Goal: Task Accomplishment & Management: Use online tool/utility

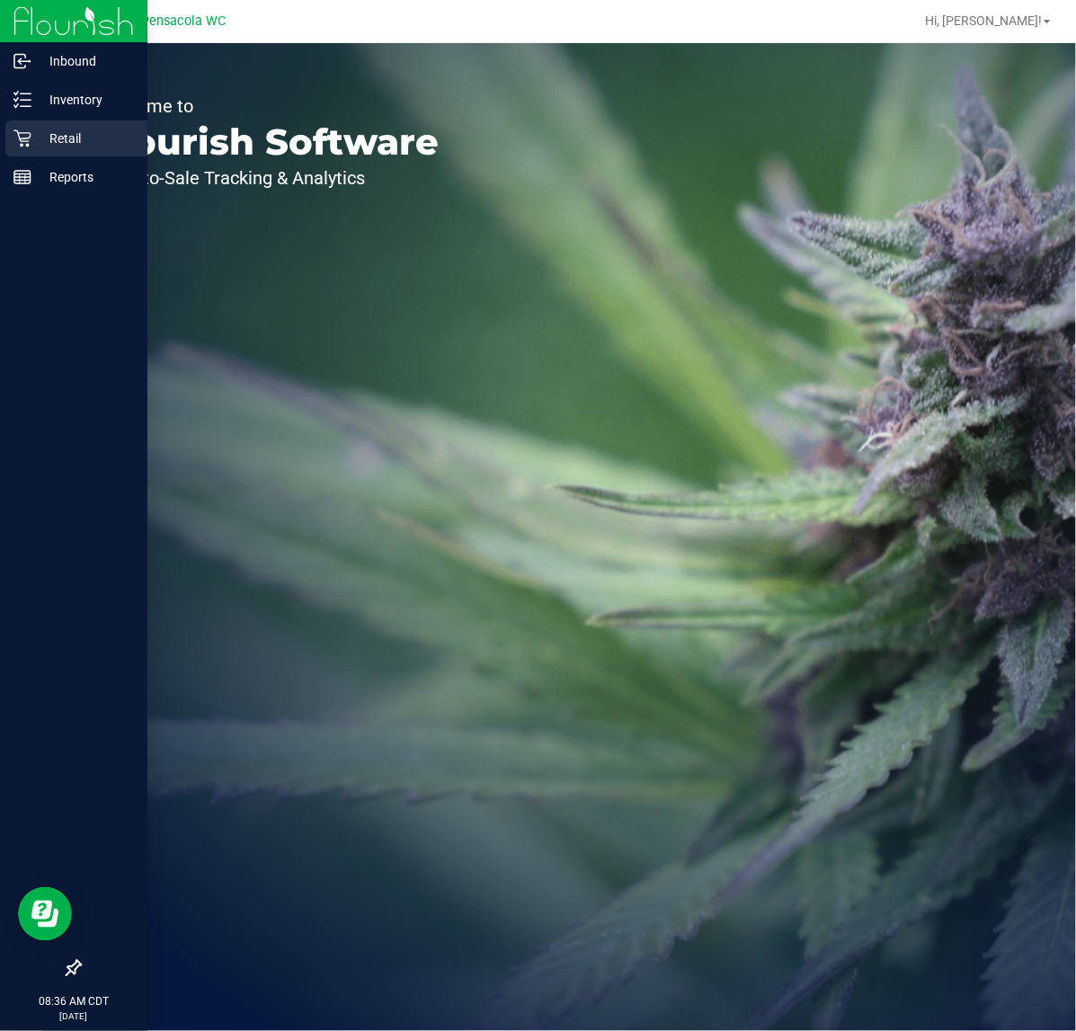
click at [19, 135] on icon at bounding box center [21, 138] width 17 height 17
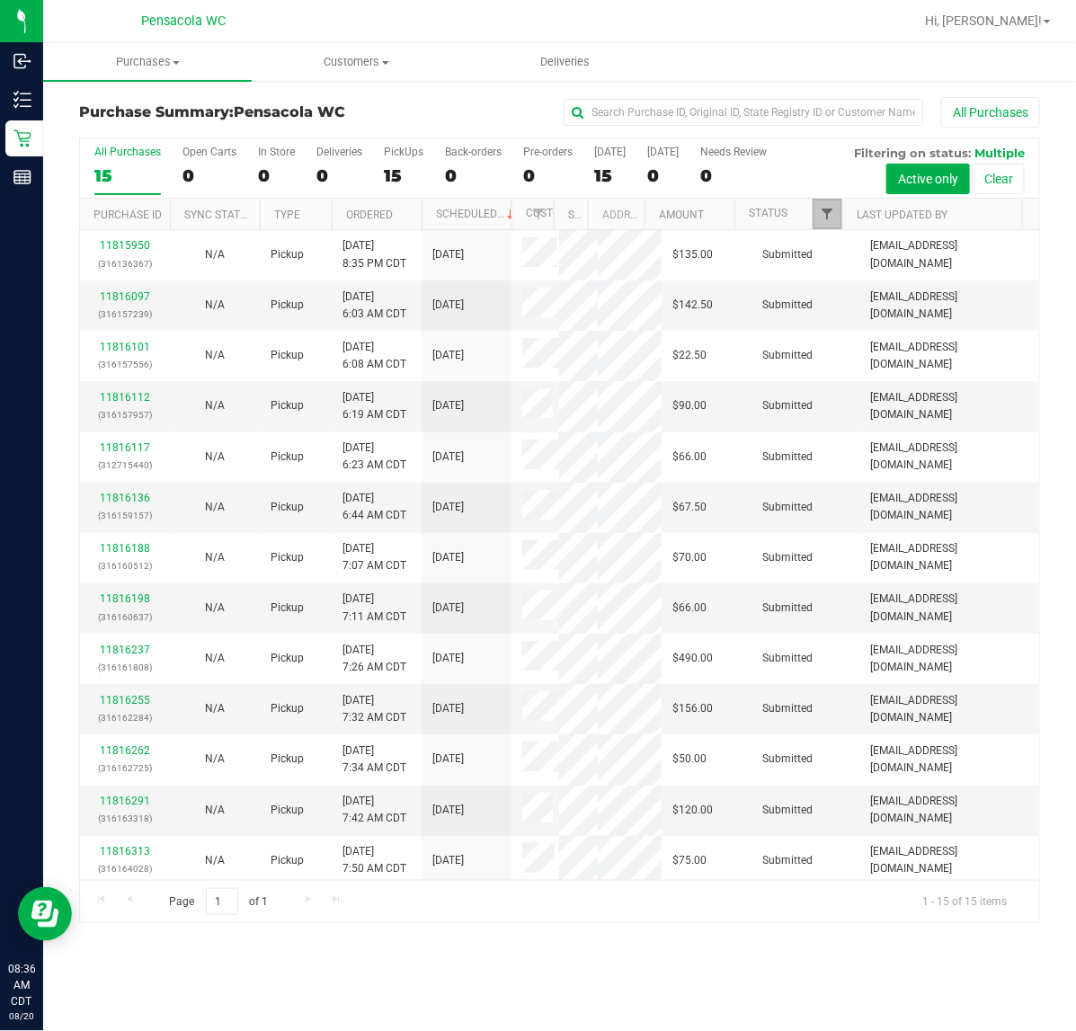
click at [820, 218] on span "Filter" at bounding box center [827, 214] width 14 height 14
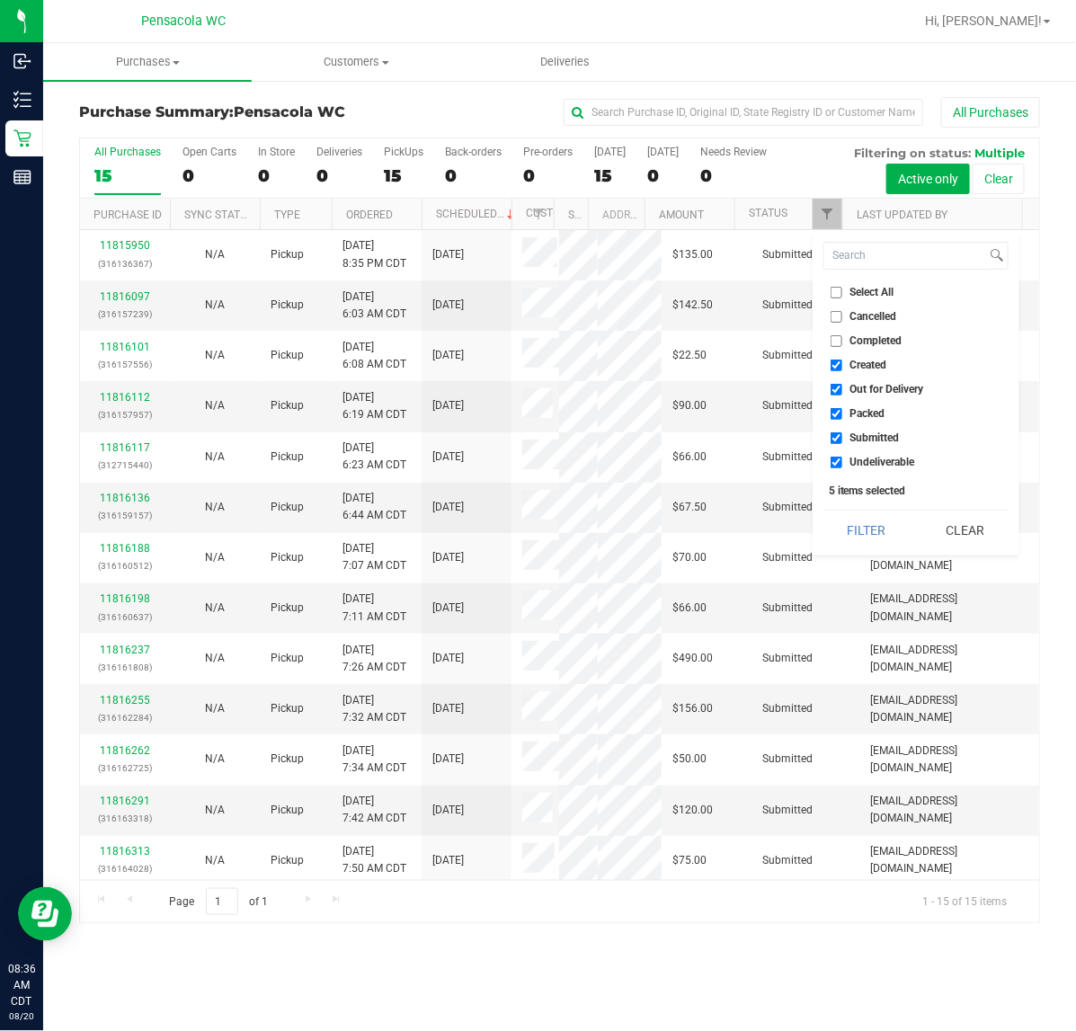
click at [832, 288] on input "Select All" at bounding box center [837, 293] width 12 height 12
checkbox input "true"
click at [832, 288] on input "Select All" at bounding box center [837, 293] width 12 height 12
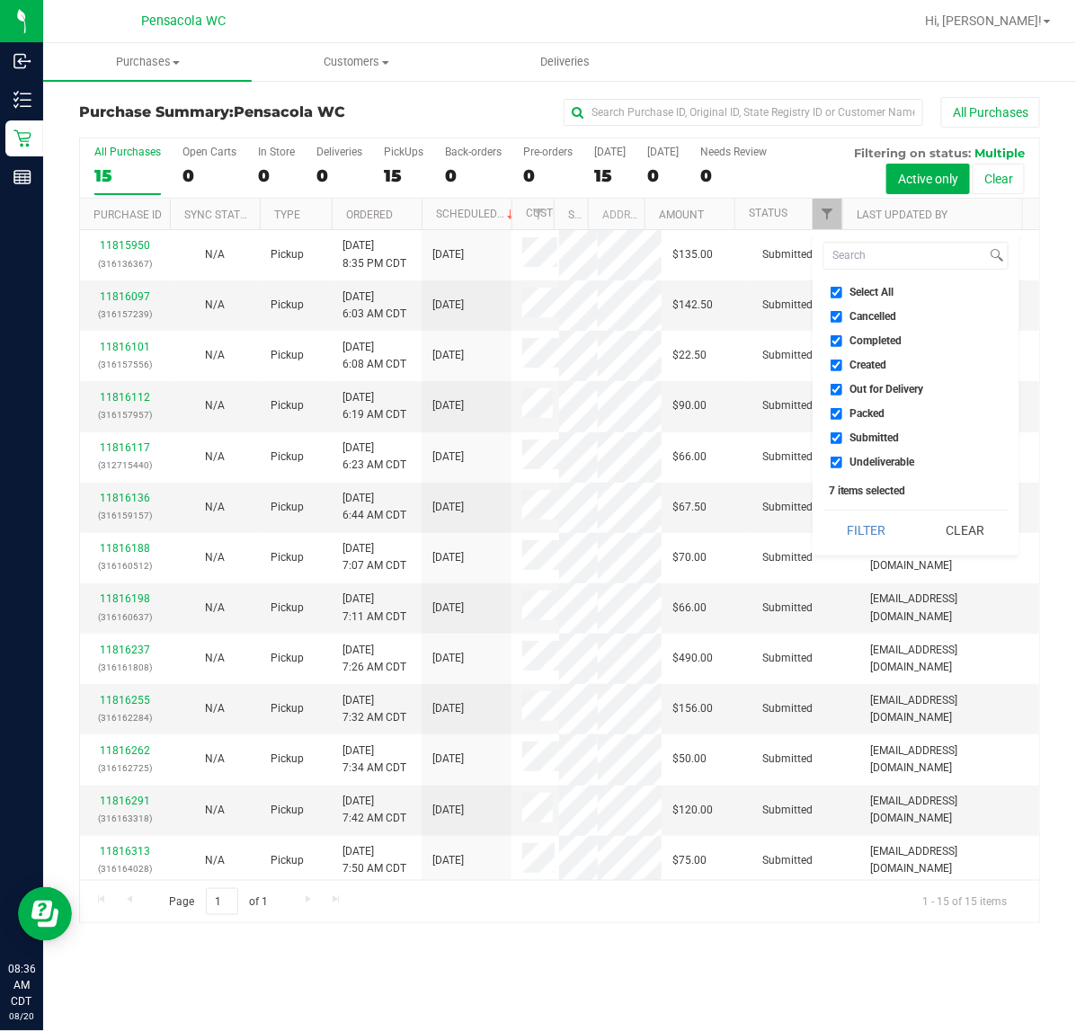
checkbox input "false"
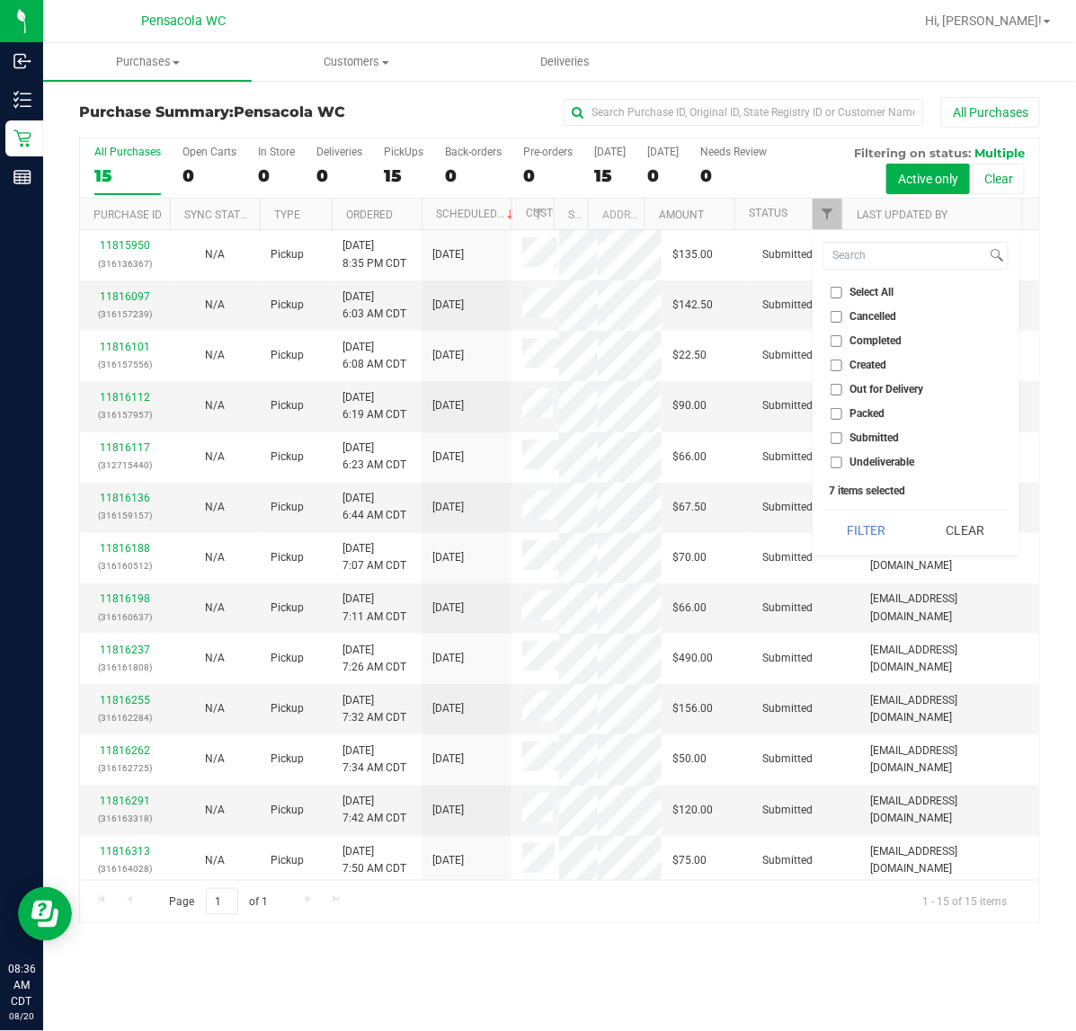
checkbox input "false"
click at [834, 438] on input "Submitted" at bounding box center [837, 439] width 12 height 12
checkbox input "true"
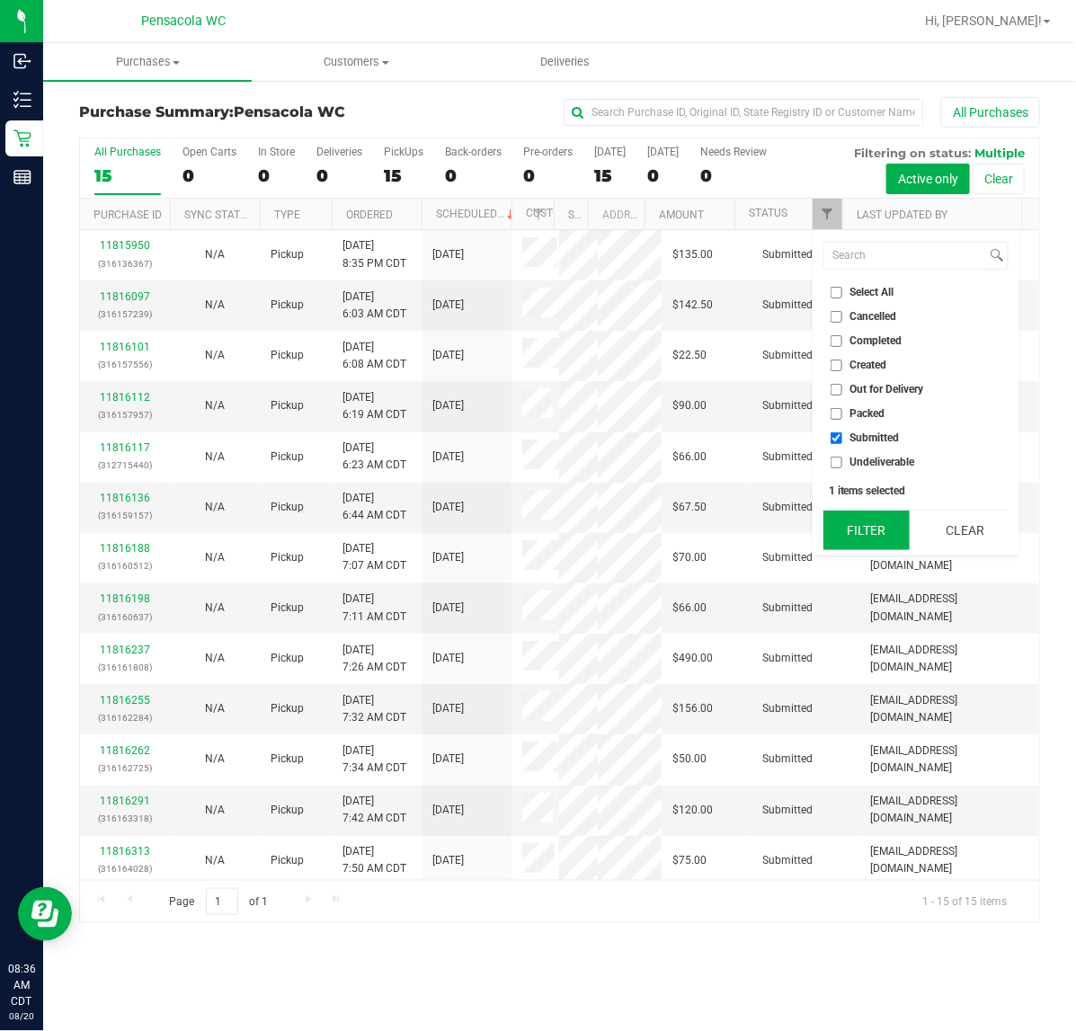
click at [870, 514] on button "Filter" at bounding box center [867, 531] width 86 height 40
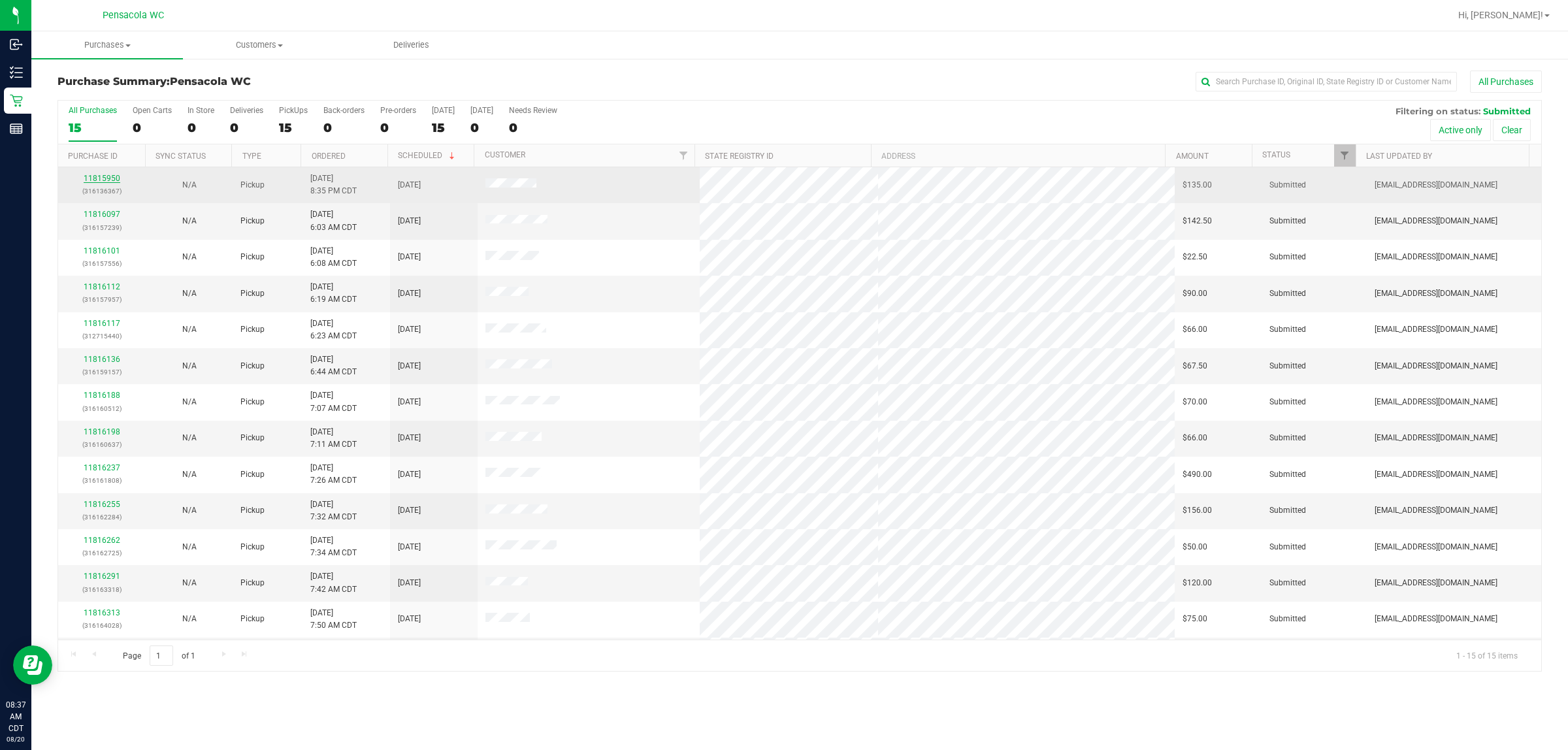
click at [105, 182] on link "11815950" at bounding box center [102, 178] width 36 height 9
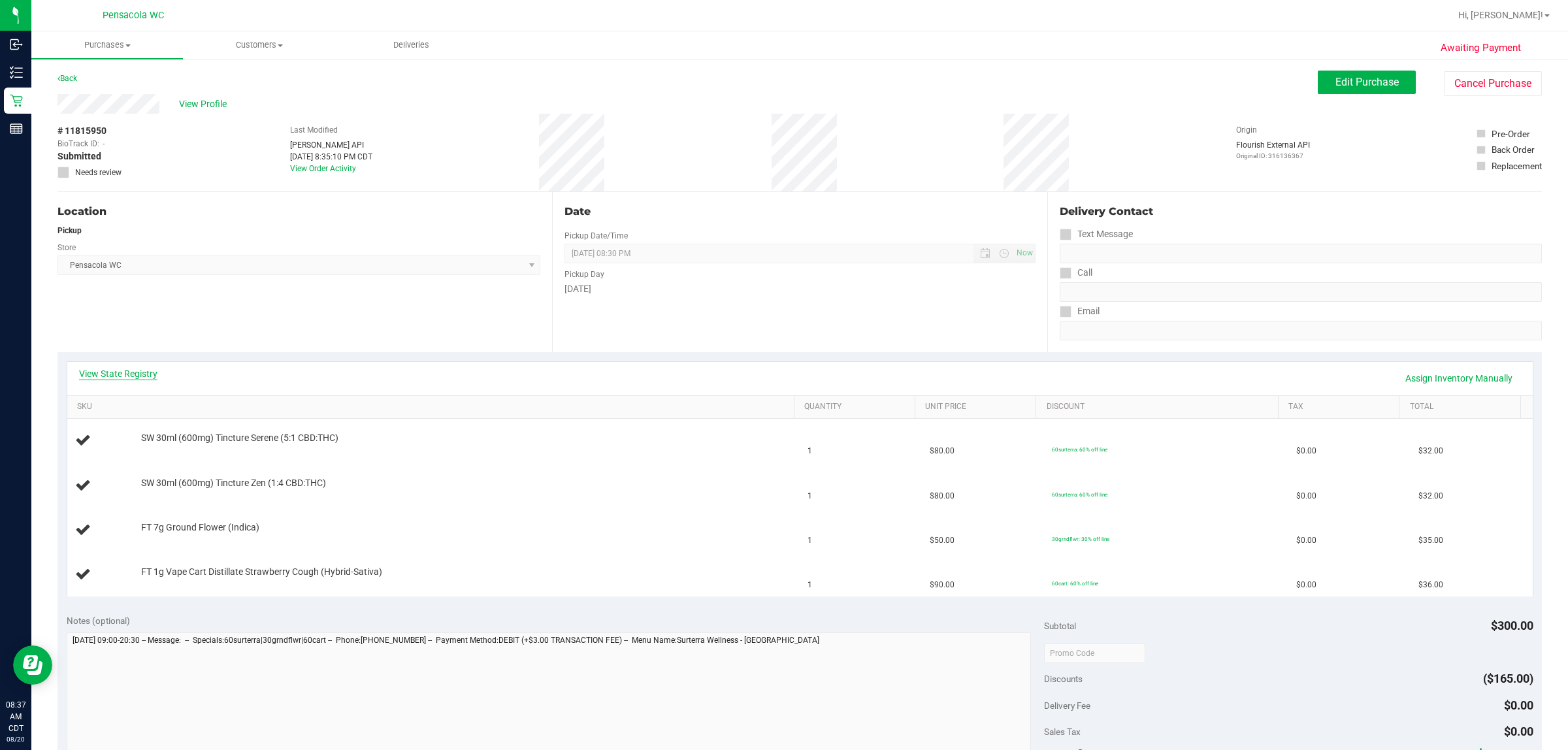
click at [134, 374] on link "View State Registry" at bounding box center [118, 374] width 78 height 13
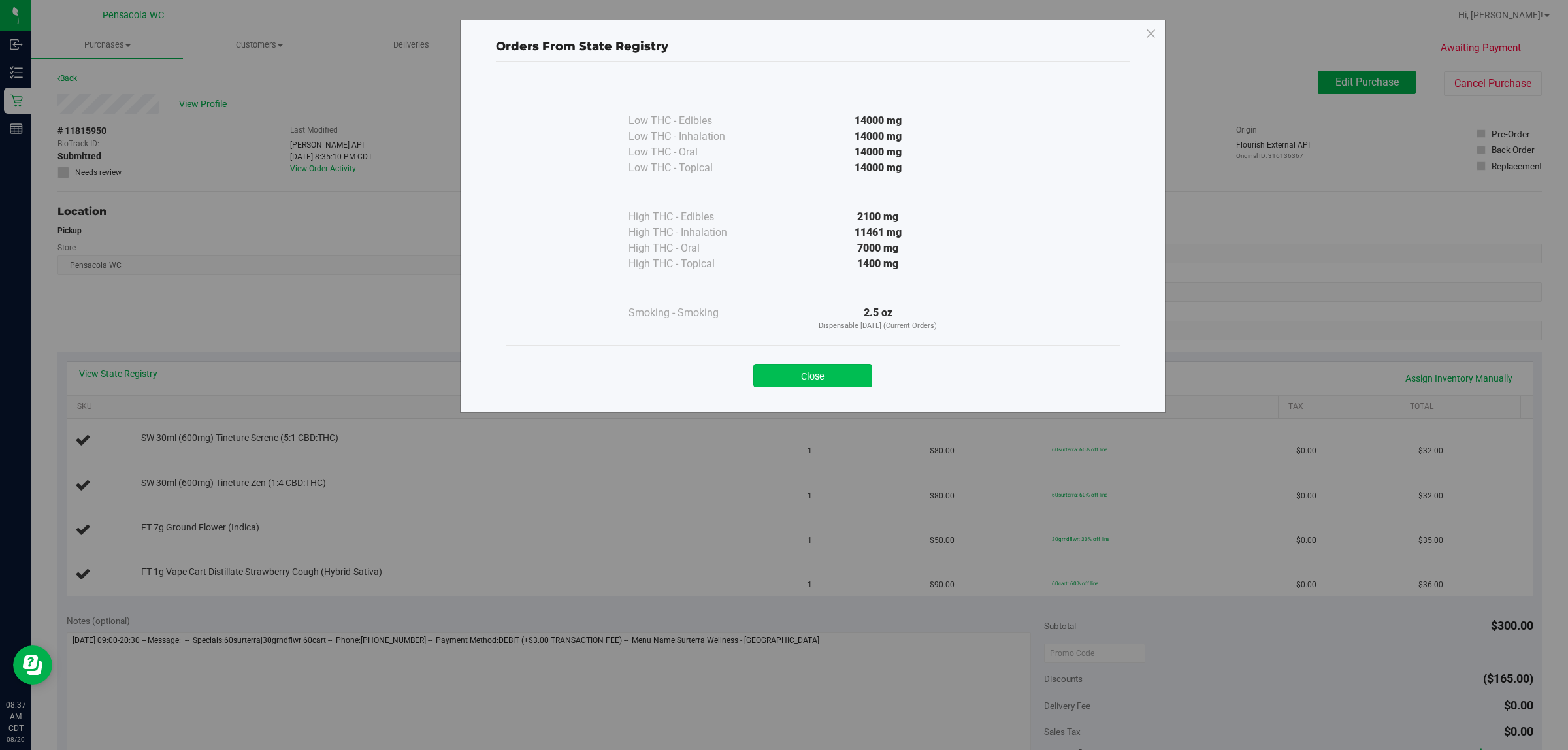
click at [782, 382] on button "Close" at bounding box center [813, 376] width 119 height 23
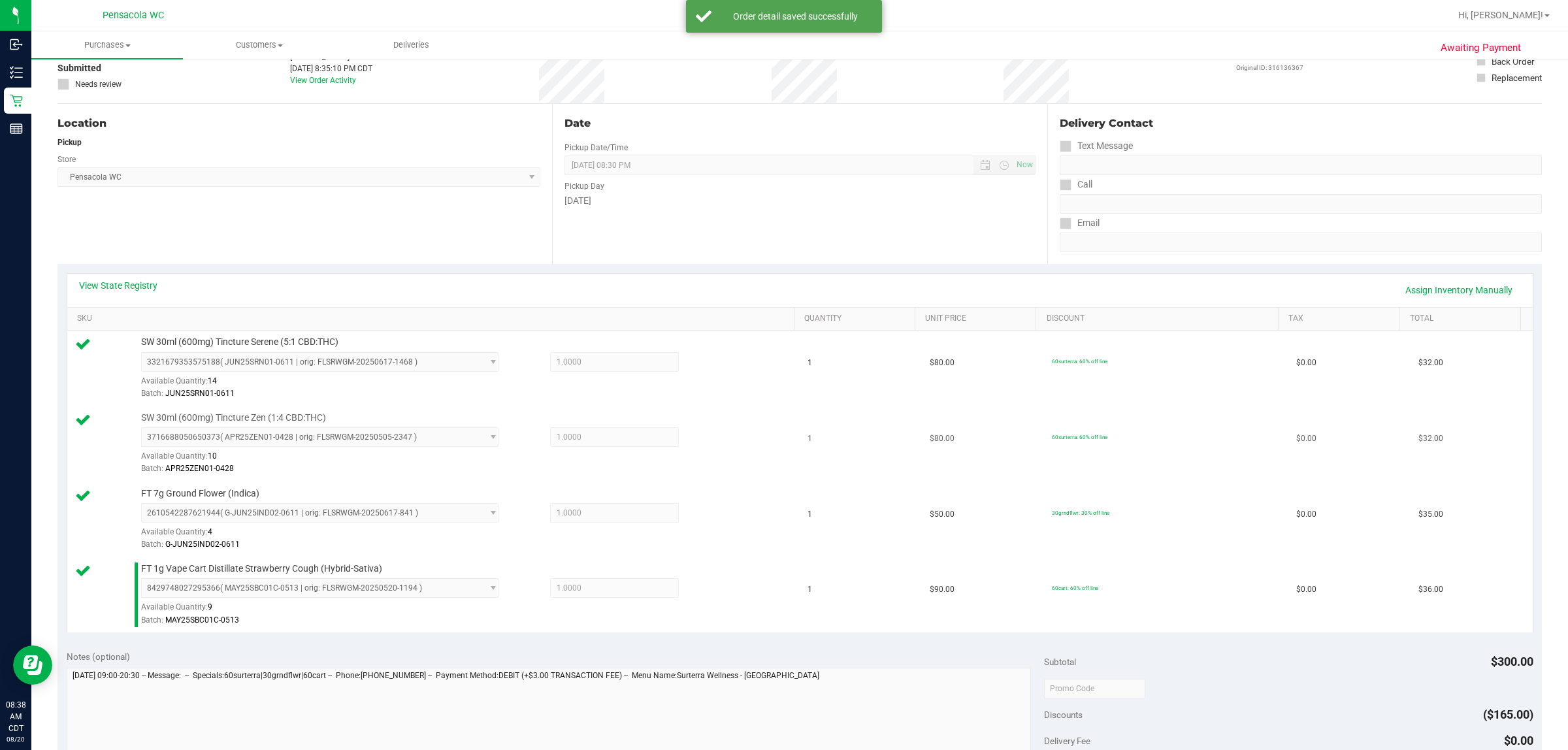
scroll to position [327, 0]
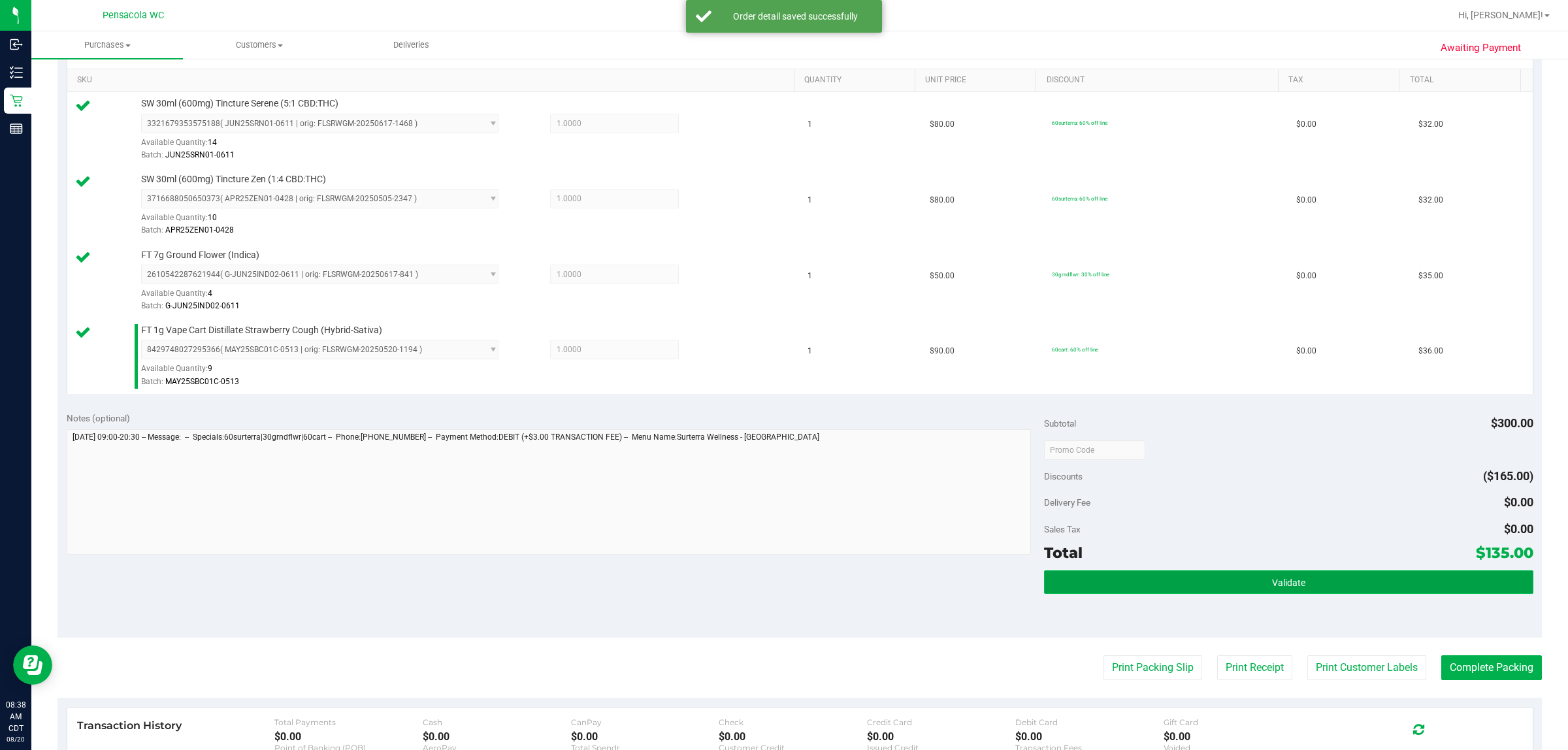
click at [782, 592] on button "Validate" at bounding box center [1288, 582] width 489 height 23
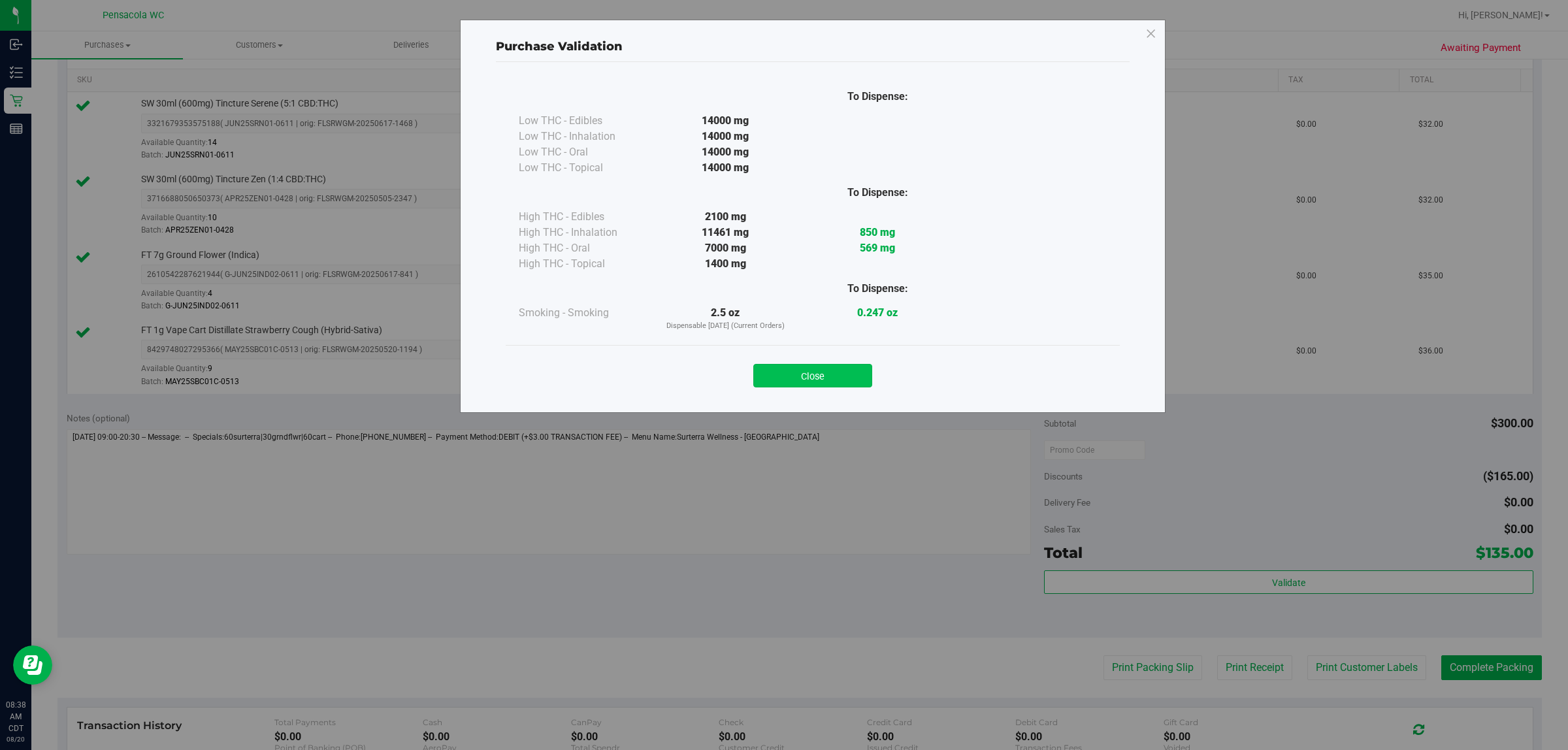
click at [782, 367] on button "Close" at bounding box center [813, 376] width 119 height 23
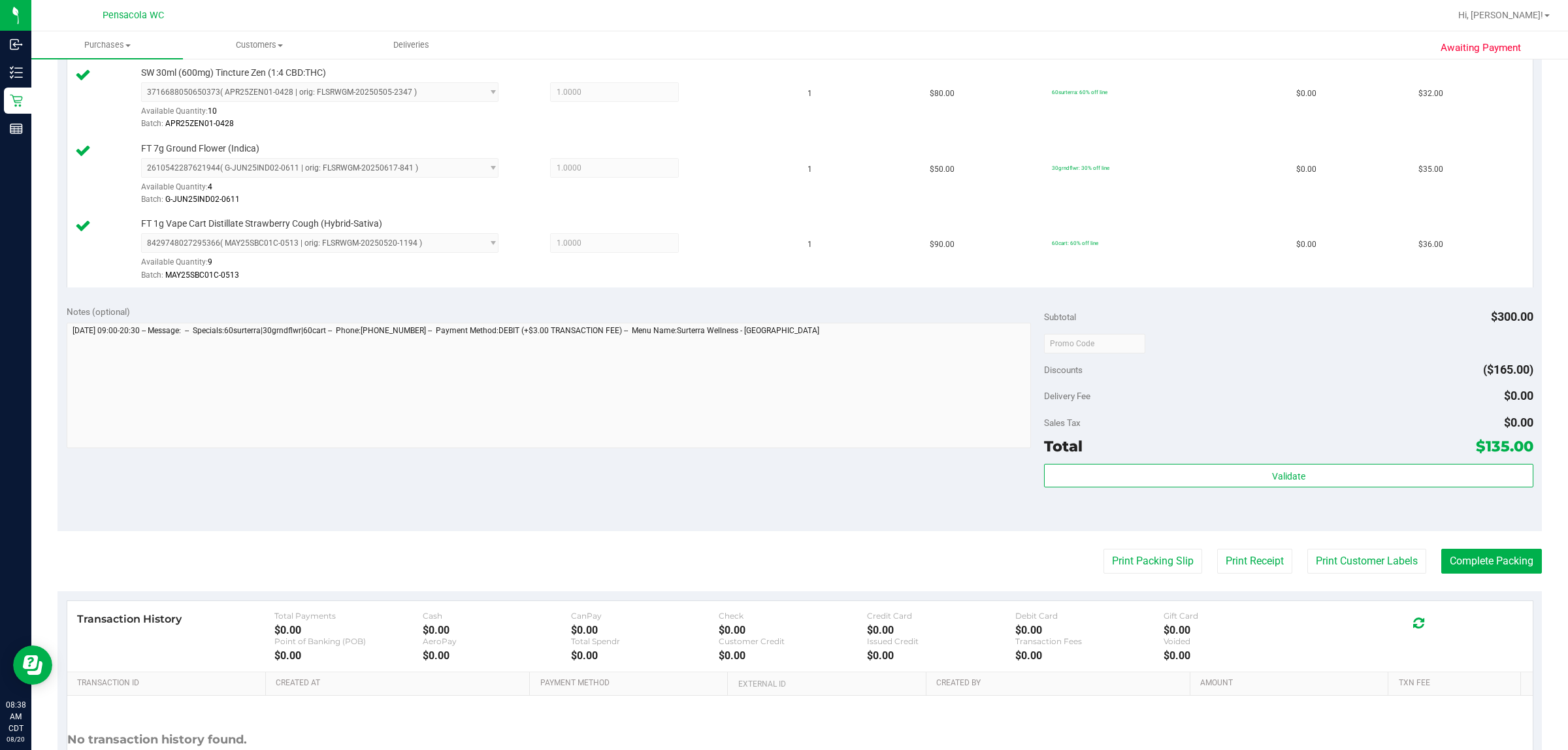
scroll to position [490, 0]
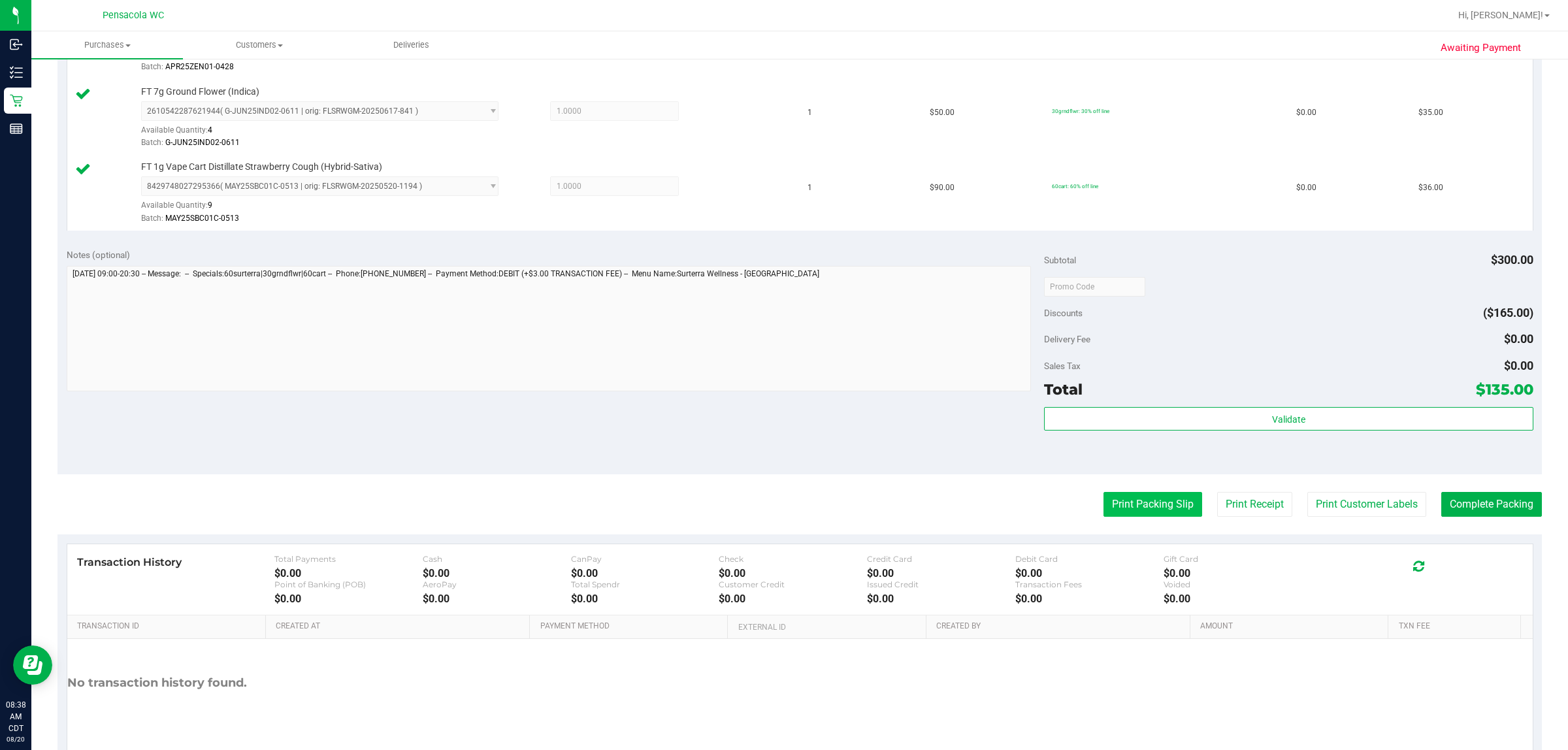
click at [782, 509] on button "Print Packing Slip" at bounding box center [1153, 504] width 99 height 25
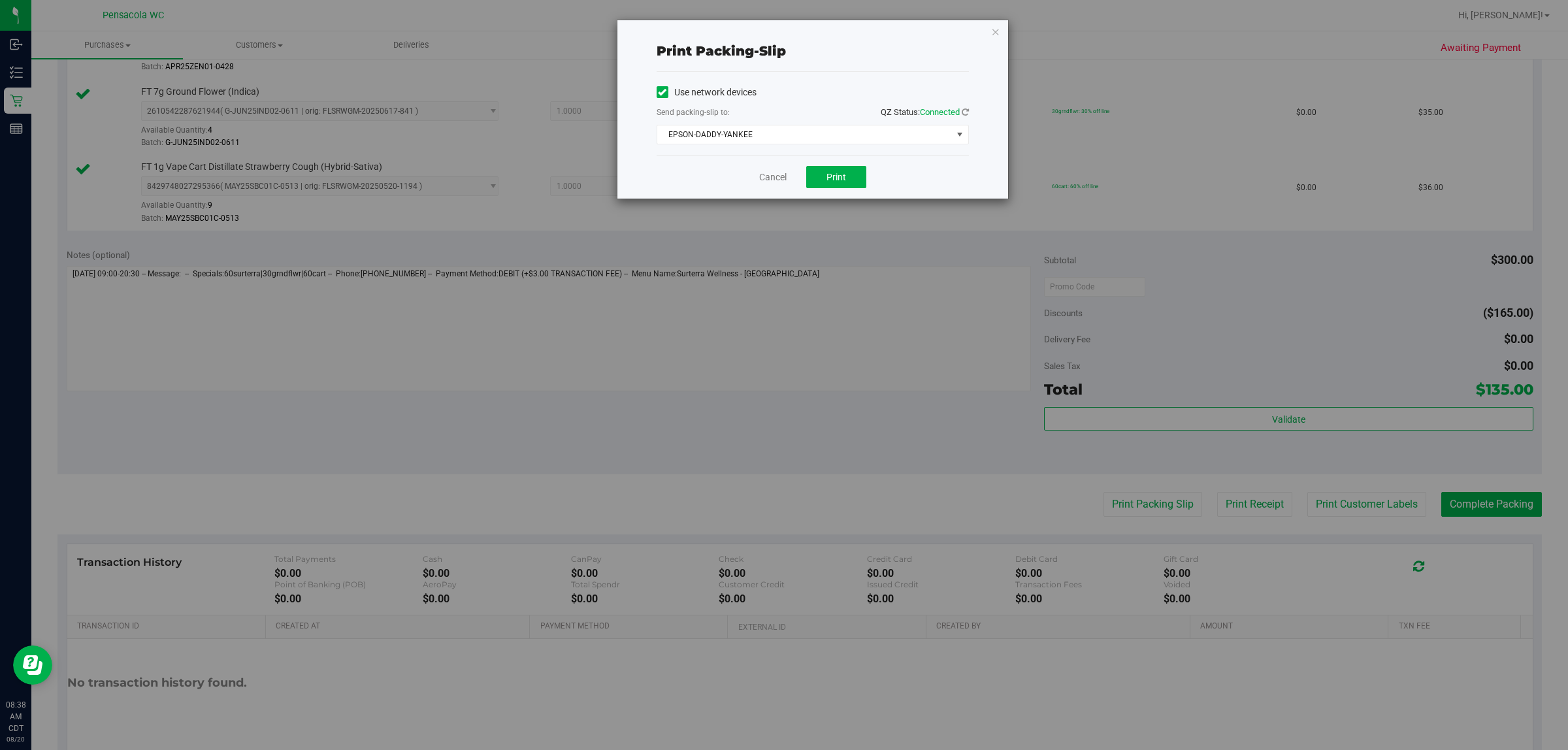
click at [782, 115] on div "Send packing-slip to: QZ Status: Connected" at bounding box center [813, 113] width 312 height 16
click at [782, 135] on span "EPSON-DADDY-YANKEE" at bounding box center [805, 134] width 295 height 18
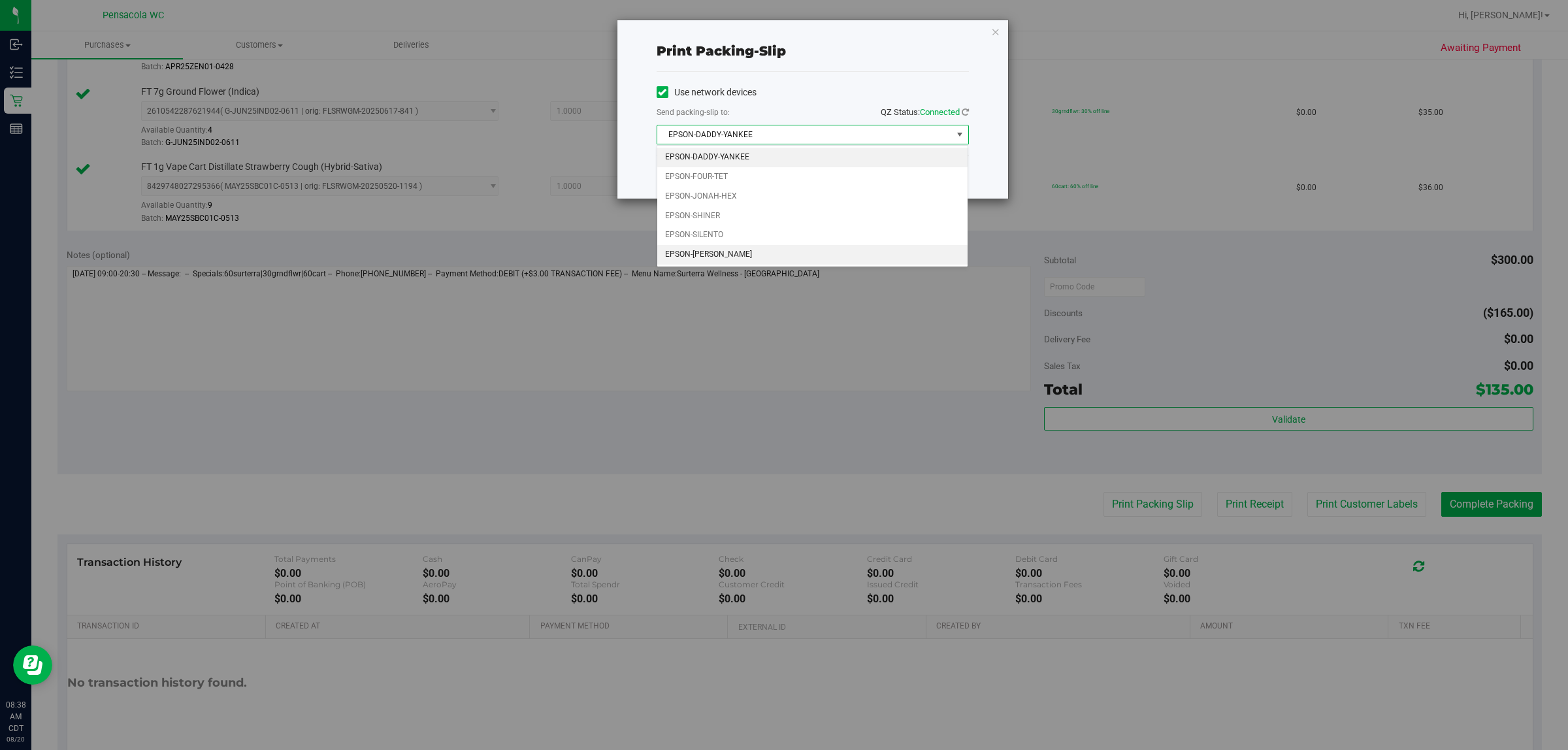
click at [782, 253] on li "EPSON-[PERSON_NAME]" at bounding box center [813, 254] width 311 height 20
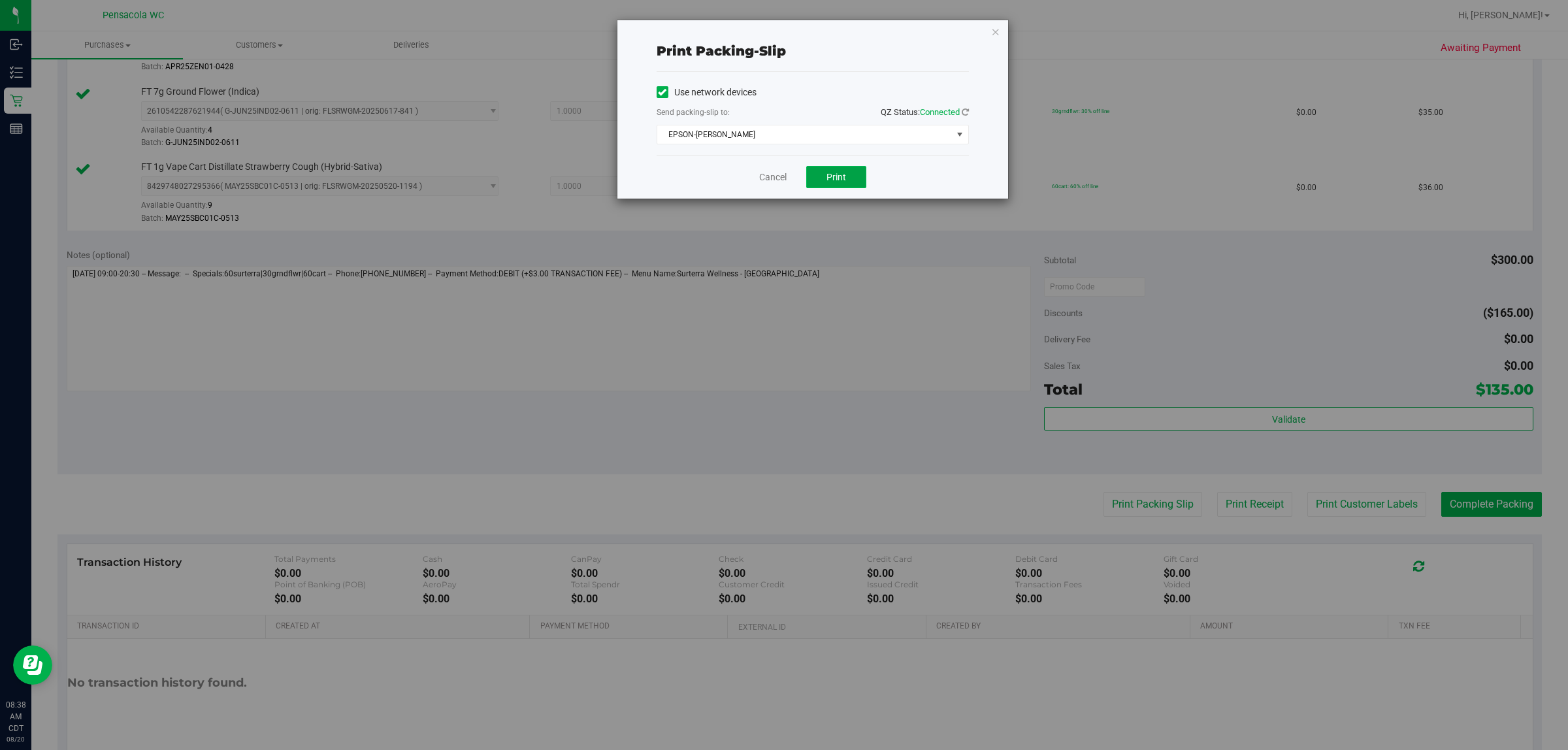
click at [782, 170] on button "Print" at bounding box center [836, 177] width 60 height 23
click at [782, 26] on icon "button" at bounding box center [995, 31] width 9 height 16
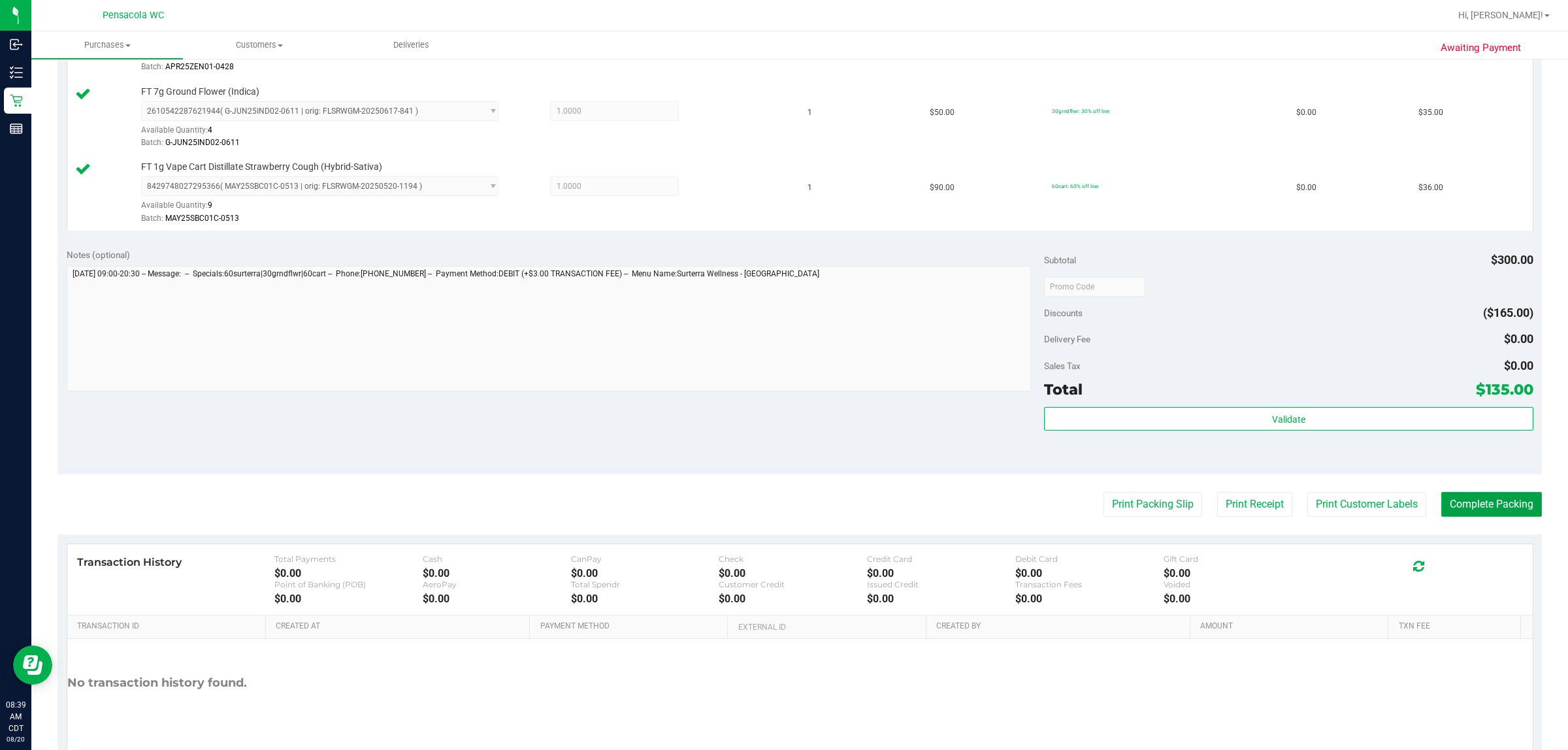
click at [782, 510] on button "Complete Packing" at bounding box center [1492, 504] width 100 height 25
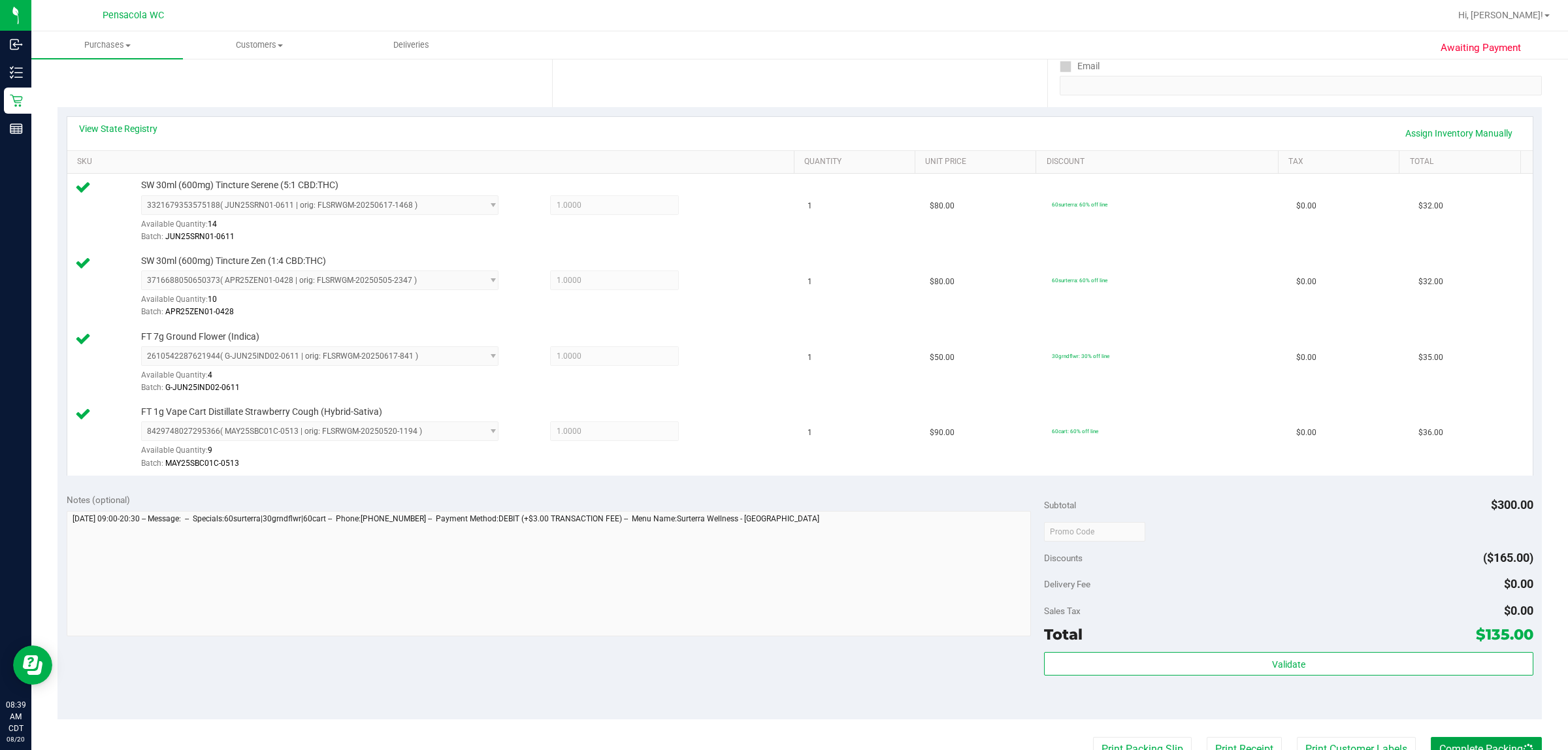
scroll to position [0, 0]
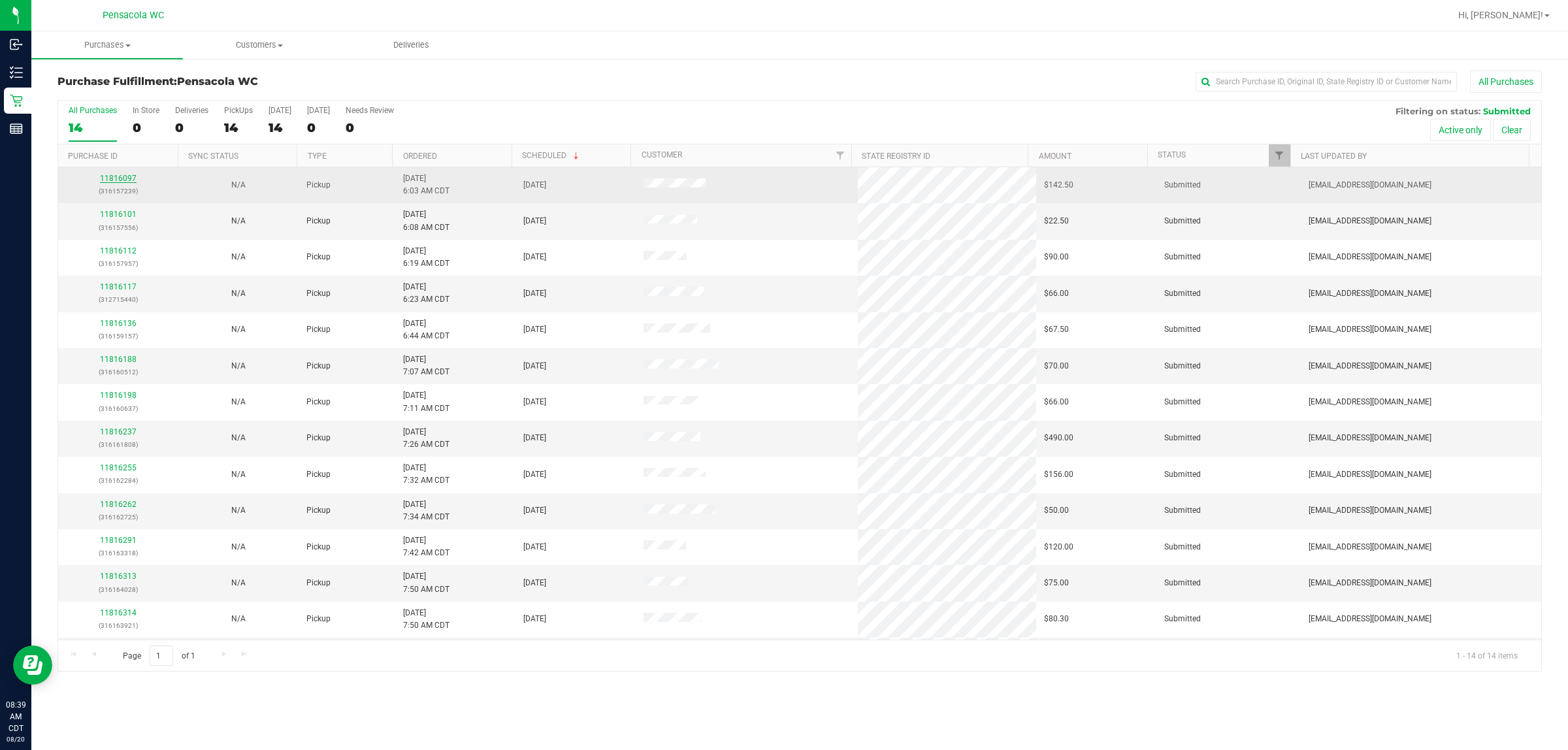
click at [102, 181] on link "11816097" at bounding box center [118, 178] width 36 height 9
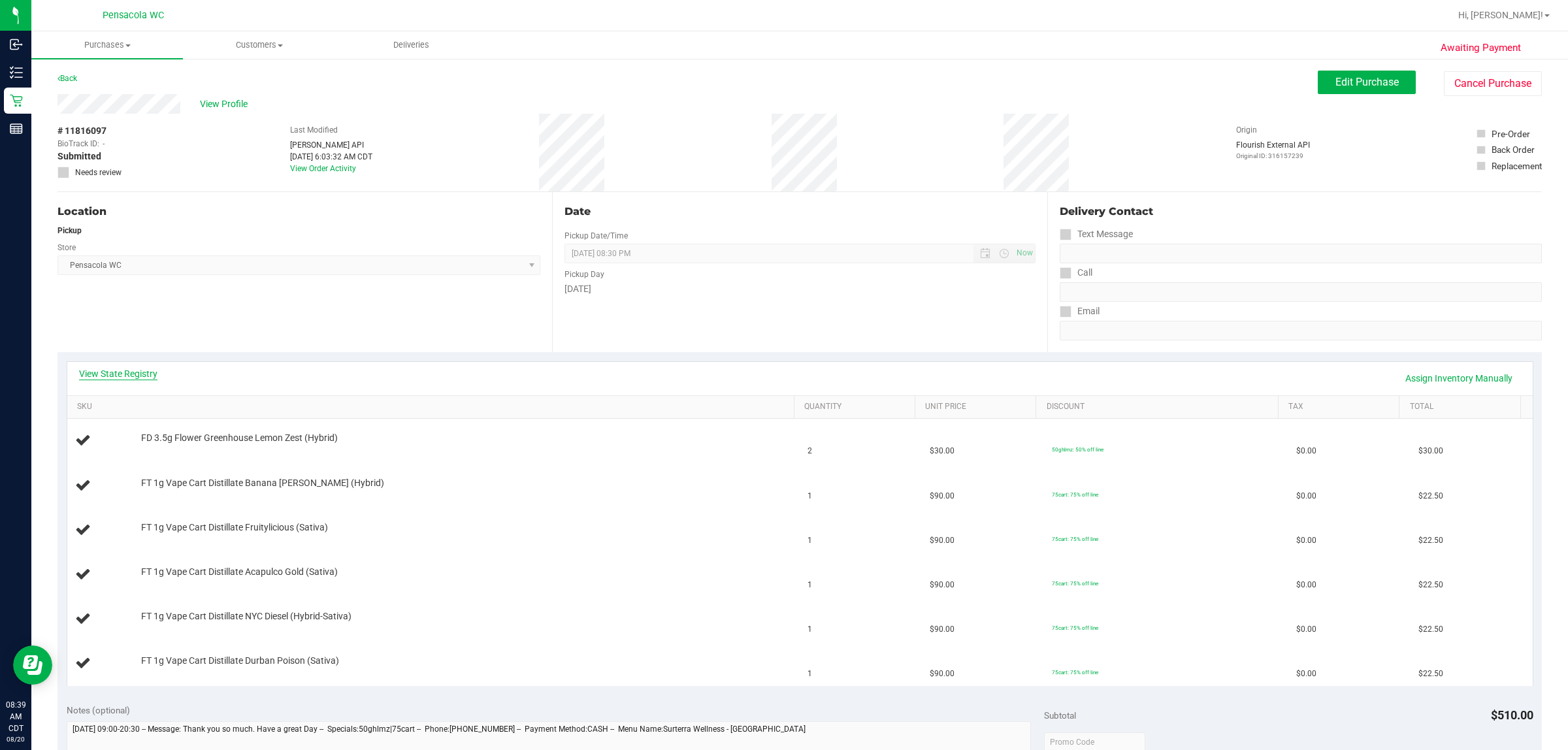
click at [150, 370] on link "View State Registry" at bounding box center [118, 374] width 78 height 13
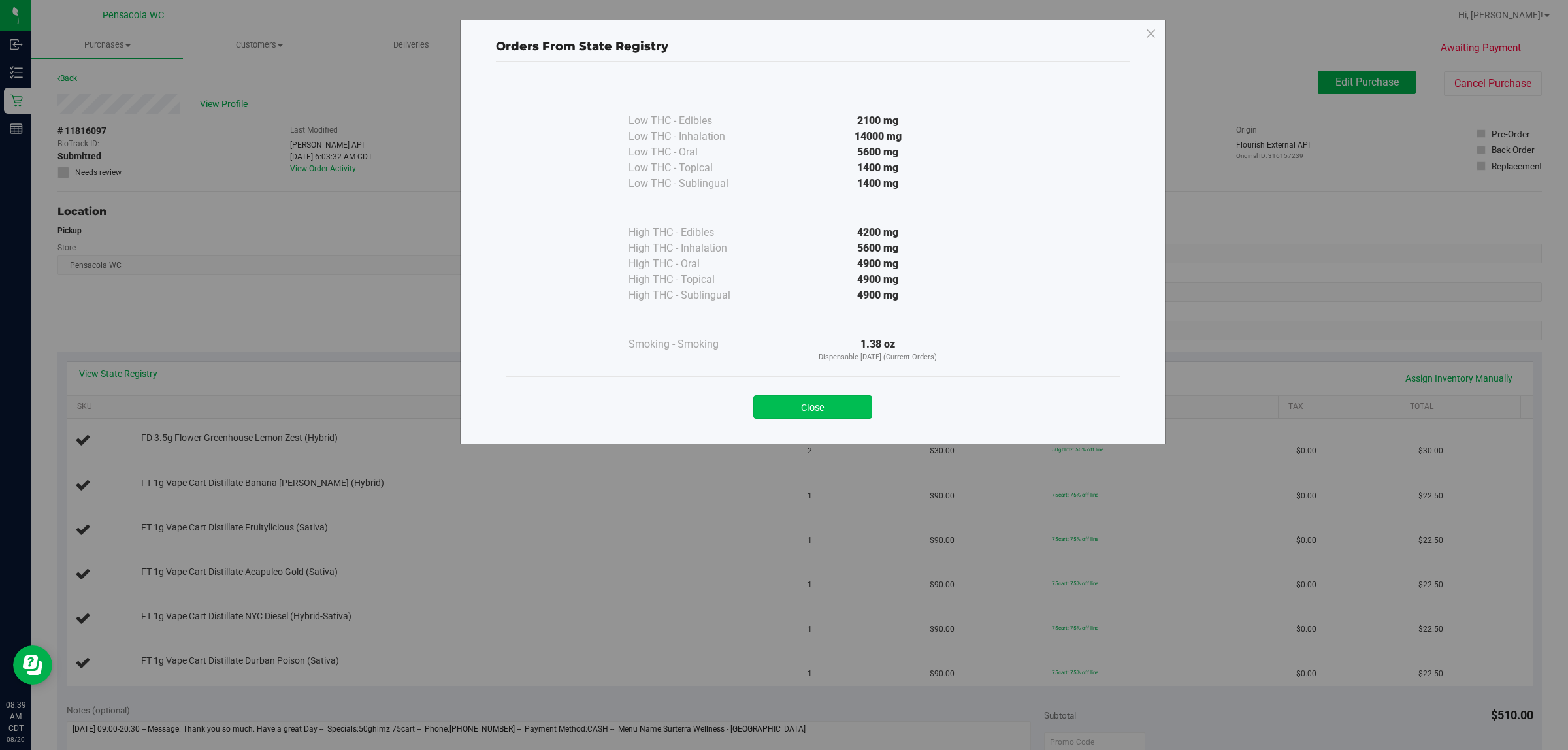
click at [782, 399] on button "Close" at bounding box center [813, 407] width 119 height 23
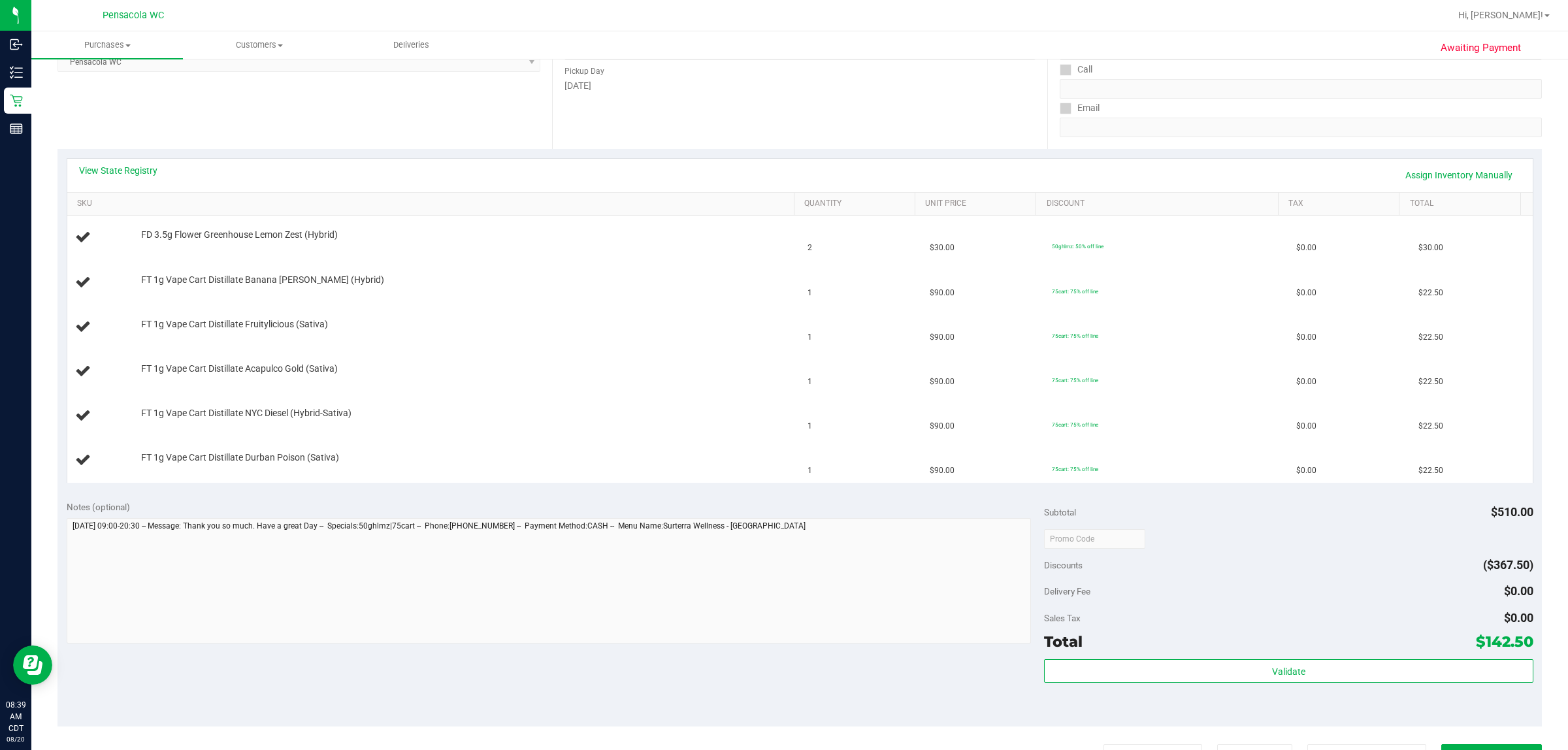
scroll to position [245, 0]
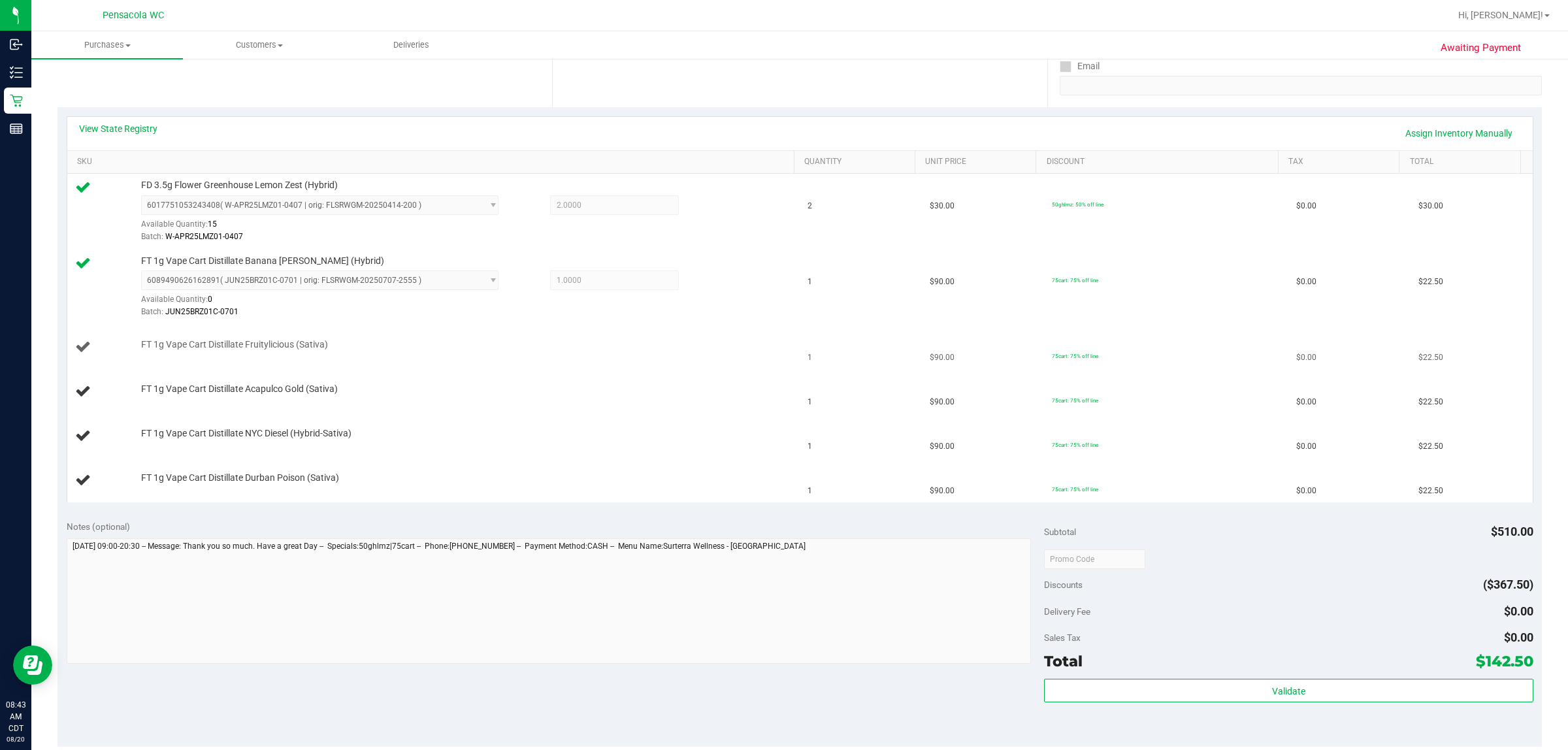
click at [379, 357] on td "FT 1g Vape Cart Distillate Fruitylicious (Sativa)" at bounding box center [434, 347] width 733 height 44
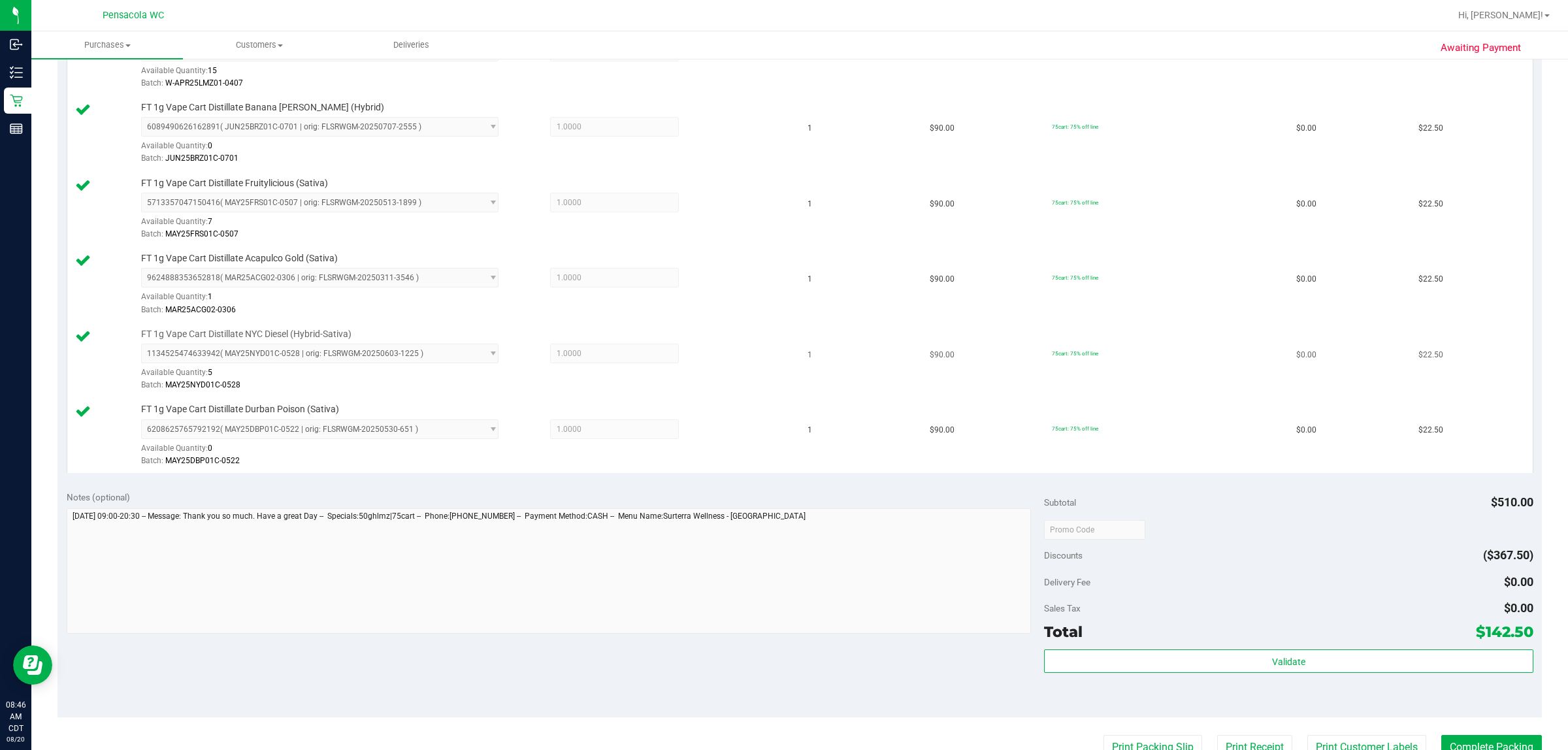
scroll to position [408, 0]
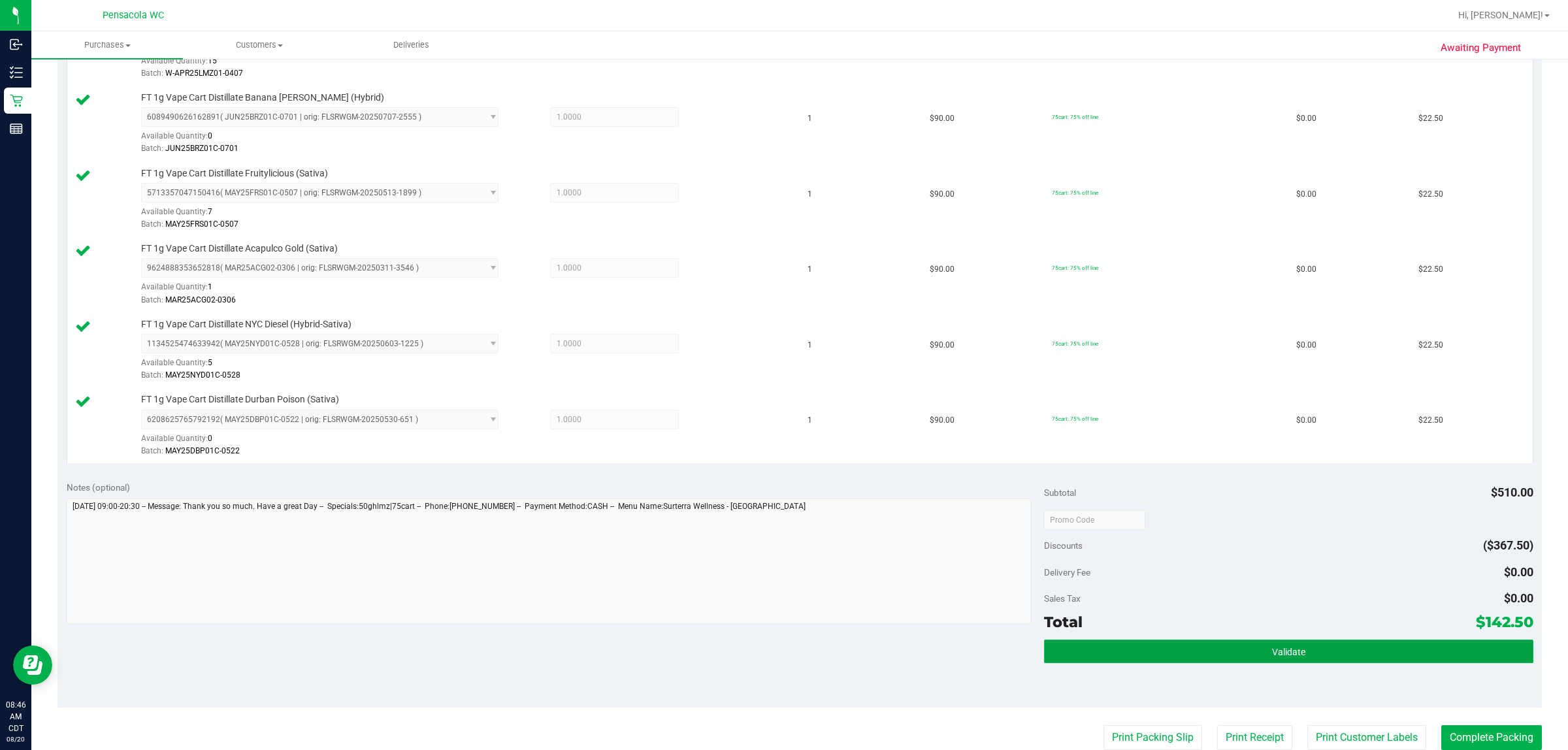
click at [782, 644] on button "Validate" at bounding box center [1288, 651] width 489 height 23
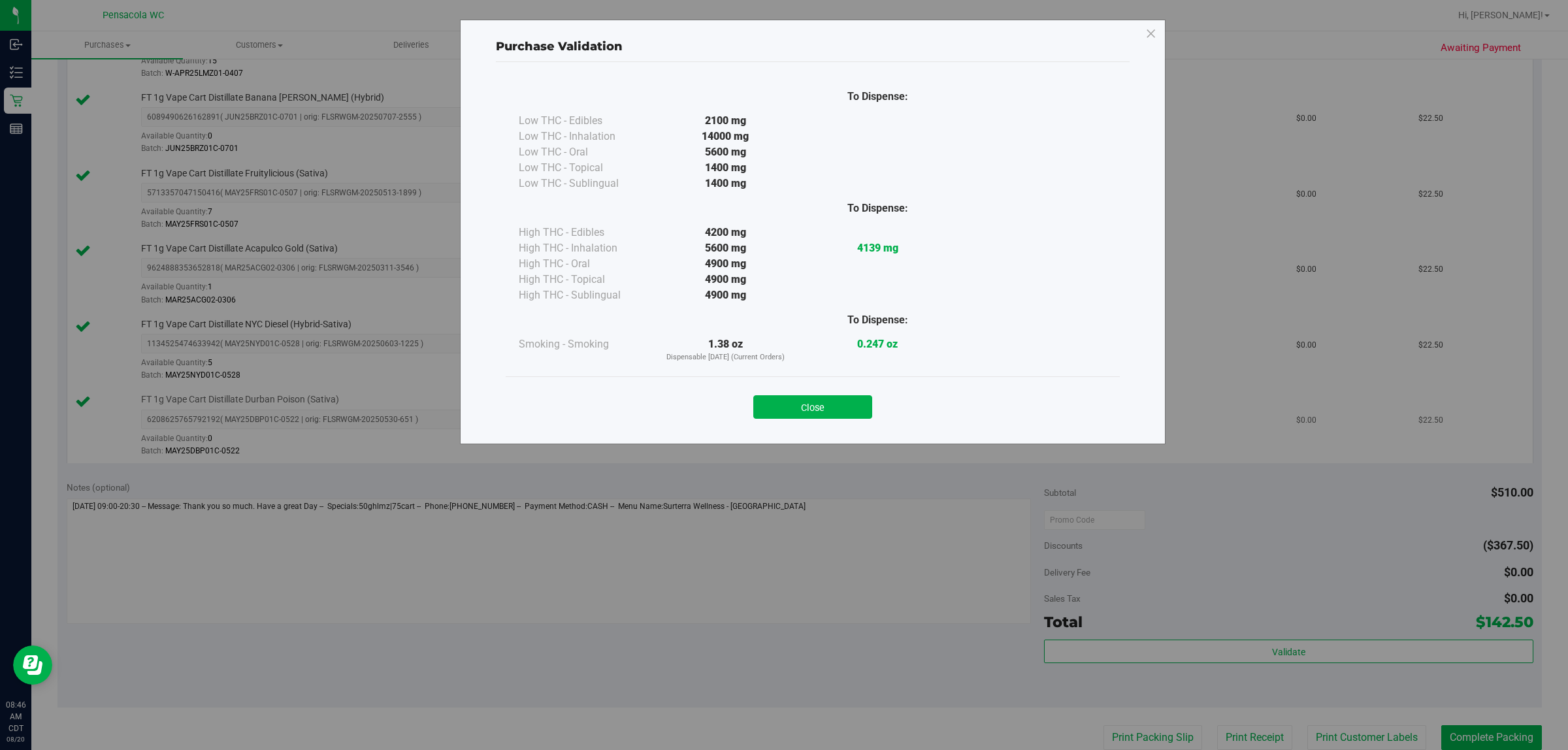
click at [782, 406] on button "Close" at bounding box center [813, 407] width 119 height 23
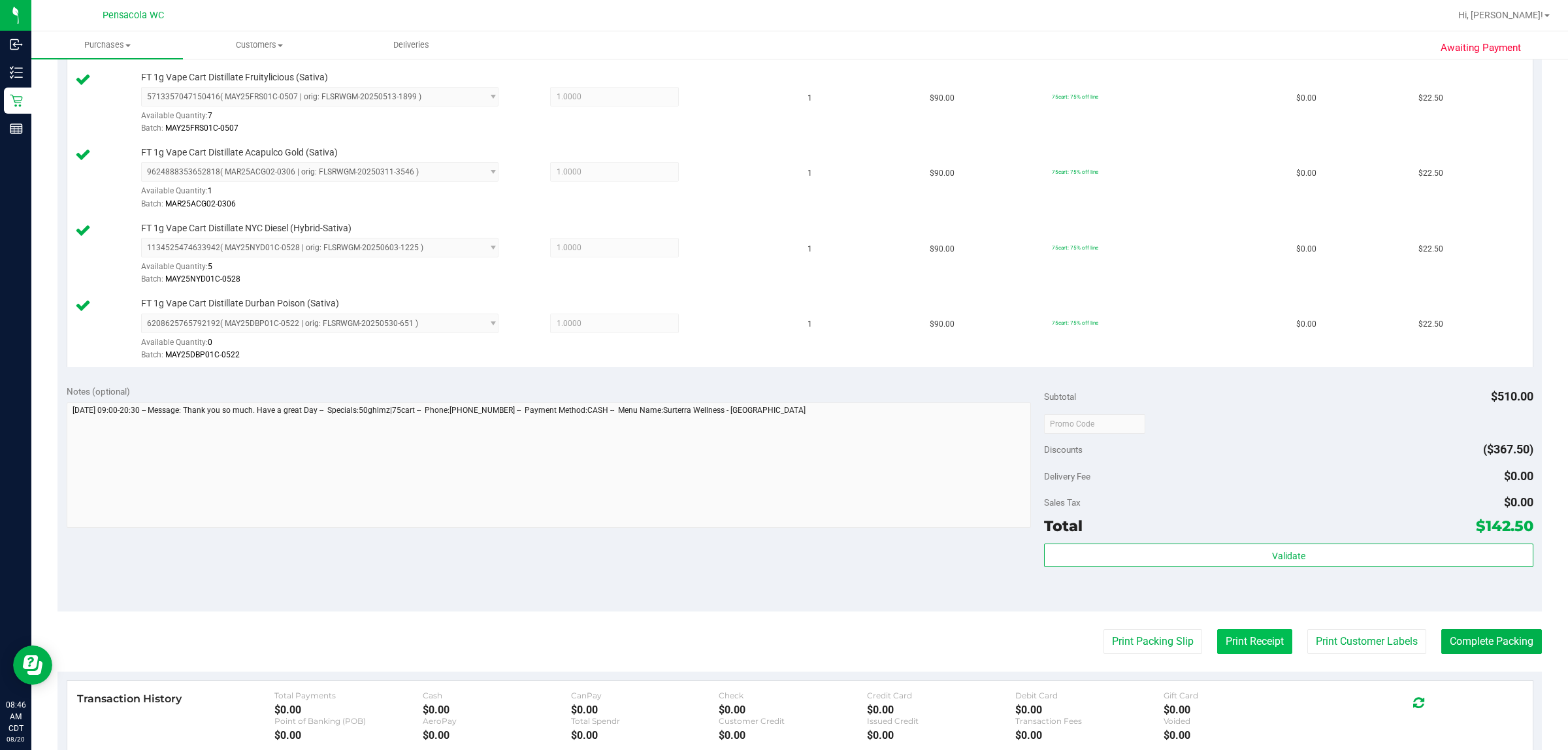
scroll to position [653, 0]
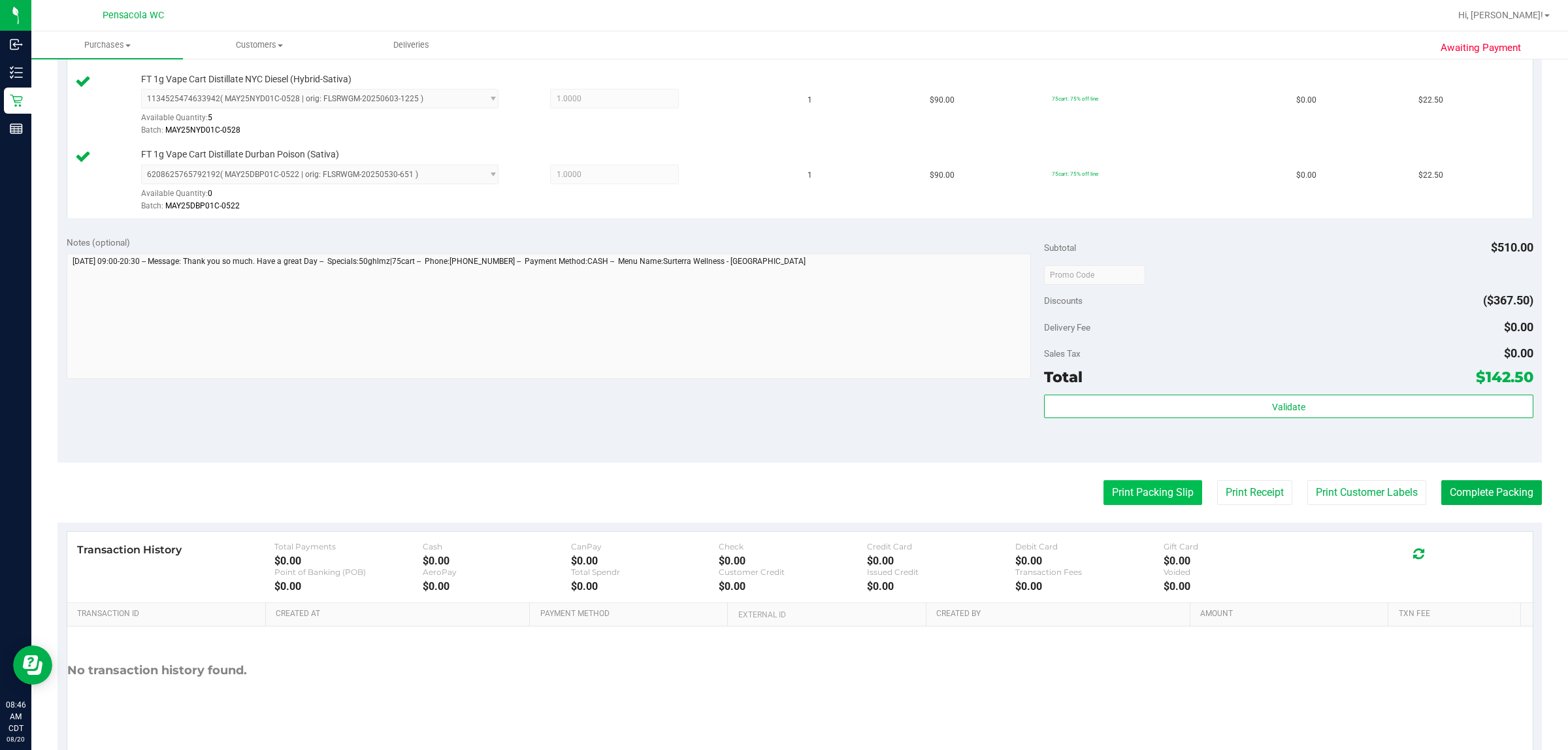
click at [782, 492] on button "Print Packing Slip" at bounding box center [1153, 493] width 99 height 25
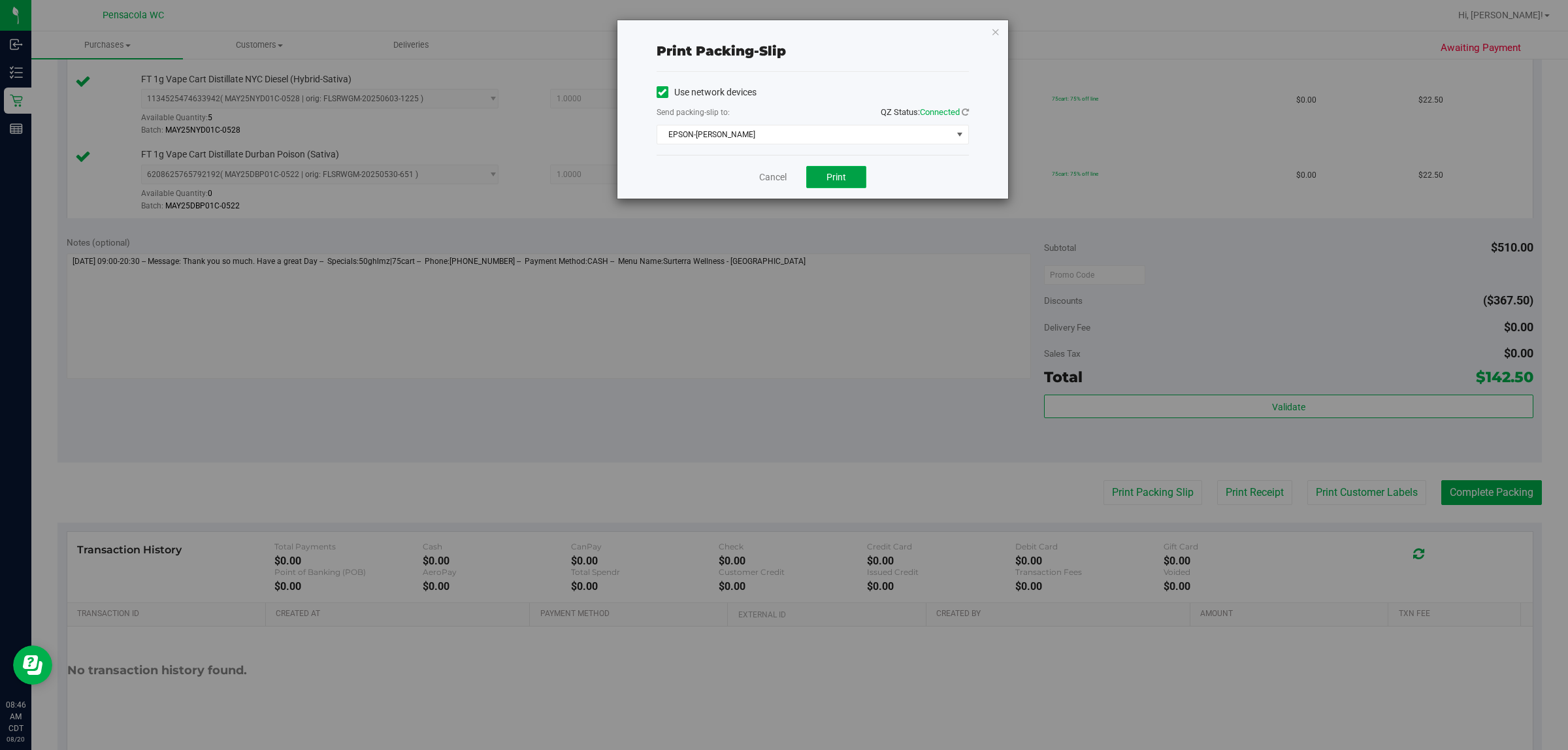
click at [782, 173] on span "Print" at bounding box center [836, 177] width 20 height 10
click at [782, 23] on icon "button" at bounding box center [995, 31] width 9 height 16
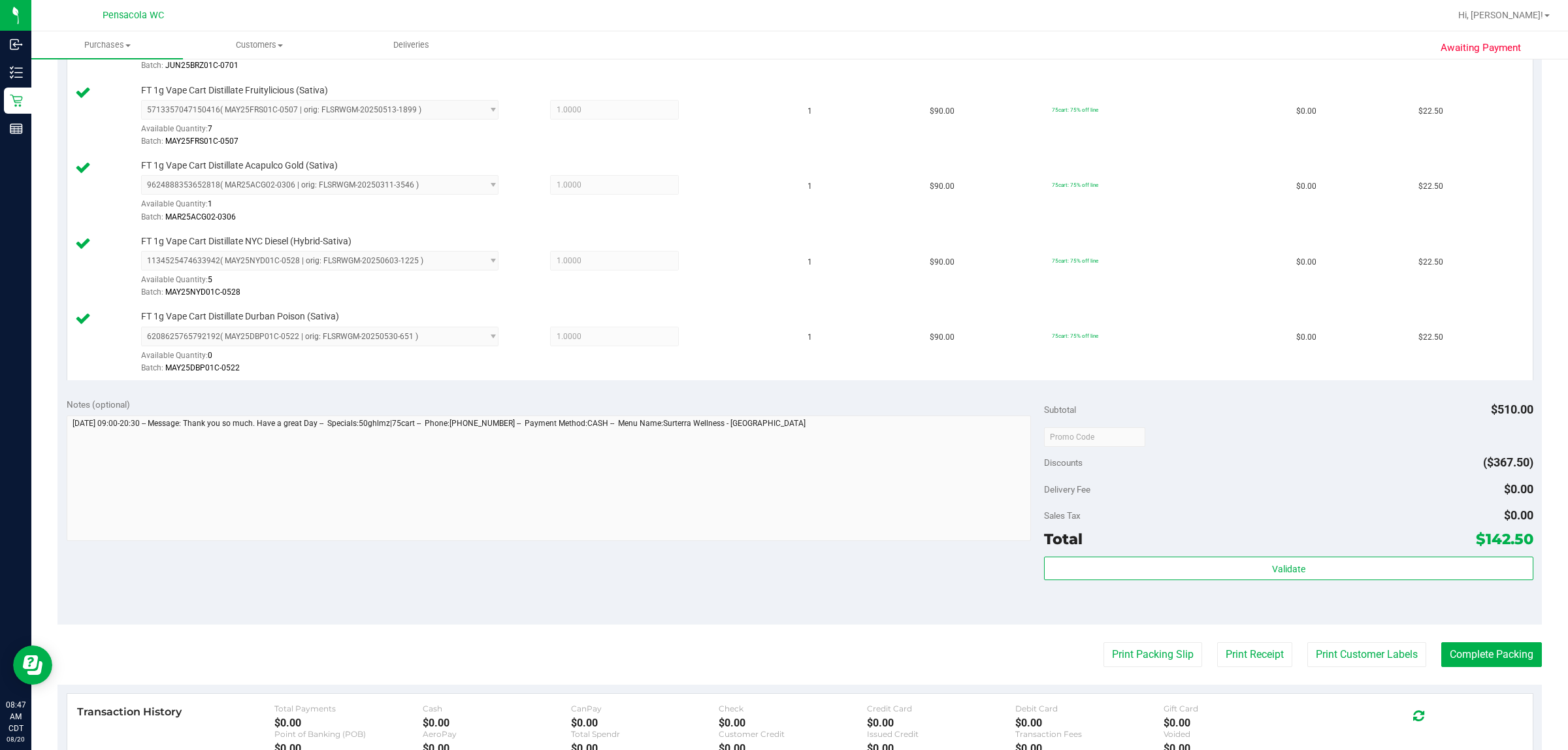
scroll to position [490, 0]
click at [782, 668] on button "Complete Packing" at bounding box center [1492, 656] width 100 height 25
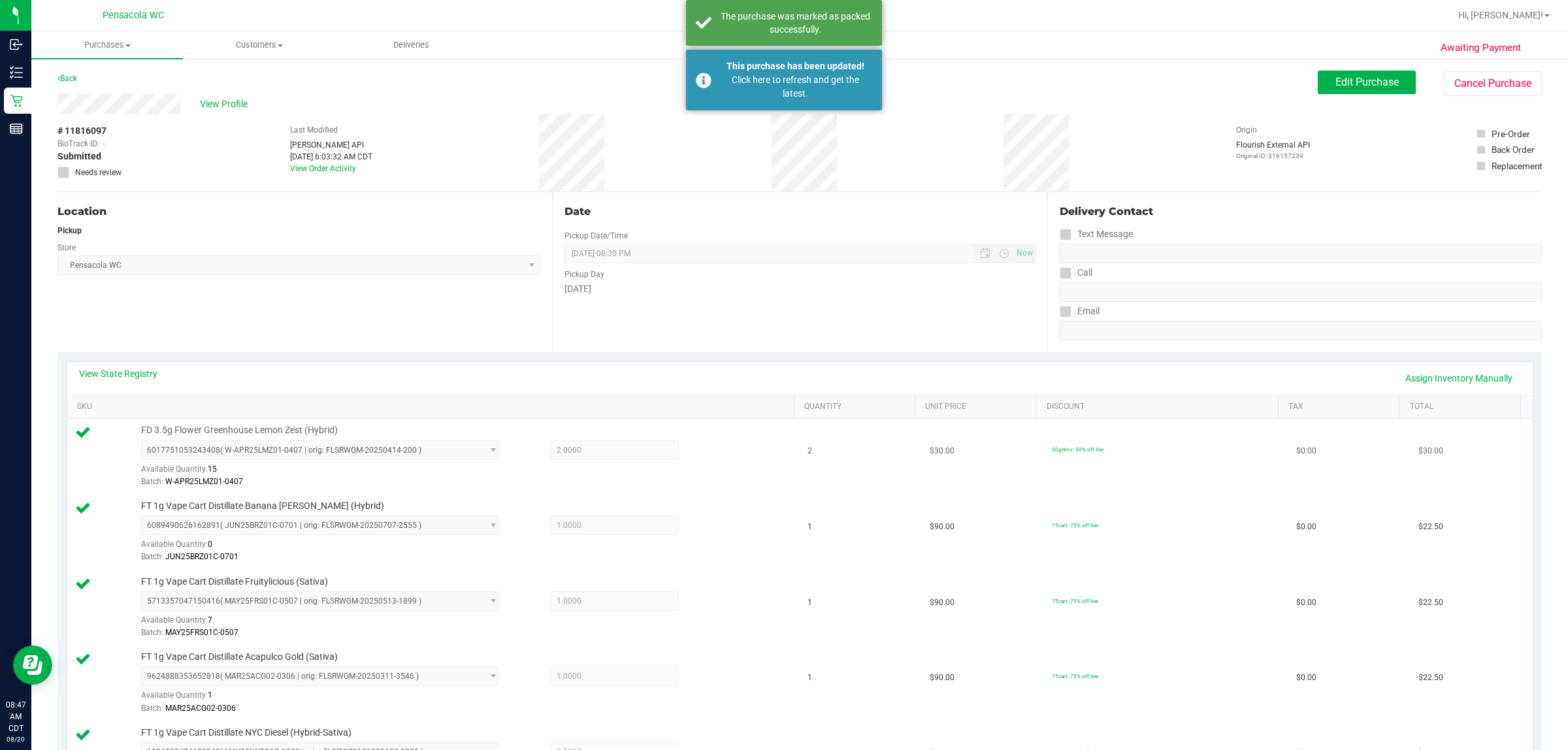
scroll to position [0, 0]
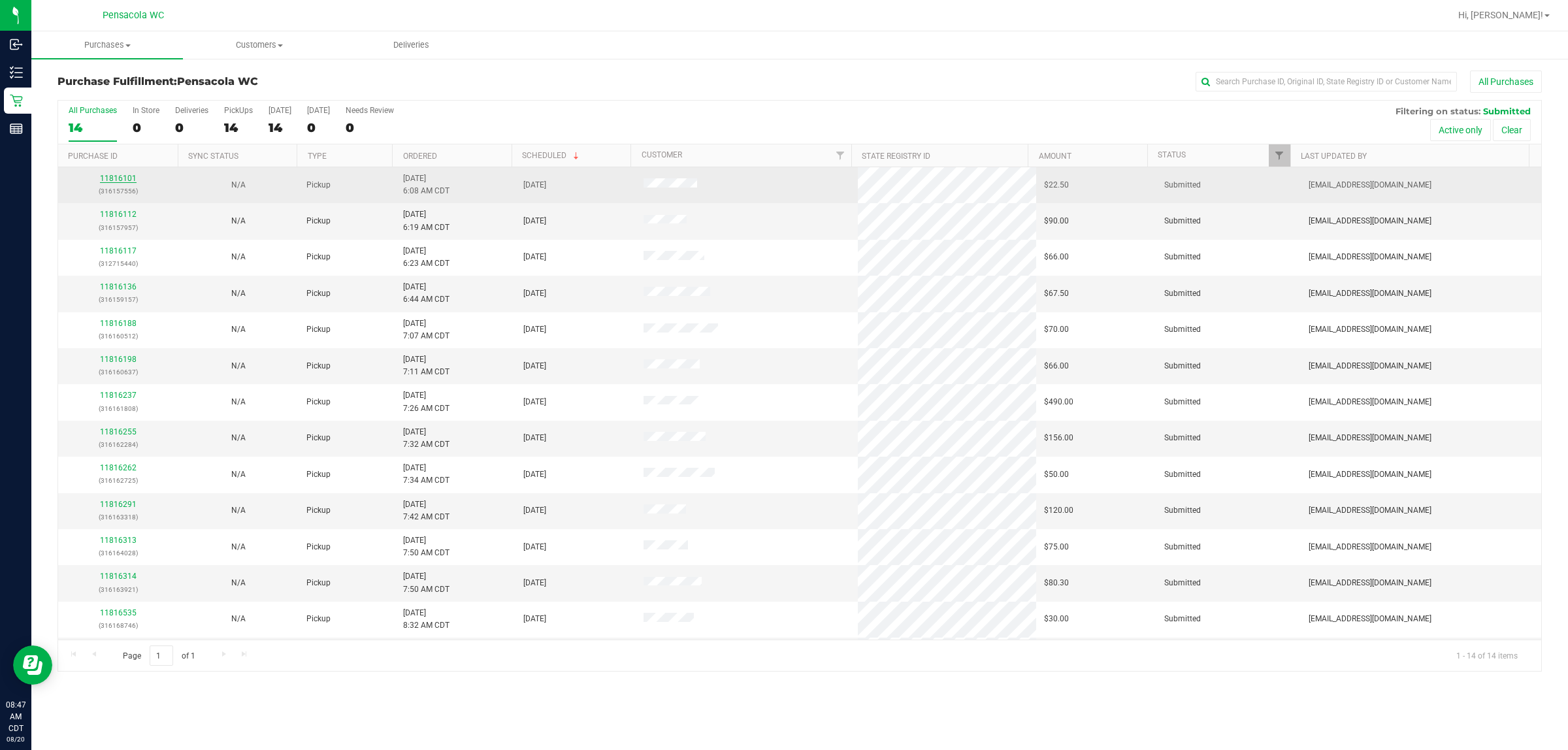
click at [115, 182] on link "11816101" at bounding box center [118, 178] width 36 height 9
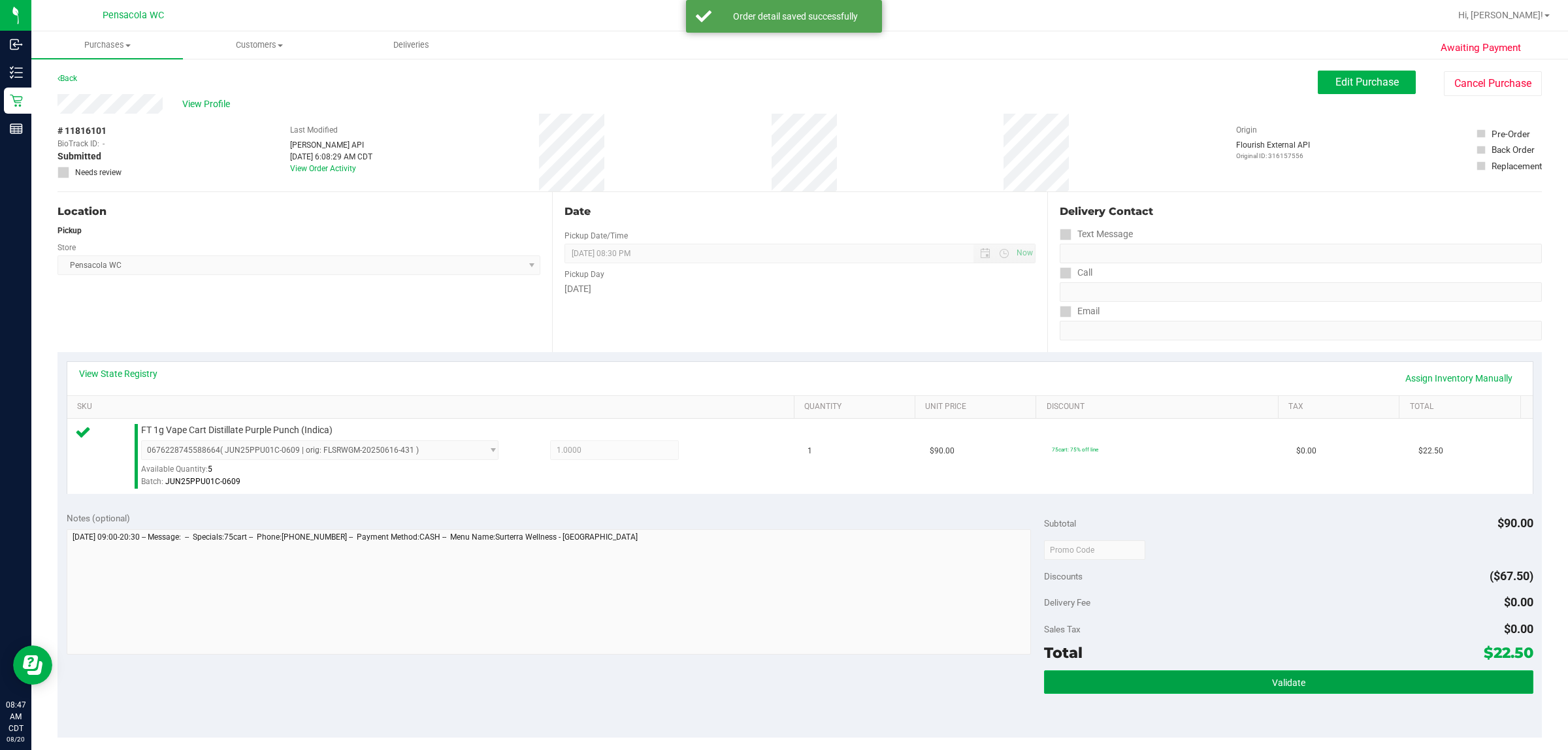
click at [782, 685] on button "Validate" at bounding box center [1288, 682] width 489 height 23
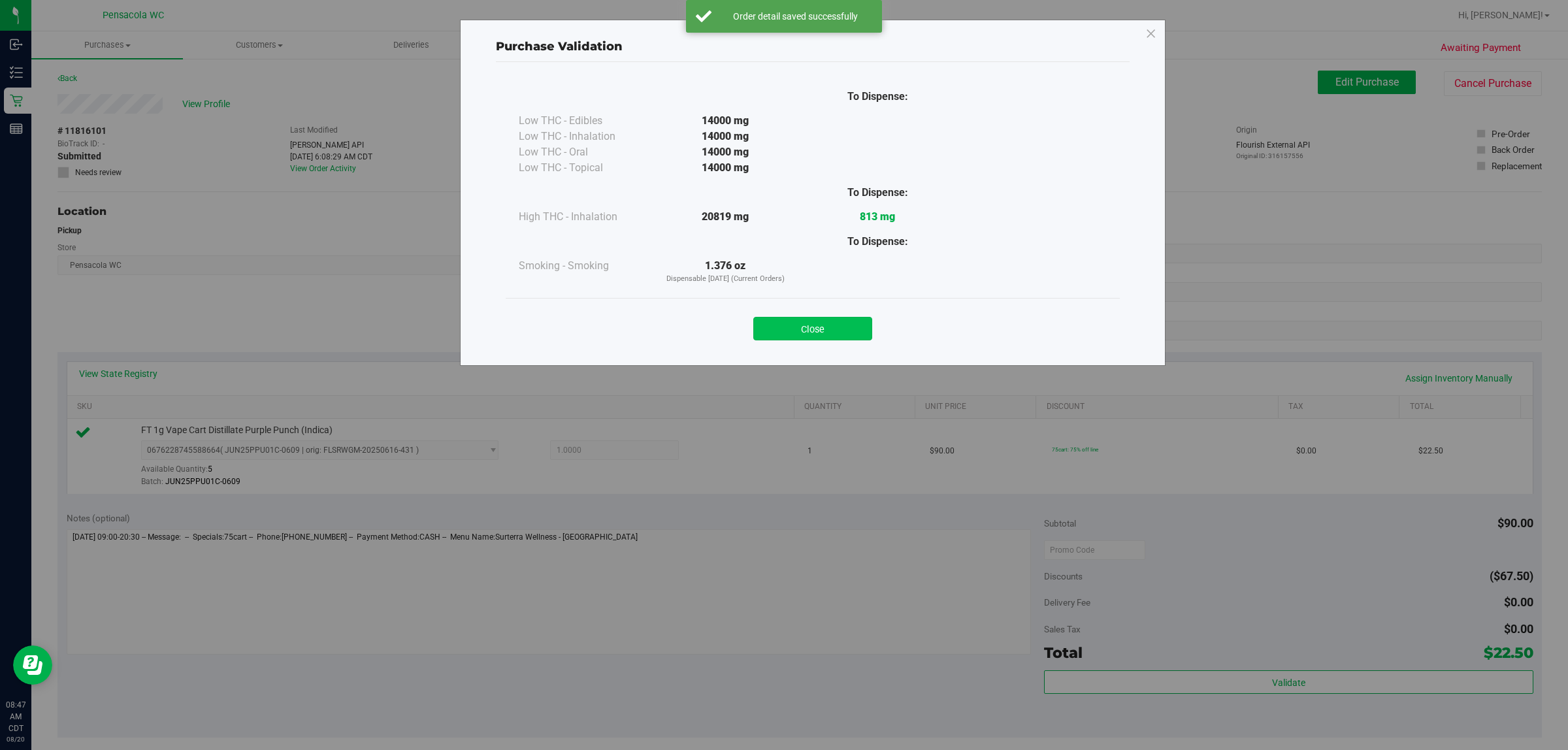
click at [782, 330] on button "Close" at bounding box center [813, 328] width 119 height 23
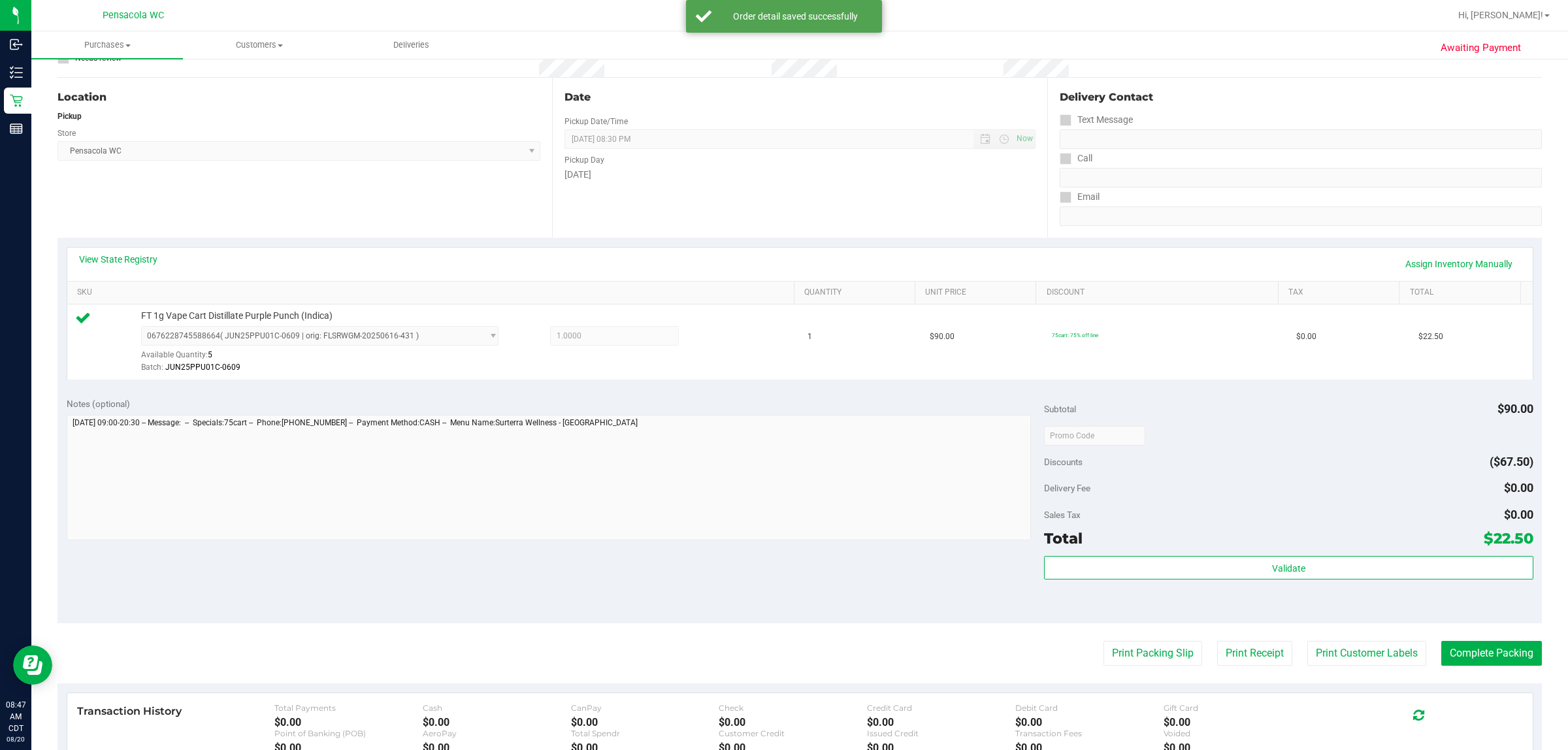
scroll to position [245, 0]
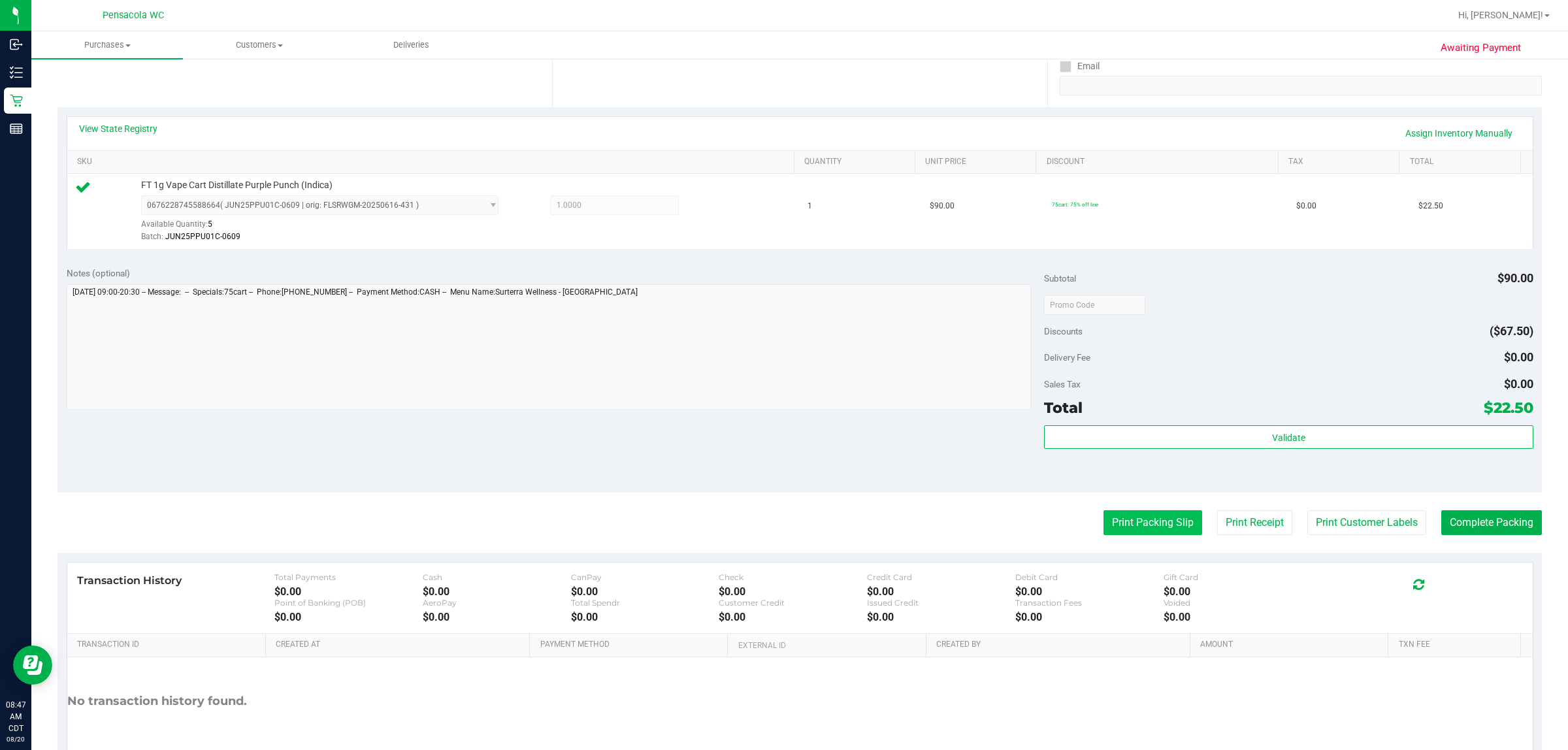
click at [782, 520] on button "Print Packing Slip" at bounding box center [1153, 523] width 99 height 25
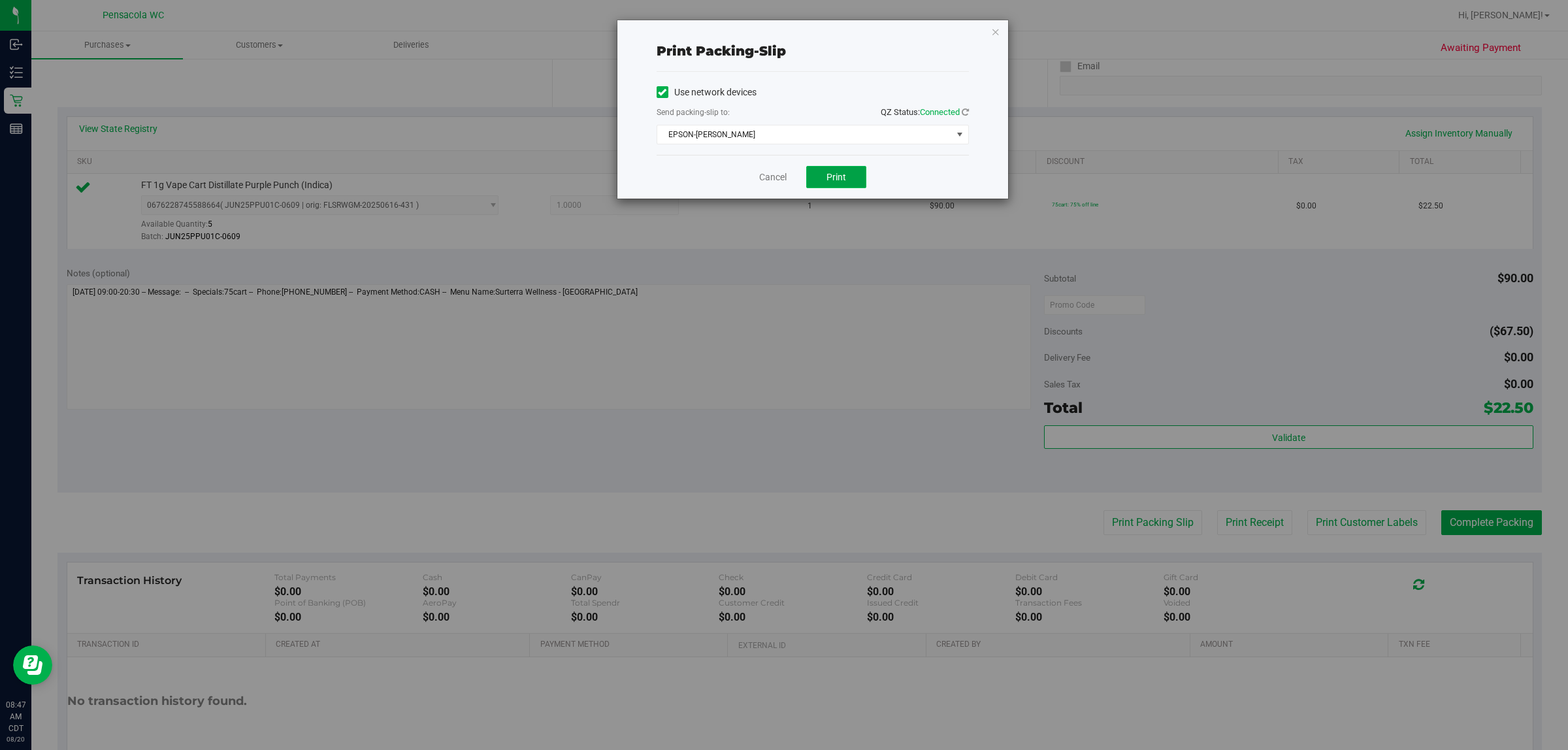
click at [782, 174] on button "Print" at bounding box center [836, 177] width 60 height 23
click at [782, 29] on icon "button" at bounding box center [995, 31] width 9 height 16
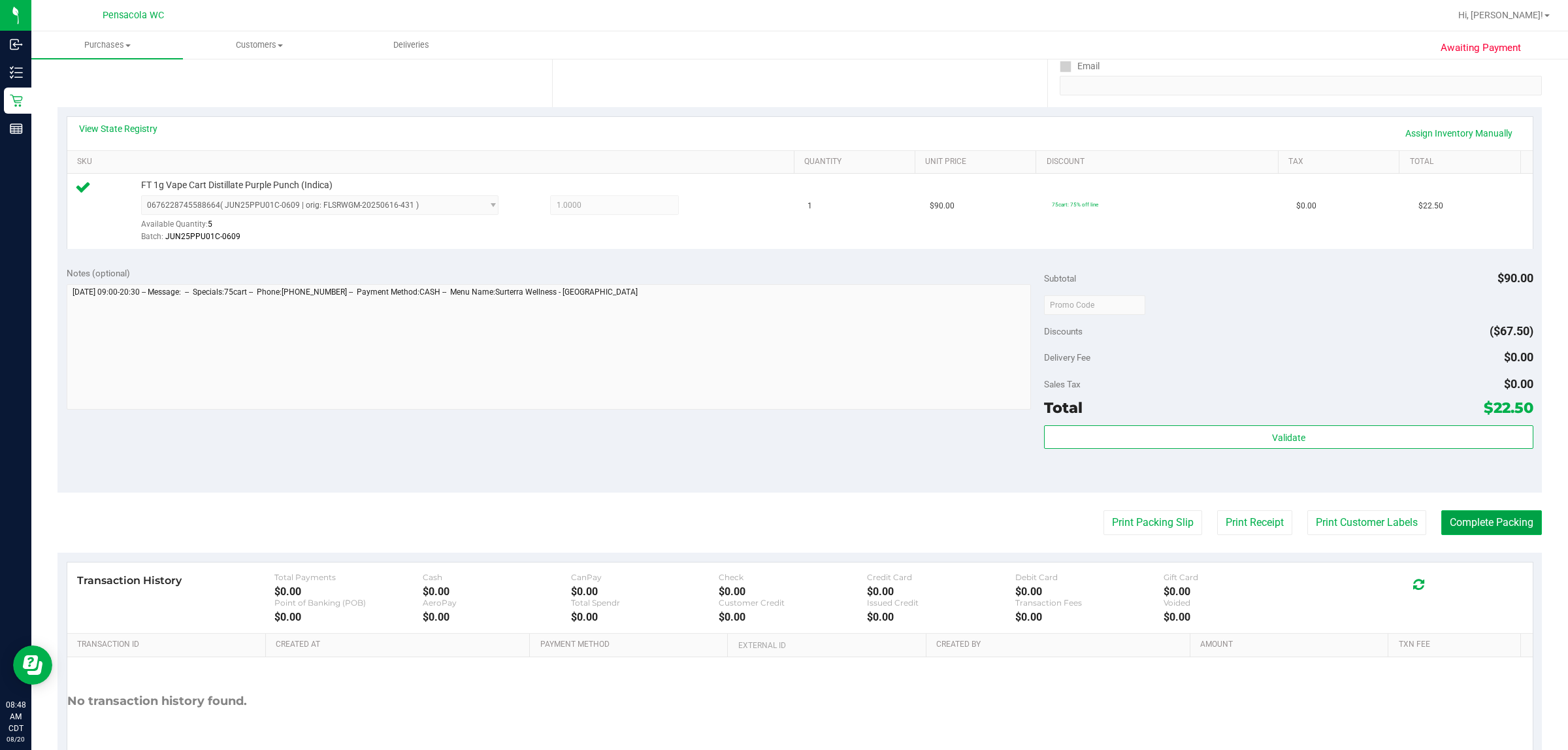
click at [782, 530] on button "Complete Packing" at bounding box center [1492, 523] width 100 height 25
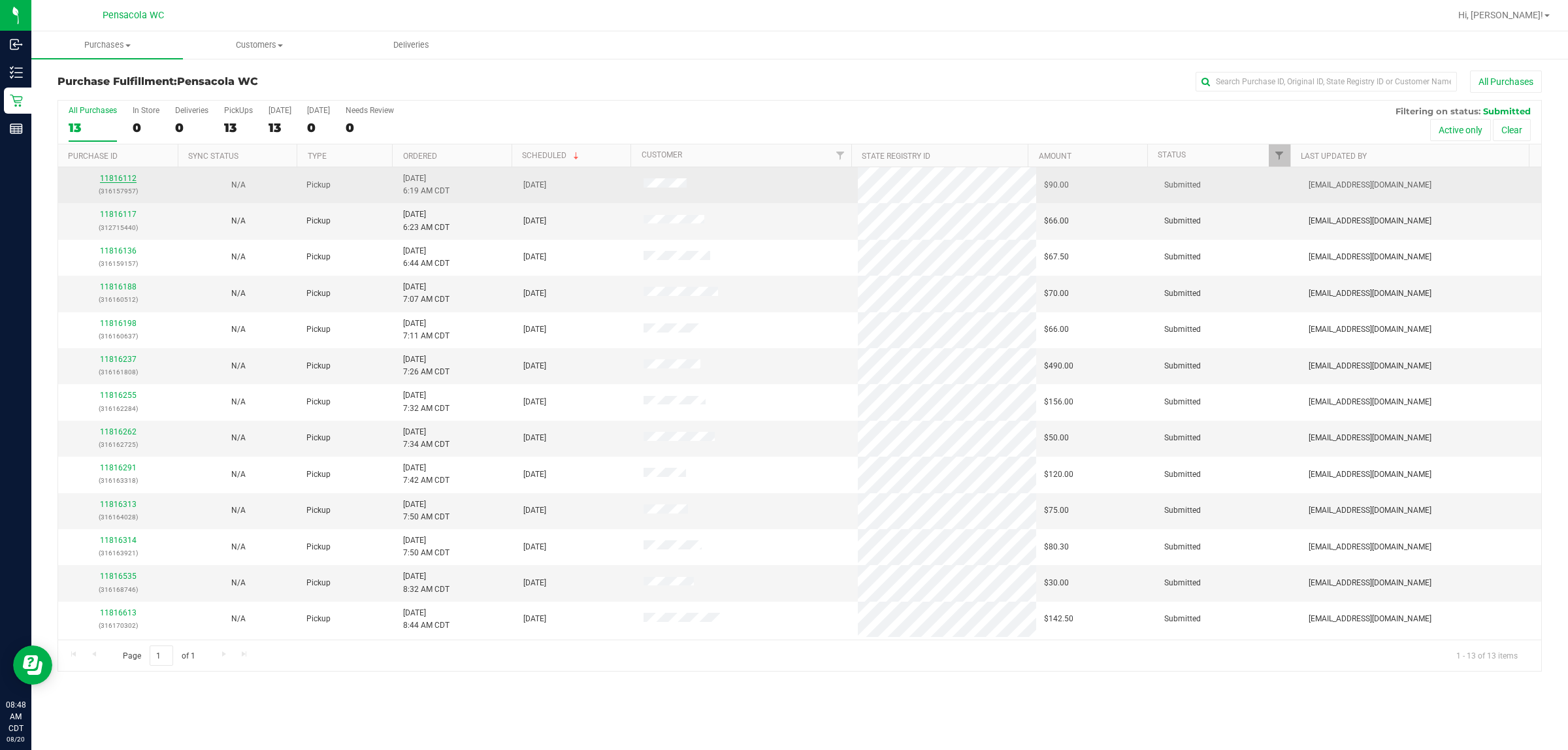
click at [113, 182] on link "11816112" at bounding box center [118, 178] width 36 height 9
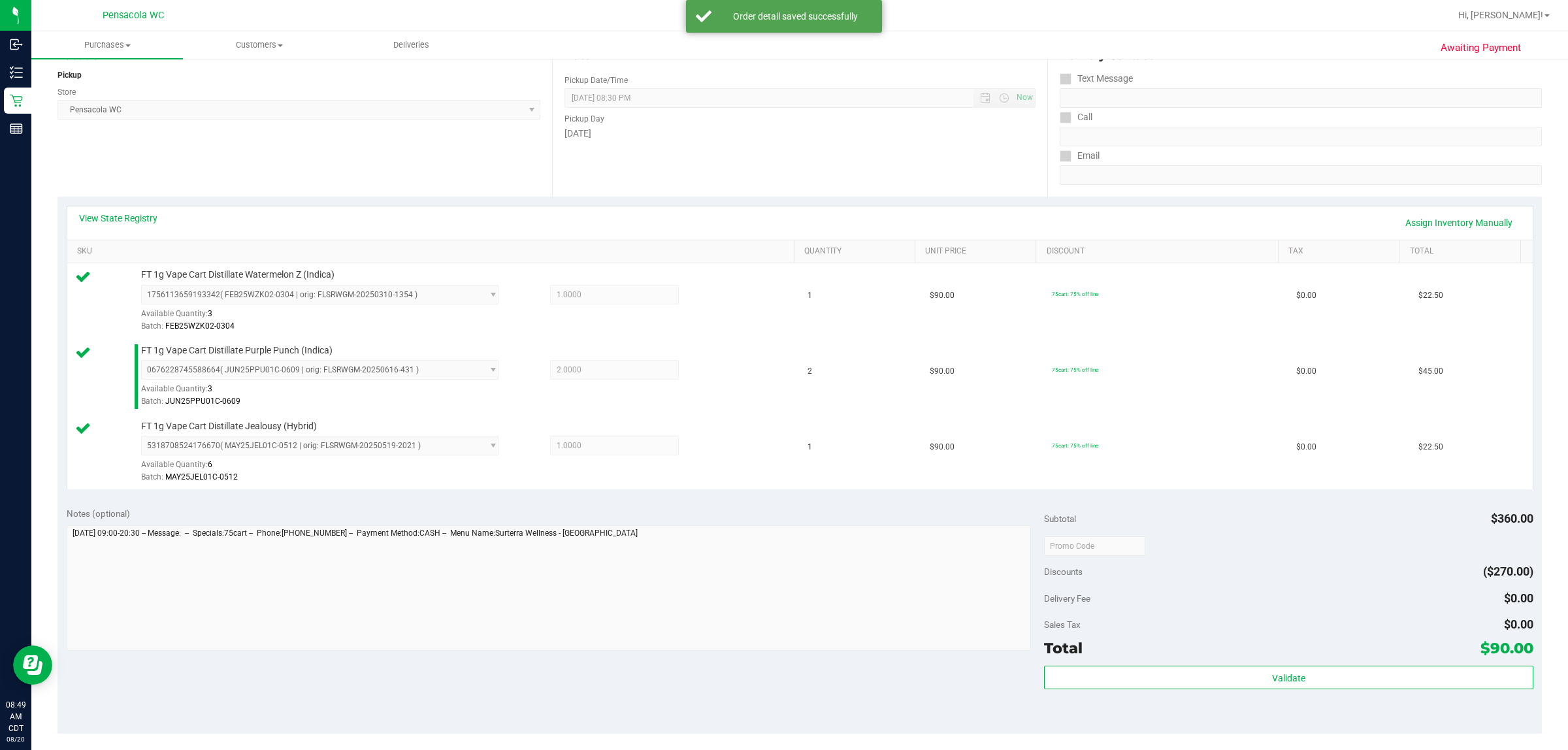
scroll to position [164, 0]
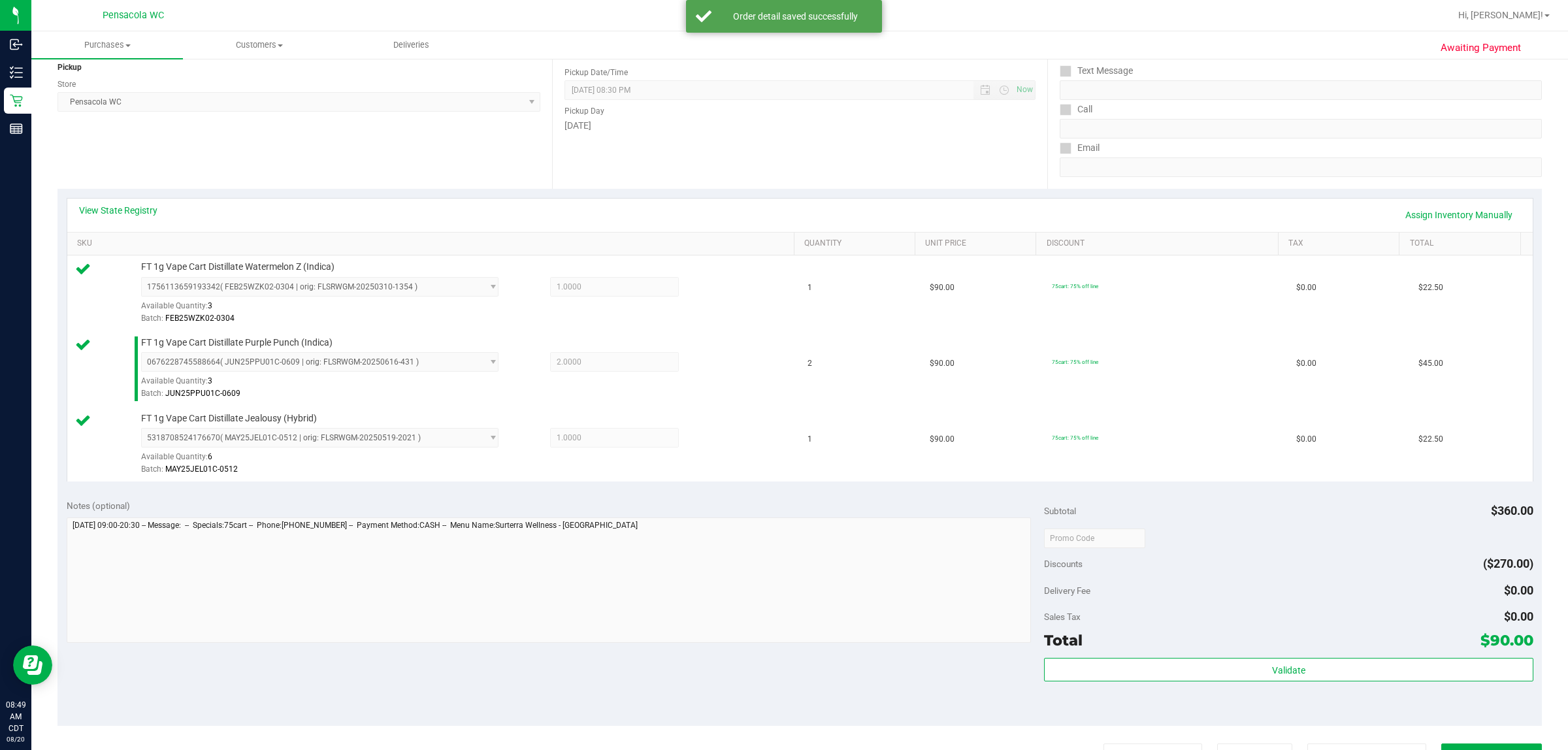
click at [782, 652] on div "Total $90.00" at bounding box center [1288, 640] width 489 height 23
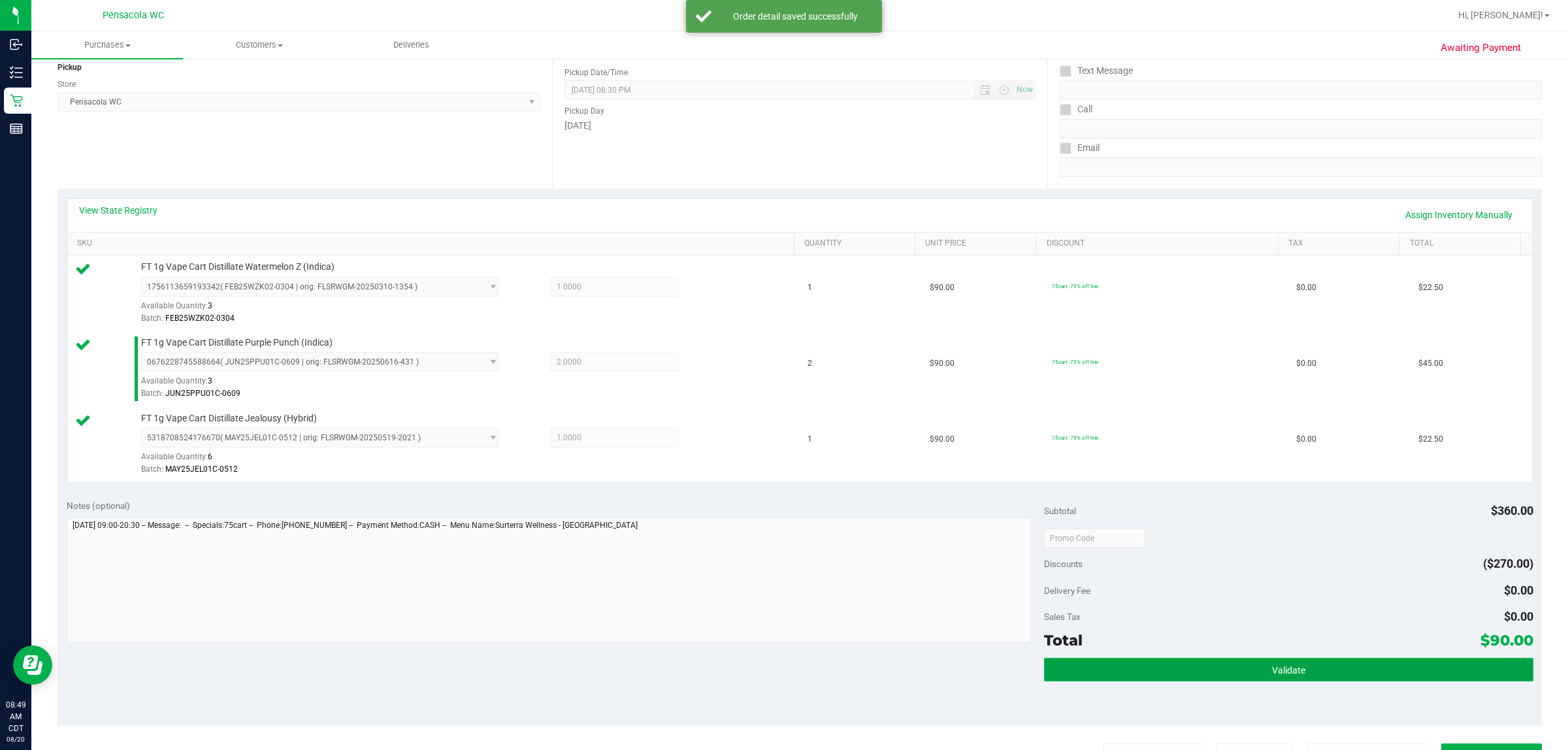
click at [782, 664] on button "Validate" at bounding box center [1288, 670] width 489 height 23
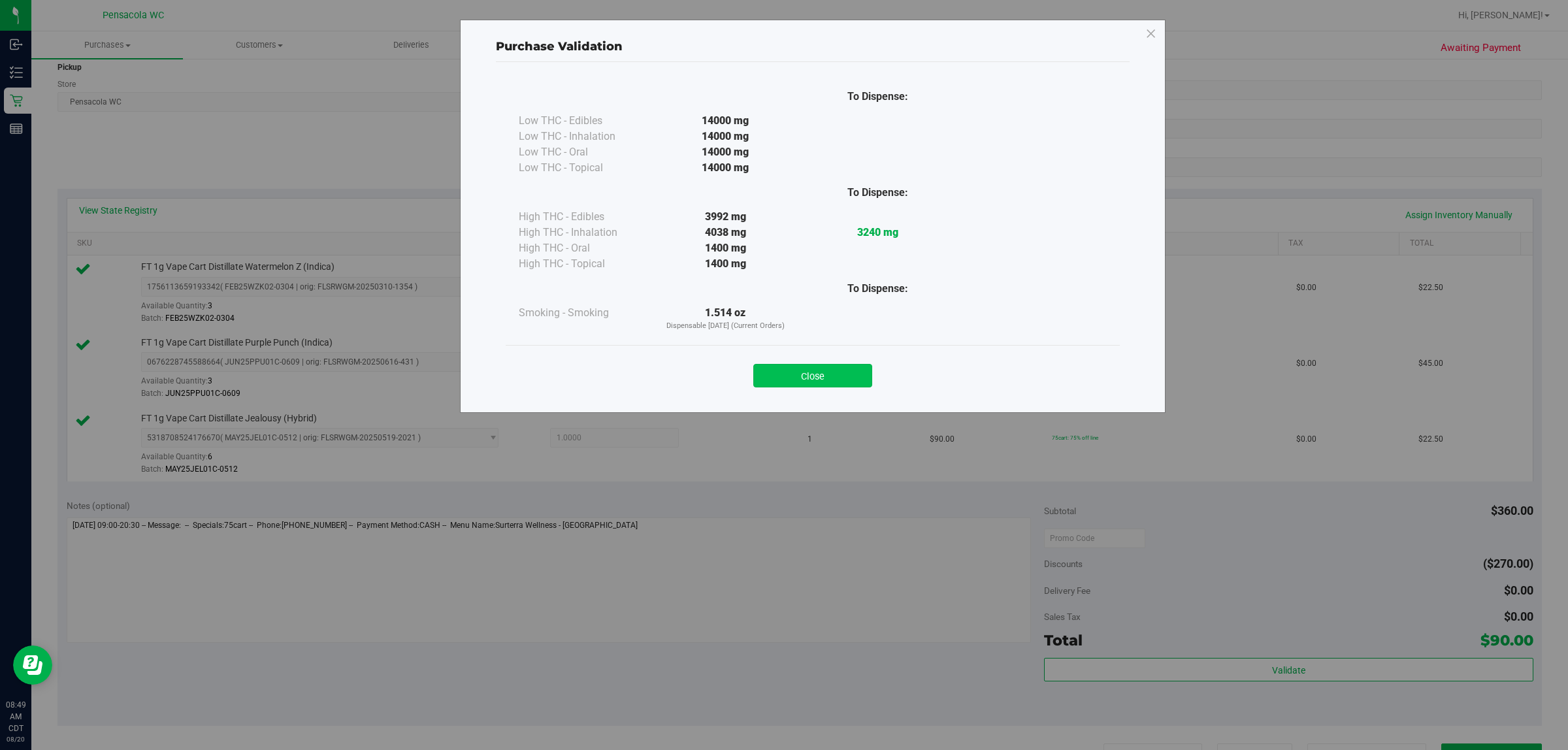
click at [782, 368] on button "Close" at bounding box center [813, 376] width 119 height 23
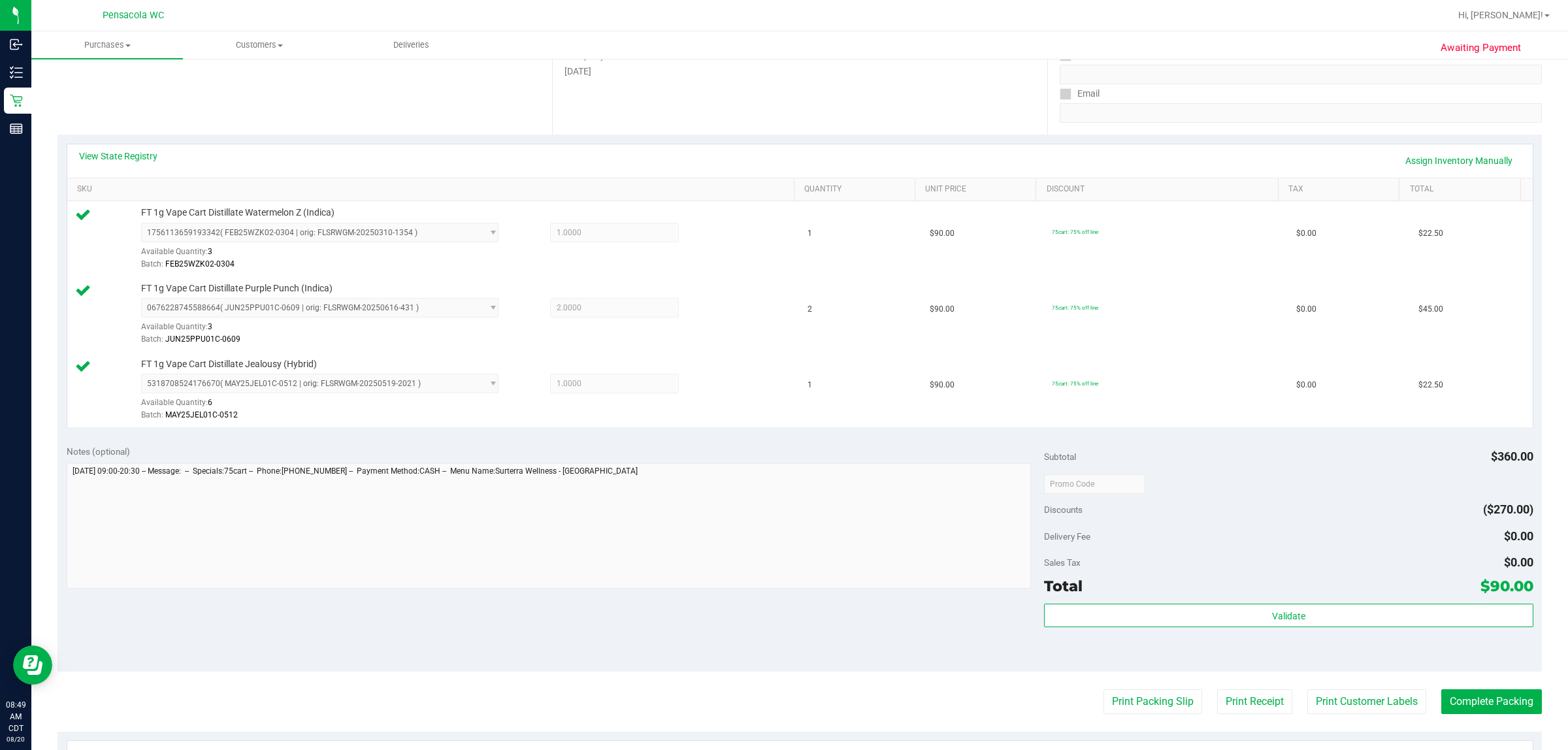
scroll to position [245, 0]
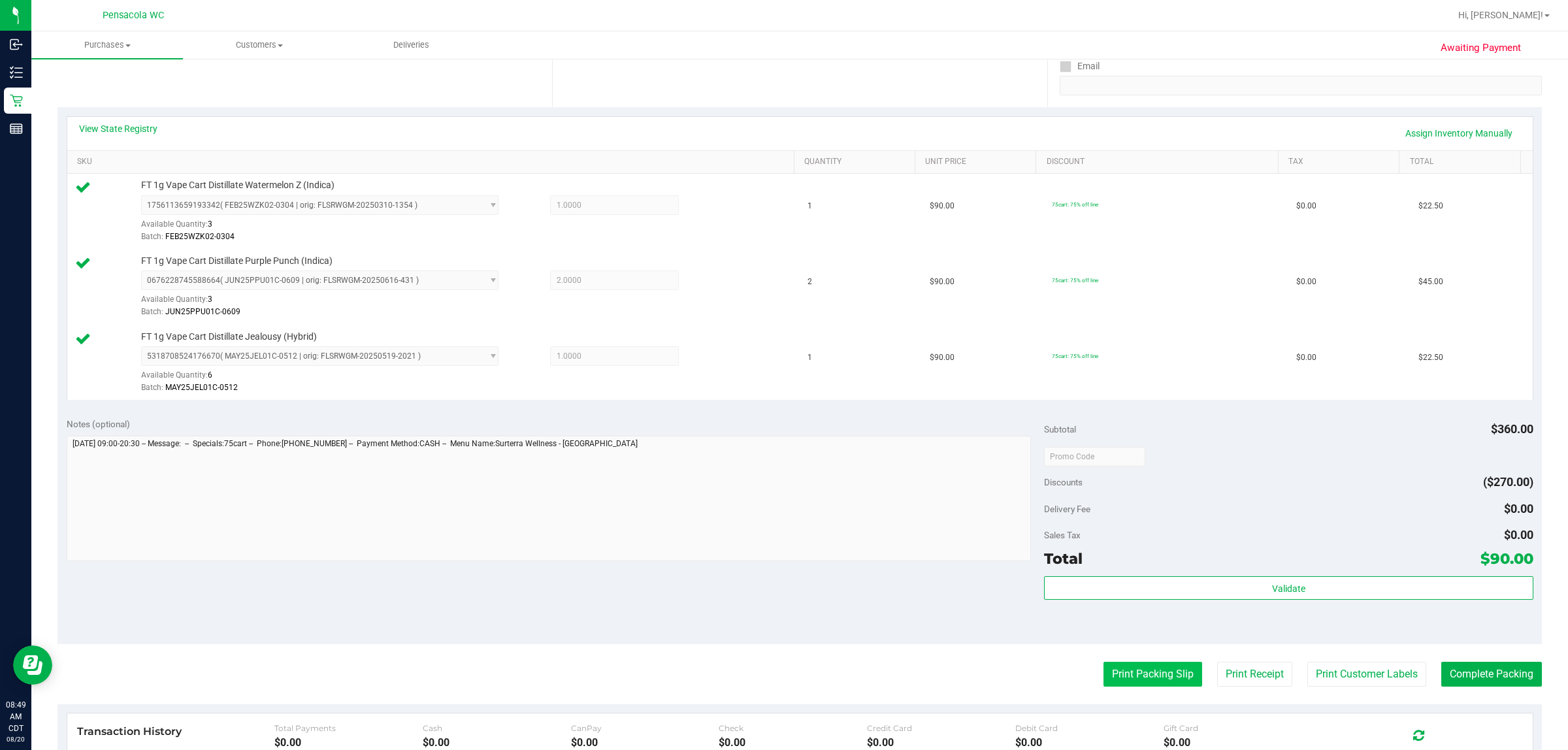
click at [782, 664] on button "Print Packing Slip" at bounding box center [1153, 674] width 99 height 25
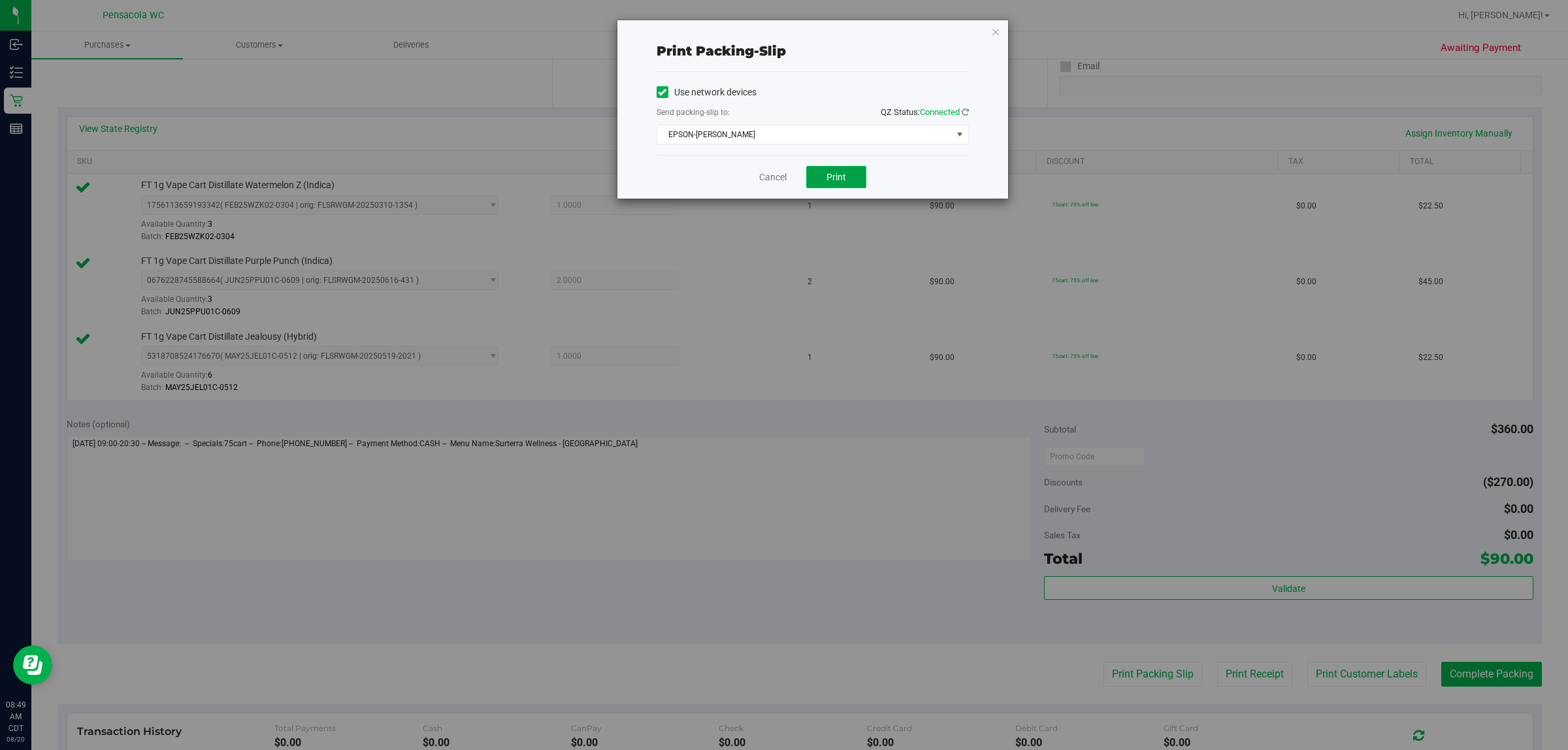
click at [782, 167] on button "Print" at bounding box center [836, 177] width 60 height 23
click at [782, 31] on icon "button" at bounding box center [995, 31] width 9 height 16
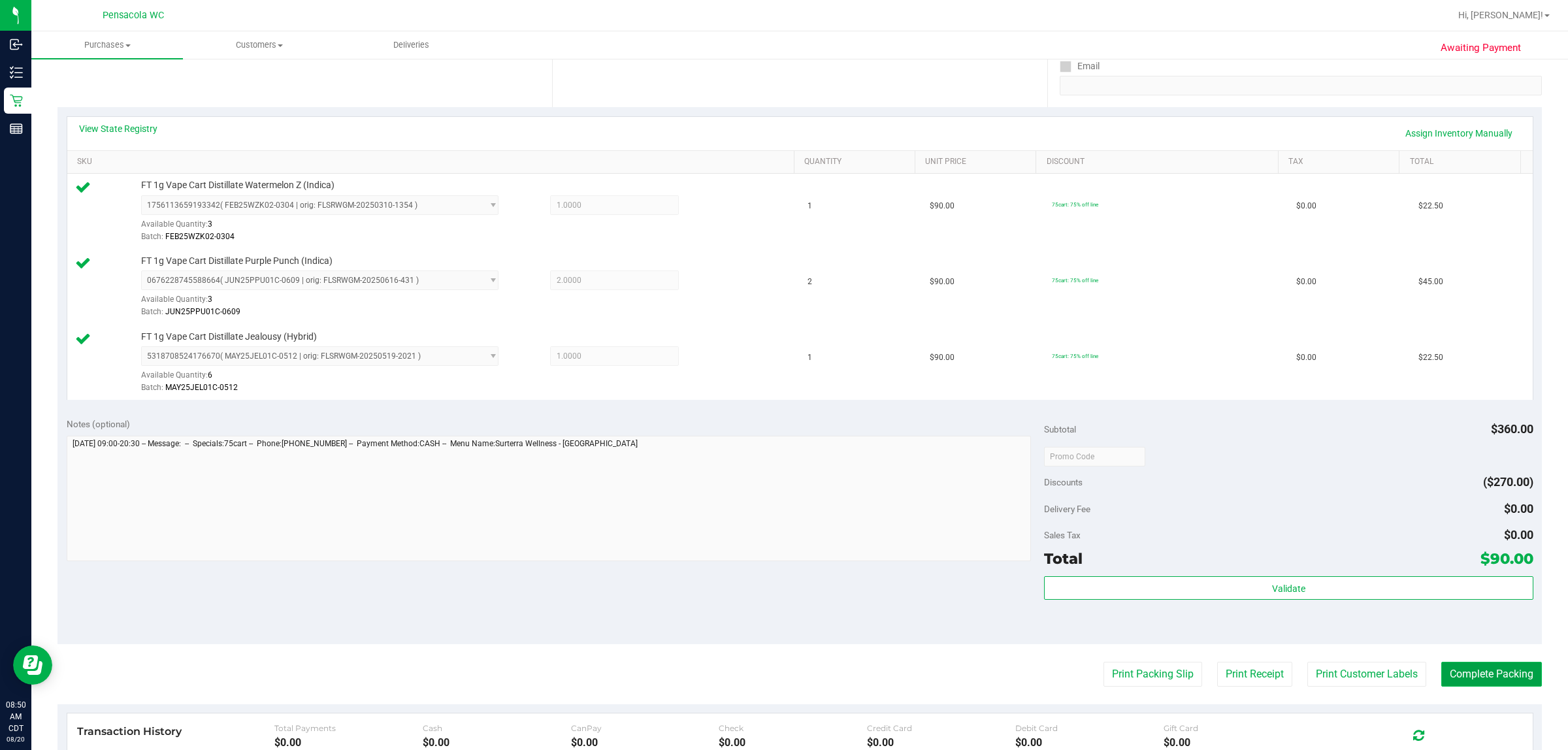
click at [782, 680] on button "Complete Packing" at bounding box center [1492, 674] width 100 height 25
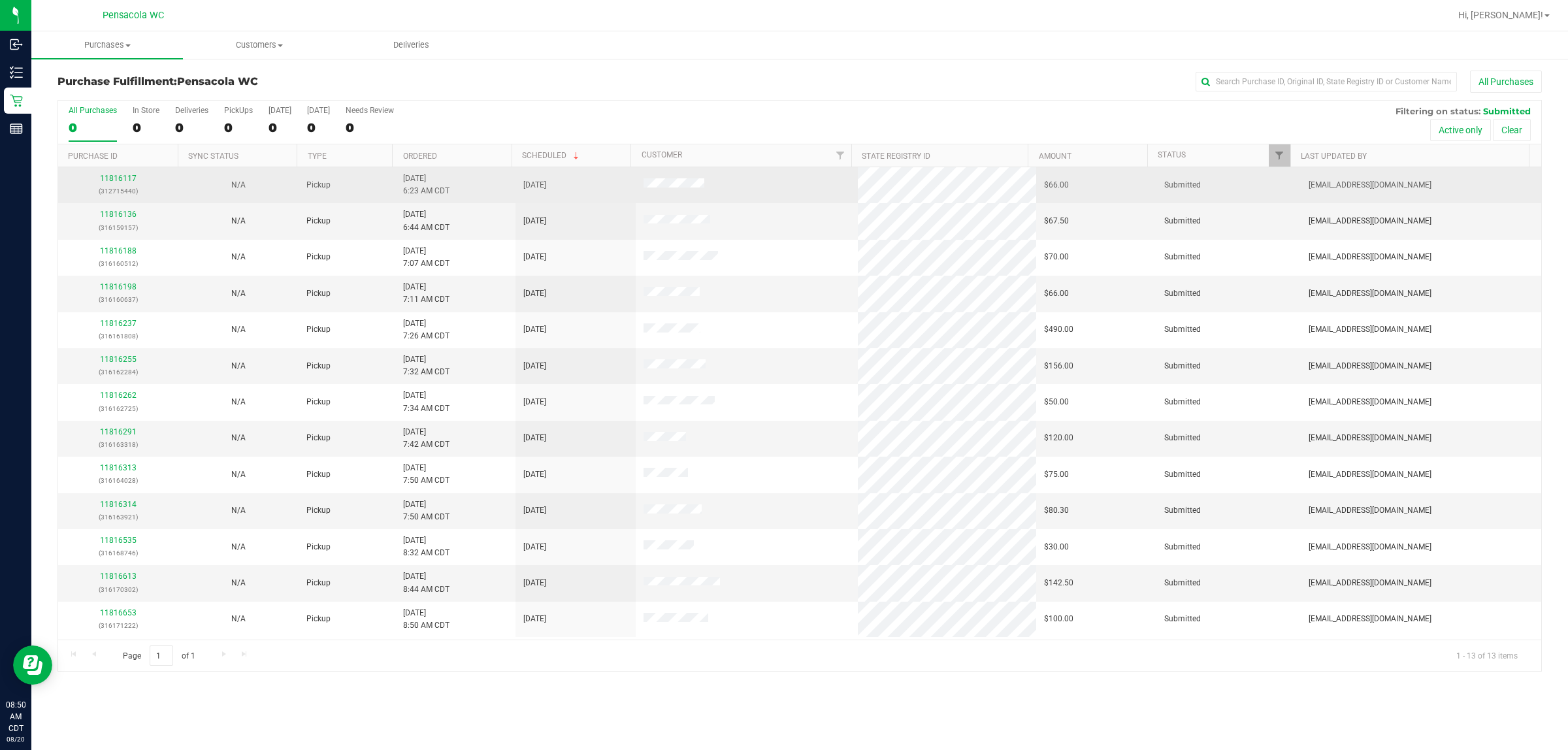
click at [115, 174] on div "11816117 (312715440)" at bounding box center [118, 185] width 105 height 25
click at [108, 180] on link "11816117" at bounding box center [118, 178] width 36 height 9
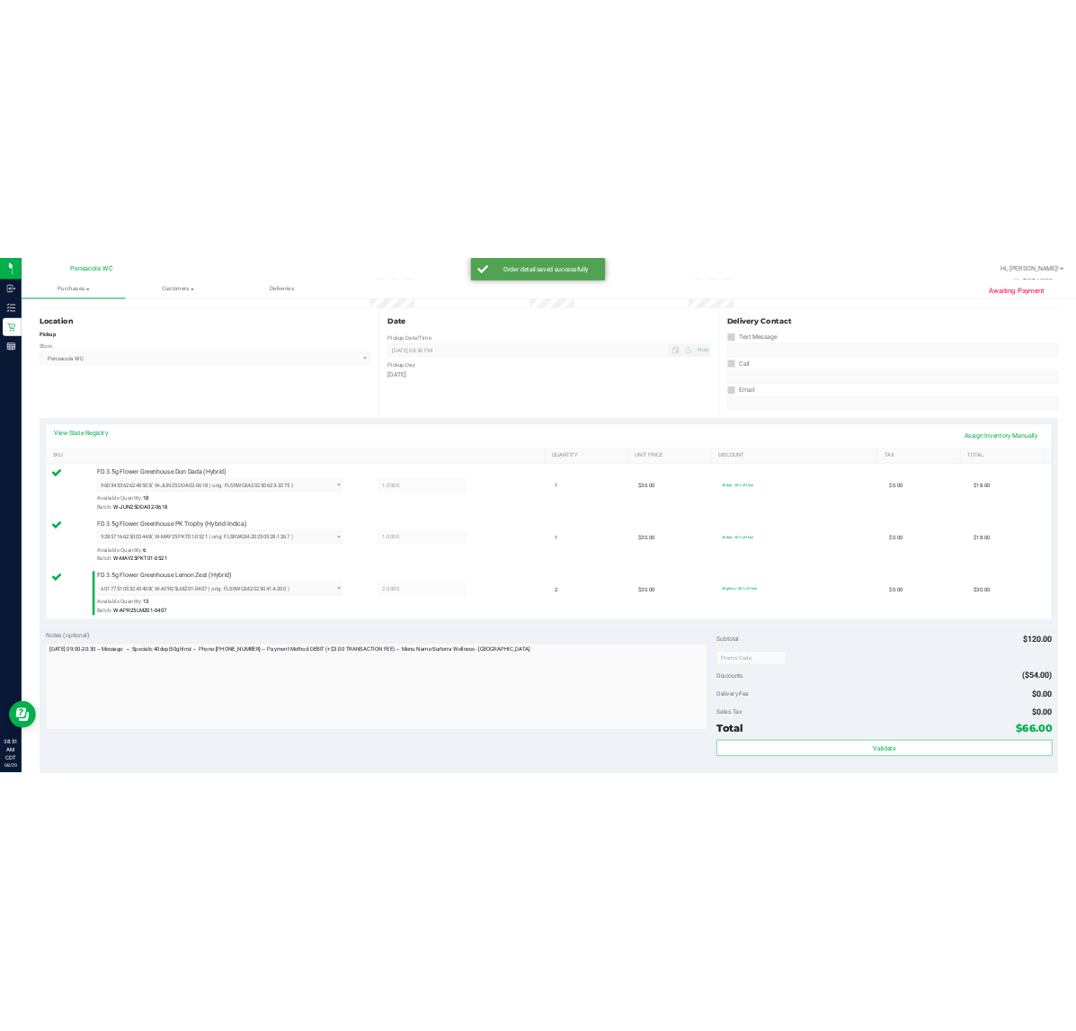
scroll to position [337, 0]
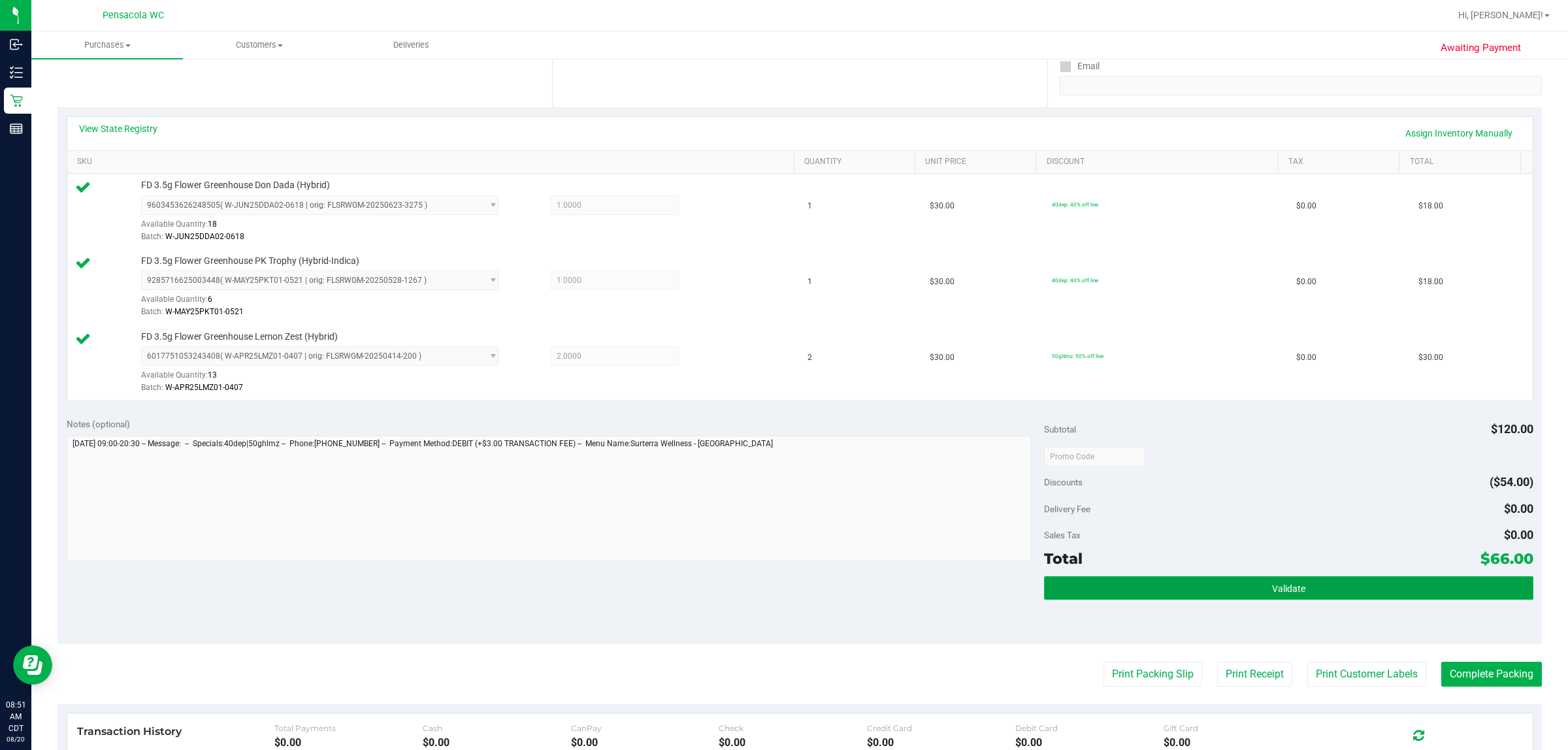
click at [782, 587] on button "Validate" at bounding box center [1288, 588] width 489 height 23
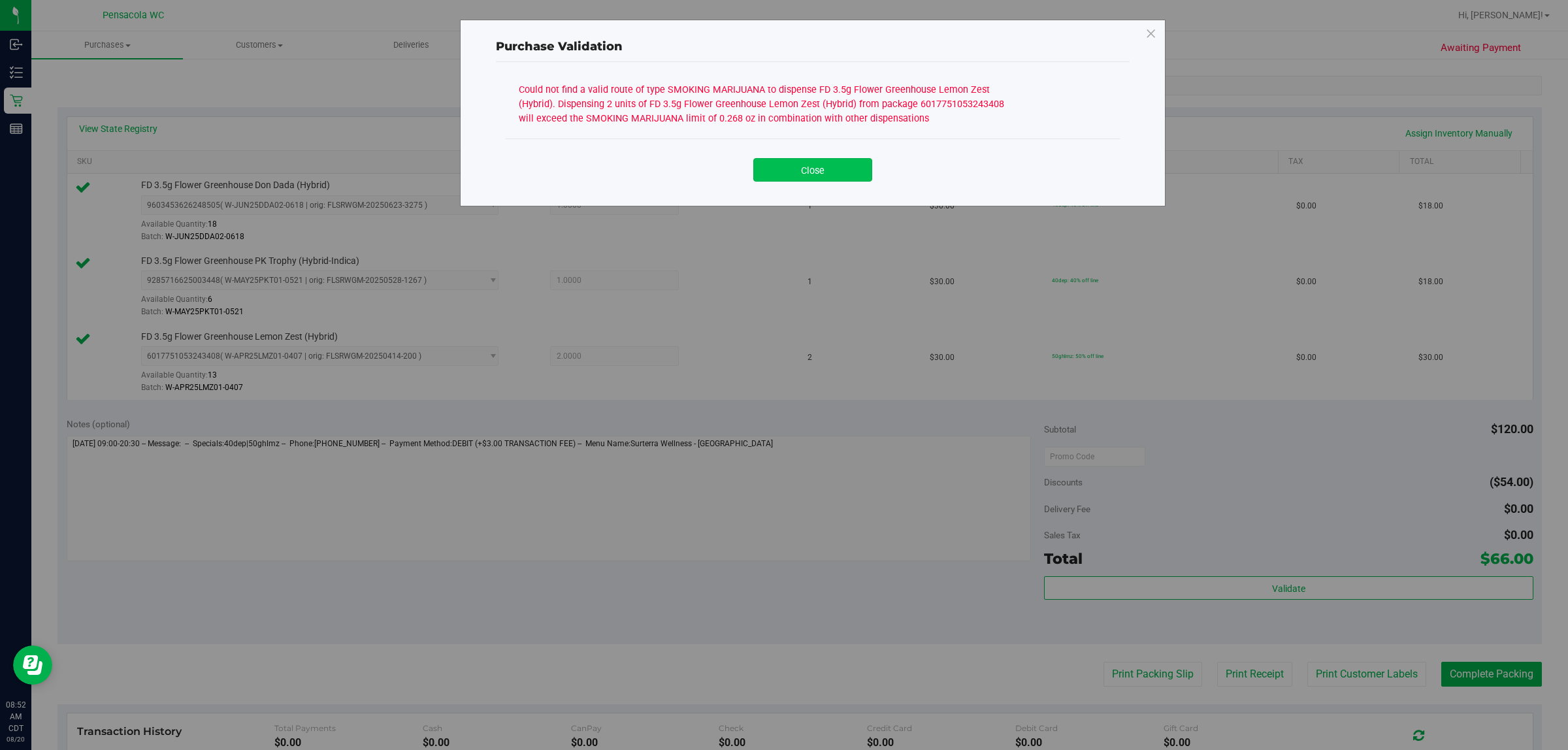
click at [782, 166] on button "Close" at bounding box center [813, 170] width 119 height 23
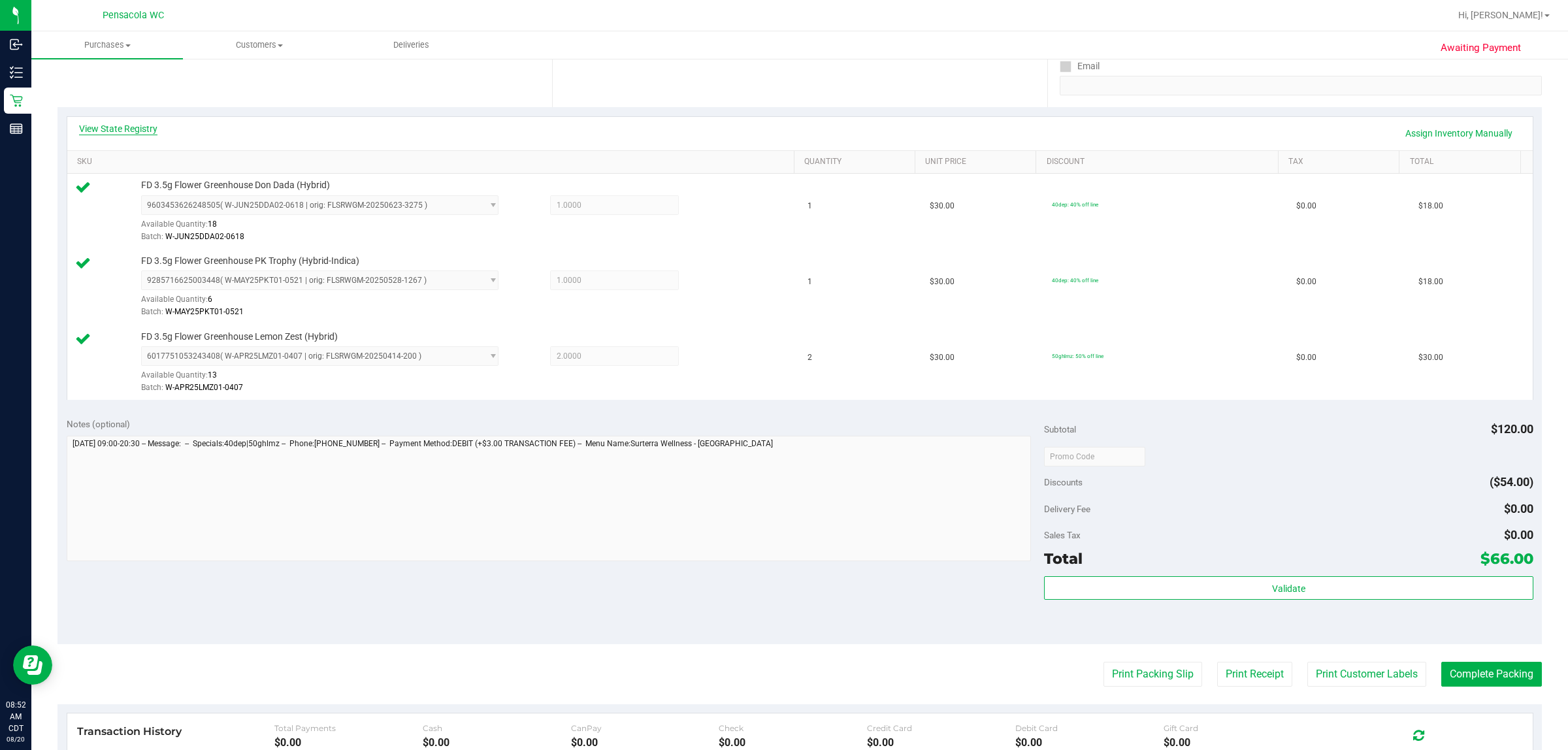
click at [148, 127] on link "View State Registry" at bounding box center [118, 129] width 78 height 13
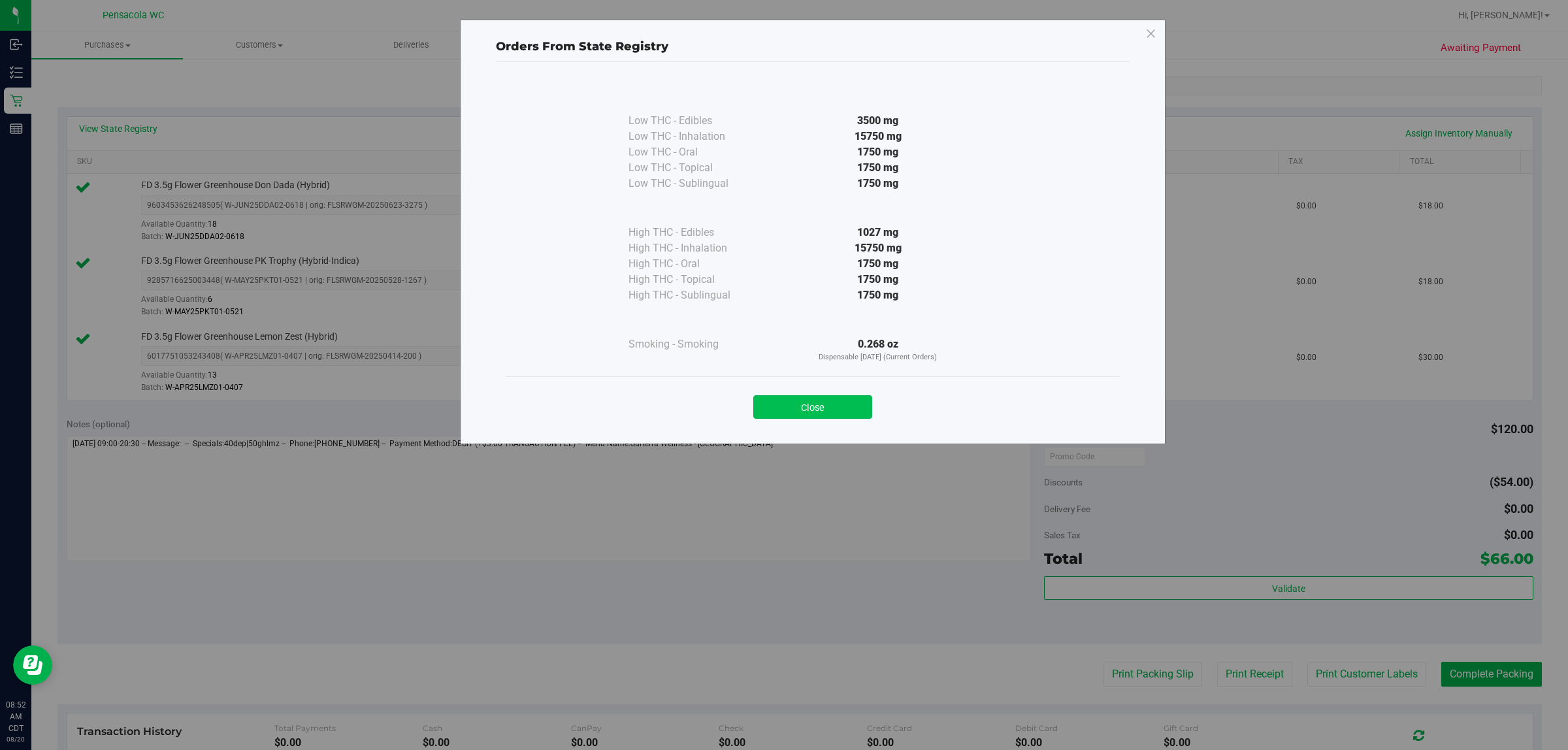
click at [782, 404] on button "Close" at bounding box center [813, 407] width 119 height 23
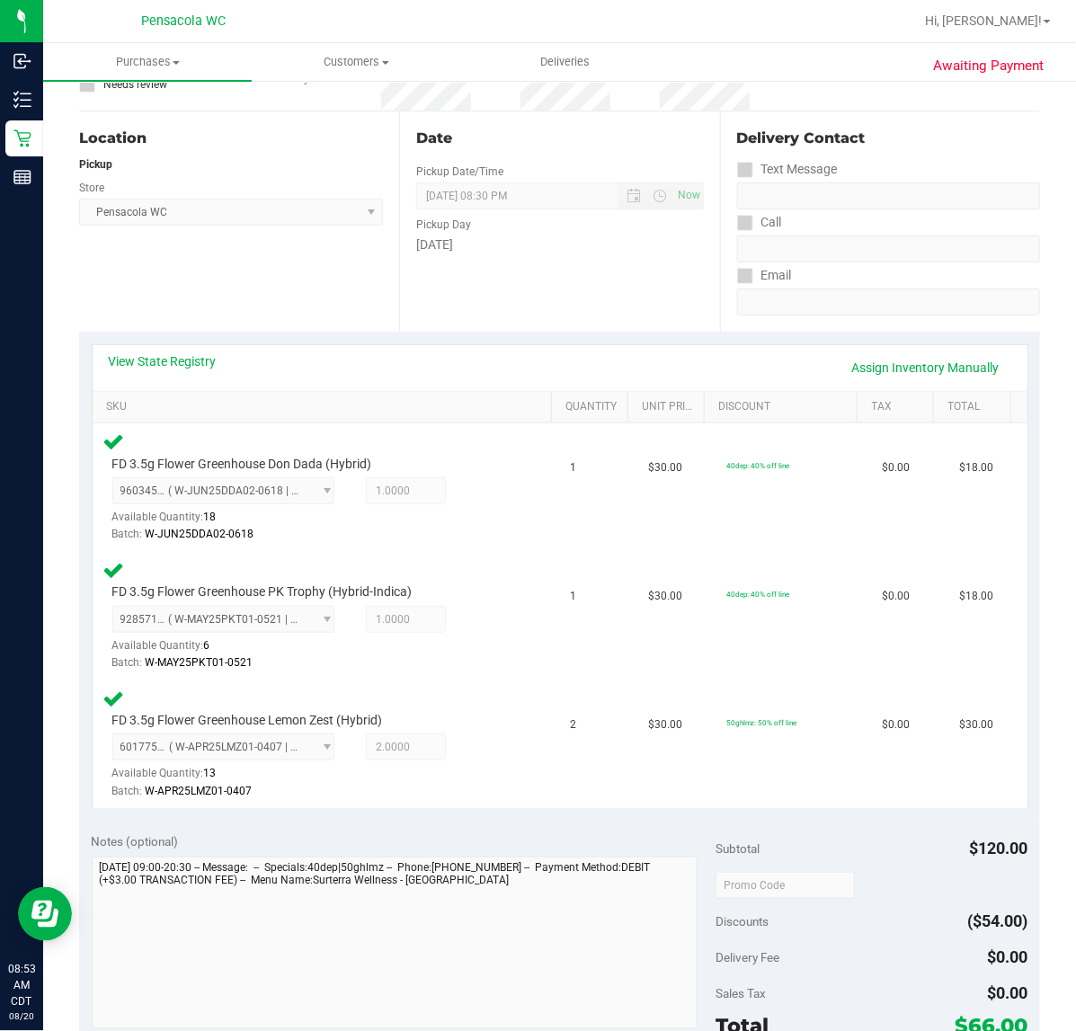
scroll to position [0, 0]
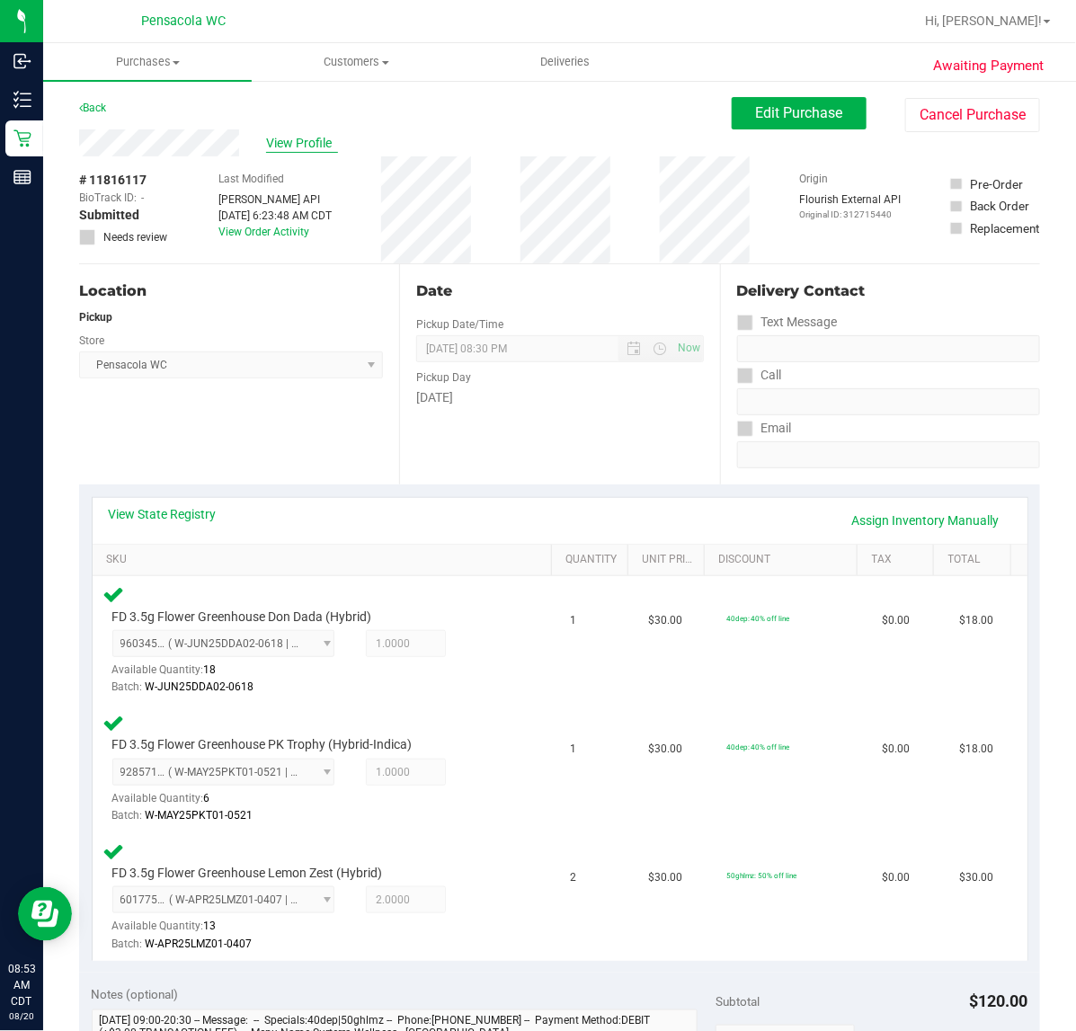
click at [306, 139] on span "View Profile" at bounding box center [302, 143] width 72 height 19
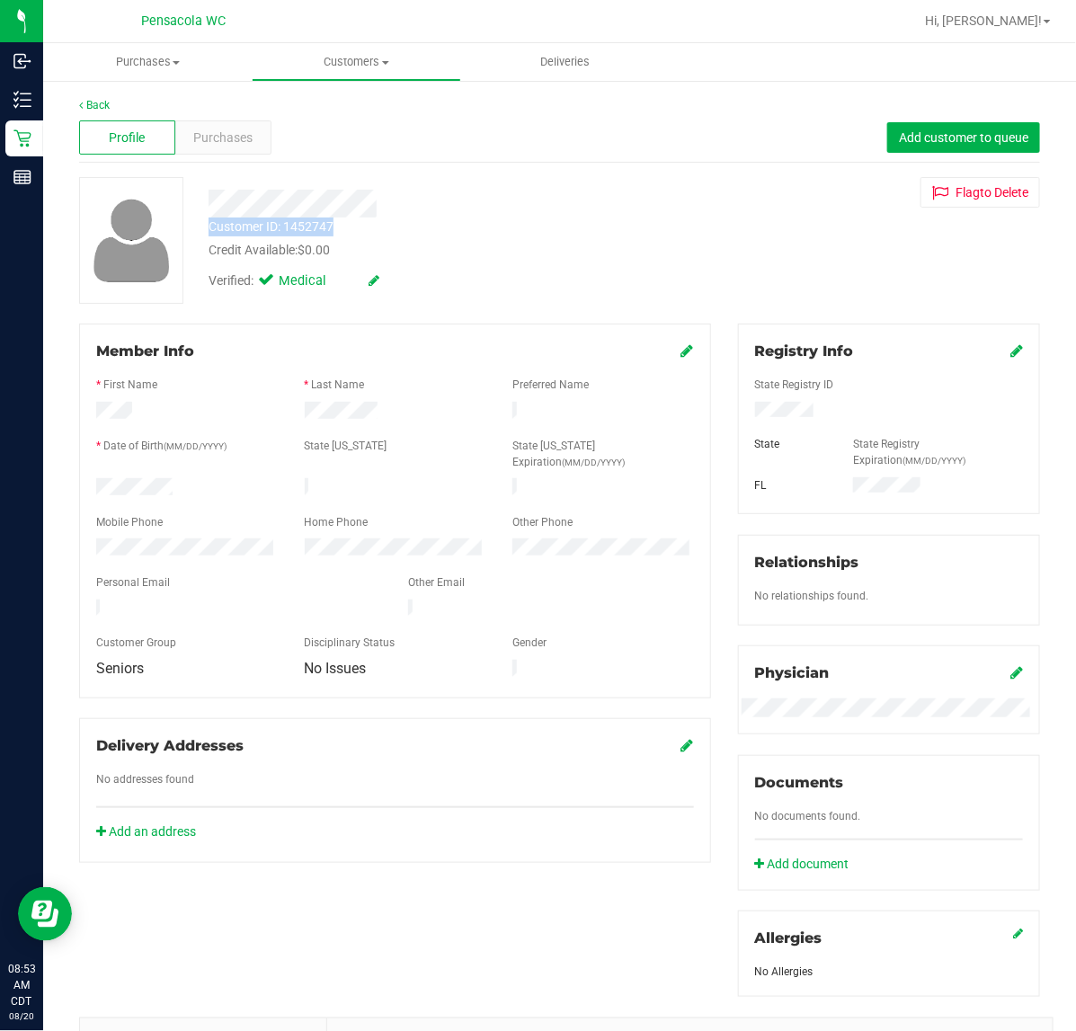
drag, startPoint x: 344, startPoint y: 221, endPoint x: 199, endPoint y: 236, distance: 146.4
click at [199, 236] on div "Customer ID: 1452747 Credit Available: $0.00" at bounding box center [442, 239] width 495 height 42
copy div "Customer ID: 1452747"
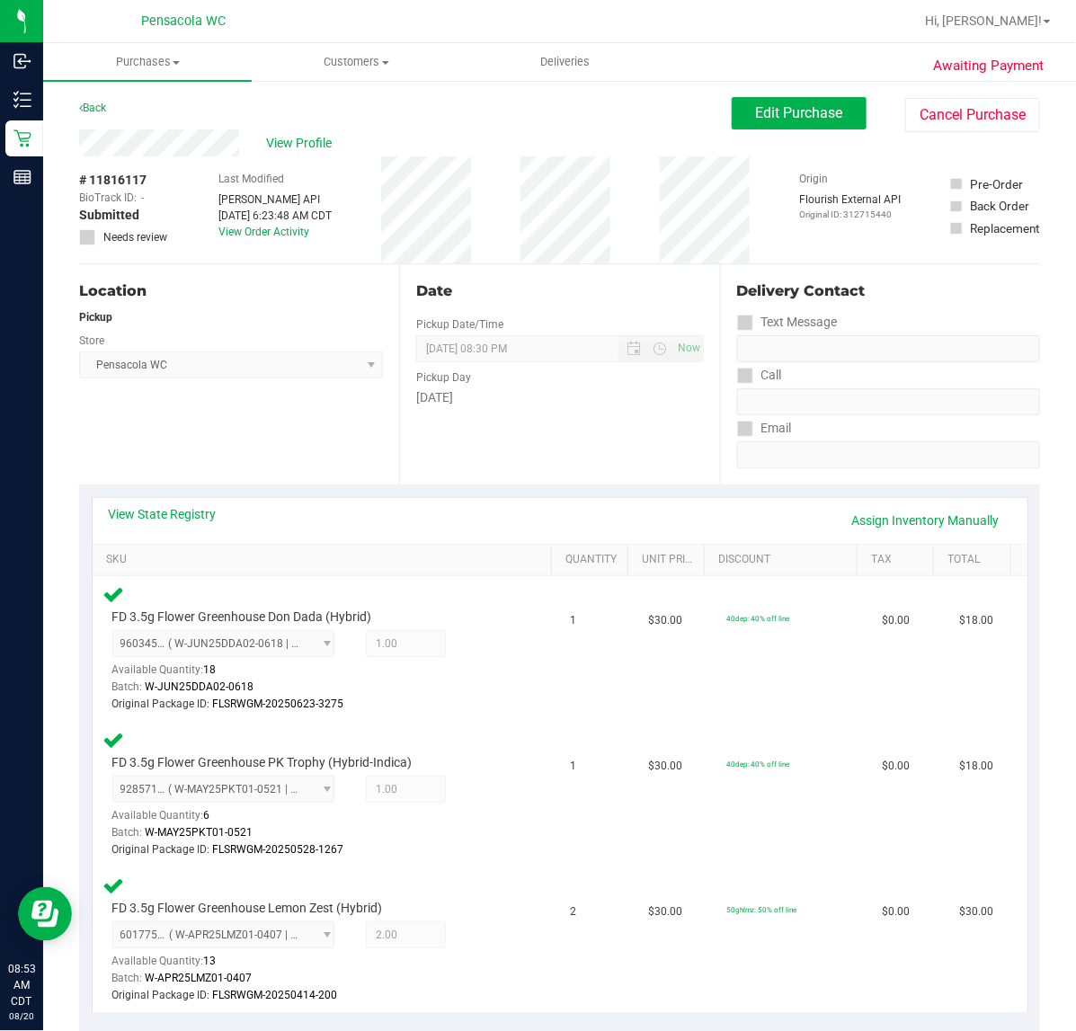
drag, startPoint x: 181, startPoint y: 532, endPoint x: 195, endPoint y: 502, distance: 33.8
click at [184, 527] on div "View State Registry Assign Inventory Manually" at bounding box center [560, 520] width 903 height 31
click at [195, 500] on div "View State Registry Assign Inventory Manually" at bounding box center [560, 521] width 935 height 46
click at [196, 505] on link "View State Registry" at bounding box center [163, 514] width 108 height 18
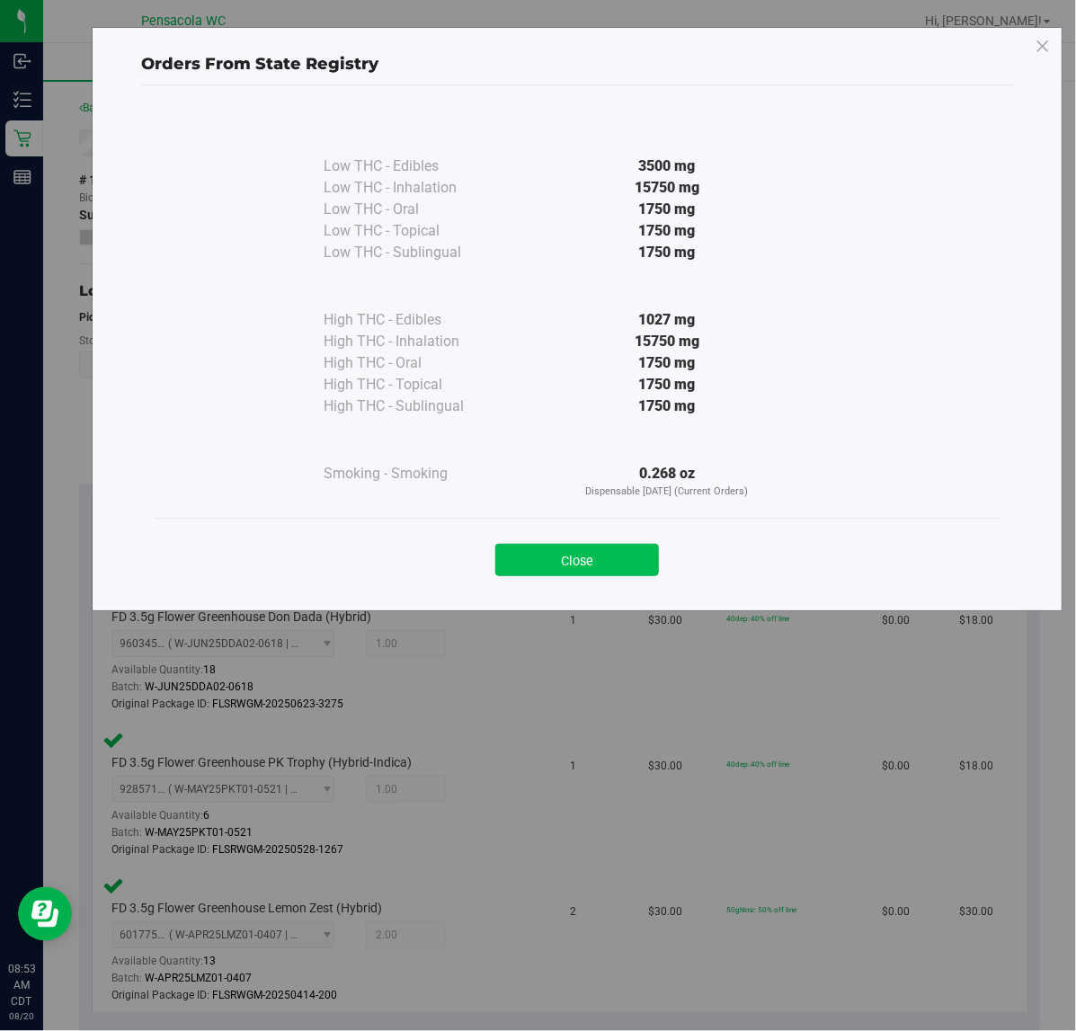
click at [563, 555] on button "Close" at bounding box center [578, 560] width 164 height 32
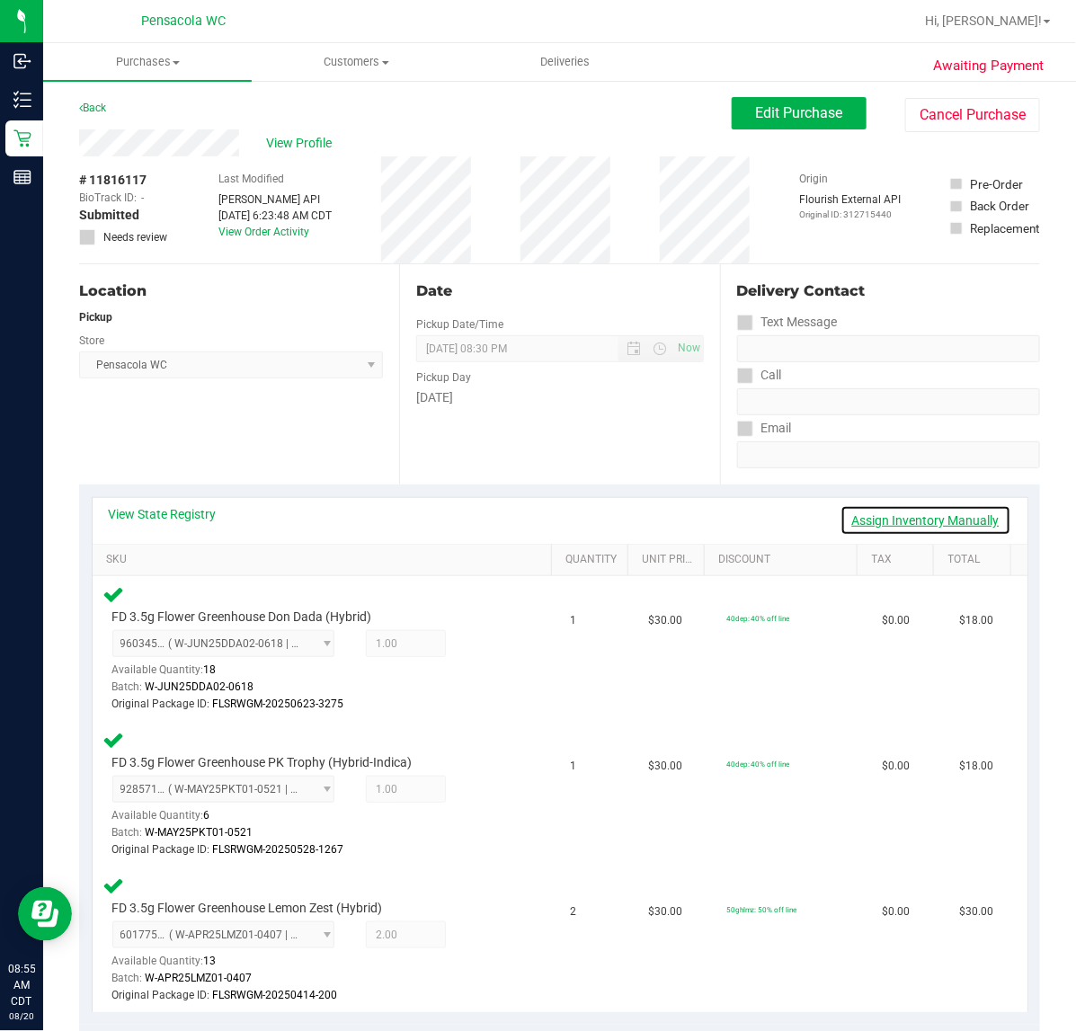
click at [841, 520] on link "Assign Inventory Manually" at bounding box center [926, 520] width 171 height 31
click at [473, 646] on icon at bounding box center [482, 646] width 19 height 21
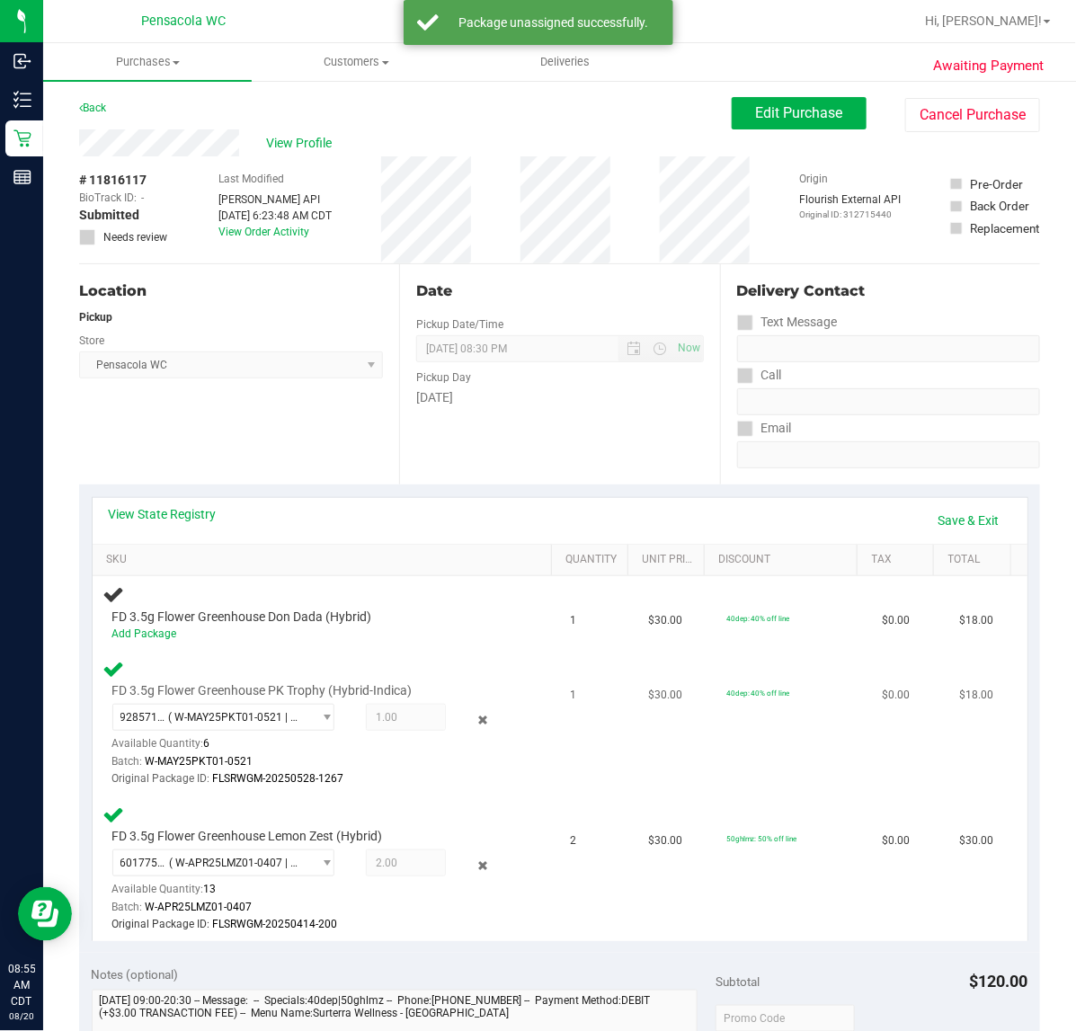
click at [473, 719] on icon at bounding box center [482, 720] width 19 height 21
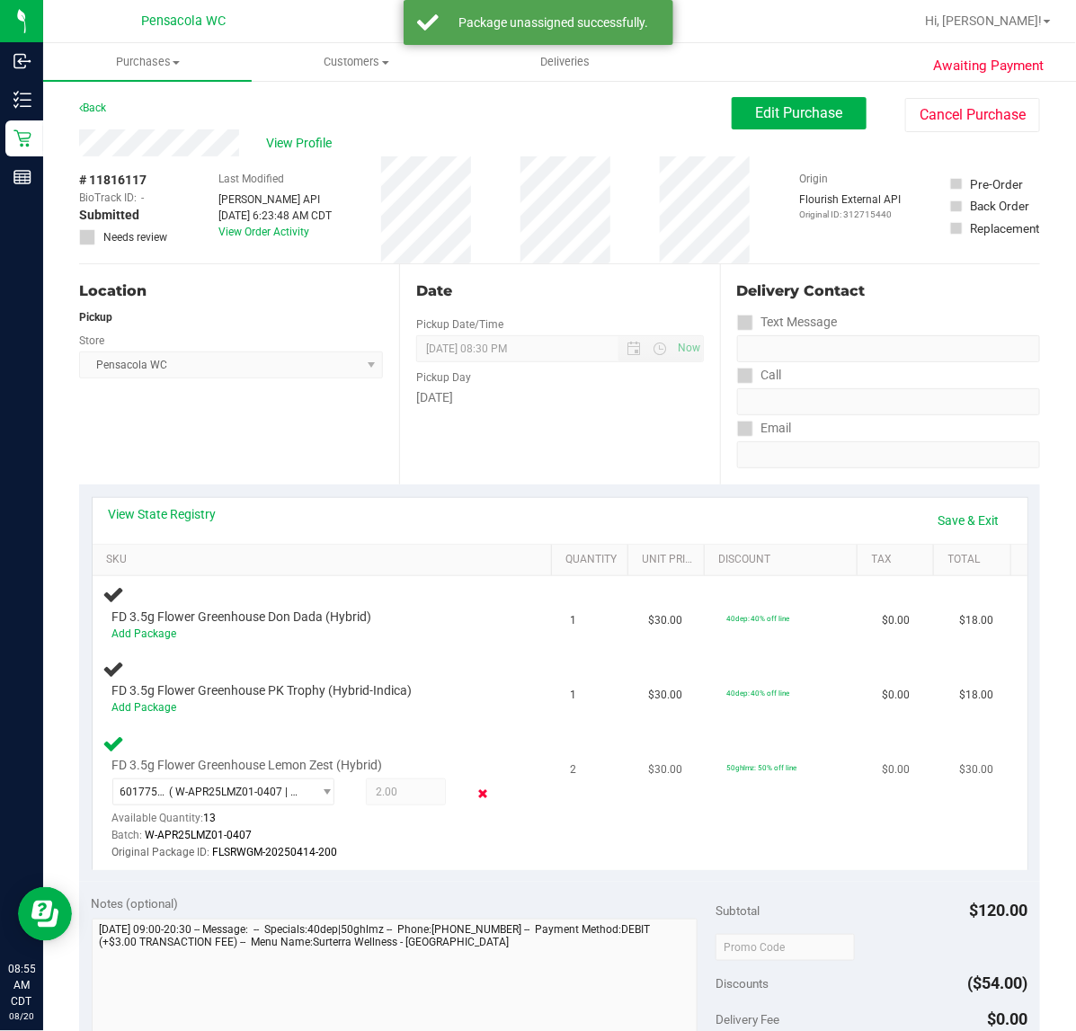
click at [475, 785] on icon at bounding box center [482, 794] width 19 height 21
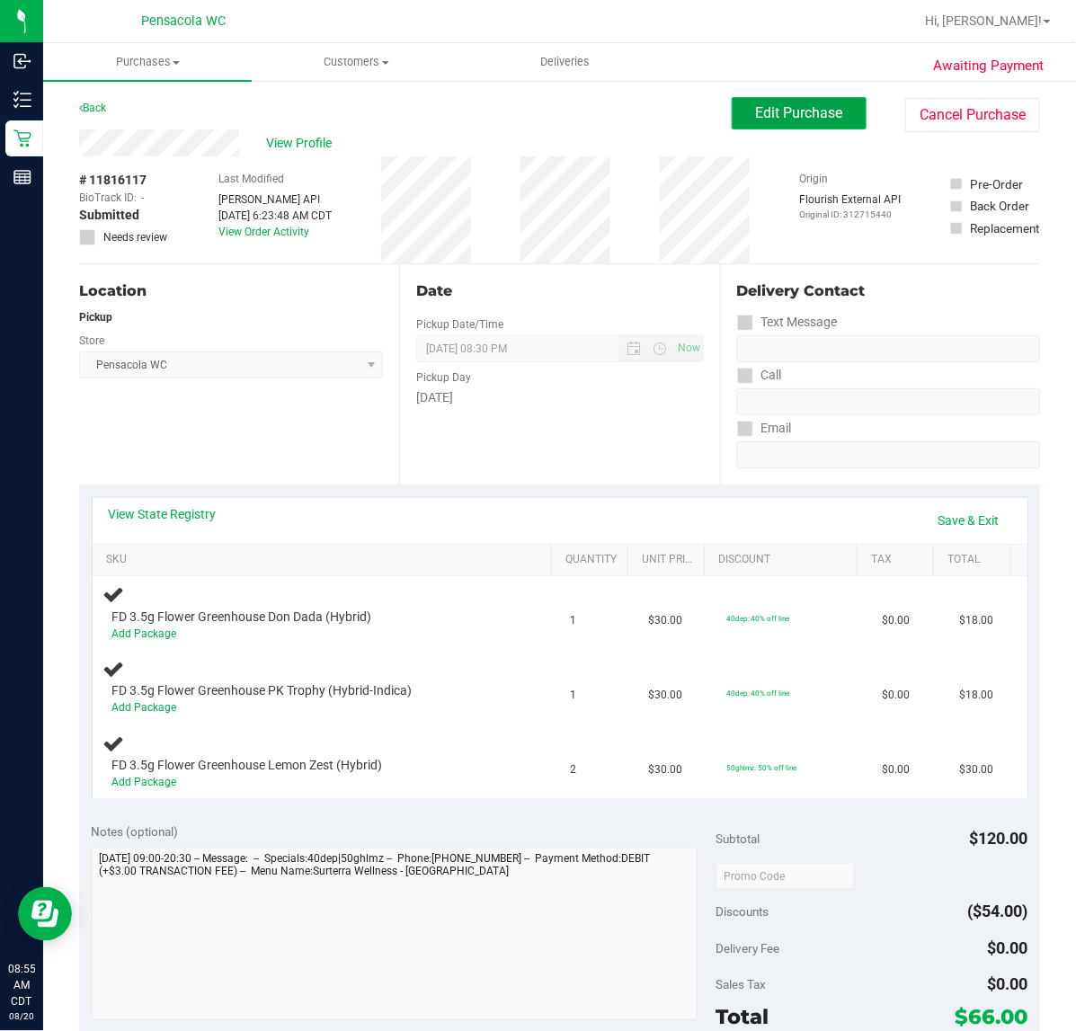
click at [756, 109] on span "Edit Purchase" at bounding box center [799, 112] width 87 height 17
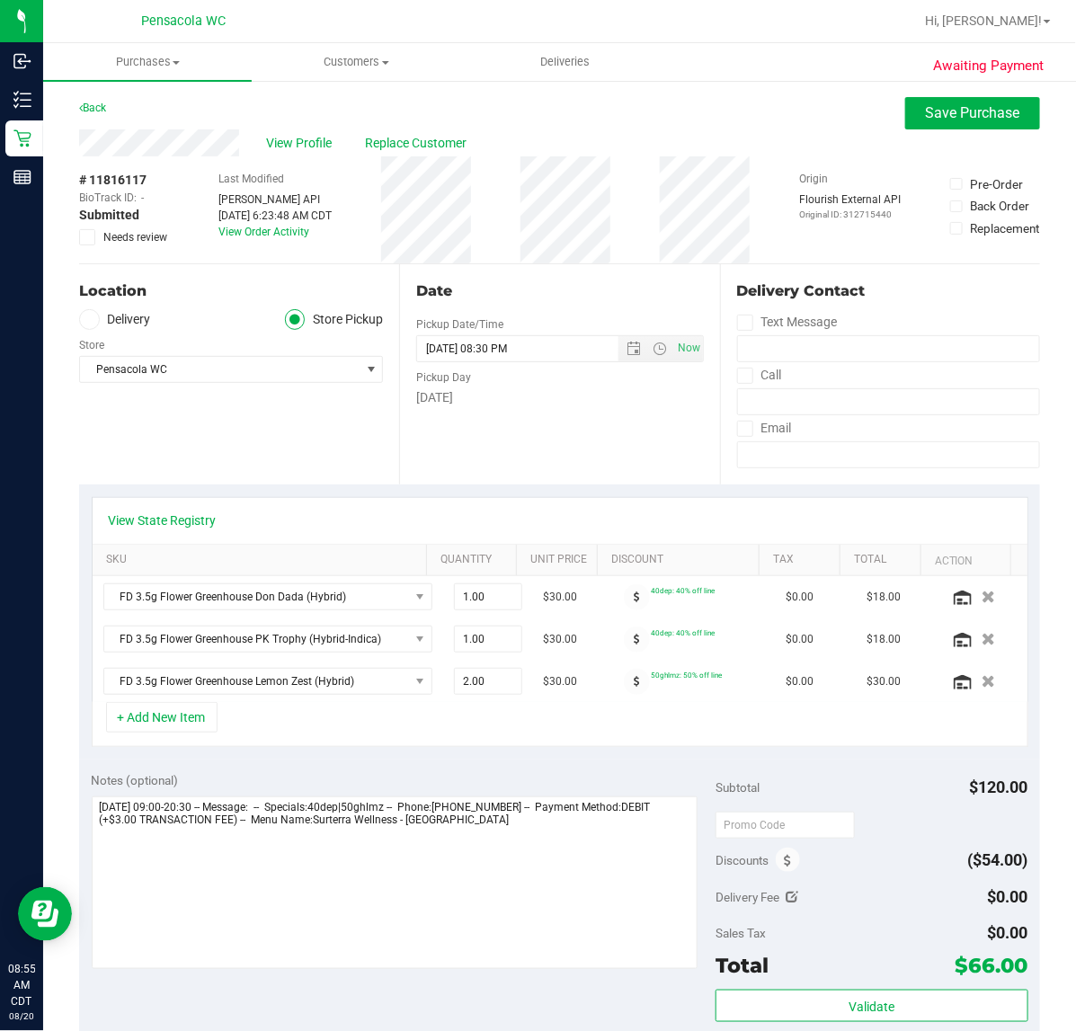
click at [90, 246] on div "# 11816117 BioTrack ID: - Submitted Needs review" at bounding box center [124, 209] width 90 height 107
click at [81, 234] on span at bounding box center [87, 237] width 16 height 16
click at [0, 0] on input "Needs review" at bounding box center [0, 0] width 0 height 0
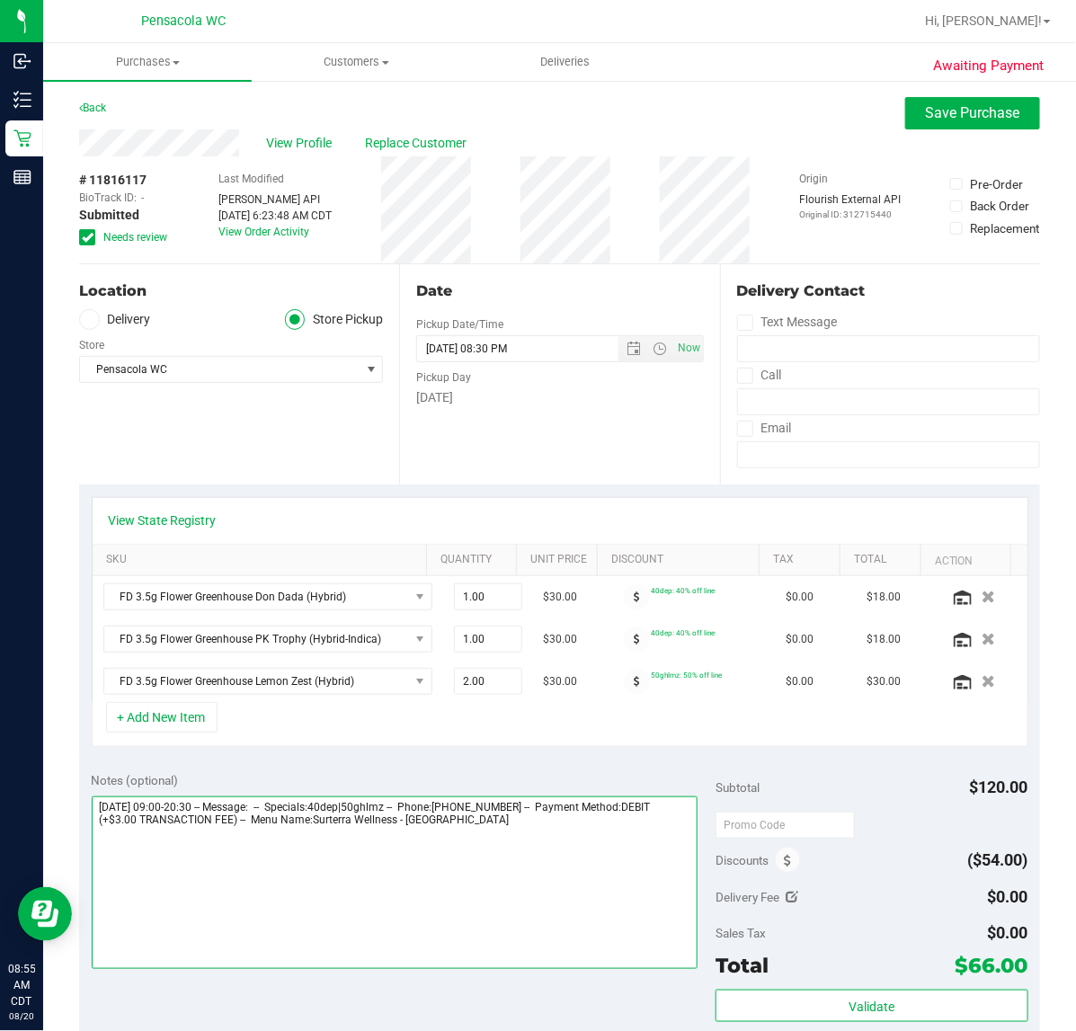
click at [627, 834] on textarea at bounding box center [395, 883] width 607 height 173
type textarea "Wednesday 08/20/2025 09:00-20:30 -- Message: -- Specials:40dep|50ghlmz -- Phone…"
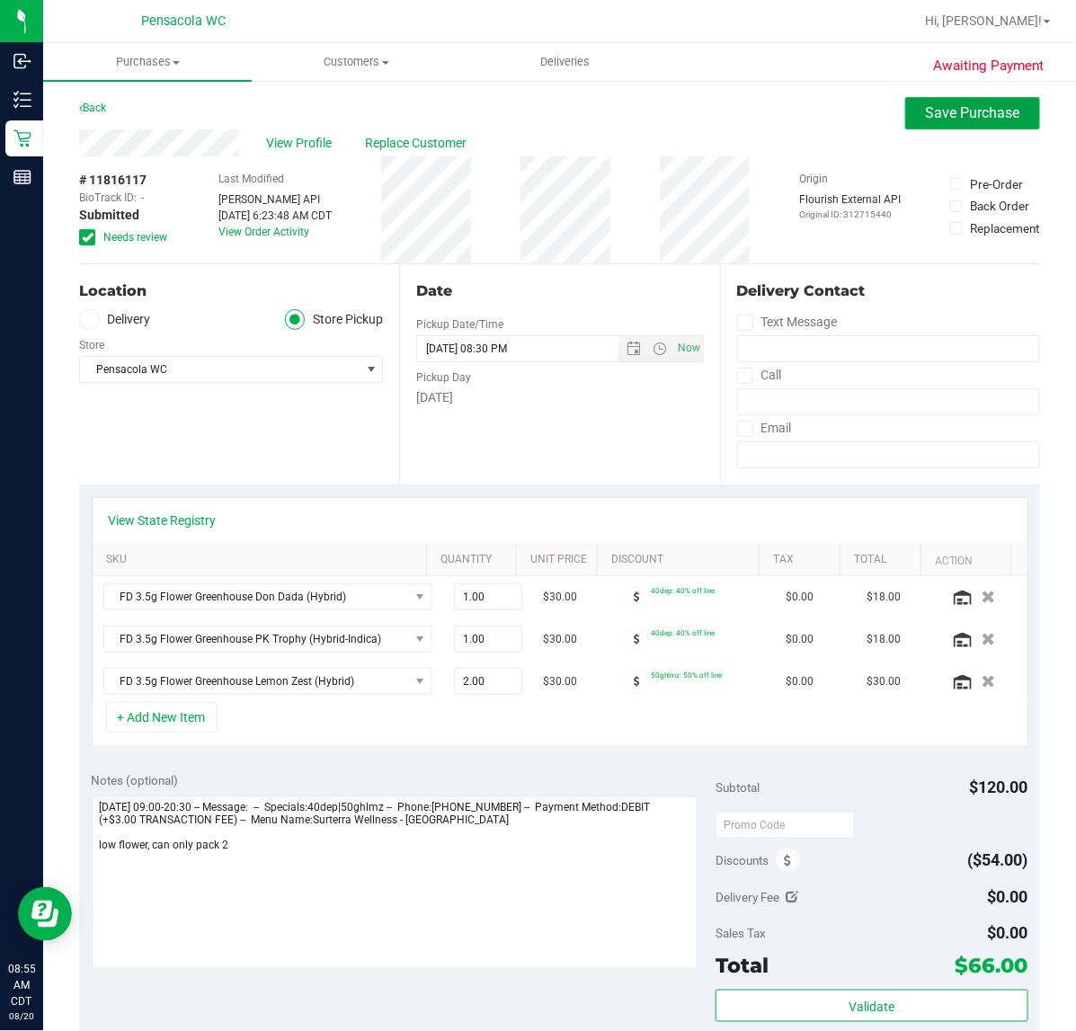
click at [974, 124] on button "Save Purchase" at bounding box center [973, 113] width 135 height 32
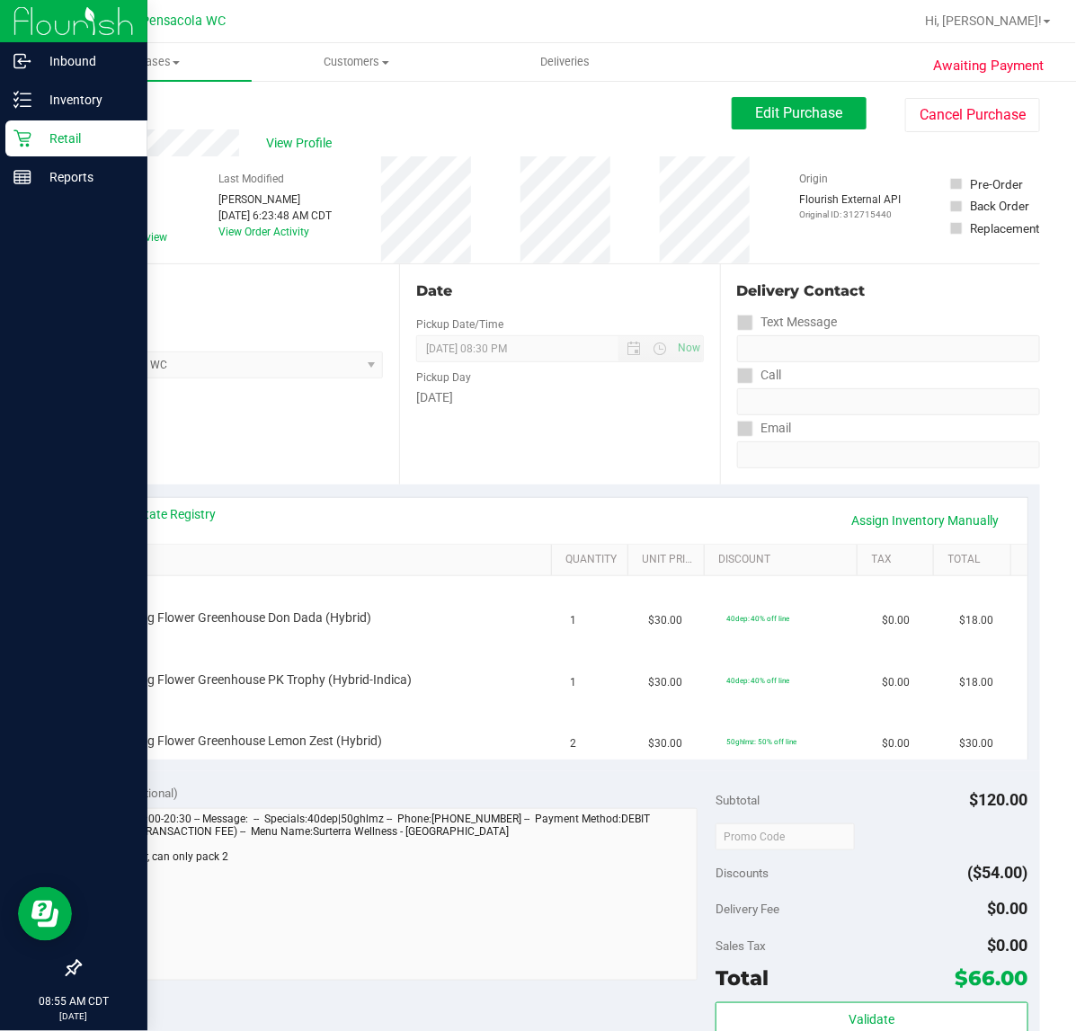
click at [109, 144] on p "Retail" at bounding box center [85, 139] width 108 height 22
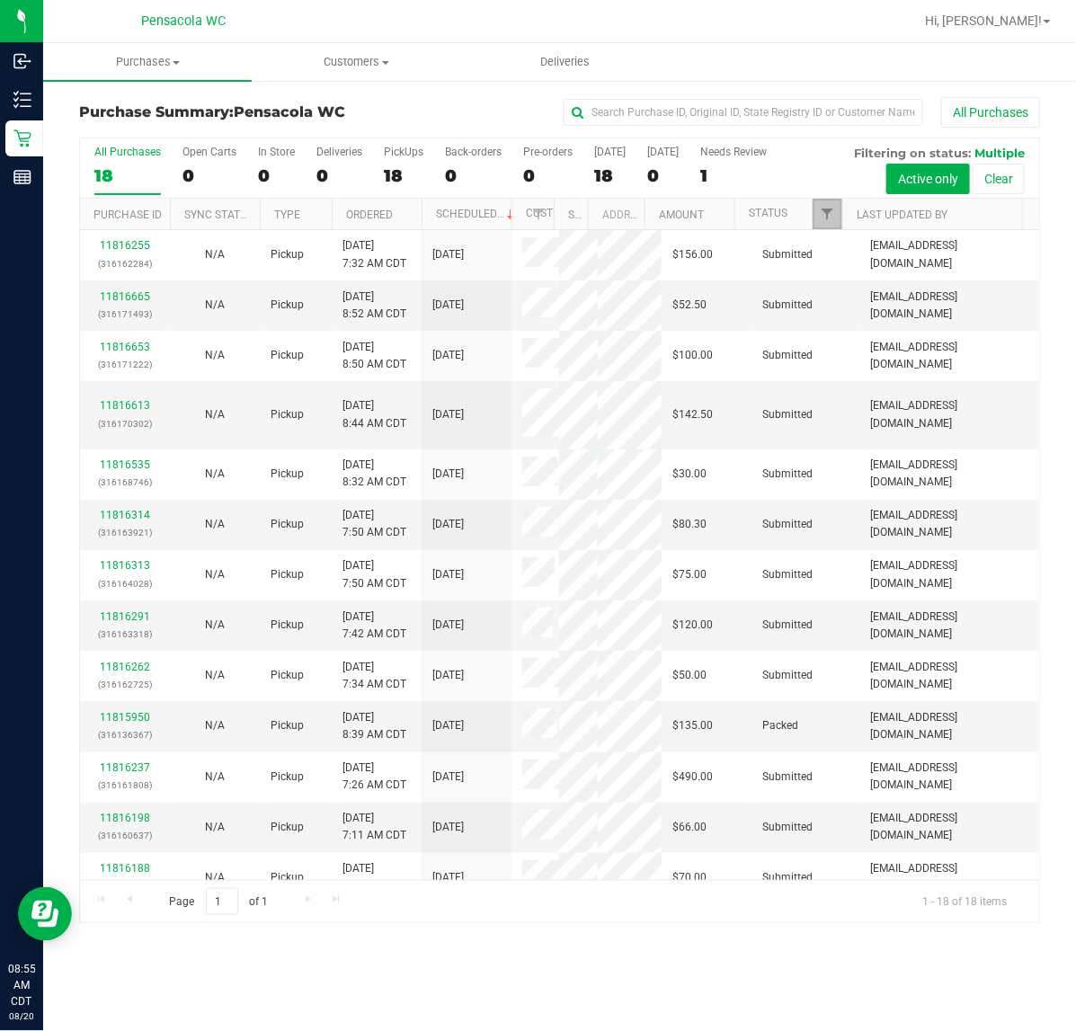
click at [837, 214] on link "Filter" at bounding box center [828, 214] width 30 height 31
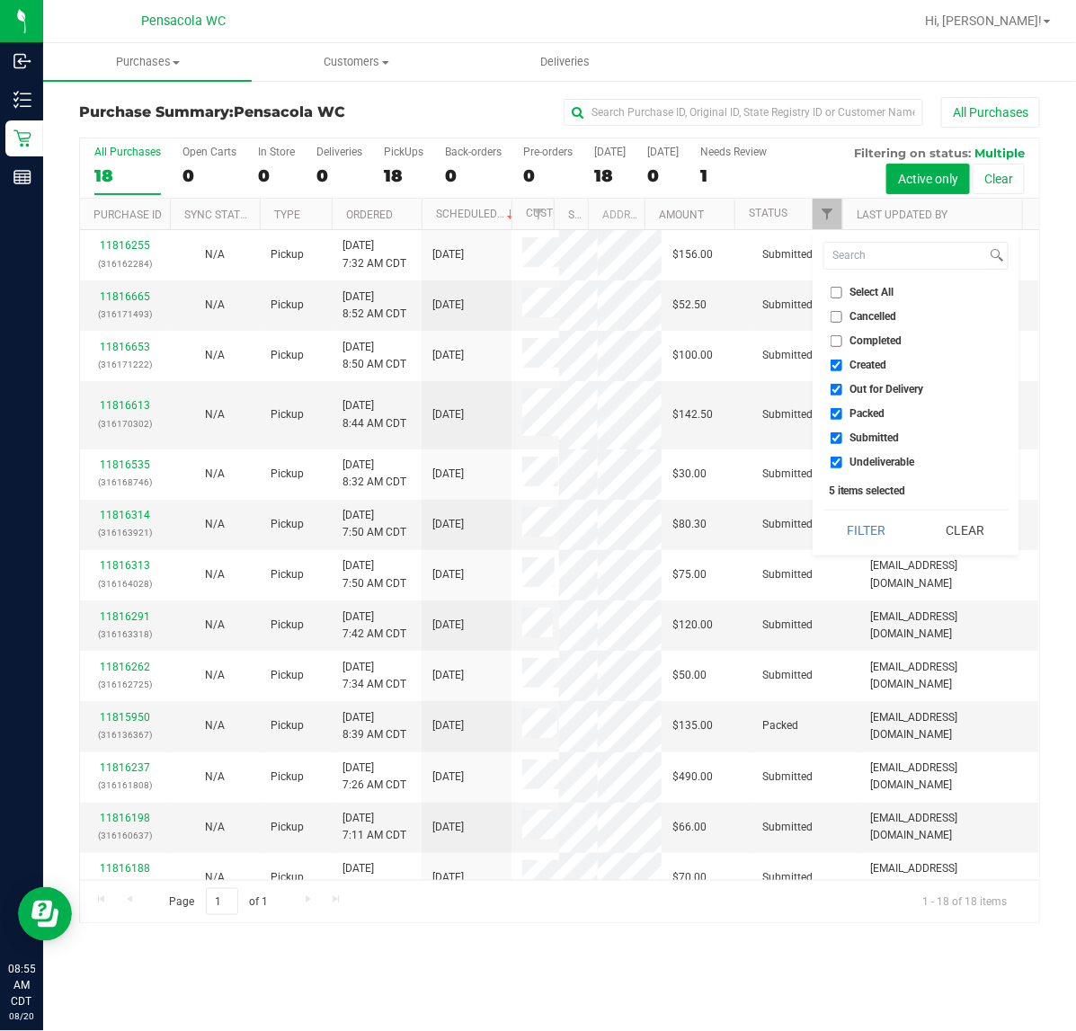
click at [832, 290] on input "Select All" at bounding box center [837, 293] width 12 height 12
checkbox input "true"
click at [832, 290] on input "Select All" at bounding box center [837, 293] width 12 height 12
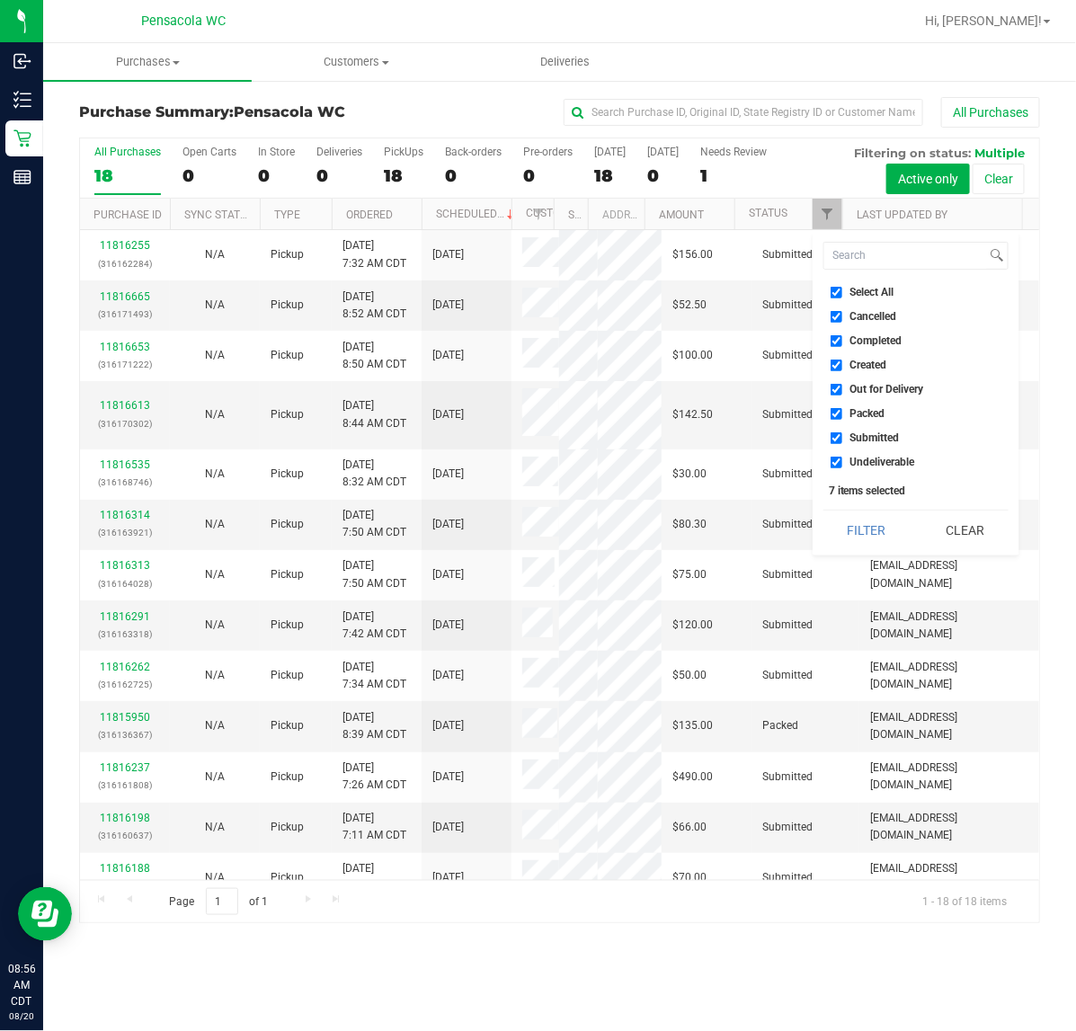
checkbox input "false"
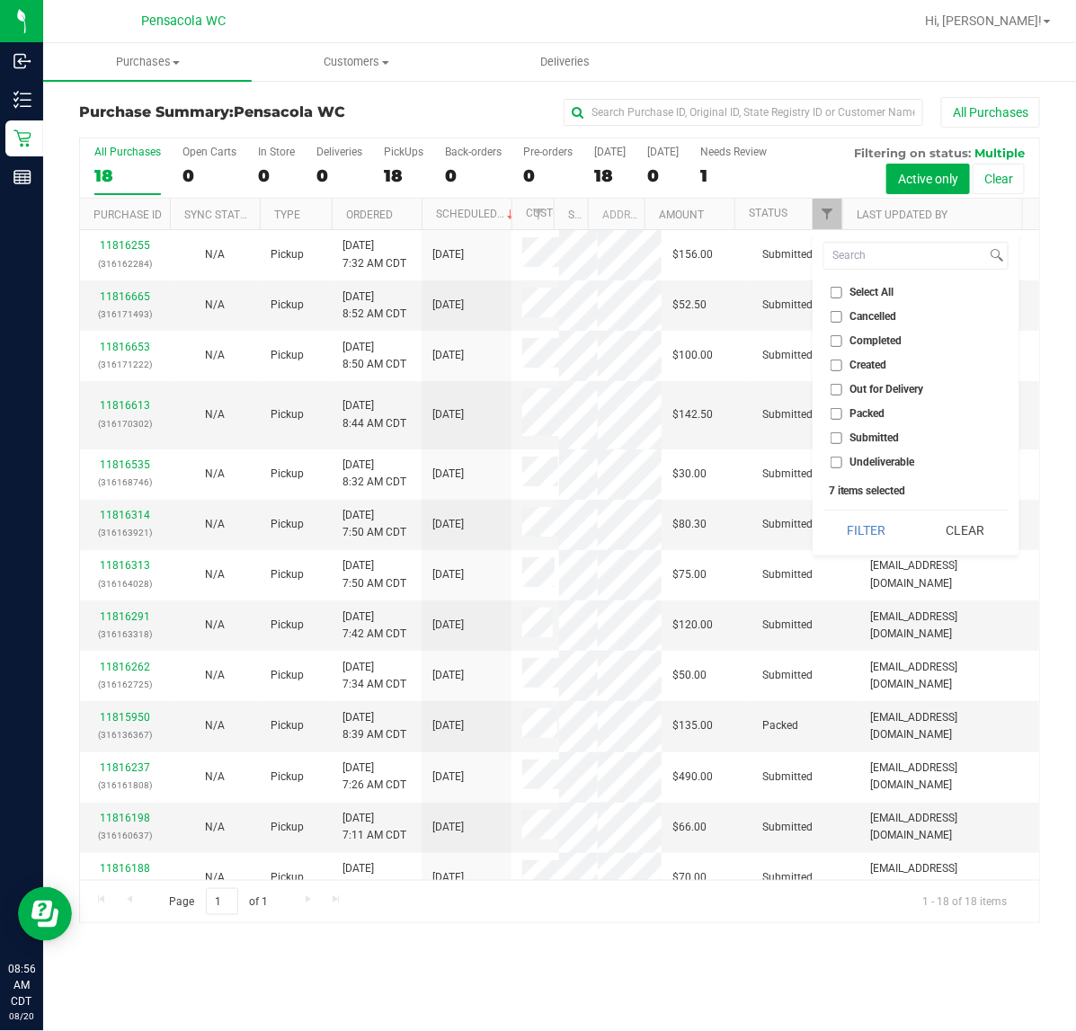
checkbox input "false"
click at [836, 436] on input "Submitted" at bounding box center [837, 439] width 12 height 12
checkbox input "true"
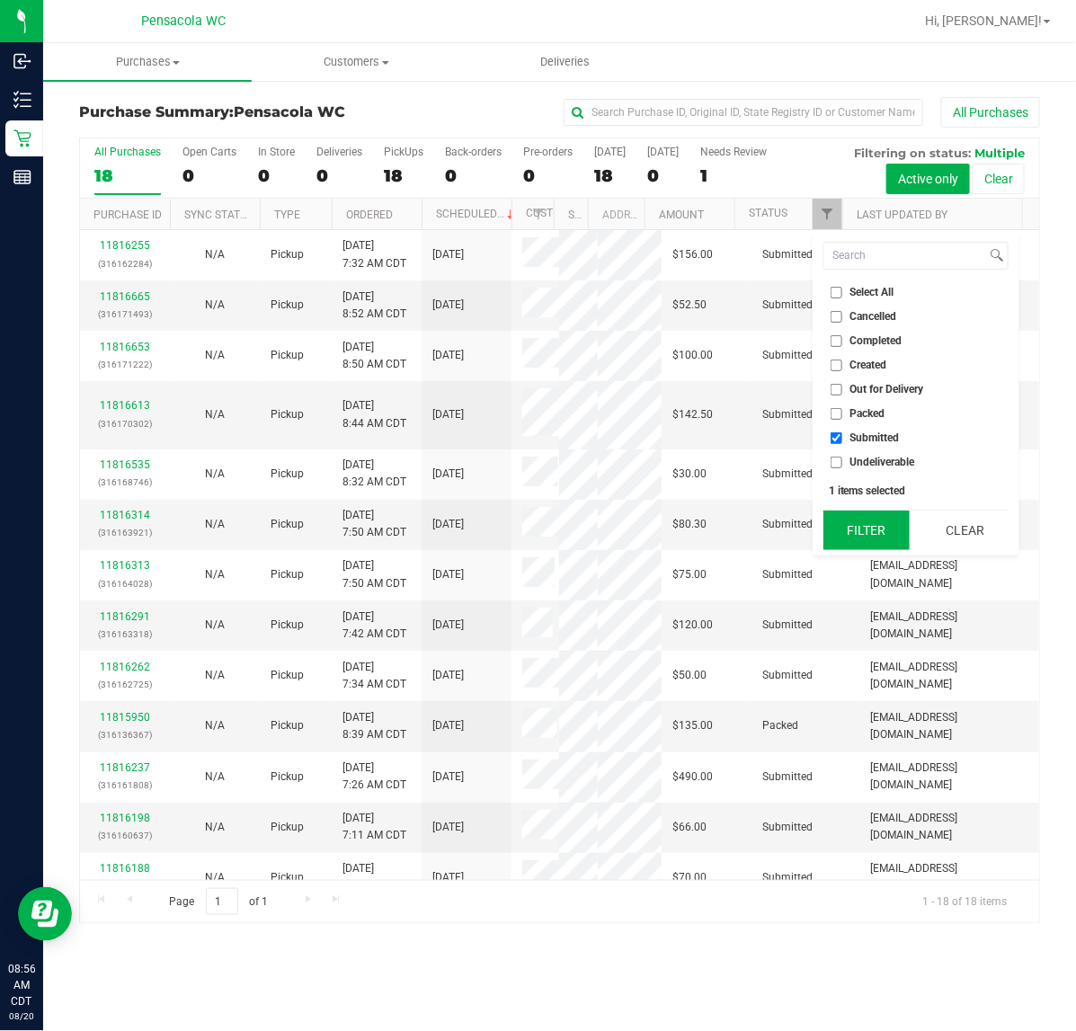
click at [846, 542] on button "Filter" at bounding box center [867, 531] width 86 height 40
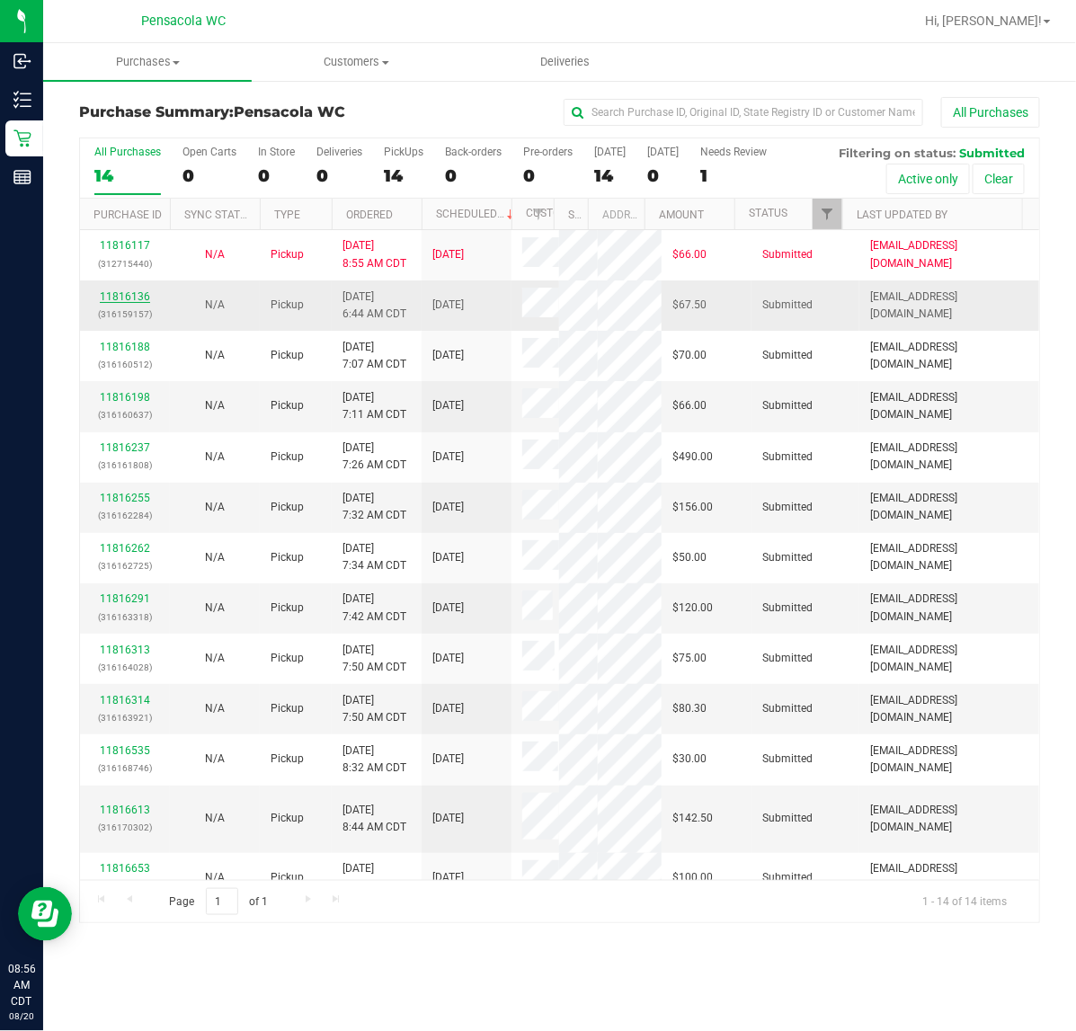
click at [117, 299] on link "11816136" at bounding box center [125, 296] width 50 height 13
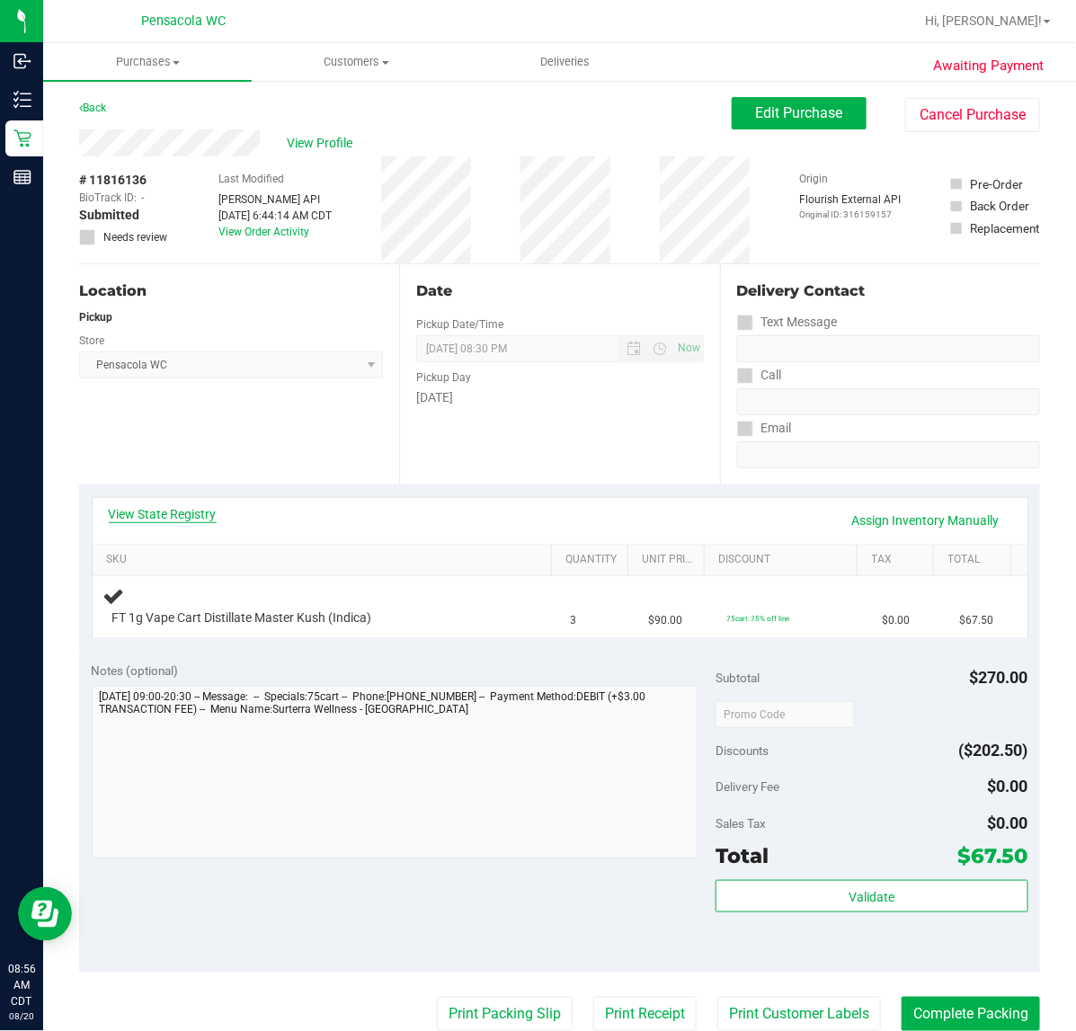
click at [151, 508] on link "View State Registry" at bounding box center [163, 514] width 108 height 18
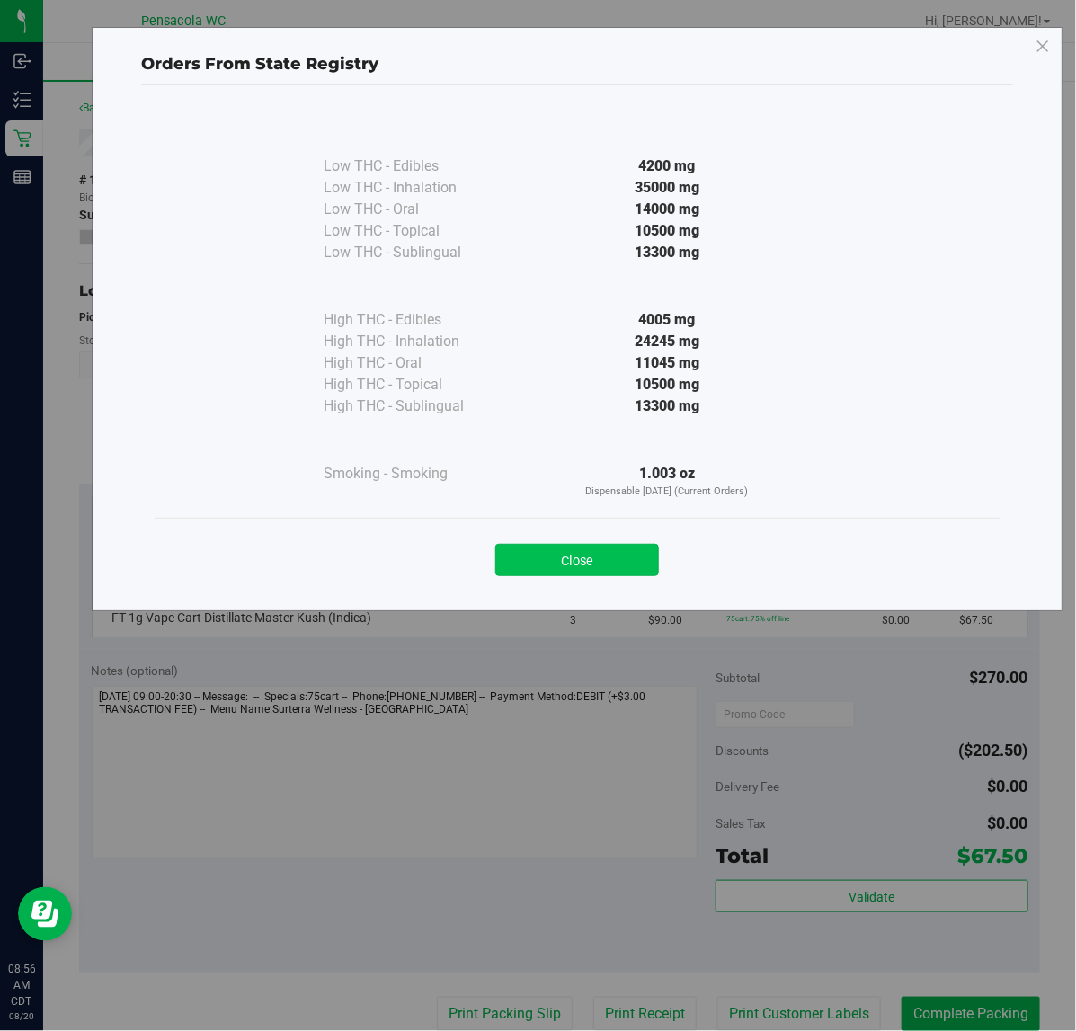
click at [550, 558] on button "Close" at bounding box center [578, 560] width 164 height 32
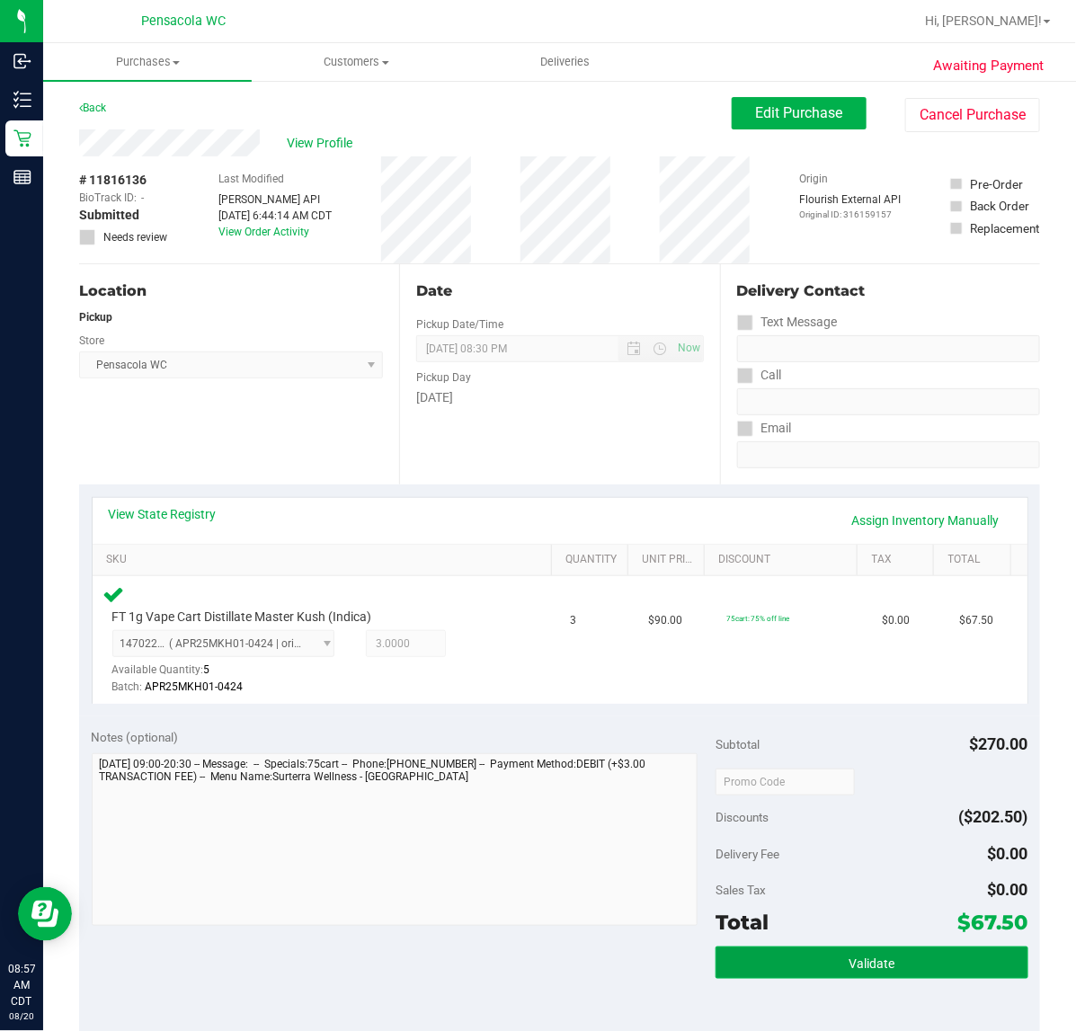
click at [942, 964] on button "Validate" at bounding box center [872, 963] width 312 height 32
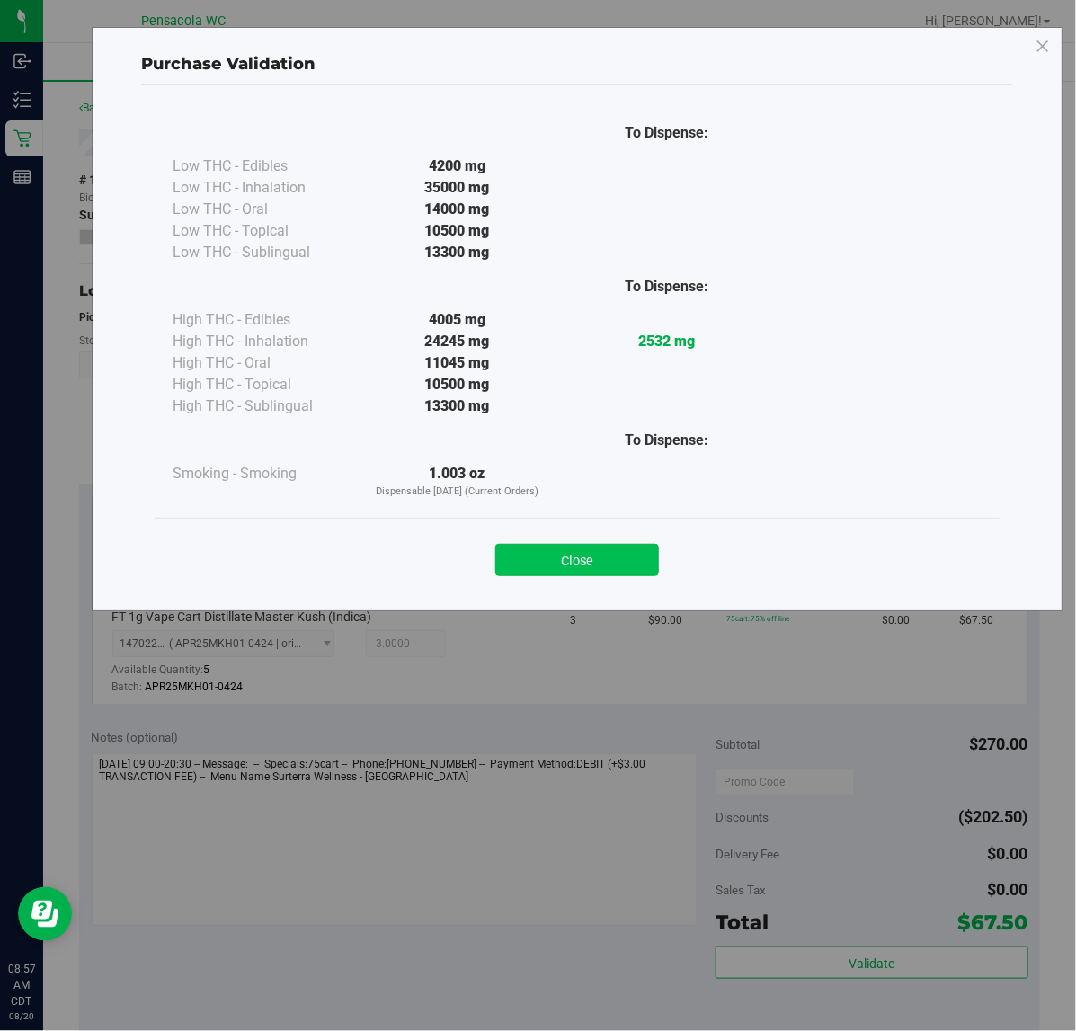
click at [545, 563] on button "Close" at bounding box center [578, 560] width 164 height 32
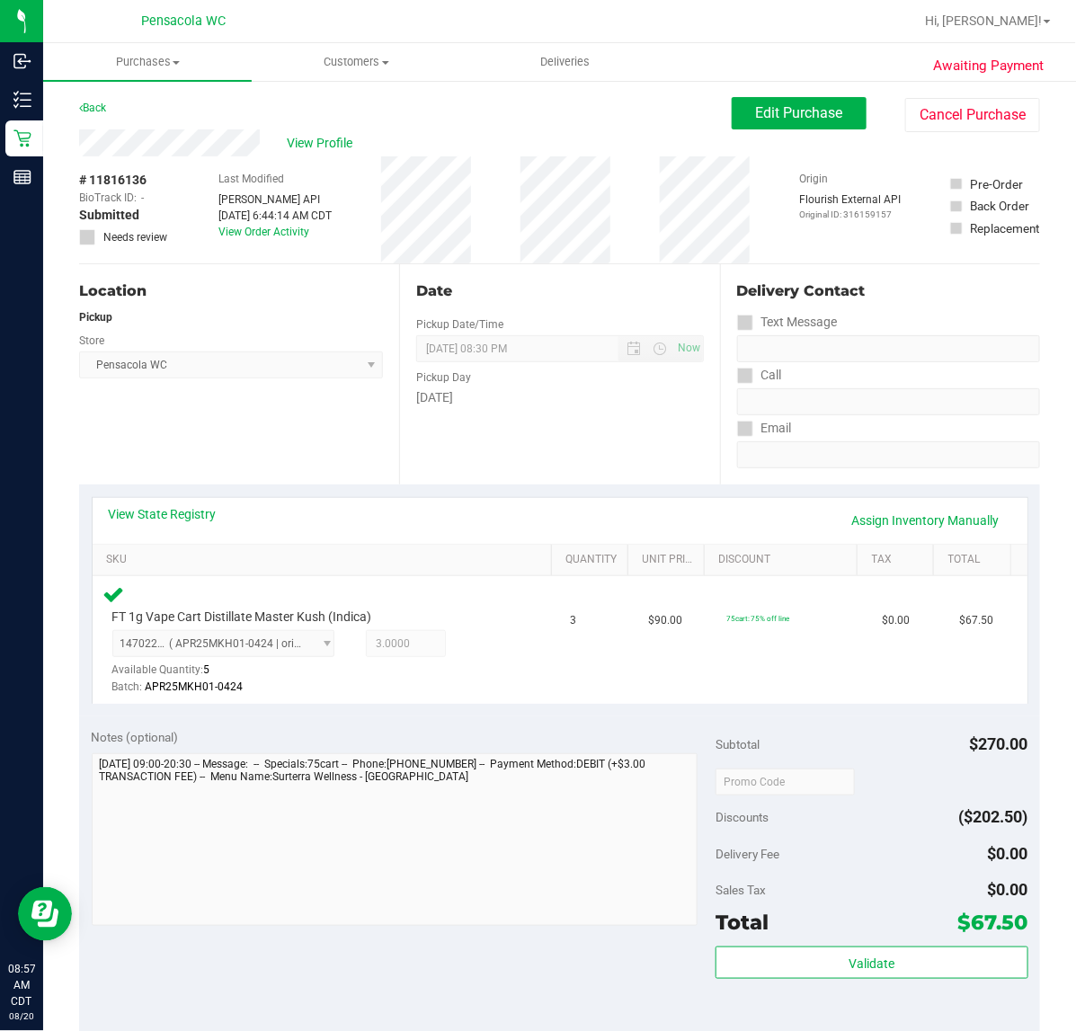
scroll to position [112, 0]
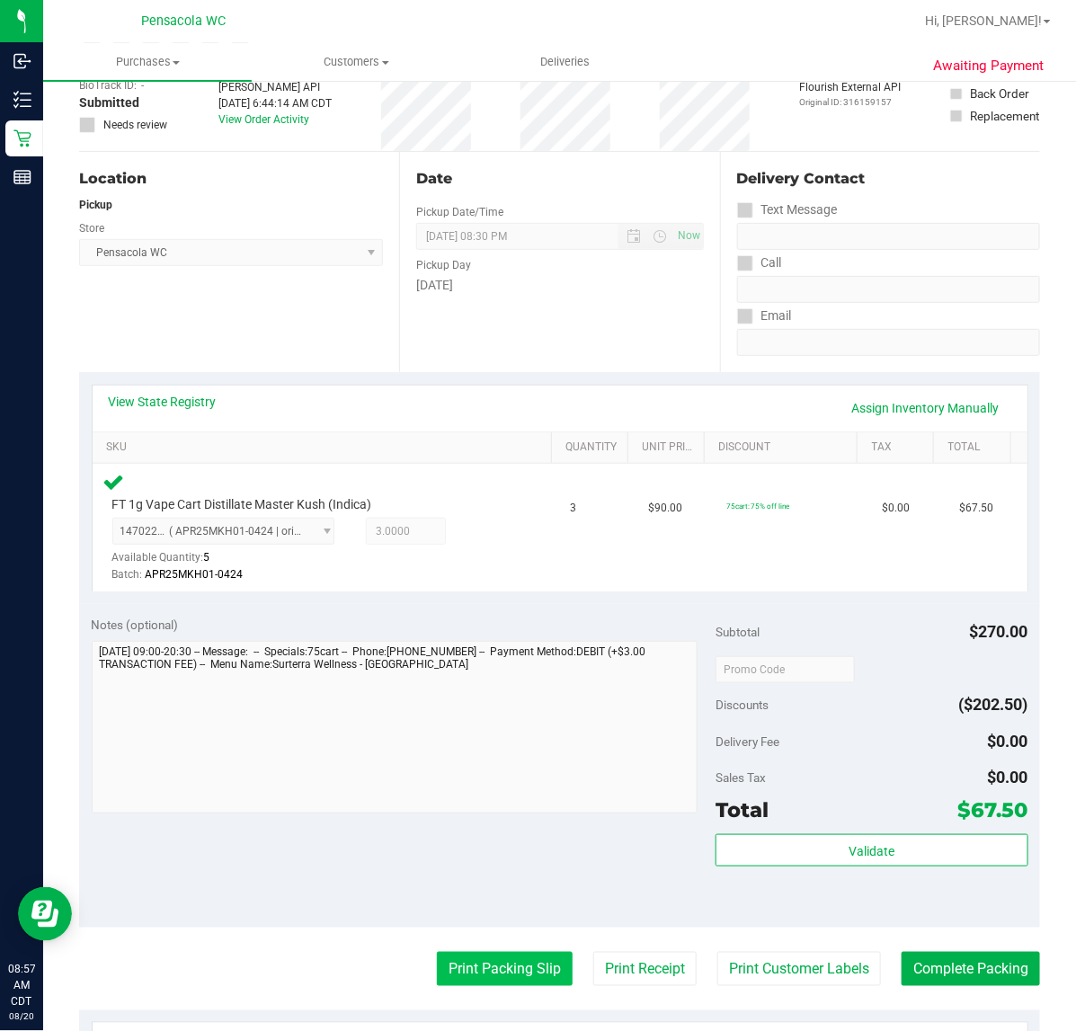
click at [496, 980] on button "Print Packing Slip" at bounding box center [505, 969] width 136 height 34
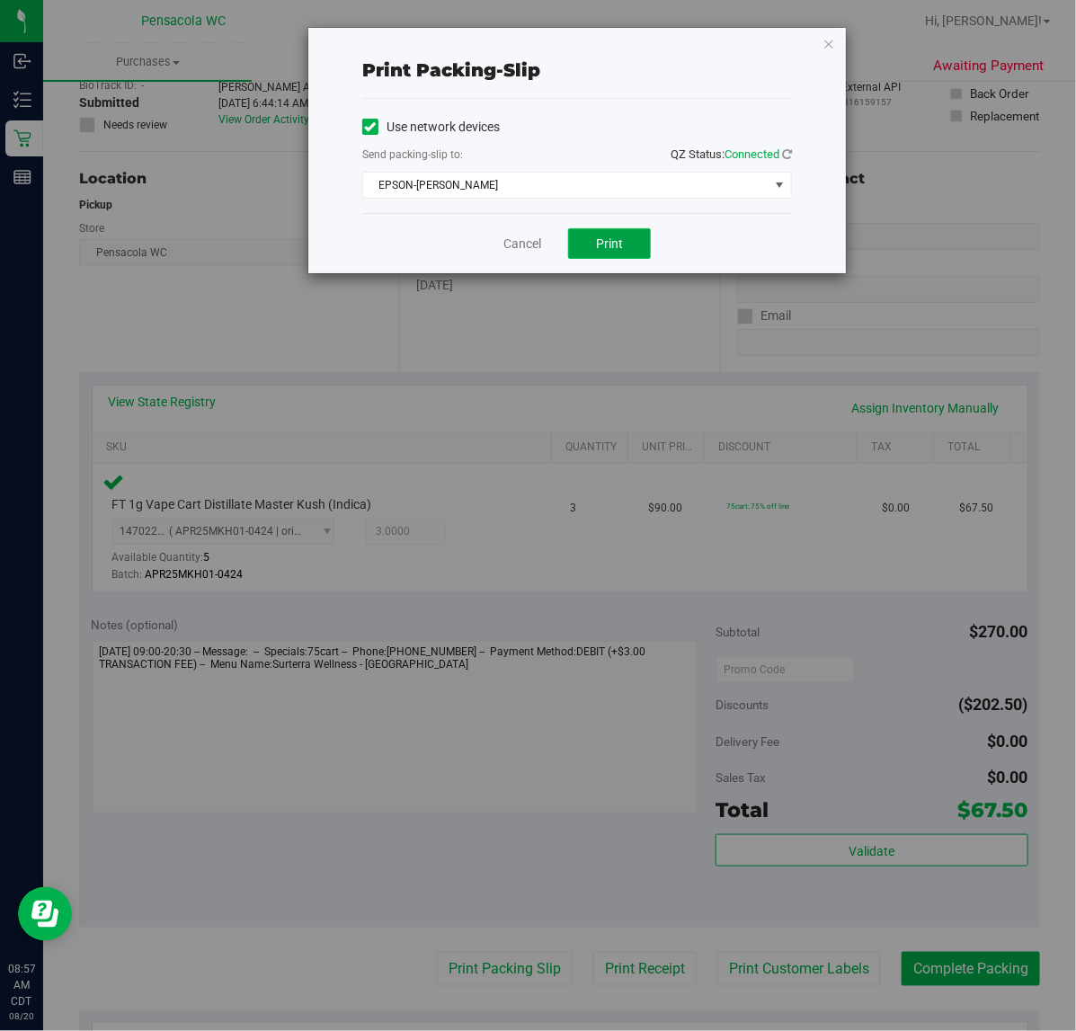
click at [639, 246] on button "Print" at bounding box center [609, 243] width 83 height 31
click at [825, 43] on icon "button" at bounding box center [829, 43] width 13 height 22
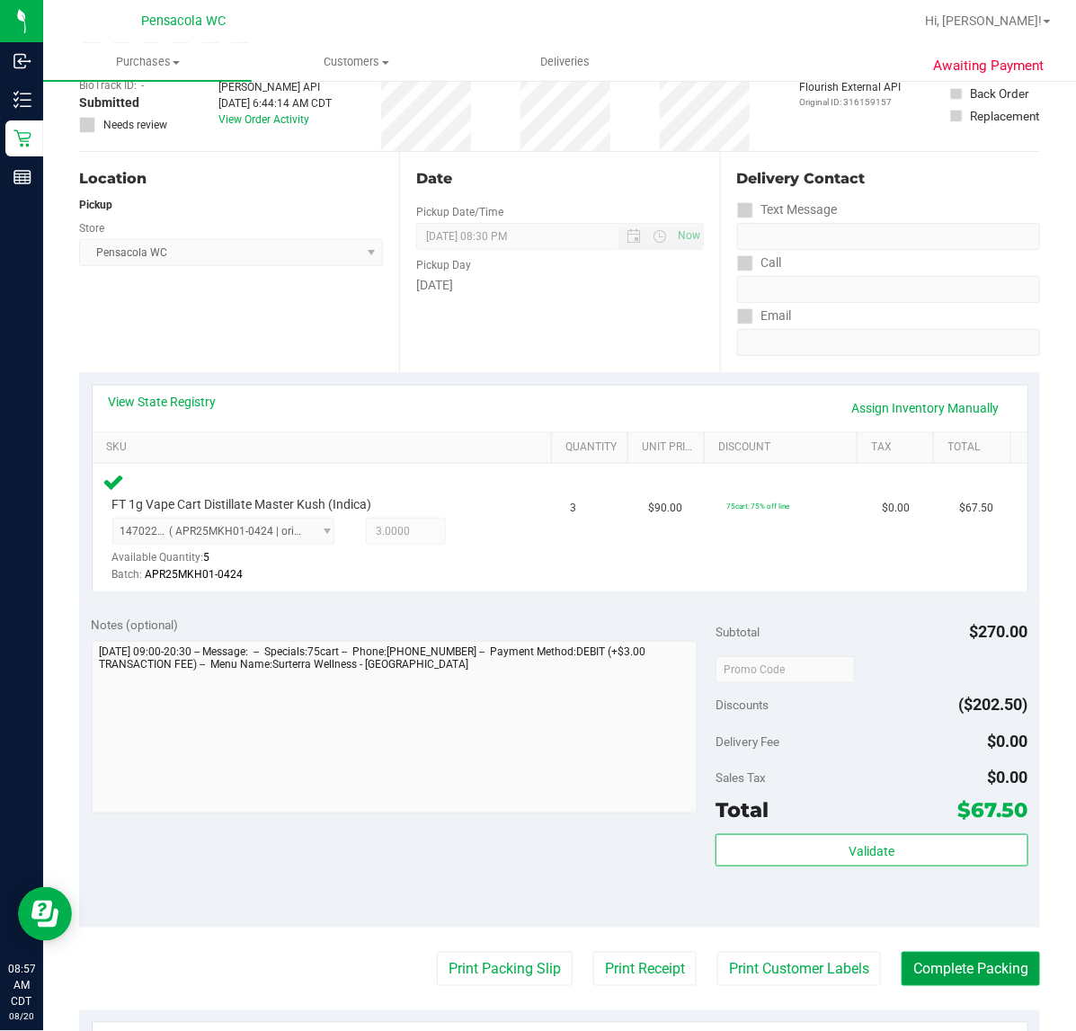
click at [932, 956] on button "Complete Packing" at bounding box center [971, 969] width 138 height 34
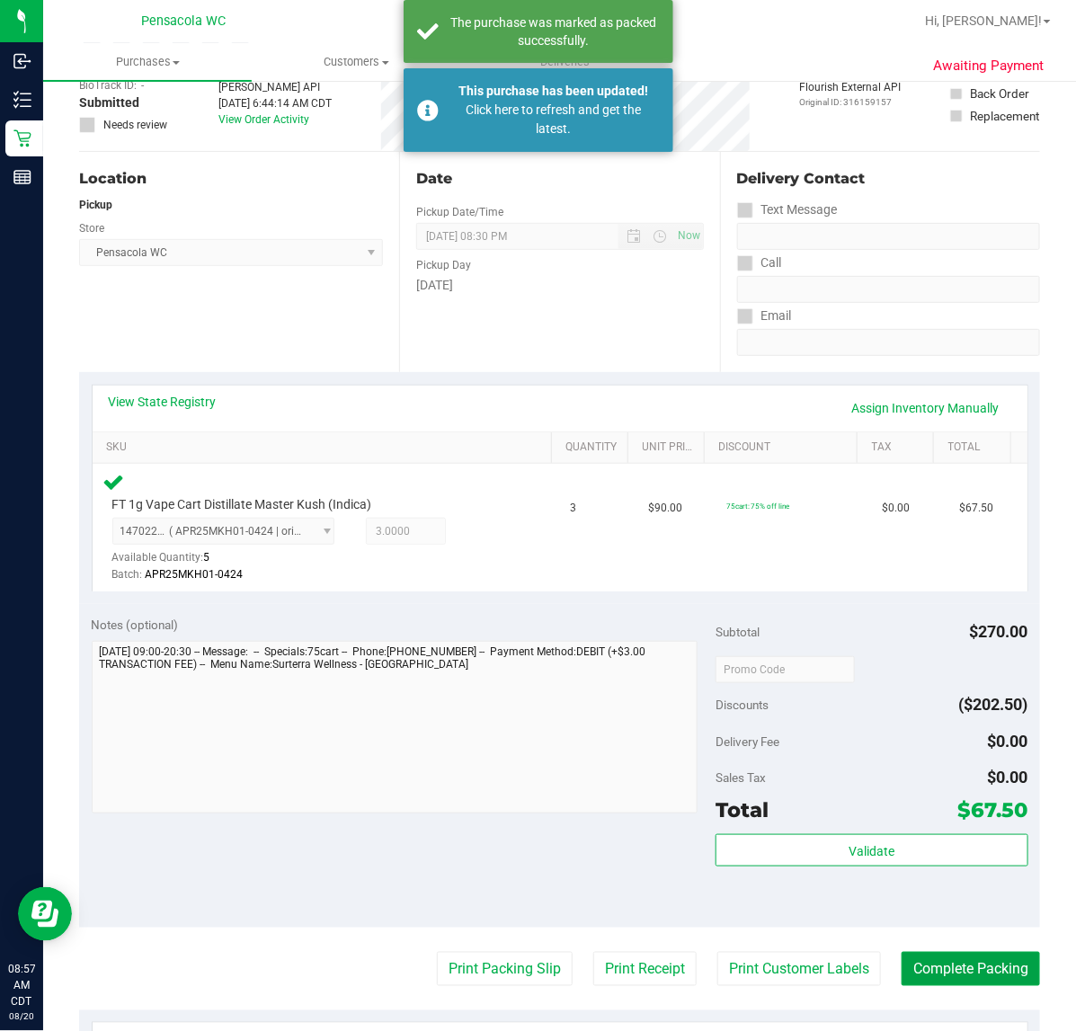
scroll to position [0, 0]
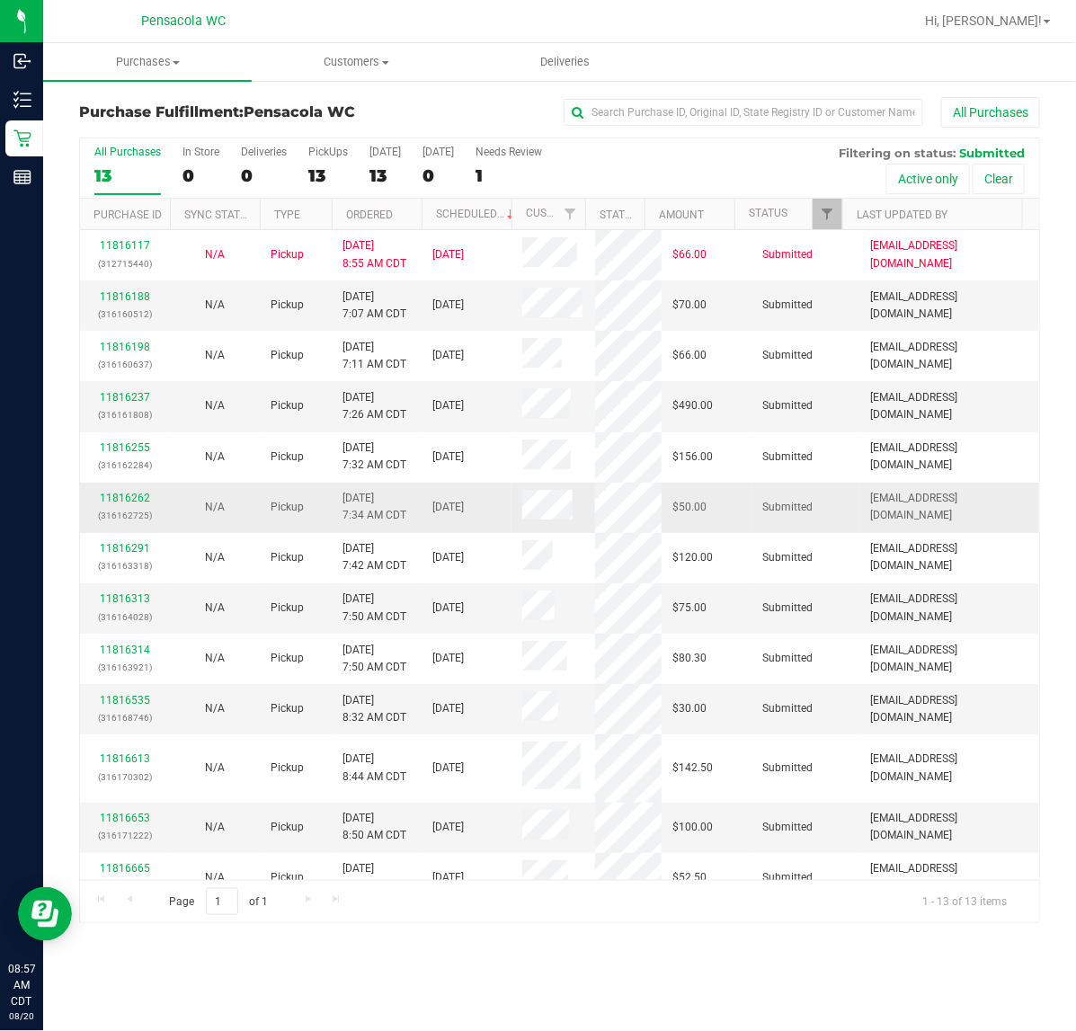
scroll to position [15, 0]
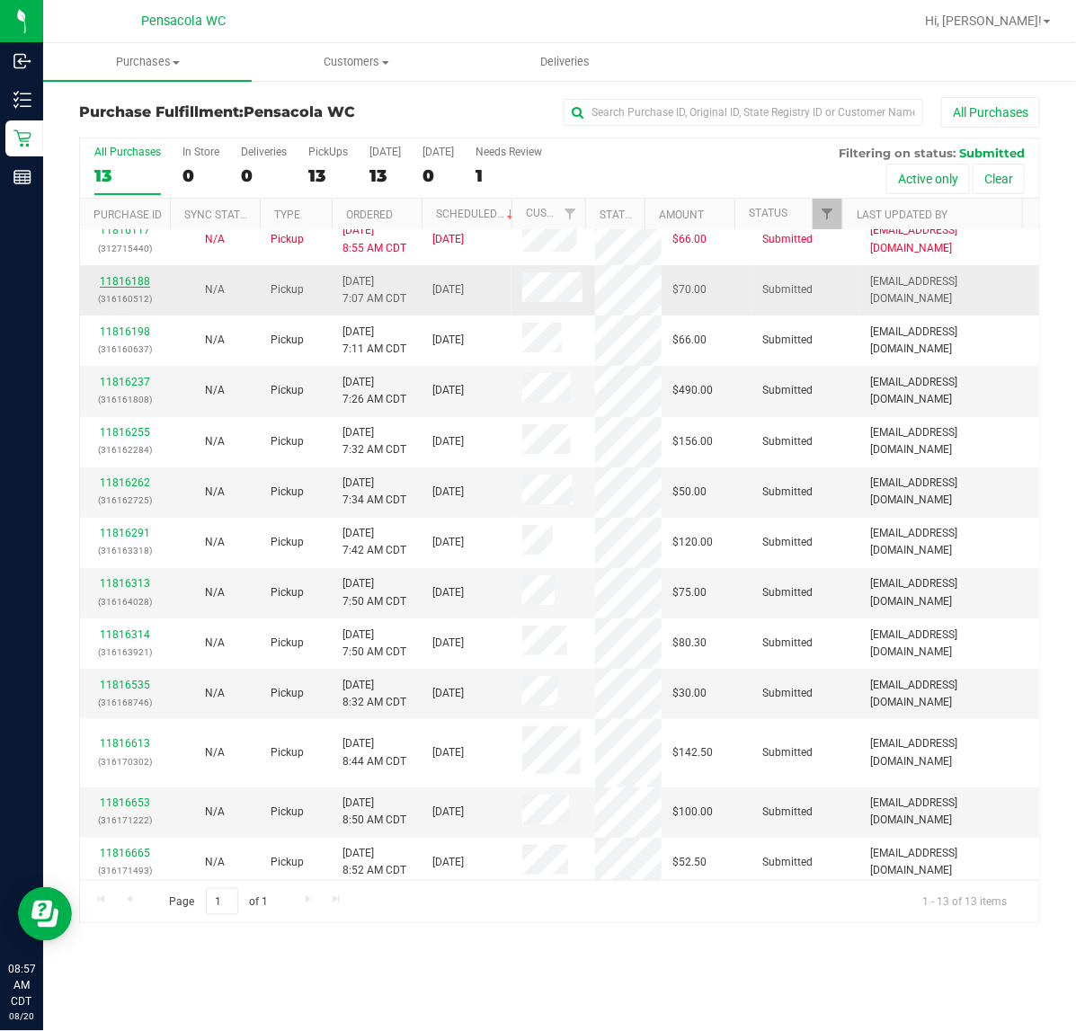
click at [133, 276] on link "11816188" at bounding box center [125, 281] width 50 height 13
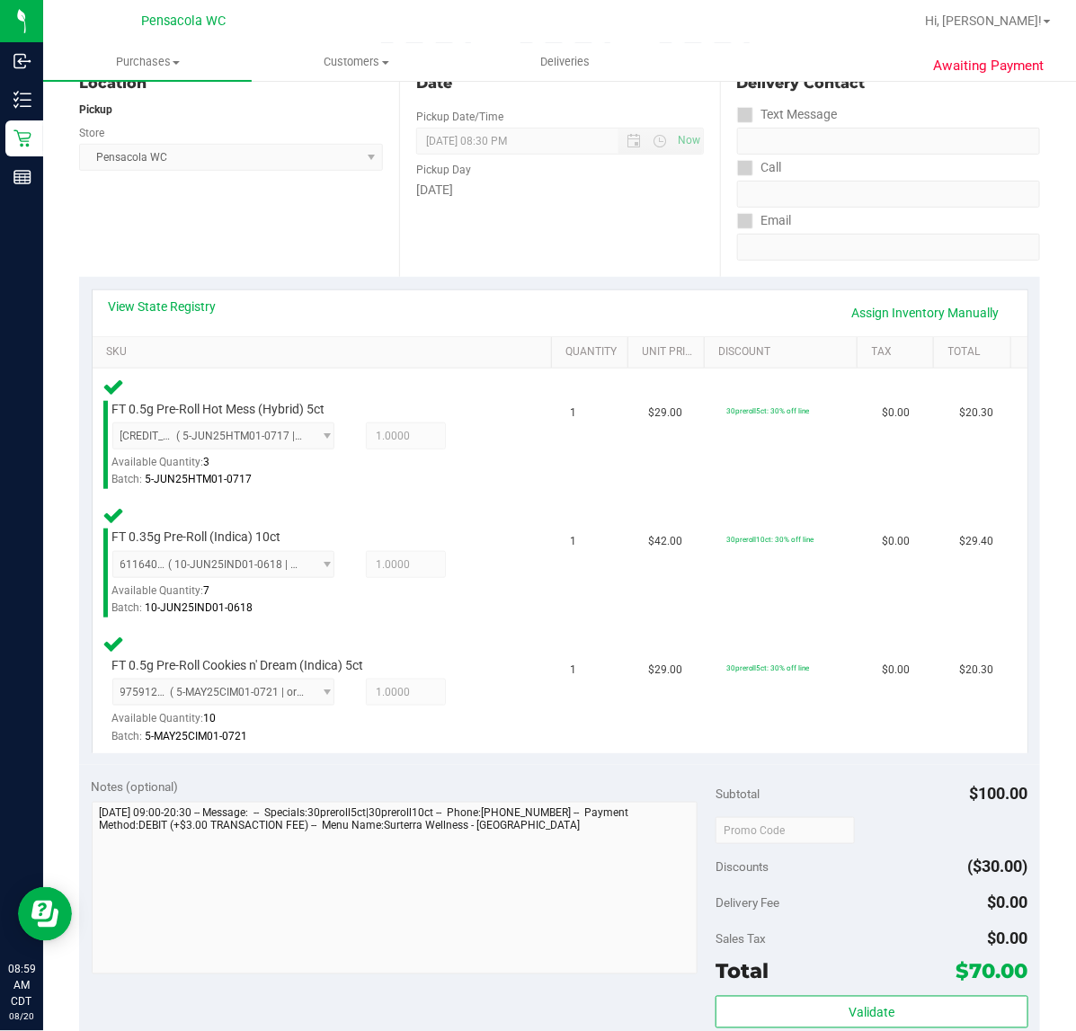
scroll to position [450, 0]
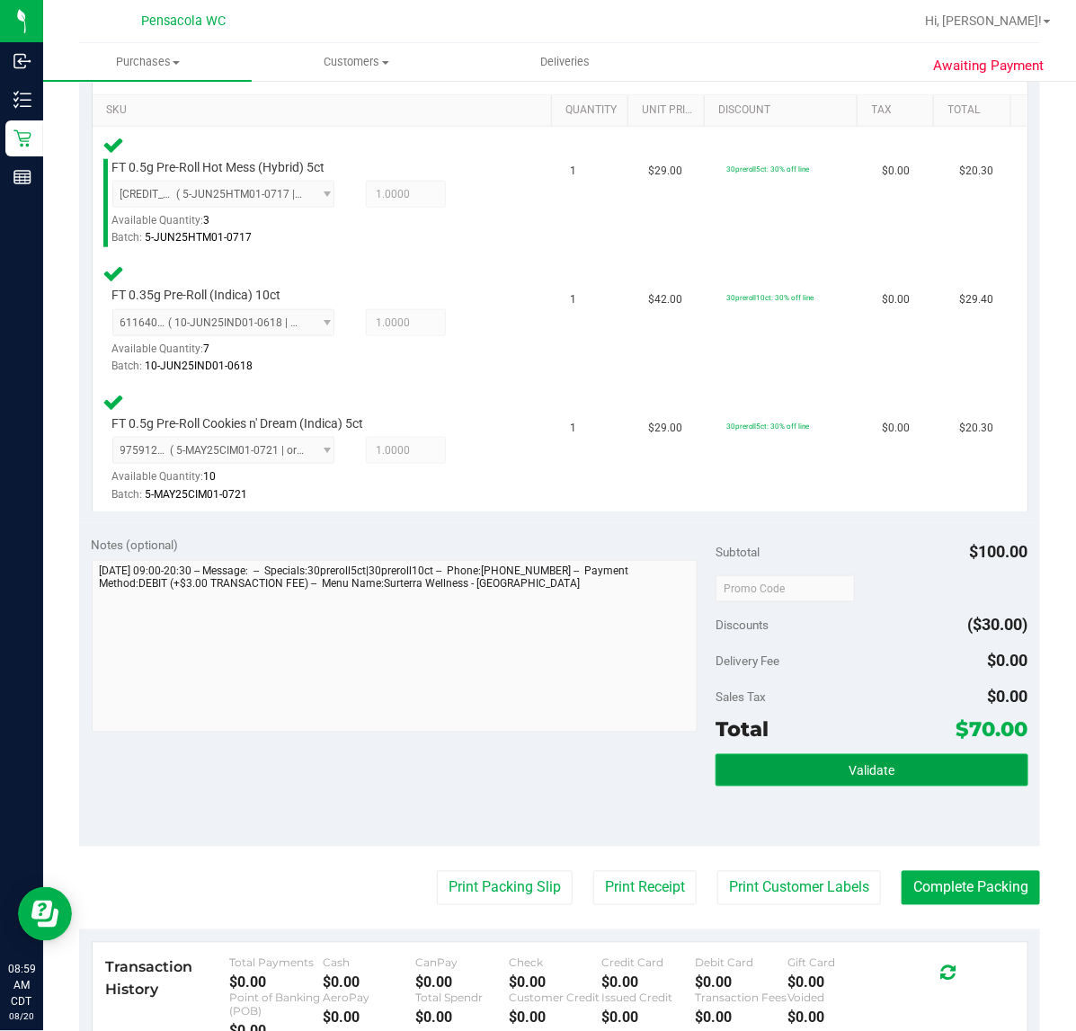
click at [874, 778] on button "Validate" at bounding box center [872, 770] width 312 height 32
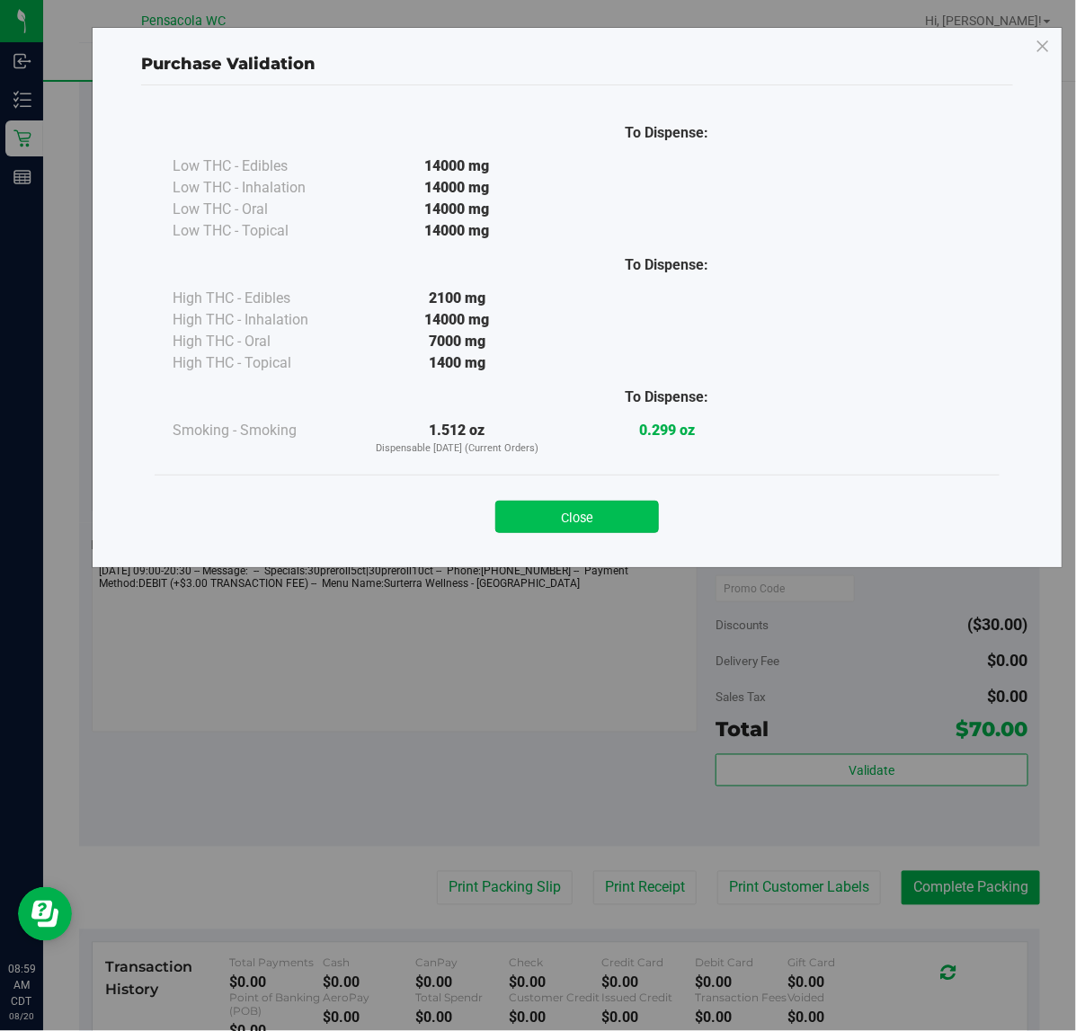
click at [578, 518] on button "Close" at bounding box center [578, 517] width 164 height 32
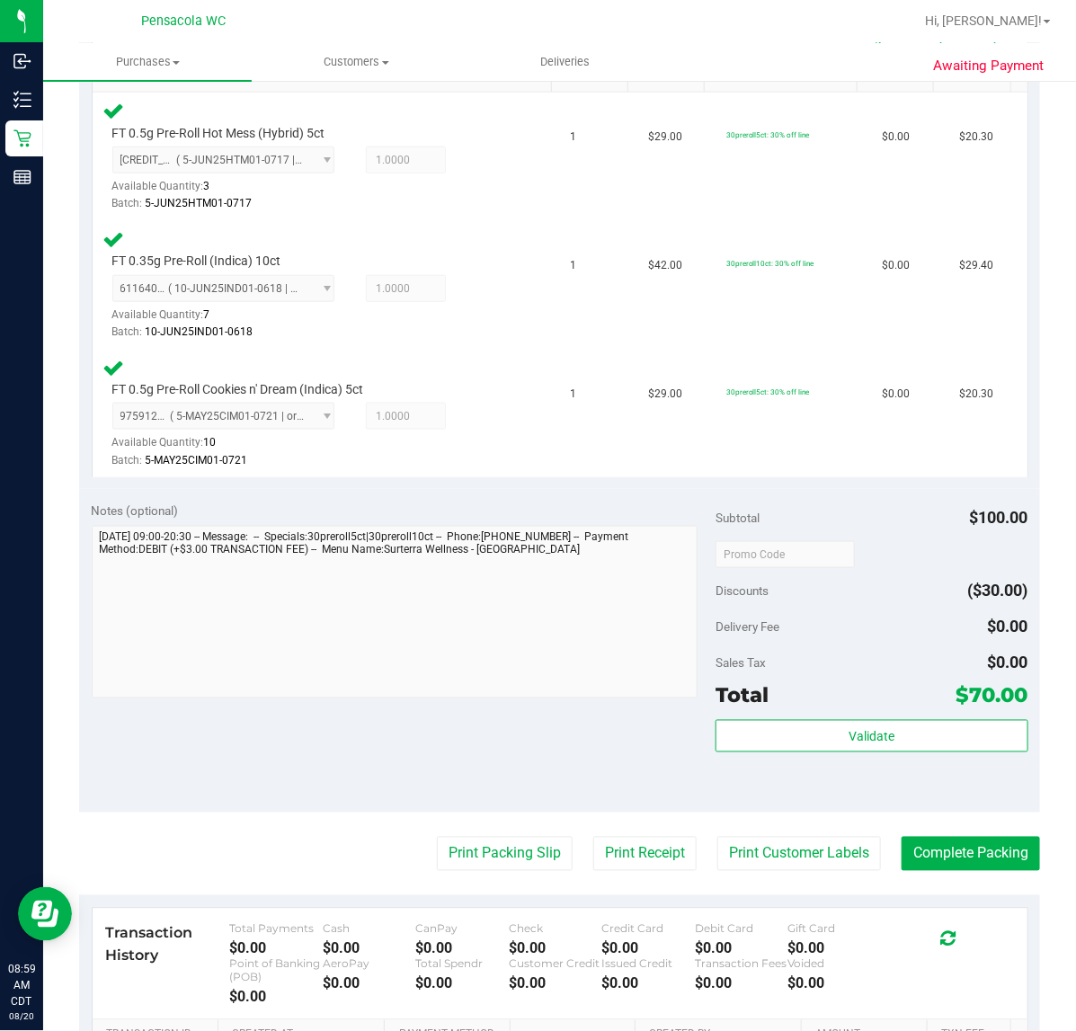
scroll to position [562, 0]
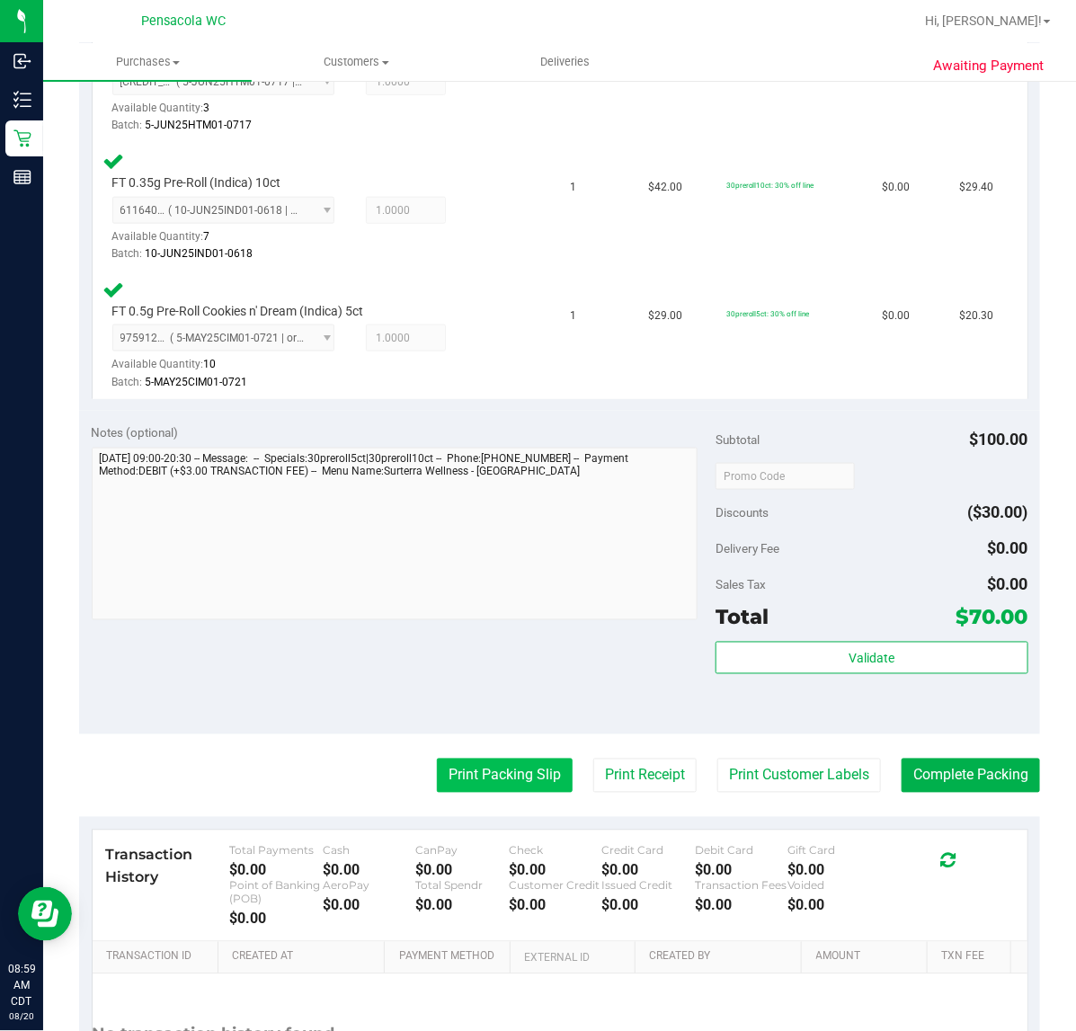
click at [486, 763] on button "Print Packing Slip" at bounding box center [505, 776] width 136 height 34
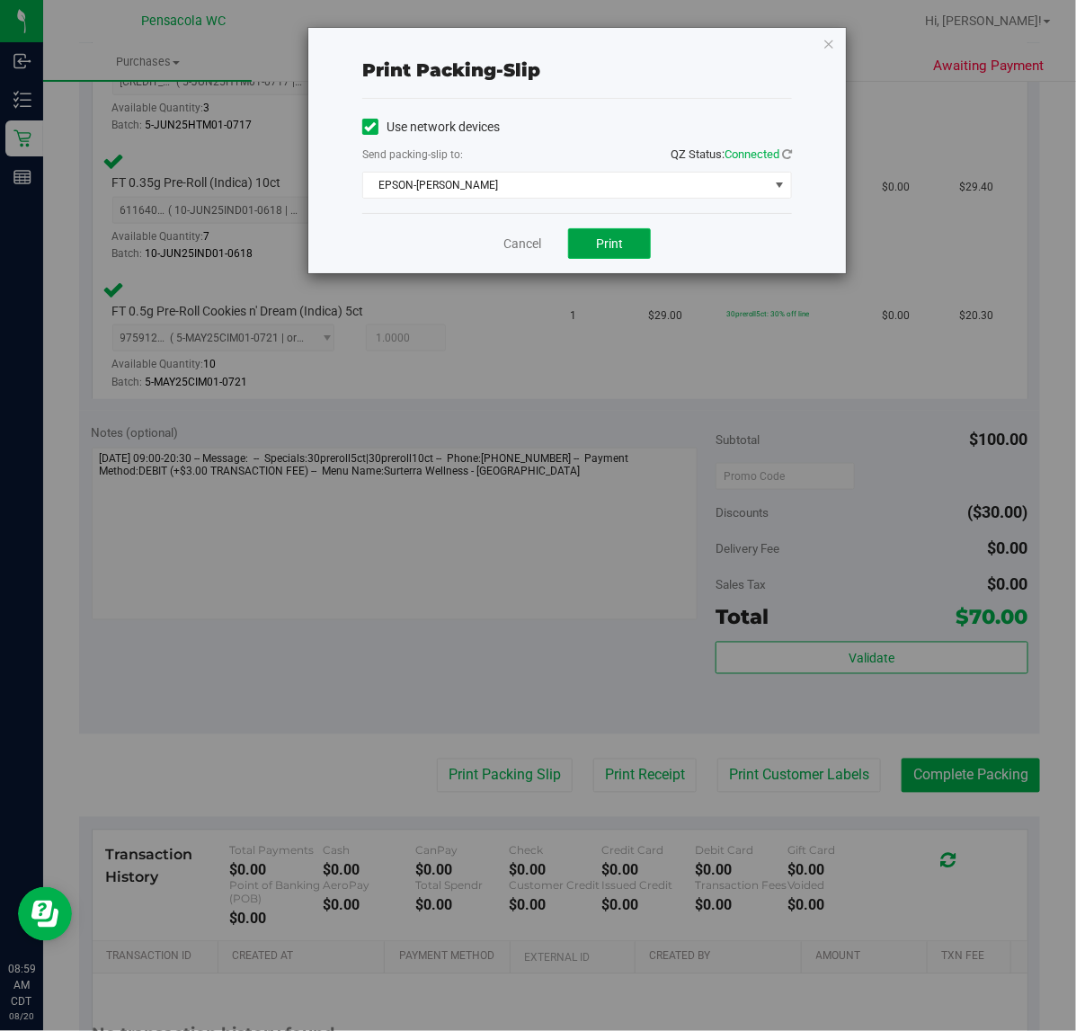
click at [586, 243] on button "Print" at bounding box center [609, 243] width 83 height 31
click at [833, 45] on icon "button" at bounding box center [829, 43] width 13 height 22
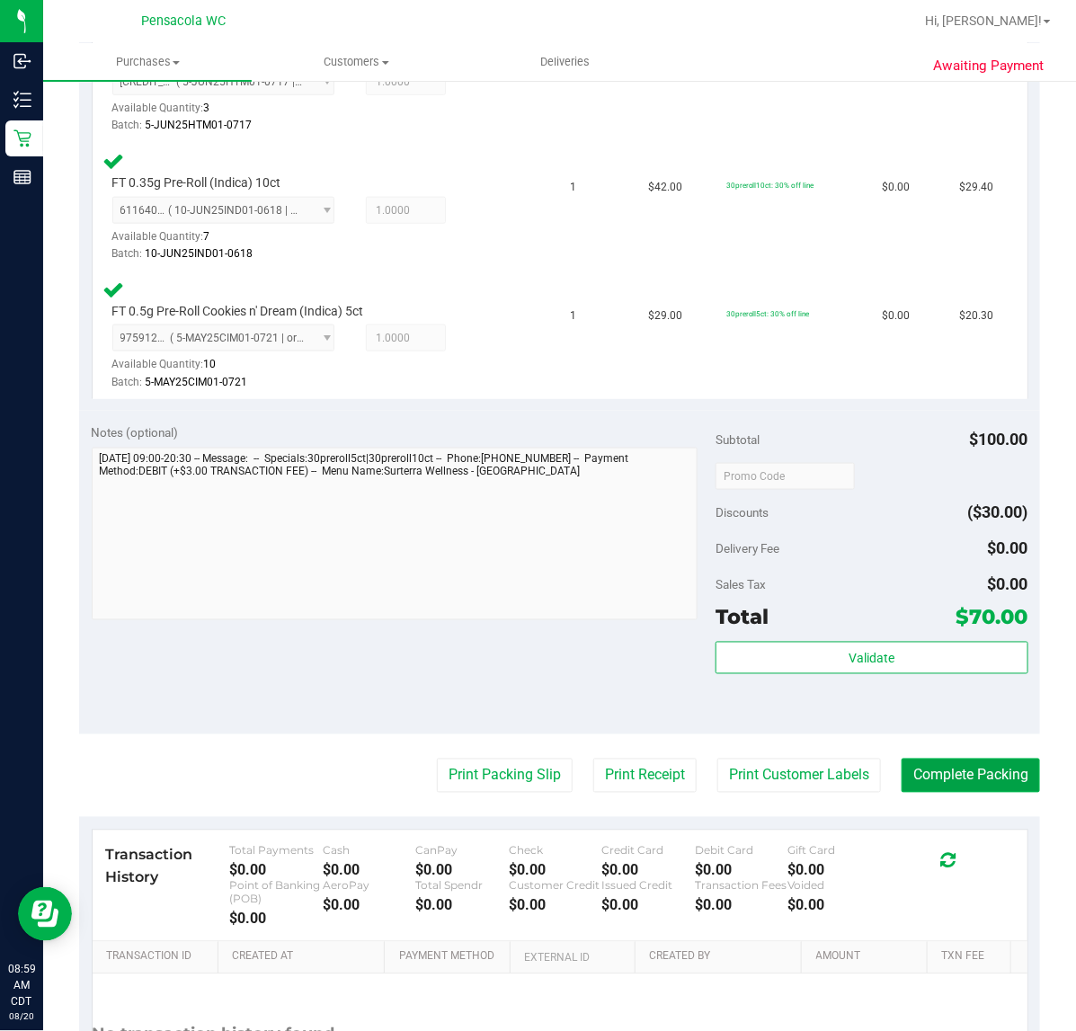
click at [992, 782] on button "Complete Packing" at bounding box center [971, 776] width 138 height 34
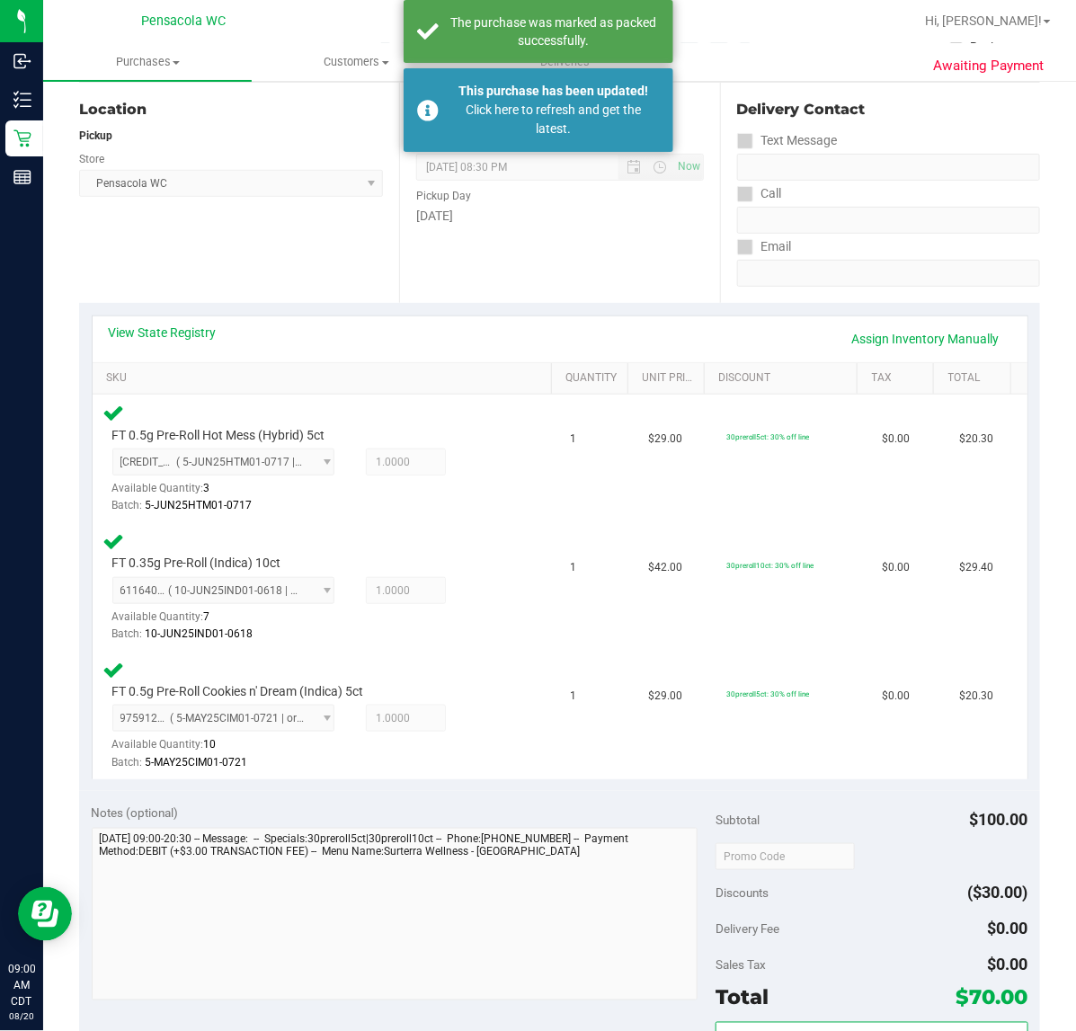
scroll to position [0, 0]
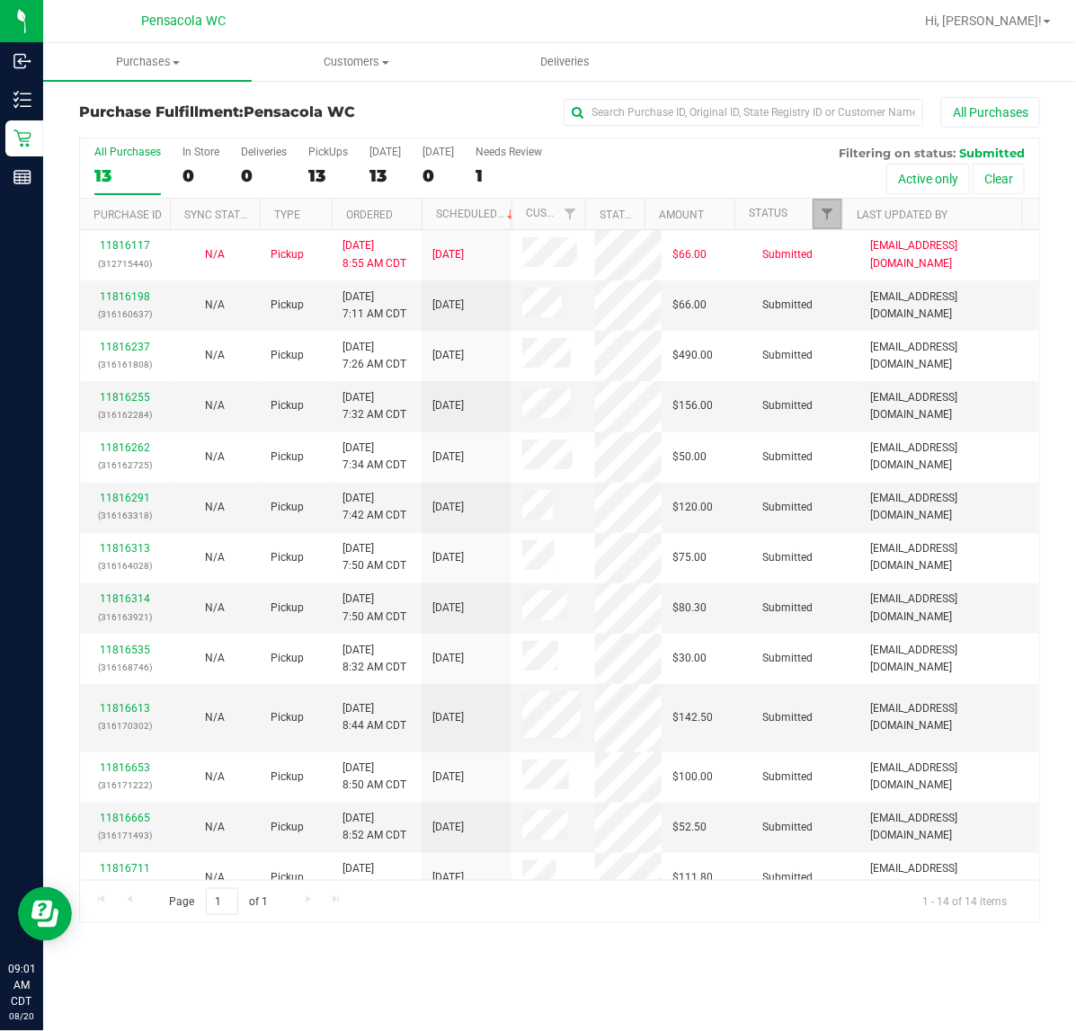
click at [835, 216] on link "Filter" at bounding box center [828, 214] width 30 height 31
click at [713, 169] on div "All Purchases 13 In Store 0 Deliveries 0 PickUps 13 Today 13 Tomorrow 0 Needs R…" at bounding box center [560, 168] width 960 height 60
click at [385, 214] on link "Ordered" at bounding box center [369, 215] width 47 height 13
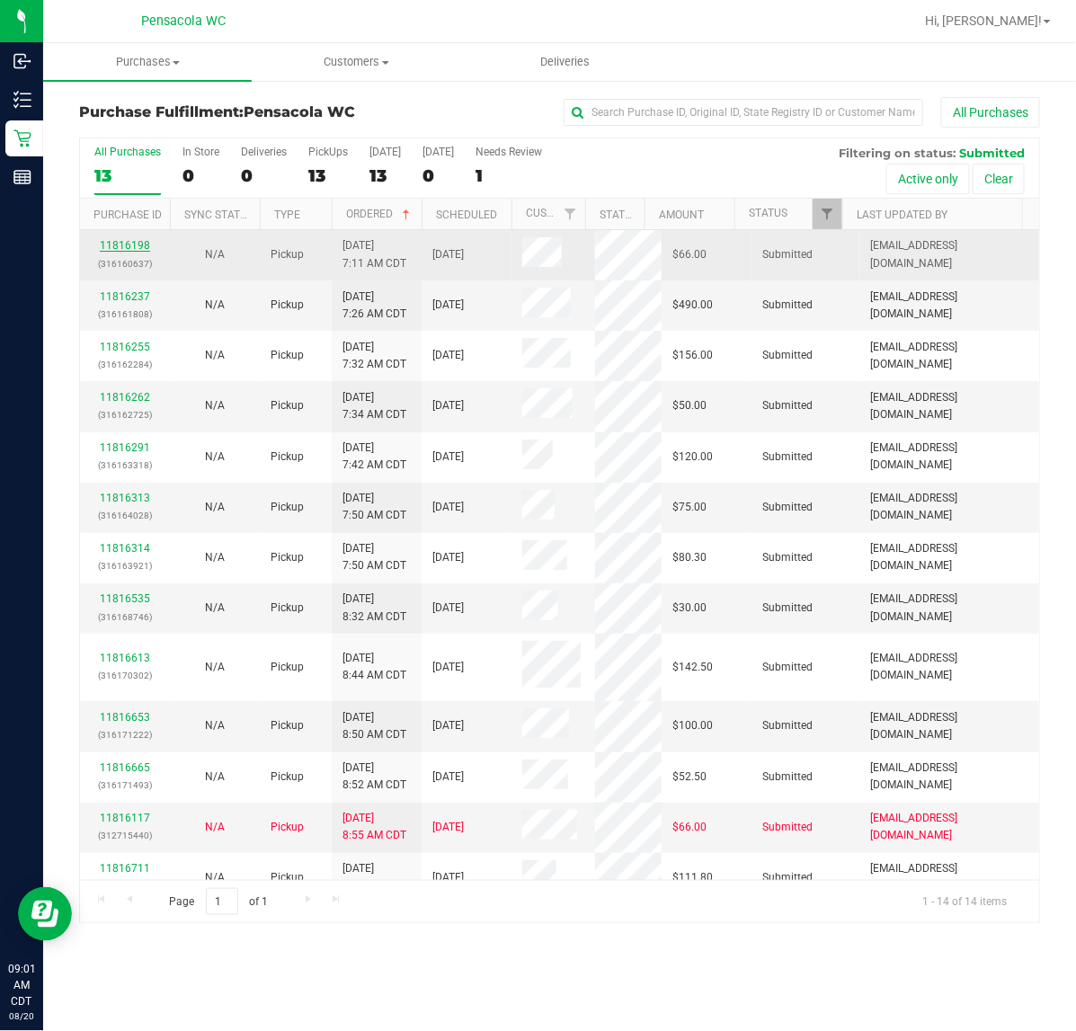
click at [115, 241] on link "11816198" at bounding box center [125, 245] width 50 height 13
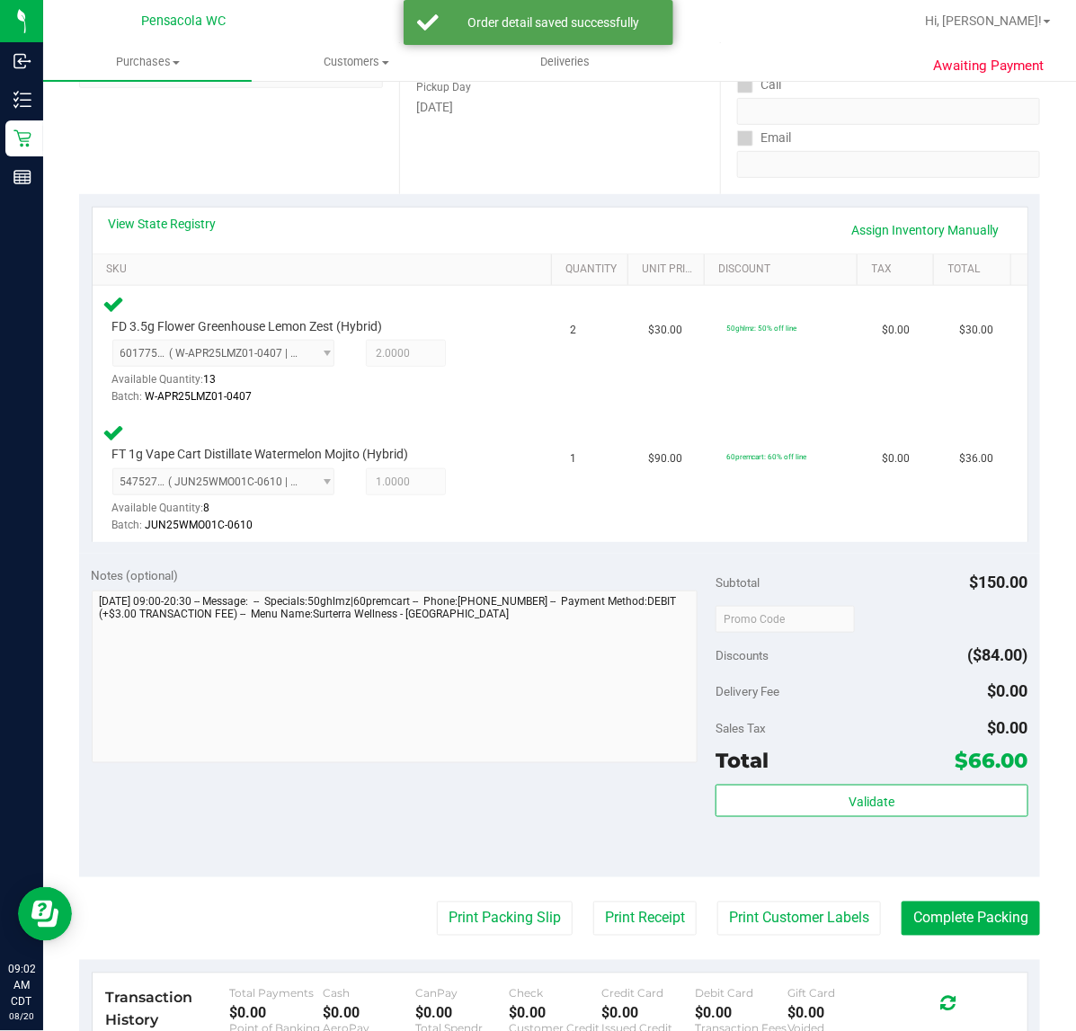
scroll to position [303, 0]
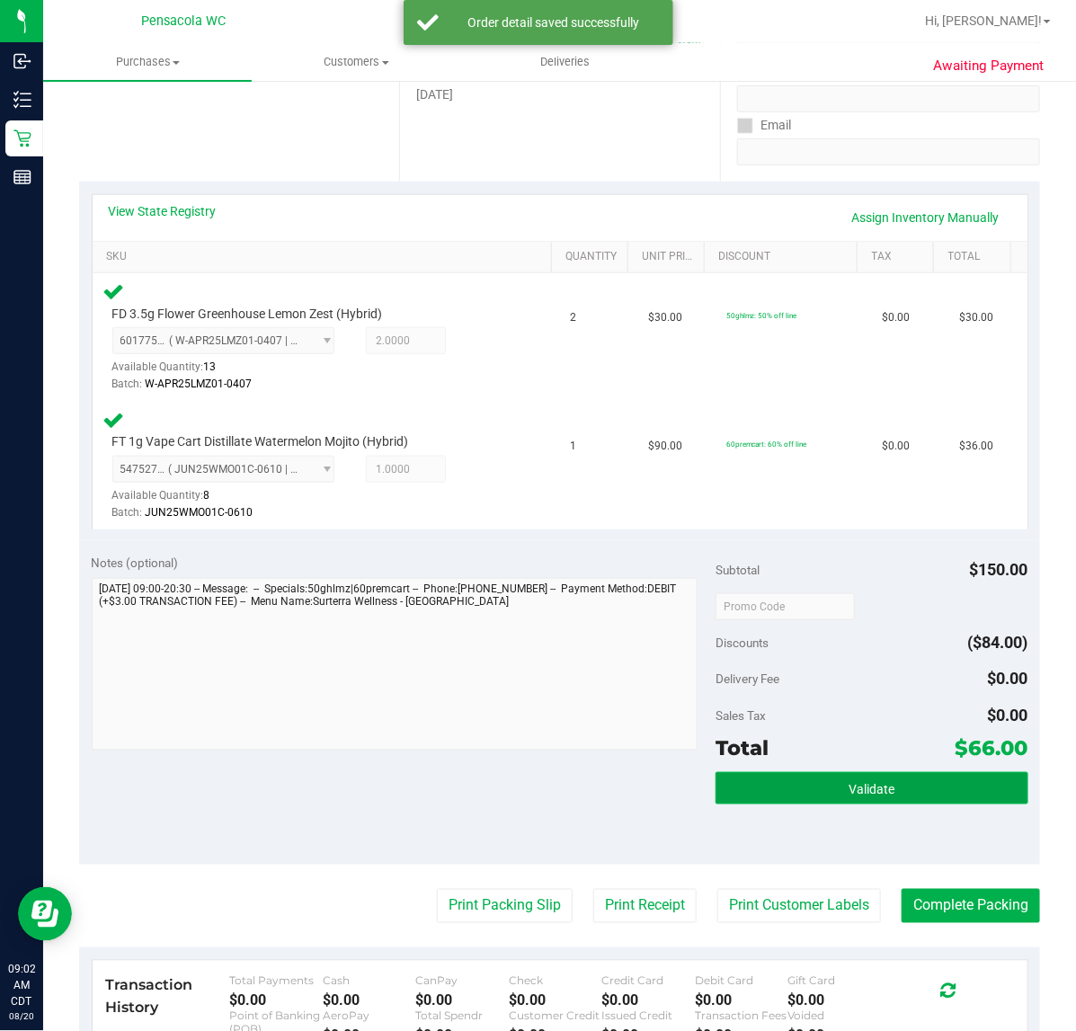
click at [849, 782] on span "Validate" at bounding box center [872, 789] width 46 height 14
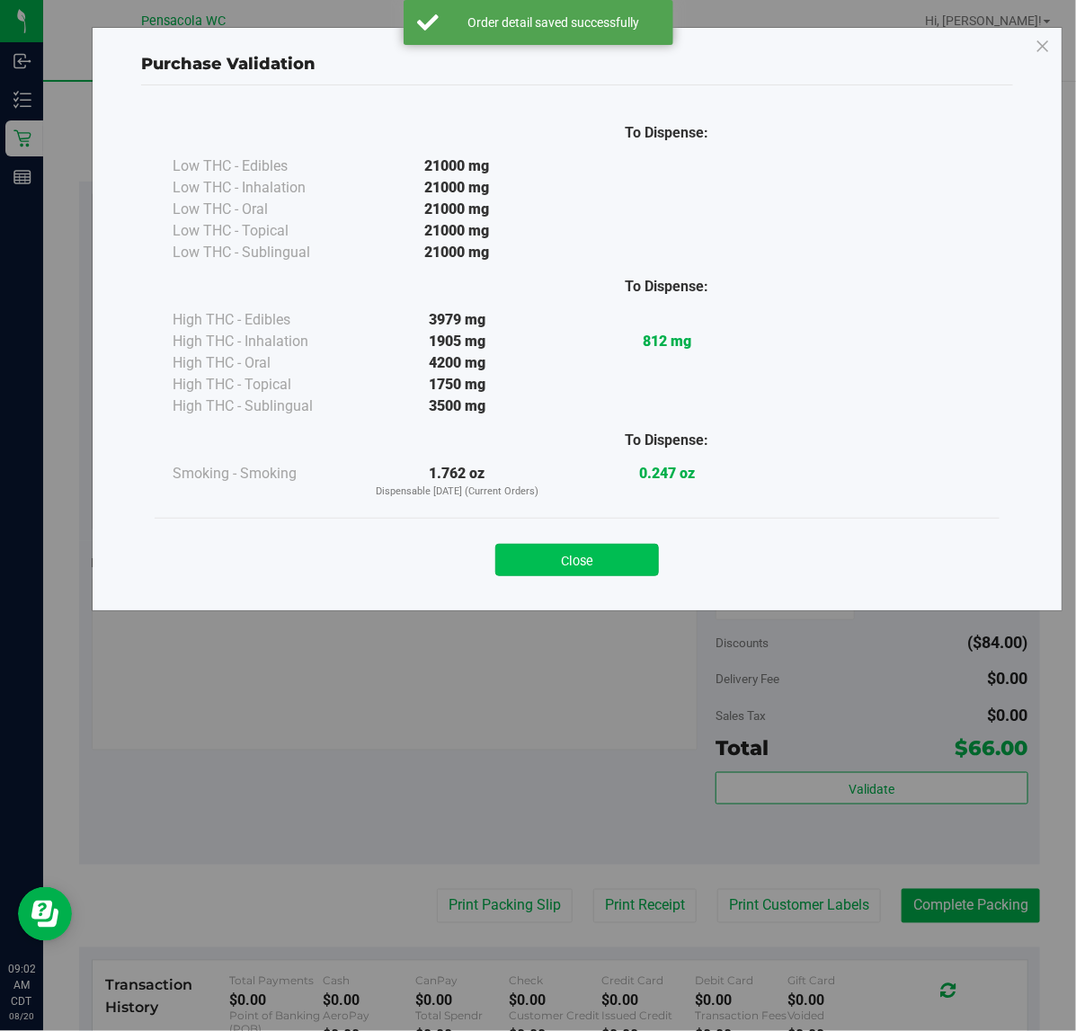
click at [610, 576] on button "Close" at bounding box center [578, 560] width 164 height 32
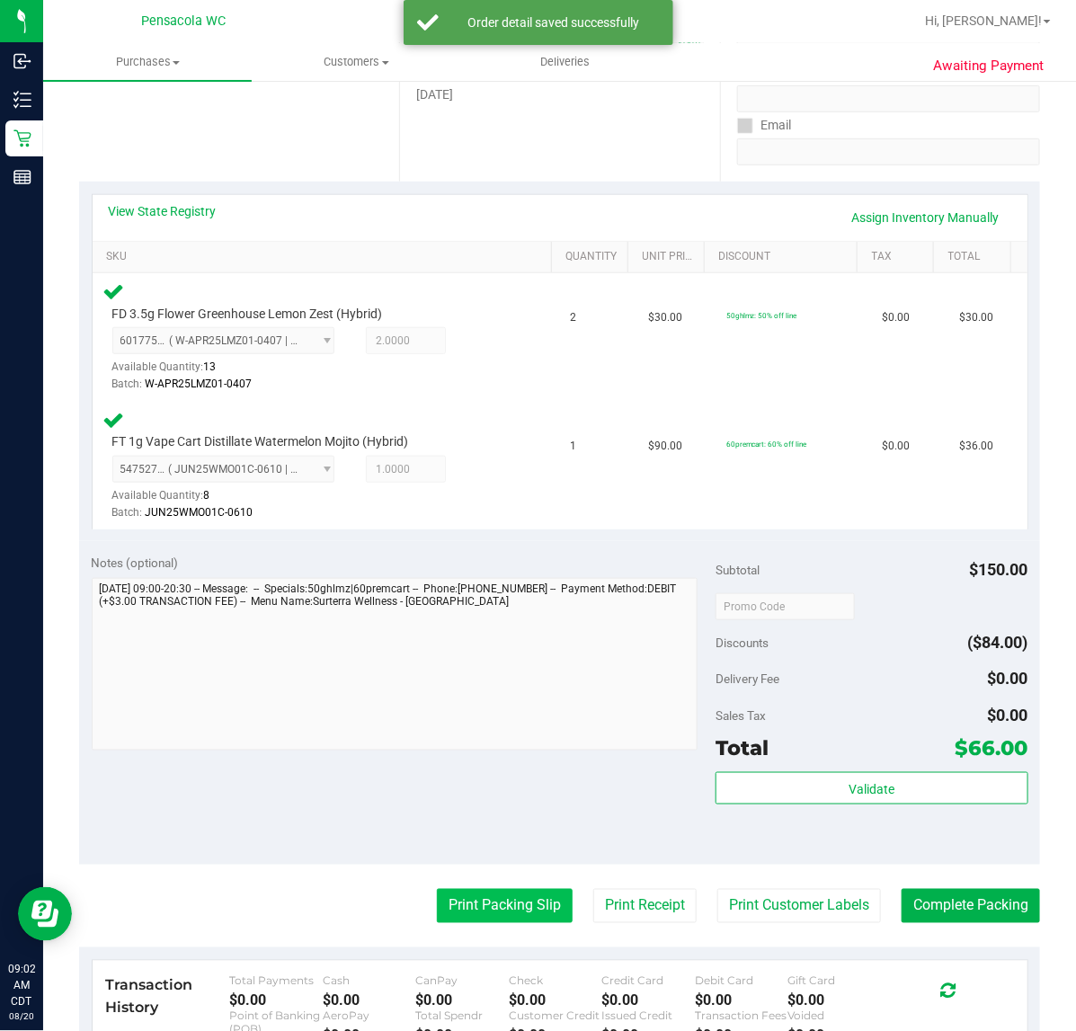
click at [442, 904] on button "Print Packing Slip" at bounding box center [505, 906] width 136 height 34
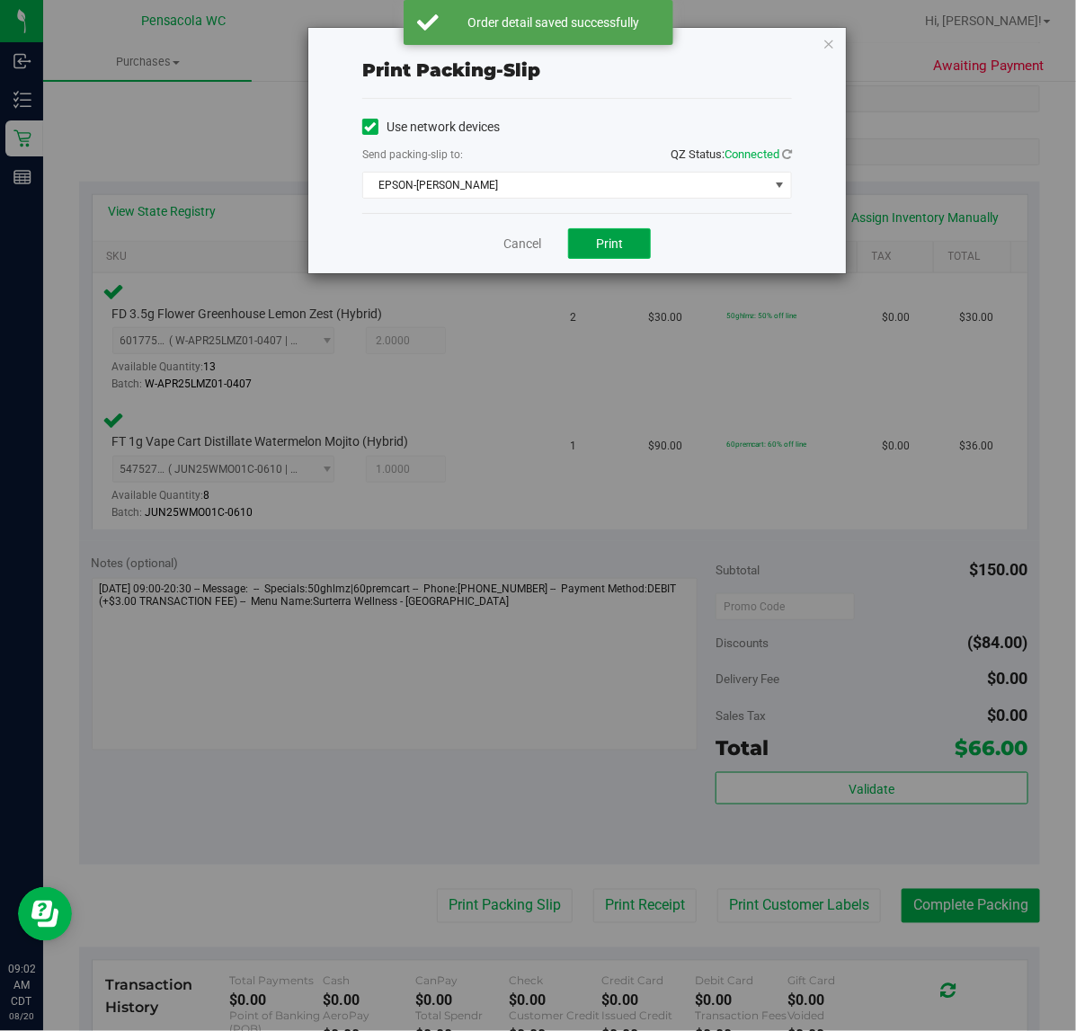
click at [609, 247] on span "Print" at bounding box center [609, 244] width 27 height 14
click at [509, 244] on link "Cancel" at bounding box center [523, 244] width 38 height 19
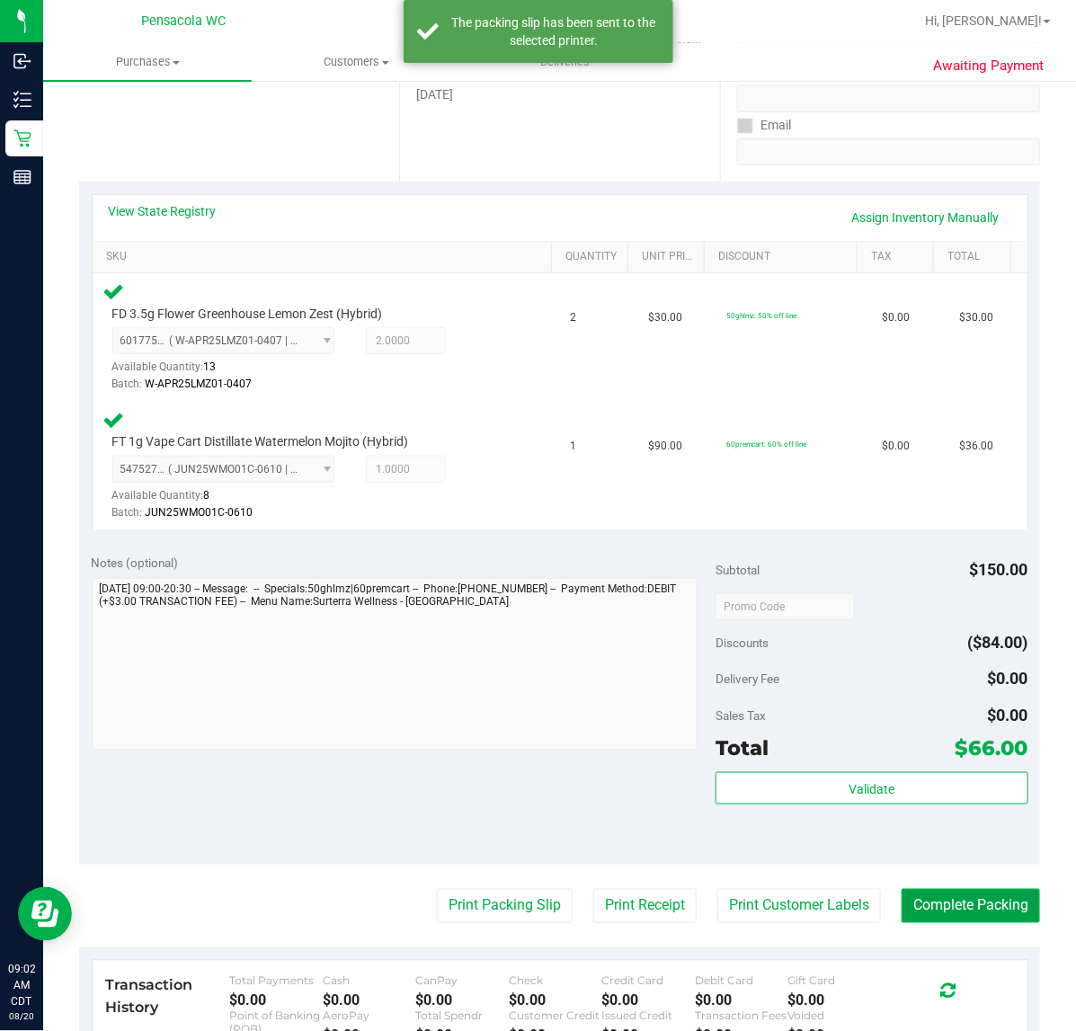
click at [927, 906] on button "Complete Packing" at bounding box center [971, 906] width 138 height 34
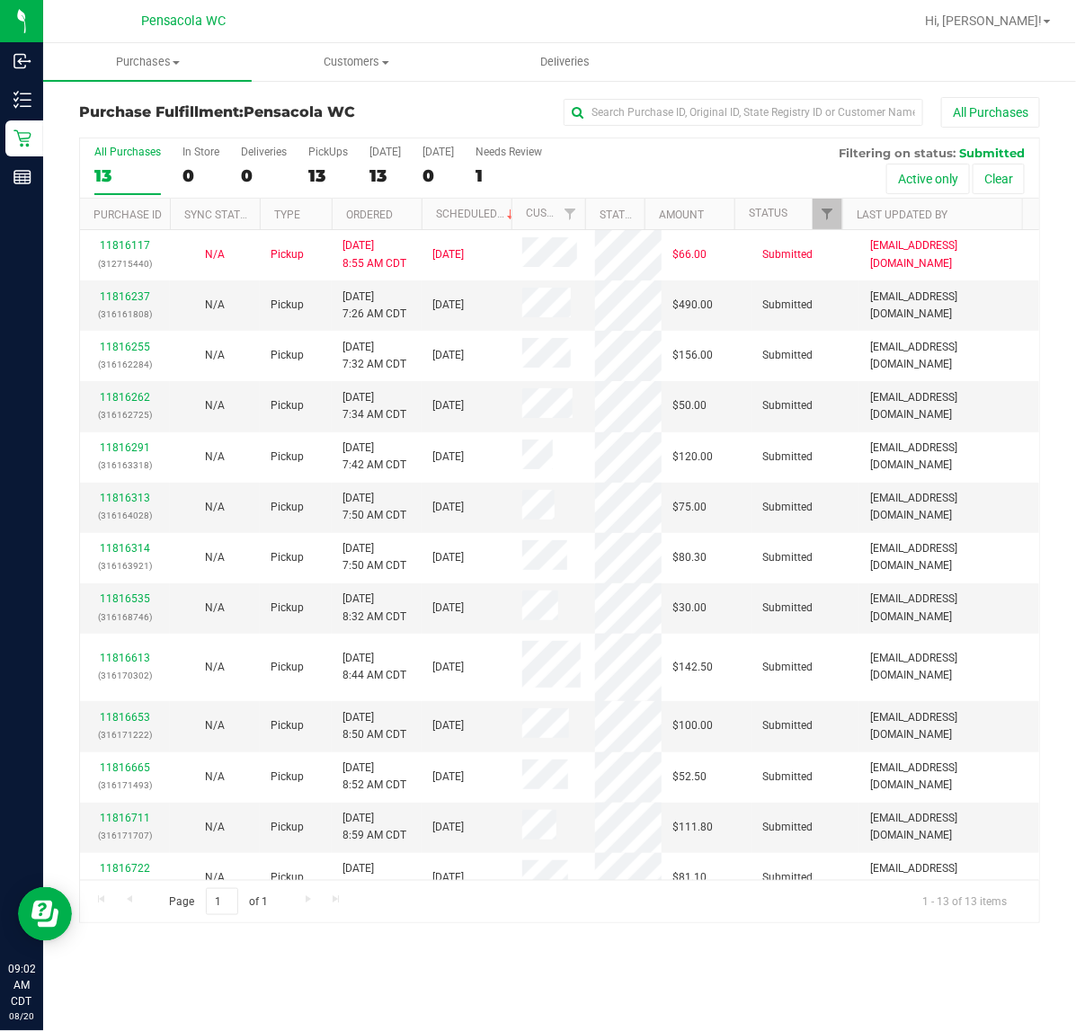
click at [410, 211] on th "Ordered" at bounding box center [377, 214] width 90 height 31
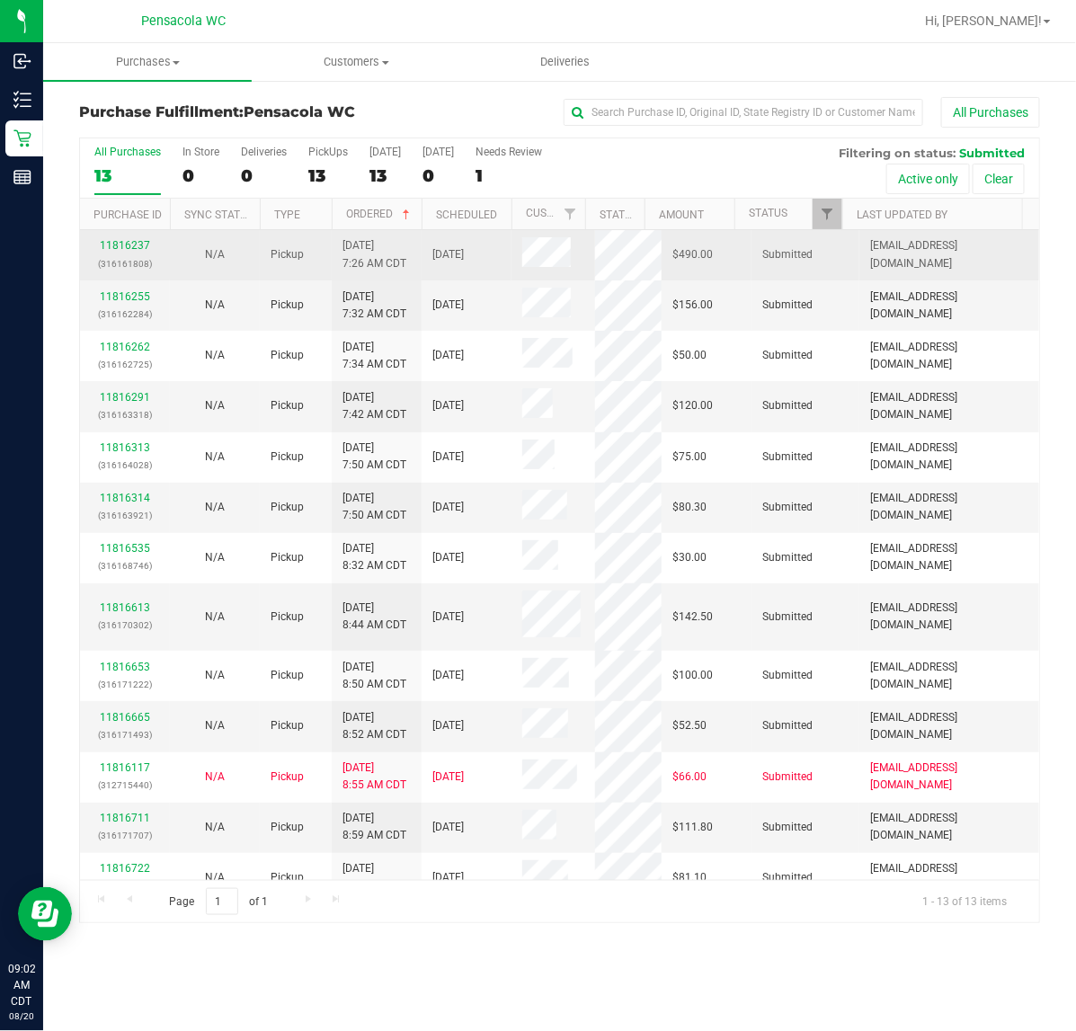
click at [104, 258] on p "(316161808)" at bounding box center [125, 263] width 68 height 17
click at [114, 237] on td "11816237 (316161808)" at bounding box center [125, 255] width 90 height 50
click at [108, 252] on link "11816237" at bounding box center [125, 245] width 50 height 13
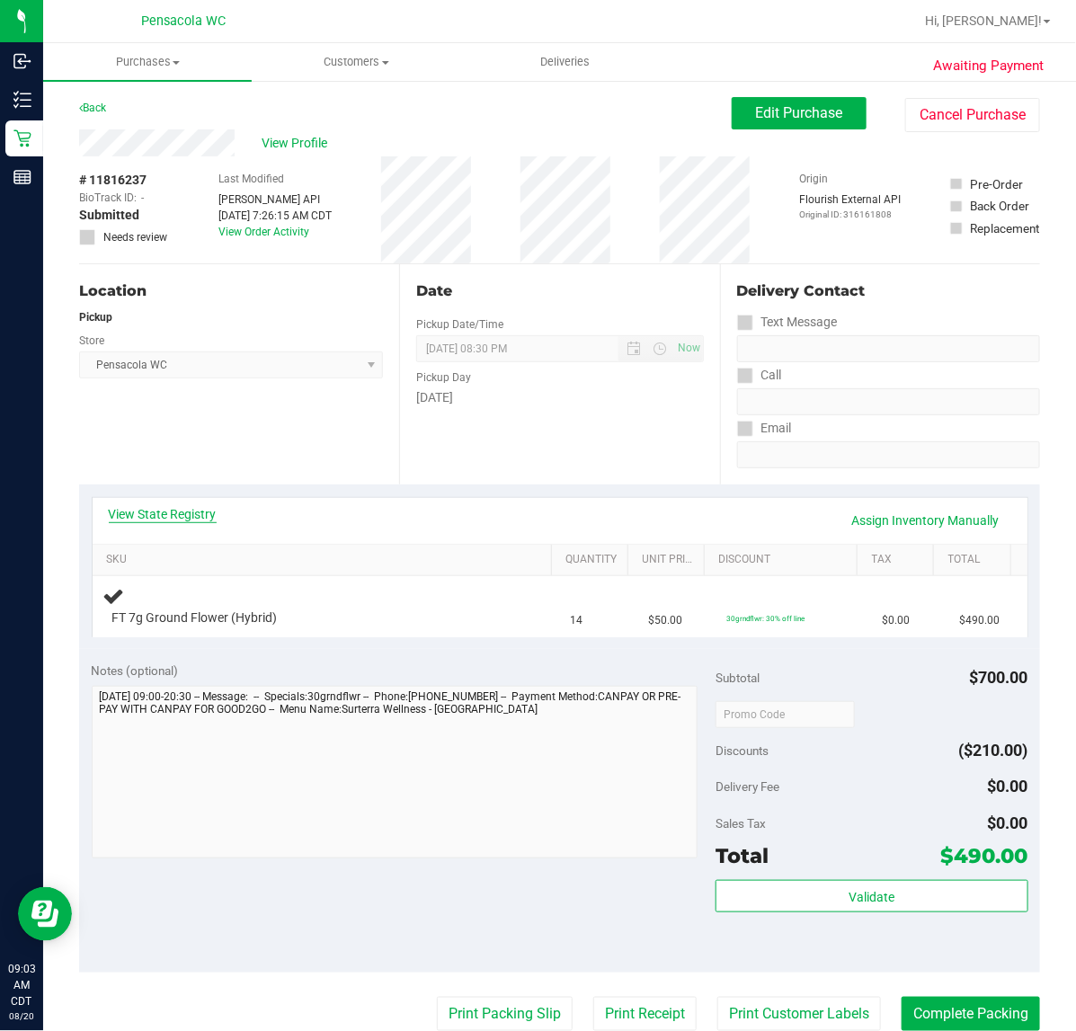
click at [195, 509] on link "View State Registry" at bounding box center [163, 514] width 108 height 18
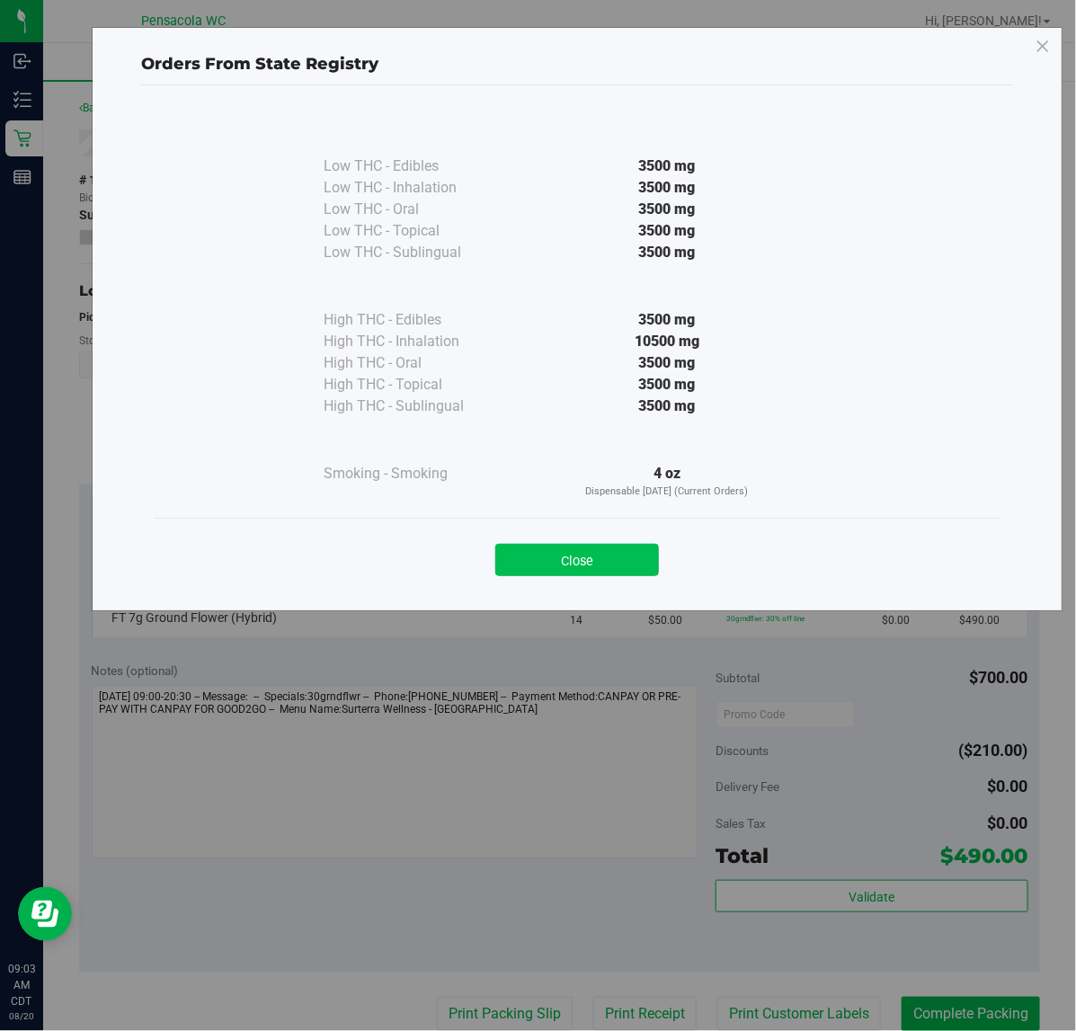
click at [609, 572] on button "Close" at bounding box center [578, 560] width 164 height 32
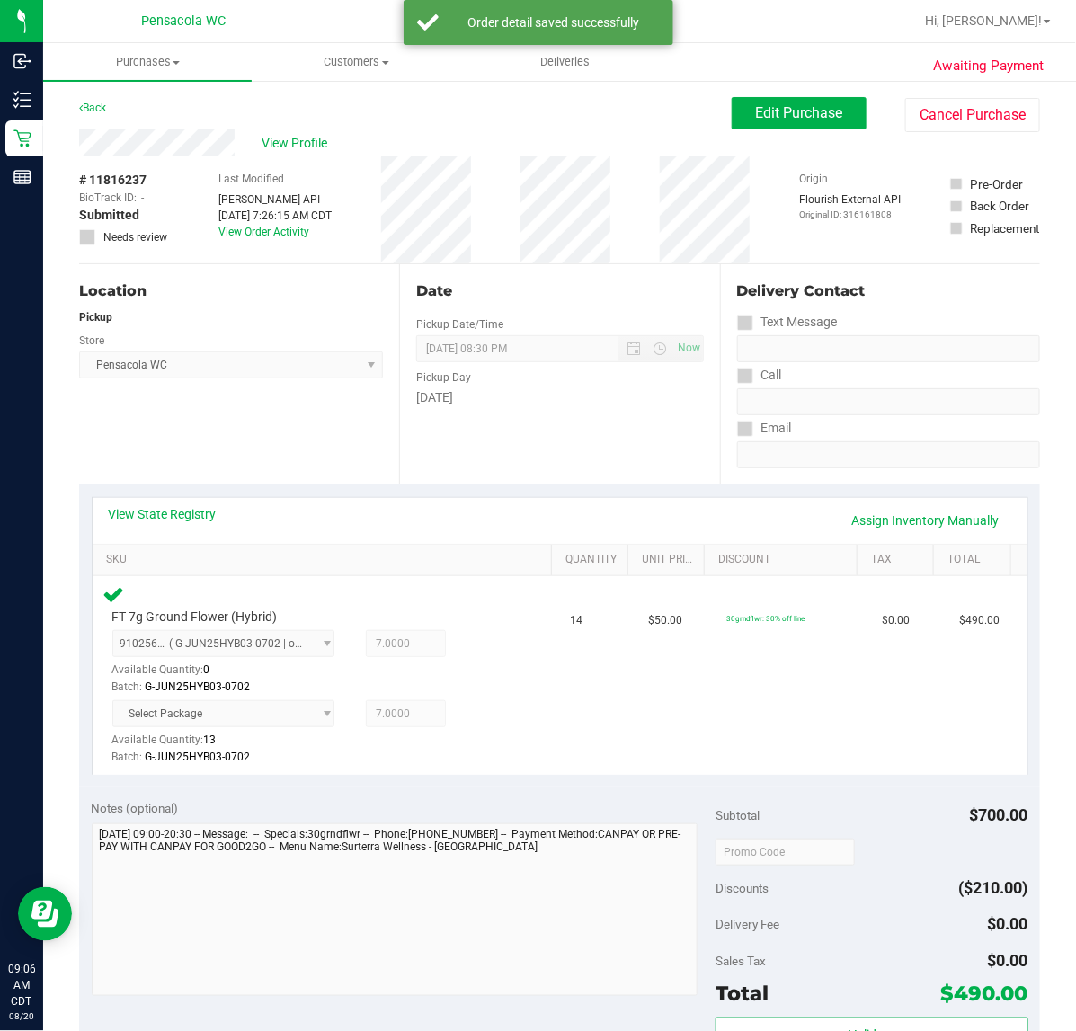
scroll to position [544, 0]
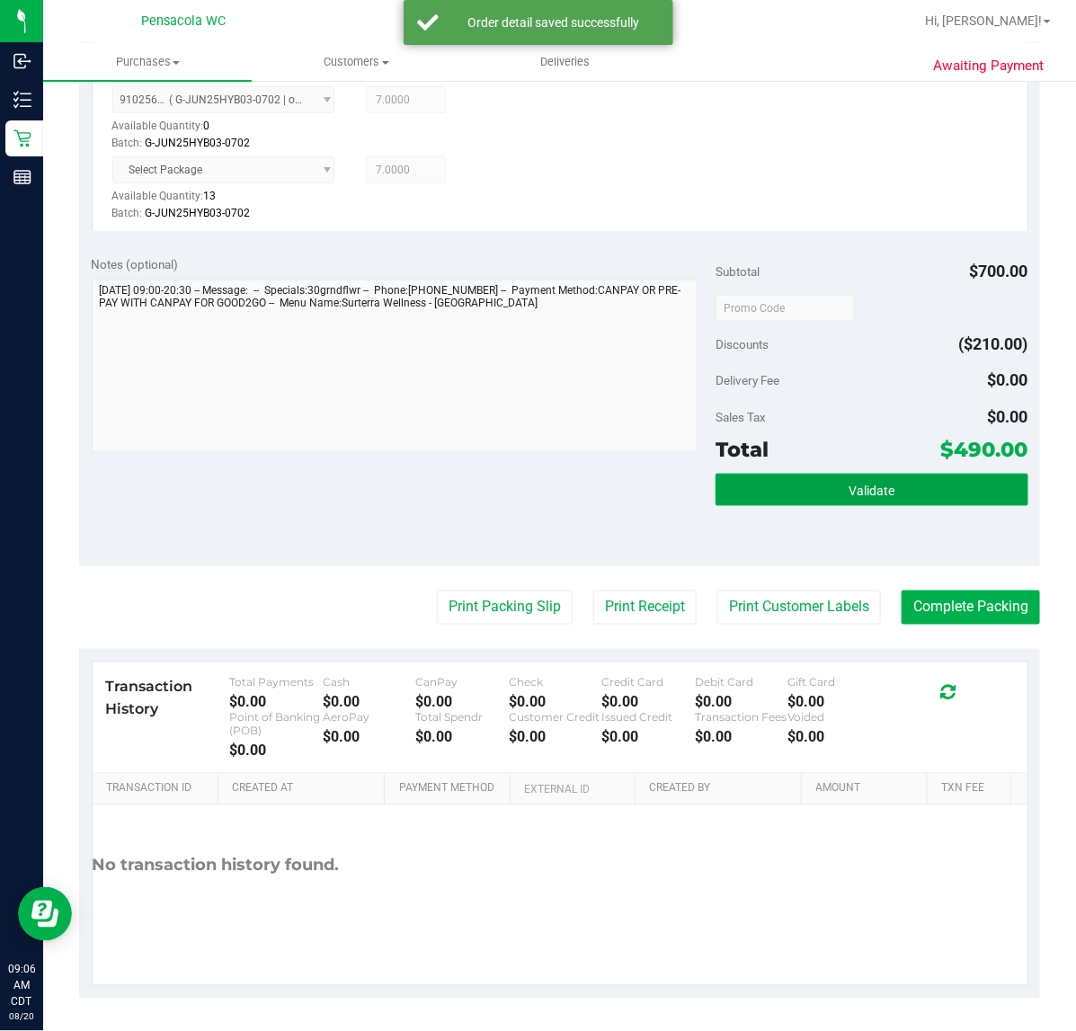
click at [875, 481] on button "Validate" at bounding box center [872, 490] width 312 height 32
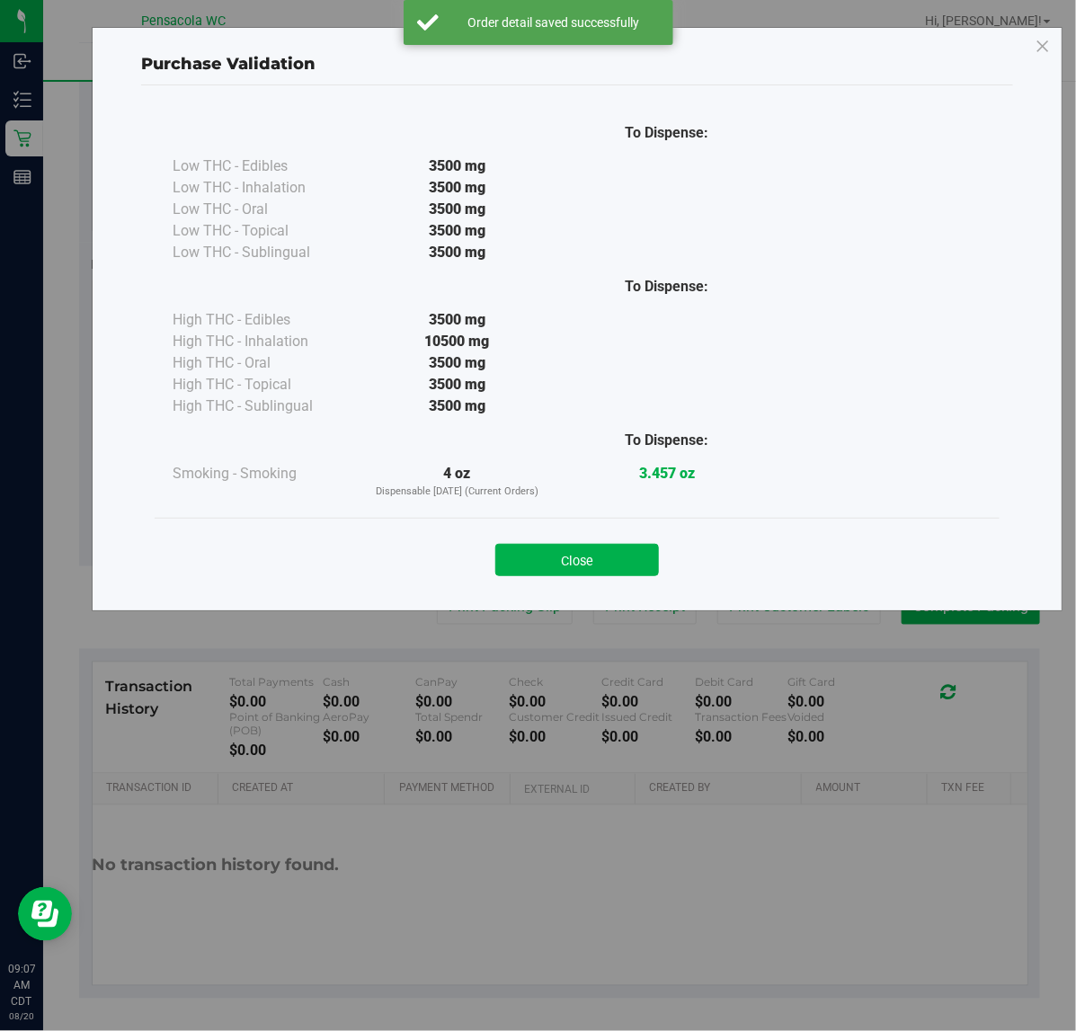
click at [573, 524] on div "Close" at bounding box center [577, 554] width 845 height 73
click at [581, 555] on button "Close" at bounding box center [578, 560] width 164 height 32
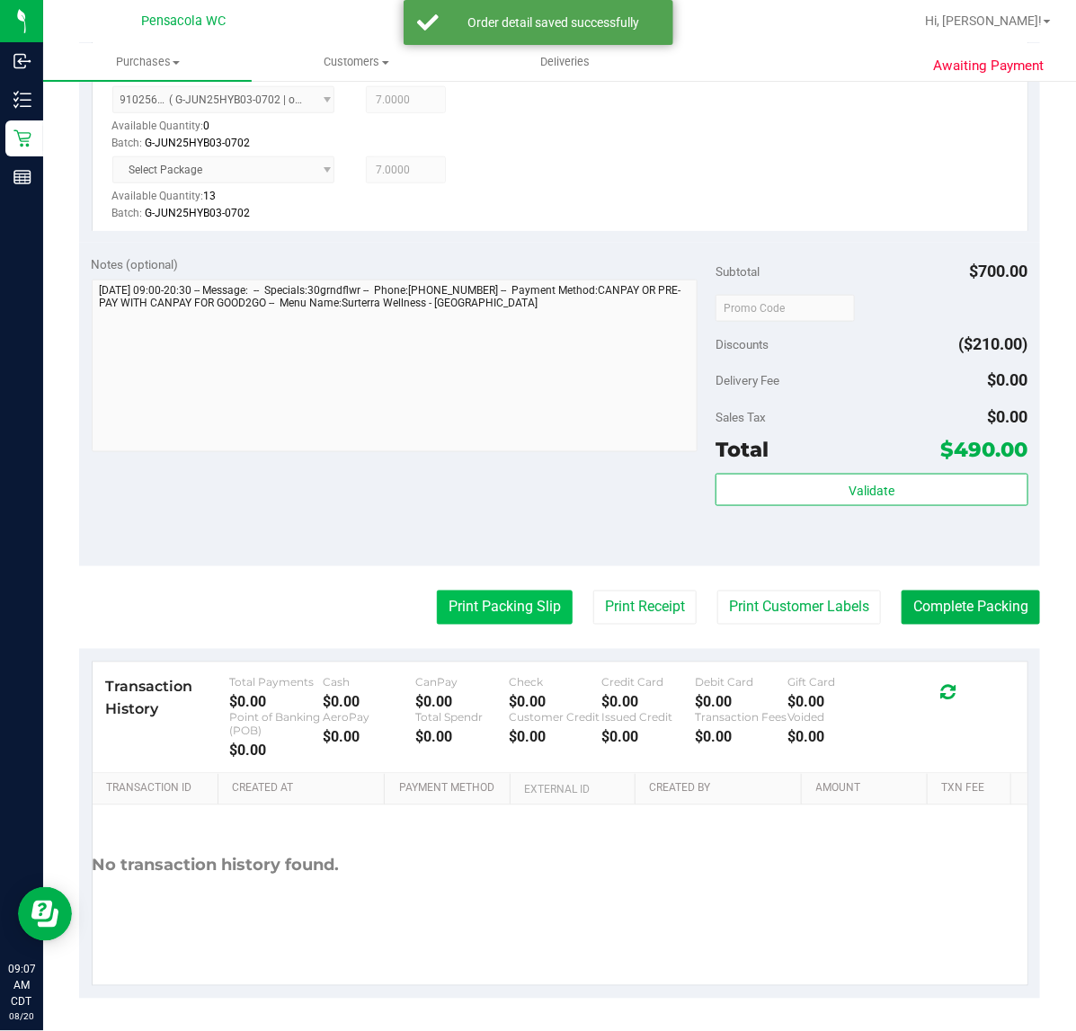
click at [472, 623] on button "Print Packing Slip" at bounding box center [505, 608] width 136 height 34
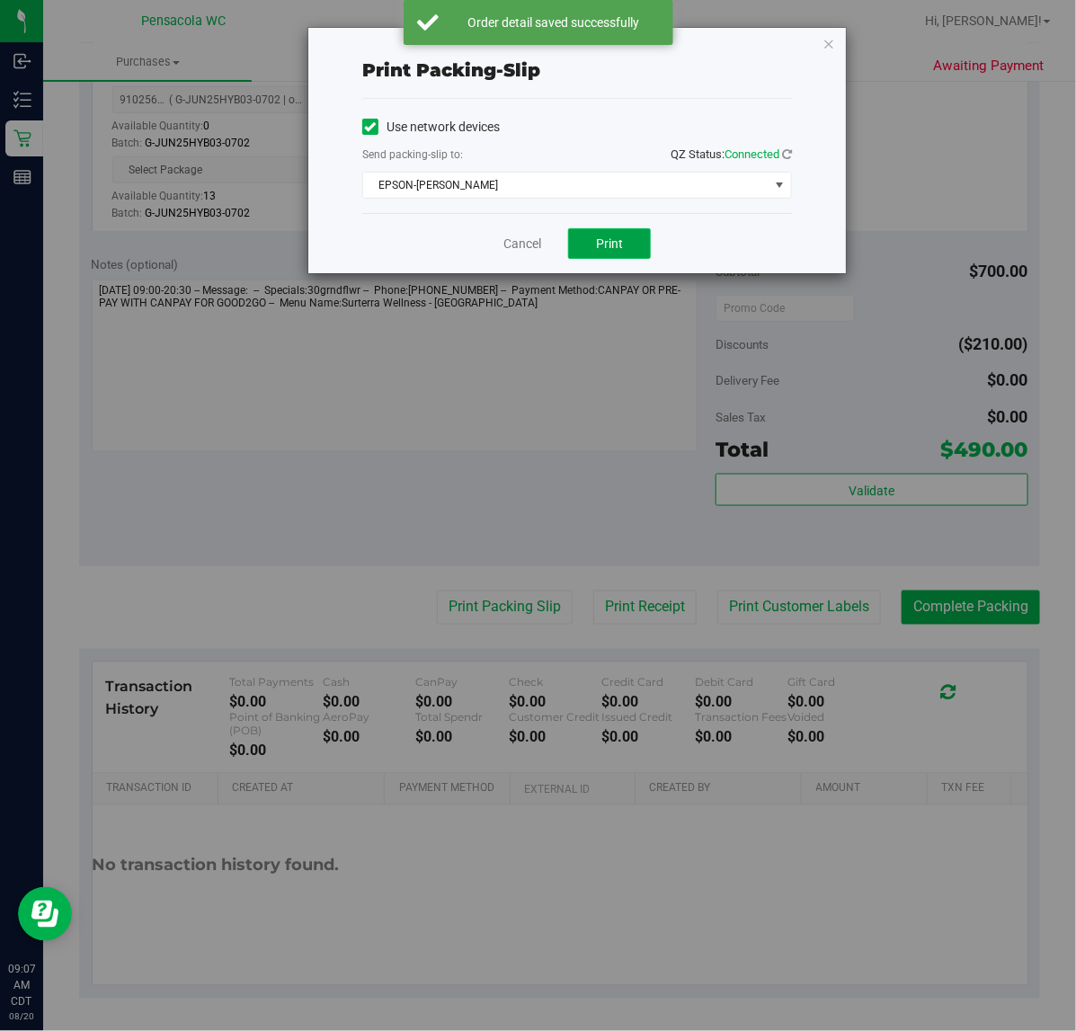
click at [626, 259] on button "Print" at bounding box center [609, 243] width 83 height 31
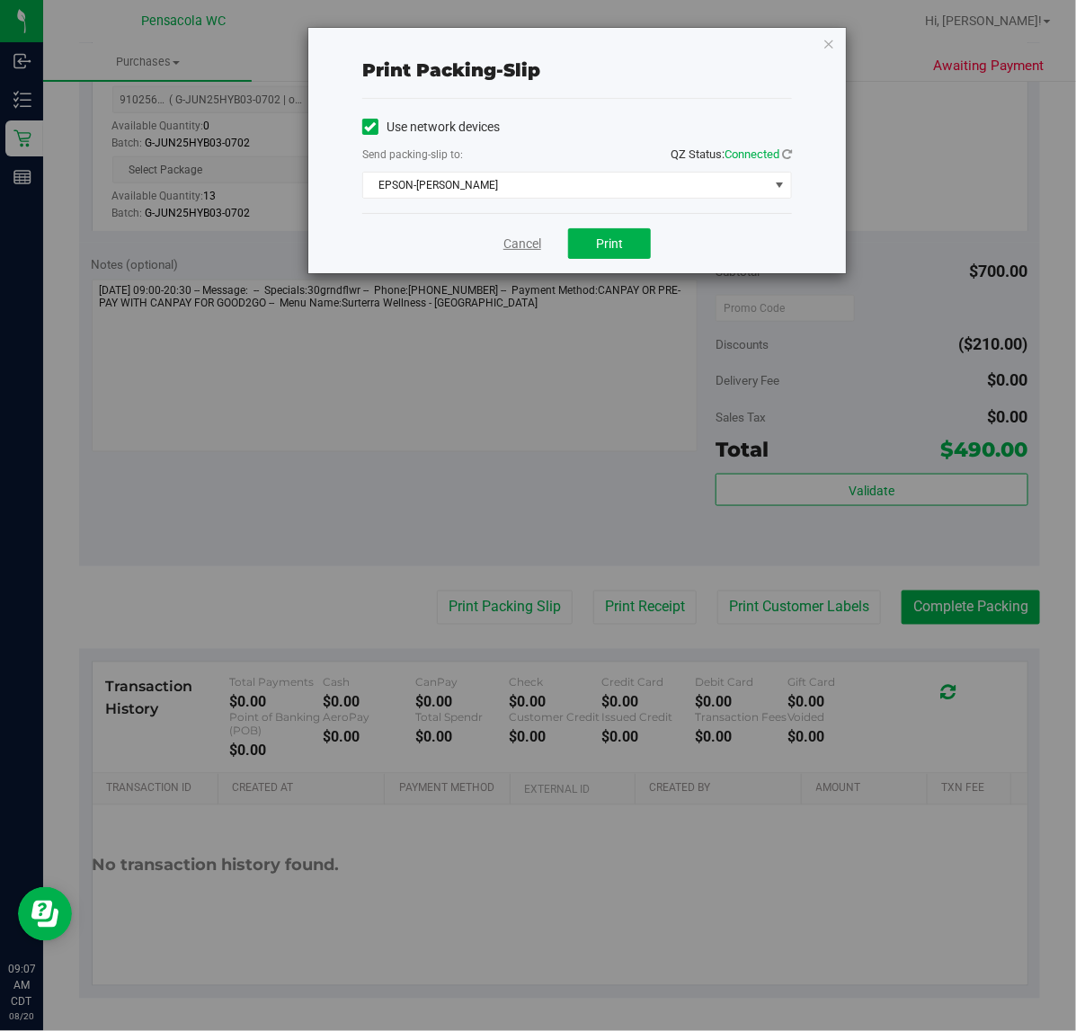
click at [537, 237] on link "Cancel" at bounding box center [523, 244] width 38 height 19
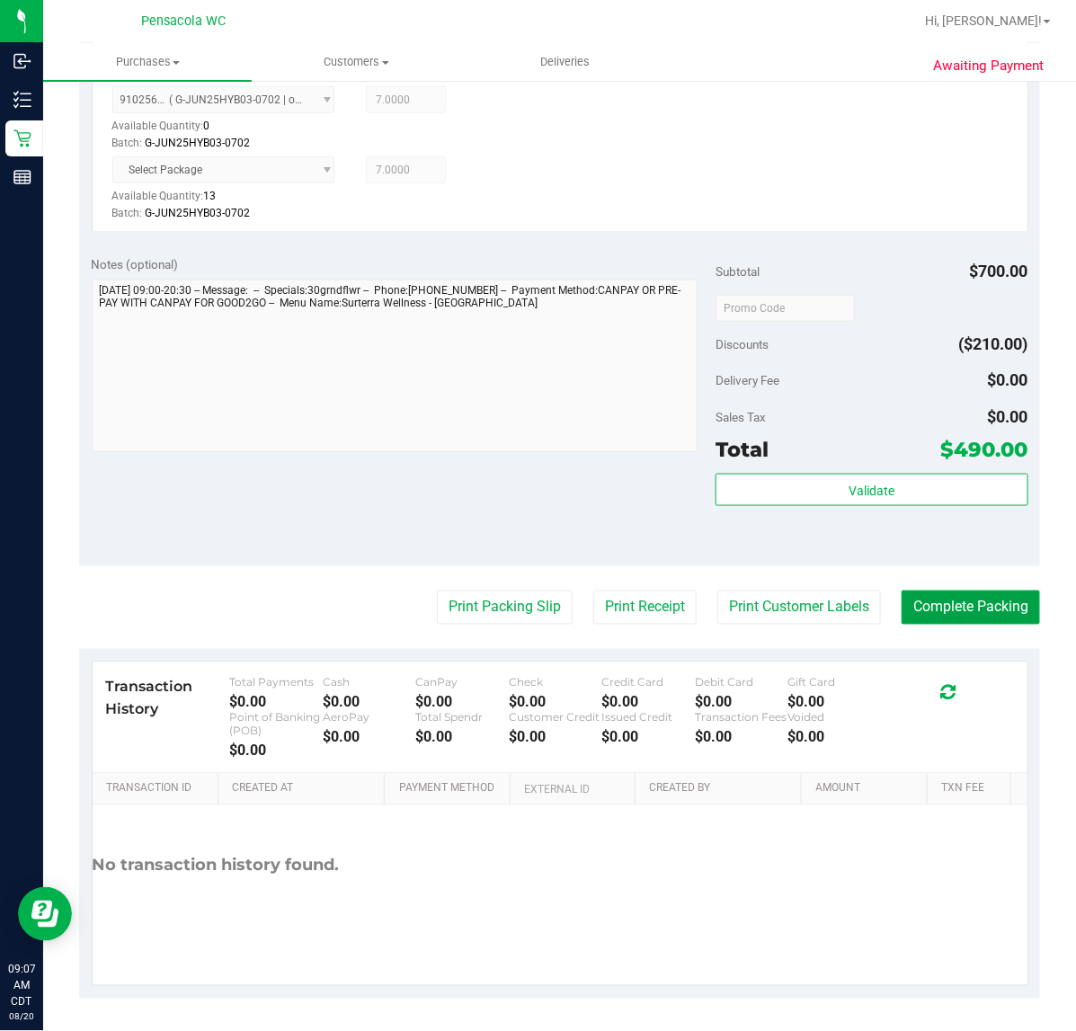
click at [938, 605] on button "Complete Packing" at bounding box center [971, 608] width 138 height 34
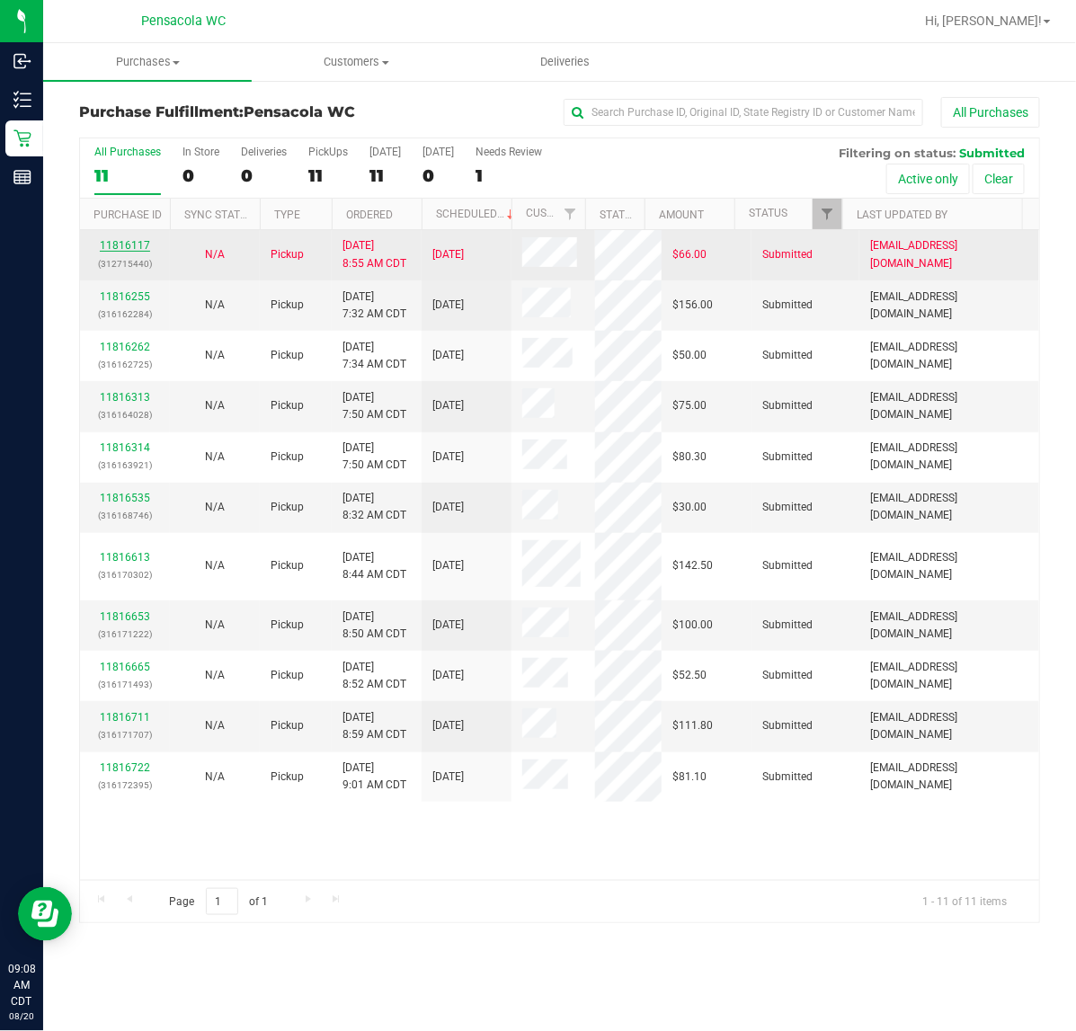
click at [132, 244] on link "11816117" at bounding box center [125, 245] width 50 height 13
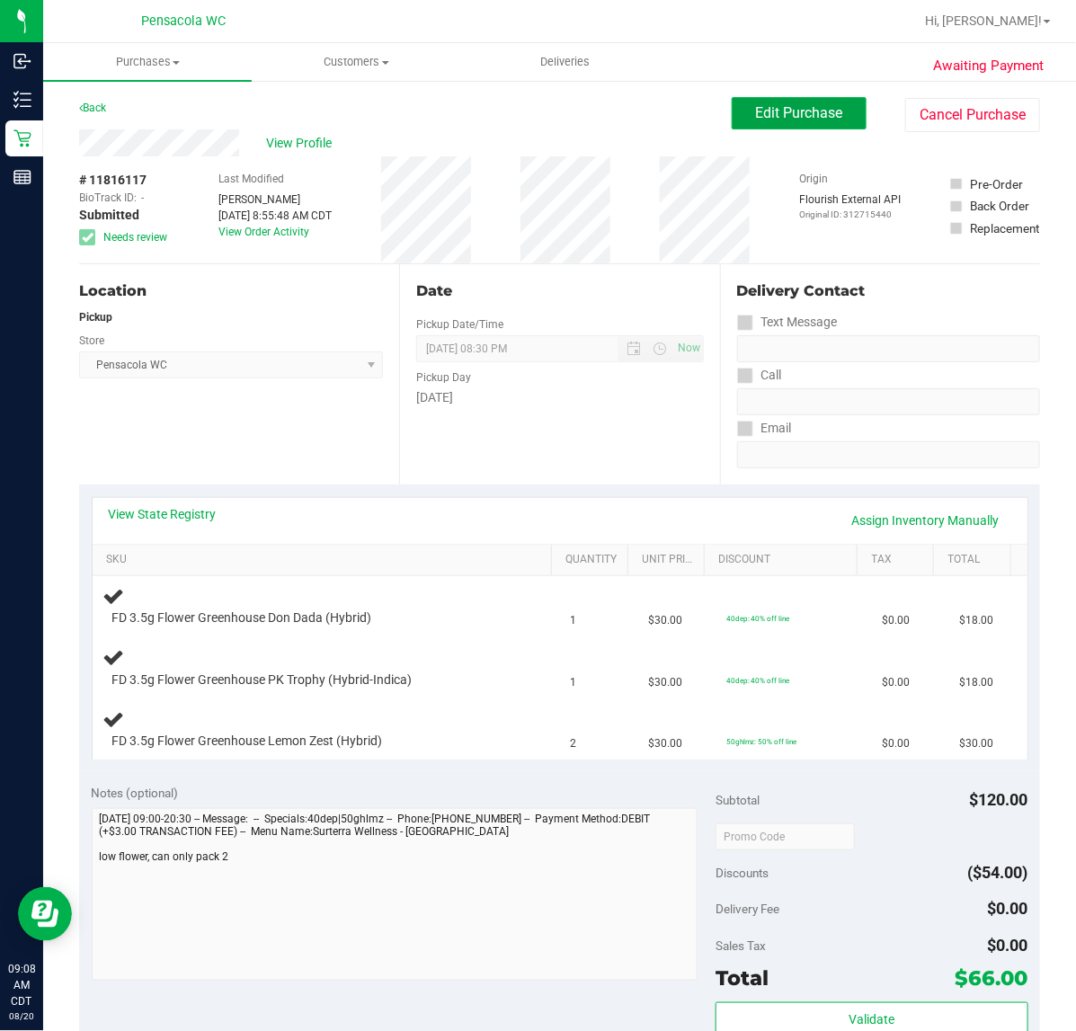
click at [757, 99] on button "Edit Purchase" at bounding box center [799, 113] width 135 height 32
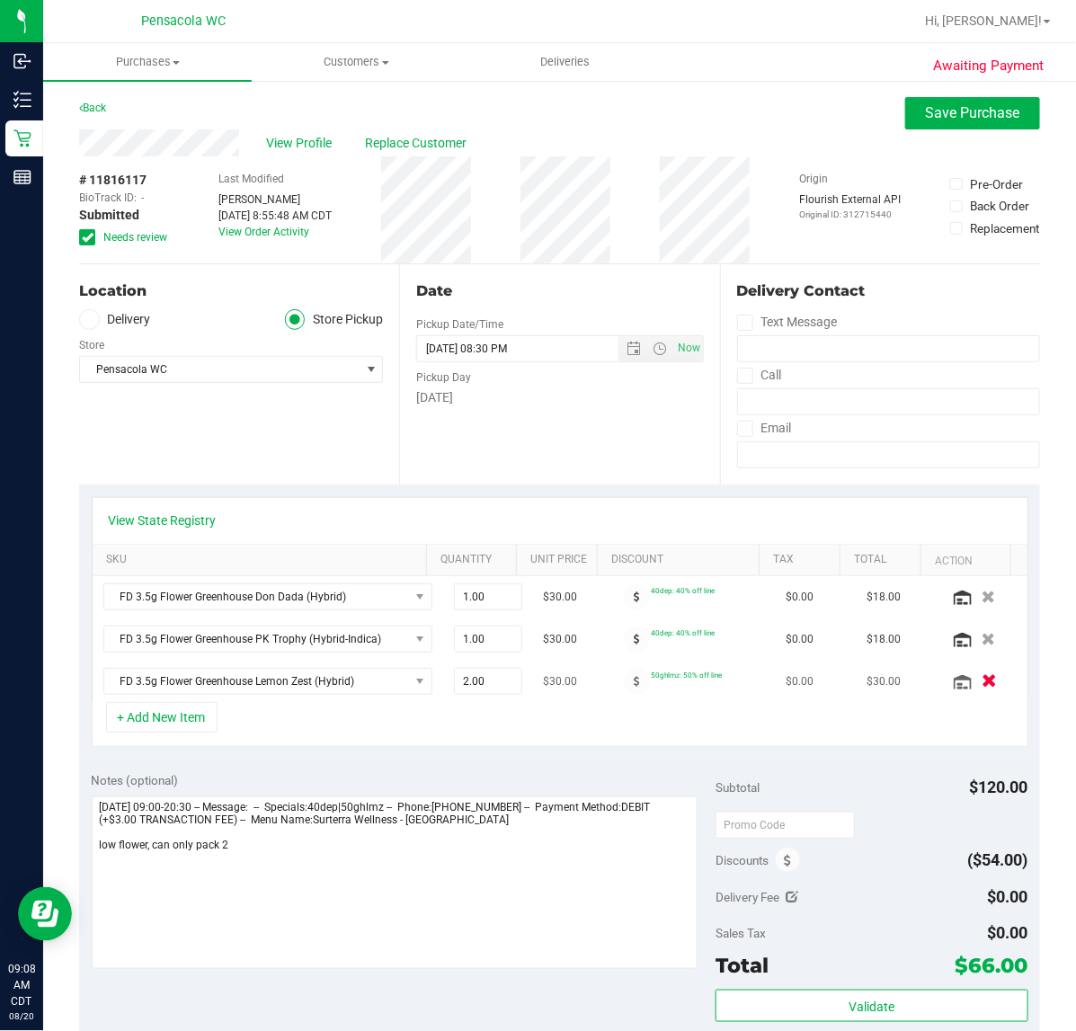
click at [982, 688] on icon "button" at bounding box center [989, 681] width 15 height 13
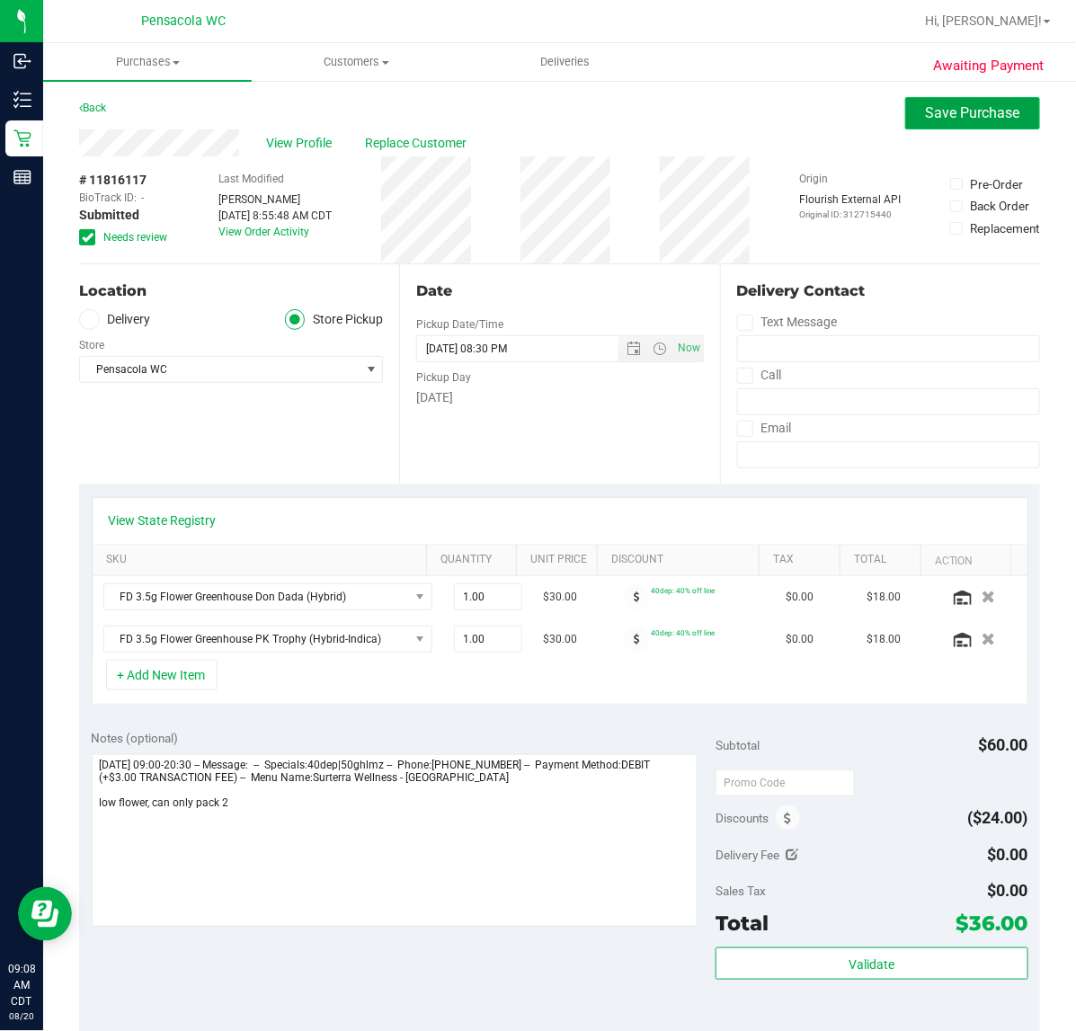
click at [922, 100] on button "Save Purchase" at bounding box center [973, 113] width 135 height 32
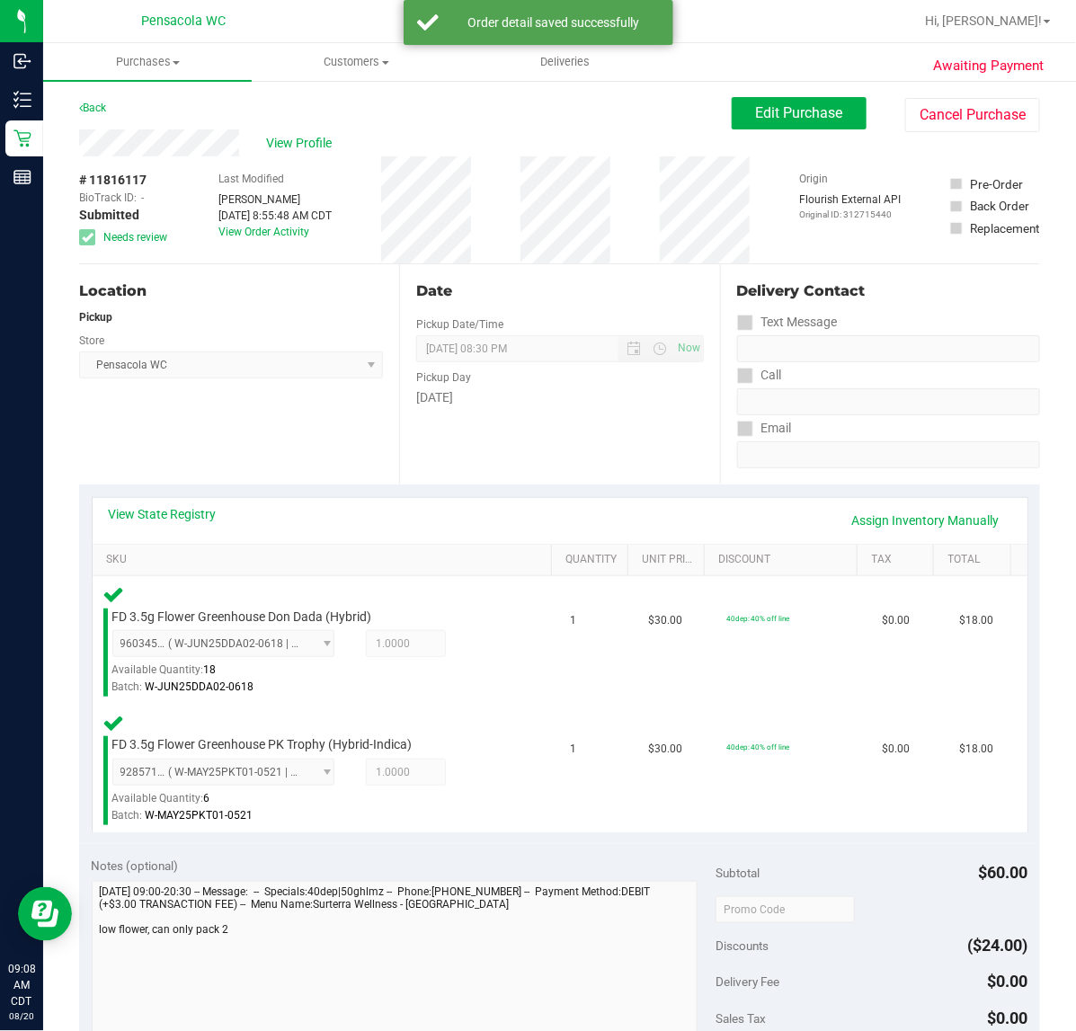
scroll to position [320, 0]
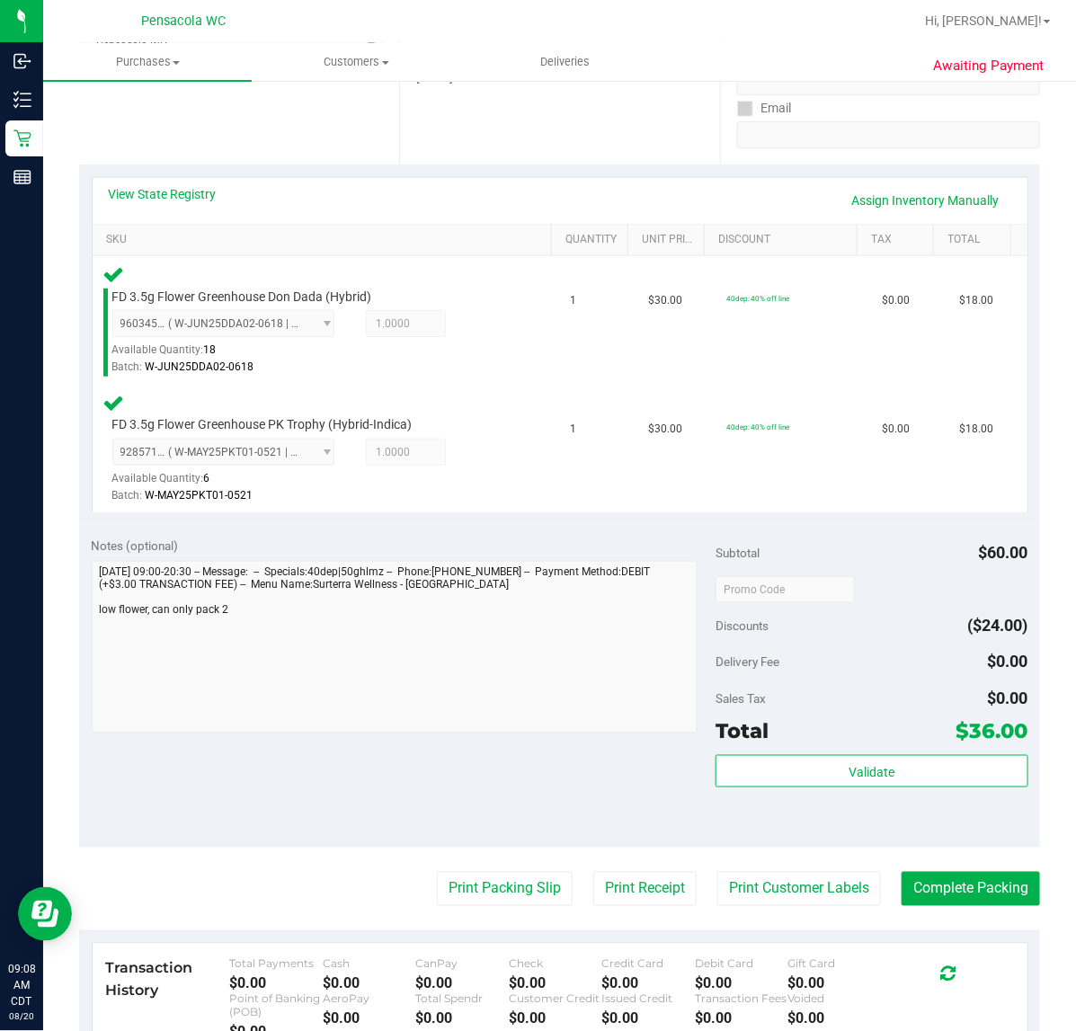
click at [853, 719] on div "Total $36.00" at bounding box center [872, 731] width 312 height 32
click at [862, 772] on span "Validate" at bounding box center [872, 772] width 46 height 14
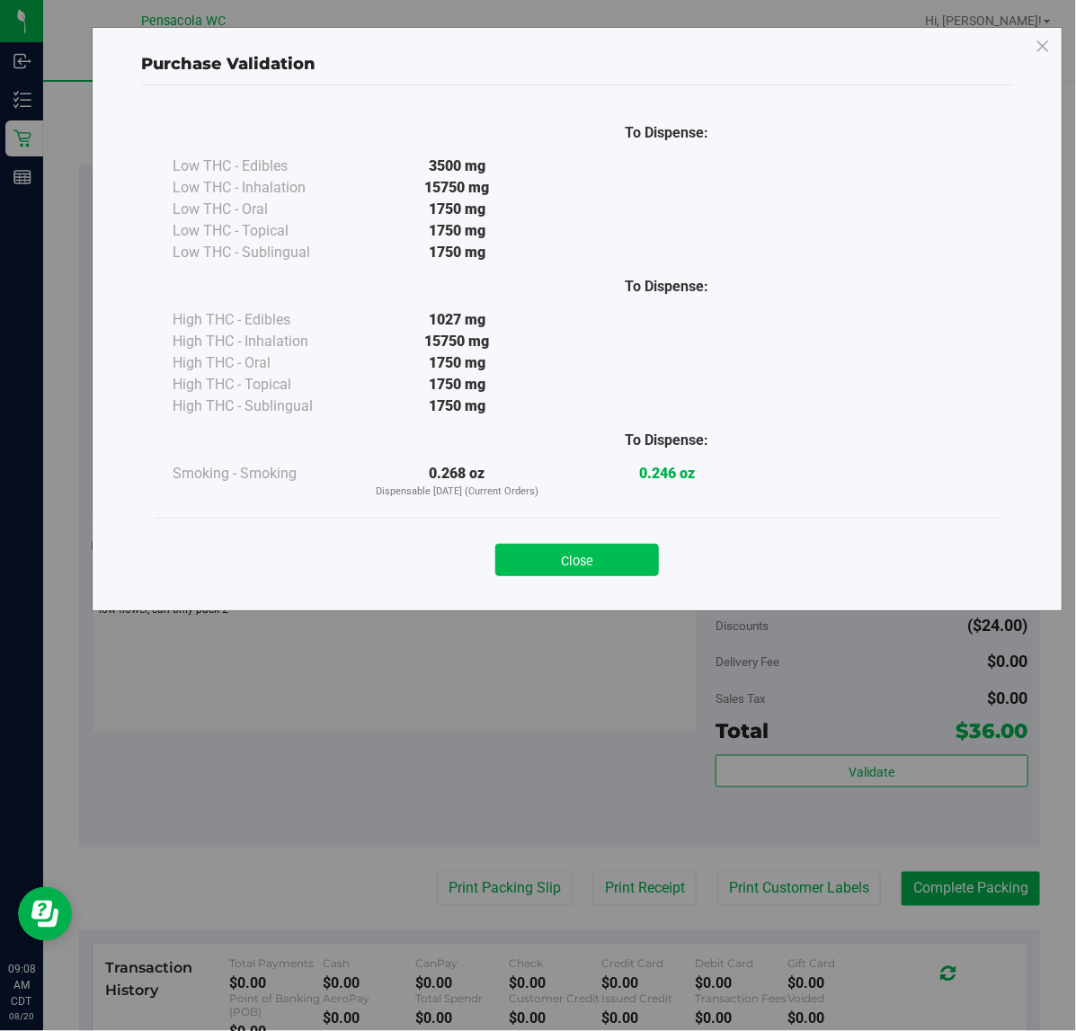
click at [560, 565] on button "Close" at bounding box center [578, 560] width 164 height 32
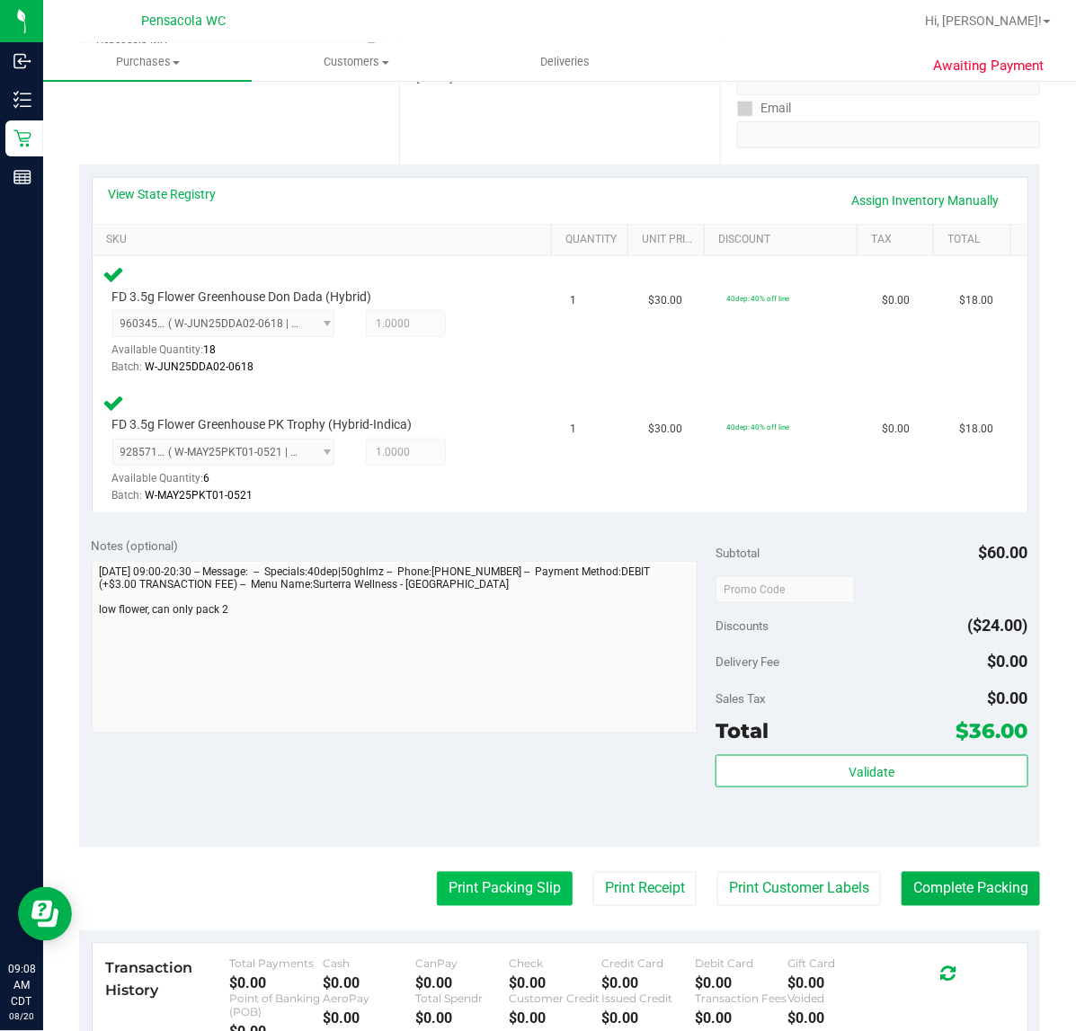
click at [450, 893] on button "Print Packing Slip" at bounding box center [505, 889] width 136 height 34
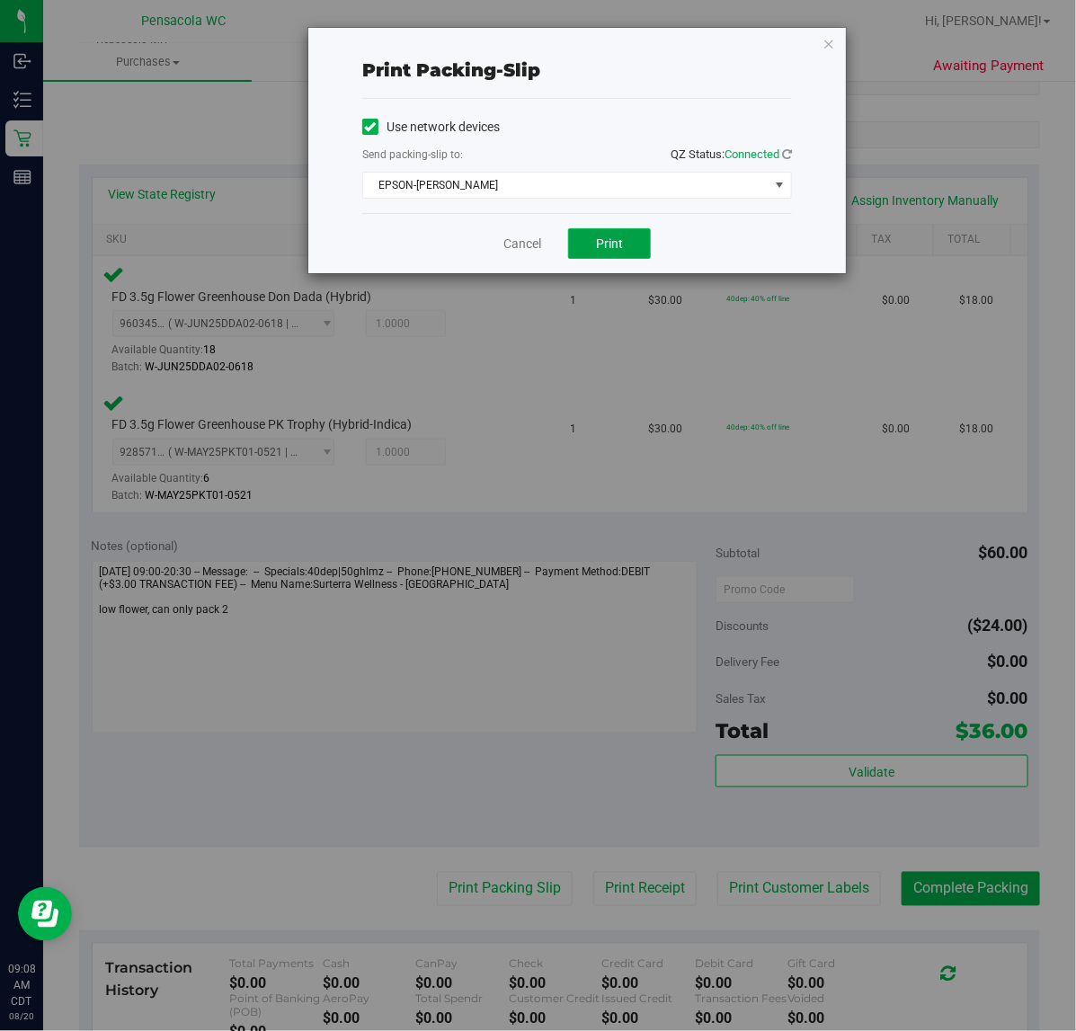
click at [586, 258] on button "Print" at bounding box center [609, 243] width 83 height 31
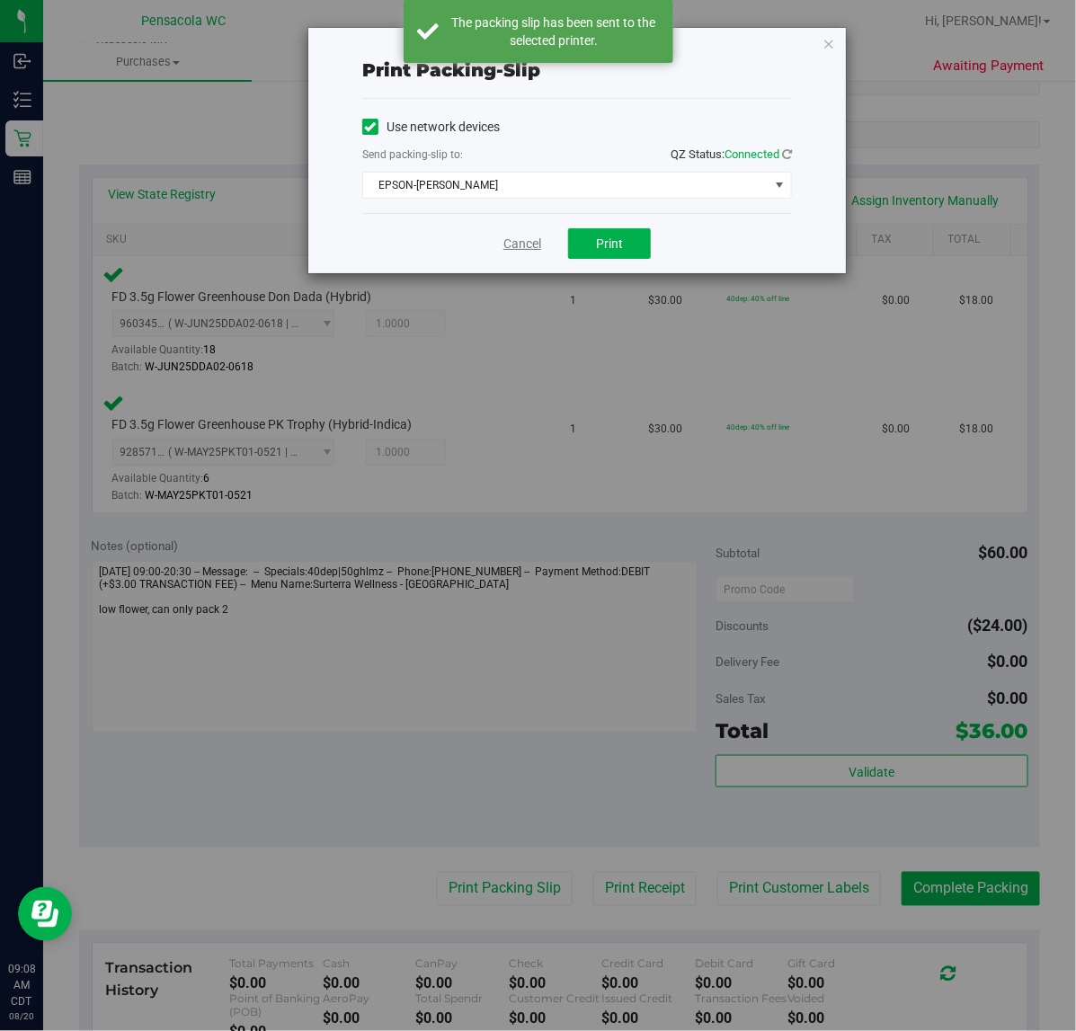
click at [536, 244] on link "Cancel" at bounding box center [523, 244] width 38 height 19
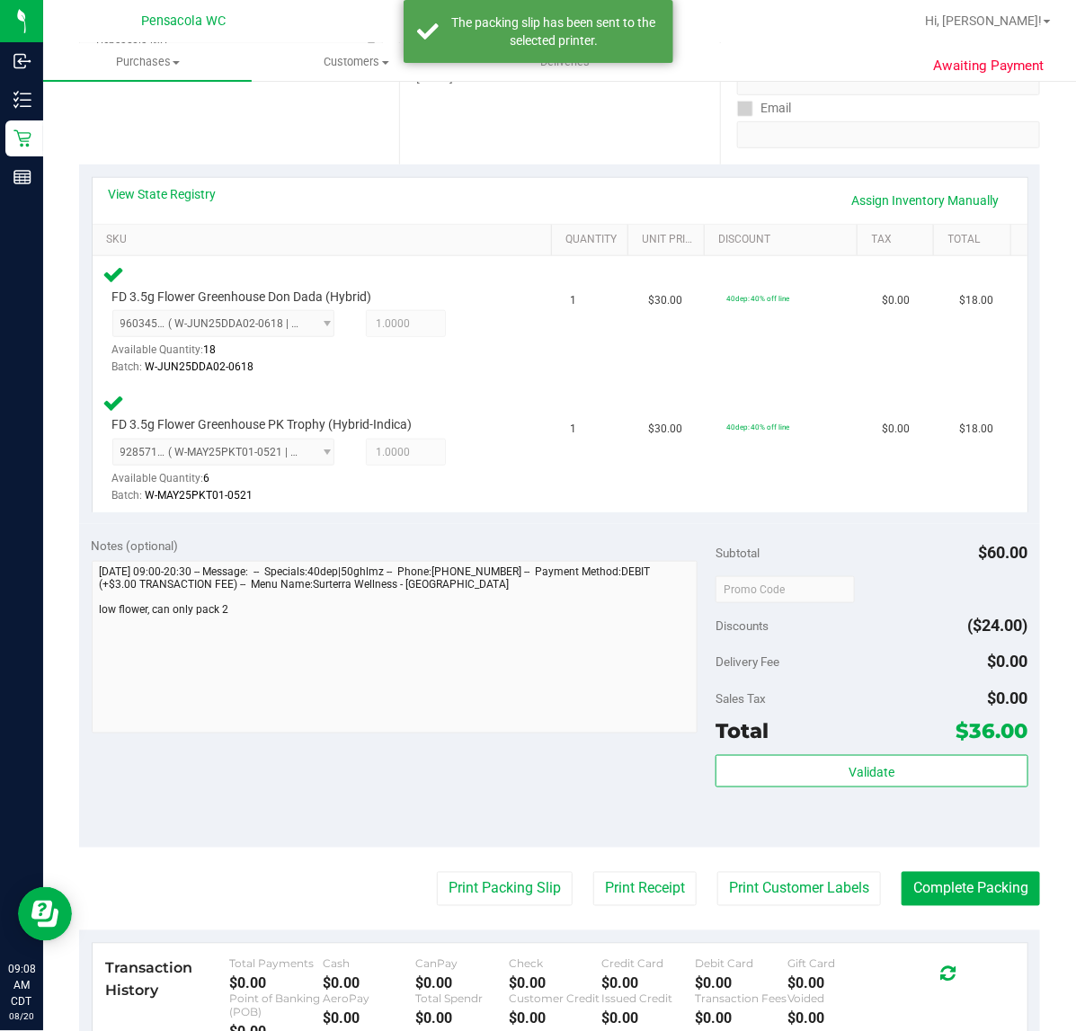
click at [944, 946] on div "Transaction History Total Payments $0.00 Cash $0.00 CanPay $0.00 Check $0.00 Cr…" at bounding box center [560, 1000] width 935 height 112
click at [942, 886] on button "Complete Packing" at bounding box center [971, 889] width 138 height 34
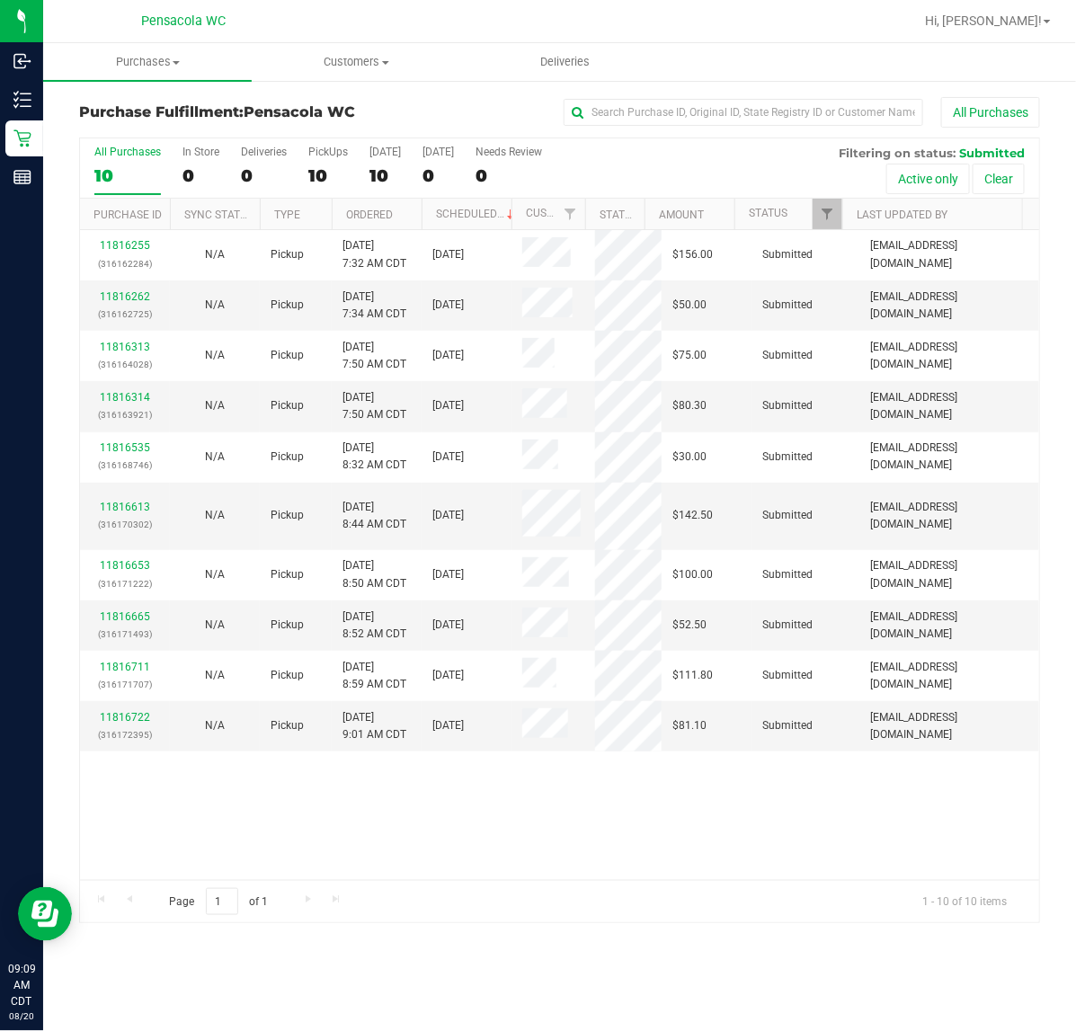
click at [400, 211] on th "Ordered" at bounding box center [377, 214] width 90 height 31
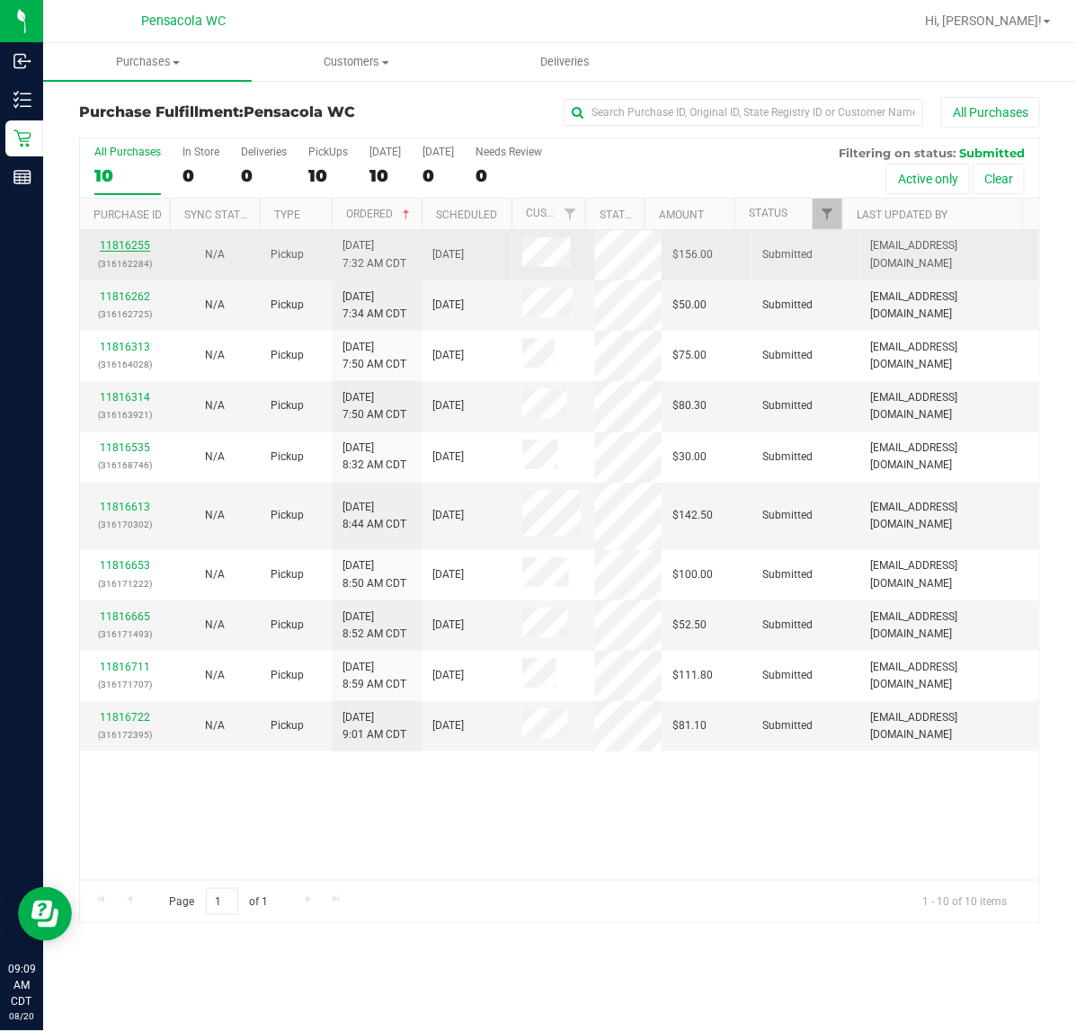
click at [121, 252] on link "11816255" at bounding box center [125, 245] width 50 height 13
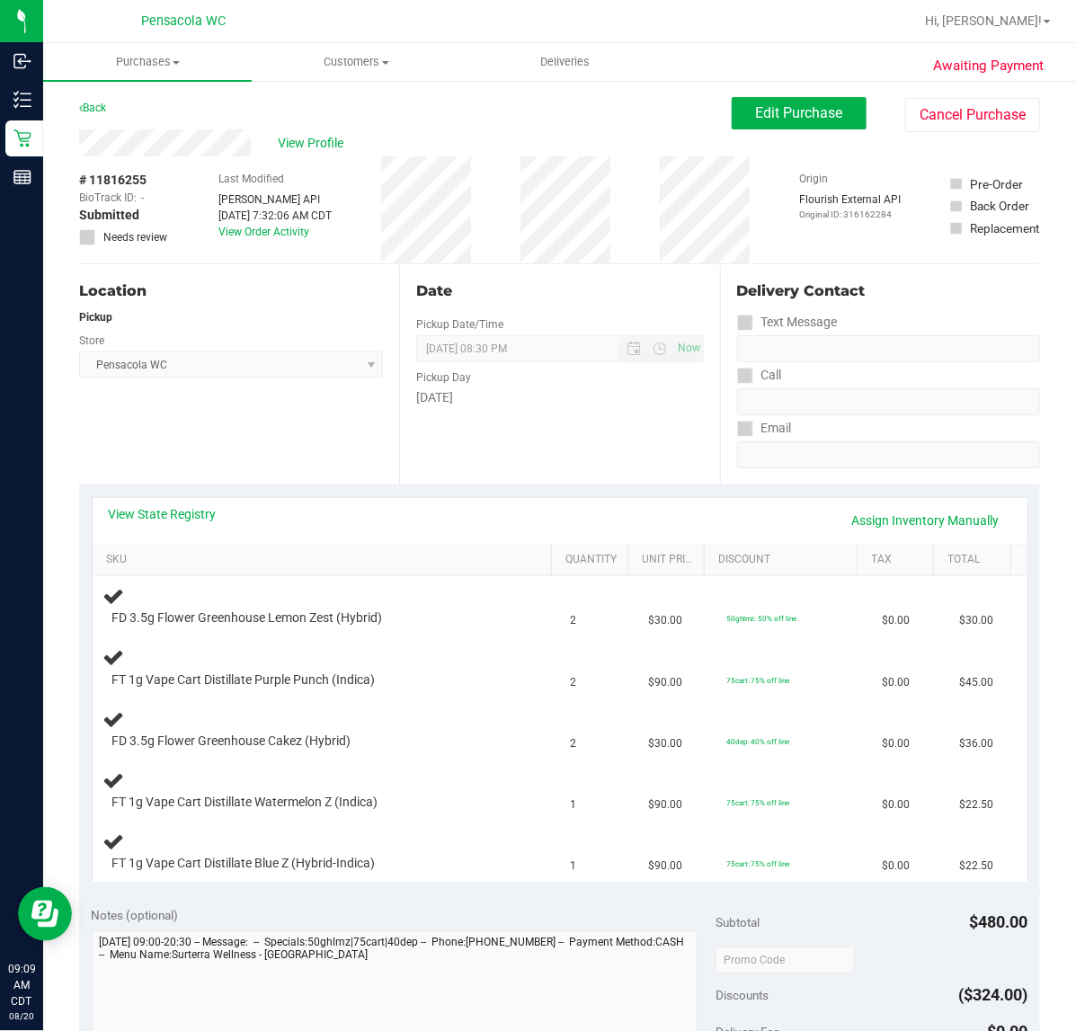
click at [262, 549] on th "SKU" at bounding box center [323, 561] width 460 height 32
click at [192, 519] on link "View State Registry" at bounding box center [163, 514] width 108 height 18
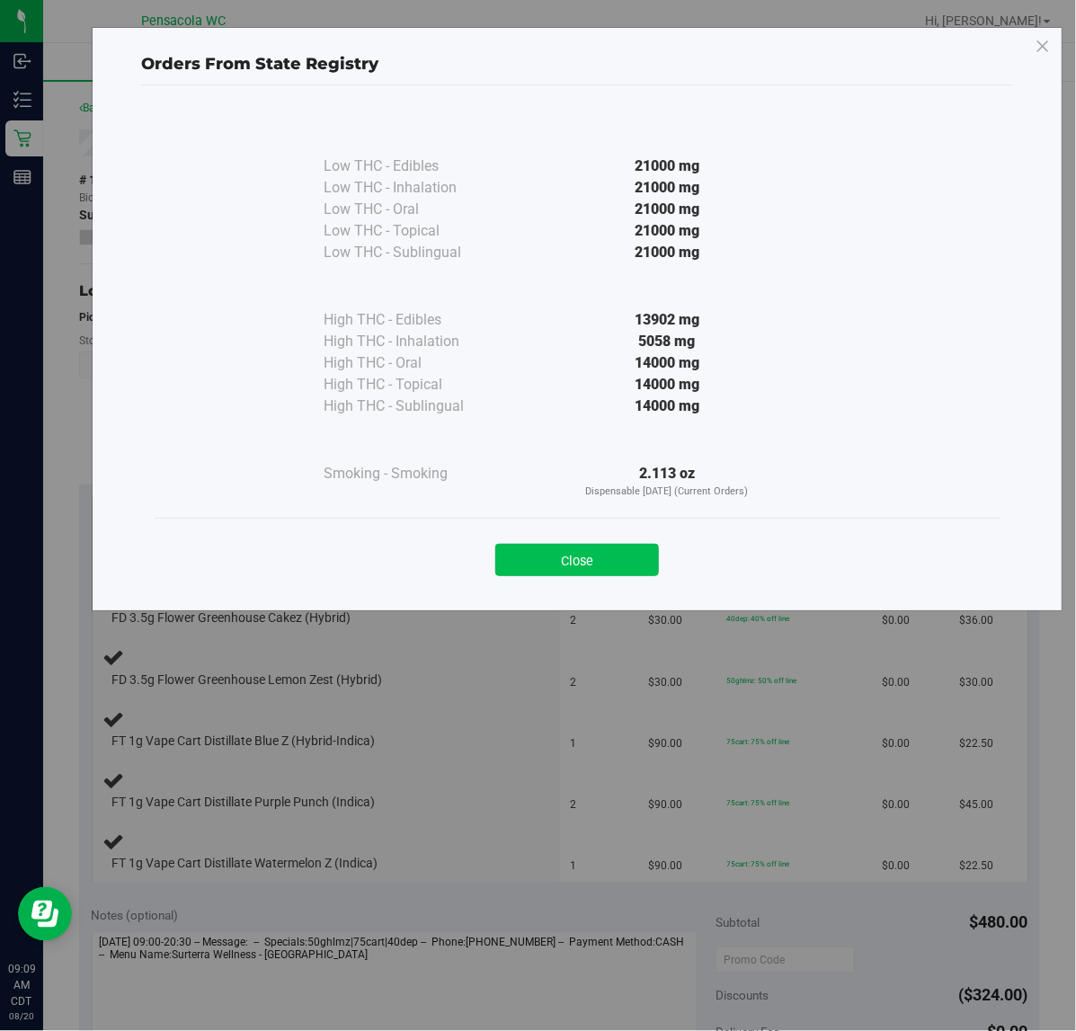
click at [518, 564] on button "Close" at bounding box center [578, 560] width 164 height 32
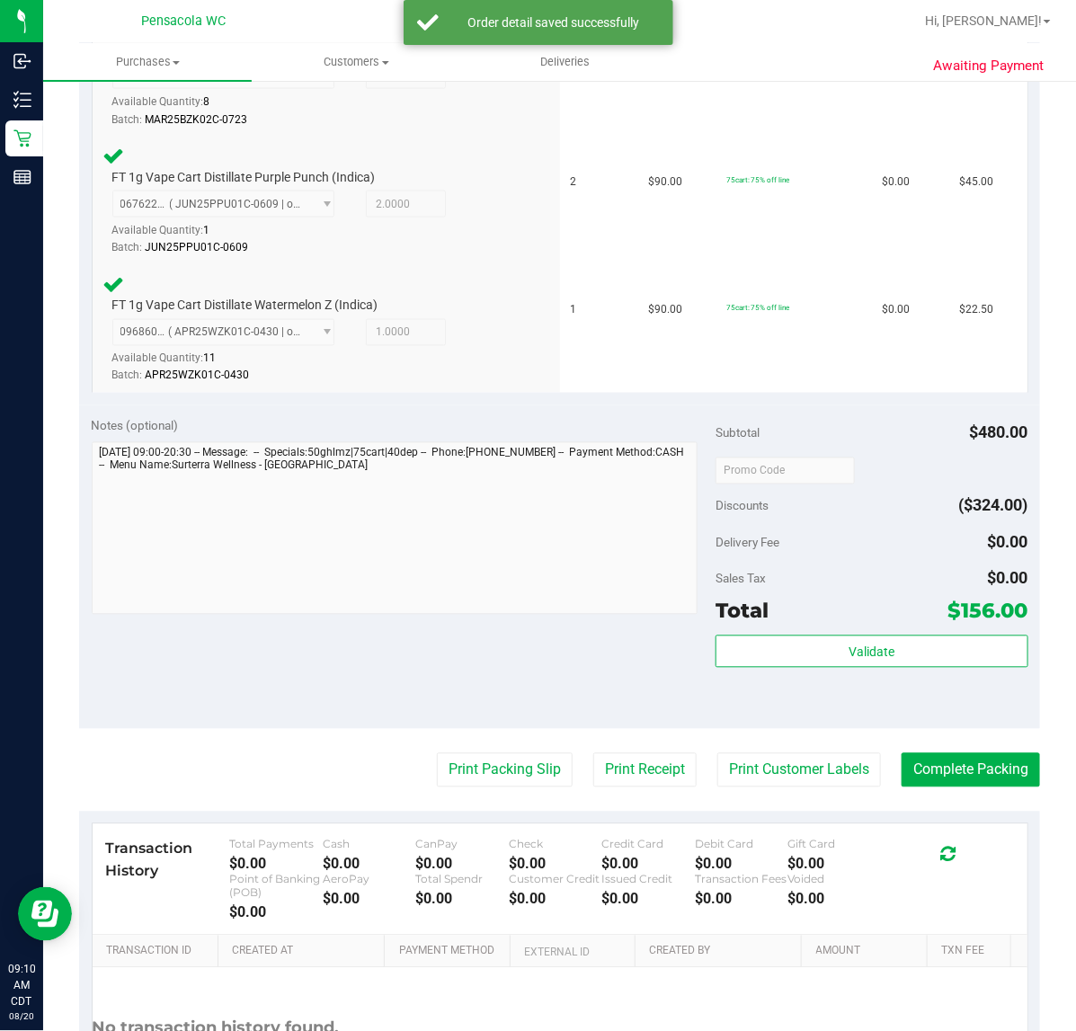
scroll to position [892, 0]
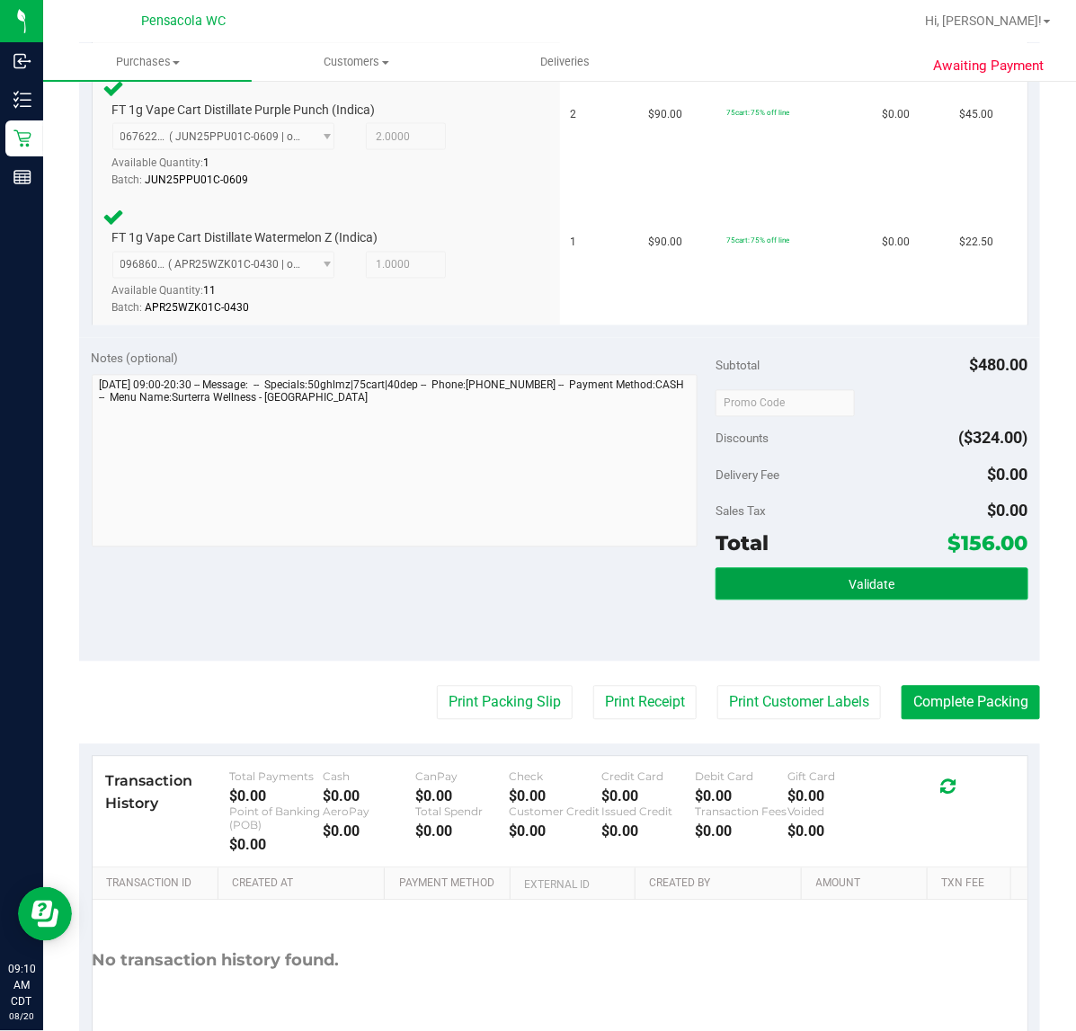
click at [807, 568] on button "Validate" at bounding box center [872, 584] width 312 height 32
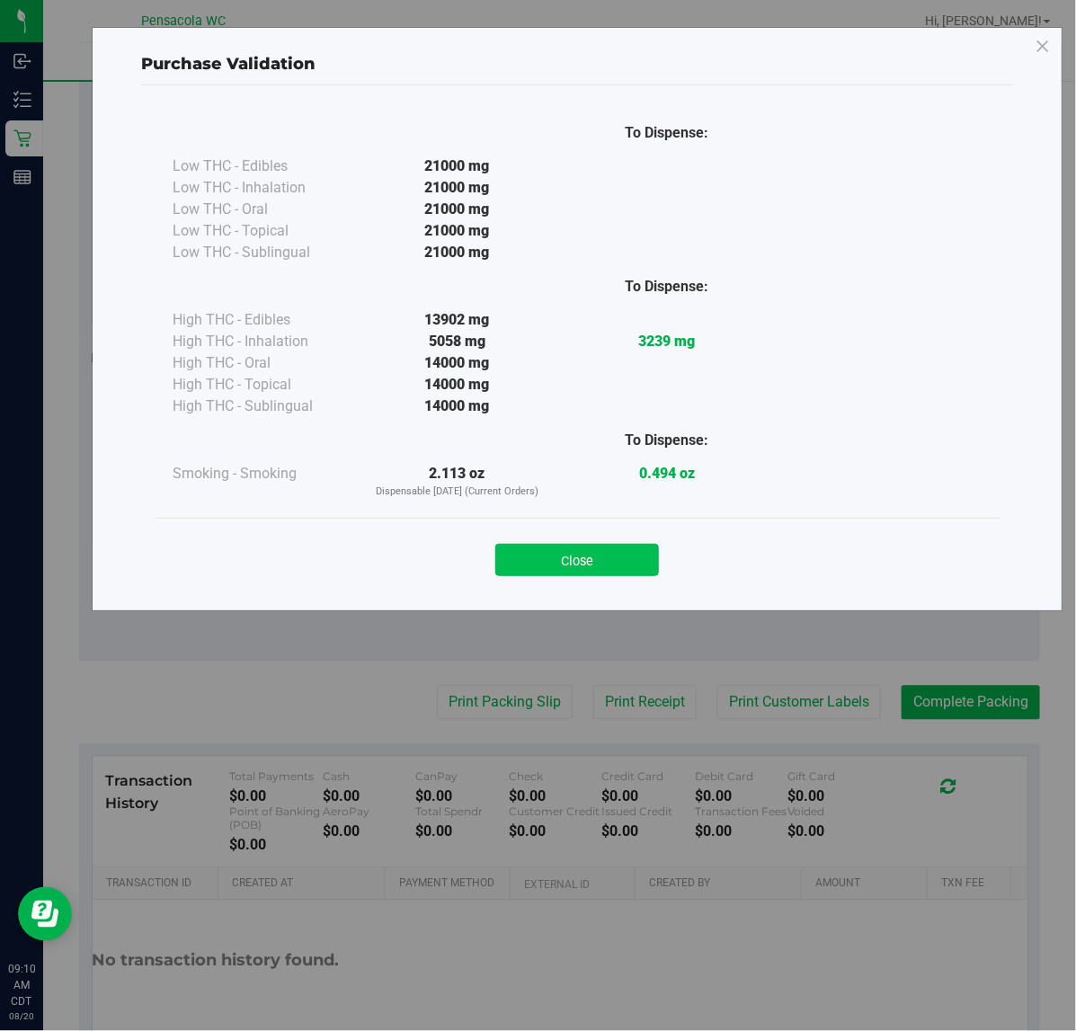
click at [577, 564] on button "Close" at bounding box center [578, 560] width 164 height 32
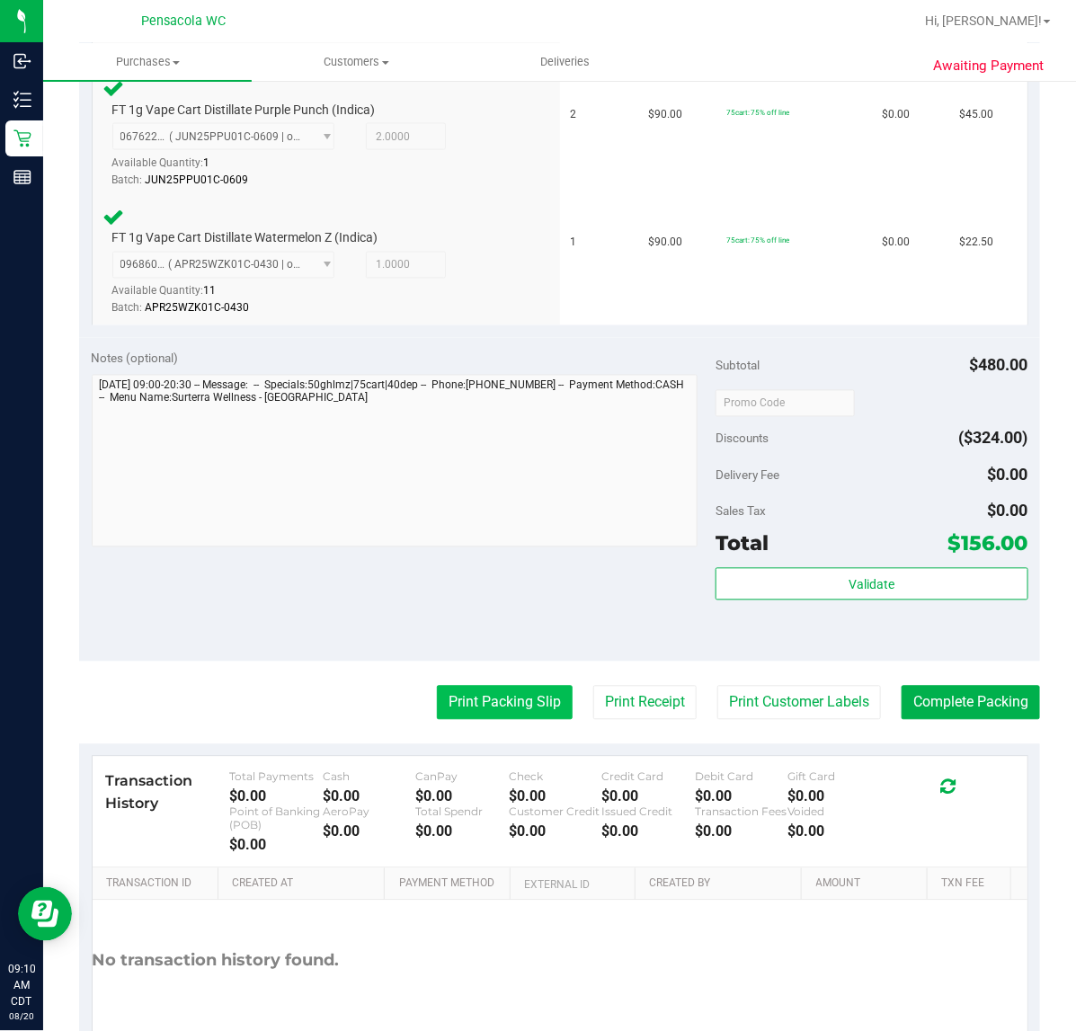
click at [437, 712] on button "Print Packing Slip" at bounding box center [505, 703] width 136 height 34
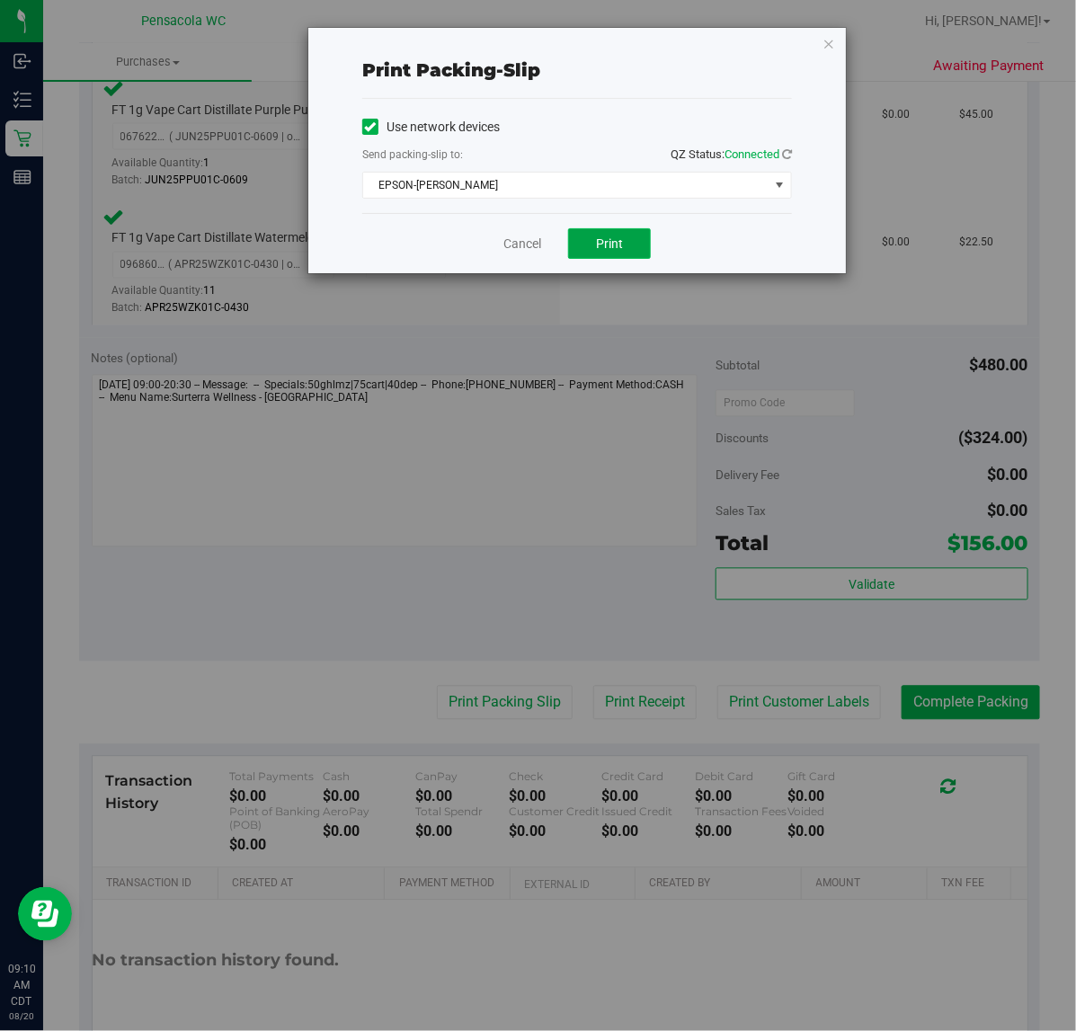
click at [618, 248] on span "Print" at bounding box center [609, 244] width 27 height 14
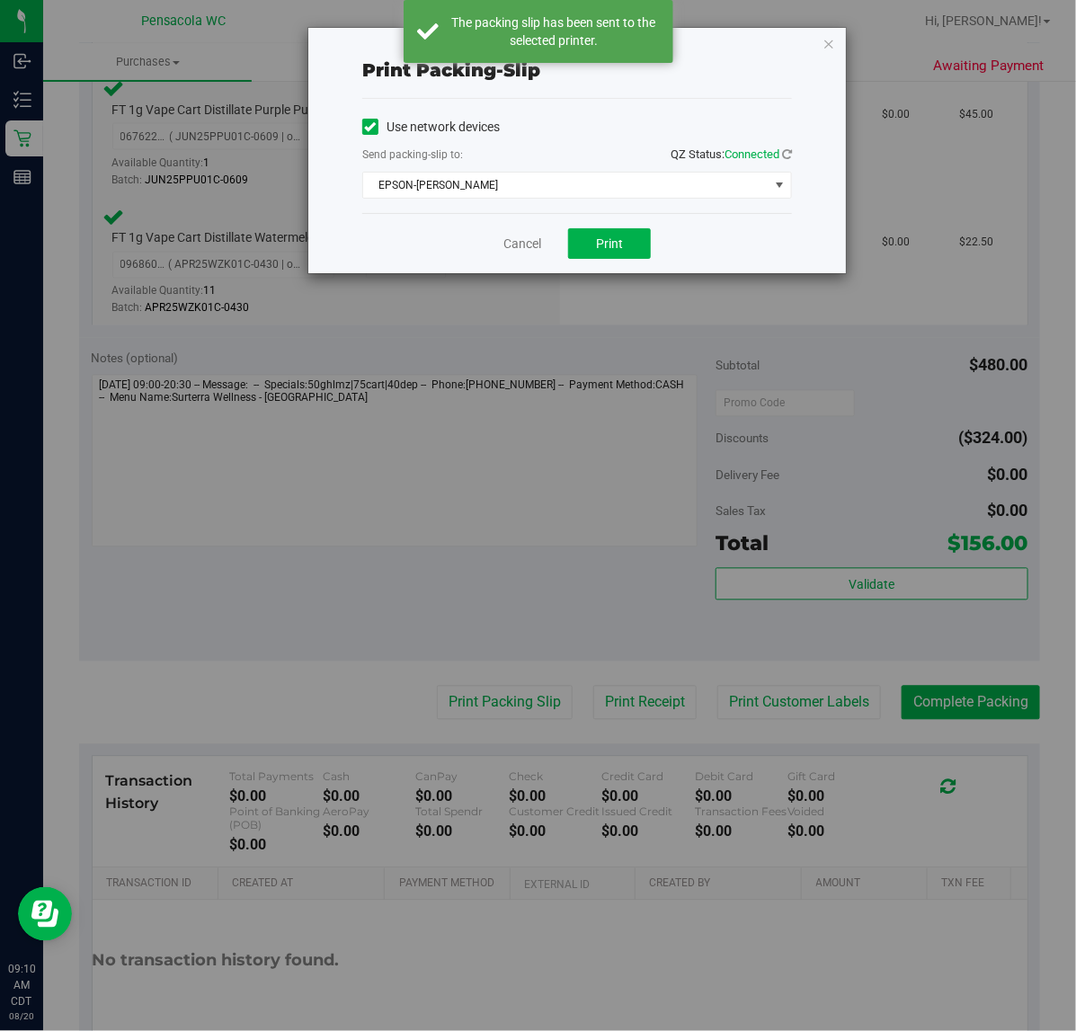
click at [515, 281] on div "Print packing-slip Use network devices Send packing-slip to: QZ Status: Connect…" at bounding box center [545, 515] width 1090 height 1031
click at [538, 249] on link "Cancel" at bounding box center [523, 244] width 38 height 19
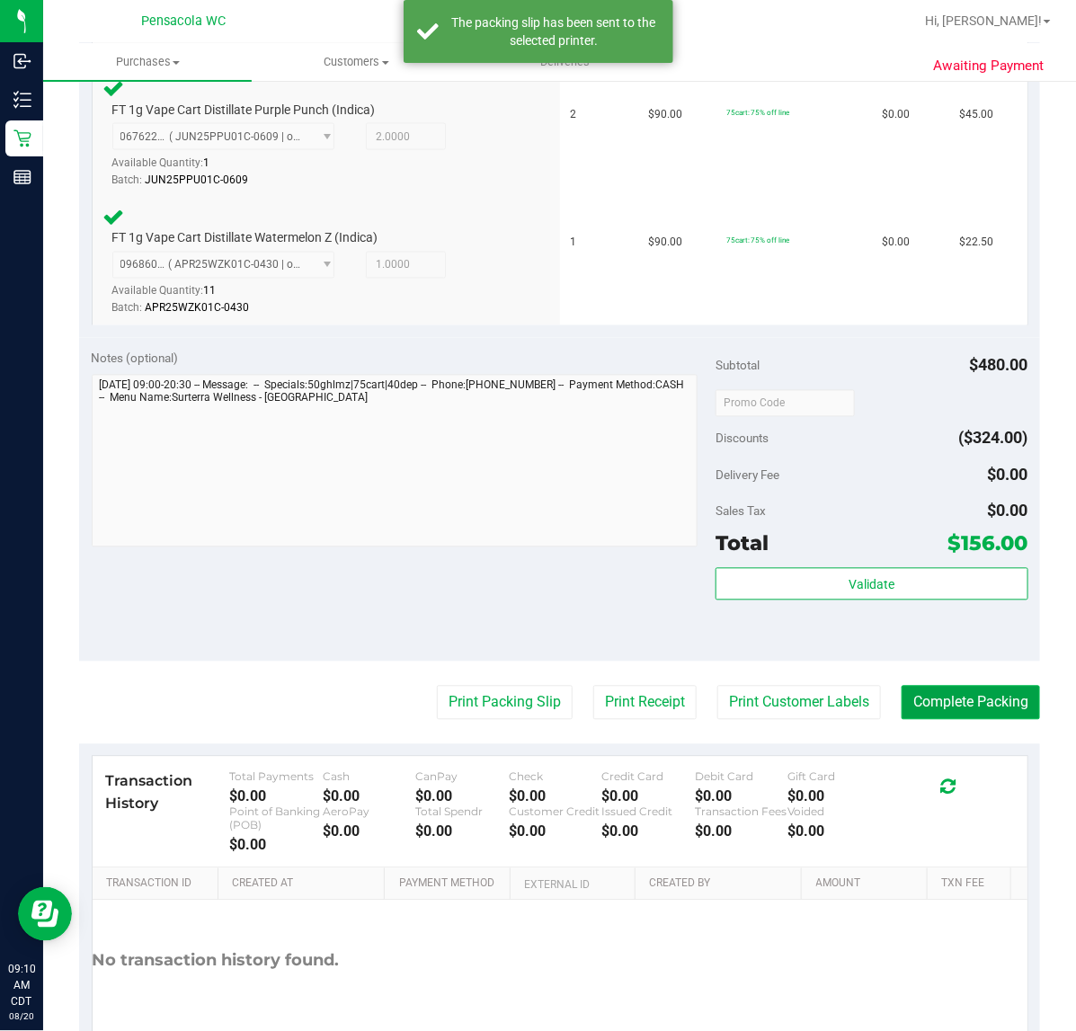
click at [933, 699] on button "Complete Packing" at bounding box center [971, 703] width 138 height 34
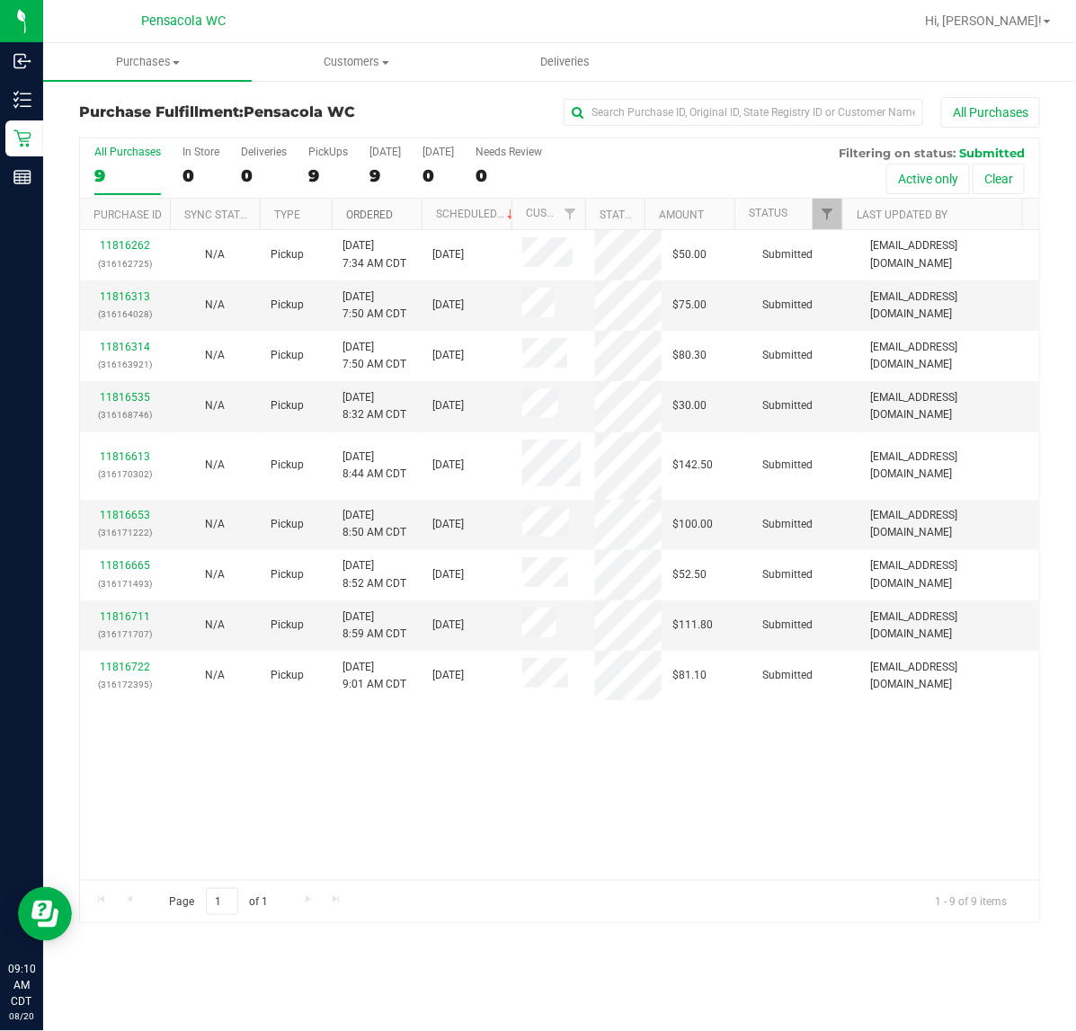
click at [391, 221] on link "Ordered" at bounding box center [369, 215] width 47 height 13
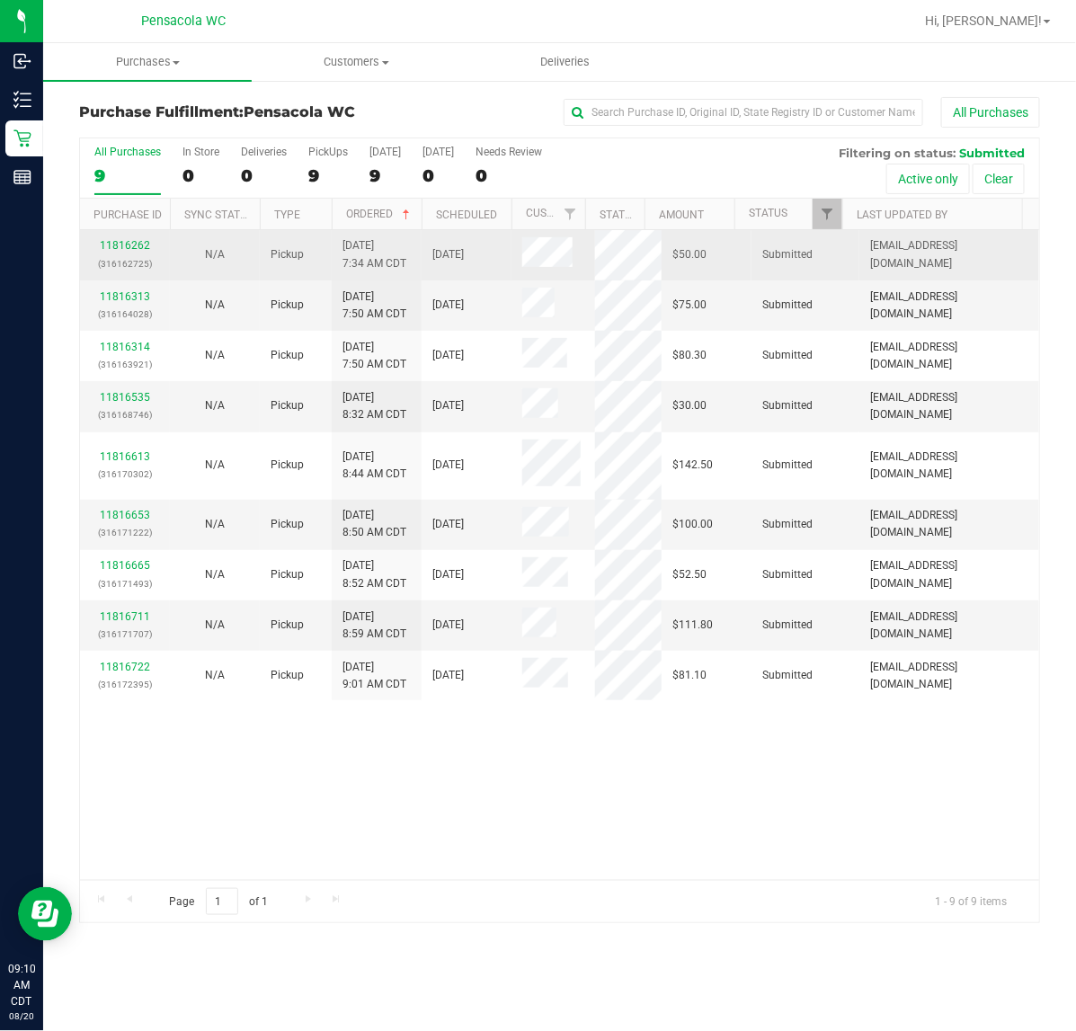
click at [126, 256] on p "(316162725)" at bounding box center [125, 263] width 68 height 17
click at [121, 252] on link "11816262" at bounding box center [125, 245] width 50 height 13
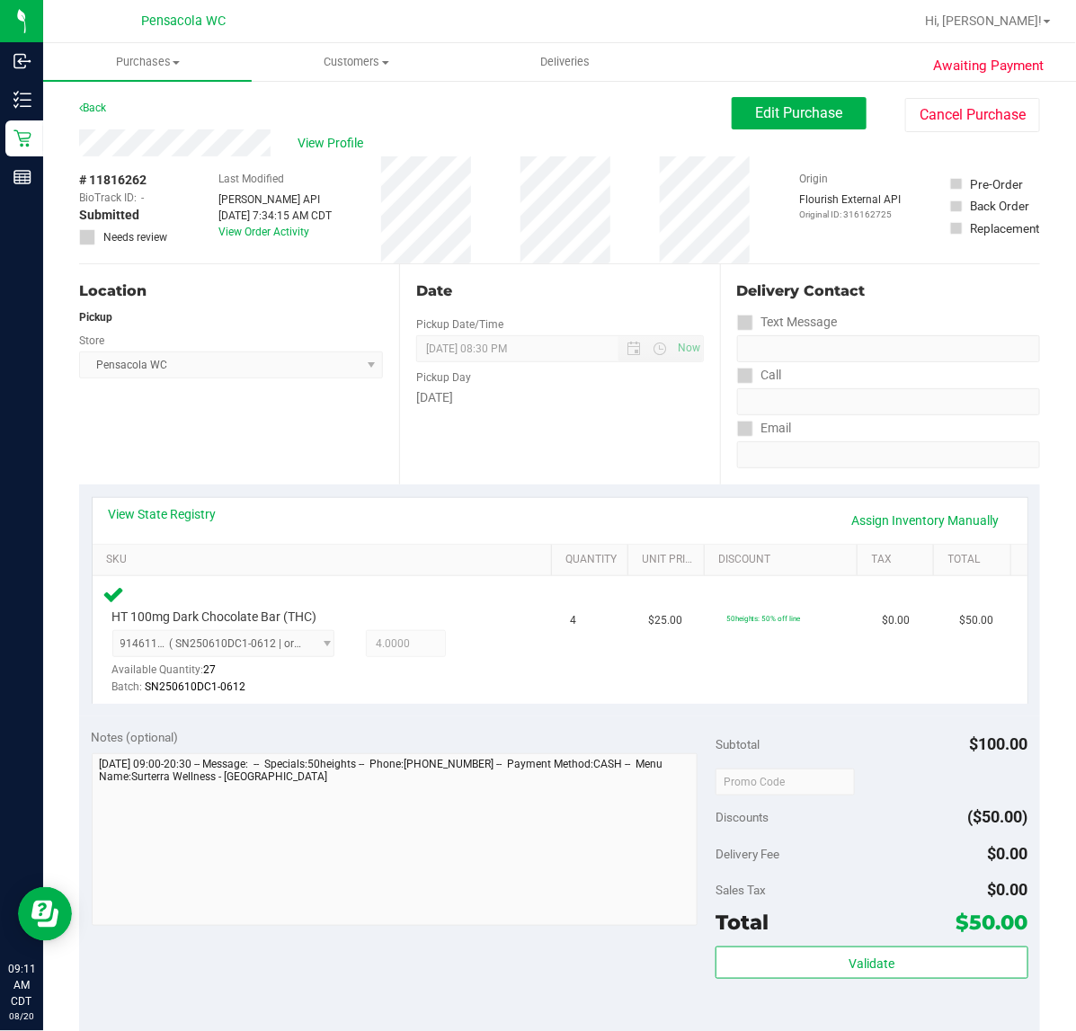
scroll to position [317, 0]
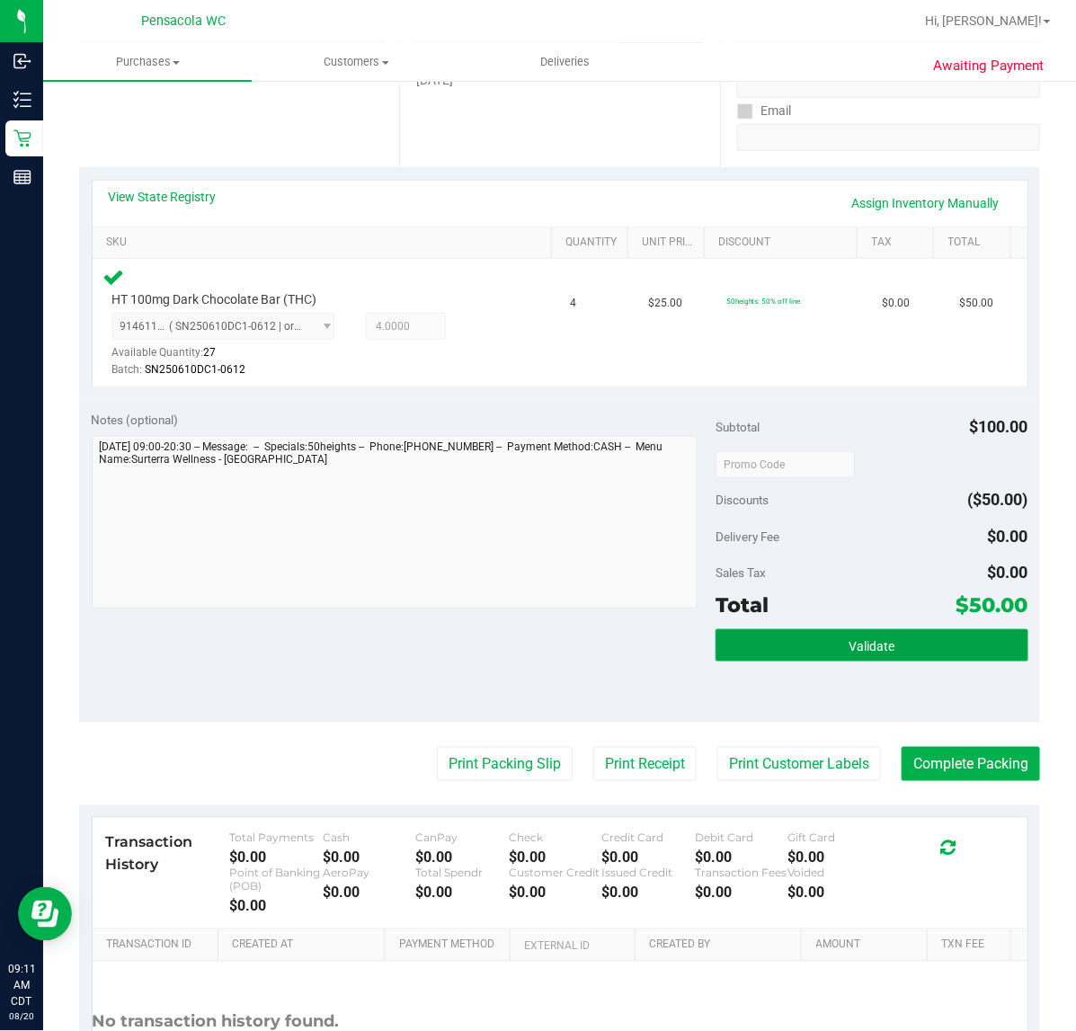
click at [848, 636] on button "Validate" at bounding box center [872, 645] width 312 height 32
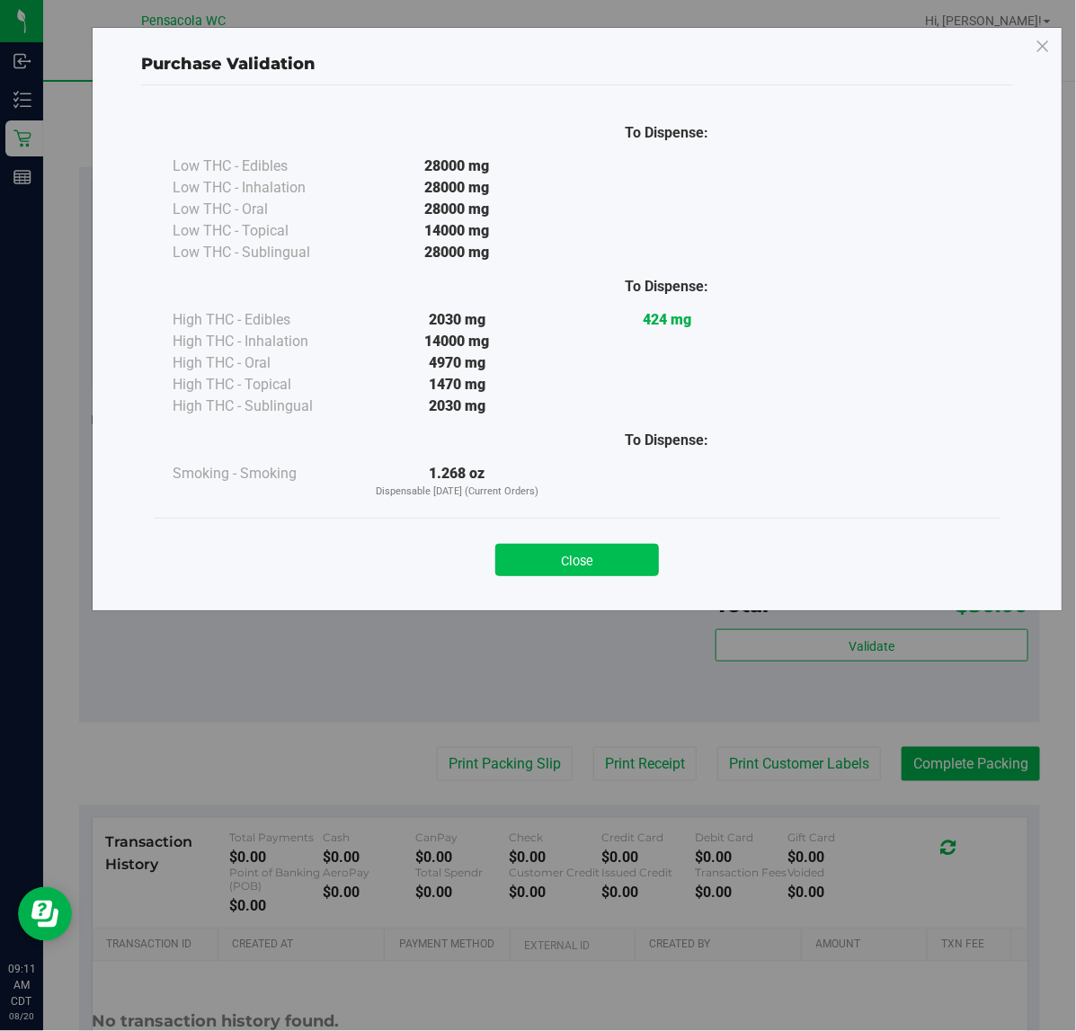
click at [589, 551] on button "Close" at bounding box center [578, 560] width 164 height 32
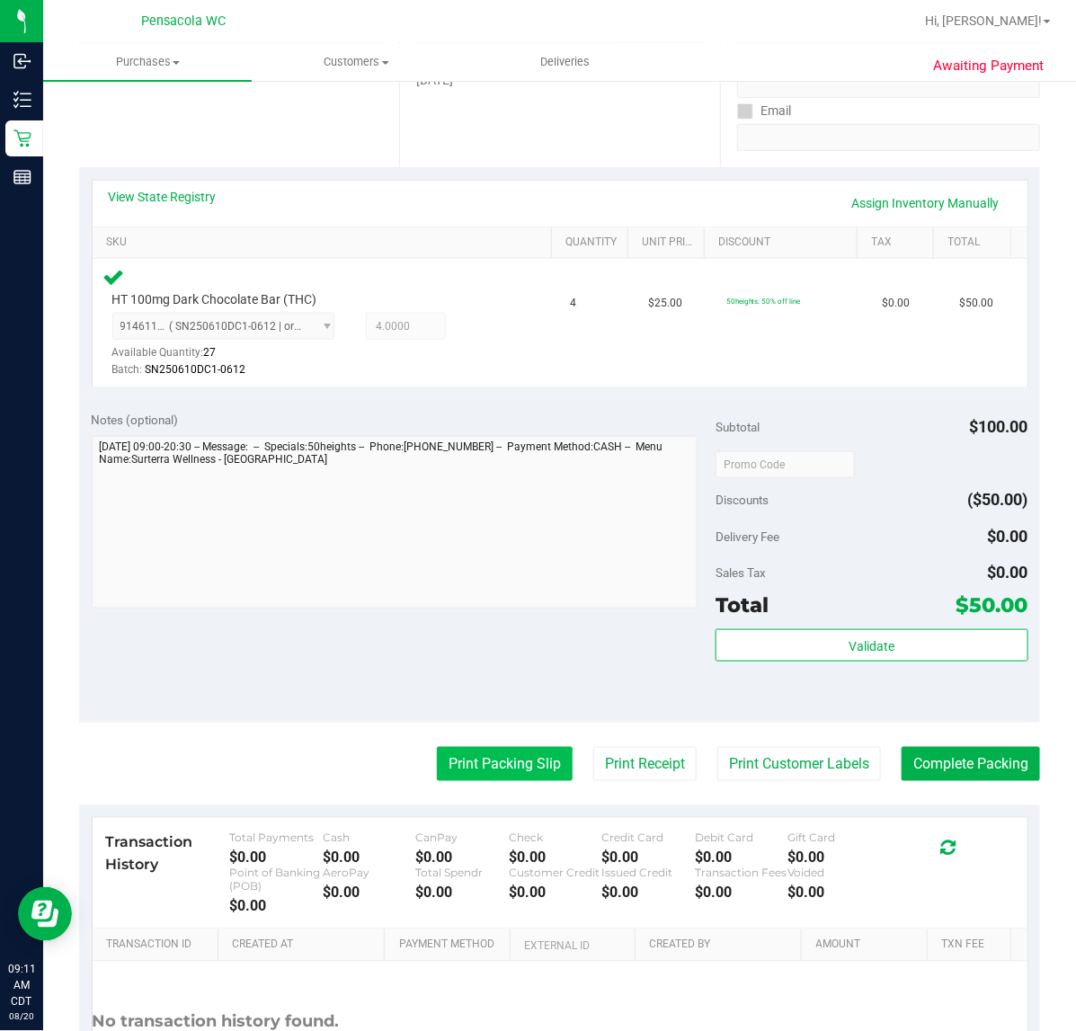
click at [452, 763] on button "Print Packing Slip" at bounding box center [505, 764] width 136 height 34
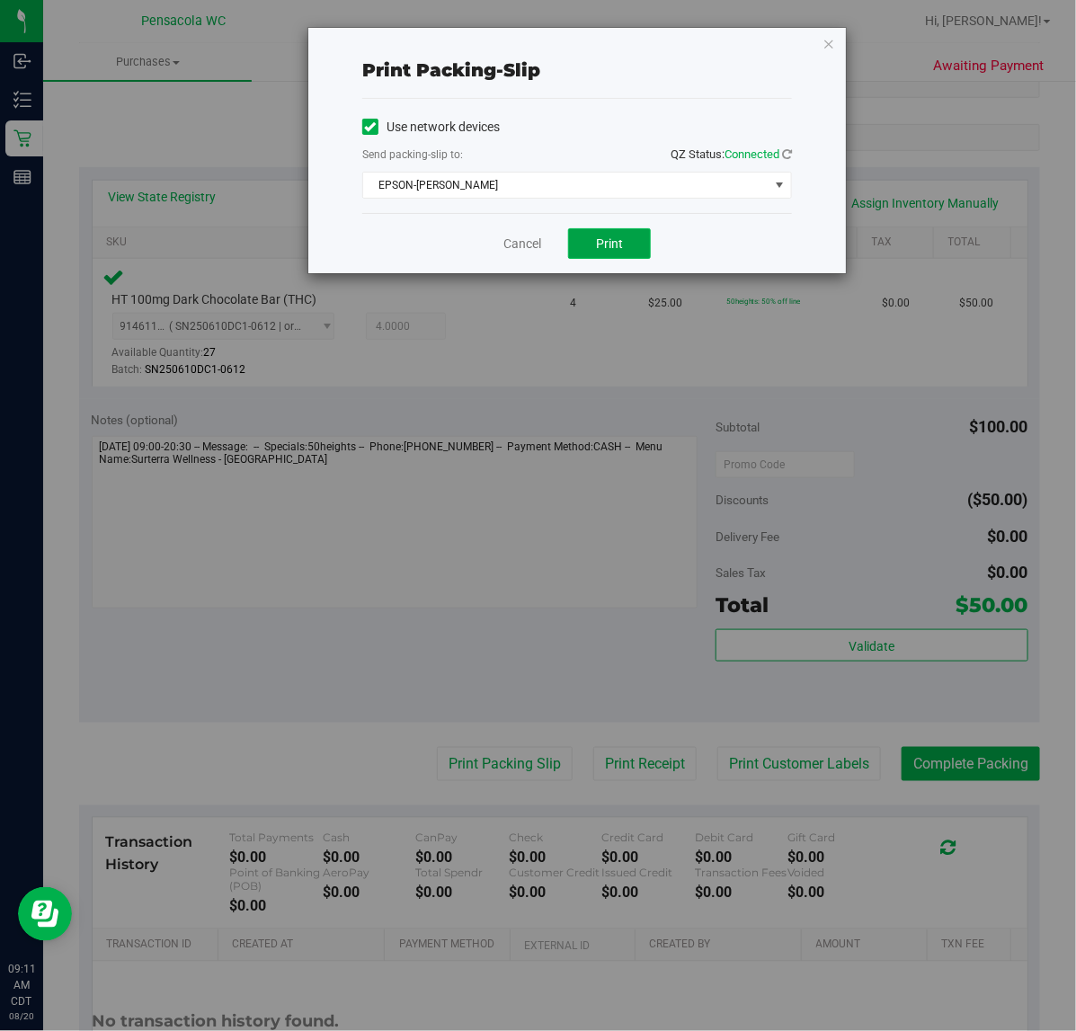
click at [612, 245] on span "Print" at bounding box center [609, 244] width 27 height 14
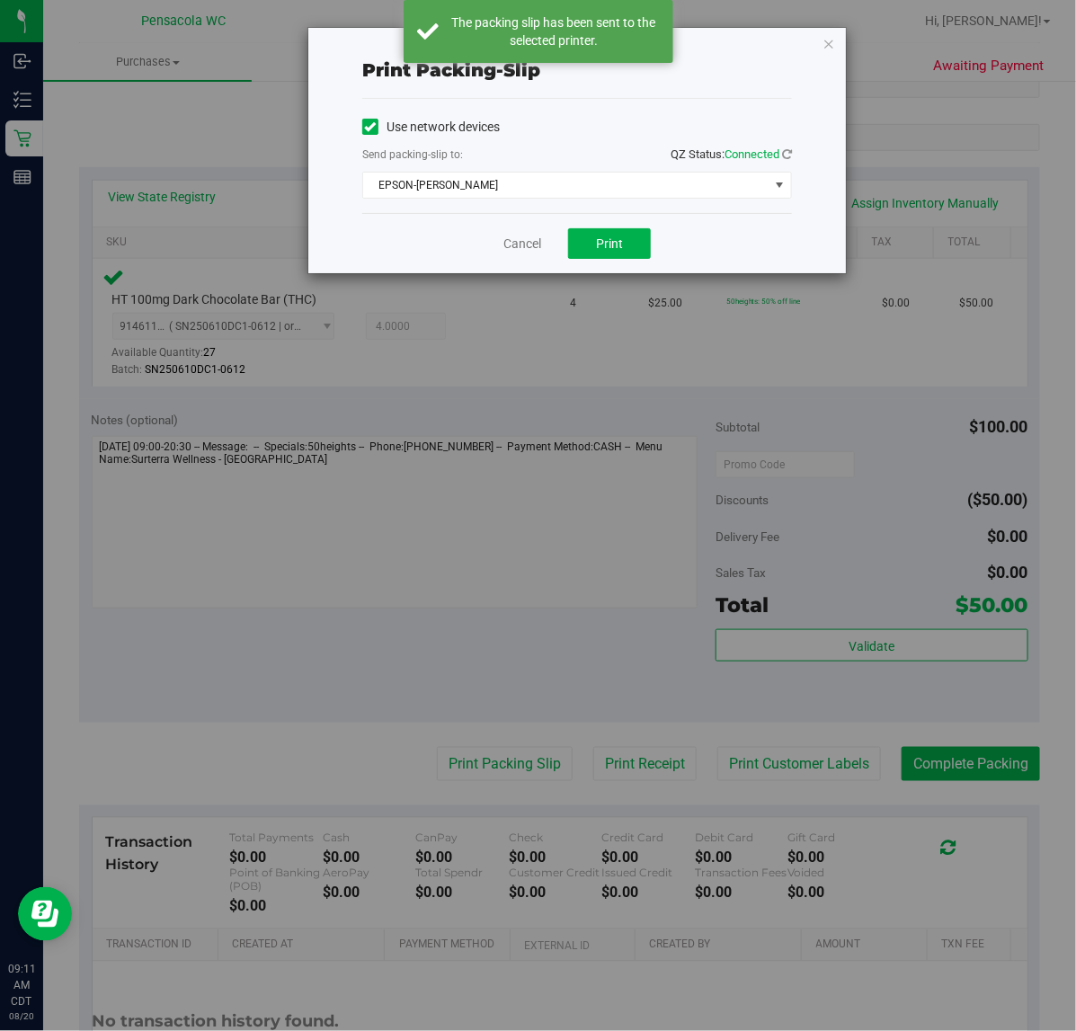
click at [504, 272] on div "Cancel Print" at bounding box center [577, 243] width 430 height 60
click at [531, 240] on link "Cancel" at bounding box center [523, 244] width 38 height 19
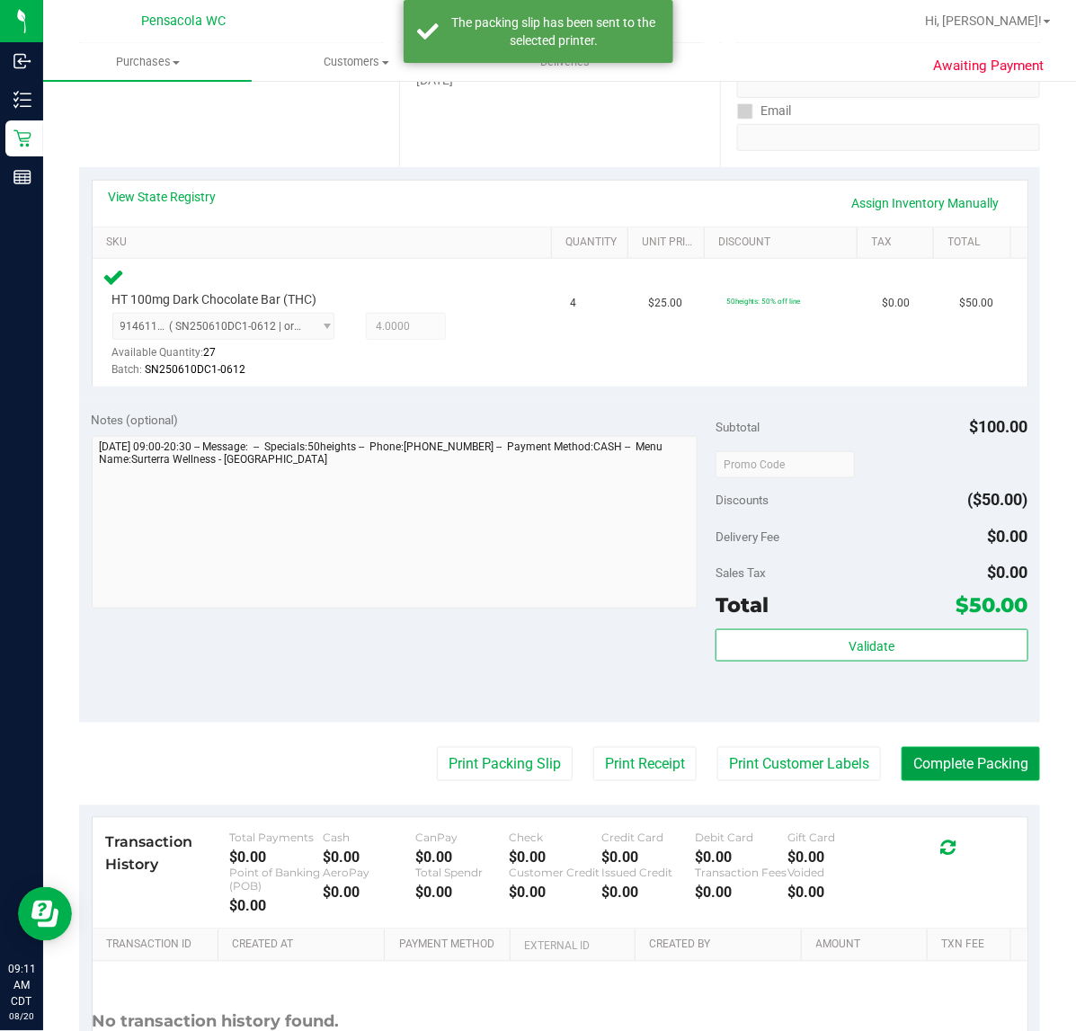
click at [951, 763] on button "Complete Packing" at bounding box center [971, 764] width 138 height 34
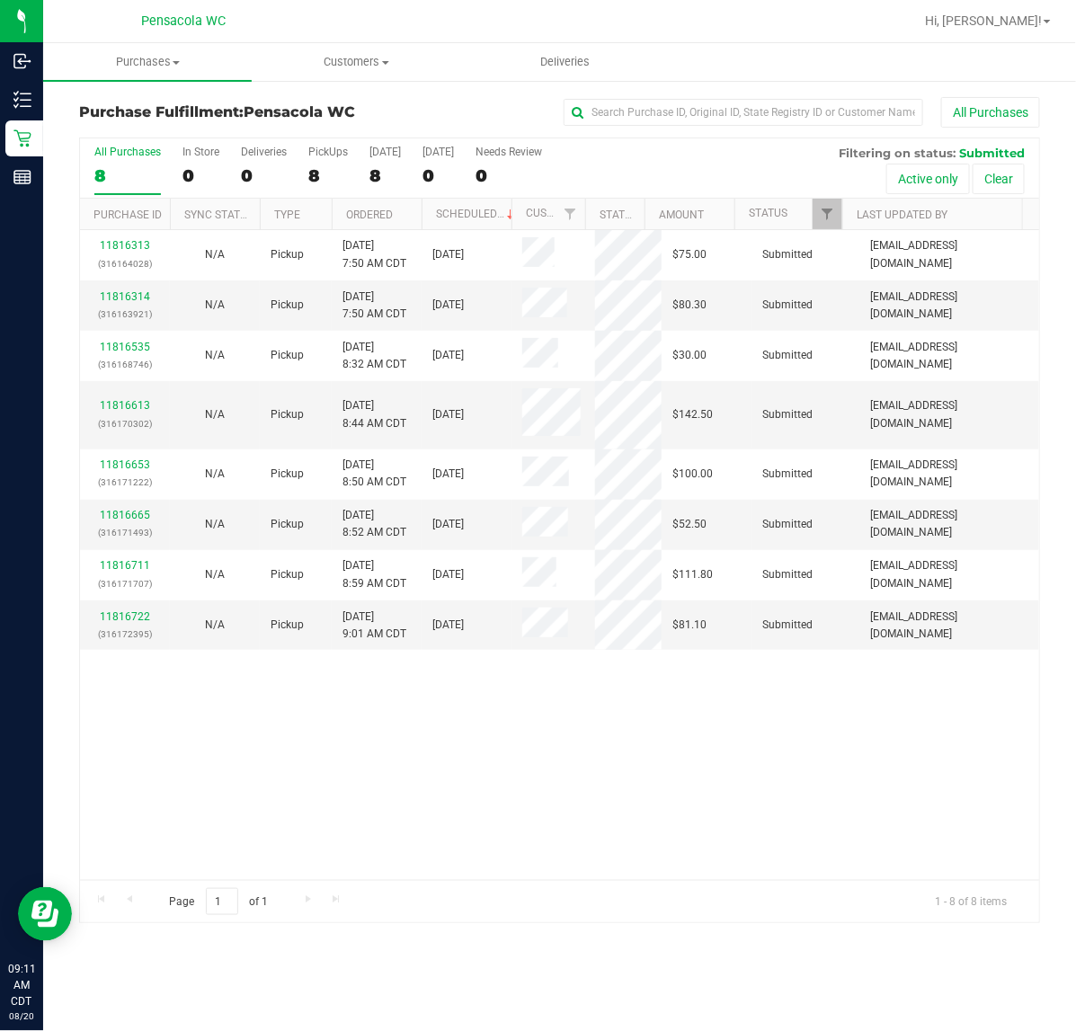
click at [396, 214] on th "Ordered" at bounding box center [377, 214] width 90 height 31
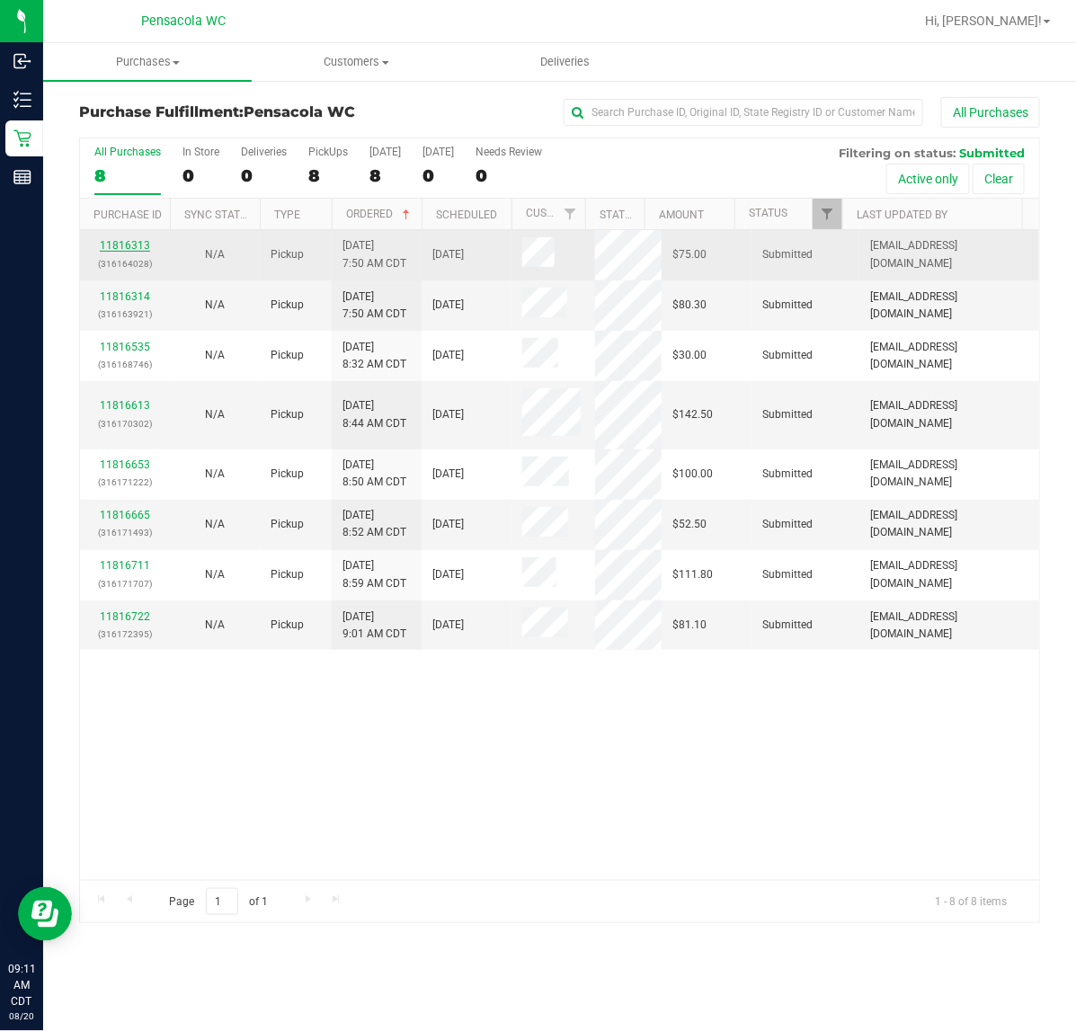
click at [139, 245] on link "11816313" at bounding box center [125, 245] width 50 height 13
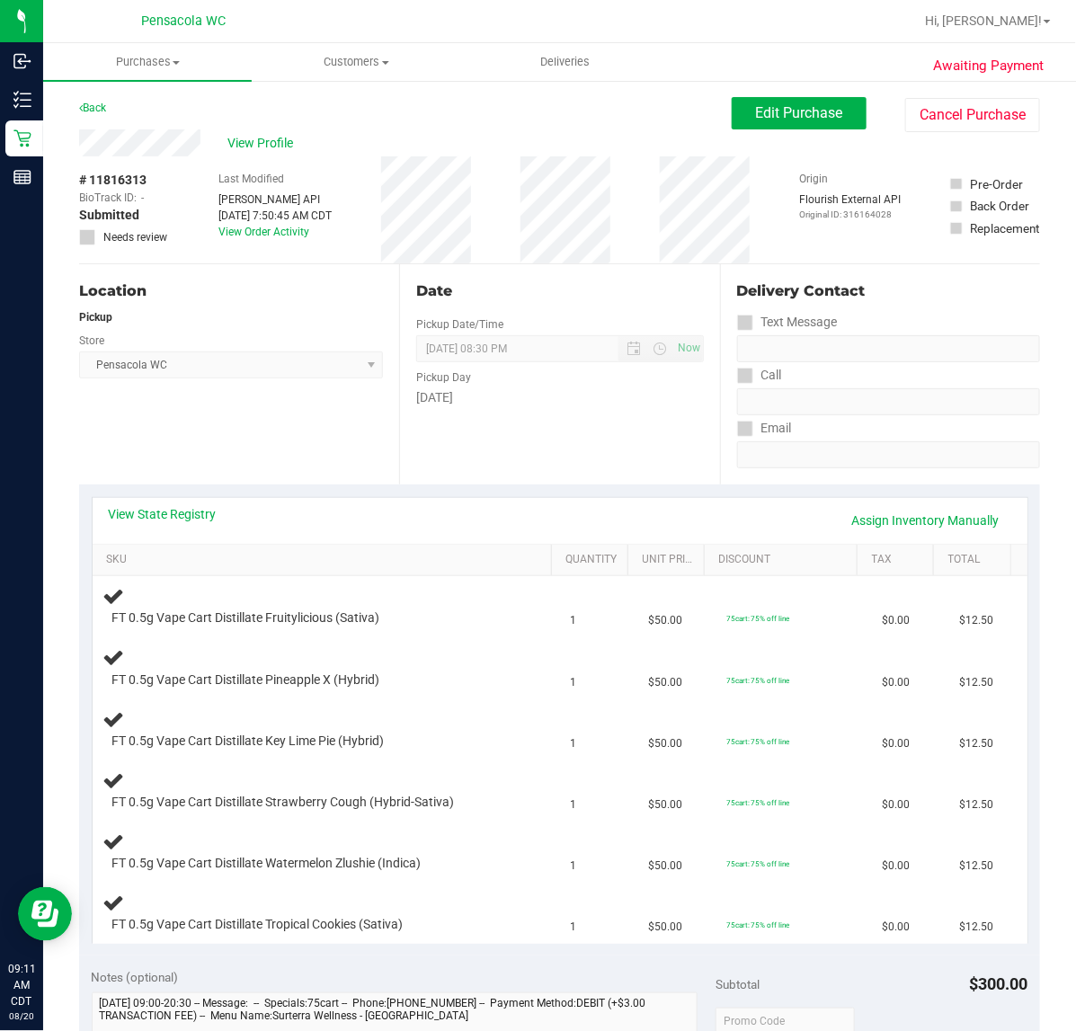
click at [457, 572] on th "SKU" at bounding box center [323, 561] width 460 height 32
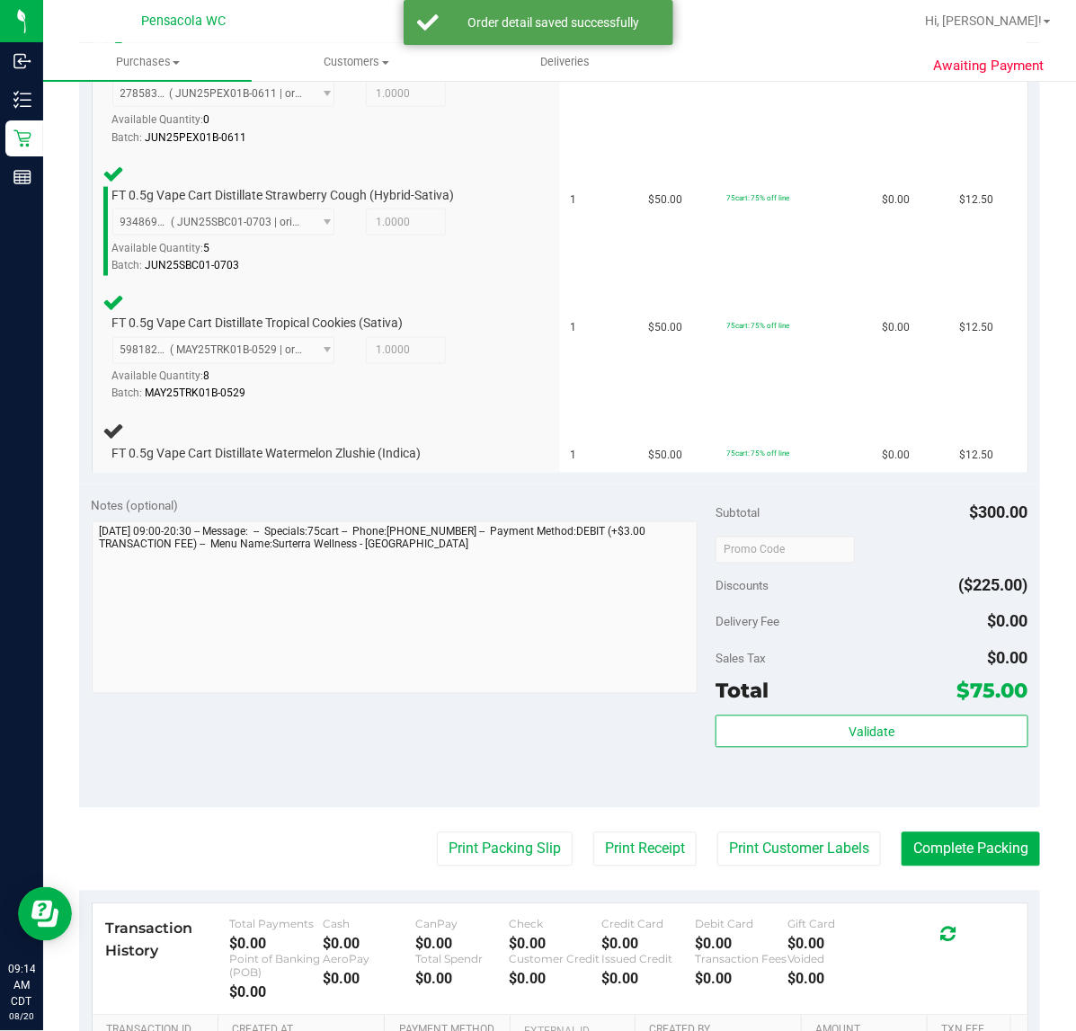
scroll to position [836, 0]
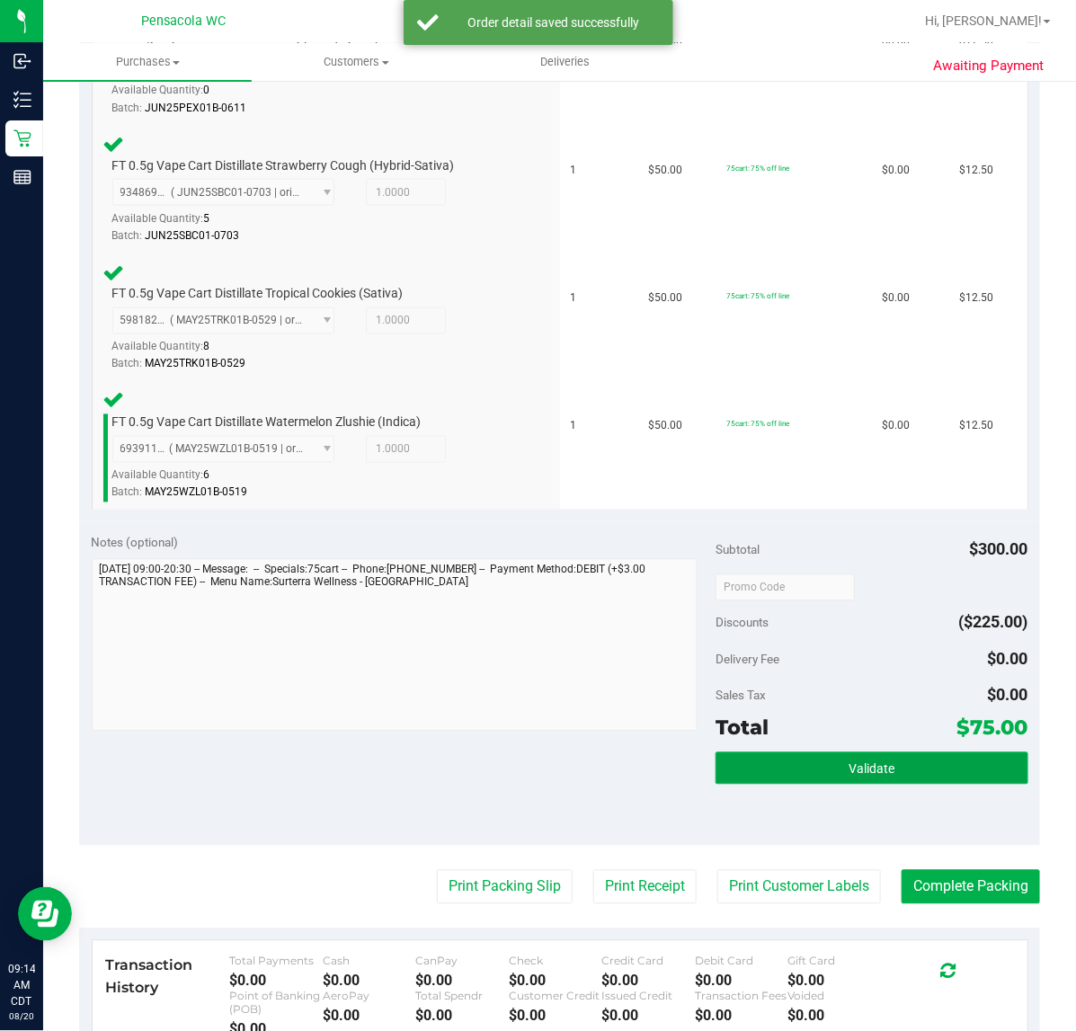
click at [860, 772] on span "Validate" at bounding box center [872, 770] width 46 height 14
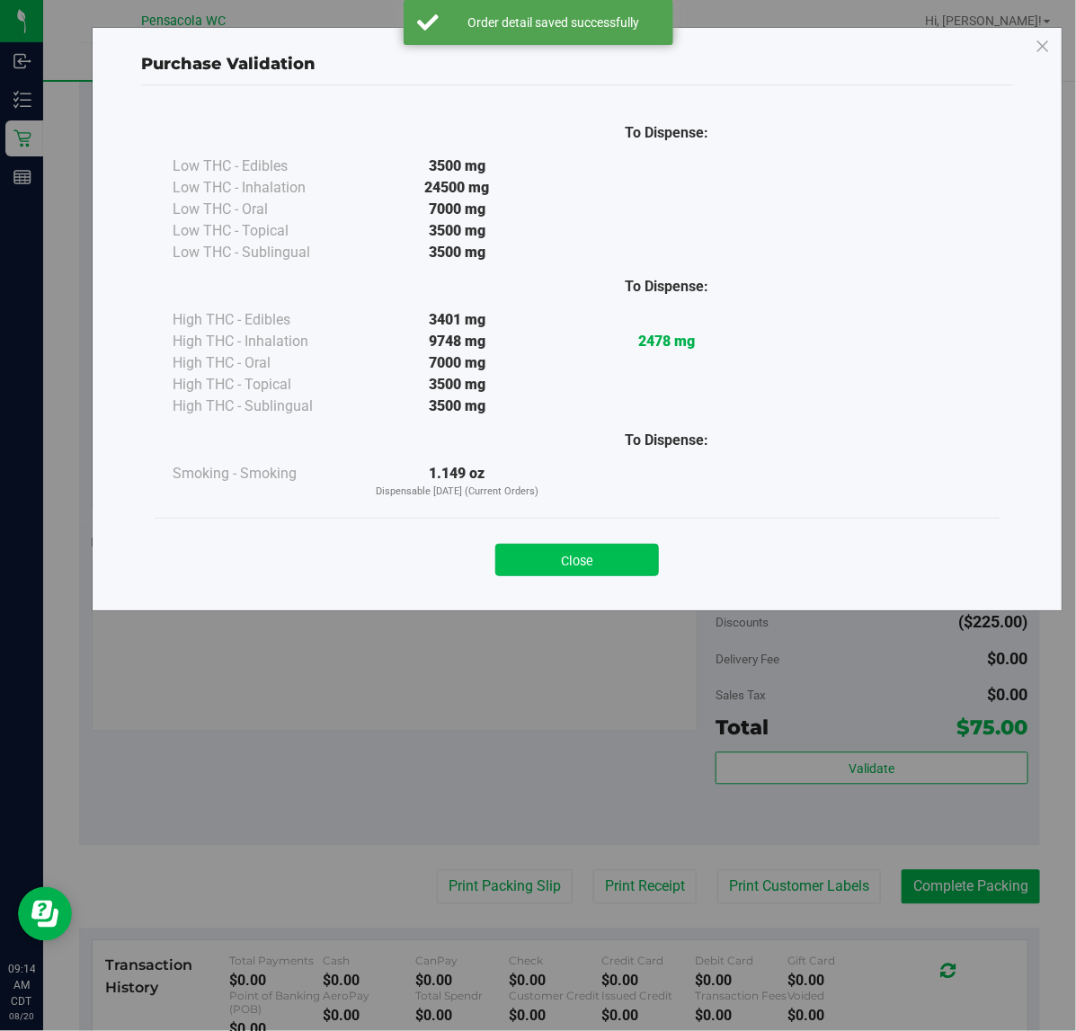
click at [577, 564] on button "Close" at bounding box center [578, 560] width 164 height 32
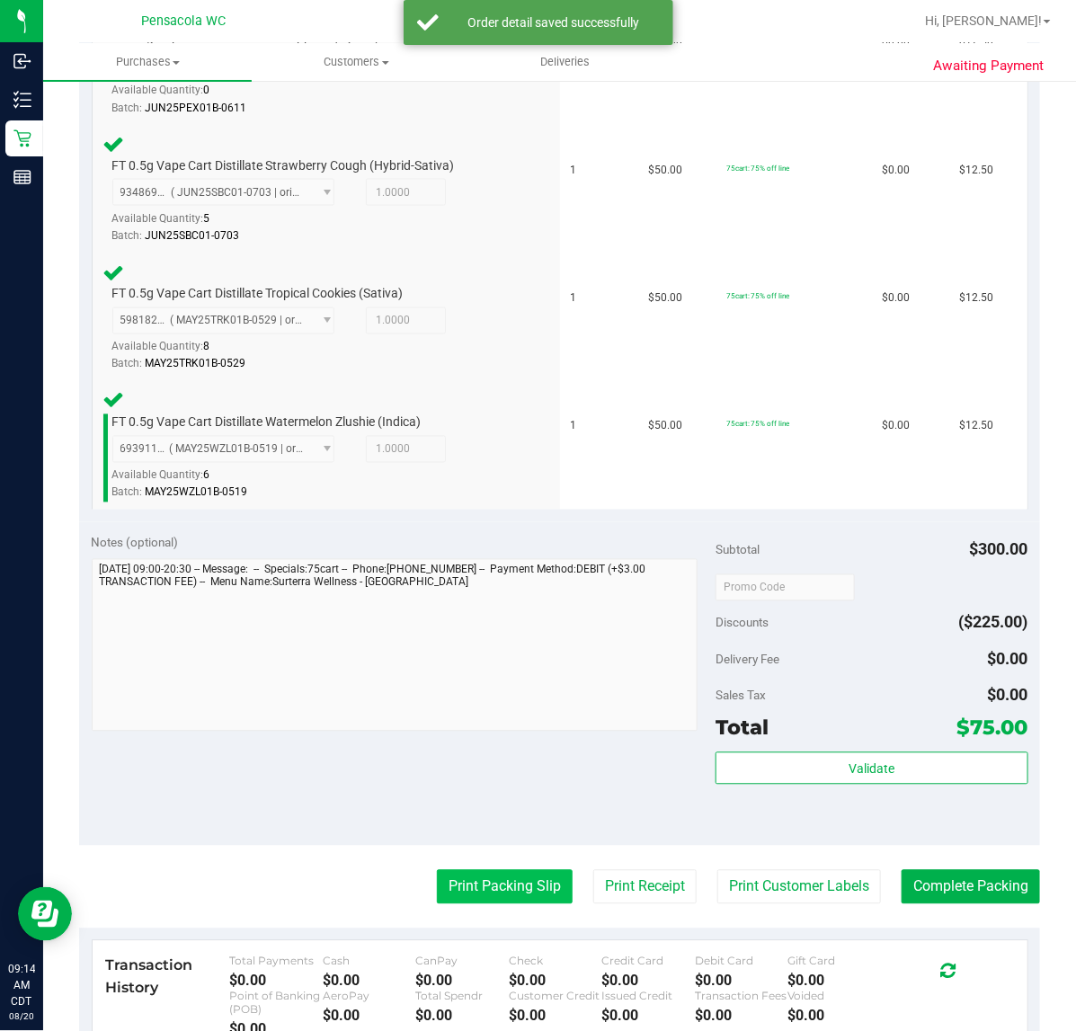
click at [466, 879] on button "Print Packing Slip" at bounding box center [505, 887] width 136 height 34
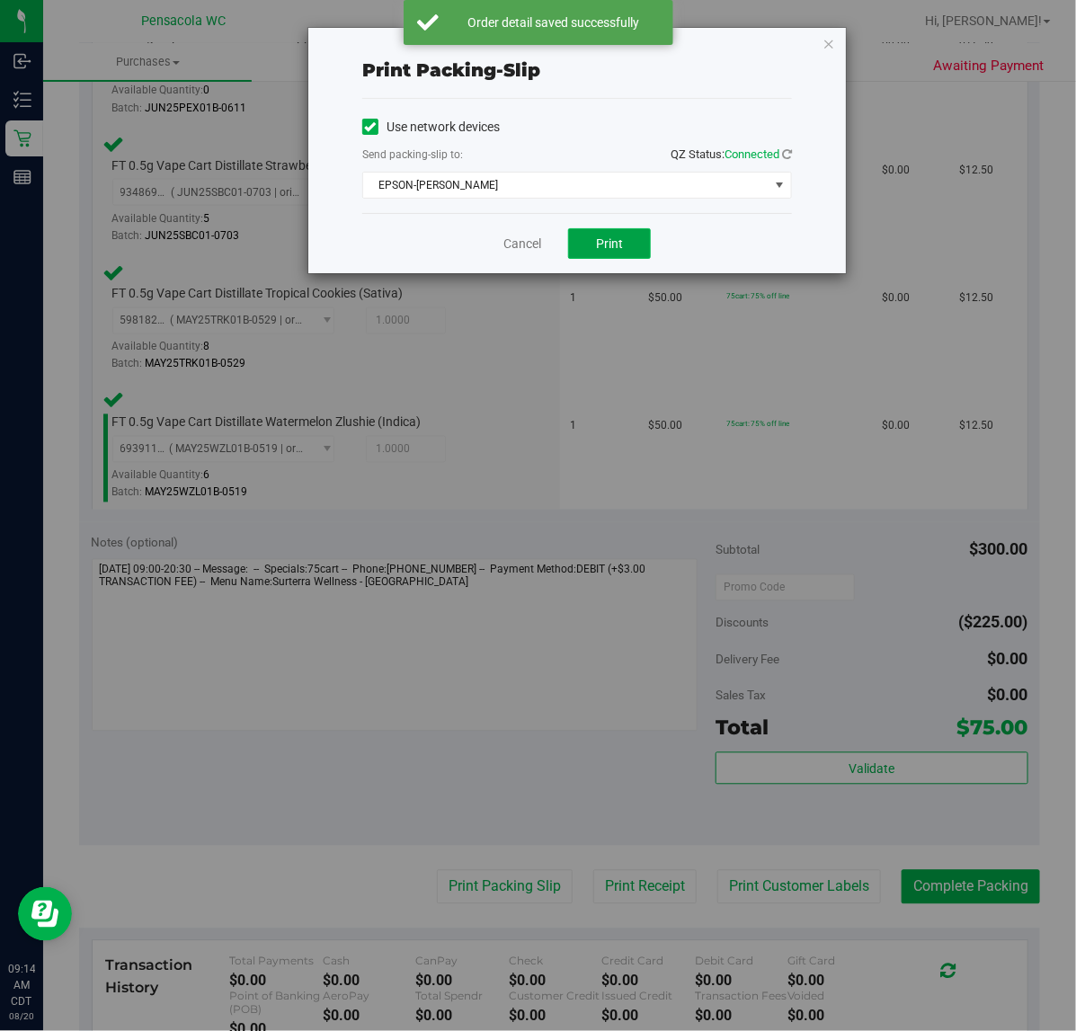
click at [622, 251] on span "Print" at bounding box center [609, 244] width 27 height 14
click at [513, 241] on link "Cancel" at bounding box center [523, 244] width 38 height 19
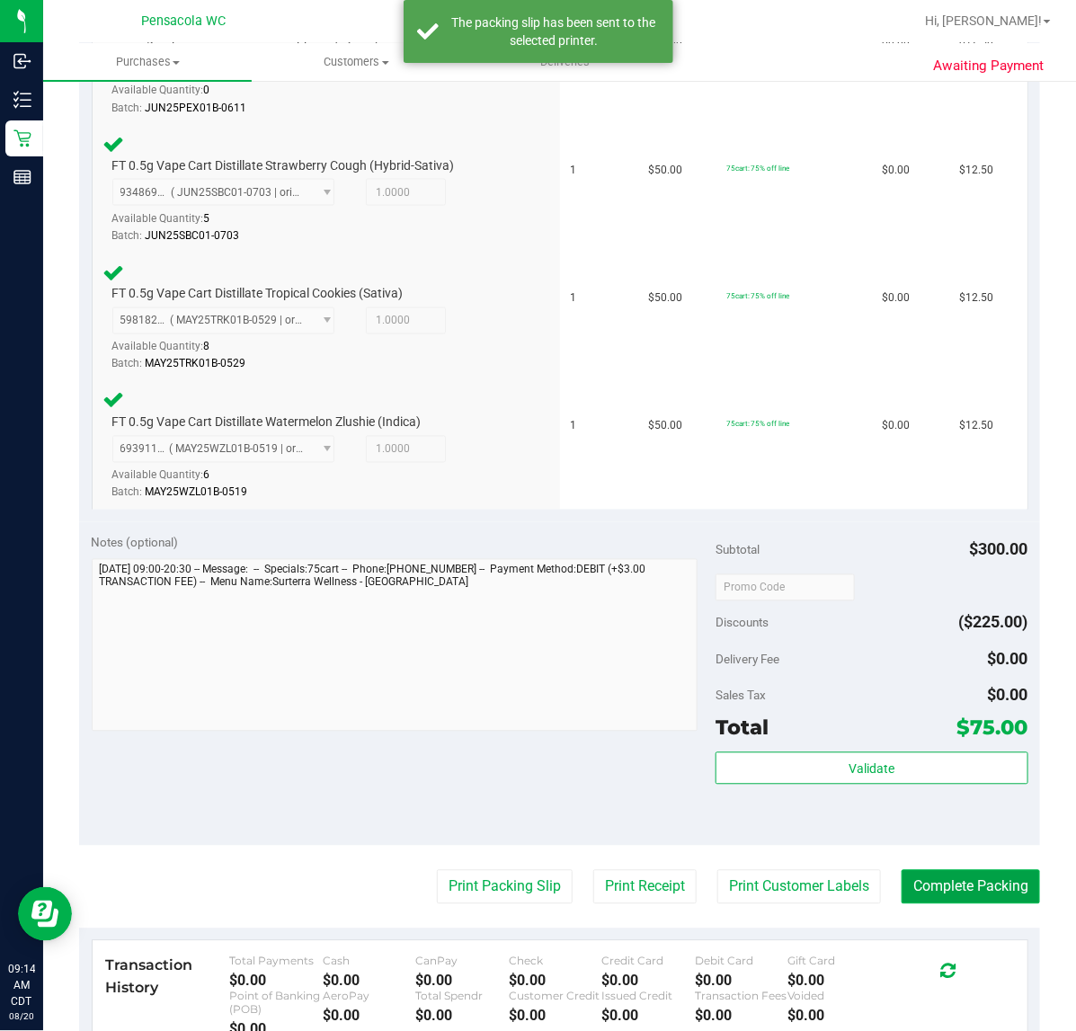
click at [924, 895] on button "Complete Packing" at bounding box center [971, 887] width 138 height 34
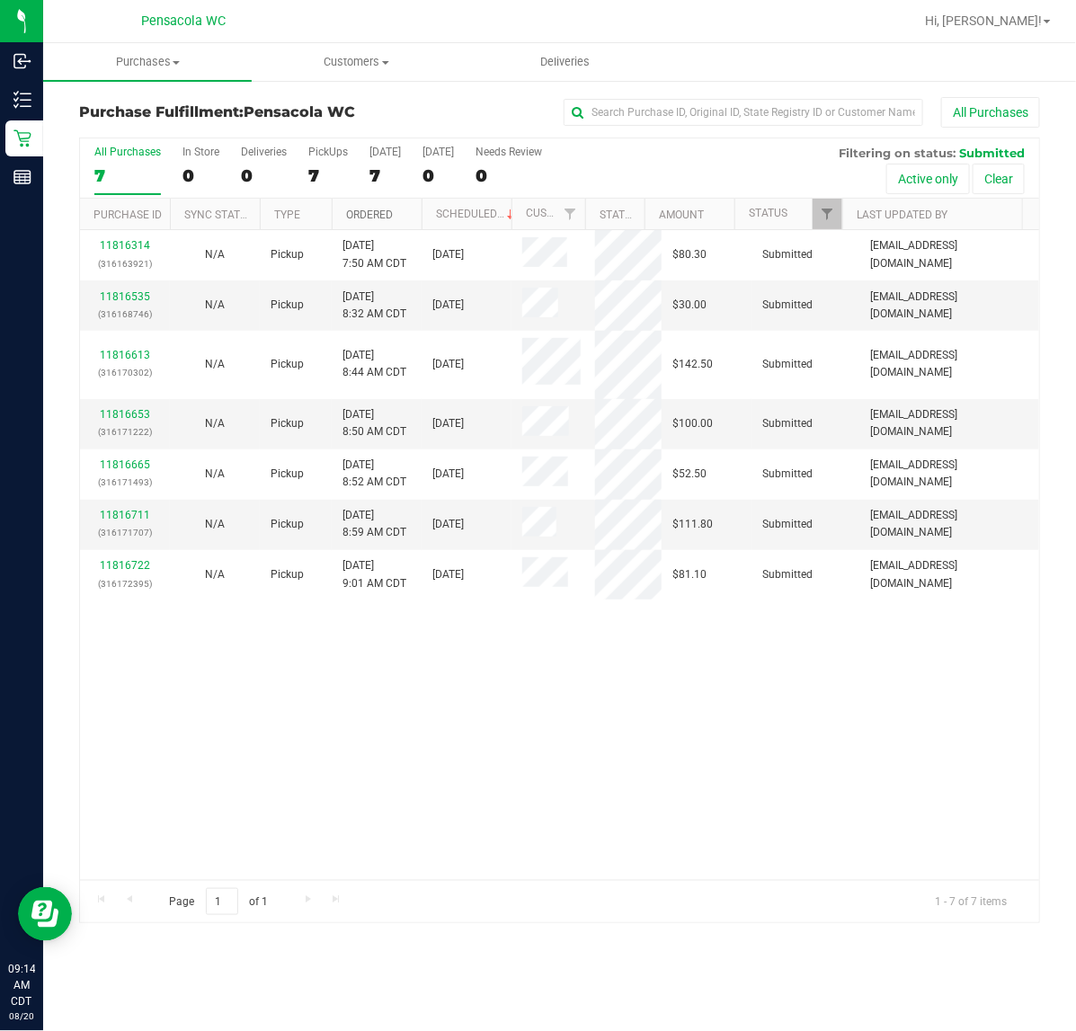
click at [391, 216] on link "Ordered" at bounding box center [369, 215] width 47 height 13
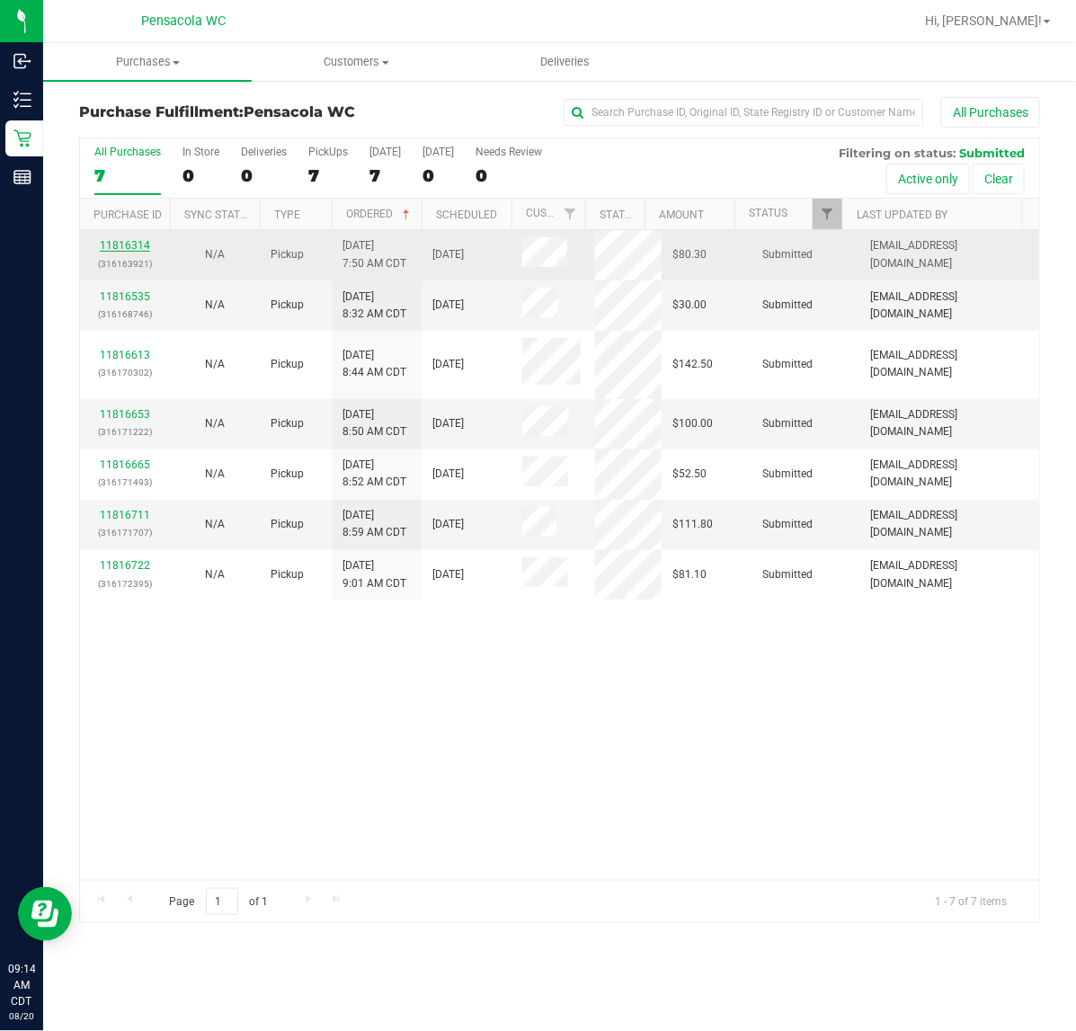
click at [133, 248] on link "11816314" at bounding box center [125, 245] width 50 height 13
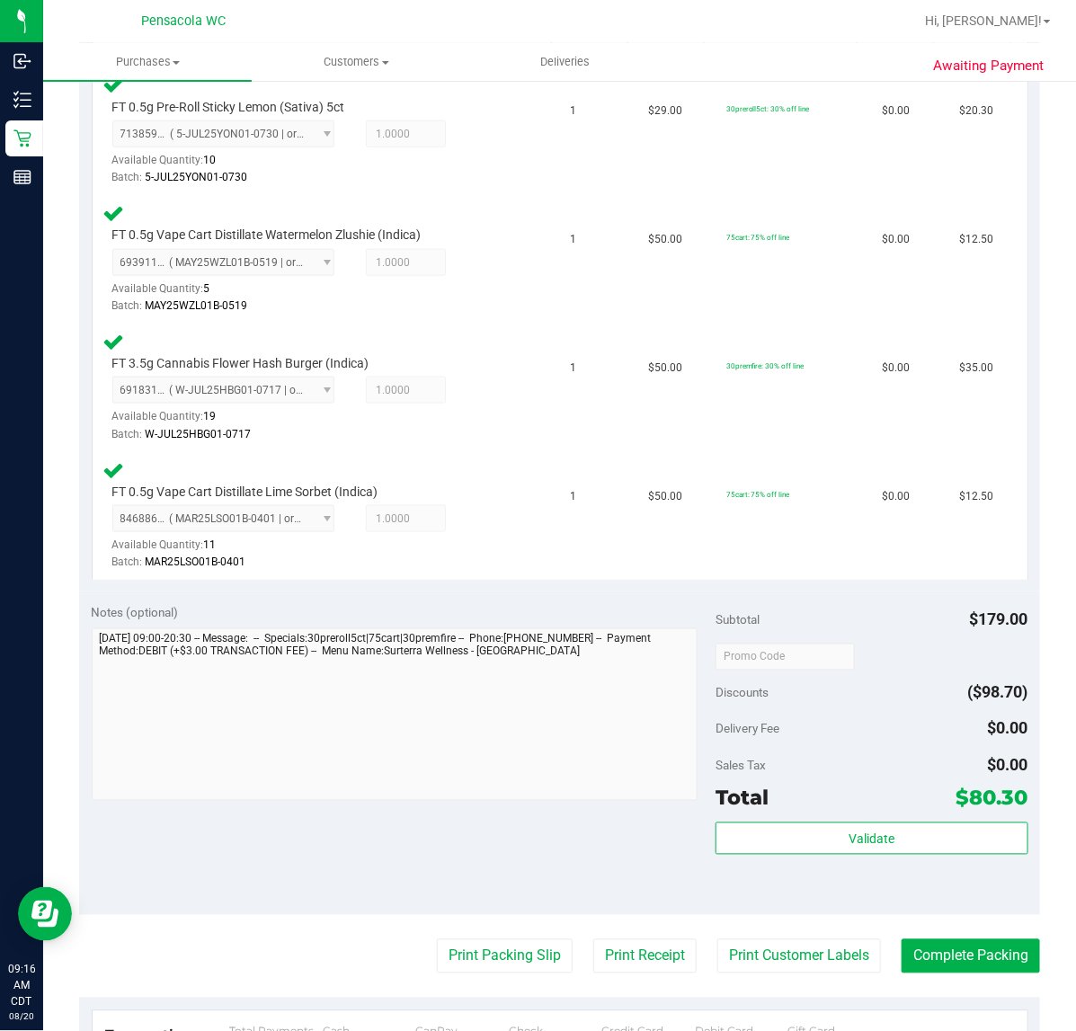
scroll to position [560, 0]
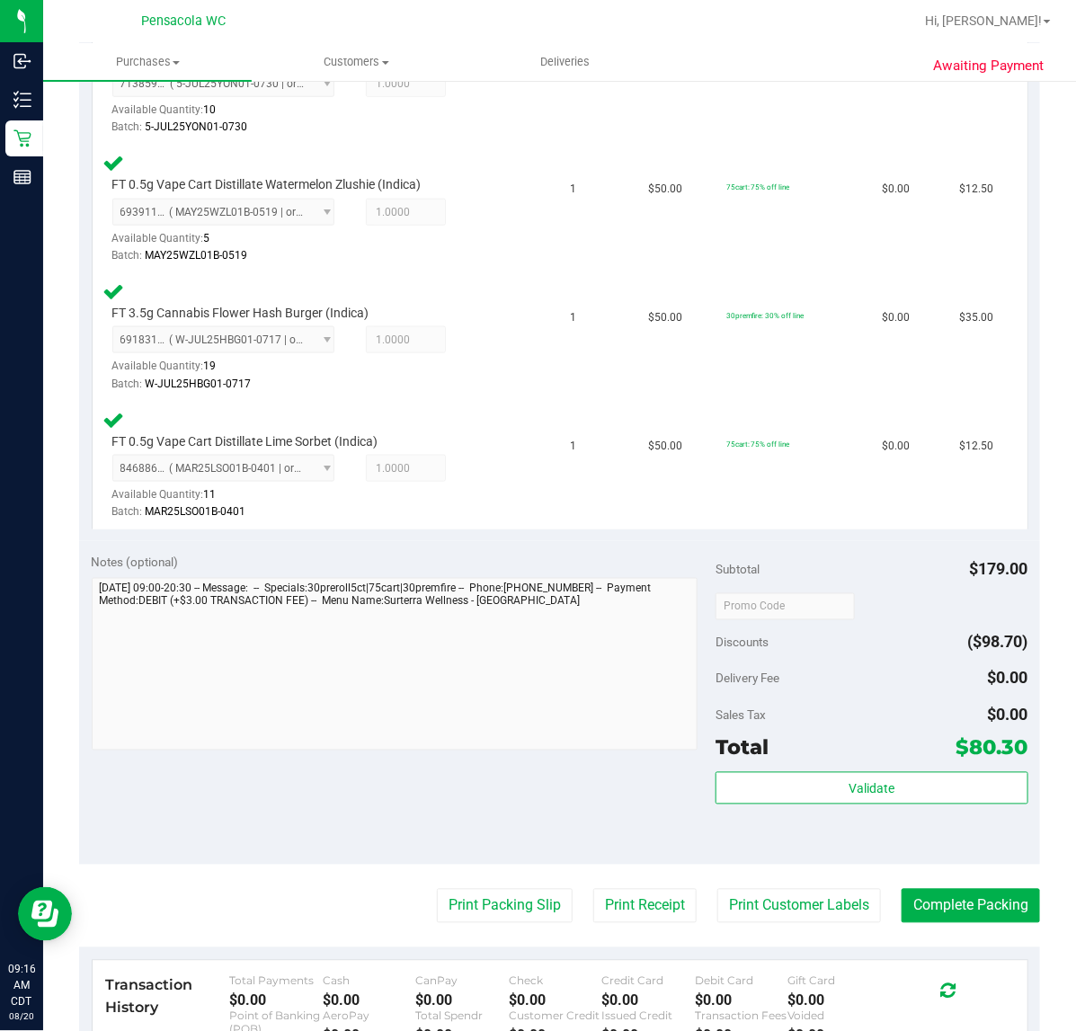
click at [854, 732] on div "Total $80.30" at bounding box center [872, 748] width 312 height 32
click at [856, 792] on span "Validate" at bounding box center [872, 789] width 46 height 14
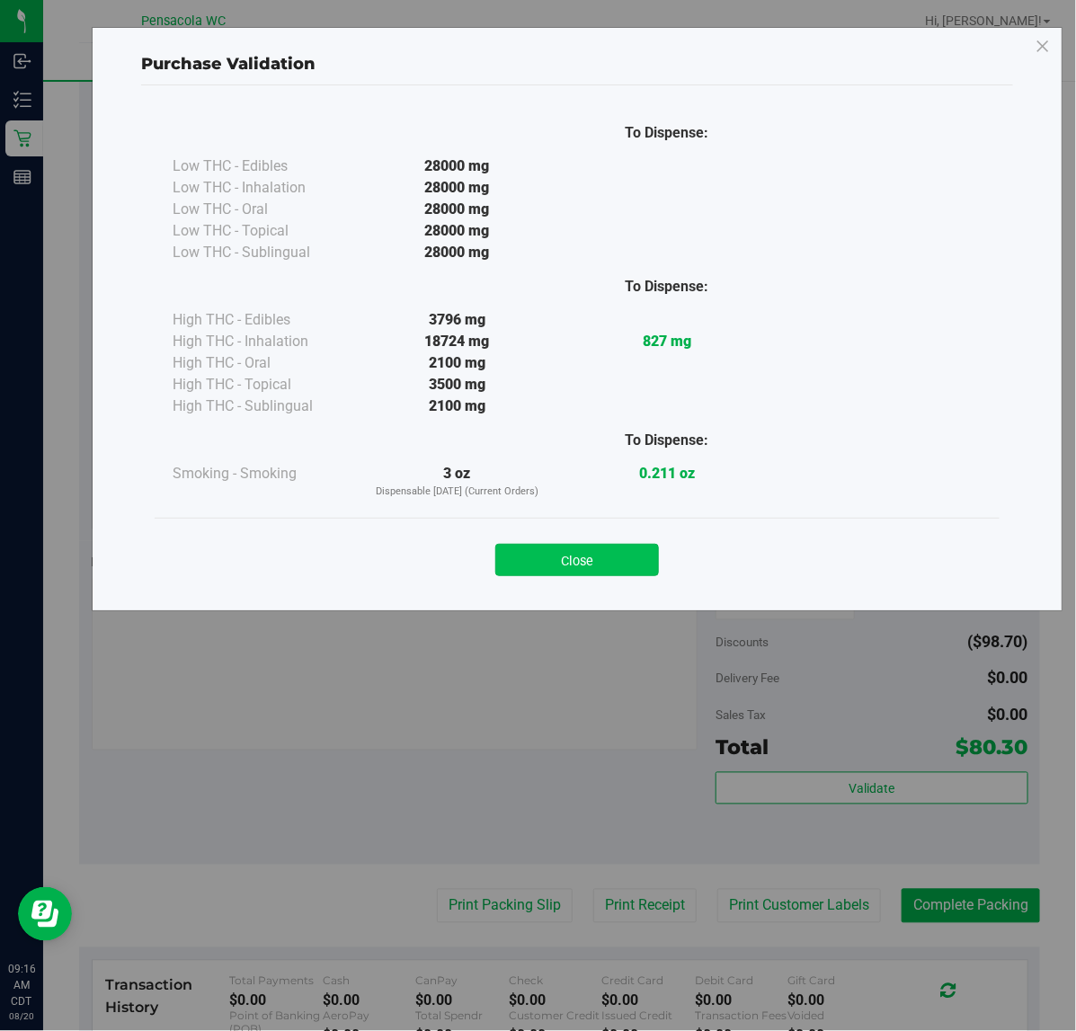
click at [585, 556] on button "Close" at bounding box center [578, 560] width 164 height 32
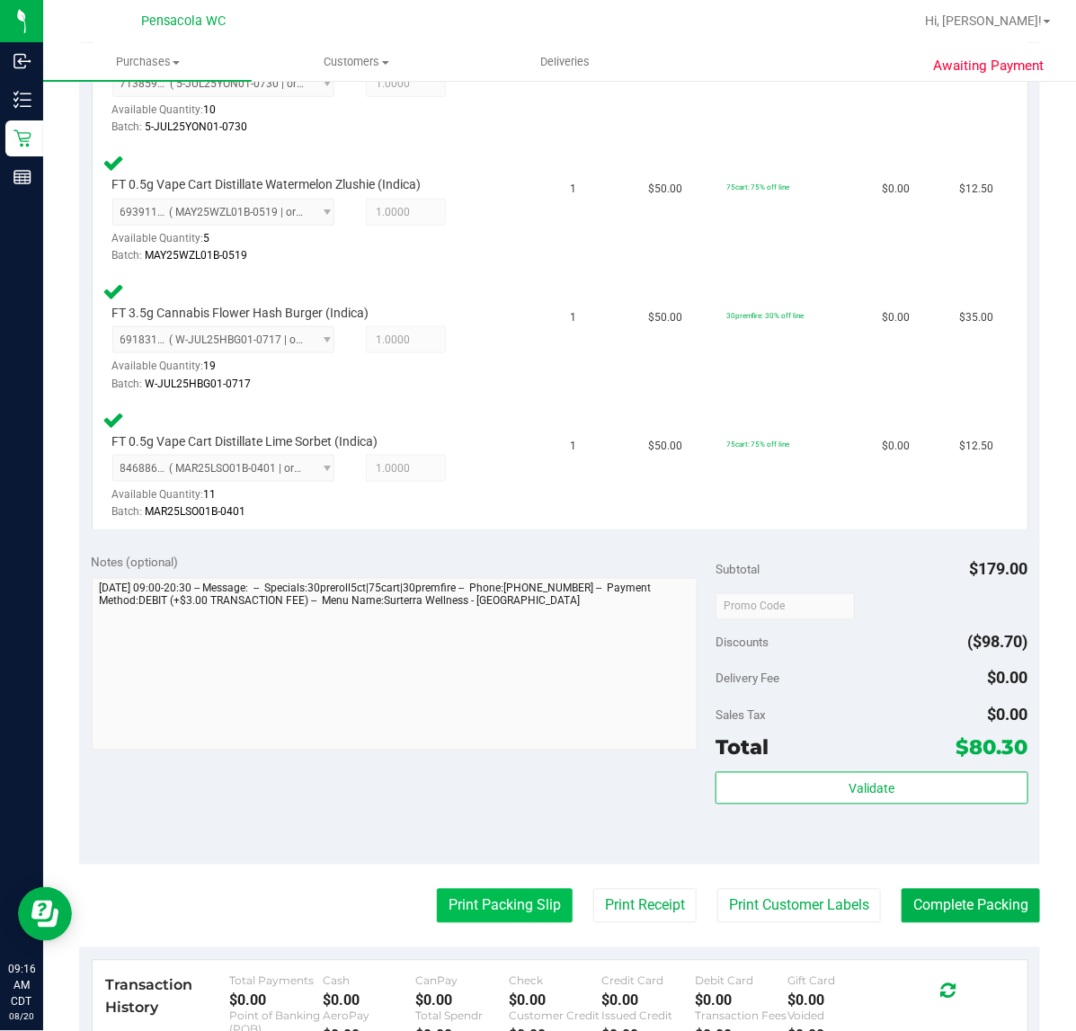
click at [461, 904] on button "Print Packing Slip" at bounding box center [505, 906] width 136 height 34
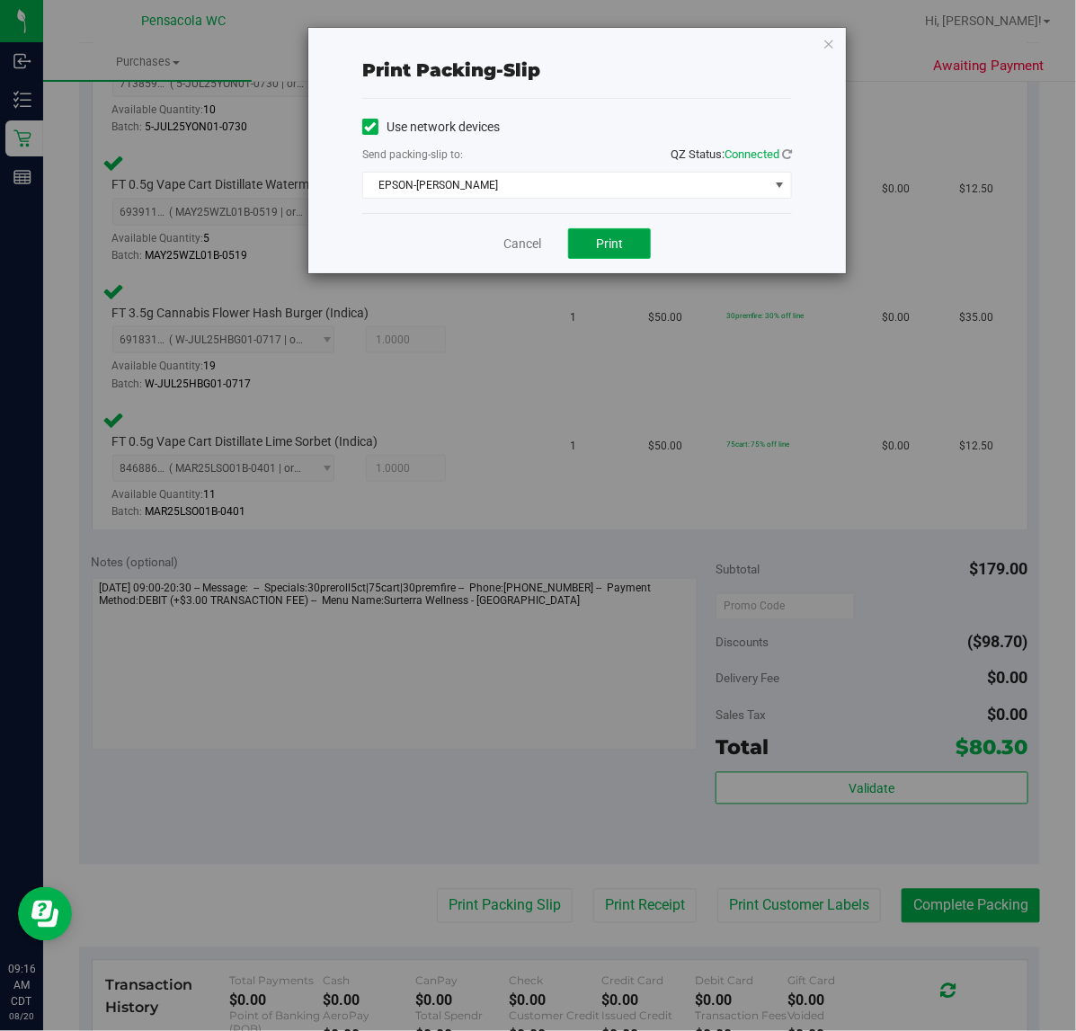
click at [609, 246] on span "Print" at bounding box center [609, 244] width 27 height 14
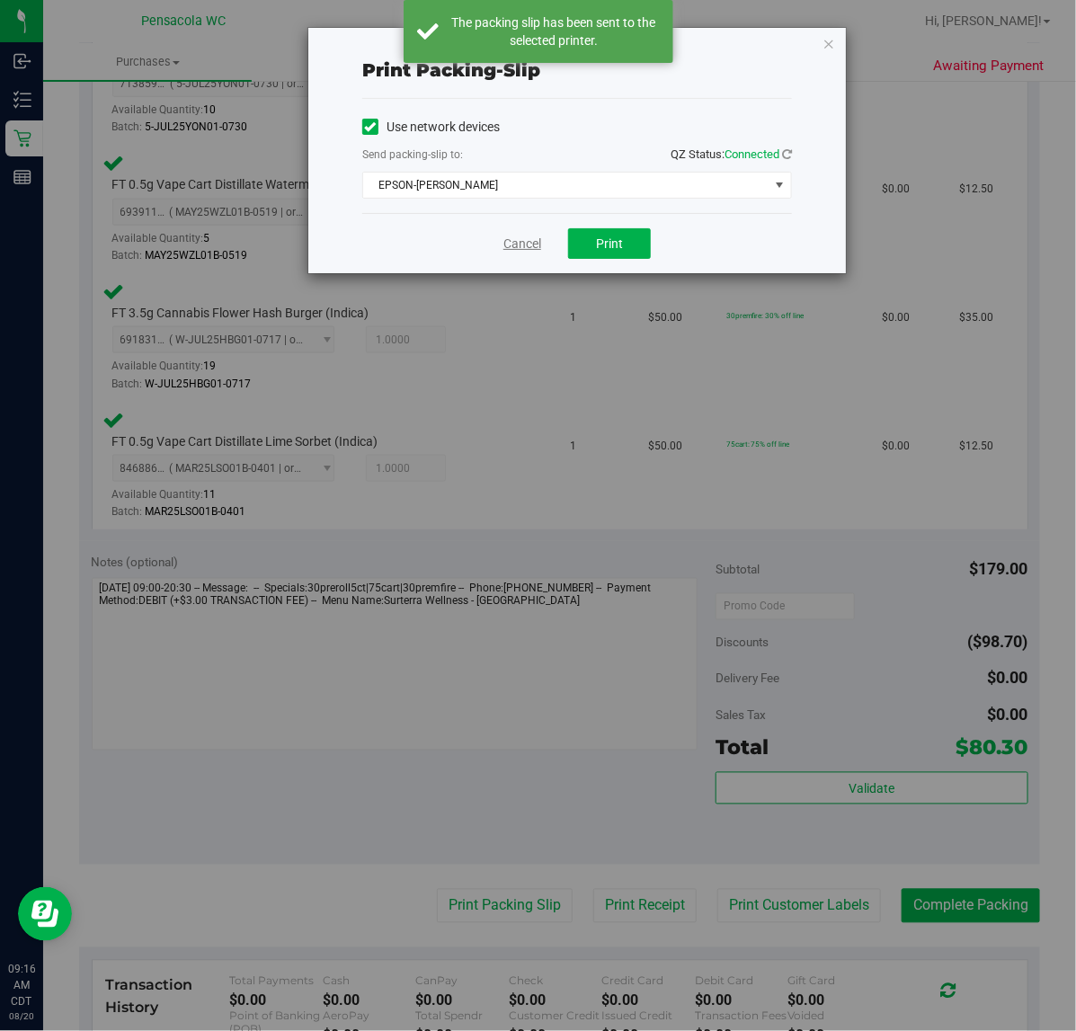
click at [508, 252] on link "Cancel" at bounding box center [523, 244] width 38 height 19
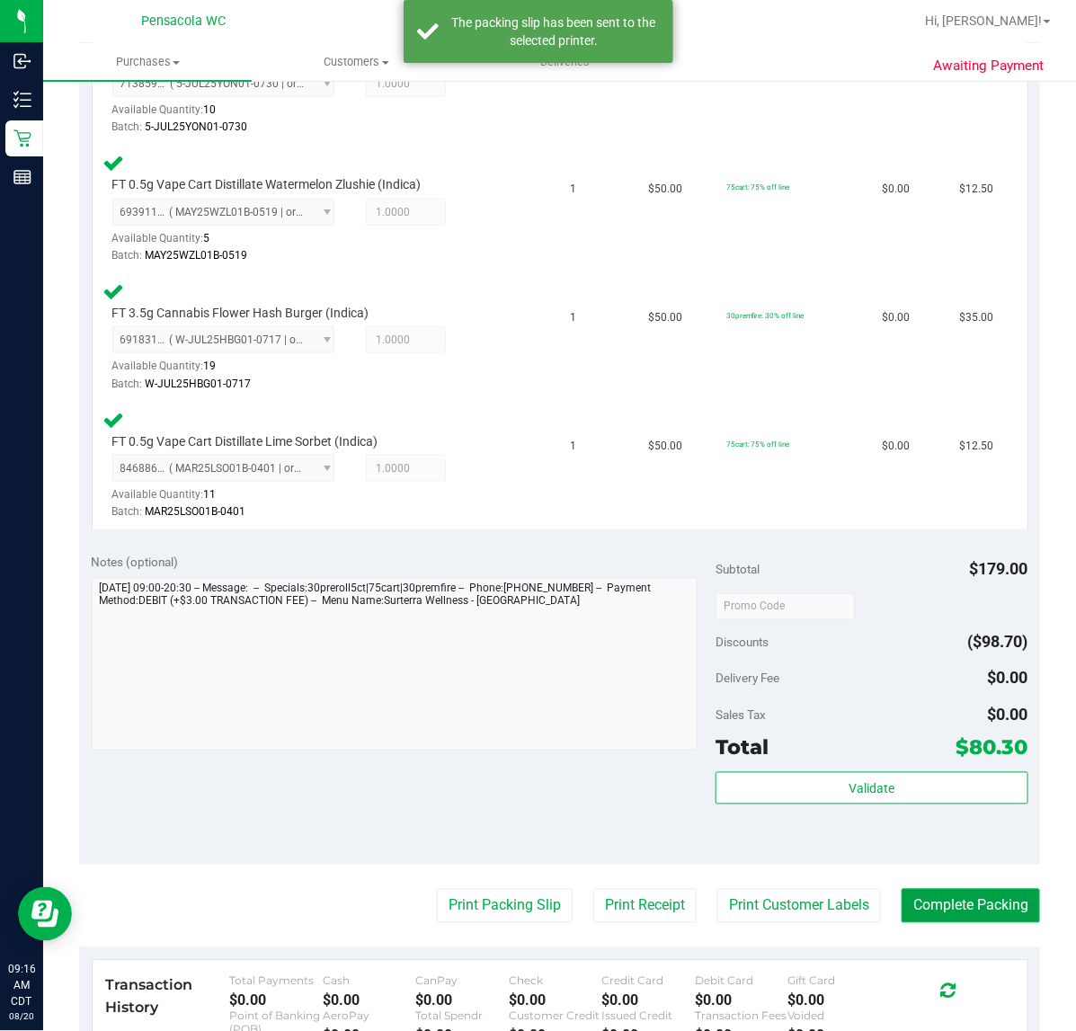
click at [924, 900] on button "Complete Packing" at bounding box center [971, 906] width 138 height 34
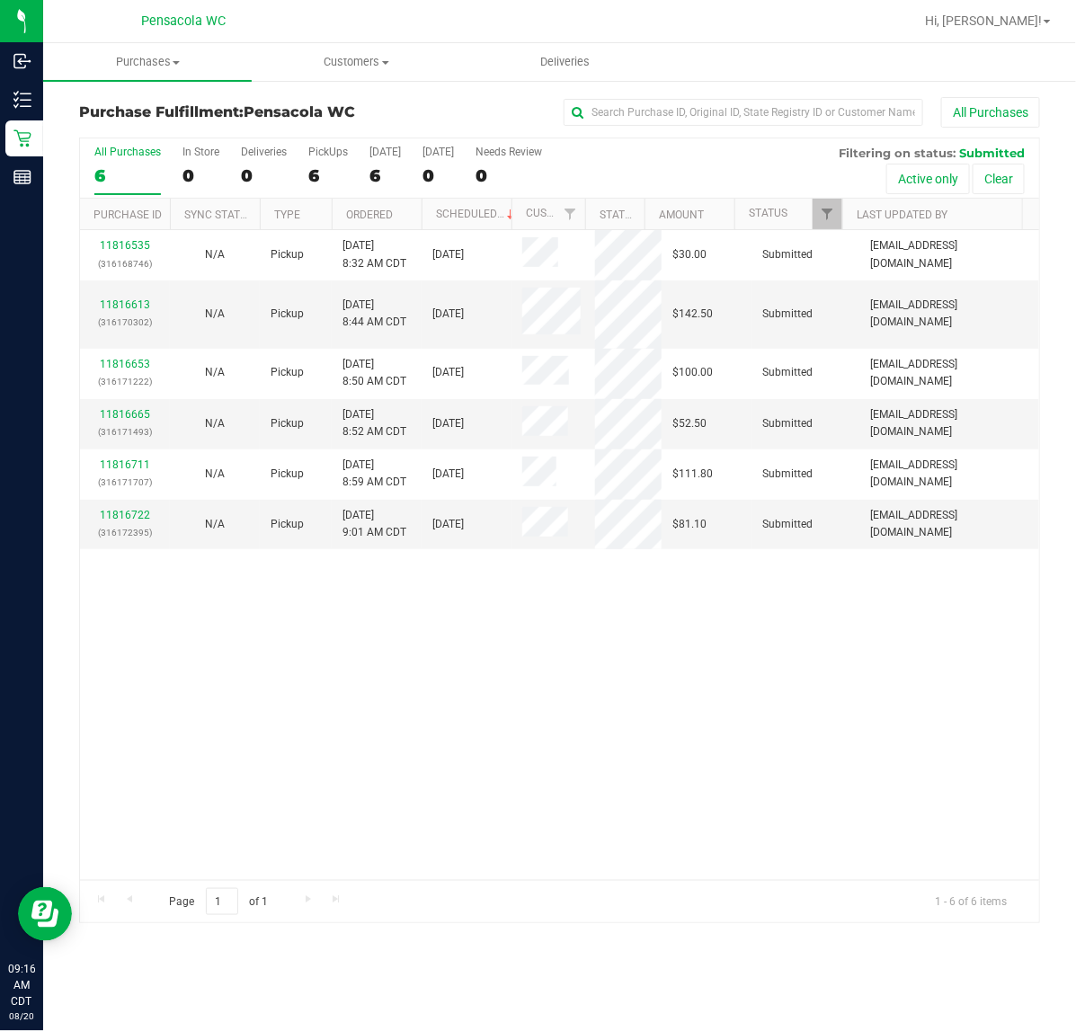
click at [400, 213] on th "Ordered" at bounding box center [377, 214] width 90 height 31
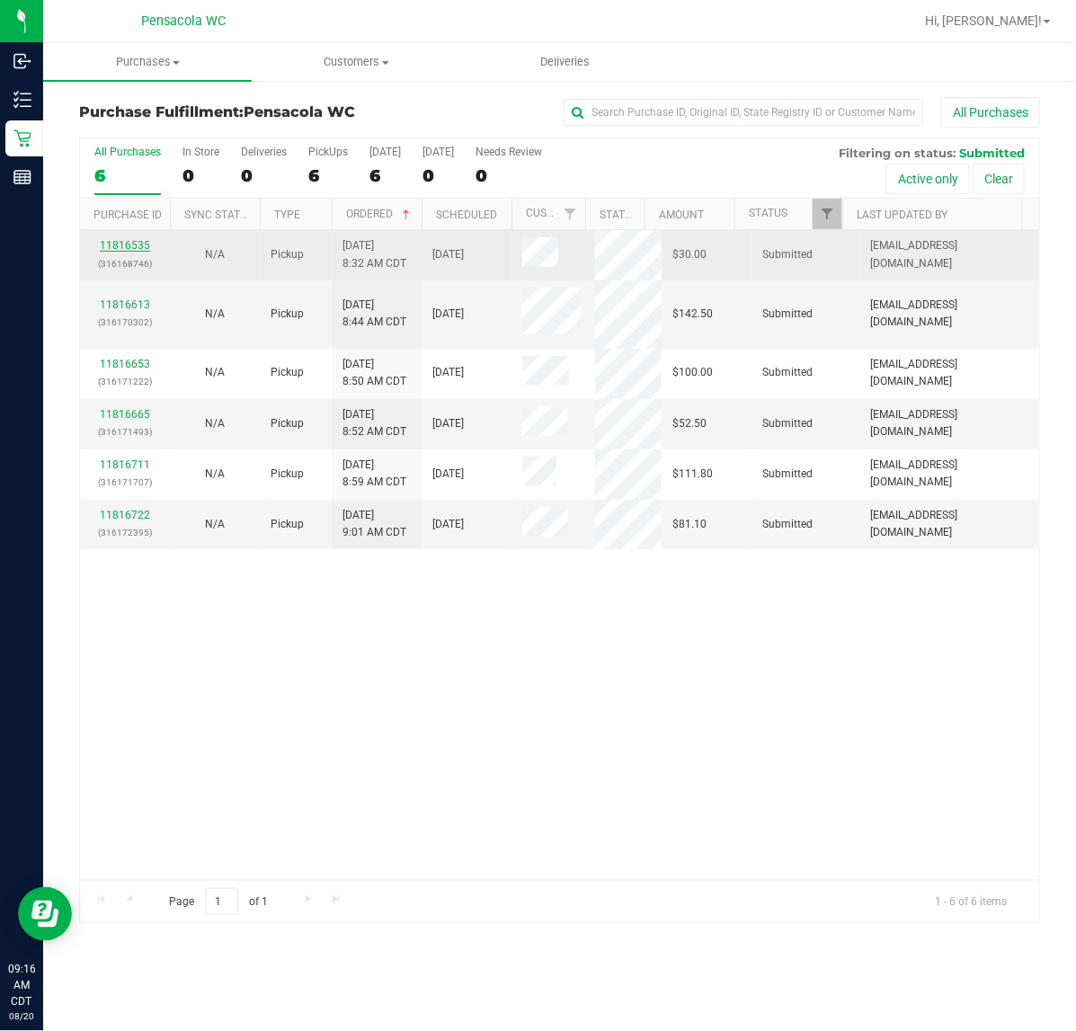
click at [131, 249] on link "11816535" at bounding box center [125, 245] width 50 height 13
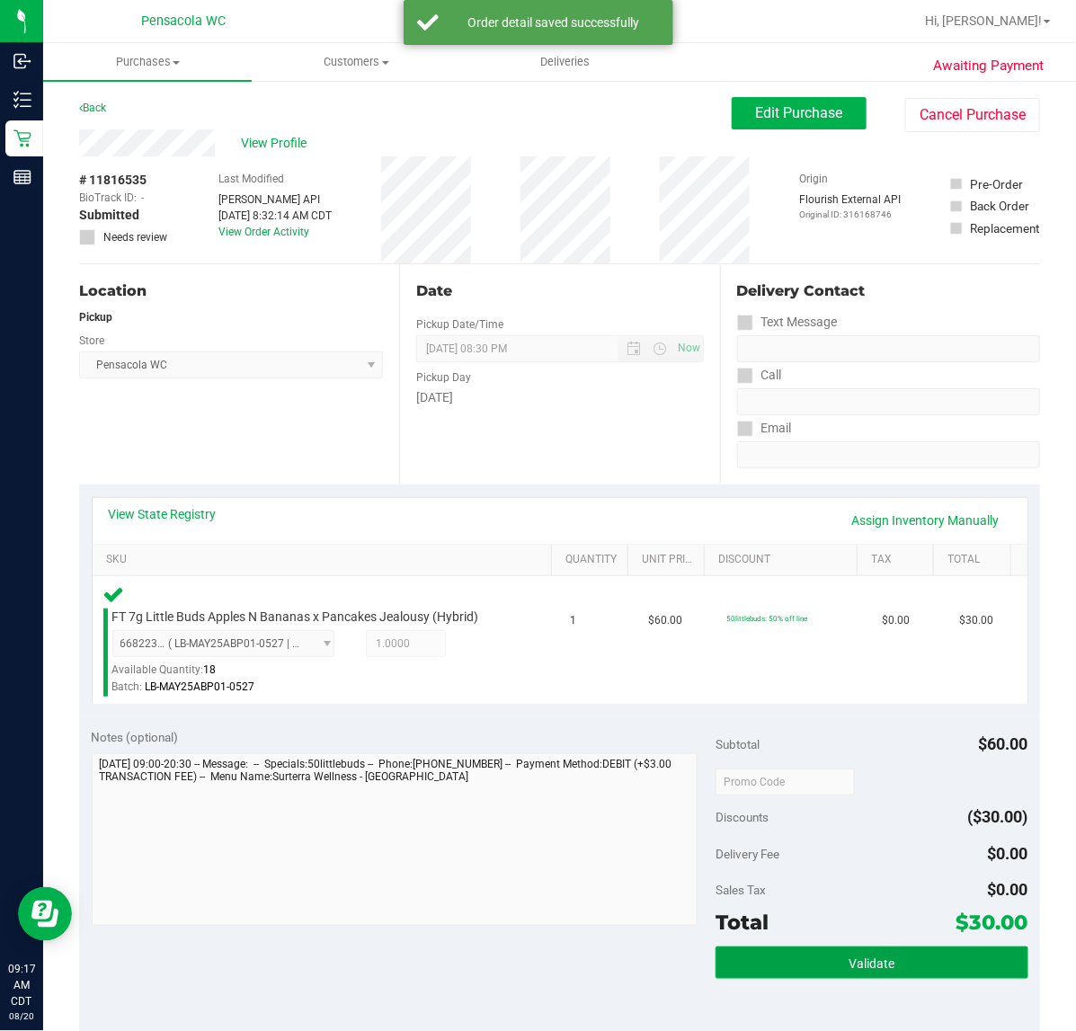
click at [906, 955] on button "Validate" at bounding box center [872, 963] width 312 height 32
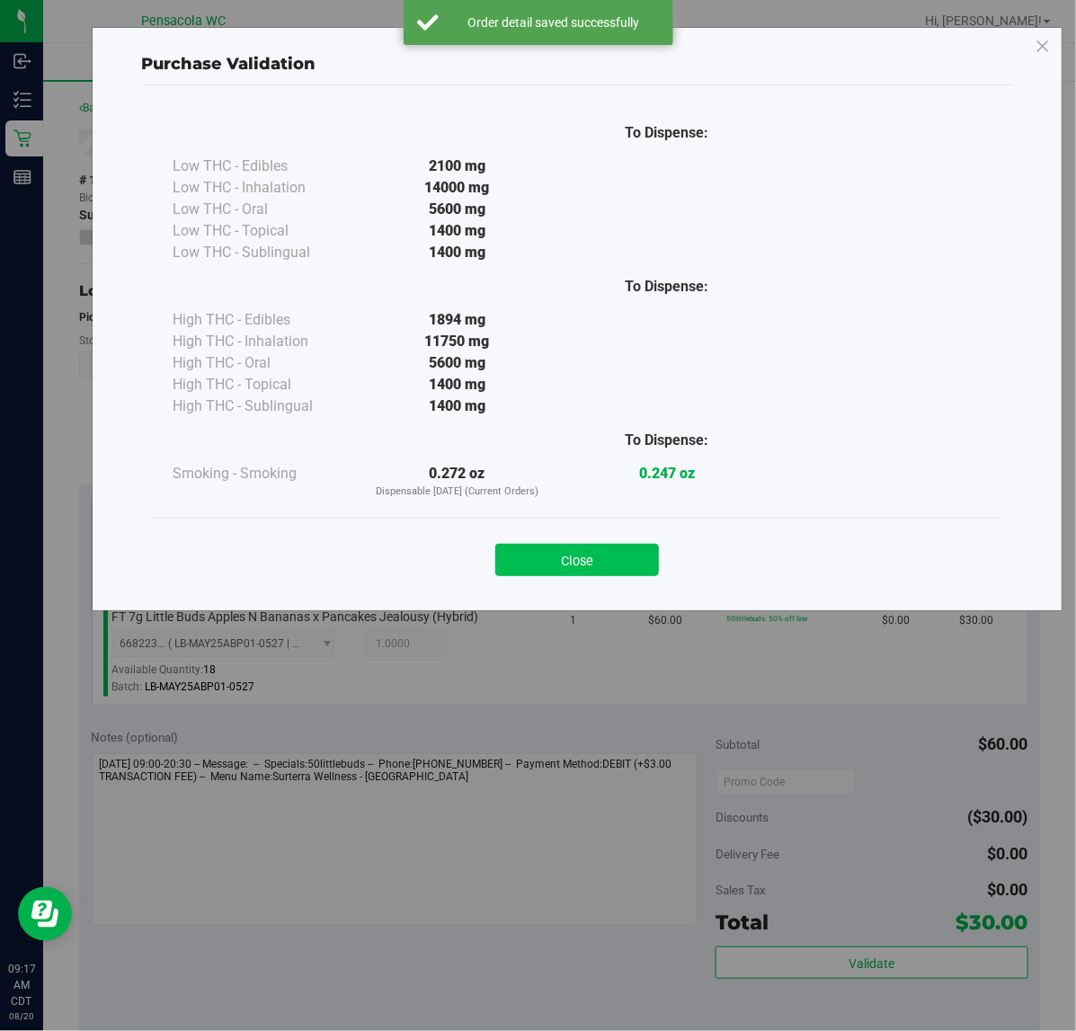
click at [603, 560] on button "Close" at bounding box center [578, 560] width 164 height 32
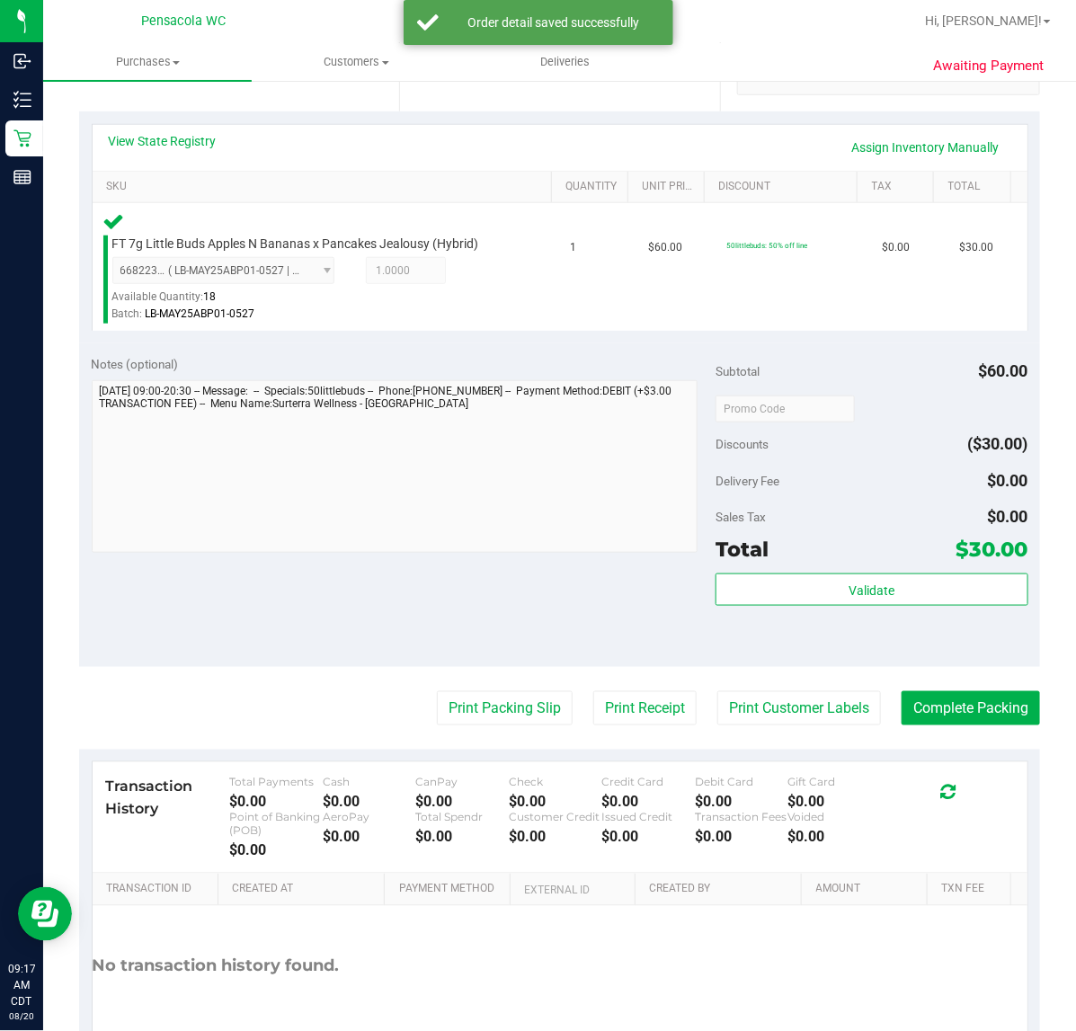
scroll to position [376, 0]
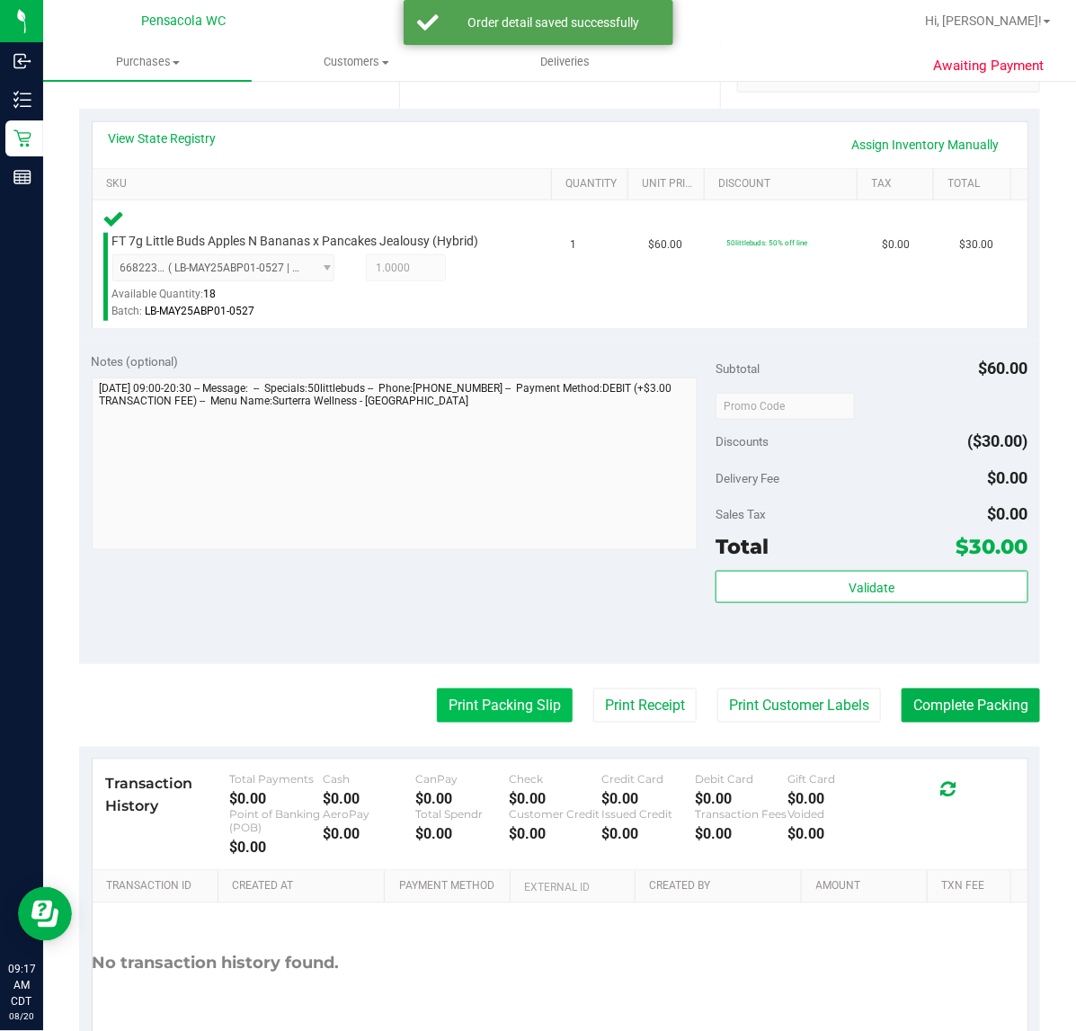
click at [493, 701] on button "Print Packing Slip" at bounding box center [505, 706] width 136 height 34
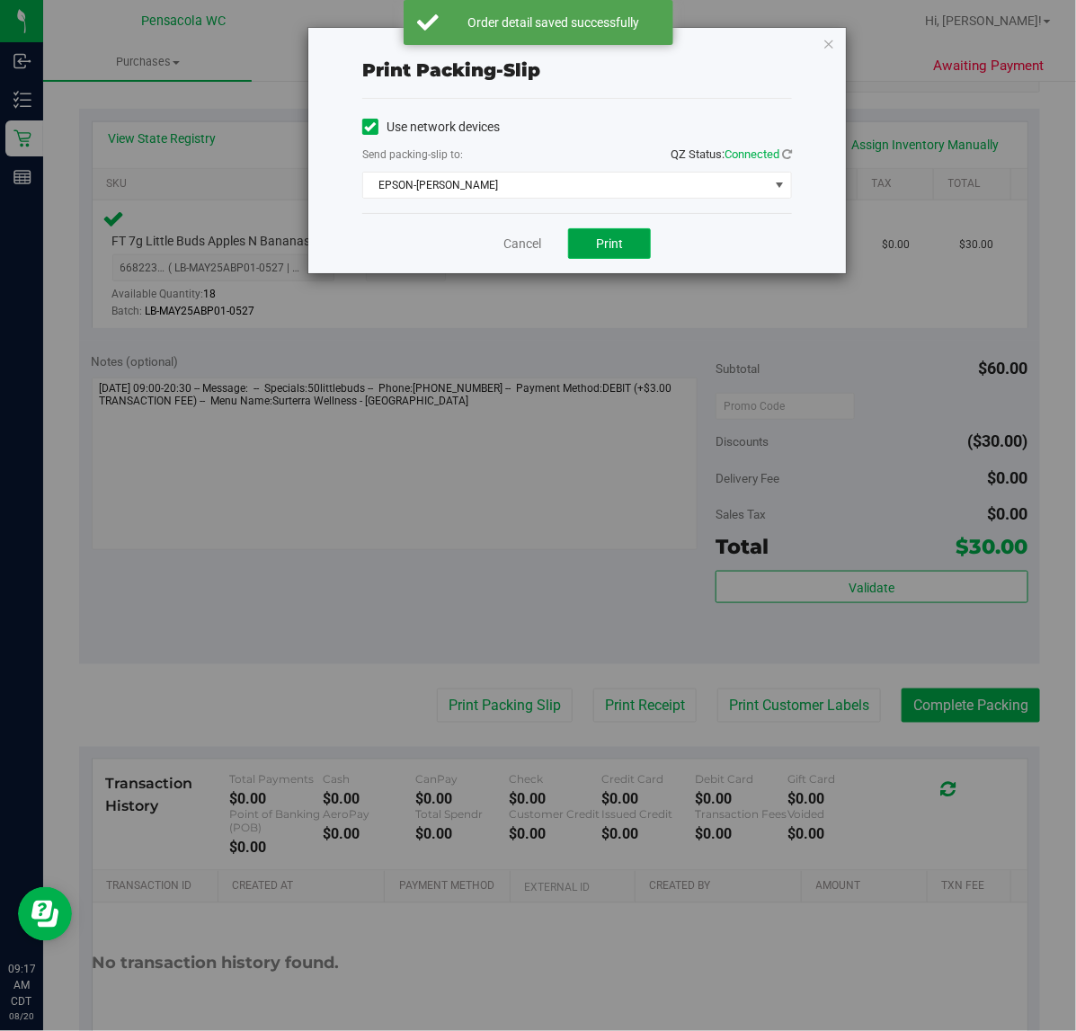
click at [631, 236] on button "Print" at bounding box center [609, 243] width 83 height 31
click at [526, 252] on link "Cancel" at bounding box center [523, 244] width 38 height 19
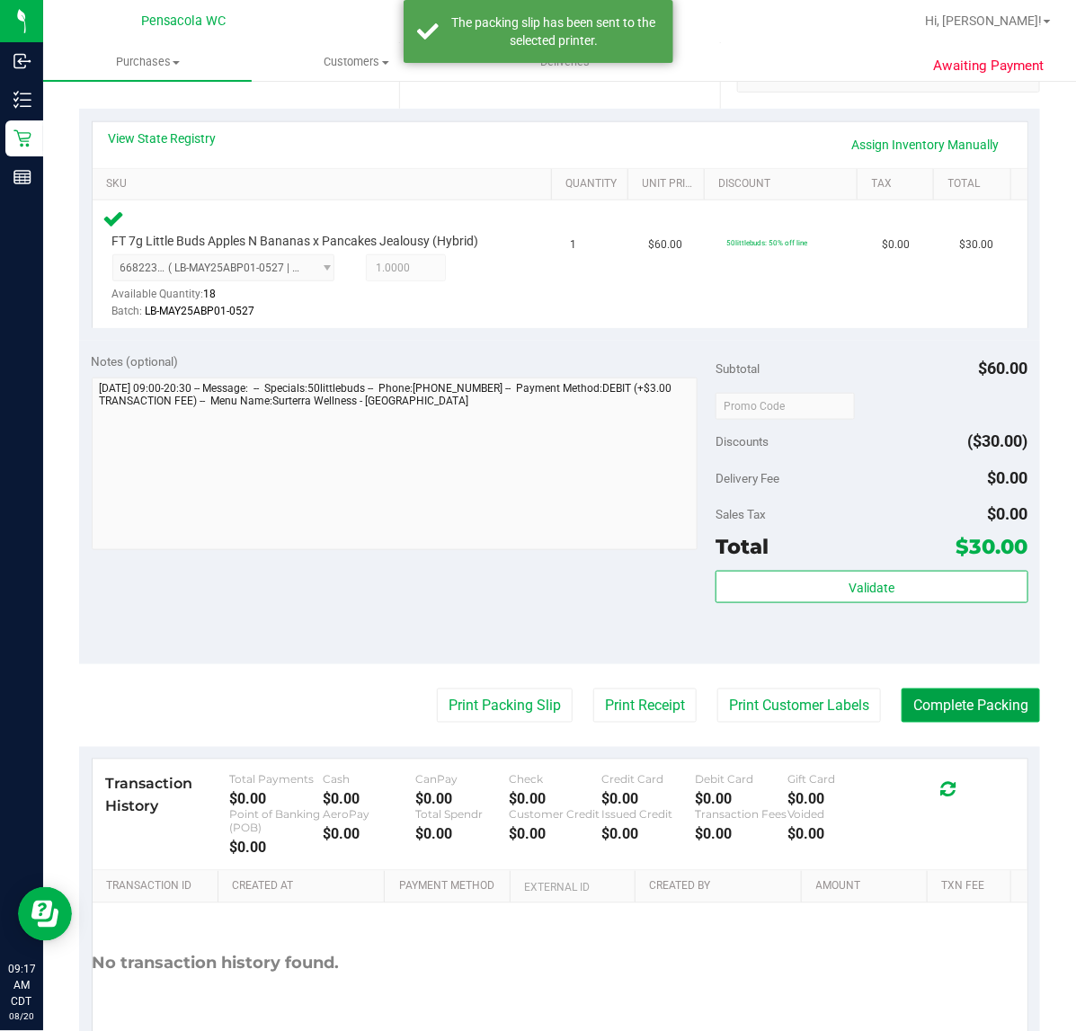
click at [937, 706] on button "Complete Packing" at bounding box center [971, 706] width 138 height 34
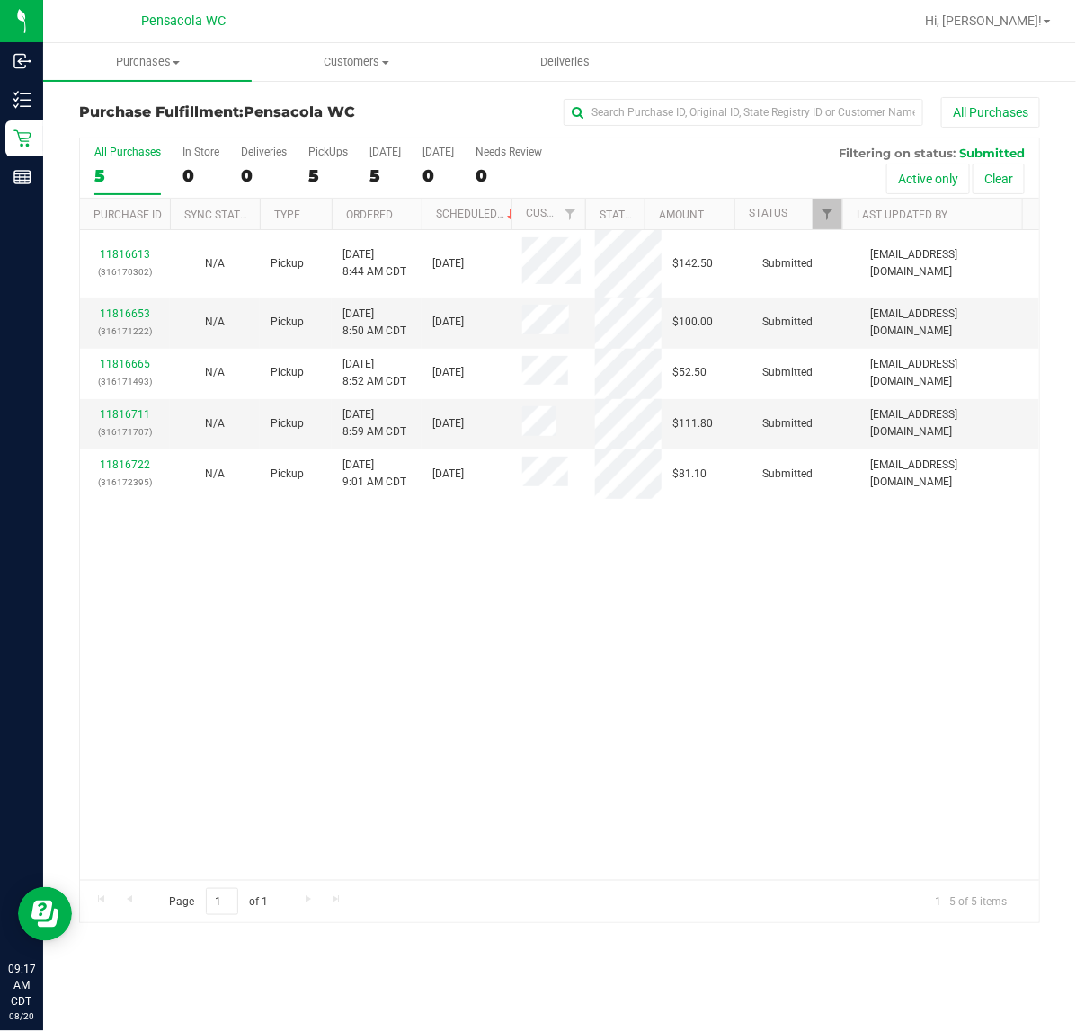
click at [401, 227] on th "Ordered" at bounding box center [377, 214] width 90 height 31
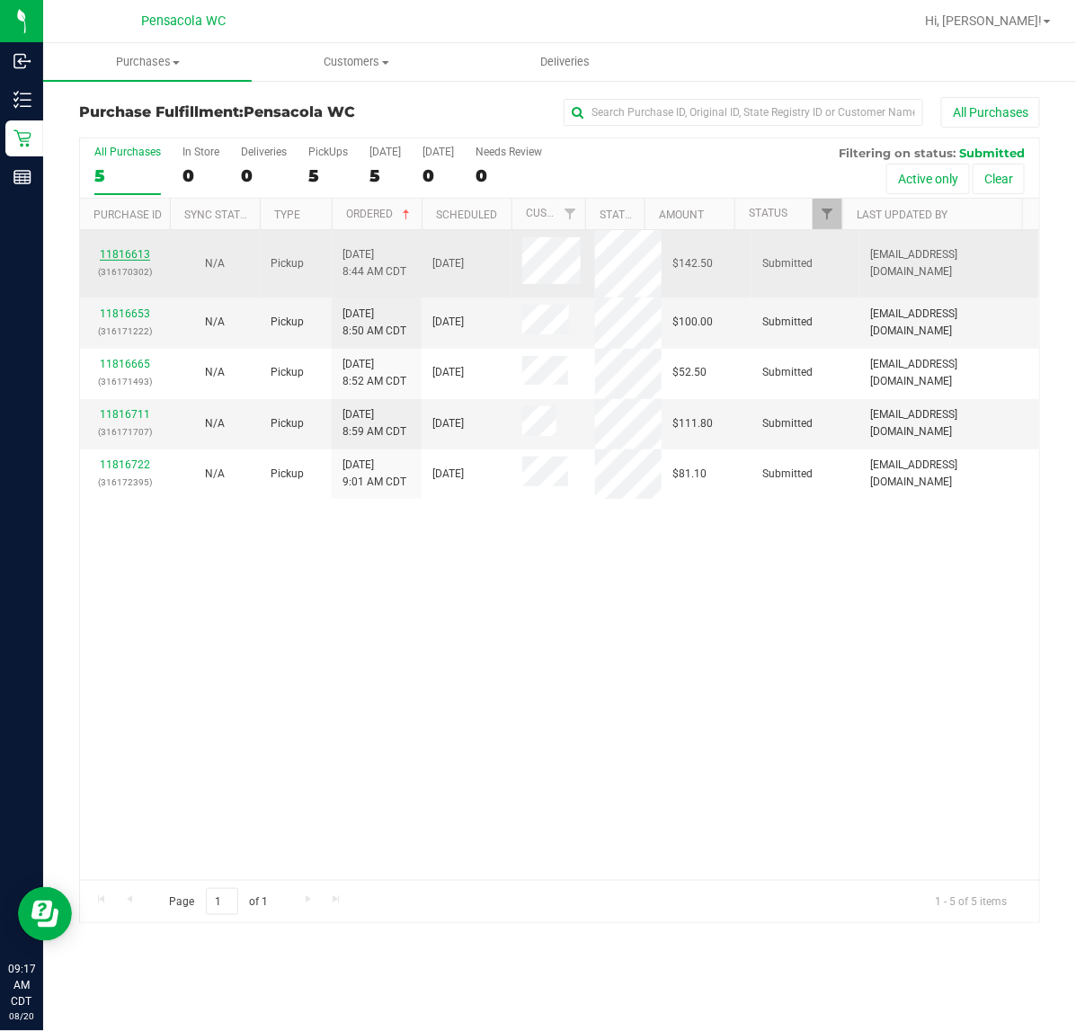
click at [127, 259] on link "11816613" at bounding box center [125, 254] width 50 height 13
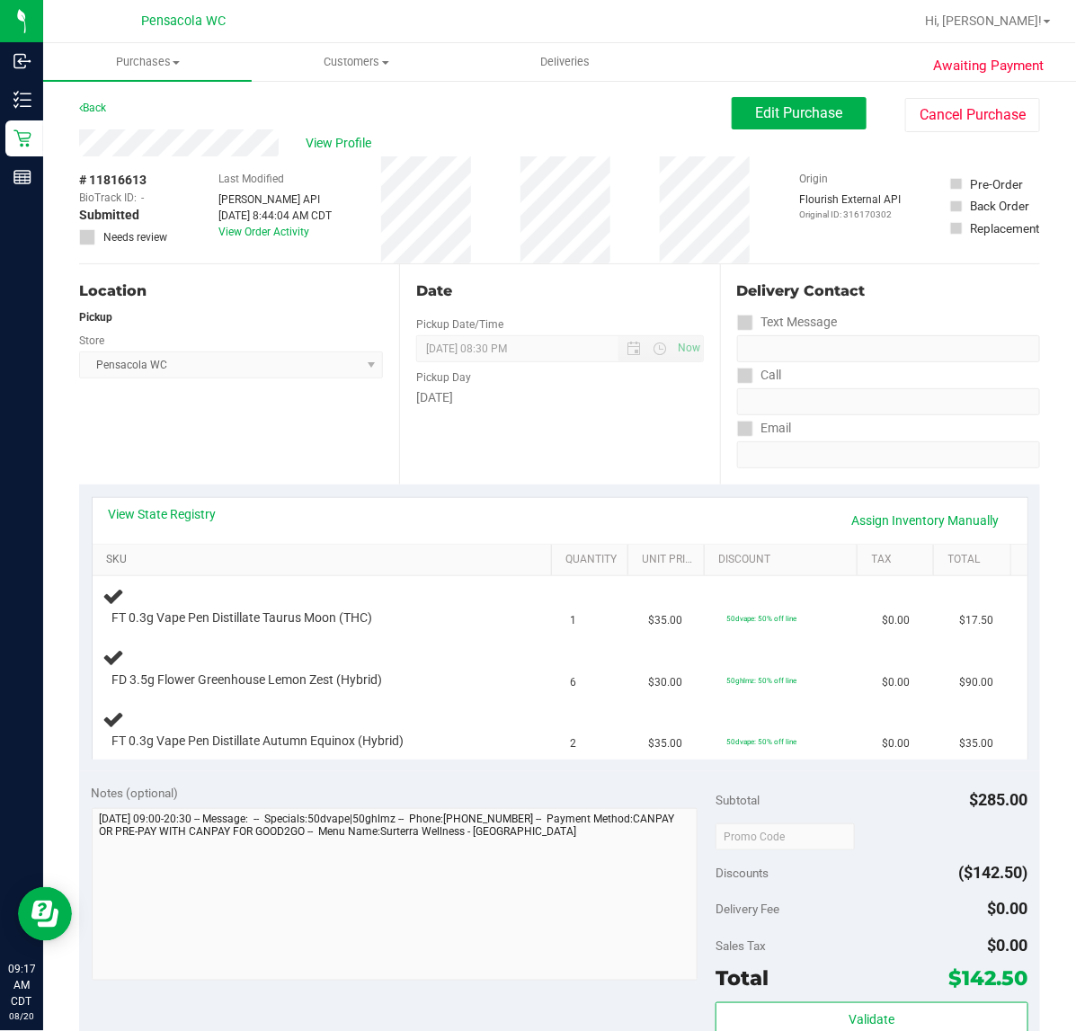
click at [225, 554] on link "SKU" at bounding box center [325, 560] width 439 height 14
click at [171, 514] on link "View State Registry" at bounding box center [163, 514] width 108 height 18
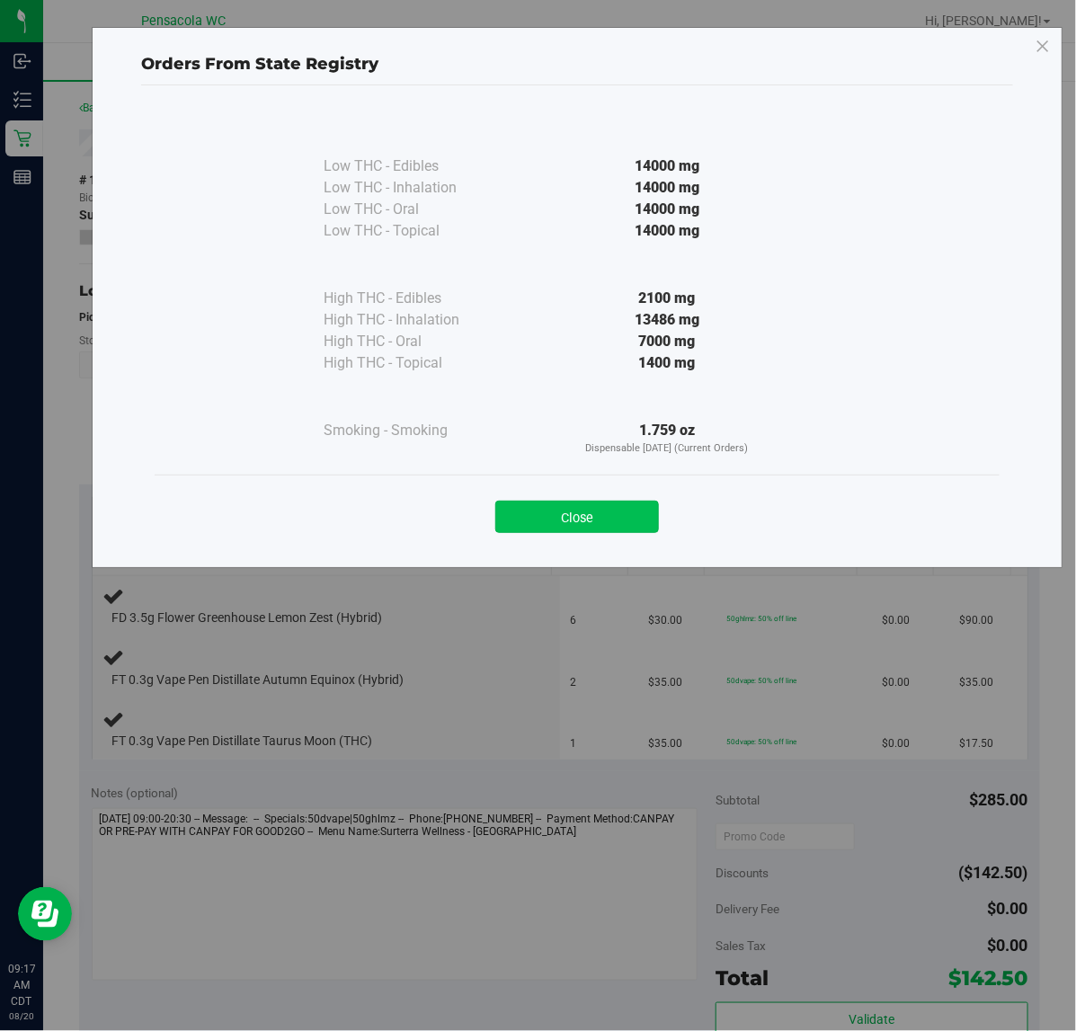
click at [565, 524] on button "Close" at bounding box center [578, 517] width 164 height 32
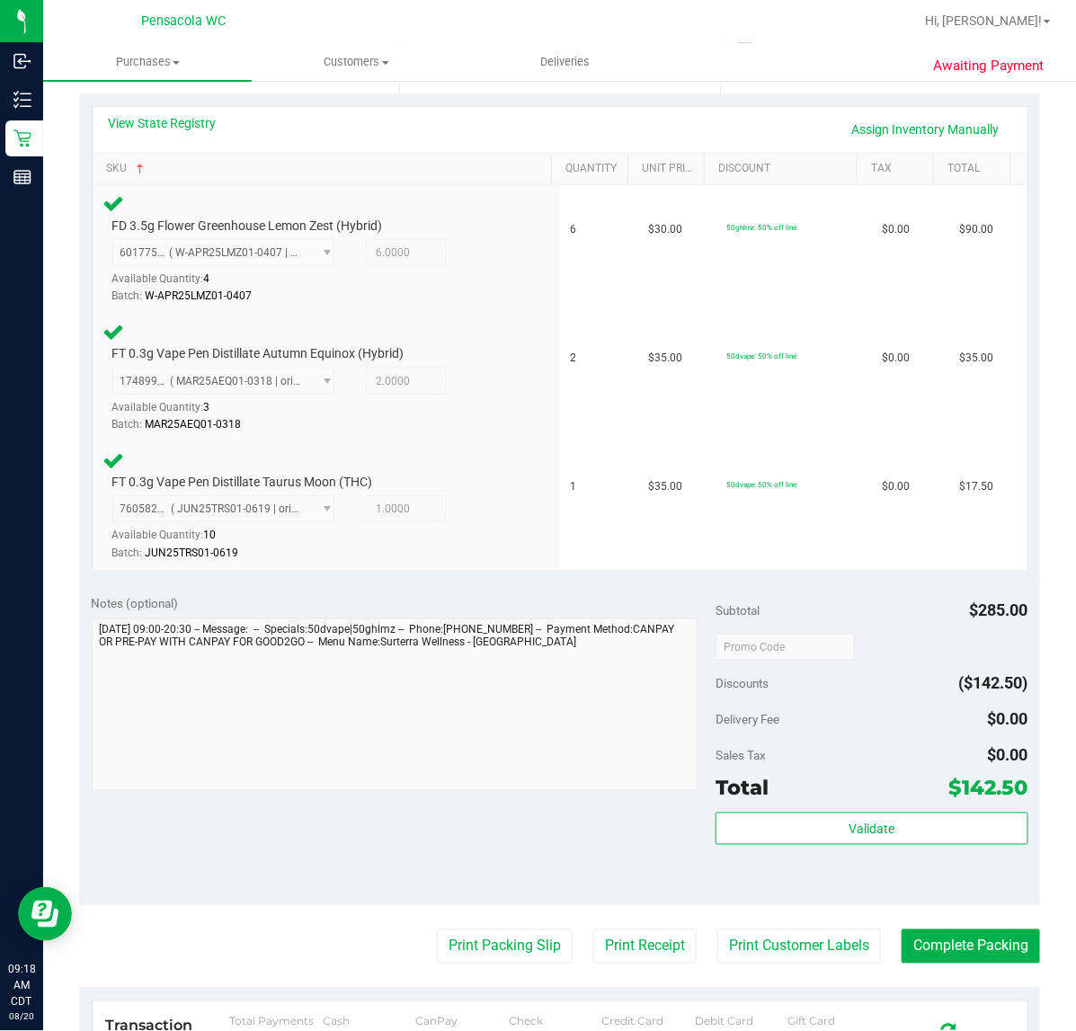
scroll to position [443, 0]
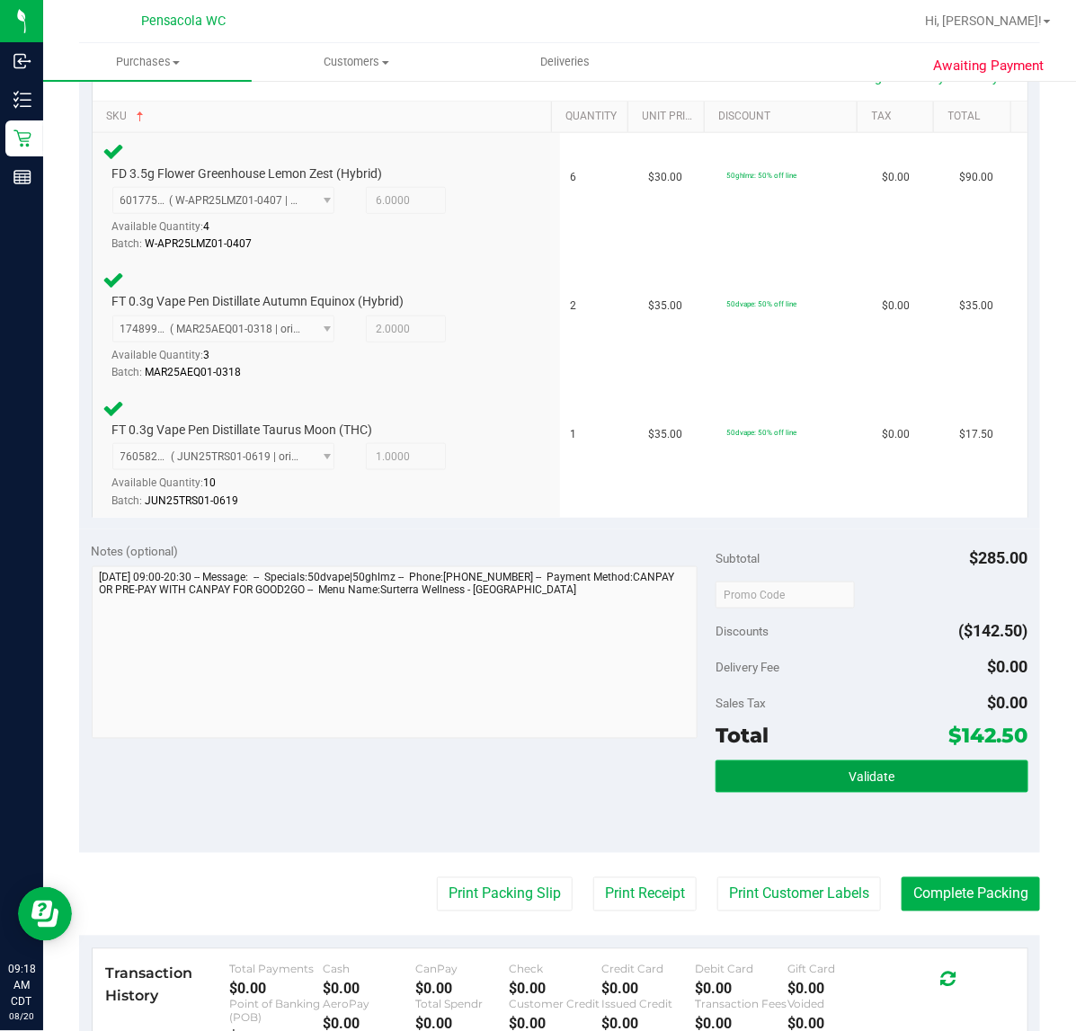
click at [856, 761] on button "Validate" at bounding box center [872, 777] width 312 height 32
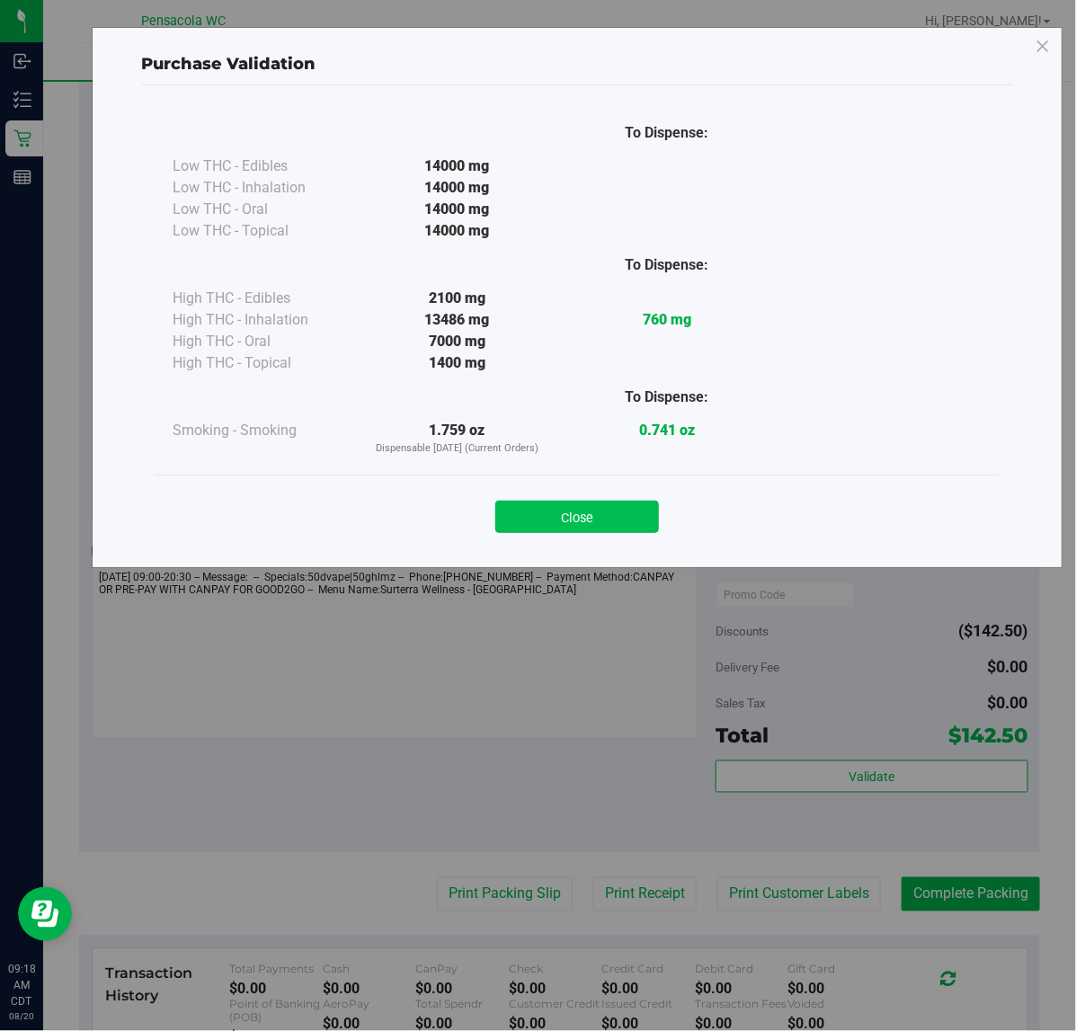
click at [631, 514] on button "Close" at bounding box center [578, 517] width 164 height 32
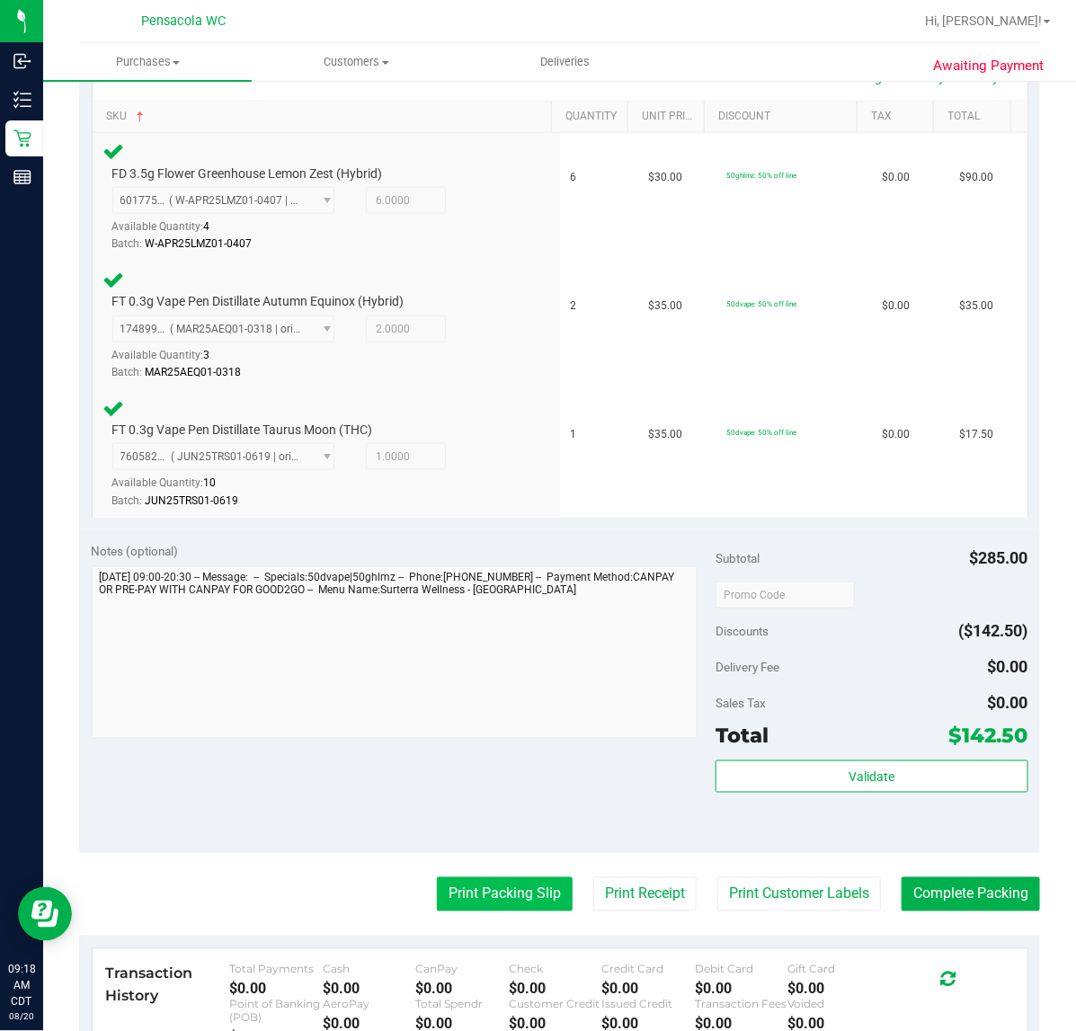
click at [437, 909] on button "Print Packing Slip" at bounding box center [505, 895] width 136 height 34
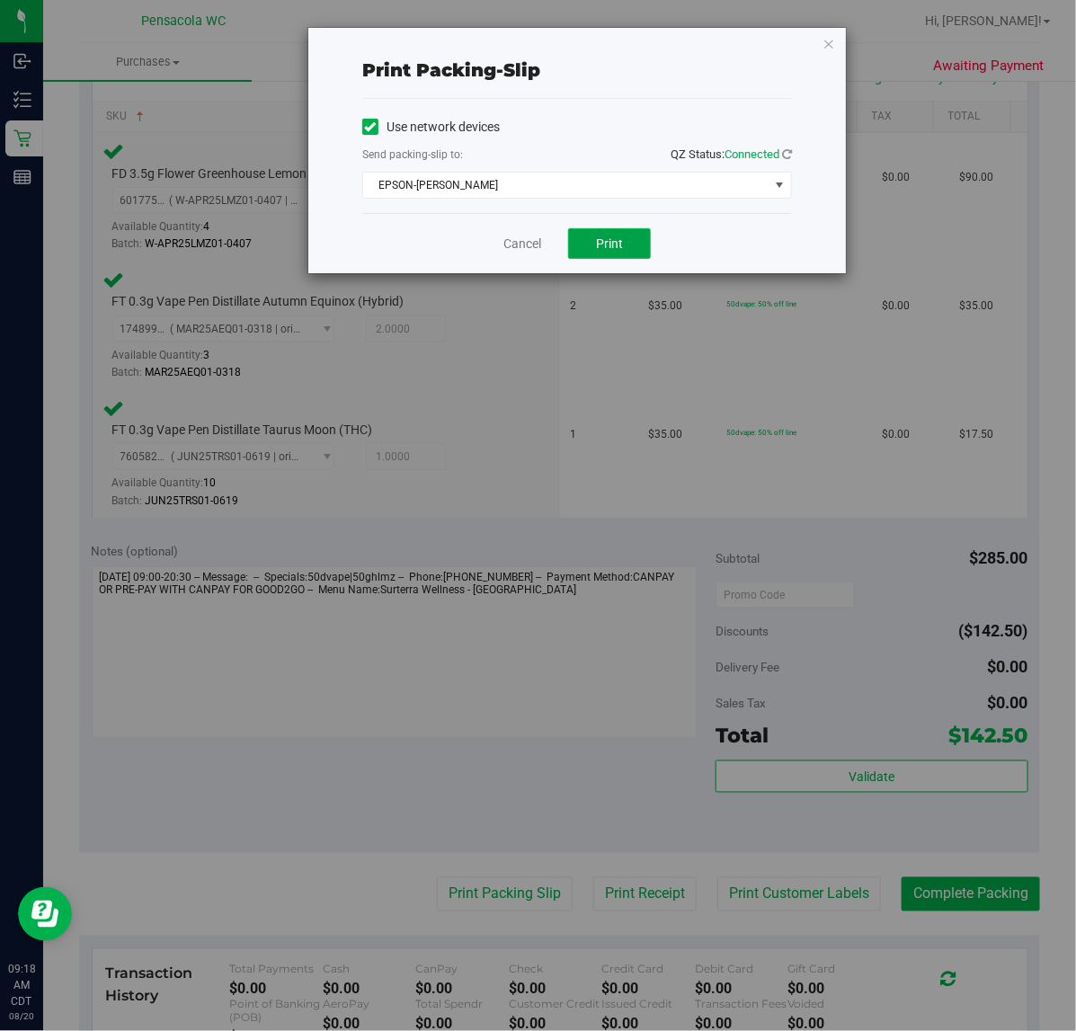
click at [617, 234] on button "Print" at bounding box center [609, 243] width 83 height 31
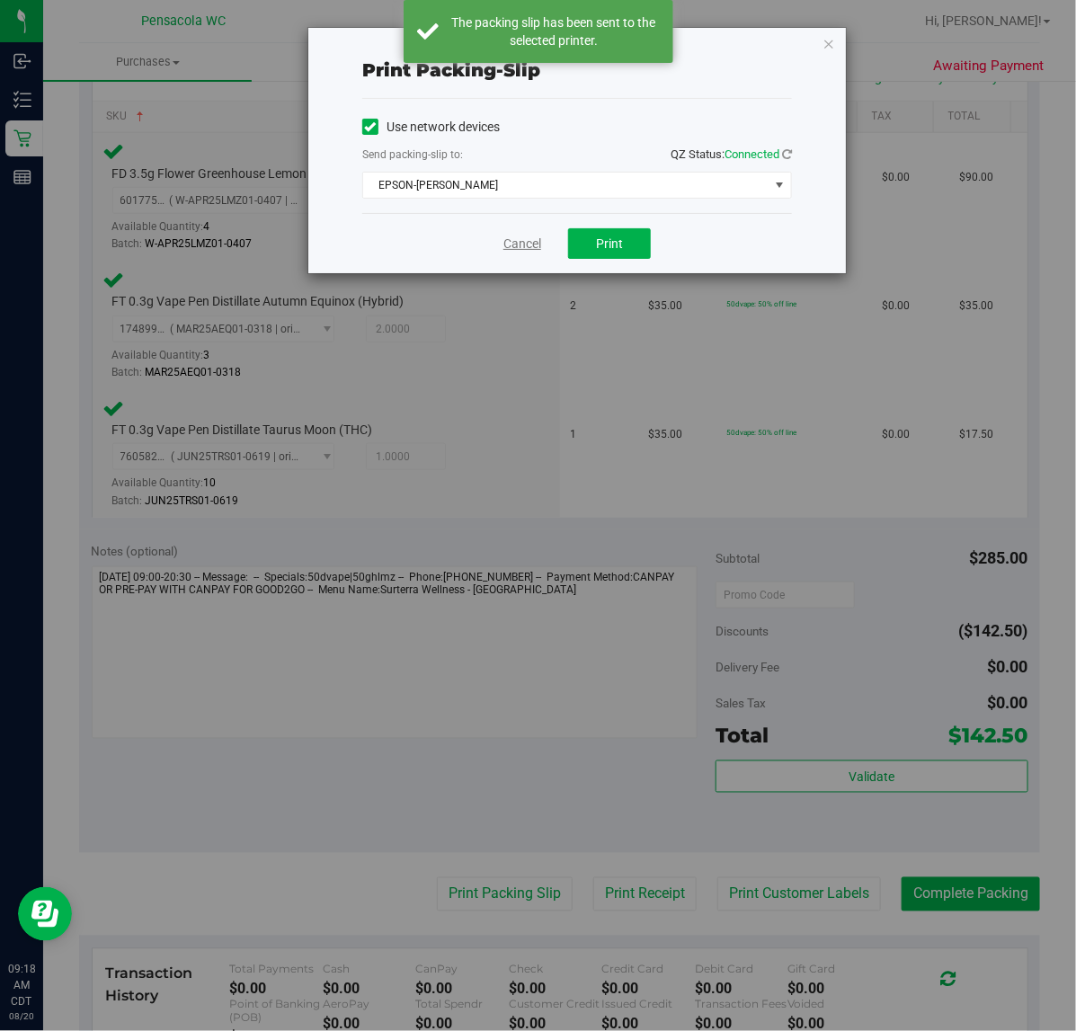
click at [520, 245] on link "Cancel" at bounding box center [523, 244] width 38 height 19
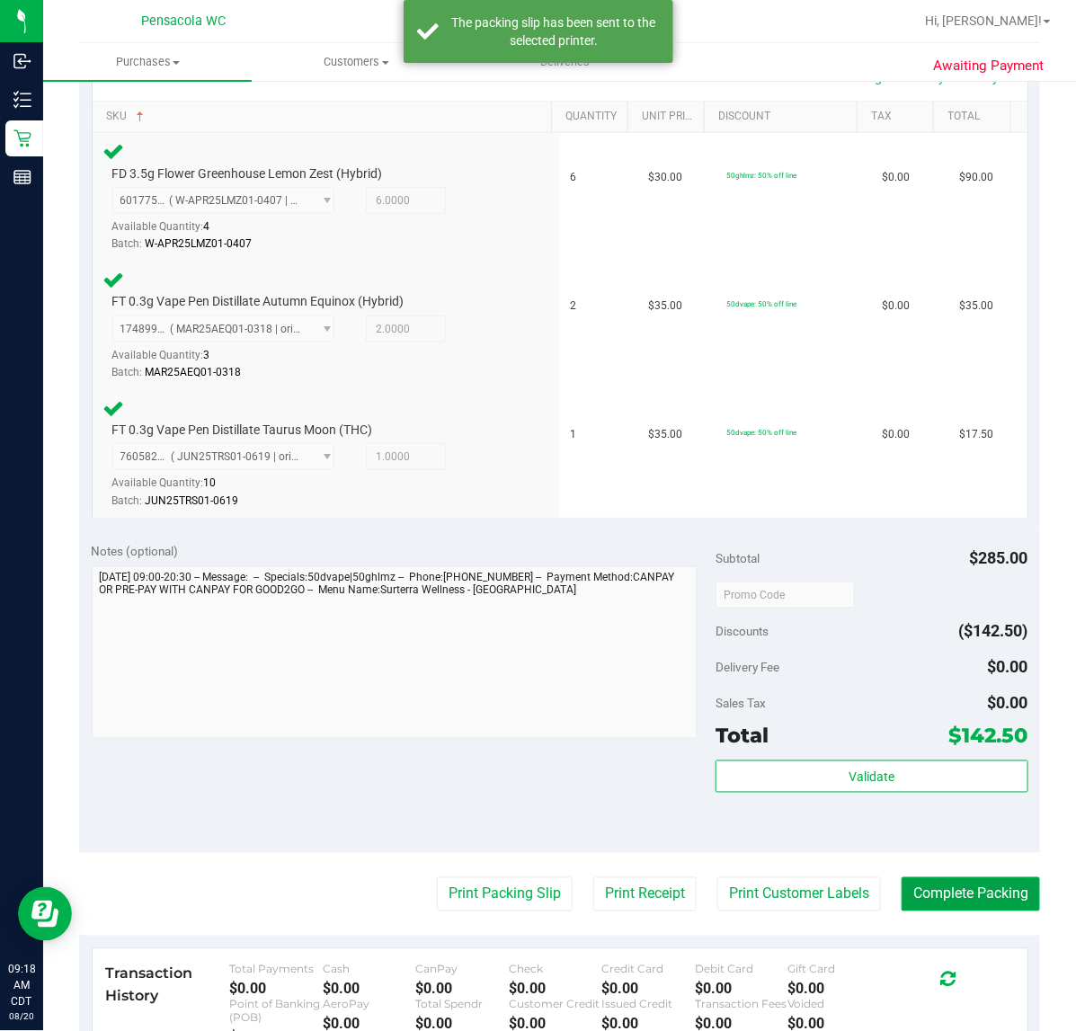
click at [958, 897] on button "Complete Packing" at bounding box center [971, 895] width 138 height 34
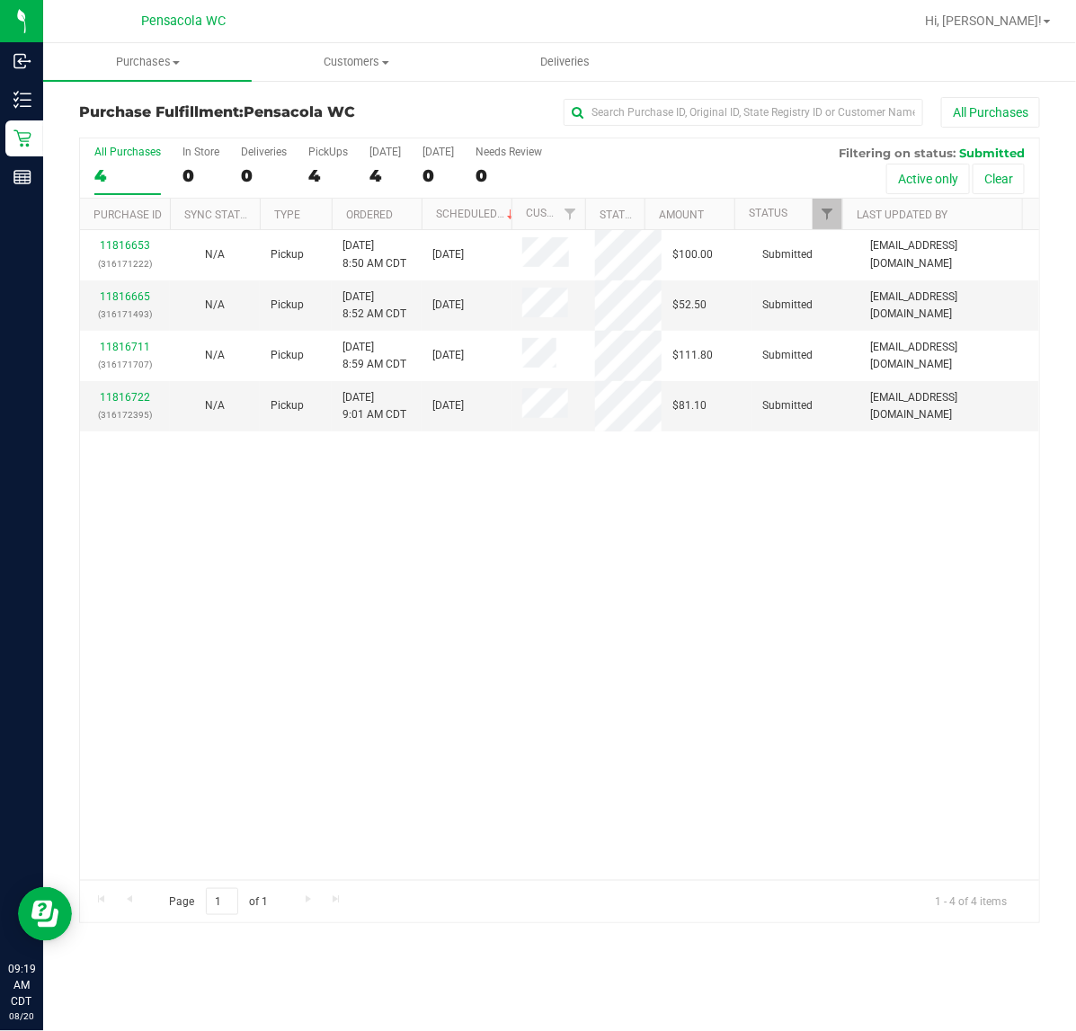
click at [407, 198] on div "All Purchases 4 In Store 0 Deliveries 0 PickUps 4 Today 4 Tomorrow 0 Needs Revi…" at bounding box center [560, 168] width 960 height 60
click at [376, 212] on link "Ordered" at bounding box center [369, 215] width 47 height 13
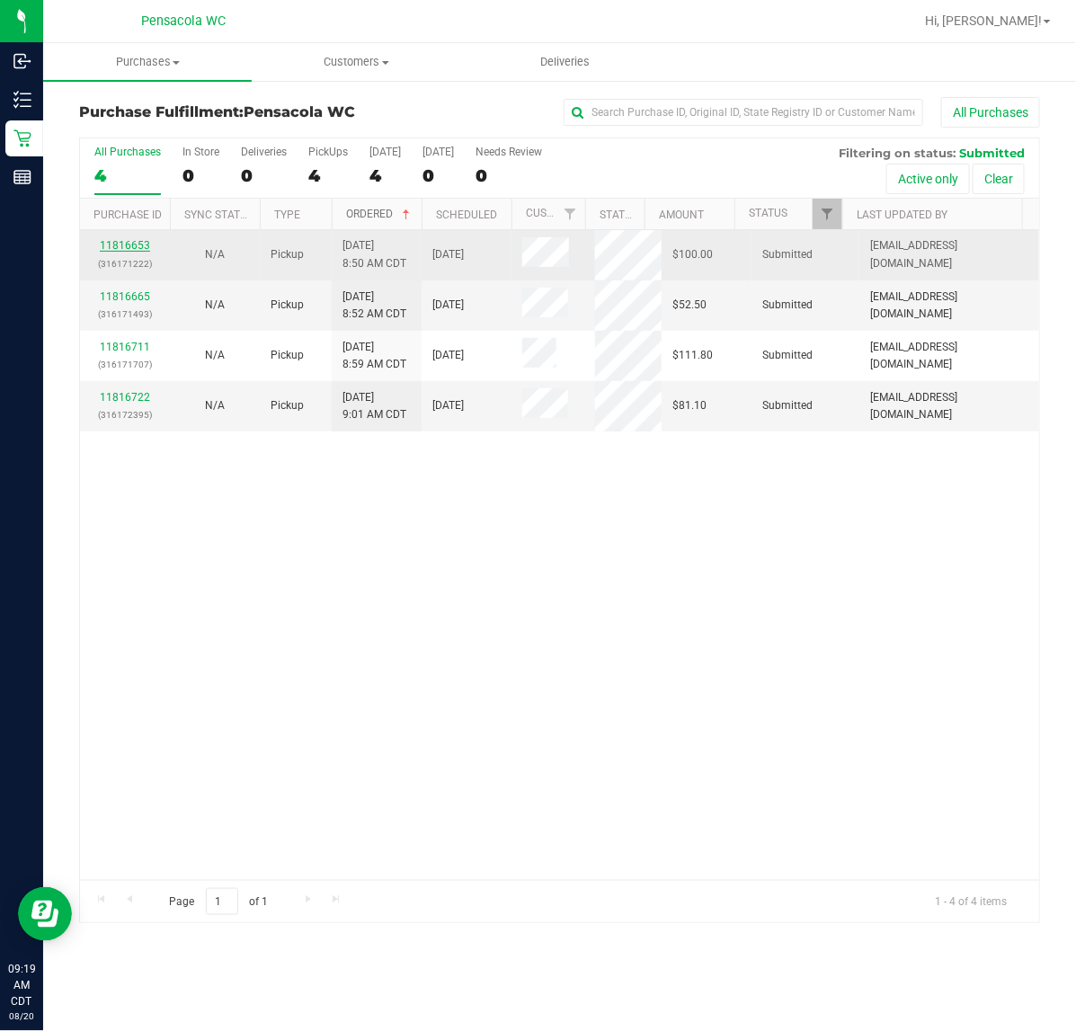
click at [128, 247] on link "11816653" at bounding box center [125, 245] width 50 height 13
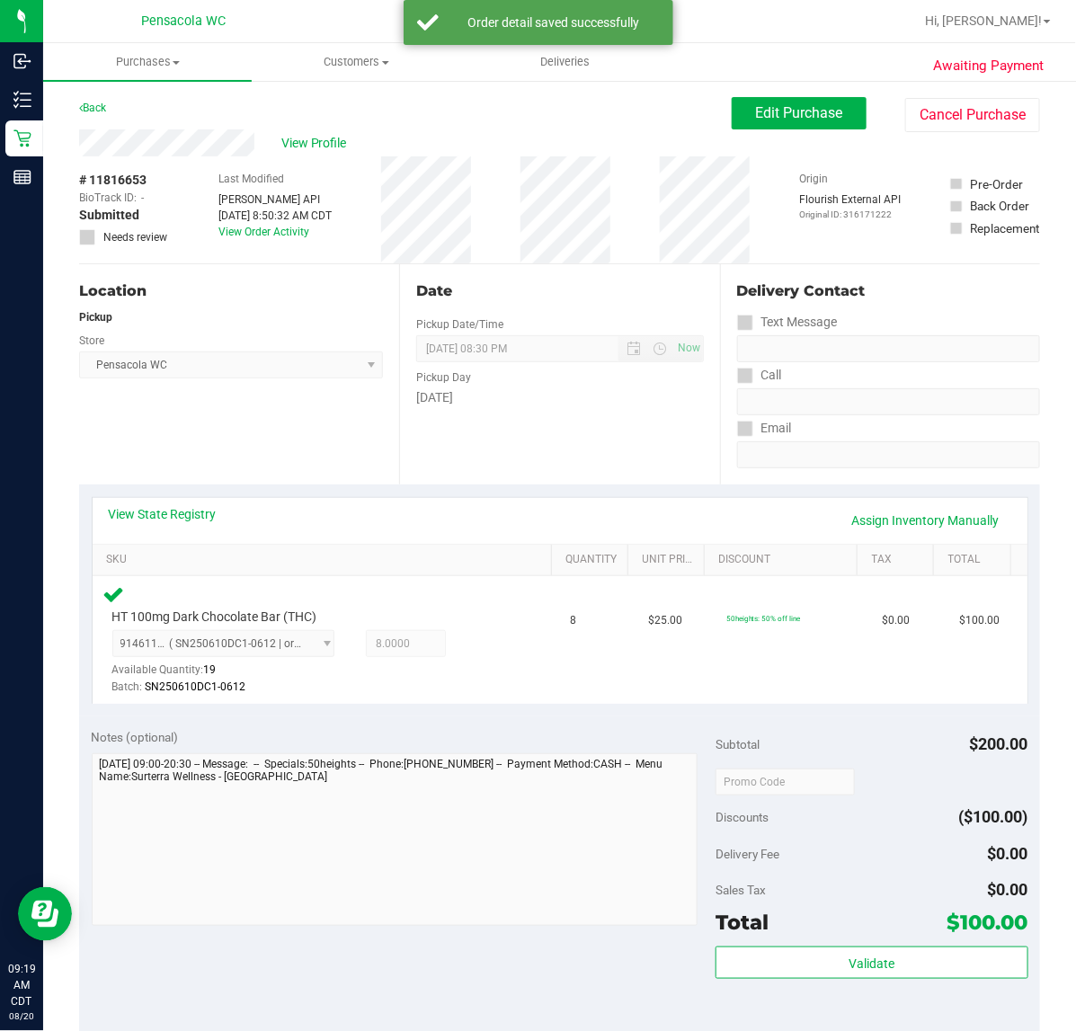
scroll to position [346, 0]
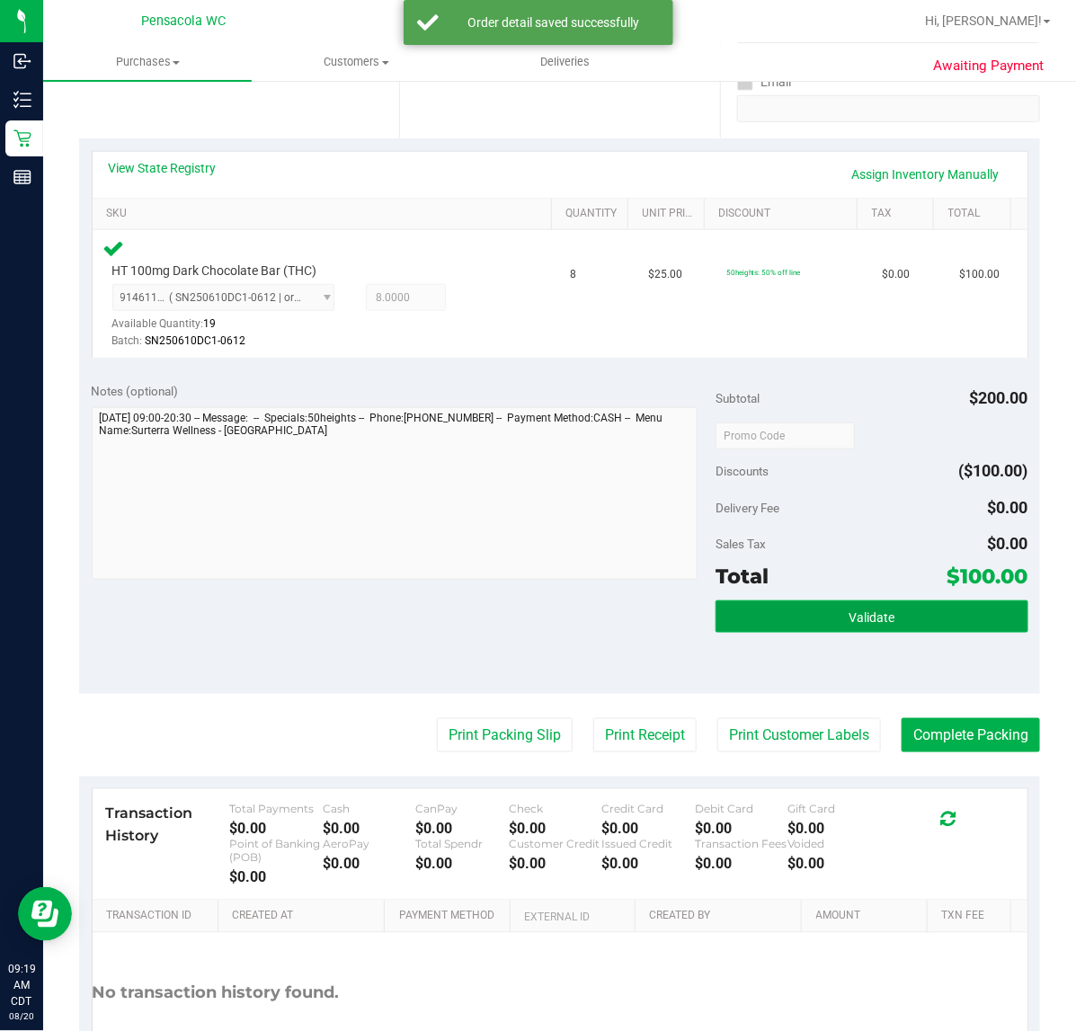
click at [862, 626] on button "Validate" at bounding box center [872, 617] width 312 height 32
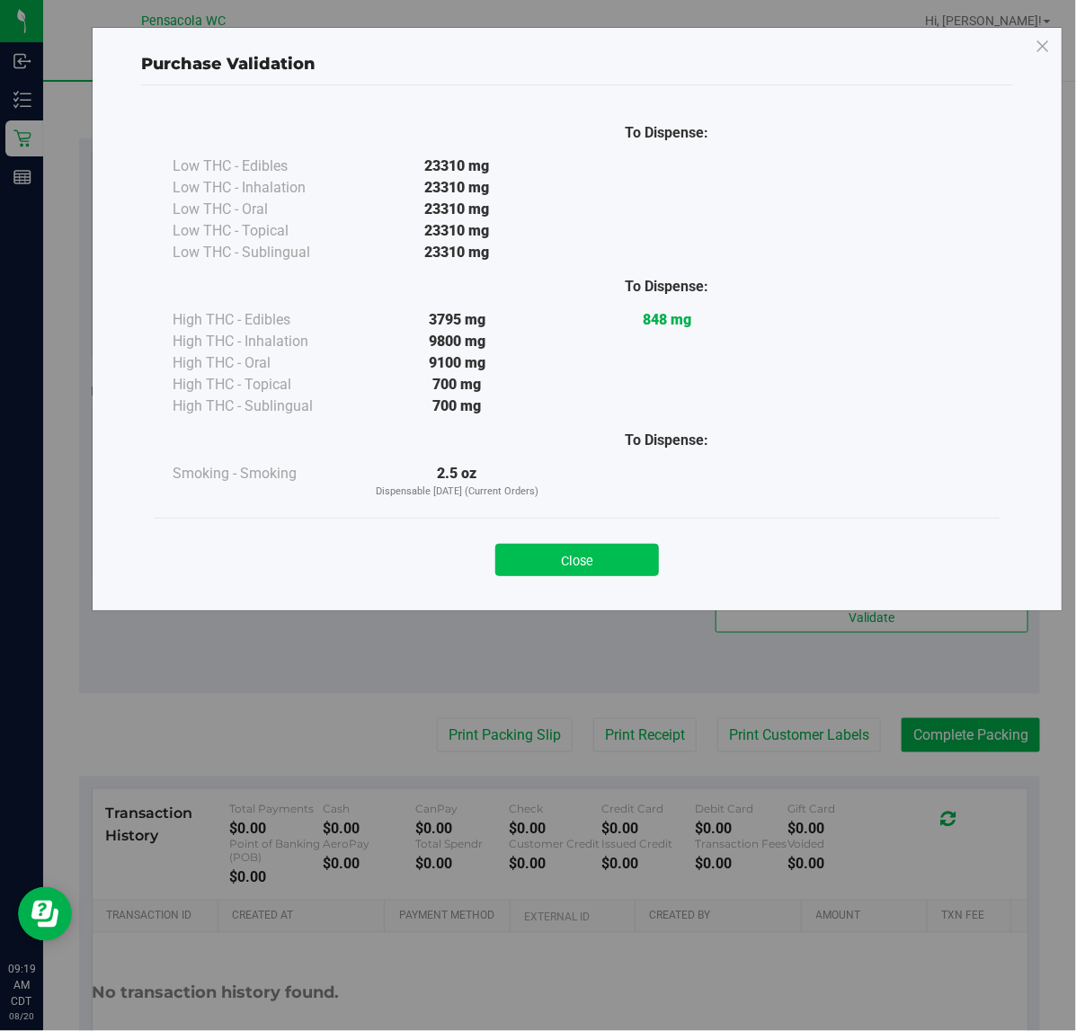
click at [643, 558] on button "Close" at bounding box center [578, 560] width 164 height 32
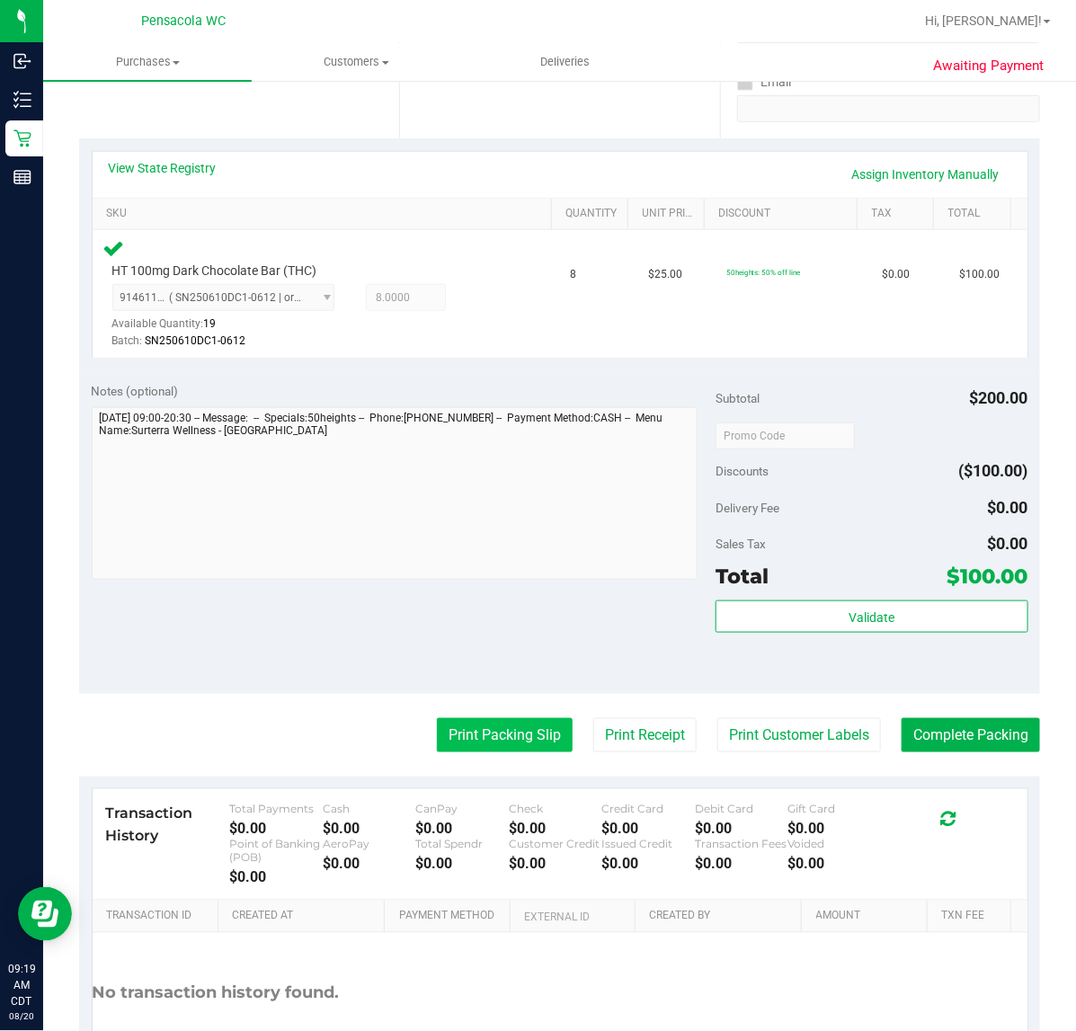
click at [451, 719] on button "Print Packing Slip" at bounding box center [505, 736] width 136 height 34
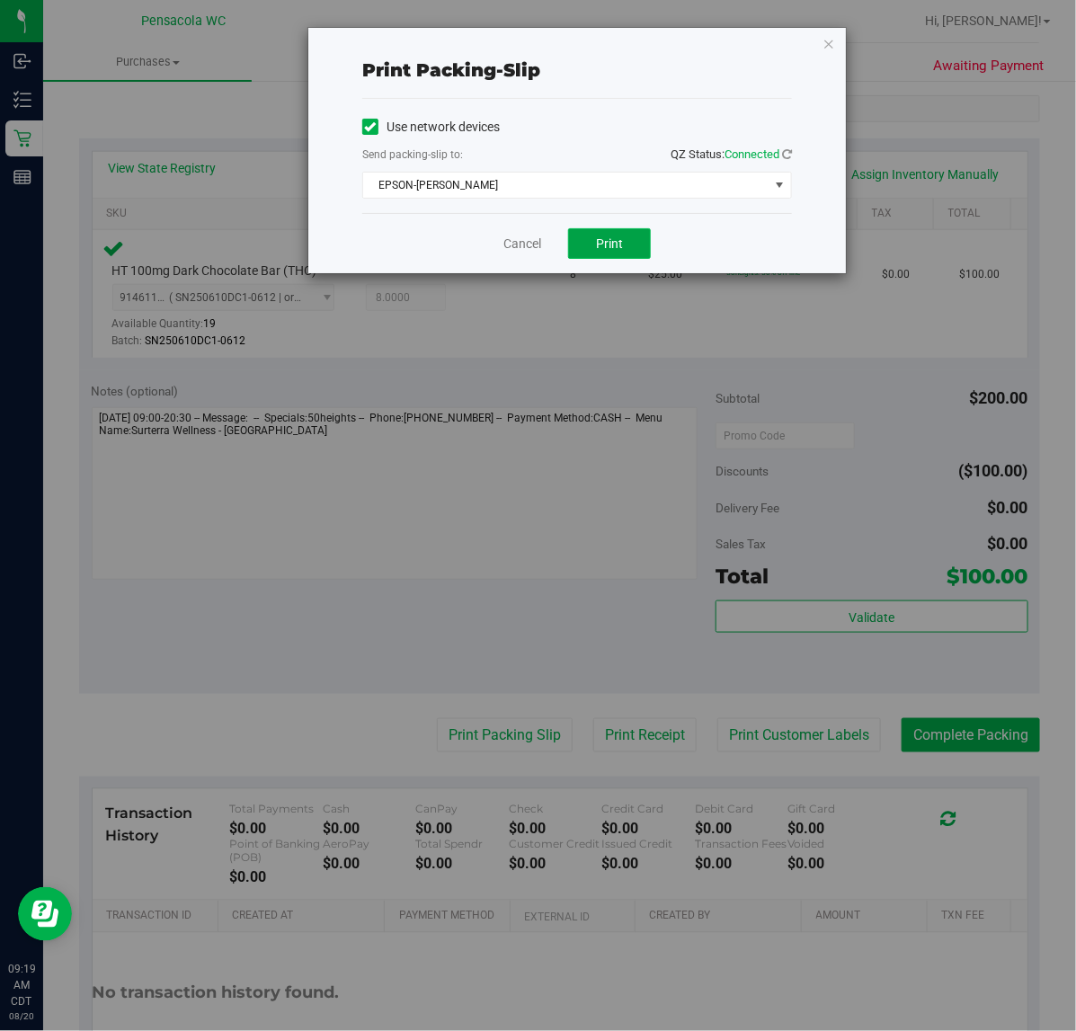
click at [610, 245] on span "Print" at bounding box center [609, 244] width 27 height 14
click at [531, 244] on link "Cancel" at bounding box center [523, 244] width 38 height 19
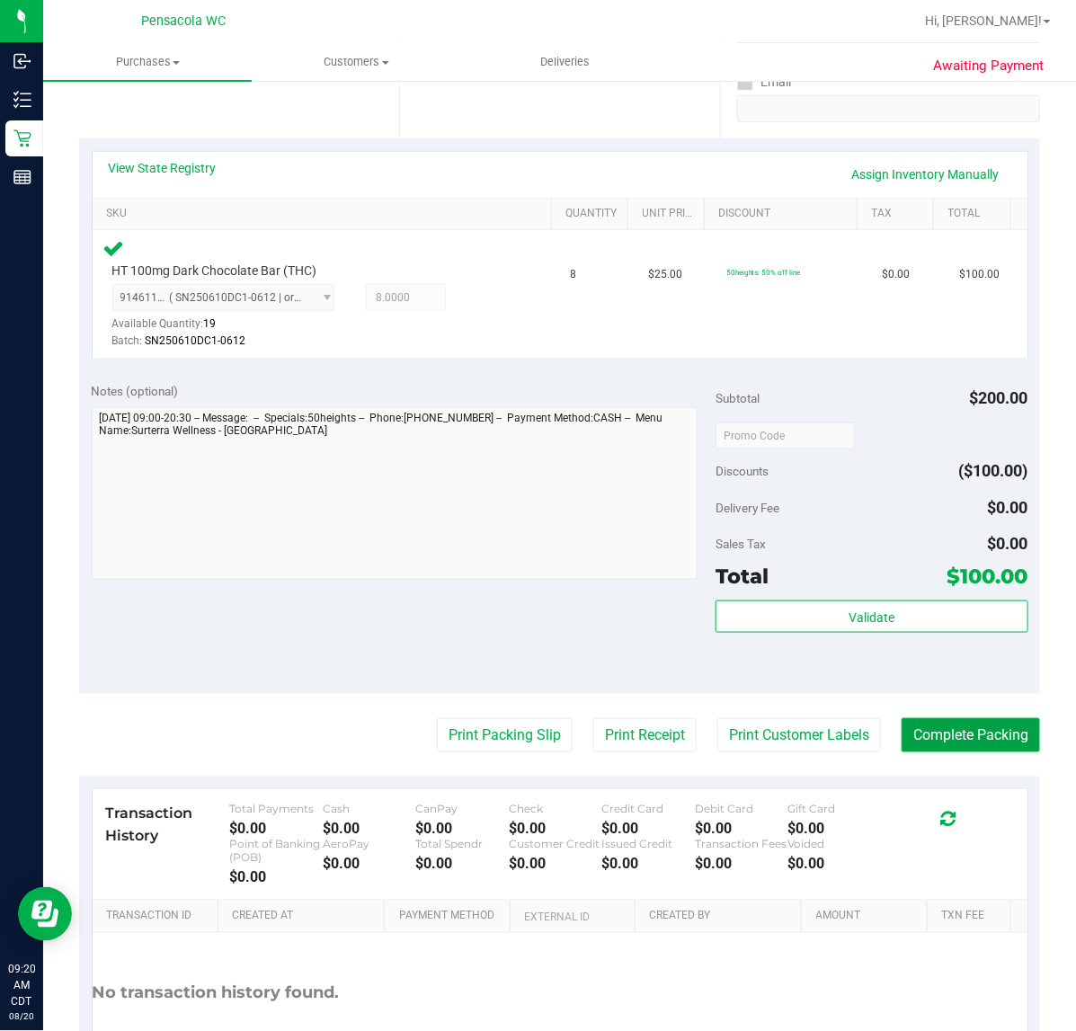
click at [904, 740] on button "Complete Packing" at bounding box center [971, 736] width 138 height 34
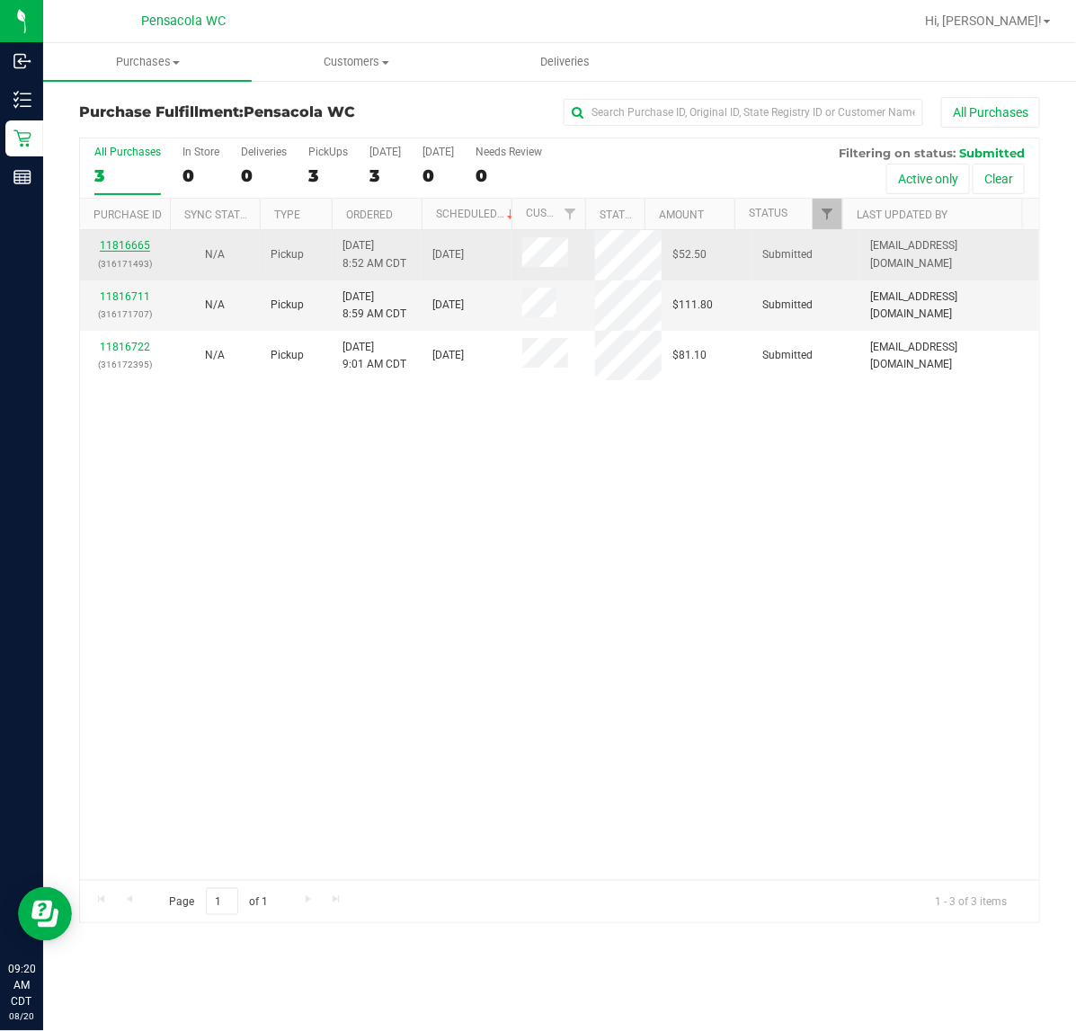
click at [128, 249] on link "11816665" at bounding box center [125, 245] width 50 height 13
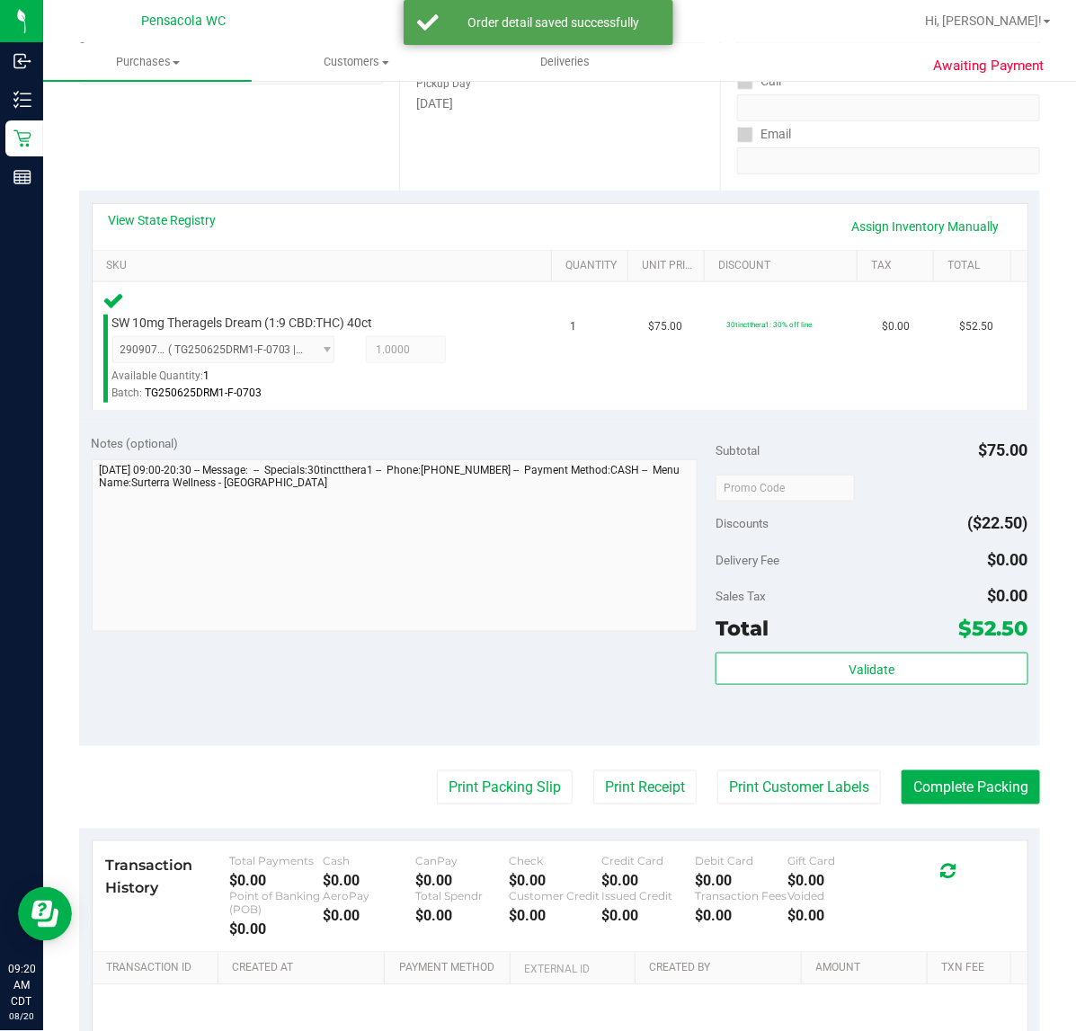
scroll to position [302, 0]
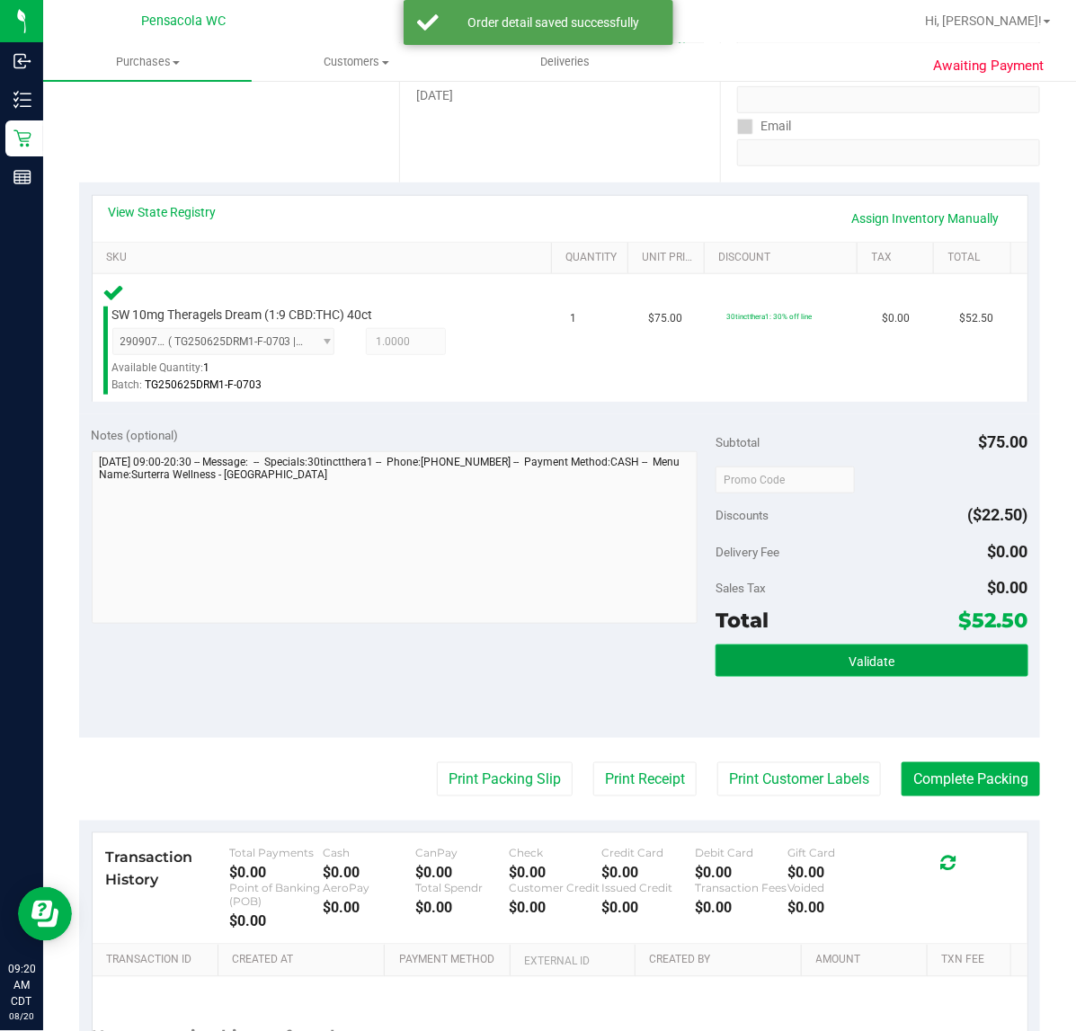
click at [883, 671] on button "Validate" at bounding box center [872, 661] width 312 height 32
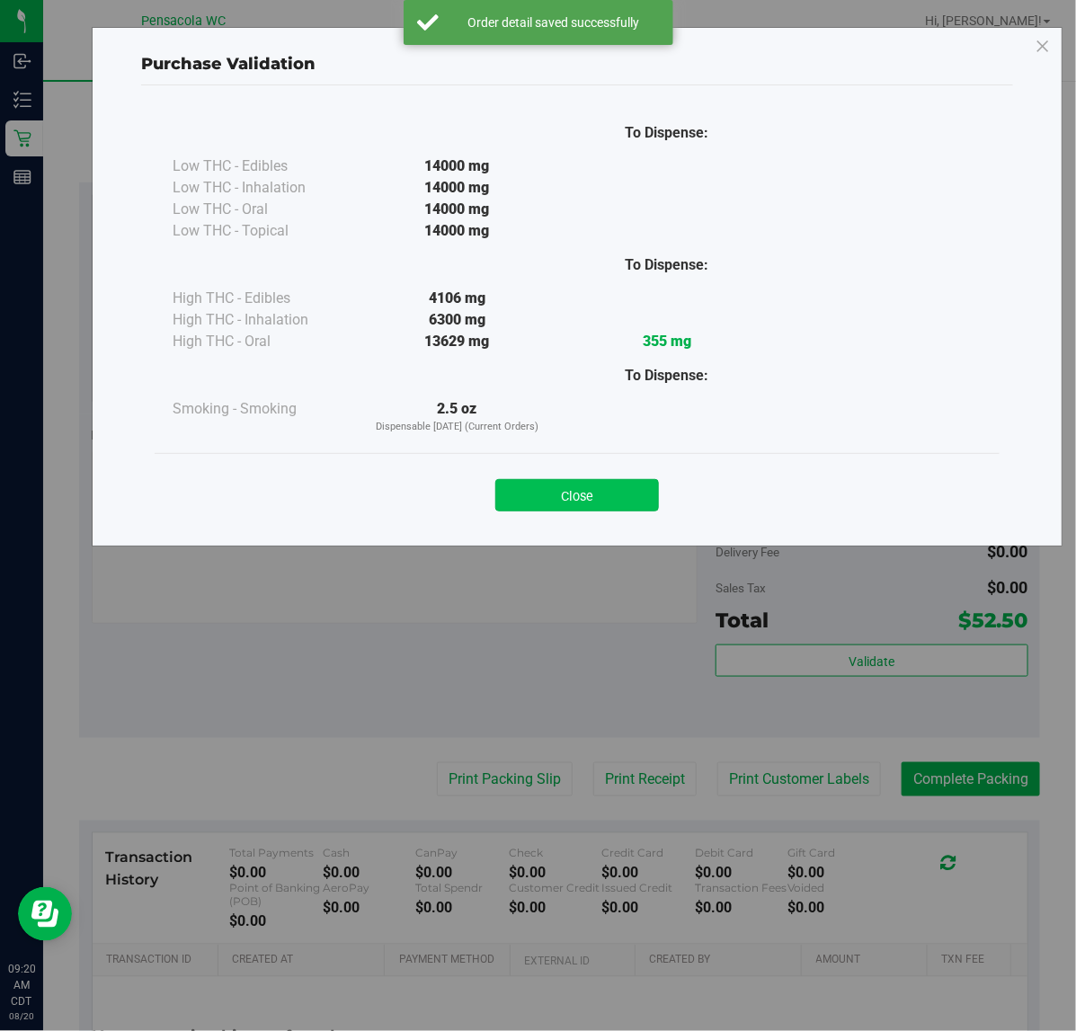
click at [608, 495] on button "Close" at bounding box center [578, 495] width 164 height 32
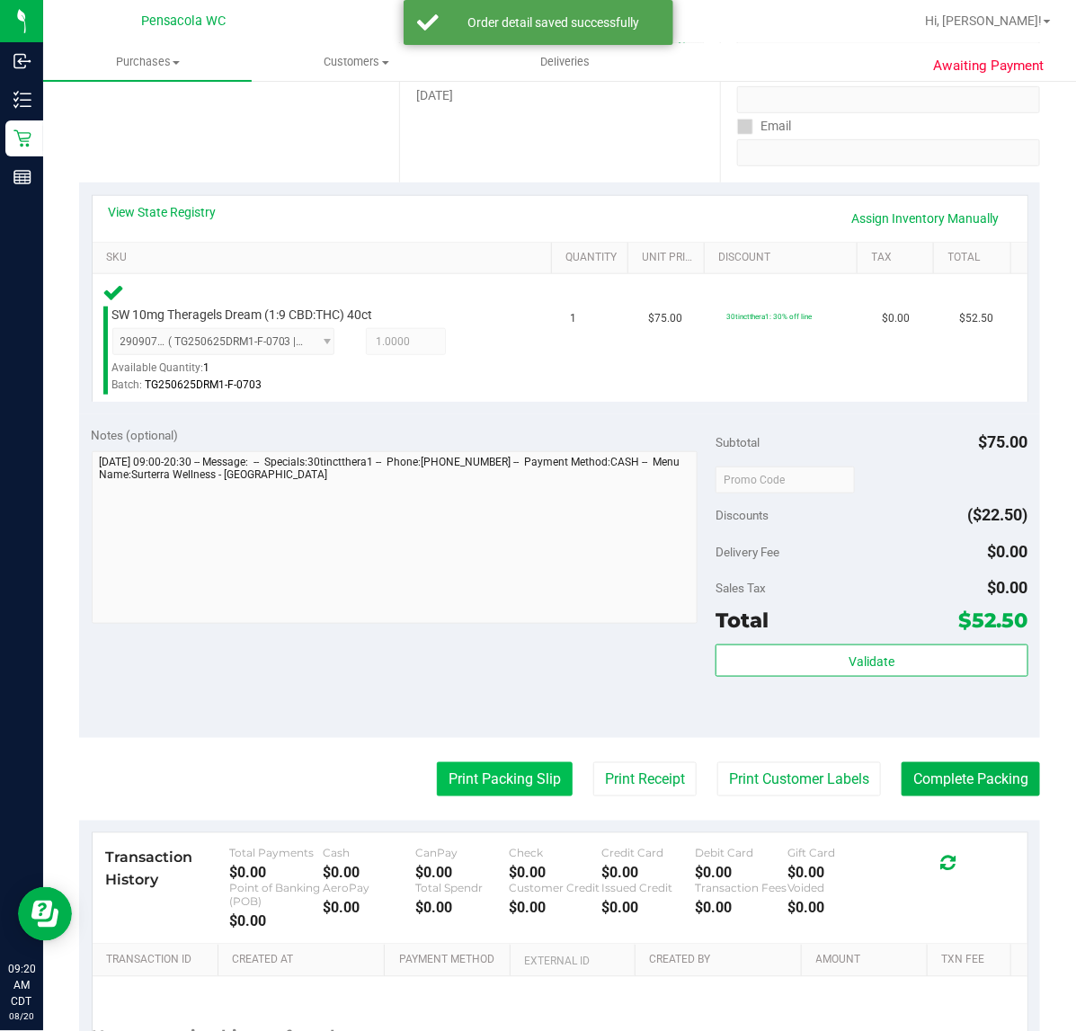
click at [511, 764] on button "Print Packing Slip" at bounding box center [505, 780] width 136 height 34
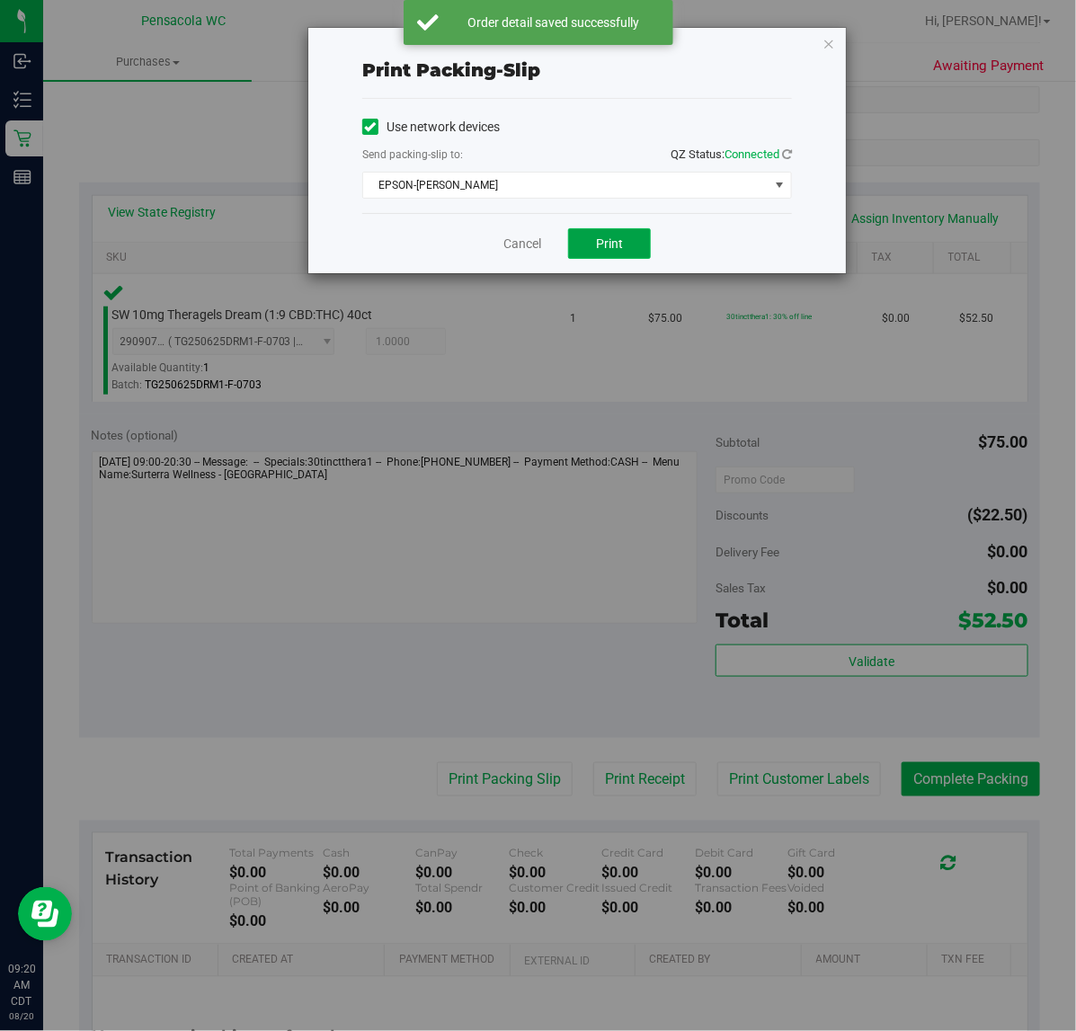
click at [610, 246] on span "Print" at bounding box center [609, 244] width 27 height 14
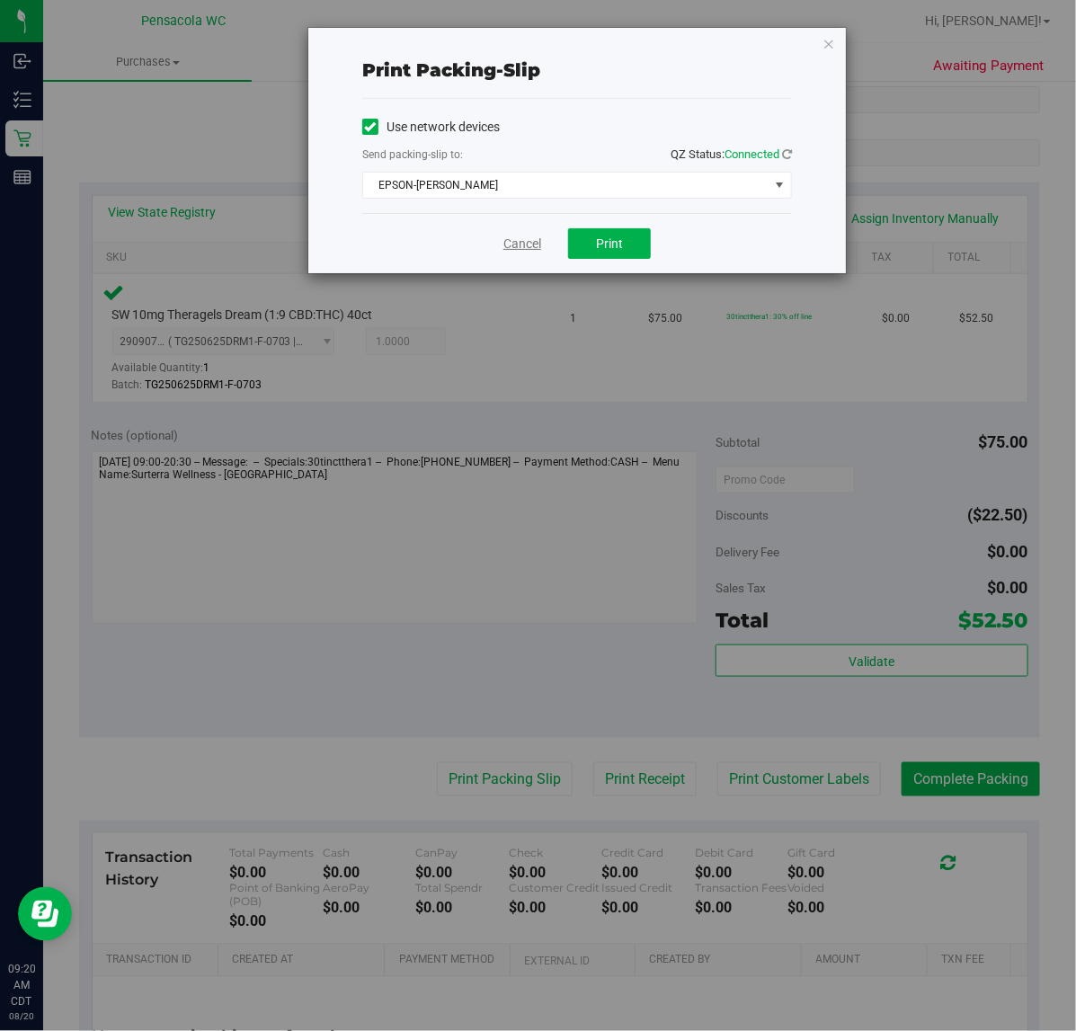
click at [527, 241] on link "Cancel" at bounding box center [523, 244] width 38 height 19
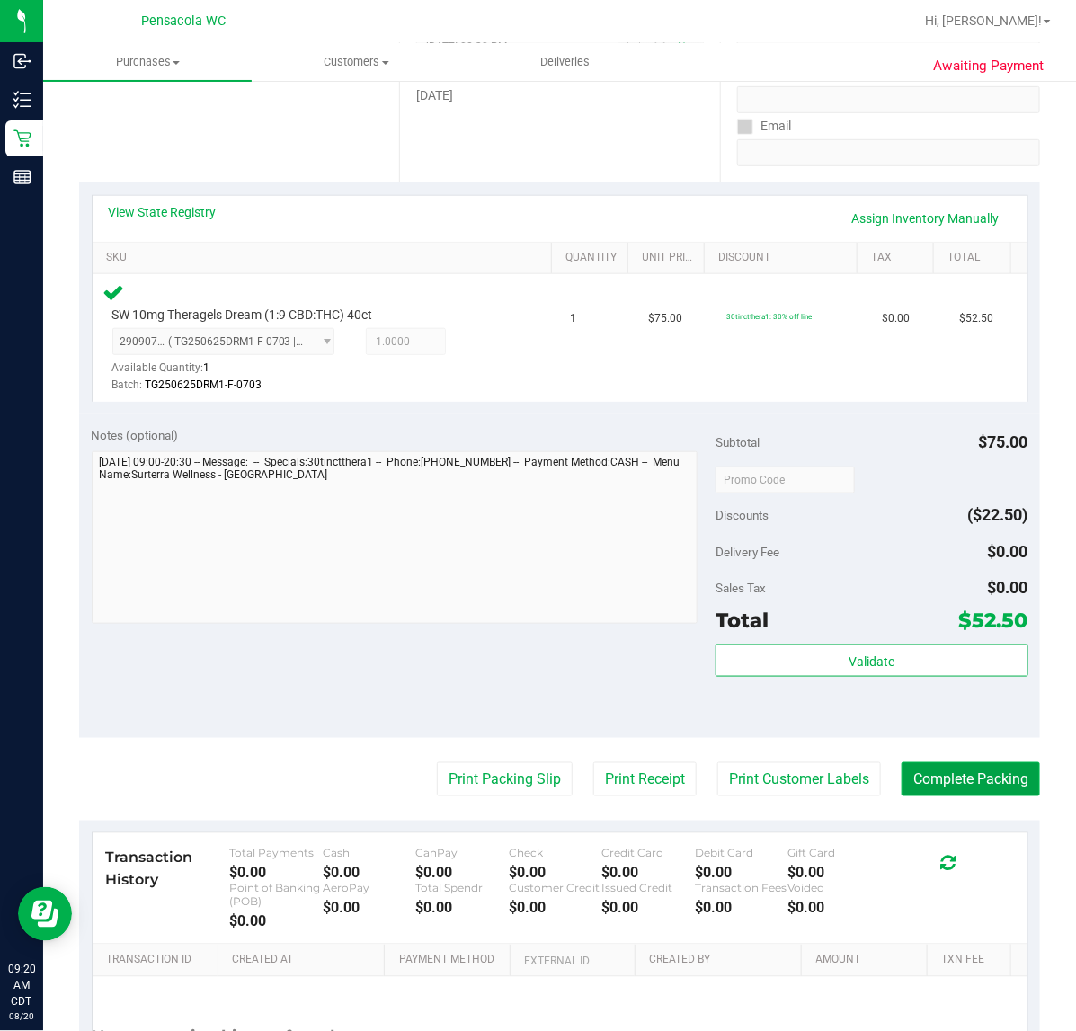
click at [937, 789] on button "Complete Packing" at bounding box center [971, 780] width 138 height 34
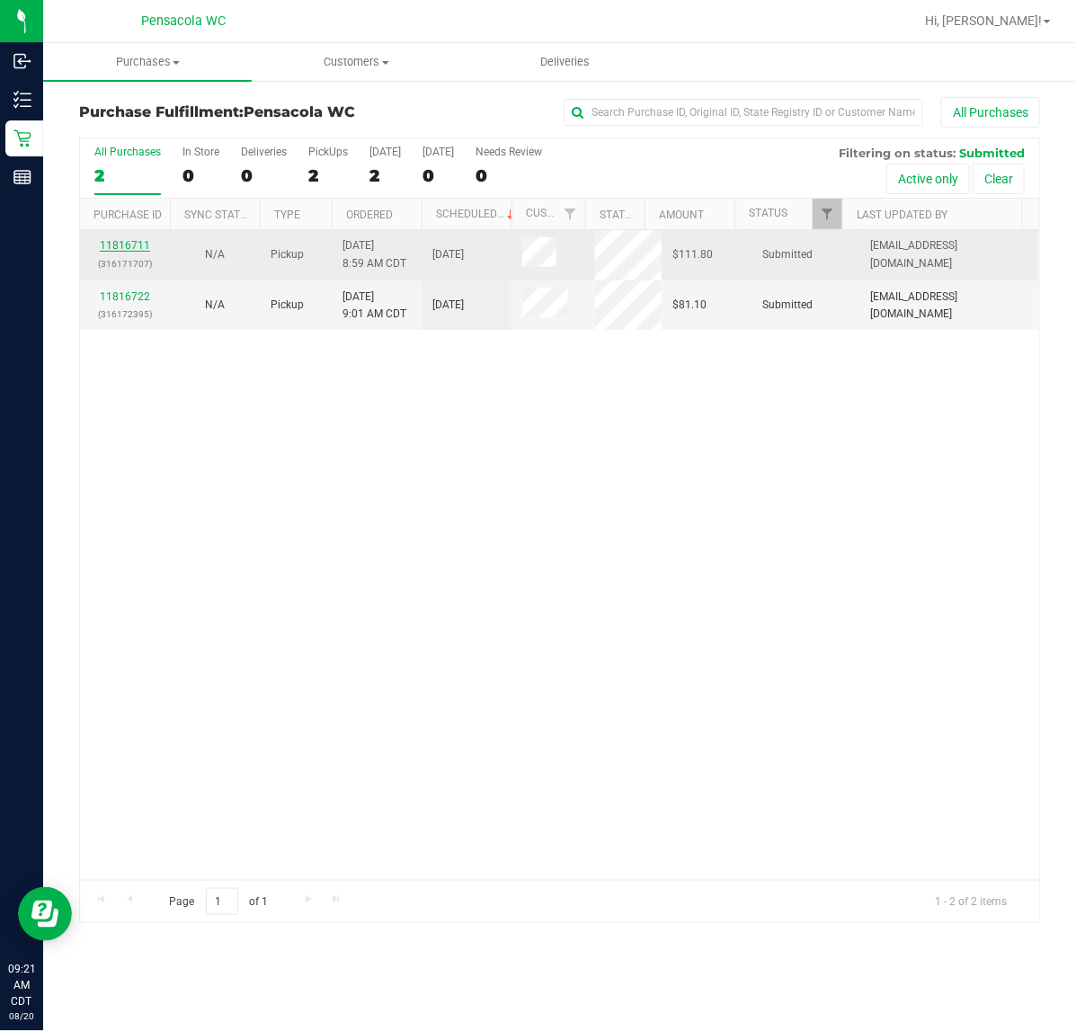
click at [124, 247] on link "11816711" at bounding box center [125, 245] width 50 height 13
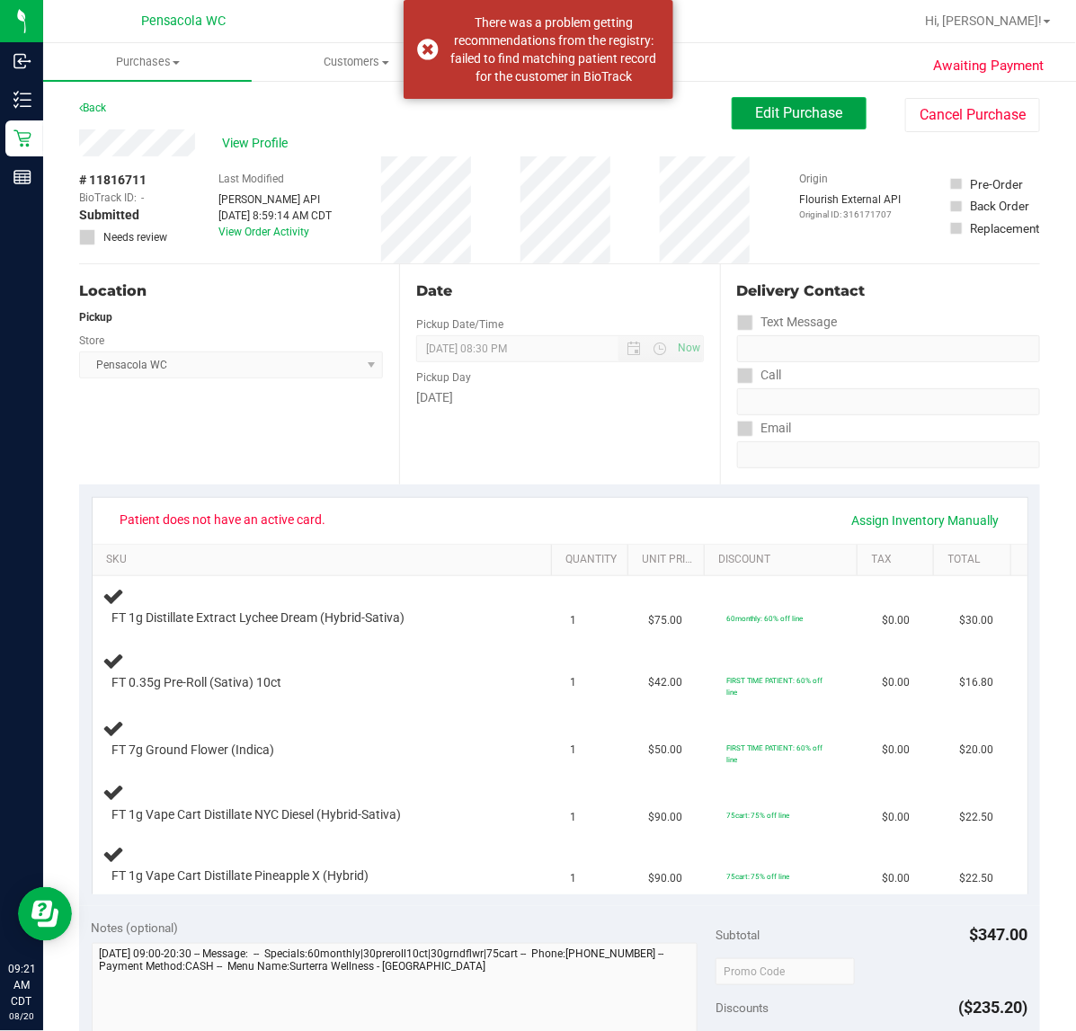
click at [756, 106] on span "Edit Purchase" at bounding box center [799, 112] width 87 height 17
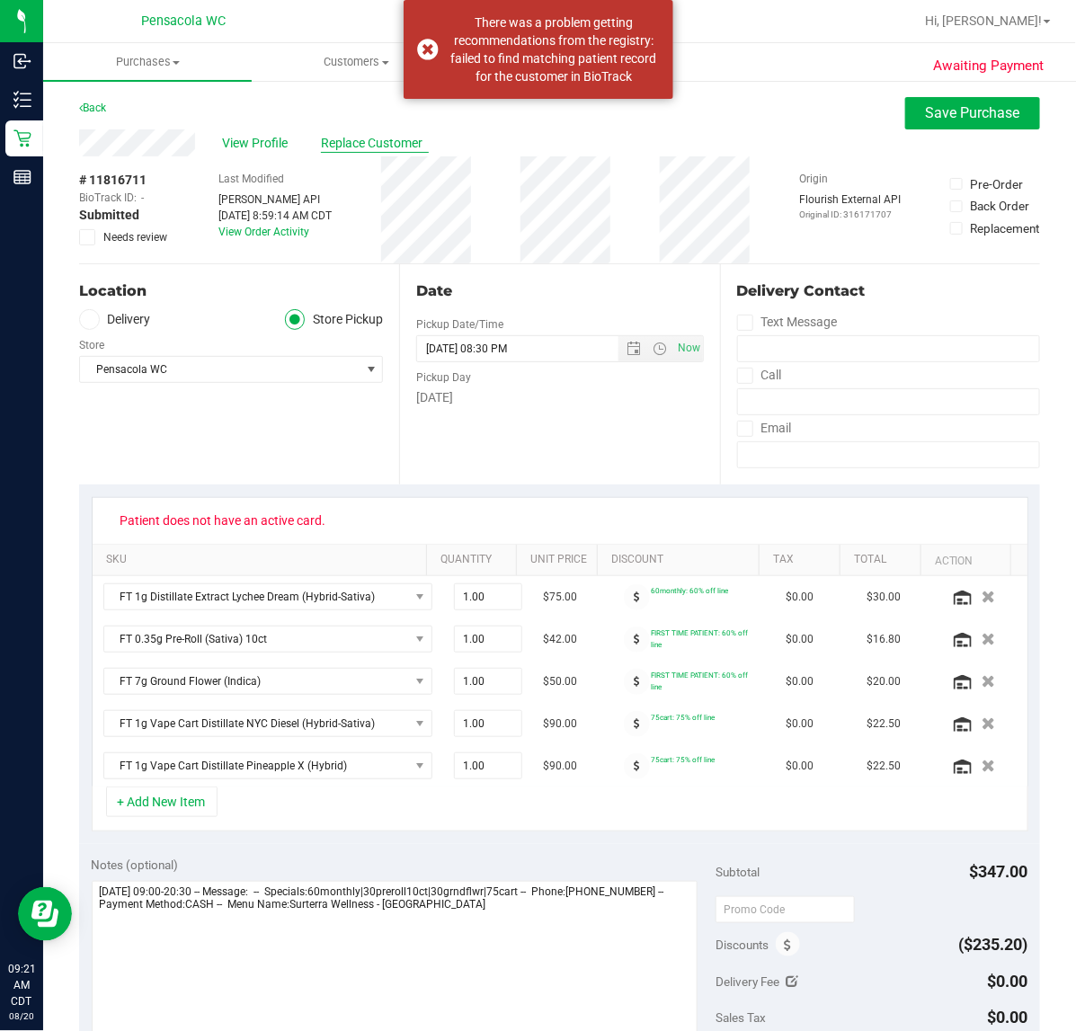
click at [369, 146] on span "Replace Customer" at bounding box center [375, 143] width 108 height 19
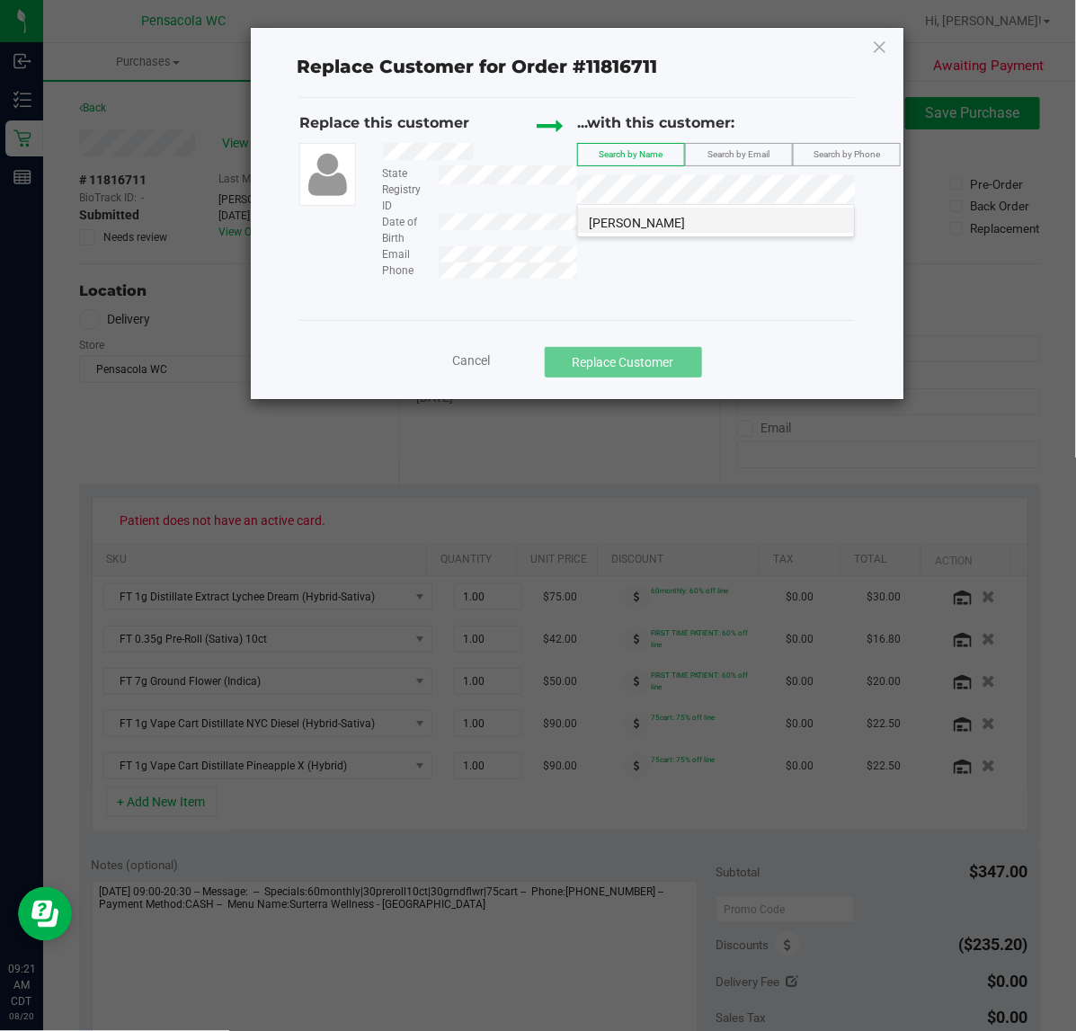
click at [737, 228] on li "SHARON LORD" at bounding box center [716, 220] width 276 height 25
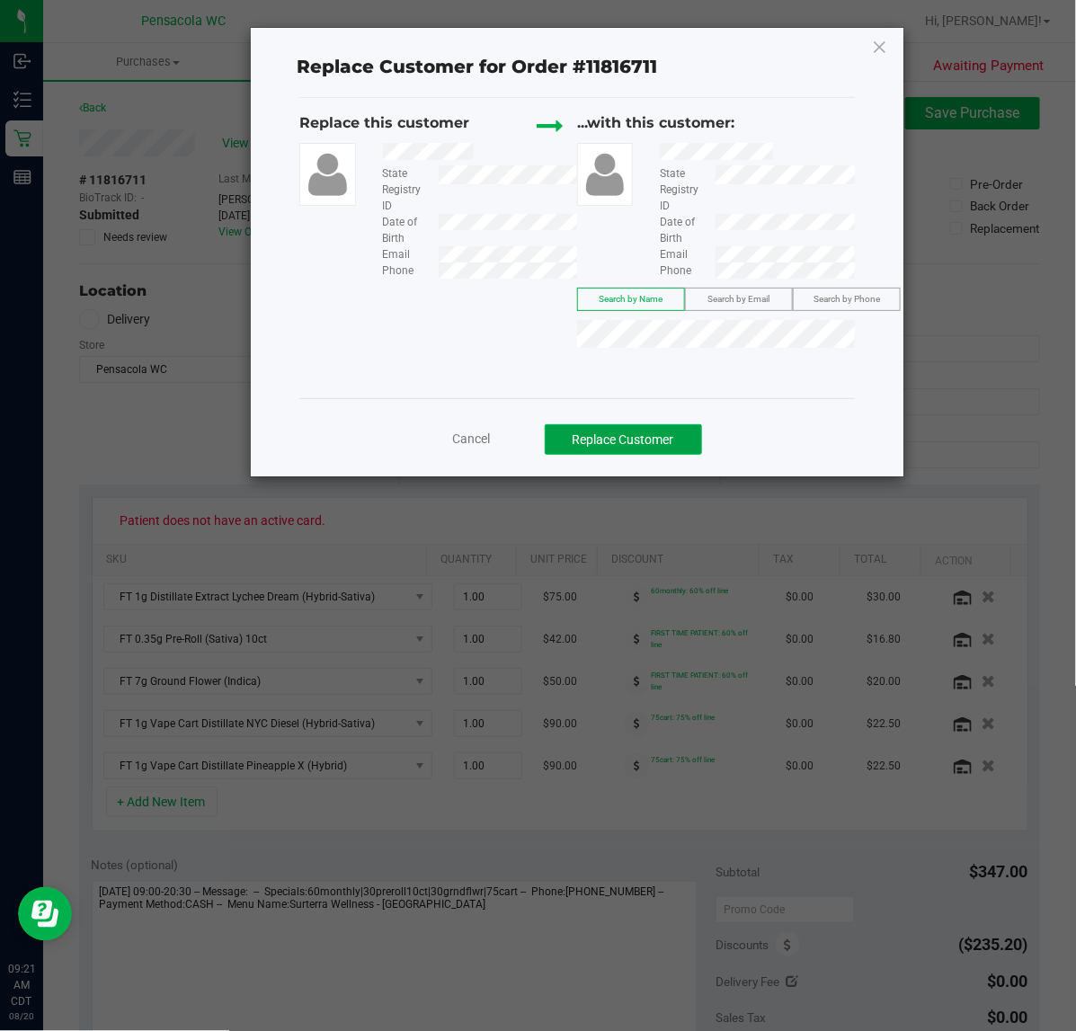
click at [637, 437] on button "Replace Customer" at bounding box center [623, 439] width 157 height 31
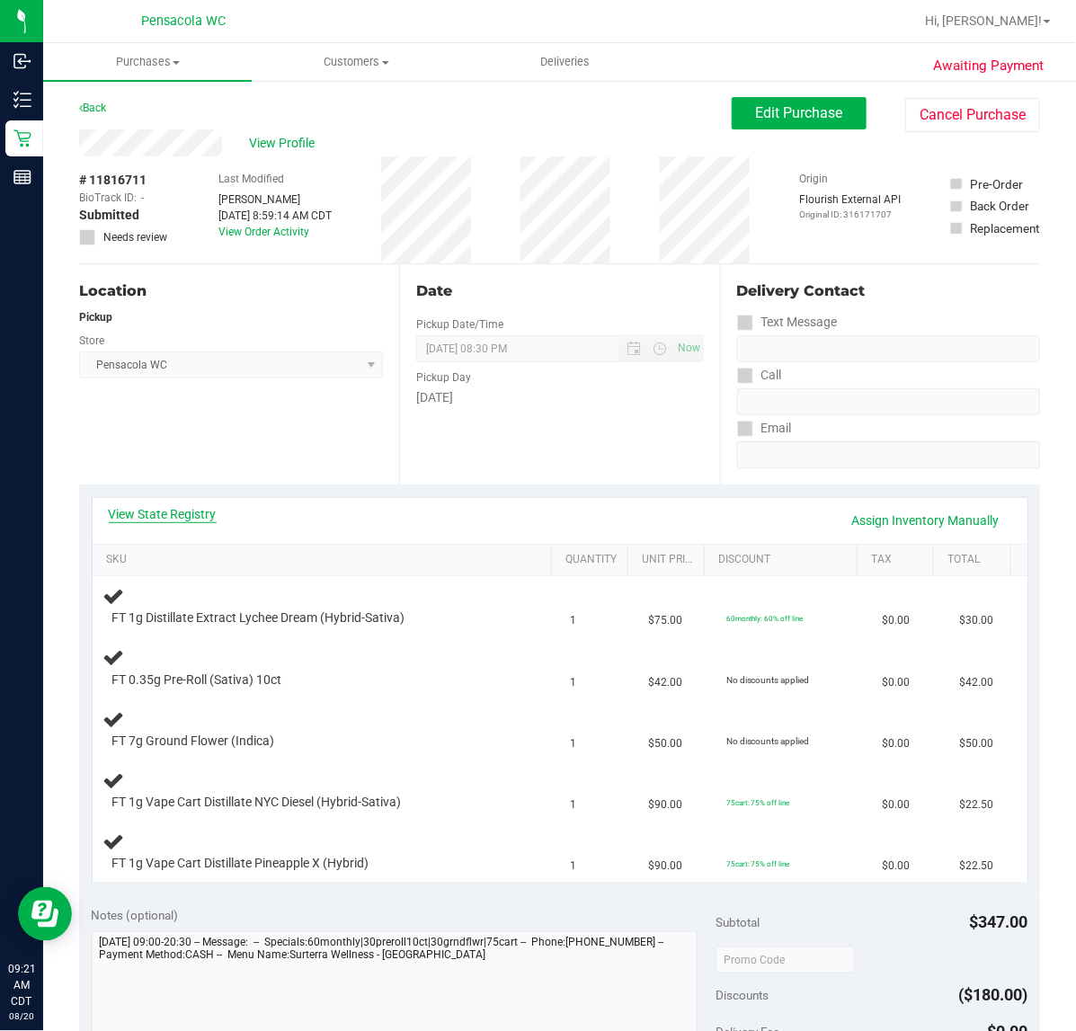
click at [151, 513] on link "View State Registry" at bounding box center [163, 514] width 108 height 18
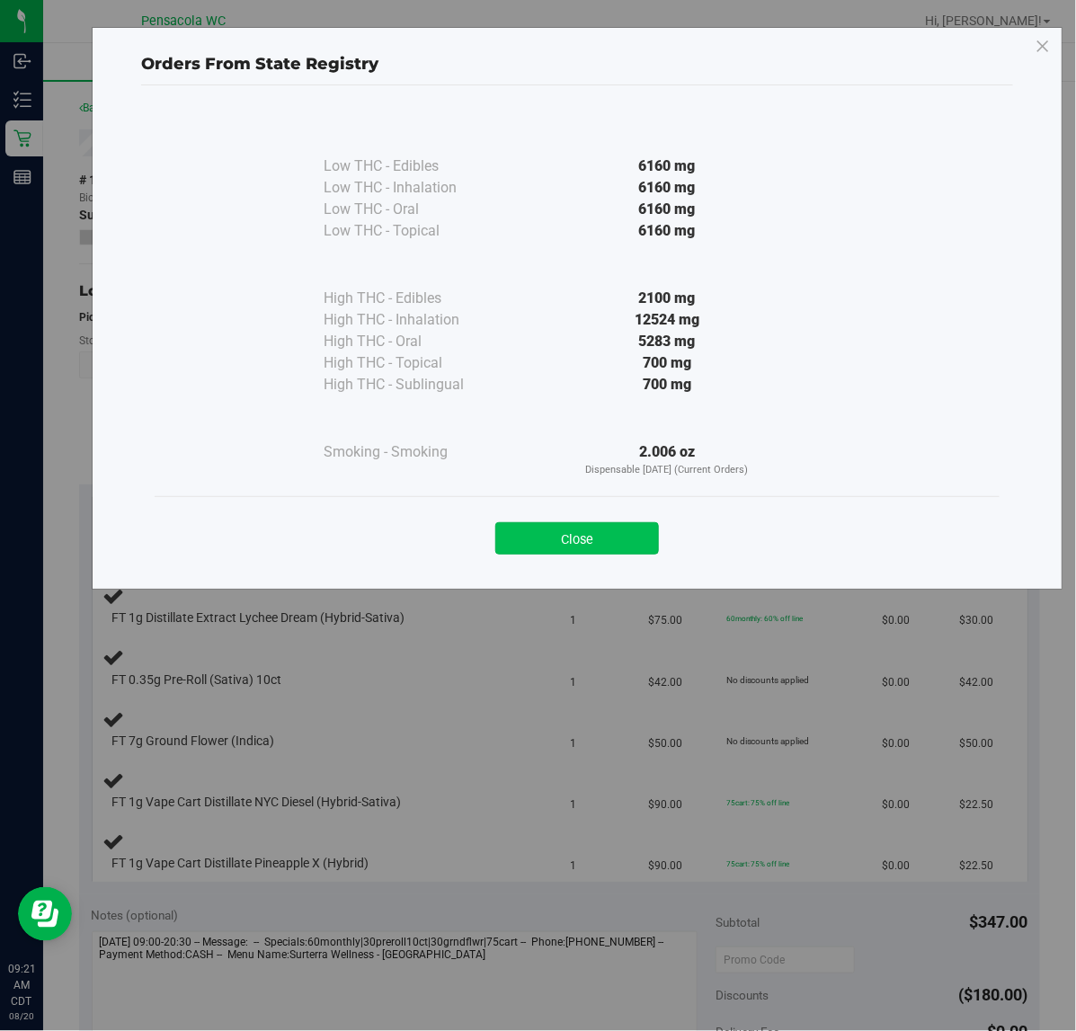
click at [594, 547] on button "Close" at bounding box center [578, 538] width 164 height 32
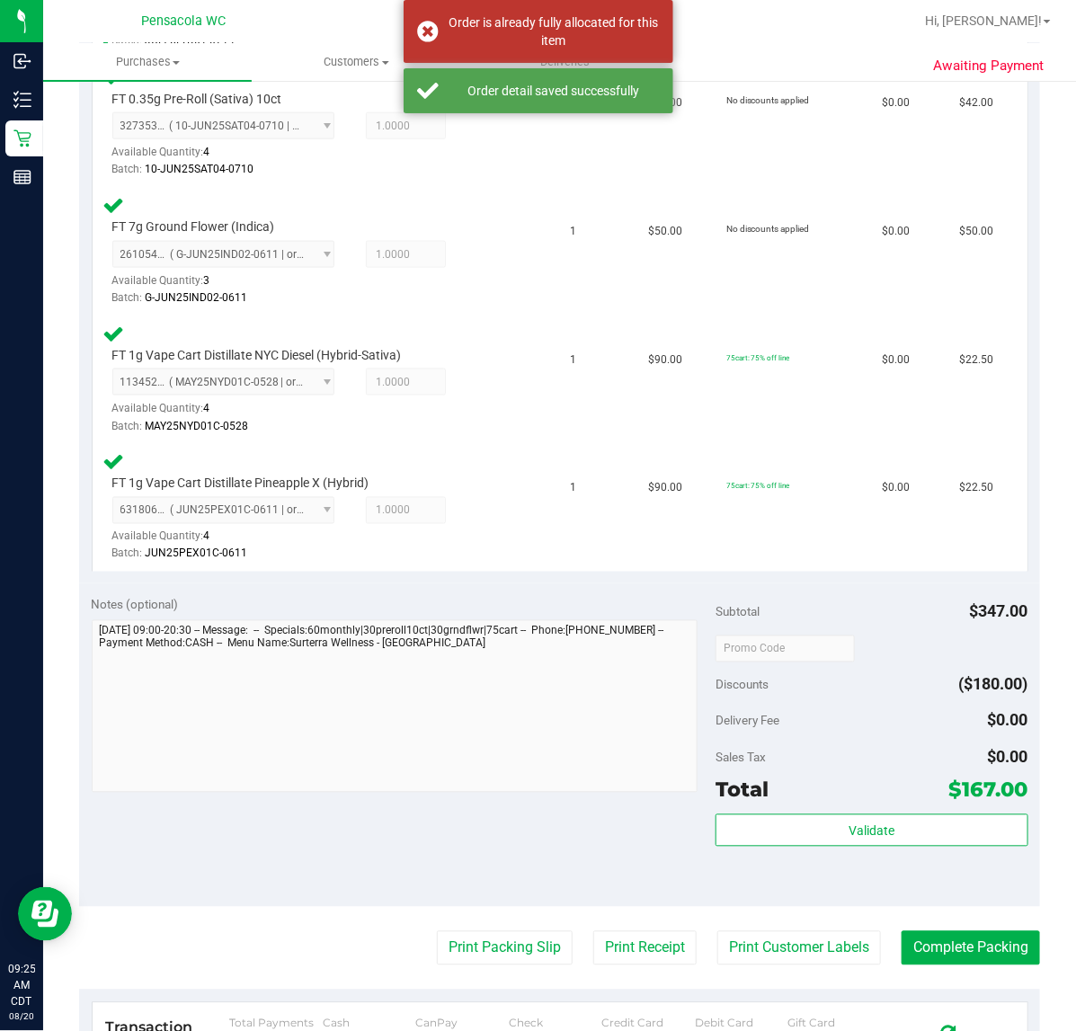
scroll to position [671, 0]
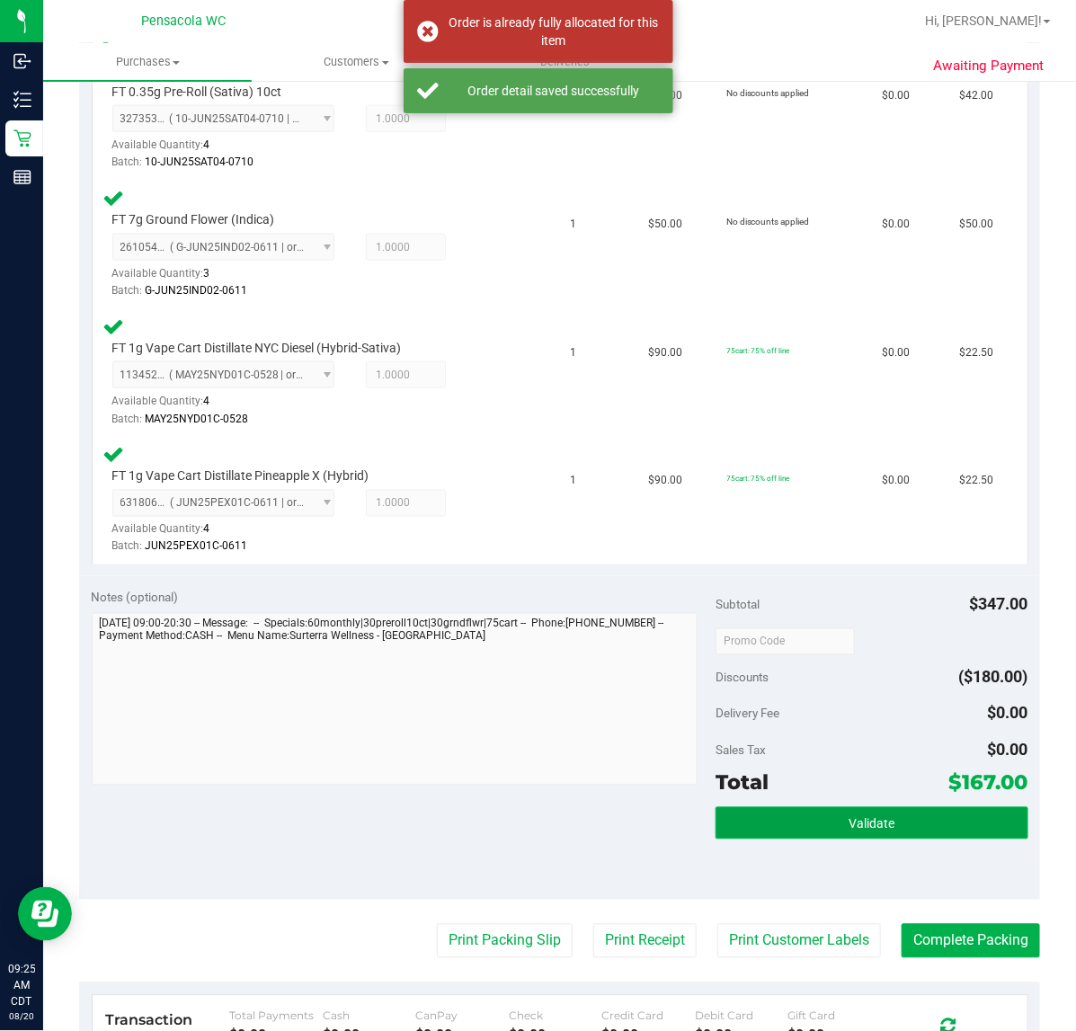
click at [819, 808] on button "Validate" at bounding box center [872, 824] width 312 height 32
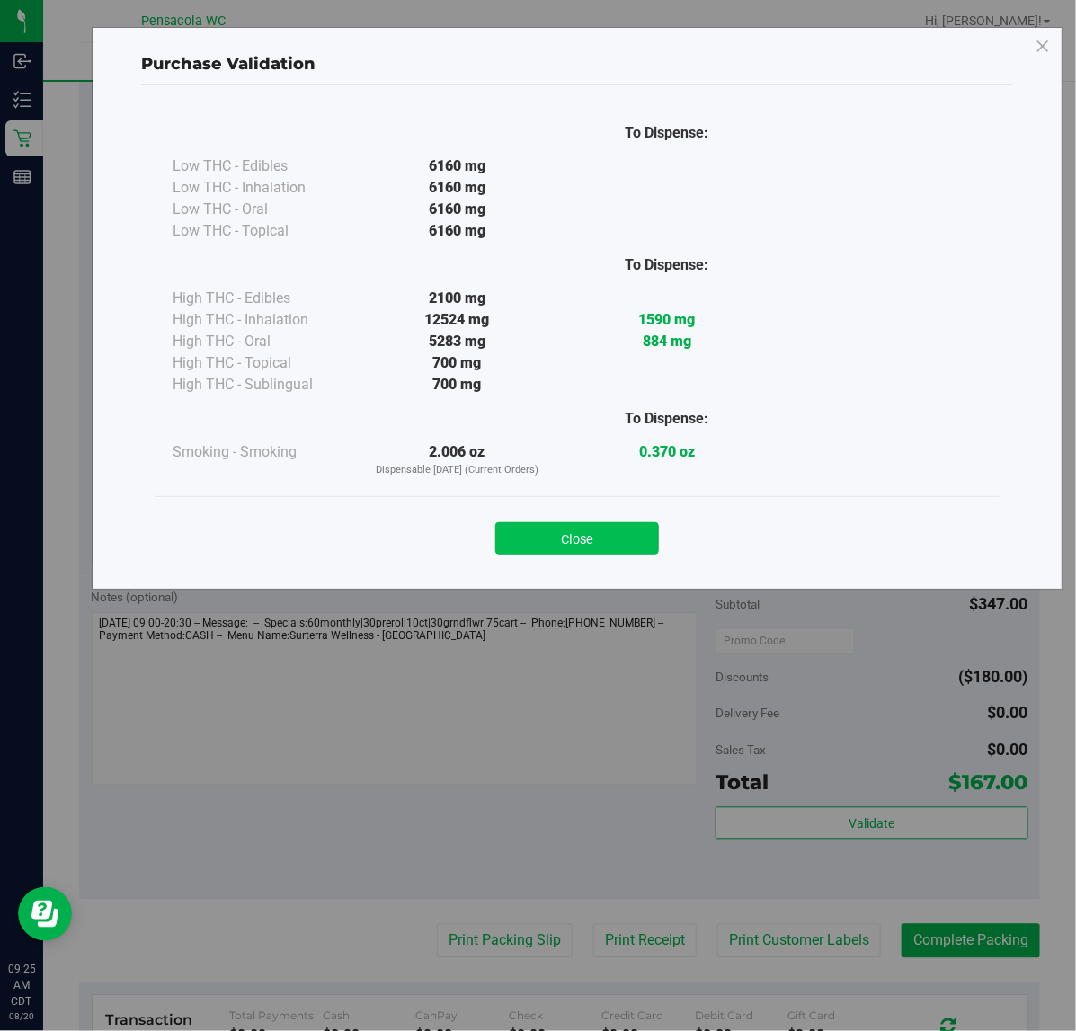
click at [580, 523] on button "Close" at bounding box center [578, 538] width 164 height 32
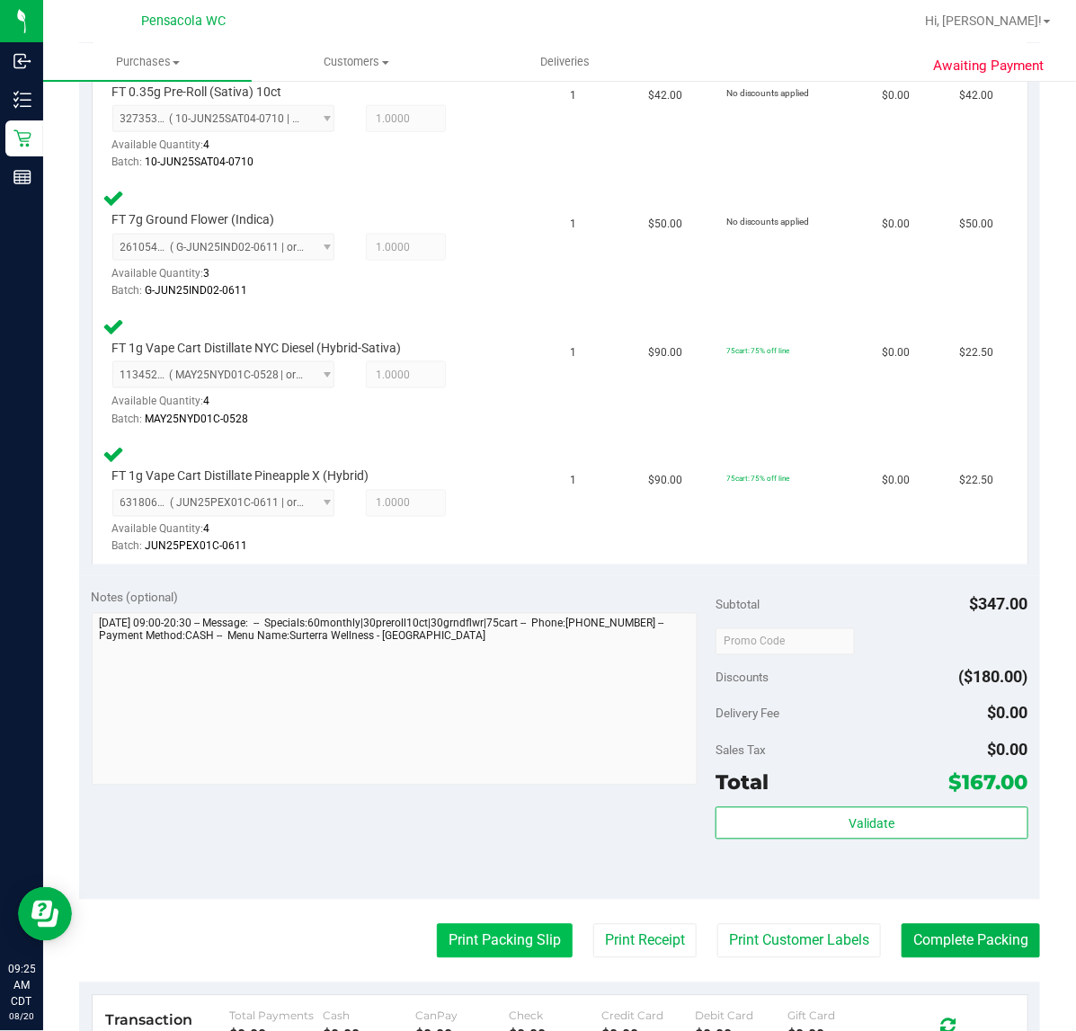
click at [484, 951] on button "Print Packing Slip" at bounding box center [505, 941] width 136 height 34
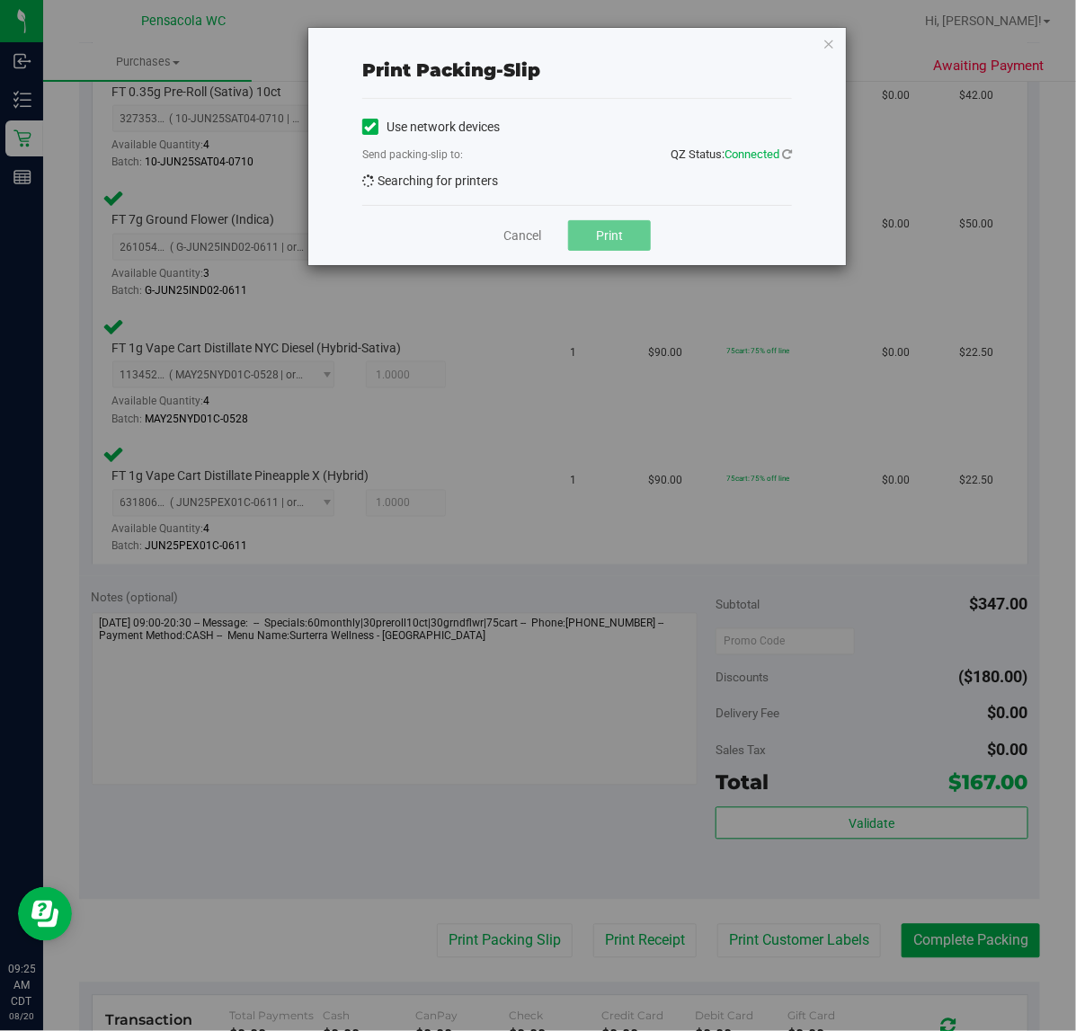
click at [491, 941] on div "Print packing-slip Use network devices Send packing-slip to: QZ Status: Connect…" at bounding box center [545, 515] width 1090 height 1031
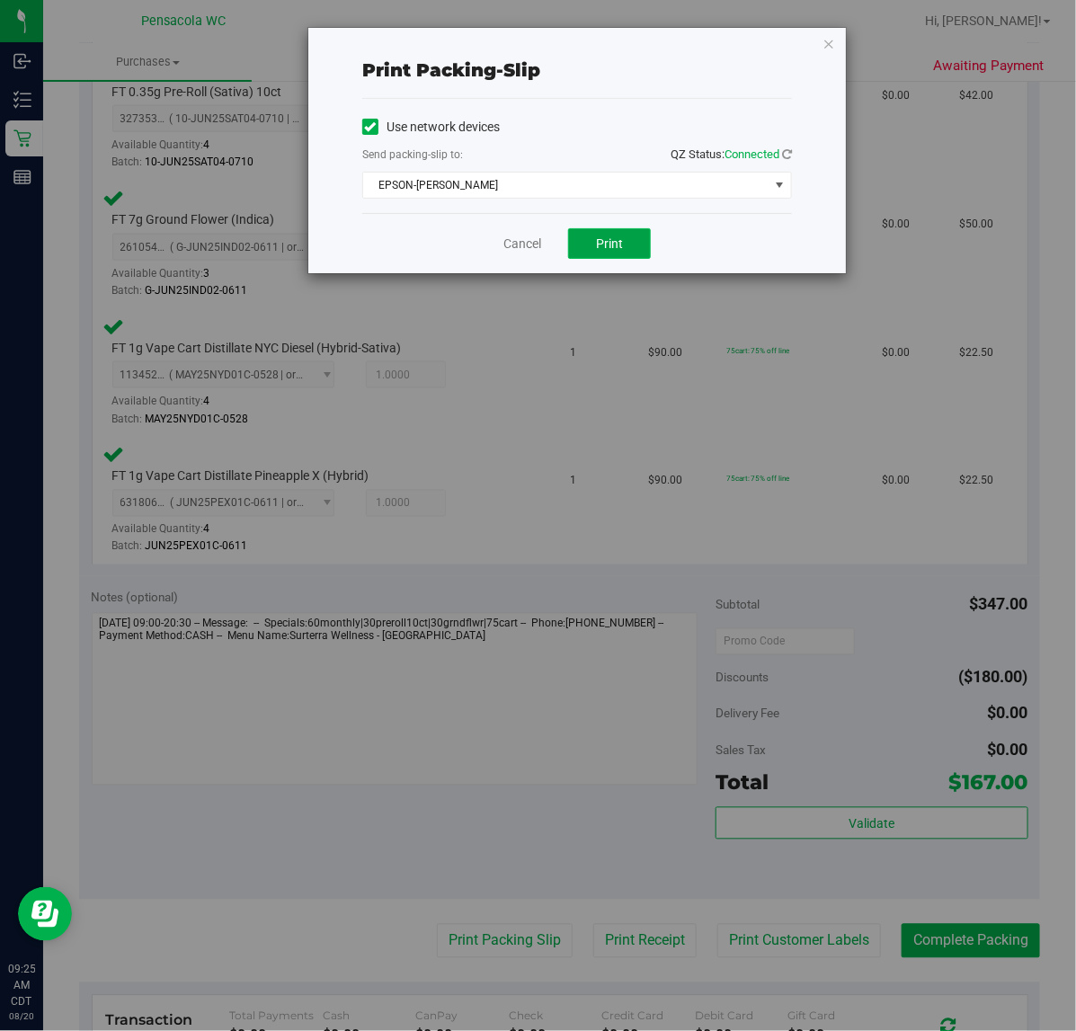
click at [619, 234] on button "Print" at bounding box center [609, 243] width 83 height 31
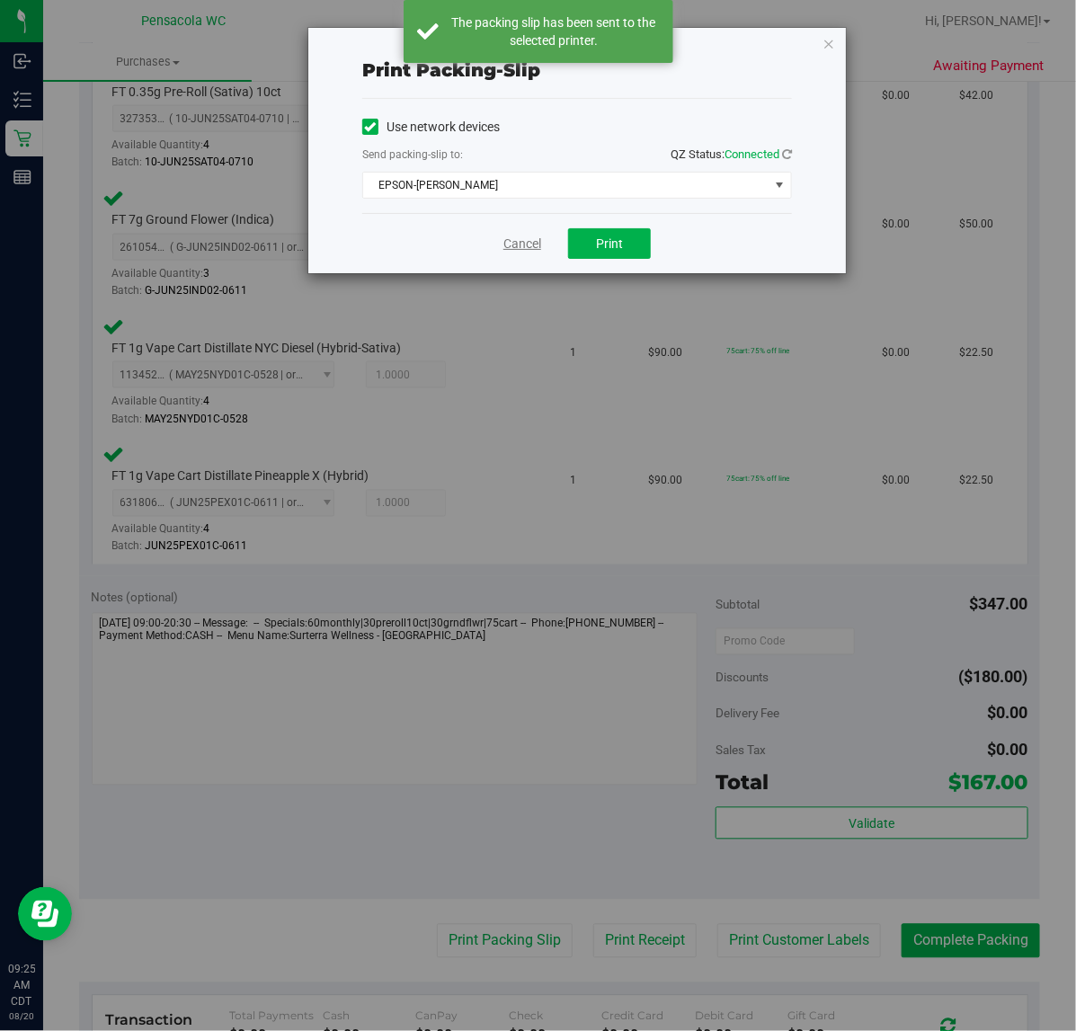
click at [514, 245] on link "Cancel" at bounding box center [523, 244] width 38 height 19
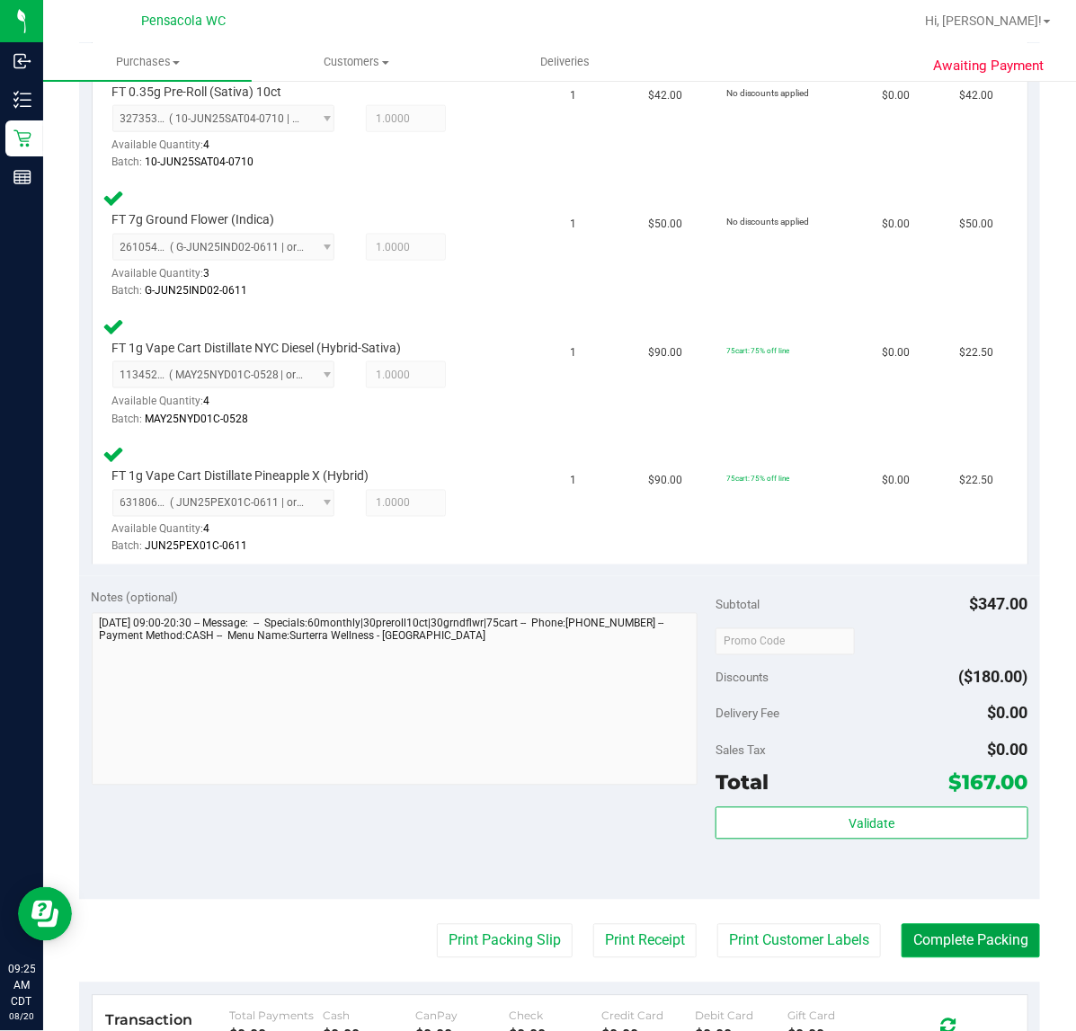
click at [956, 937] on button "Complete Packing" at bounding box center [971, 941] width 138 height 34
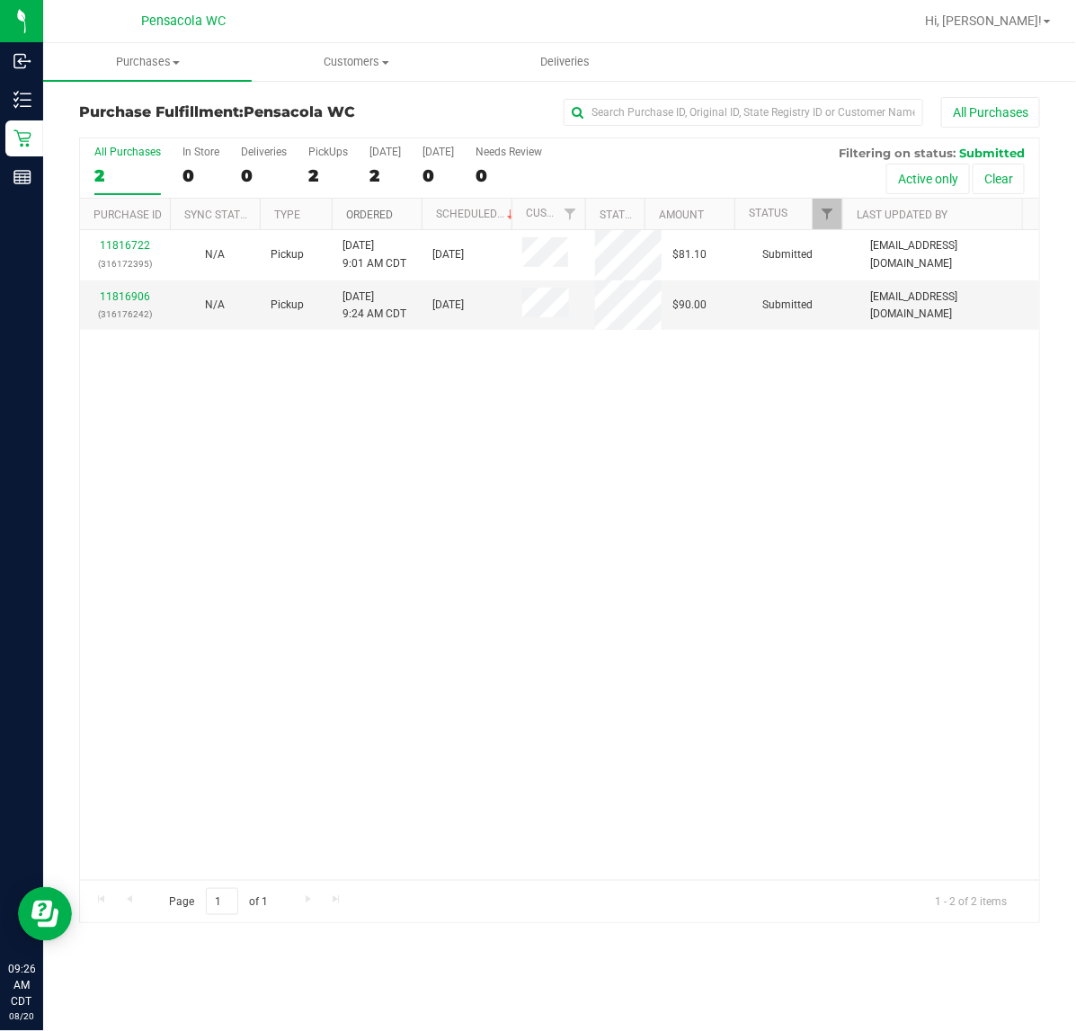
click at [380, 212] on link "Ordered" at bounding box center [369, 215] width 47 height 13
click at [128, 299] on link "11816906" at bounding box center [125, 296] width 50 height 13
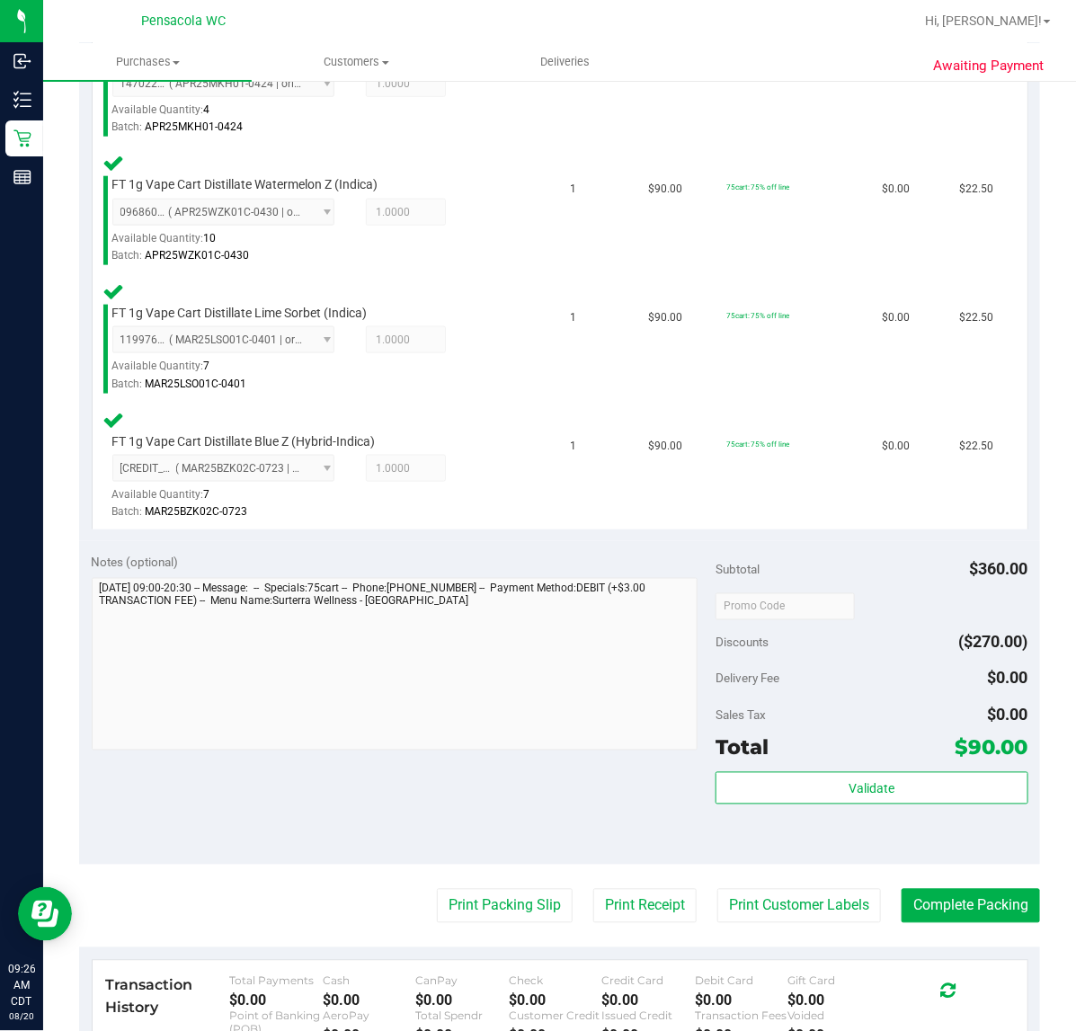
scroll to position [562, 0]
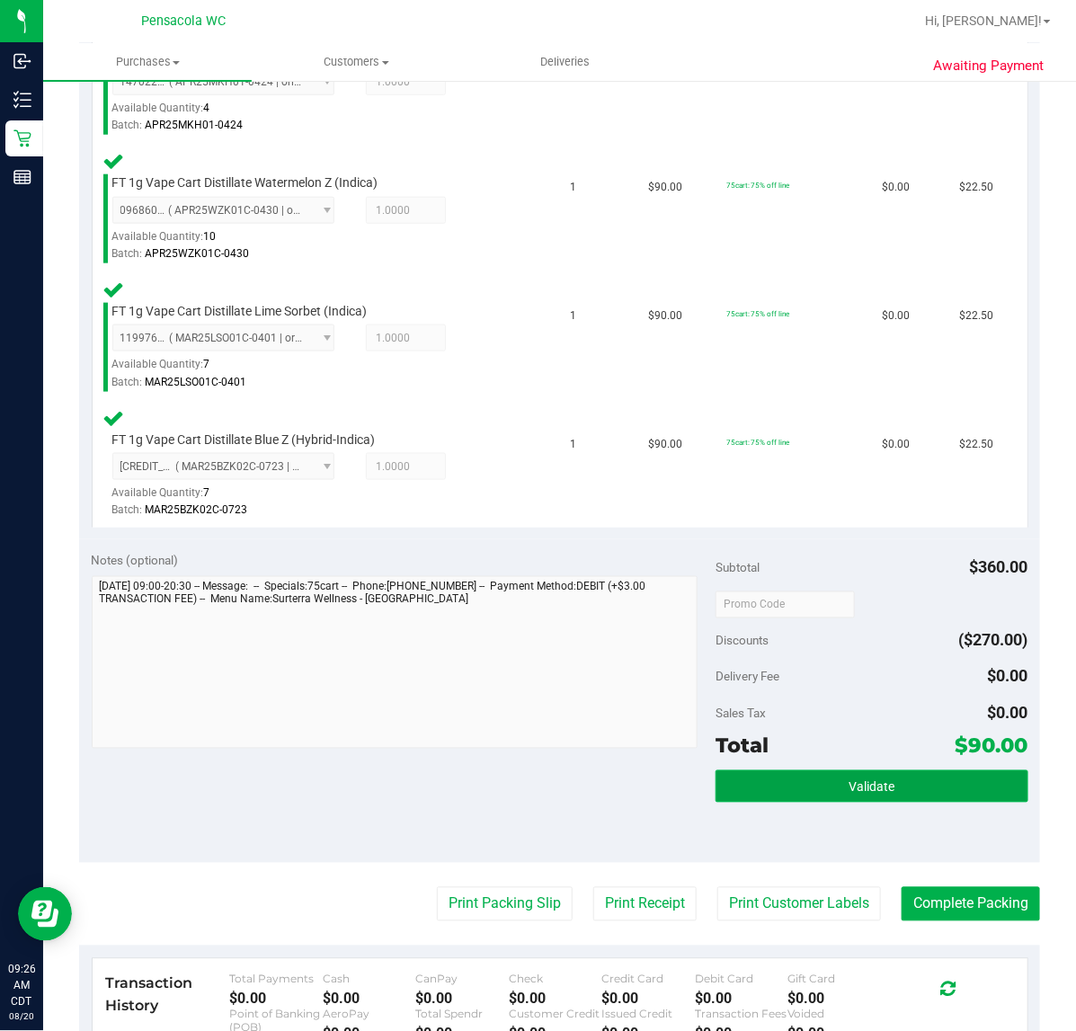
click at [811, 773] on button "Validate" at bounding box center [872, 787] width 312 height 32
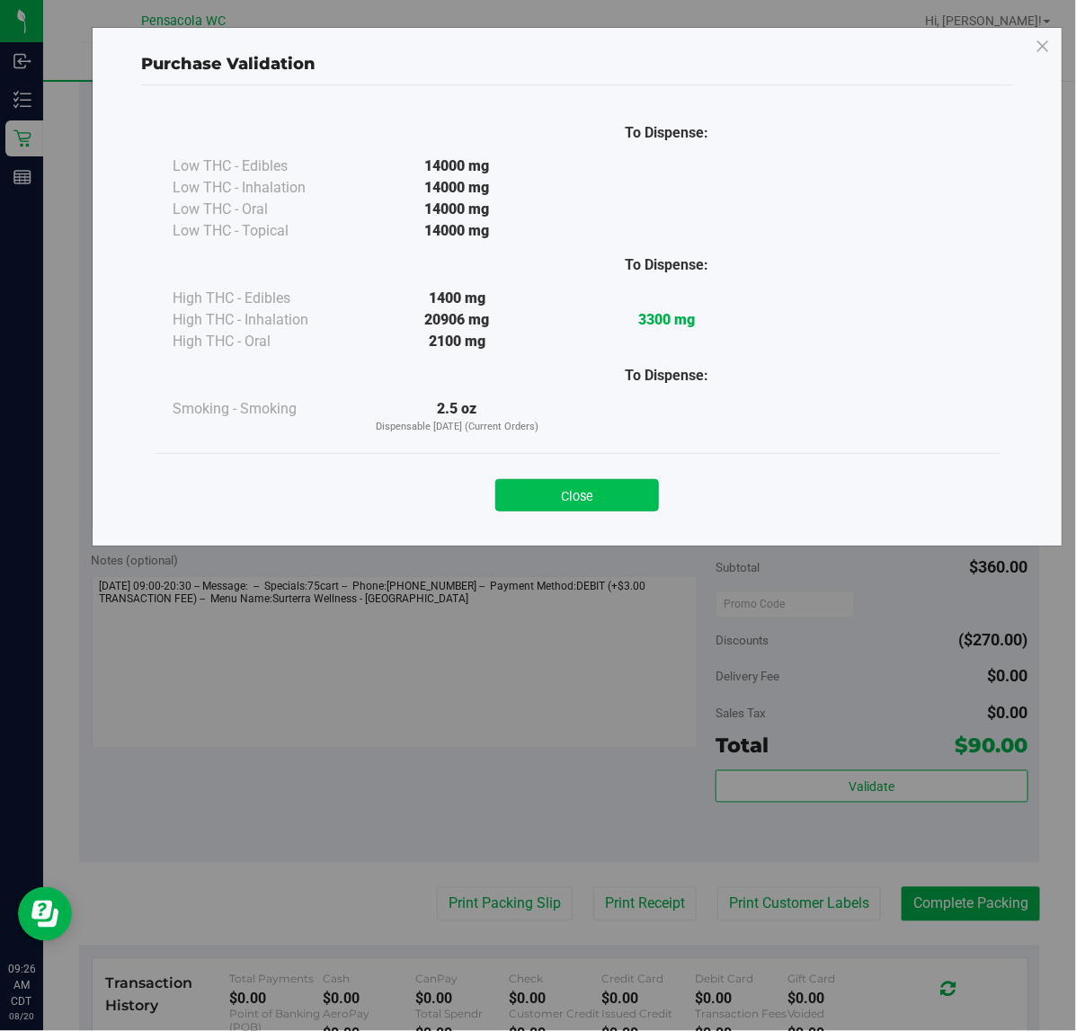
click at [590, 505] on button "Close" at bounding box center [578, 495] width 164 height 32
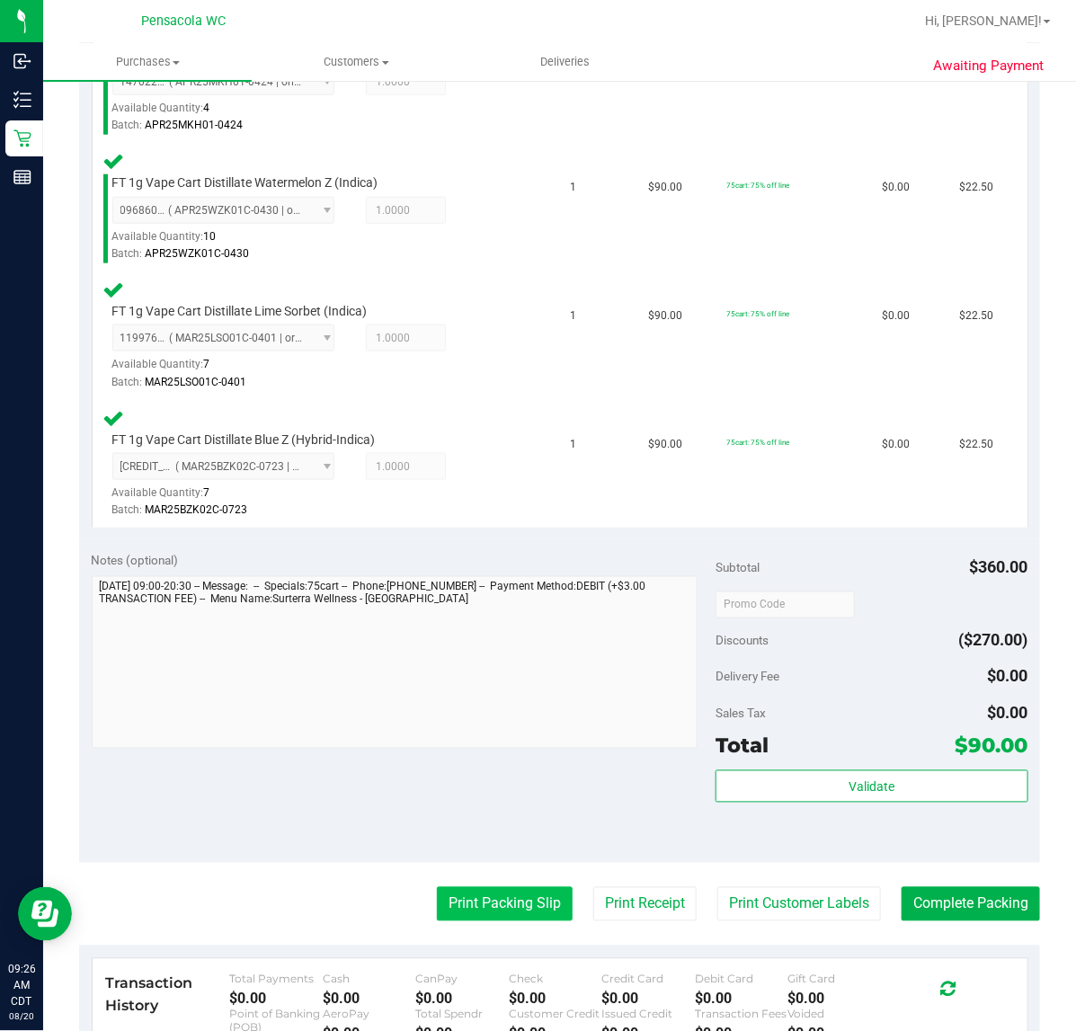
click at [510, 897] on button "Print Packing Slip" at bounding box center [505, 905] width 136 height 34
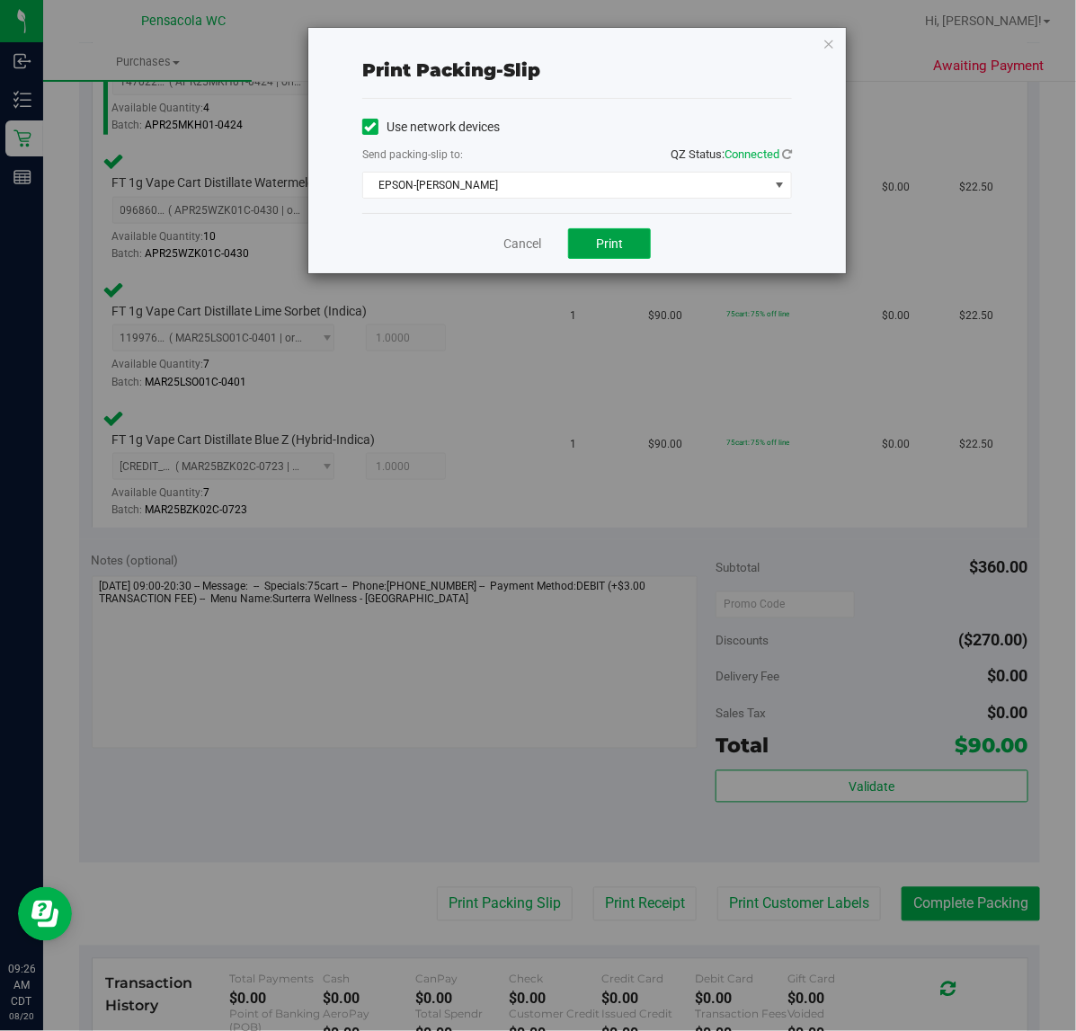
click at [629, 253] on button "Print" at bounding box center [609, 243] width 83 height 31
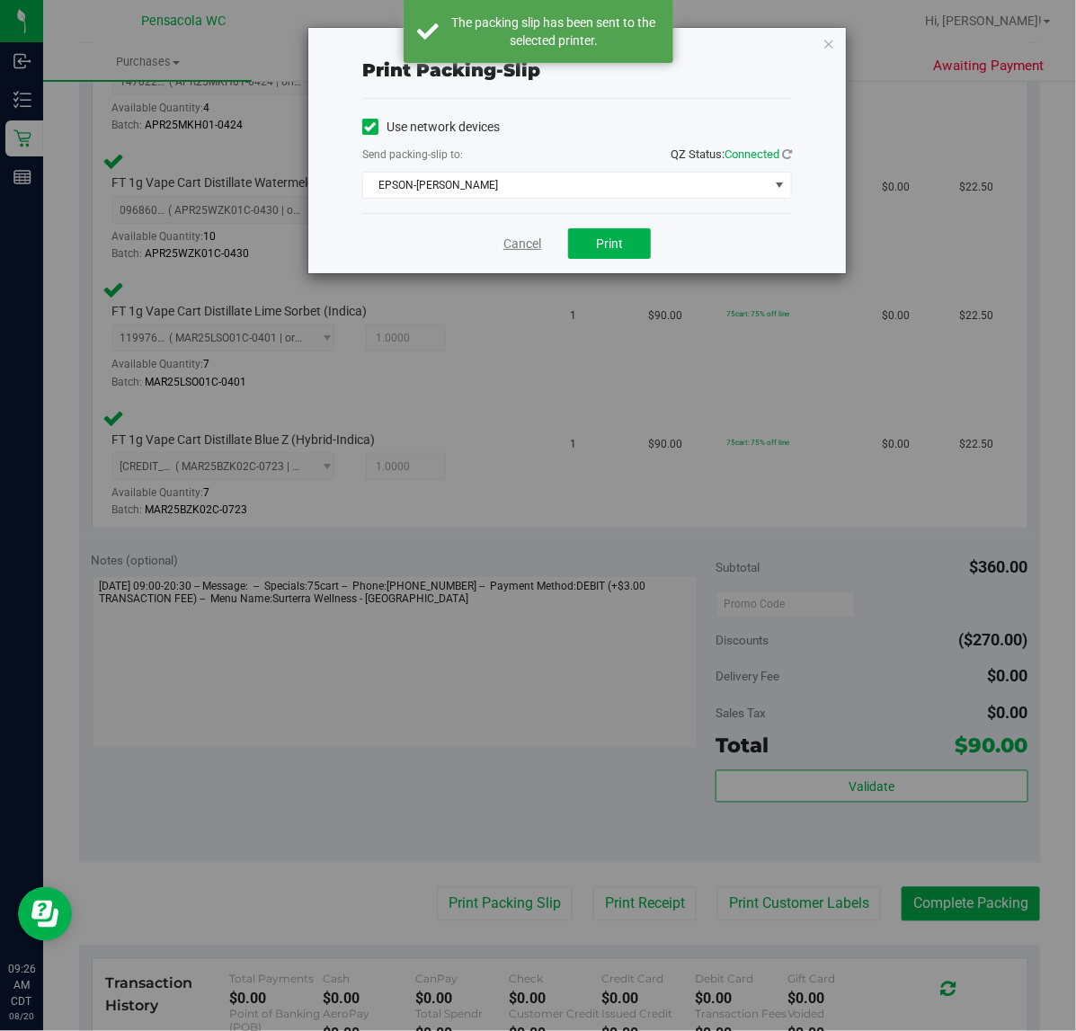
click at [519, 248] on link "Cancel" at bounding box center [523, 244] width 38 height 19
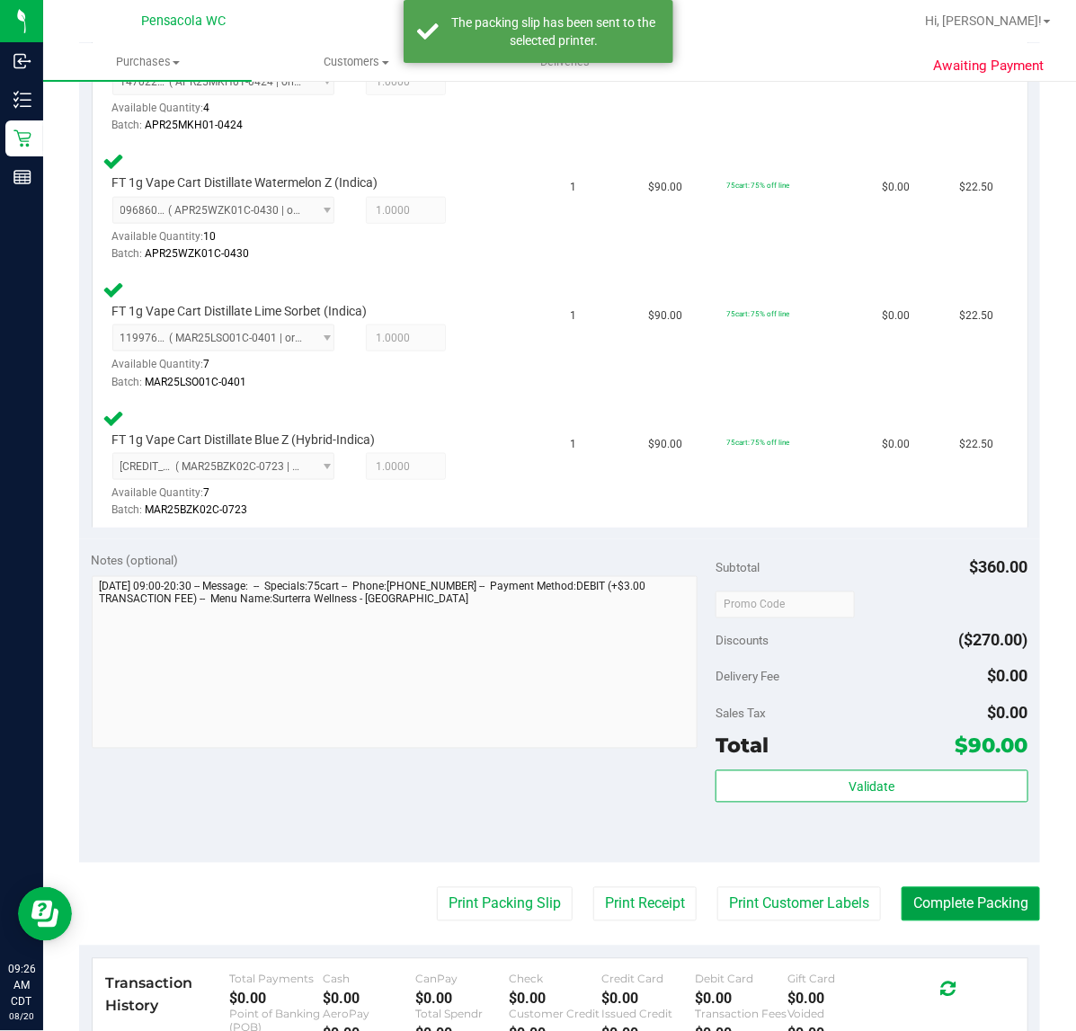
click at [902, 893] on button "Complete Packing" at bounding box center [971, 905] width 138 height 34
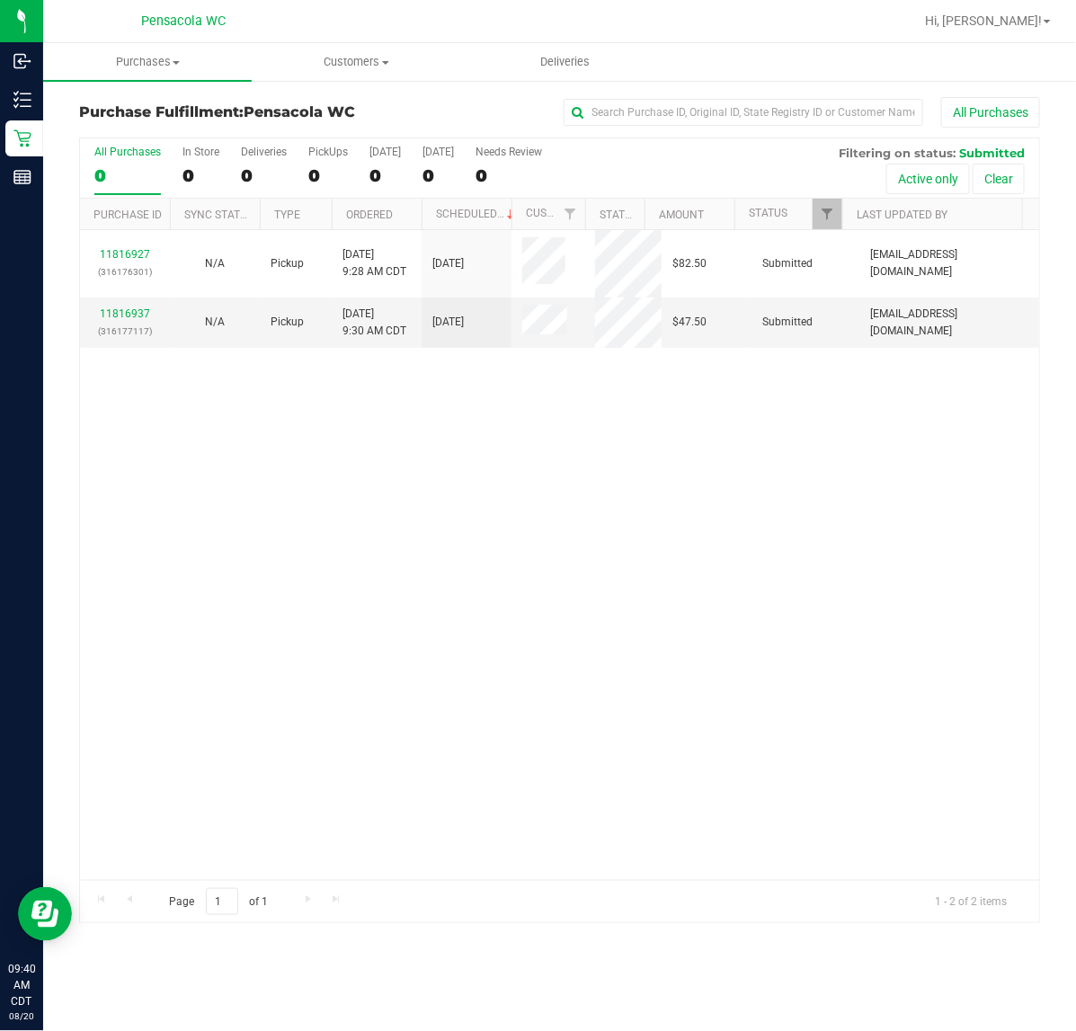
click at [397, 225] on th "Ordered" at bounding box center [377, 214] width 90 height 31
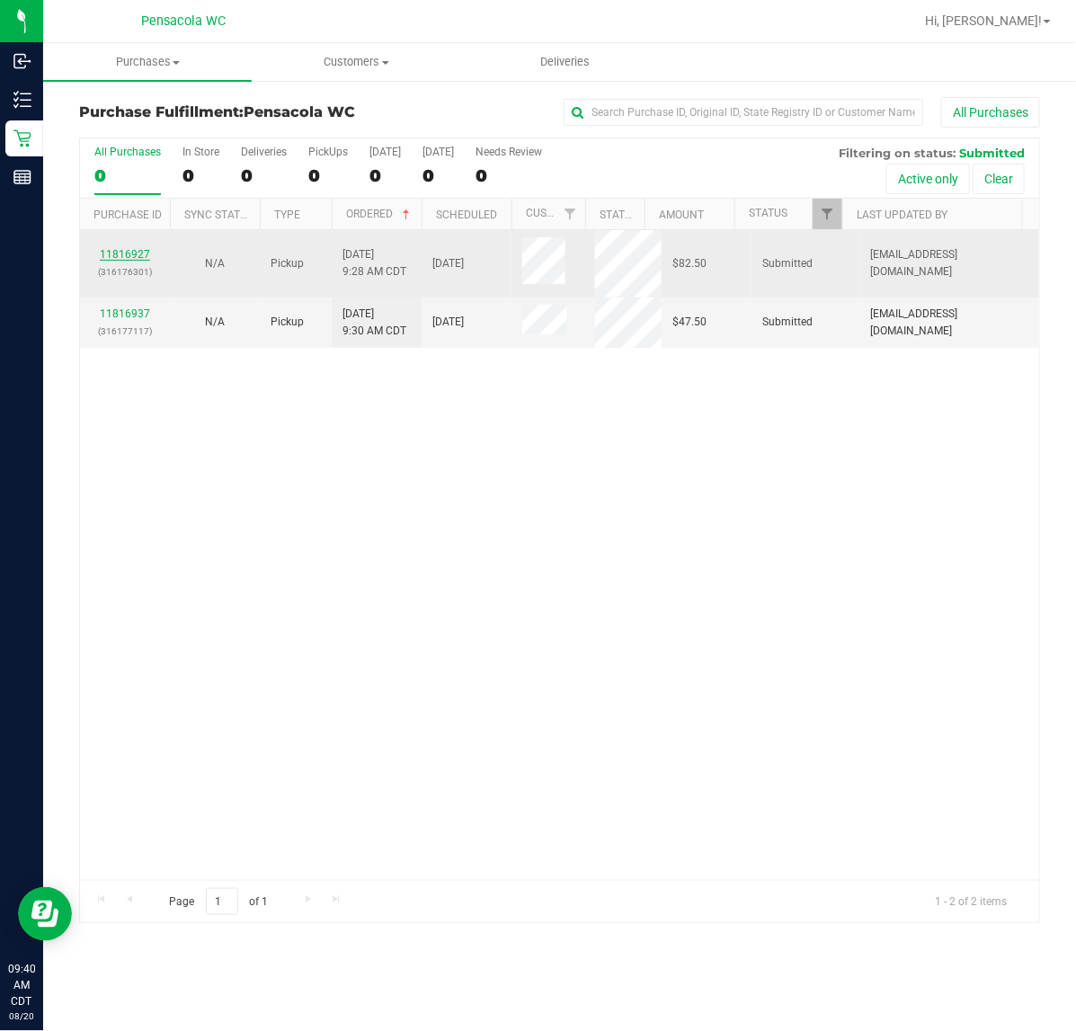
click at [131, 258] on link "11816927" at bounding box center [125, 254] width 50 height 13
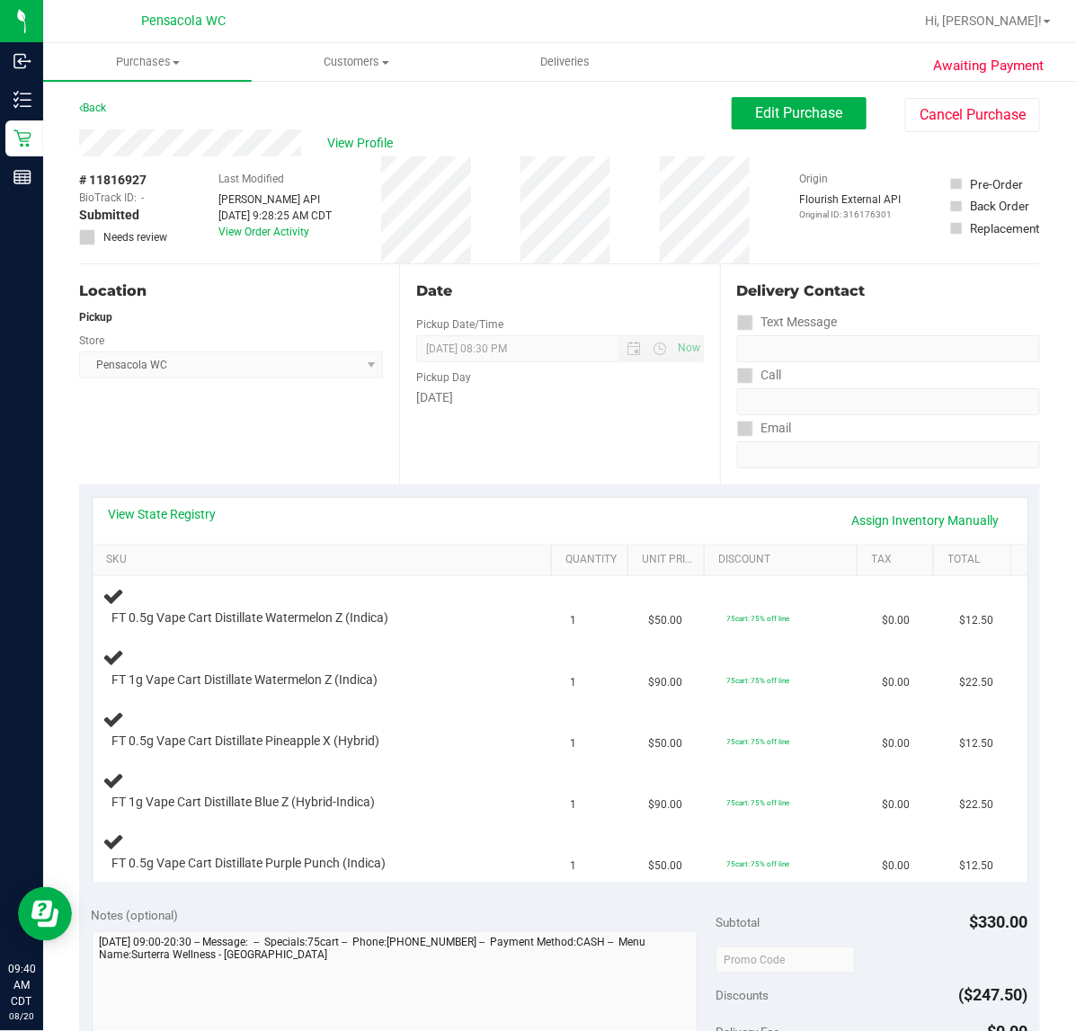
click at [337, 547] on th "SKU" at bounding box center [323, 561] width 460 height 32
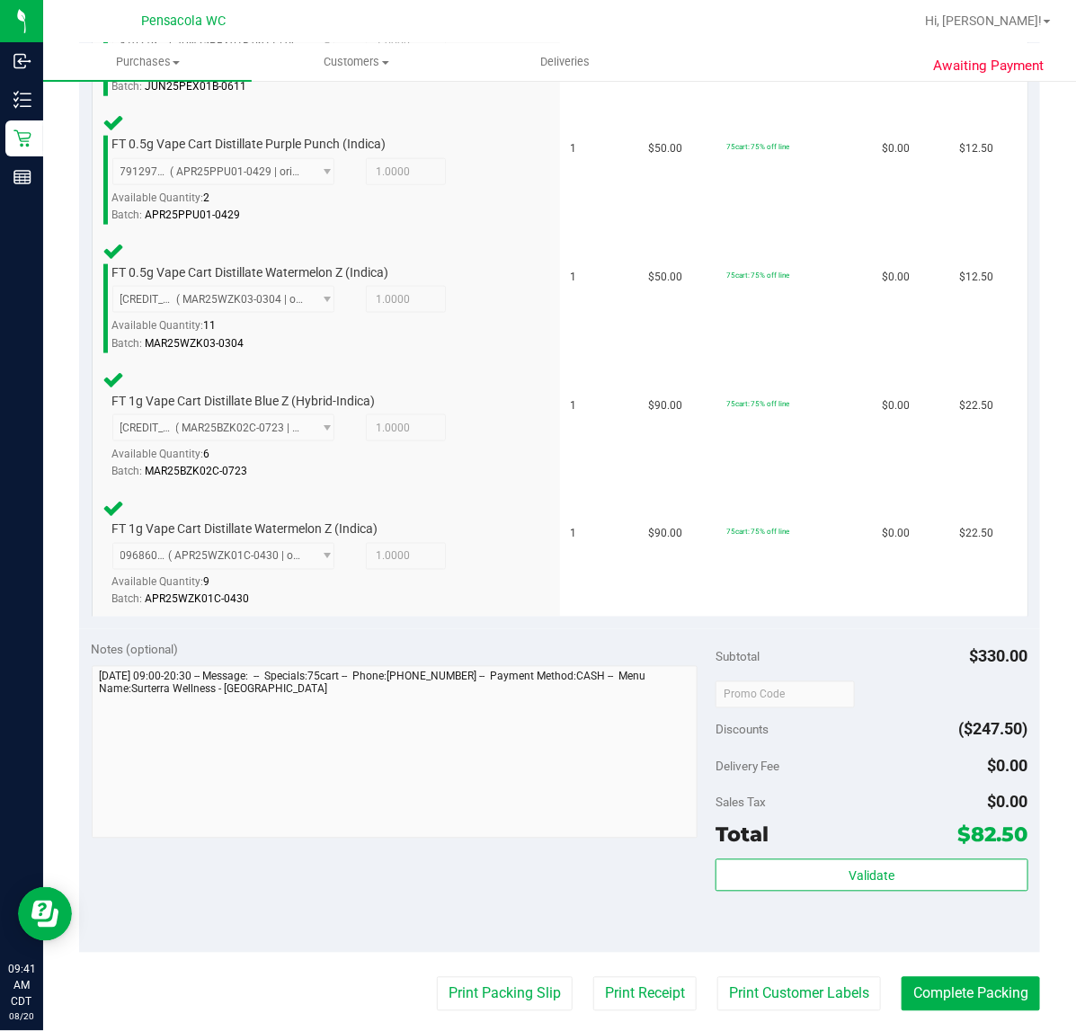
scroll to position [612, 0]
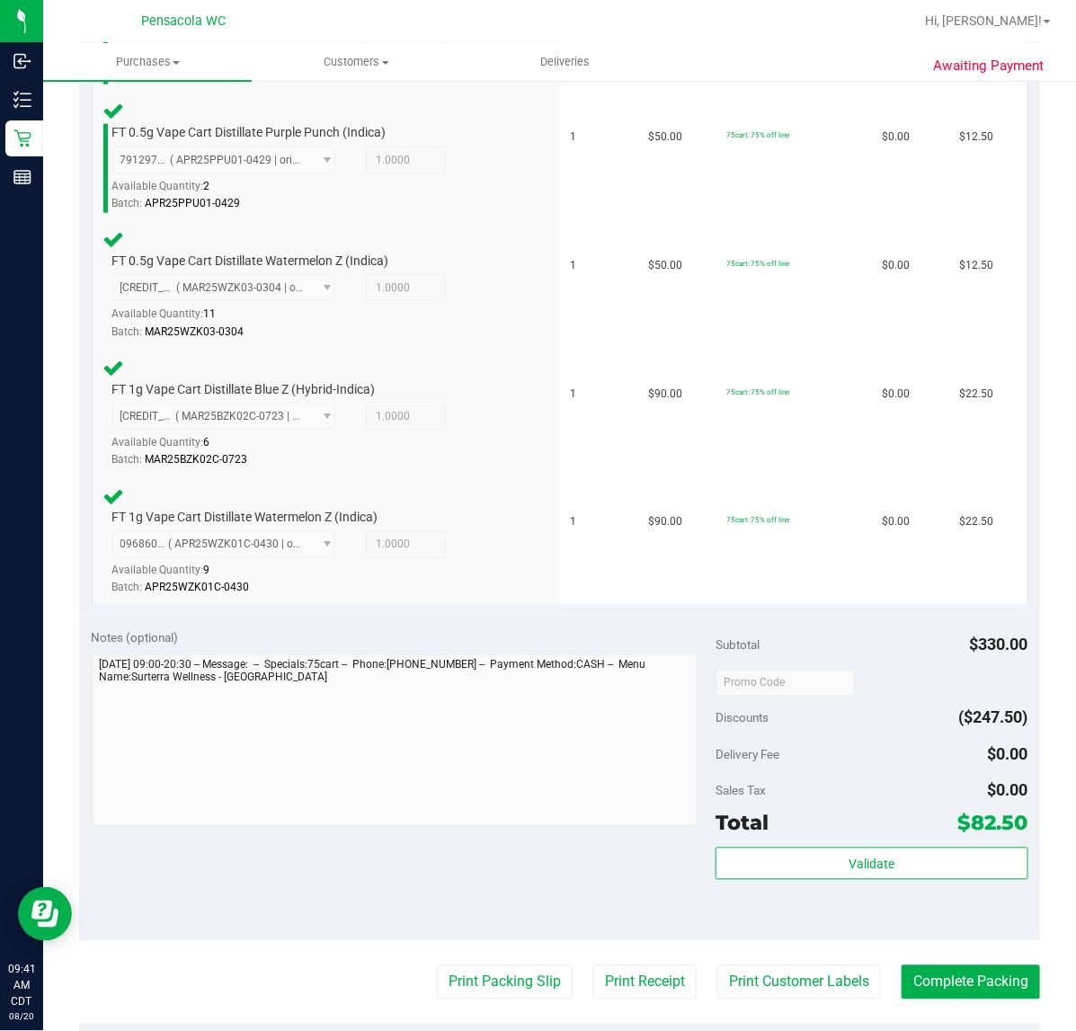
click at [828, 897] on div "Validate" at bounding box center [872, 888] width 312 height 81
click at [772, 875] on button "Validate" at bounding box center [872, 864] width 312 height 32
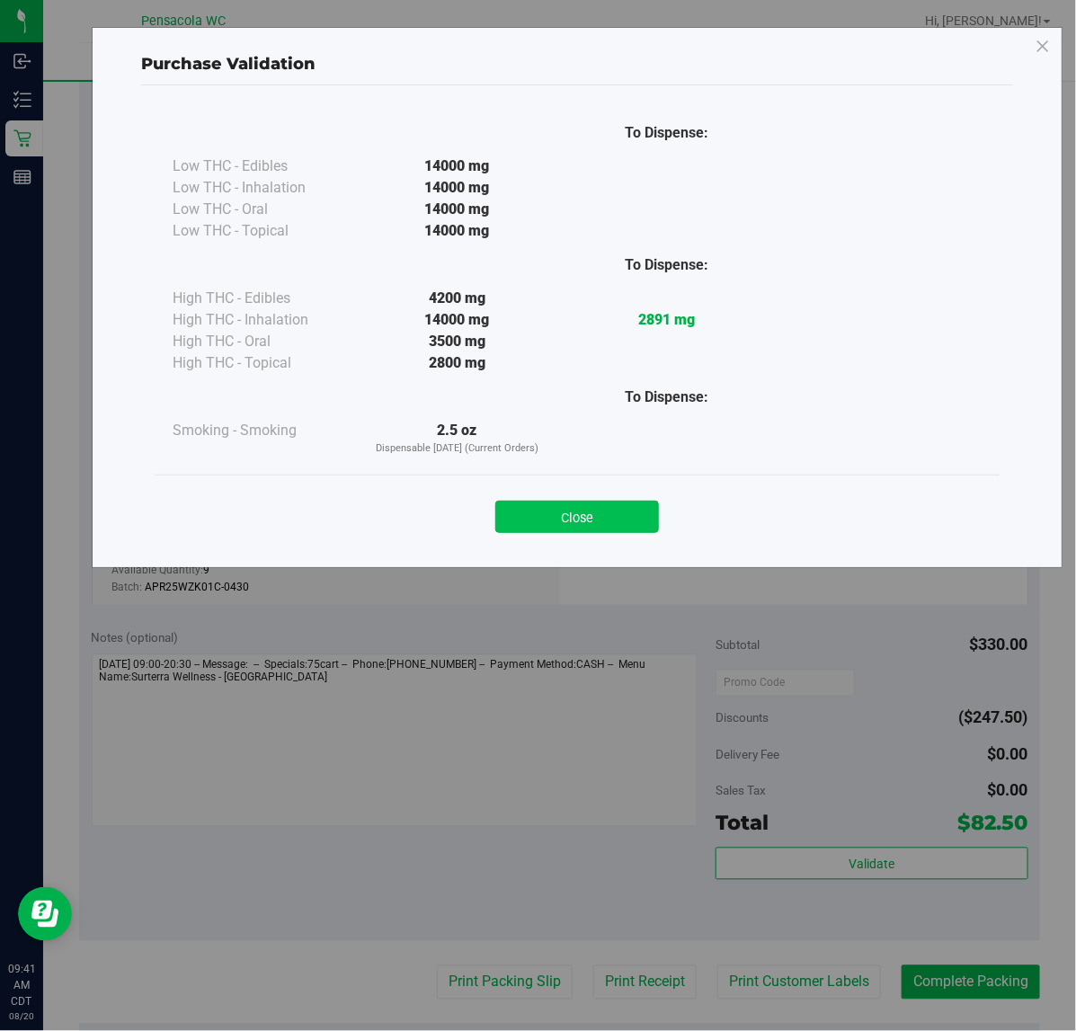
click at [567, 509] on button "Close" at bounding box center [578, 517] width 164 height 32
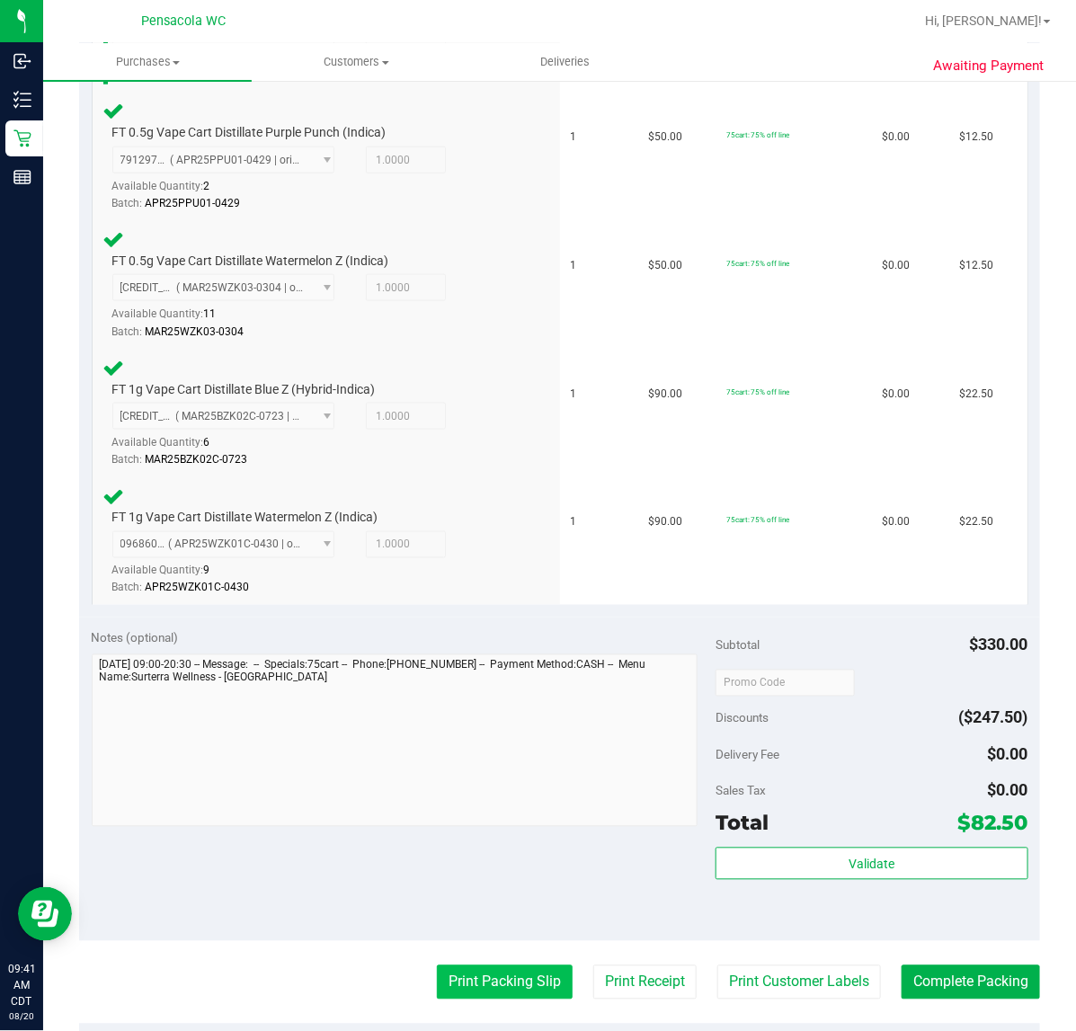
click at [501, 968] on button "Print Packing Slip" at bounding box center [505, 983] width 136 height 34
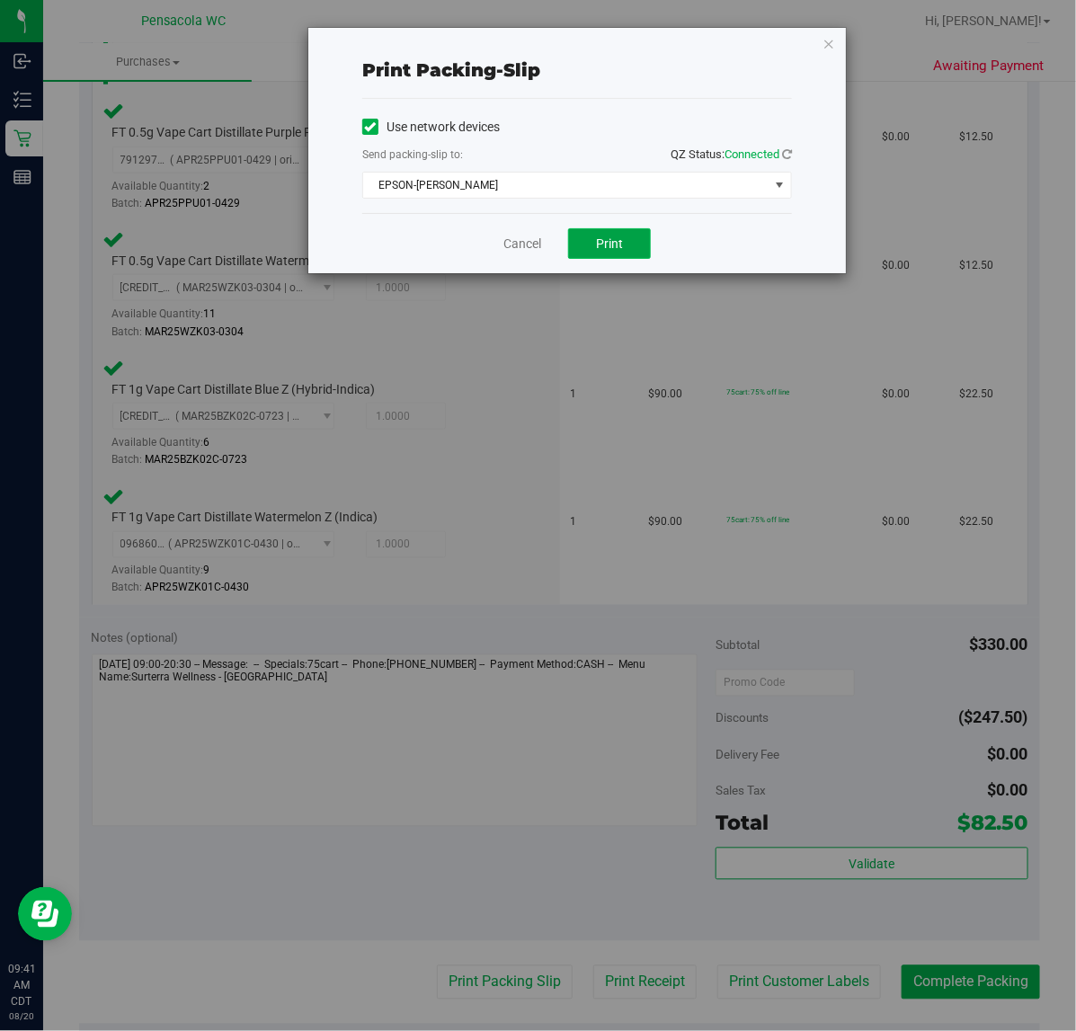
click at [630, 247] on button "Print" at bounding box center [609, 243] width 83 height 31
click at [529, 244] on link "Cancel" at bounding box center [523, 244] width 38 height 19
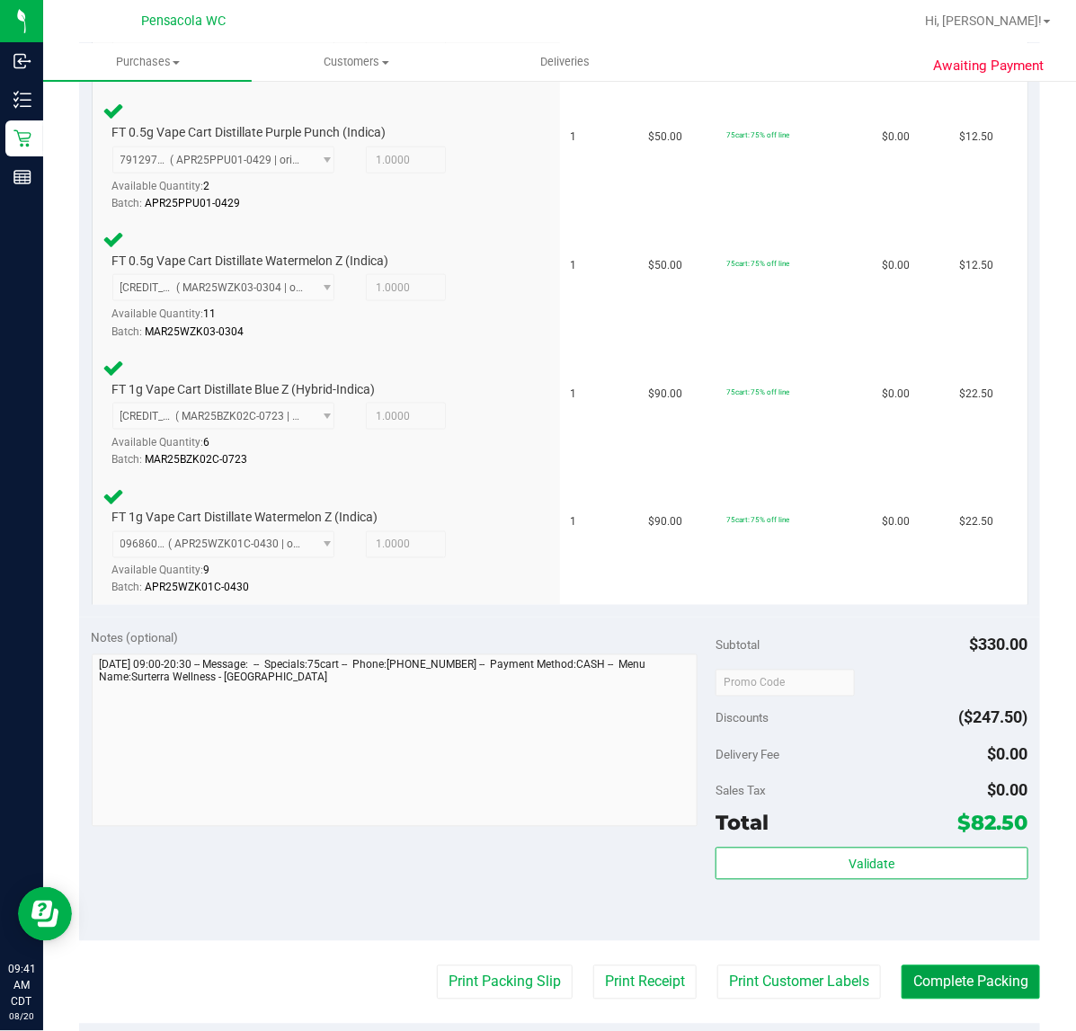
click at [945, 982] on button "Complete Packing" at bounding box center [971, 983] width 138 height 34
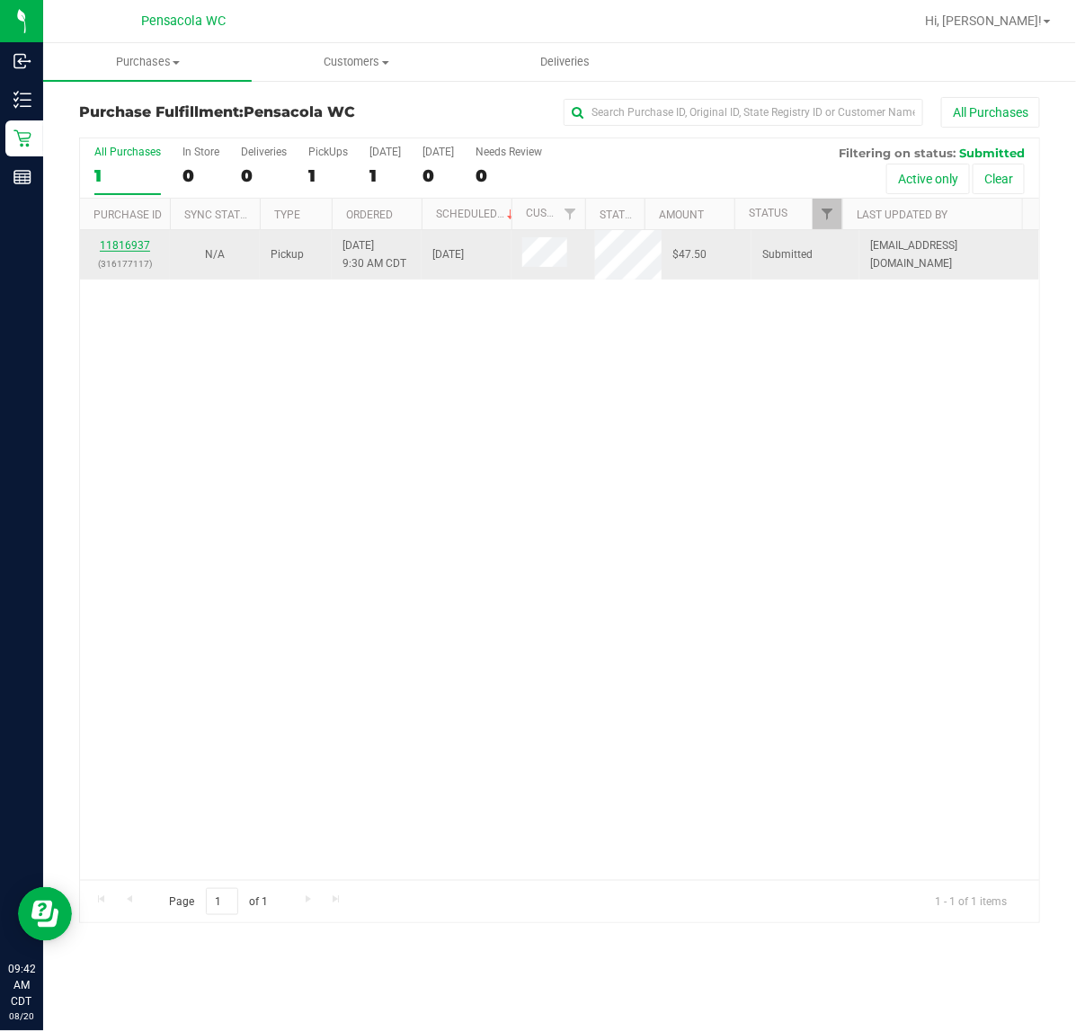
click at [117, 248] on link "11816937" at bounding box center [125, 245] width 50 height 13
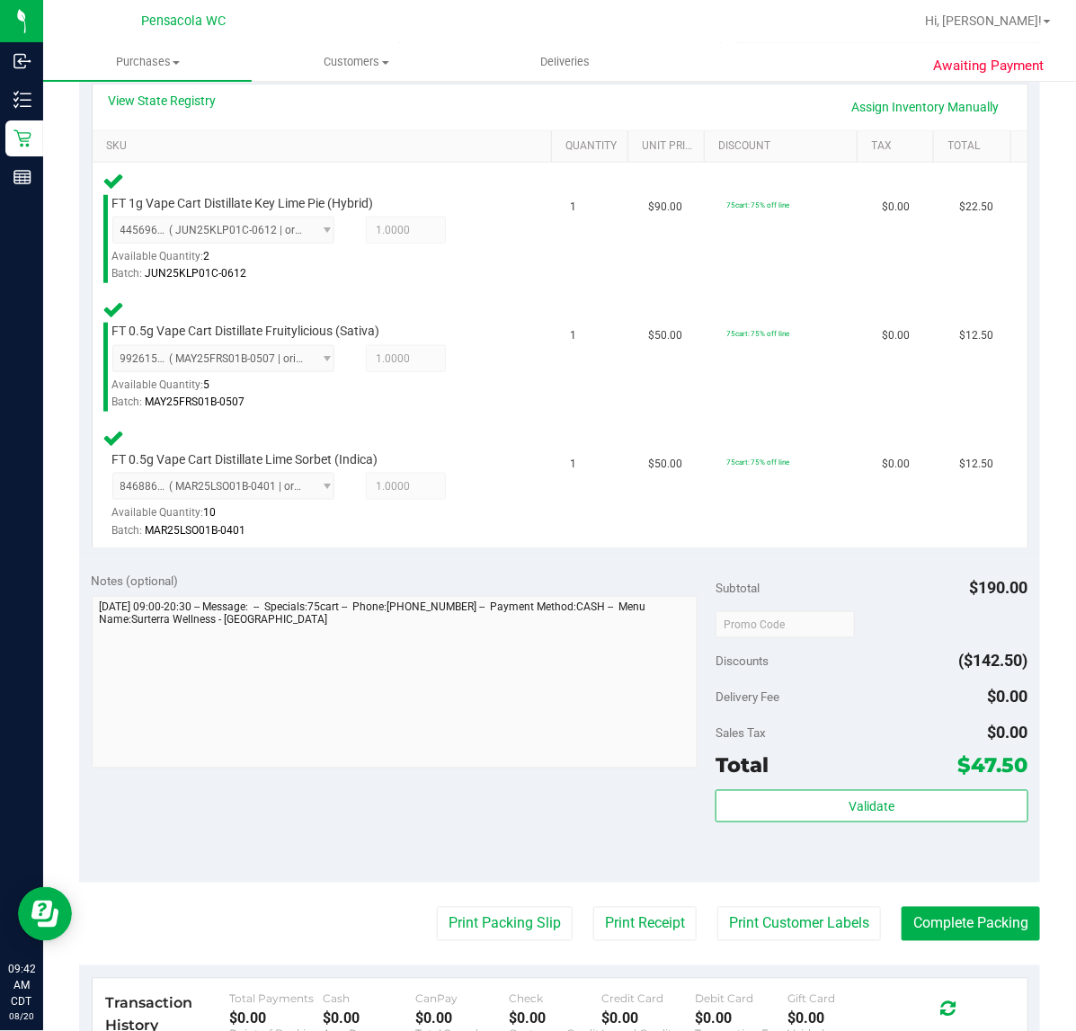
scroll to position [439, 0]
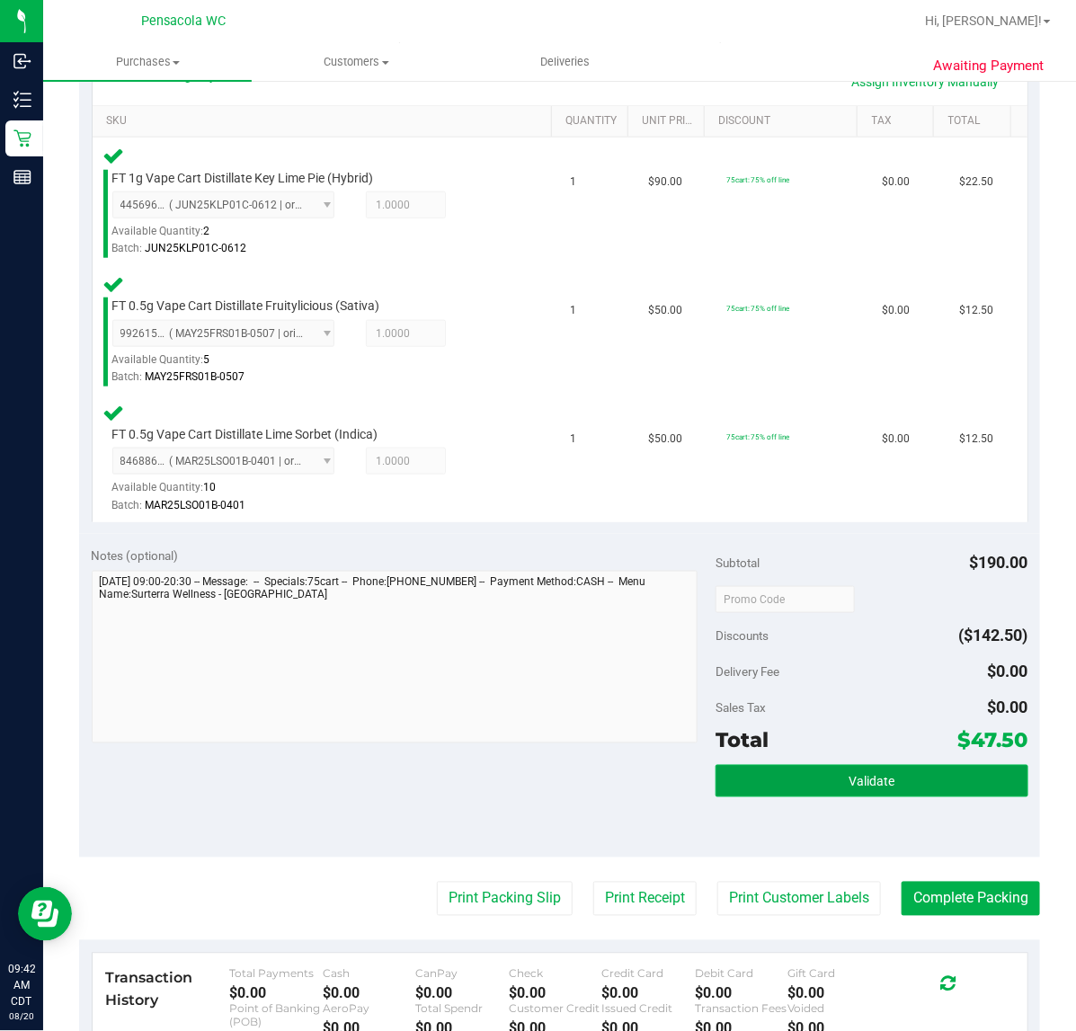
click at [881, 775] on button "Validate" at bounding box center [872, 781] width 312 height 32
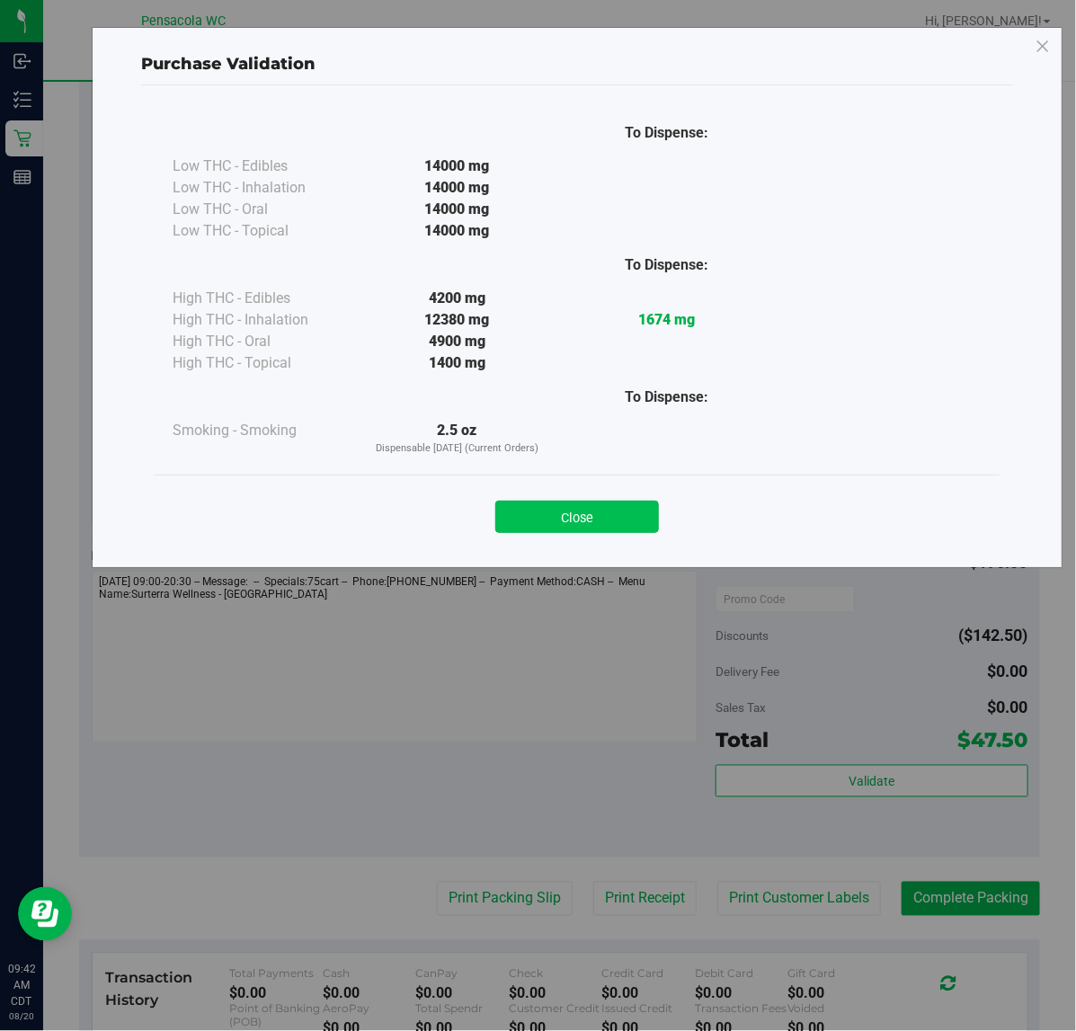
click at [589, 526] on button "Close" at bounding box center [578, 517] width 164 height 32
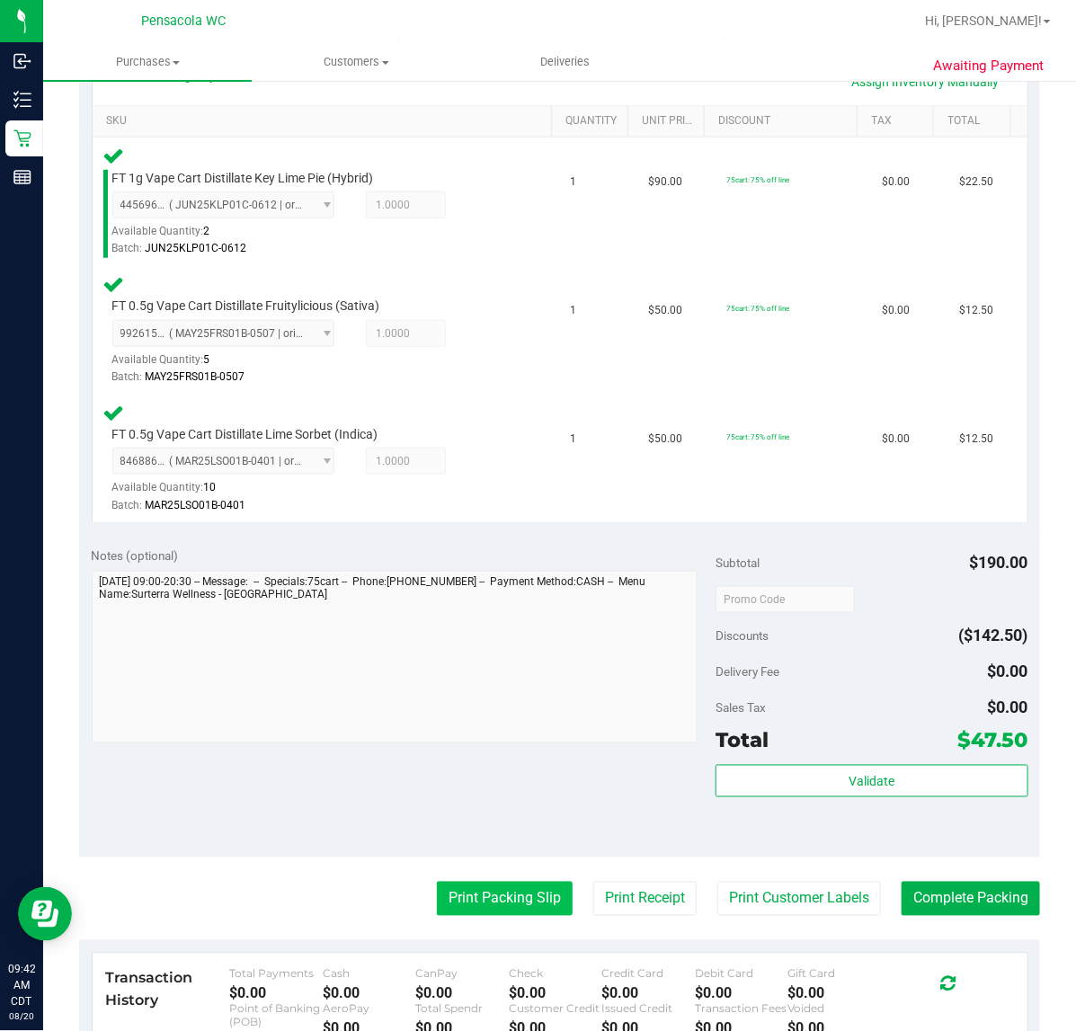
click at [466, 900] on button "Print Packing Slip" at bounding box center [505, 899] width 136 height 34
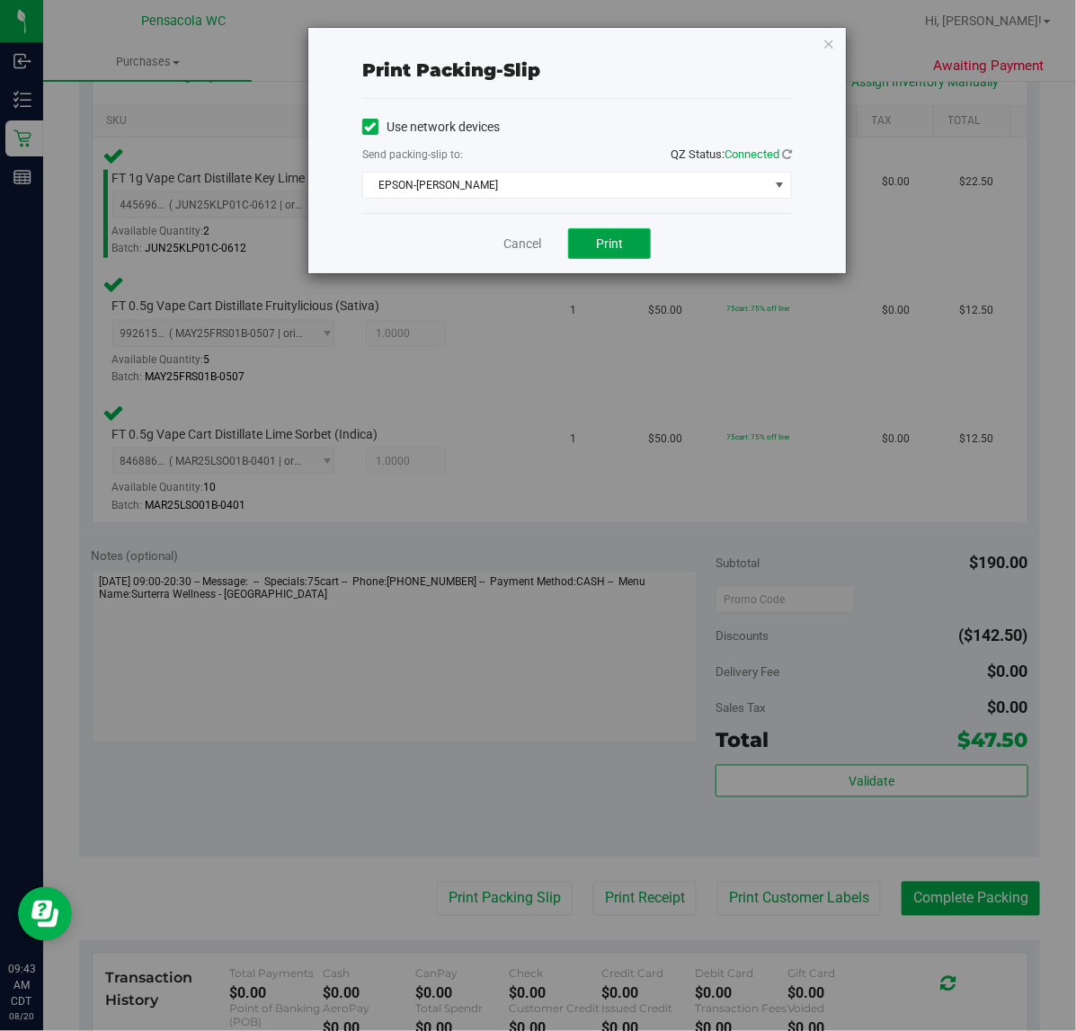
click at [632, 253] on button "Print" at bounding box center [609, 243] width 83 height 31
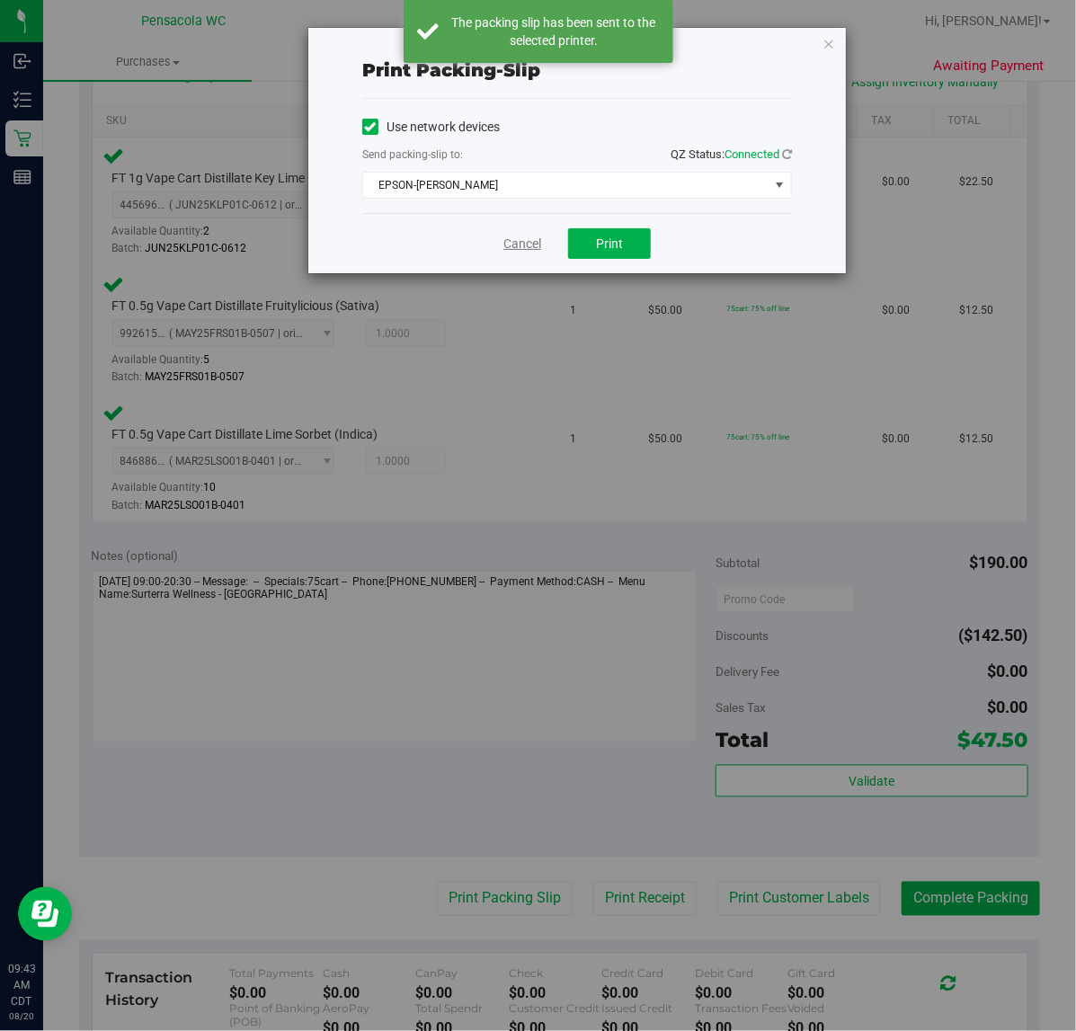
click at [527, 245] on link "Cancel" at bounding box center [523, 244] width 38 height 19
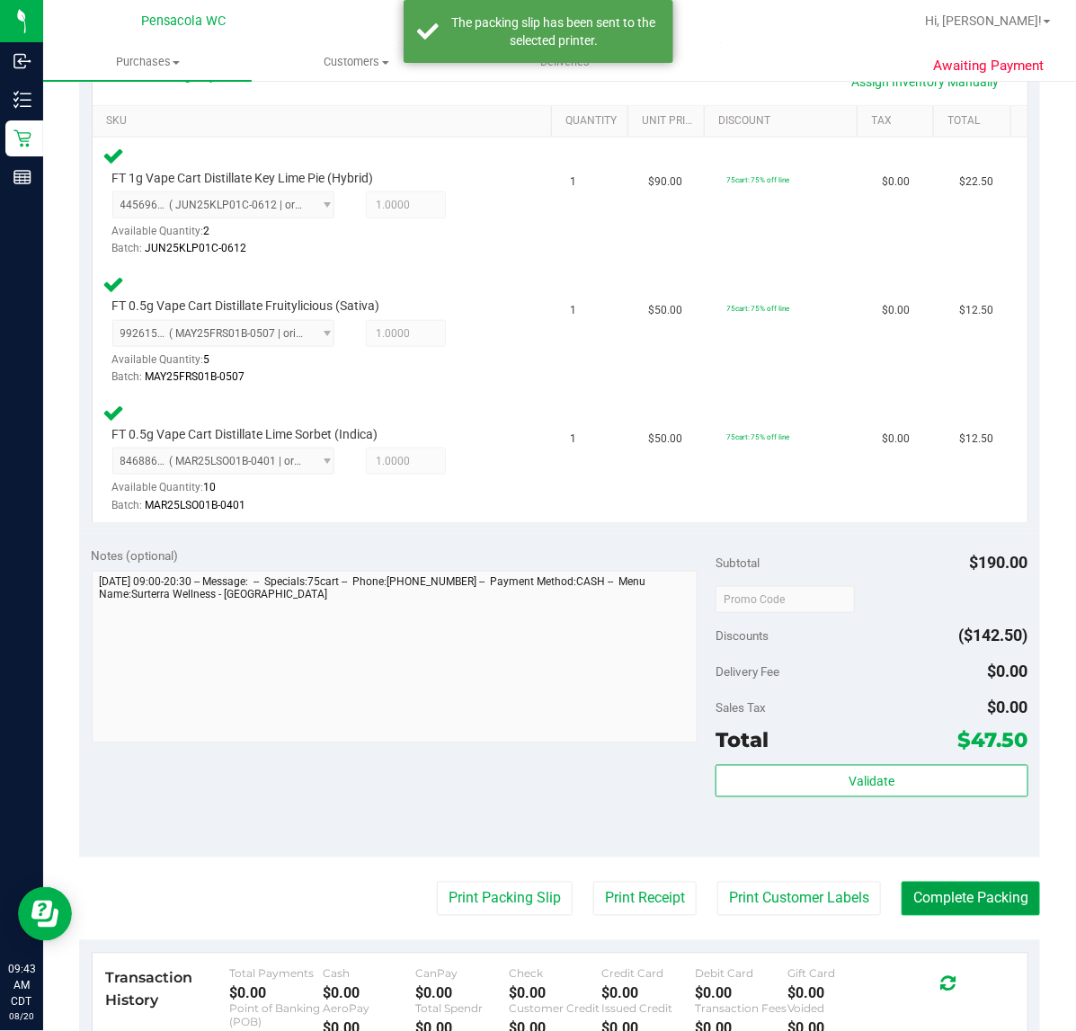
click at [963, 891] on button "Complete Packing" at bounding box center [971, 899] width 138 height 34
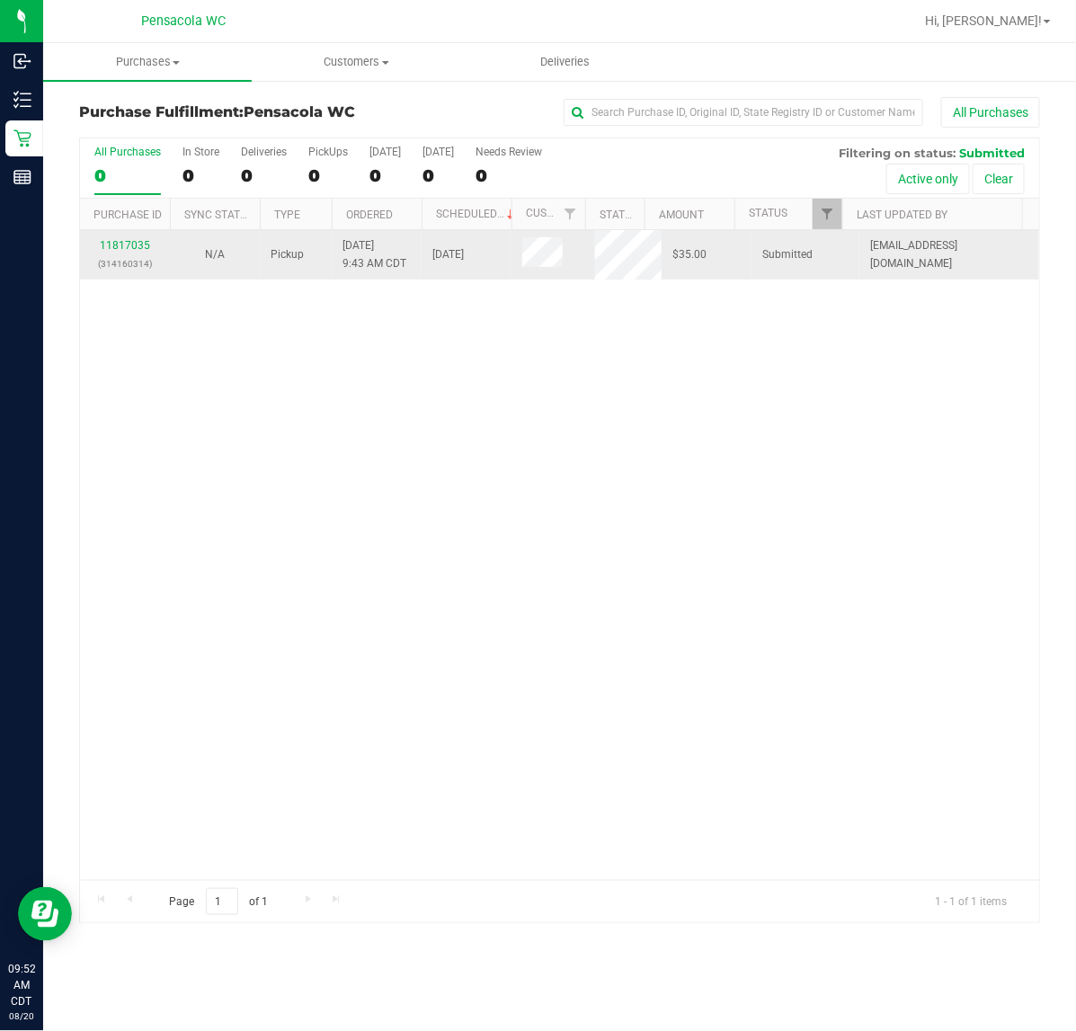
click at [820, 236] on td "Submitted" at bounding box center [806, 254] width 108 height 49
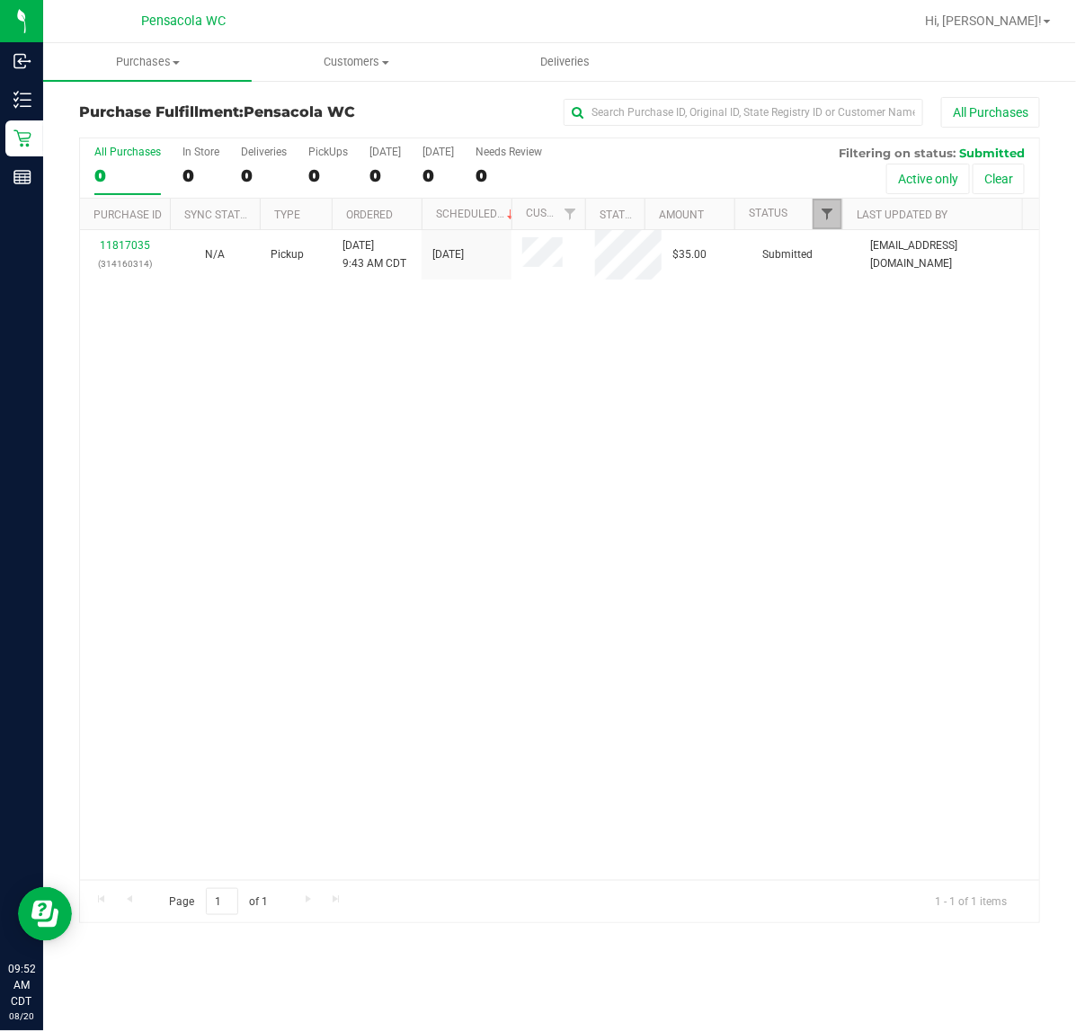
click at [827, 219] on span "Filter" at bounding box center [827, 214] width 14 height 14
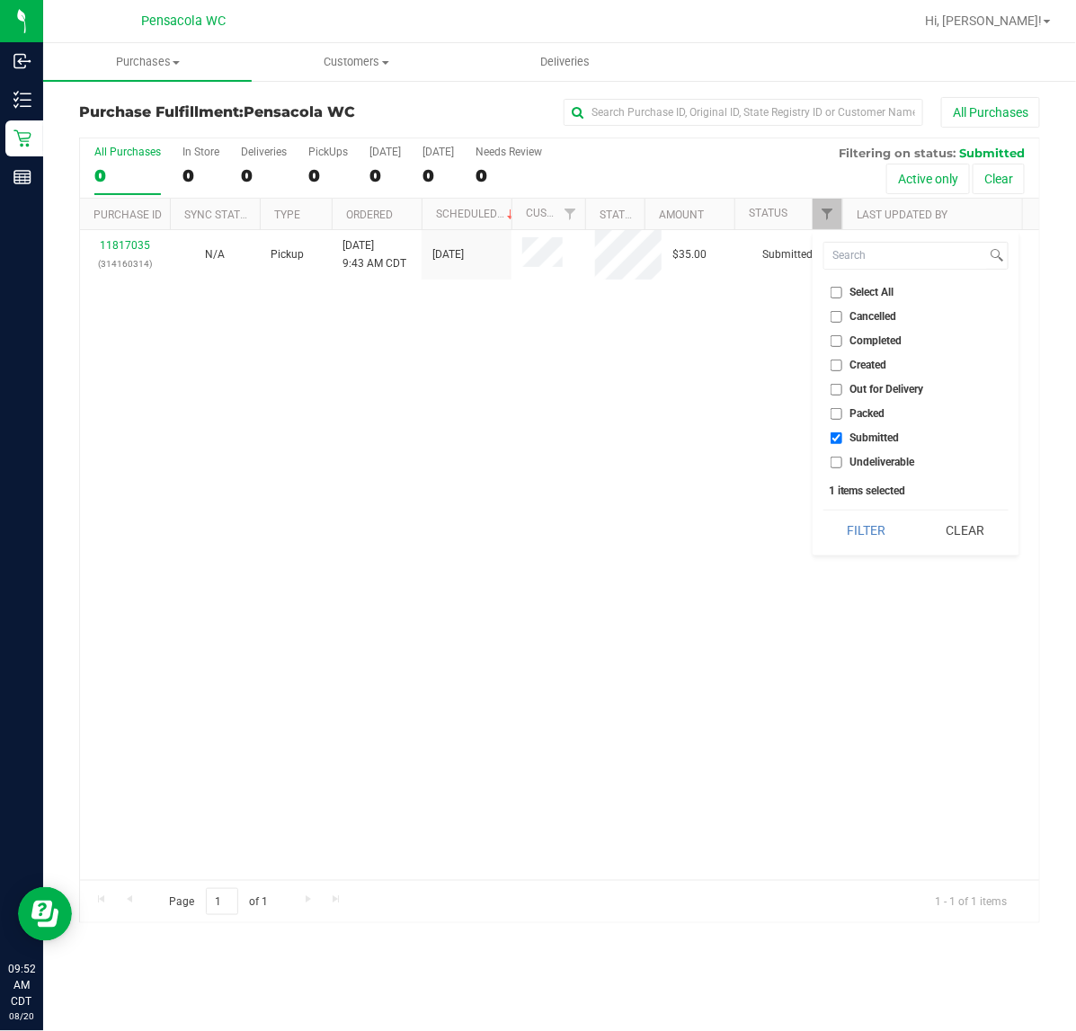
click at [832, 287] on input "Select All" at bounding box center [837, 293] width 12 height 12
checkbox input "true"
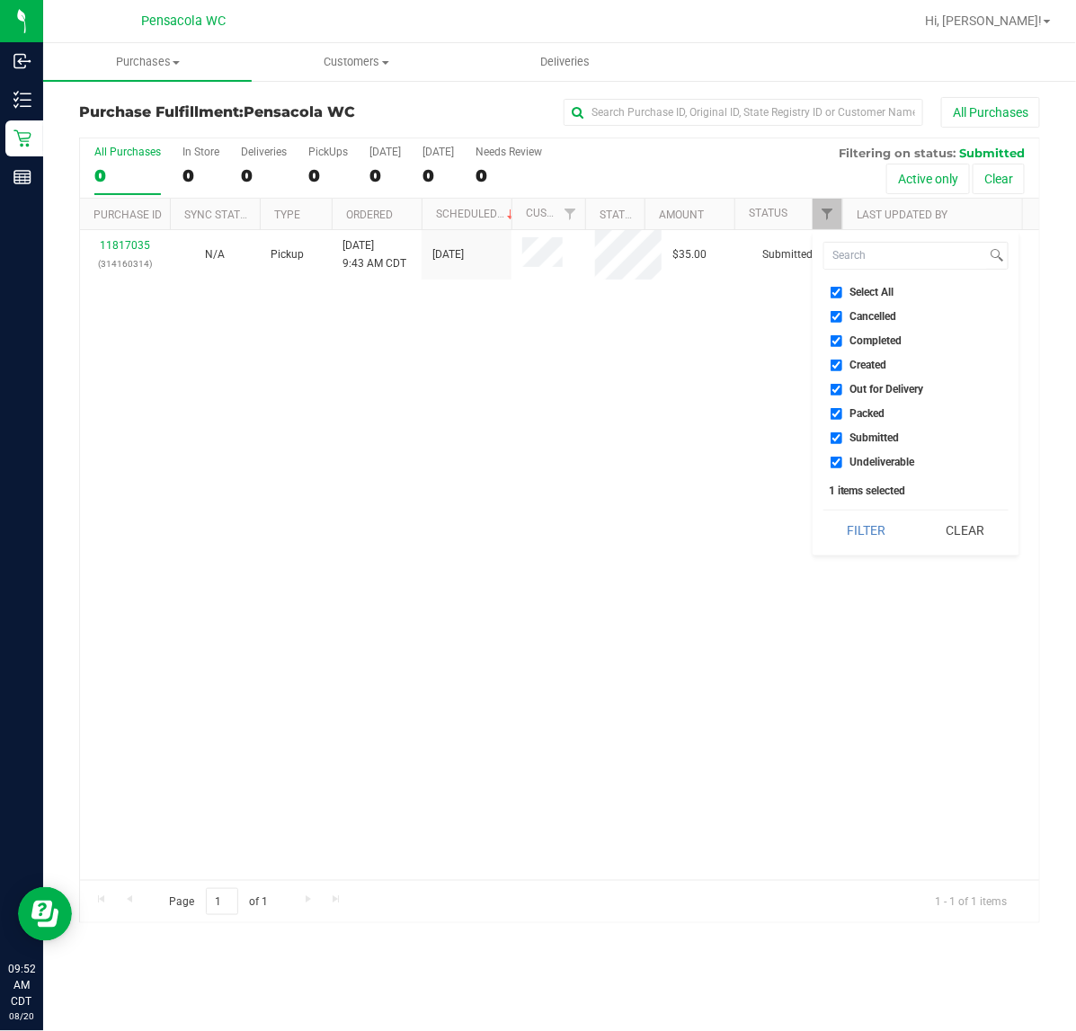
checkbox input "true"
click at [833, 287] on input "Select All" at bounding box center [837, 293] width 12 height 12
checkbox input "false"
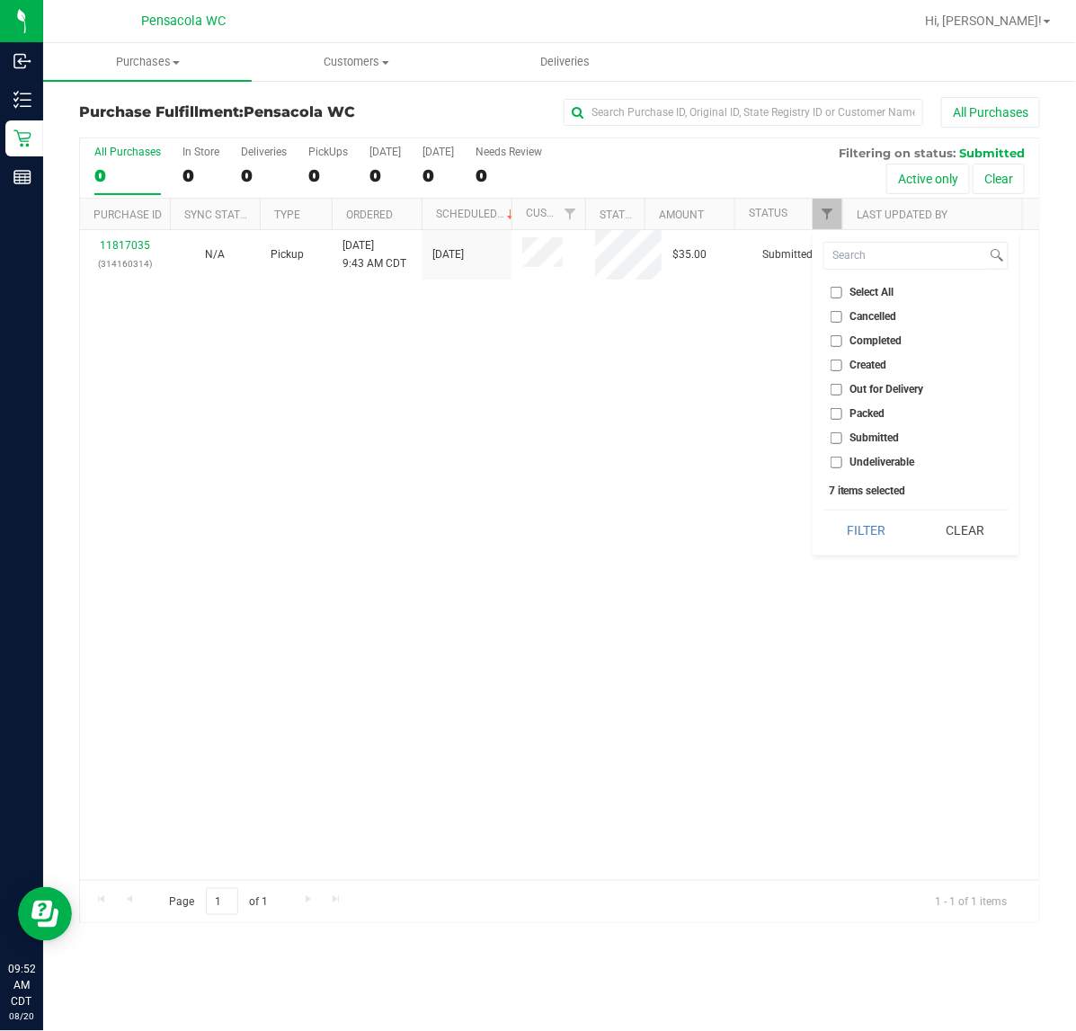
checkbox input "false"
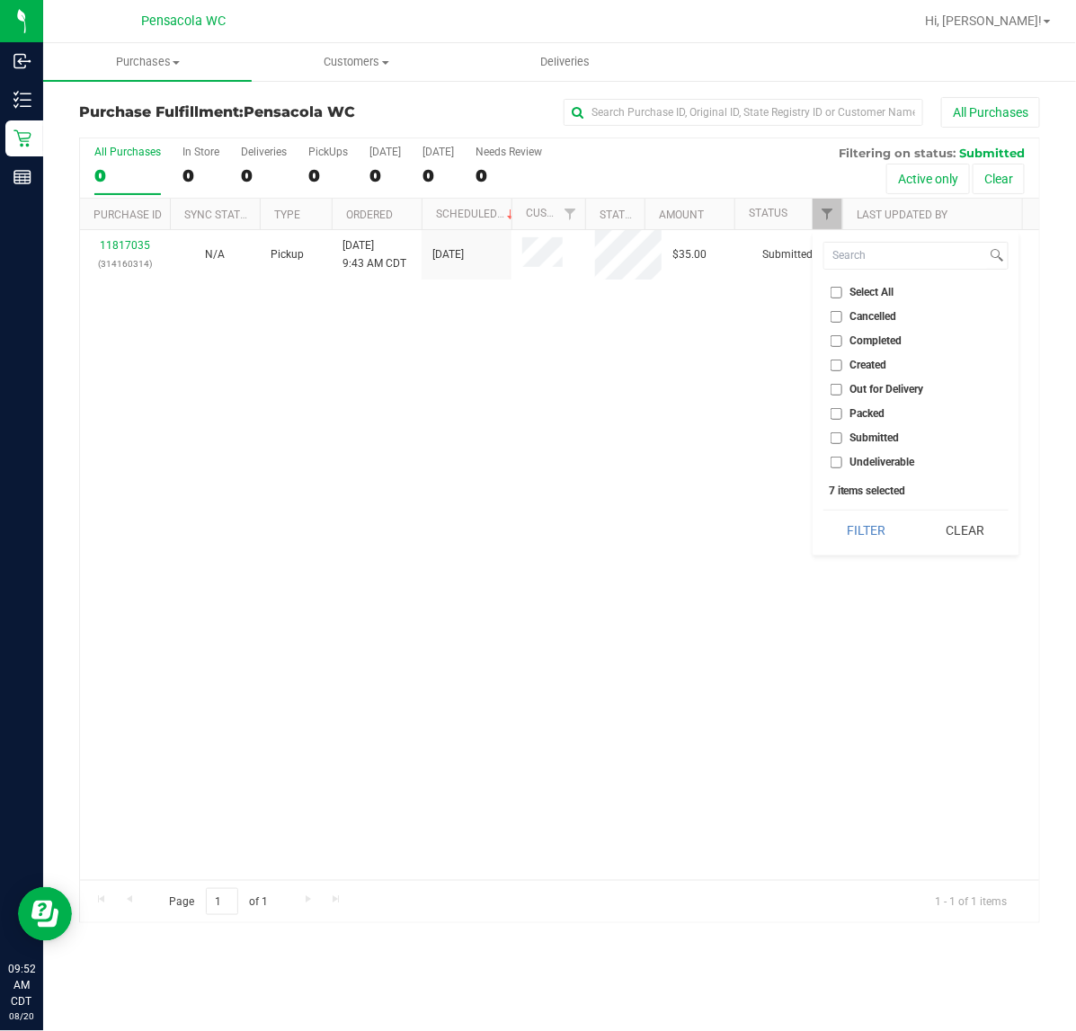
checkbox input "false"
click at [835, 438] on input "Submitted" at bounding box center [837, 439] width 12 height 12
checkbox input "true"
click at [845, 536] on button "Filter" at bounding box center [867, 531] width 86 height 40
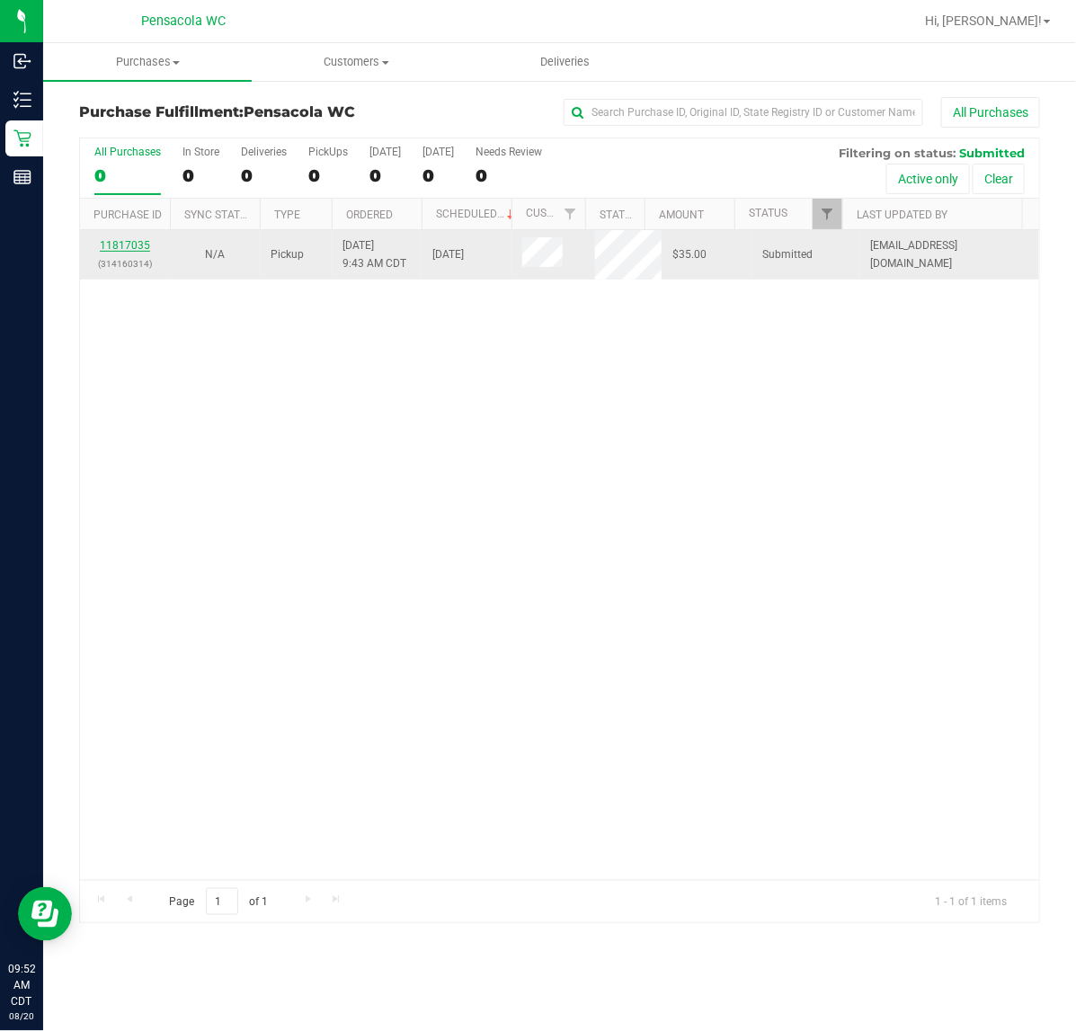
click at [135, 246] on link "11817035" at bounding box center [125, 245] width 50 height 13
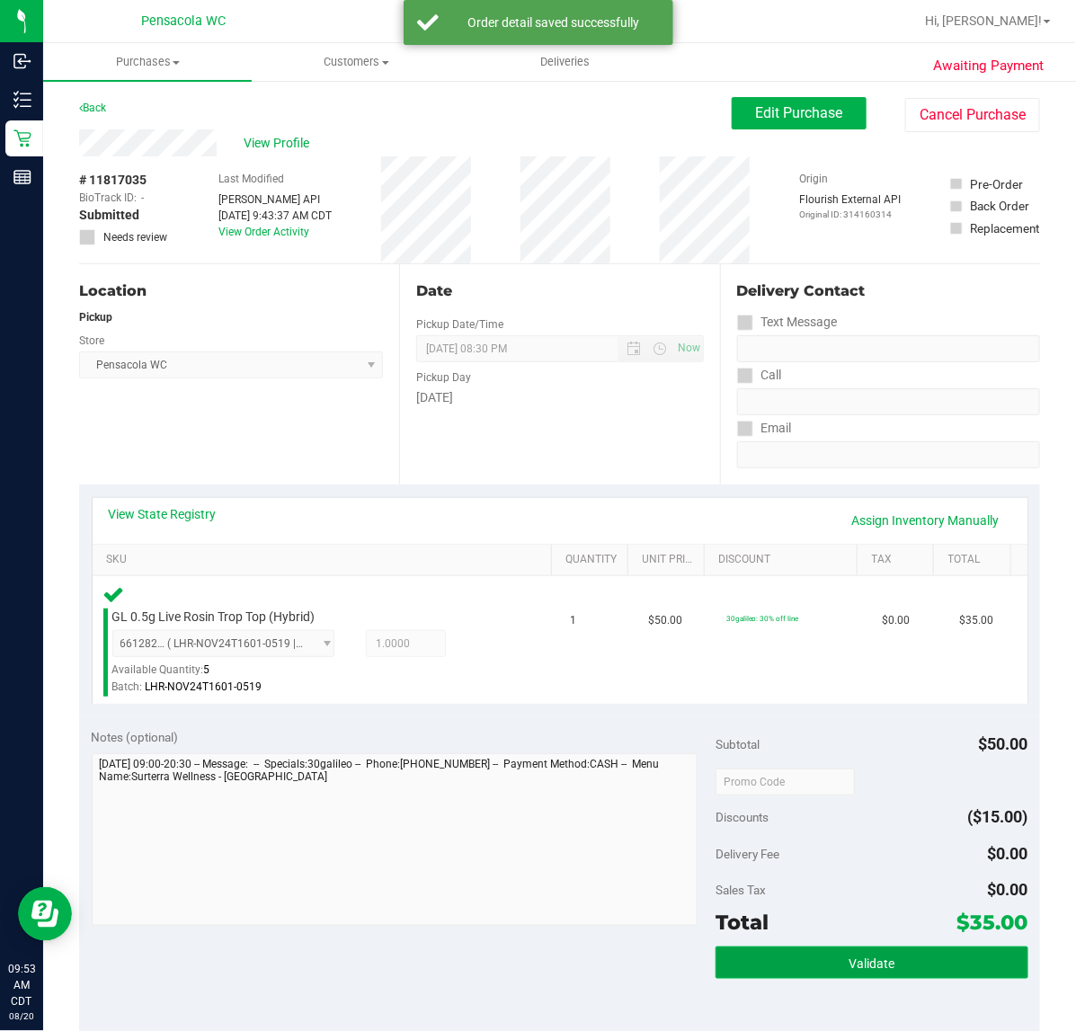
click at [868, 953] on button "Validate" at bounding box center [872, 963] width 312 height 32
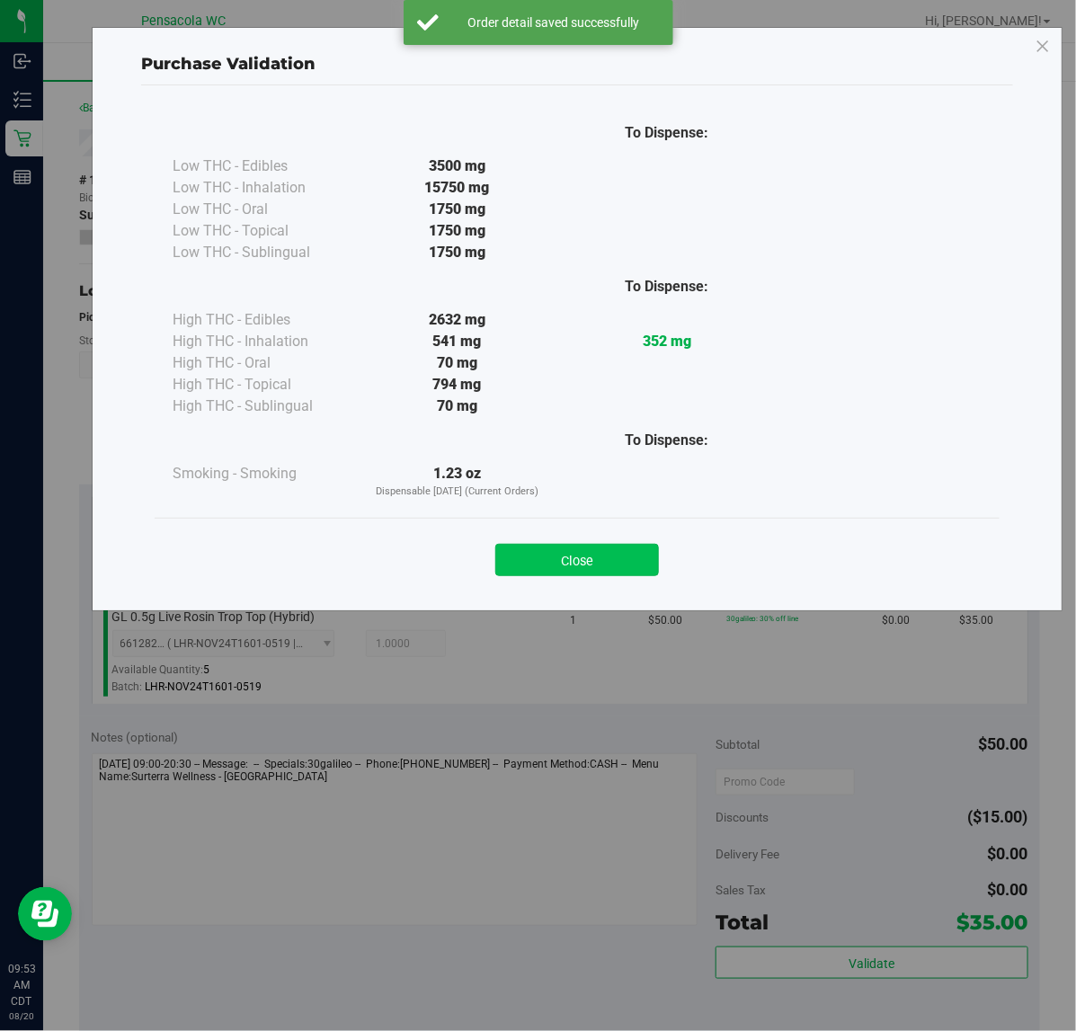
click at [576, 556] on button "Close" at bounding box center [578, 560] width 164 height 32
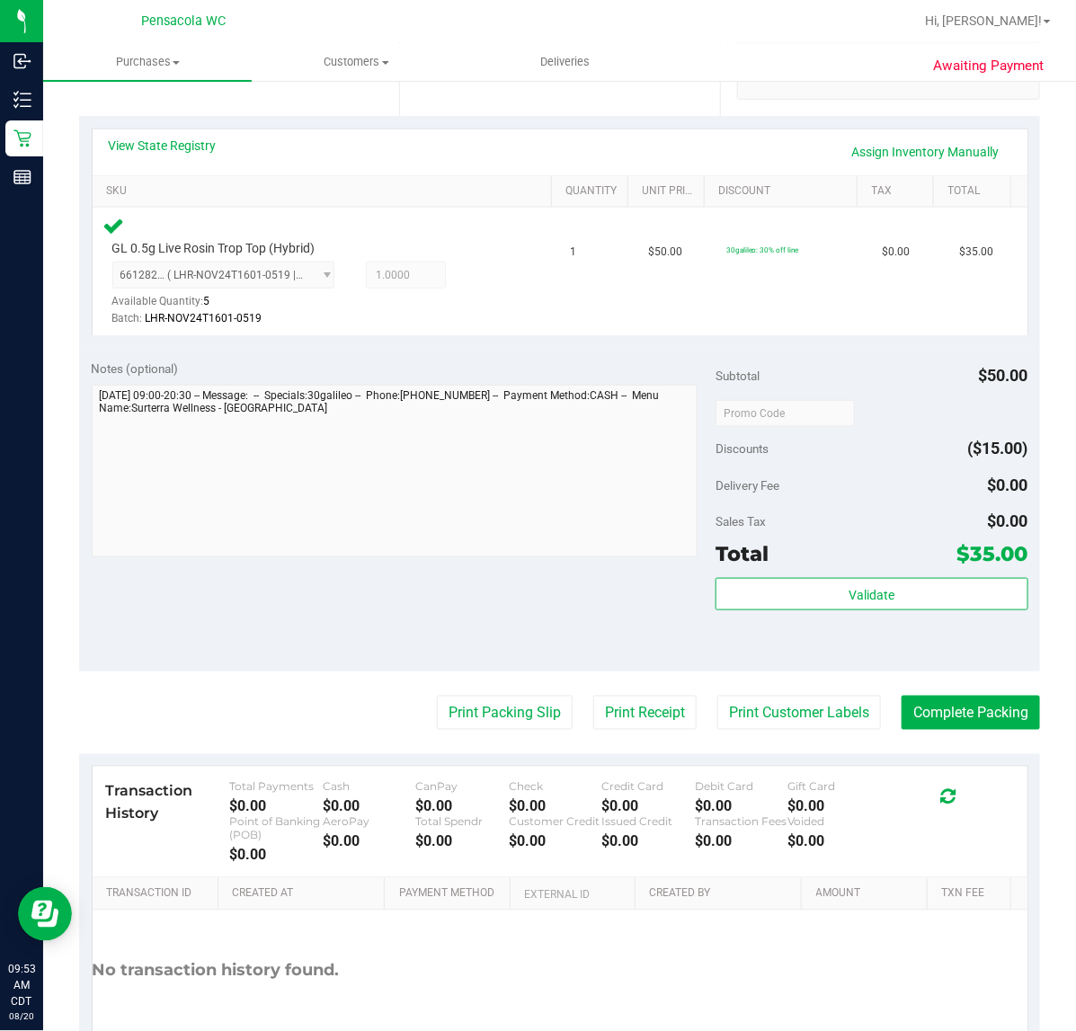
scroll to position [450, 0]
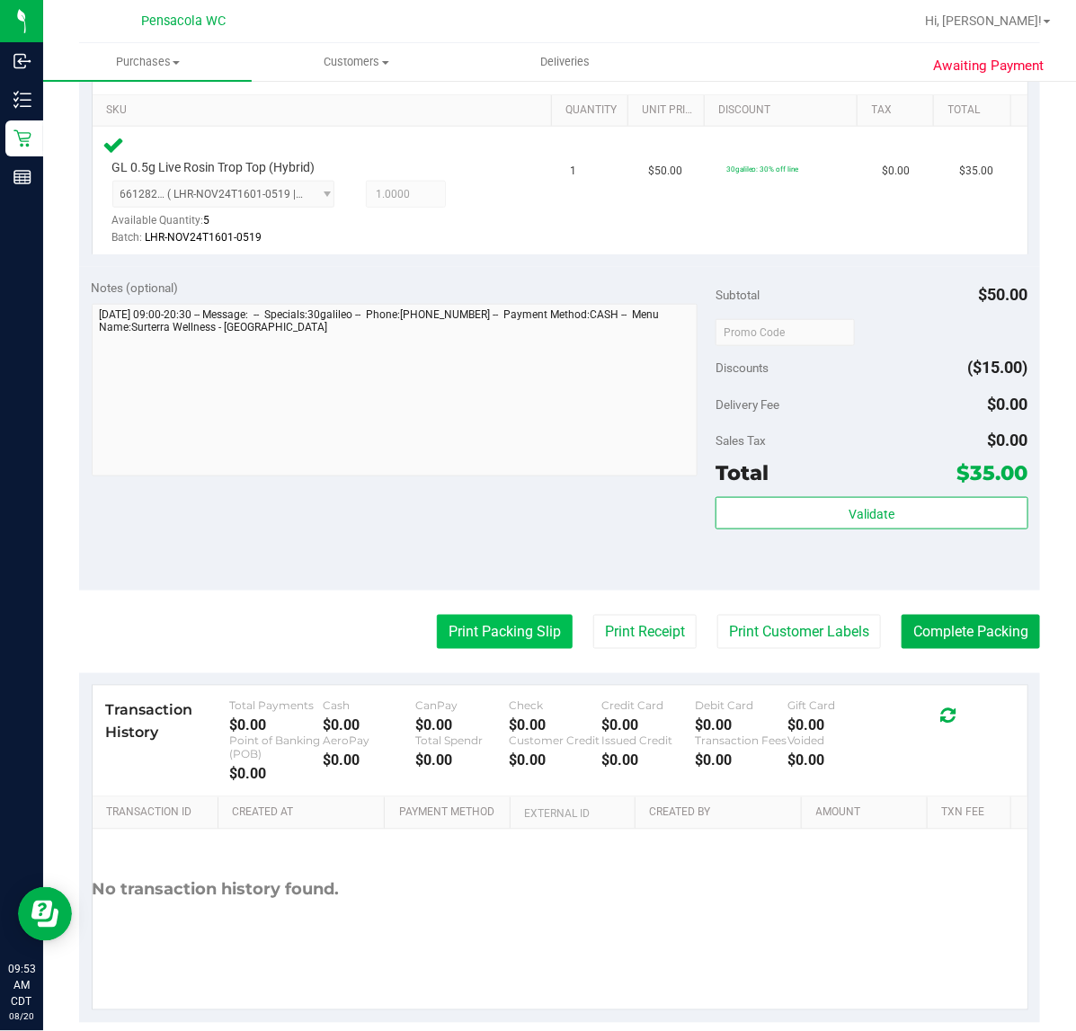
click at [473, 623] on button "Print Packing Slip" at bounding box center [505, 632] width 136 height 34
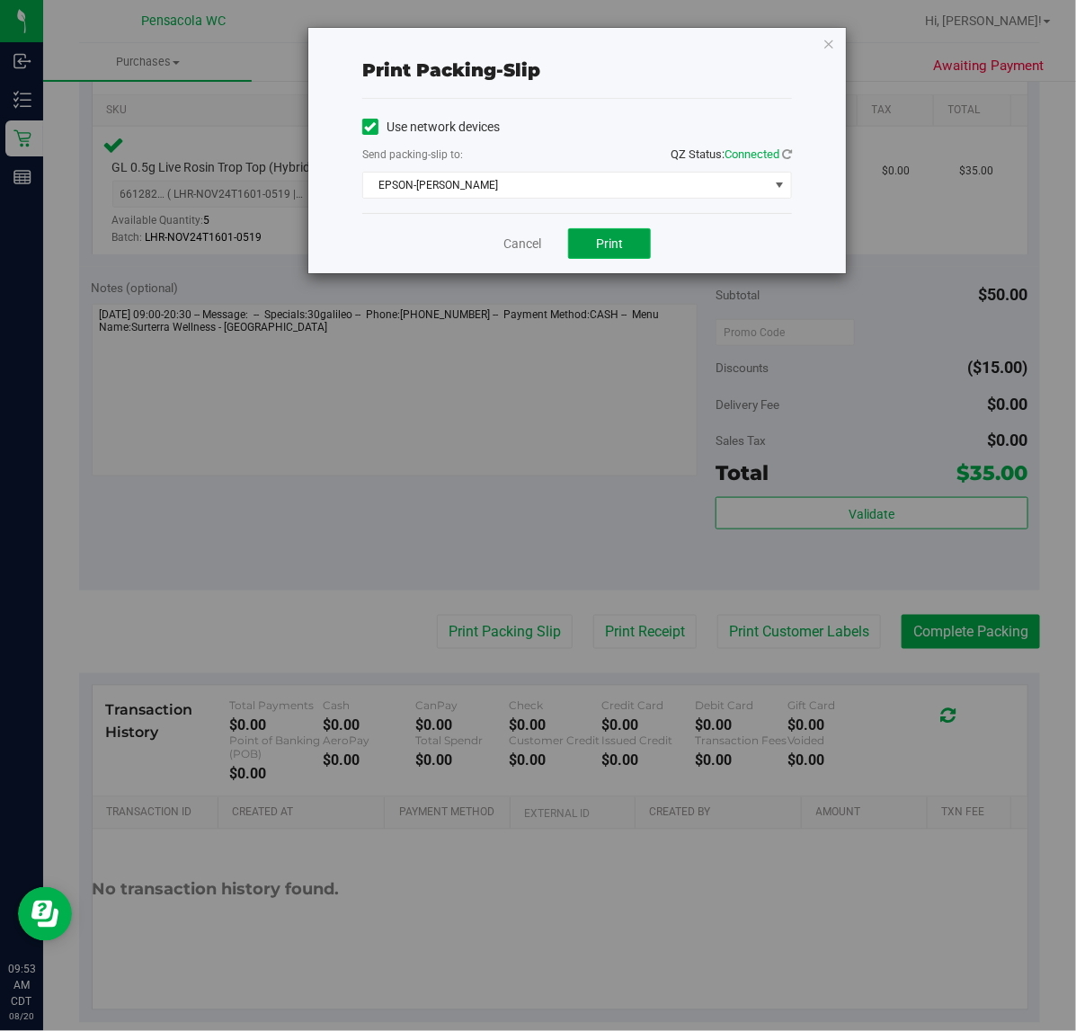
click at [601, 236] on button "Print" at bounding box center [609, 243] width 83 height 31
click at [827, 46] on icon "button" at bounding box center [829, 43] width 13 height 22
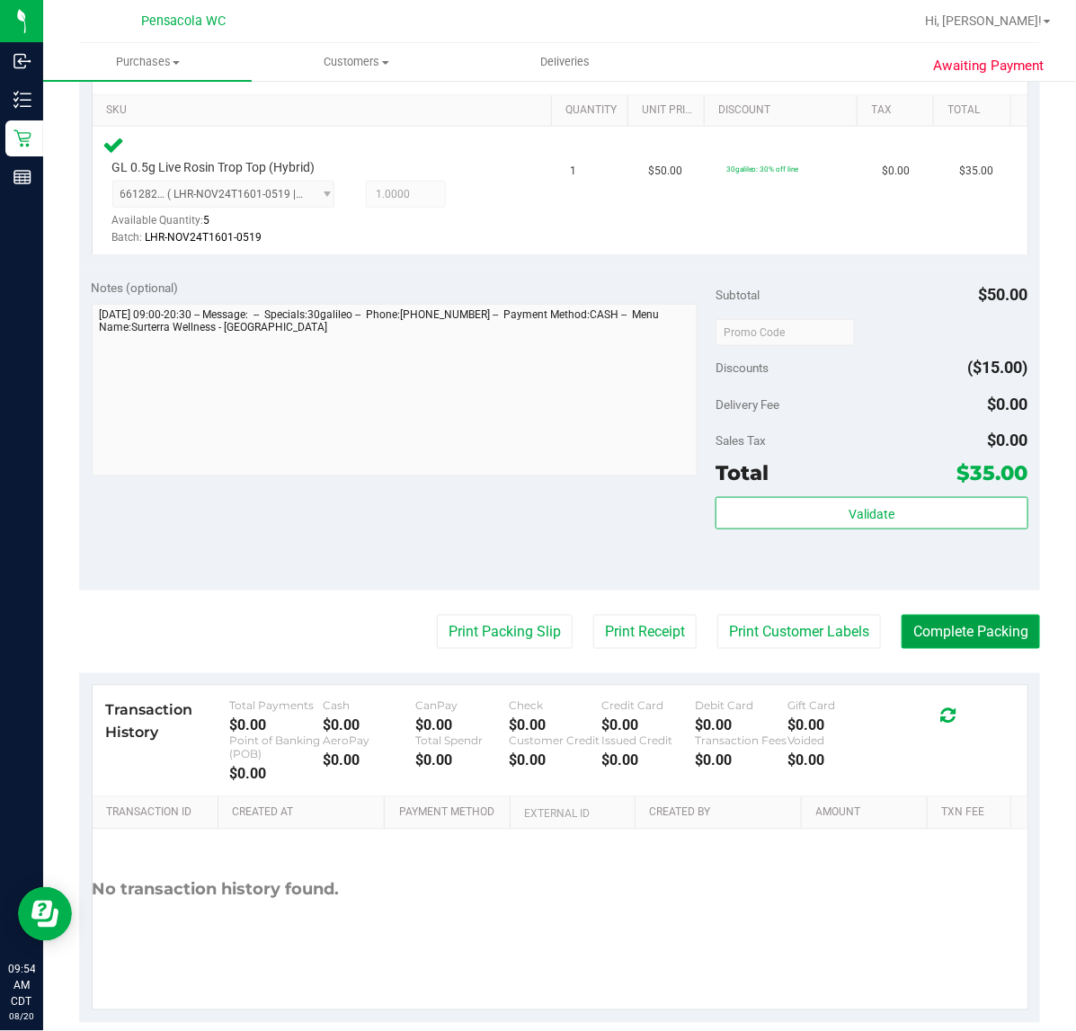
click at [947, 617] on button "Complete Packing" at bounding box center [971, 632] width 138 height 34
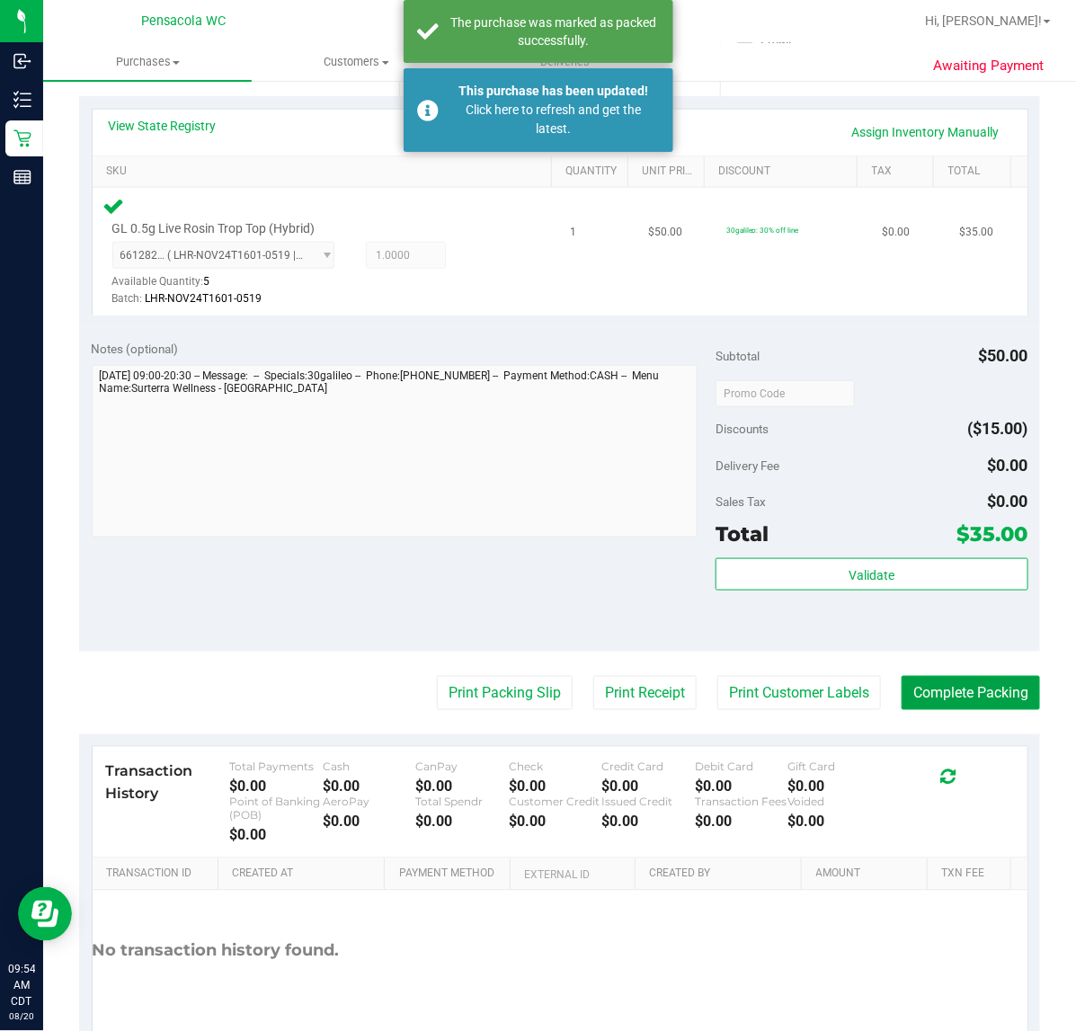
scroll to position [0, 0]
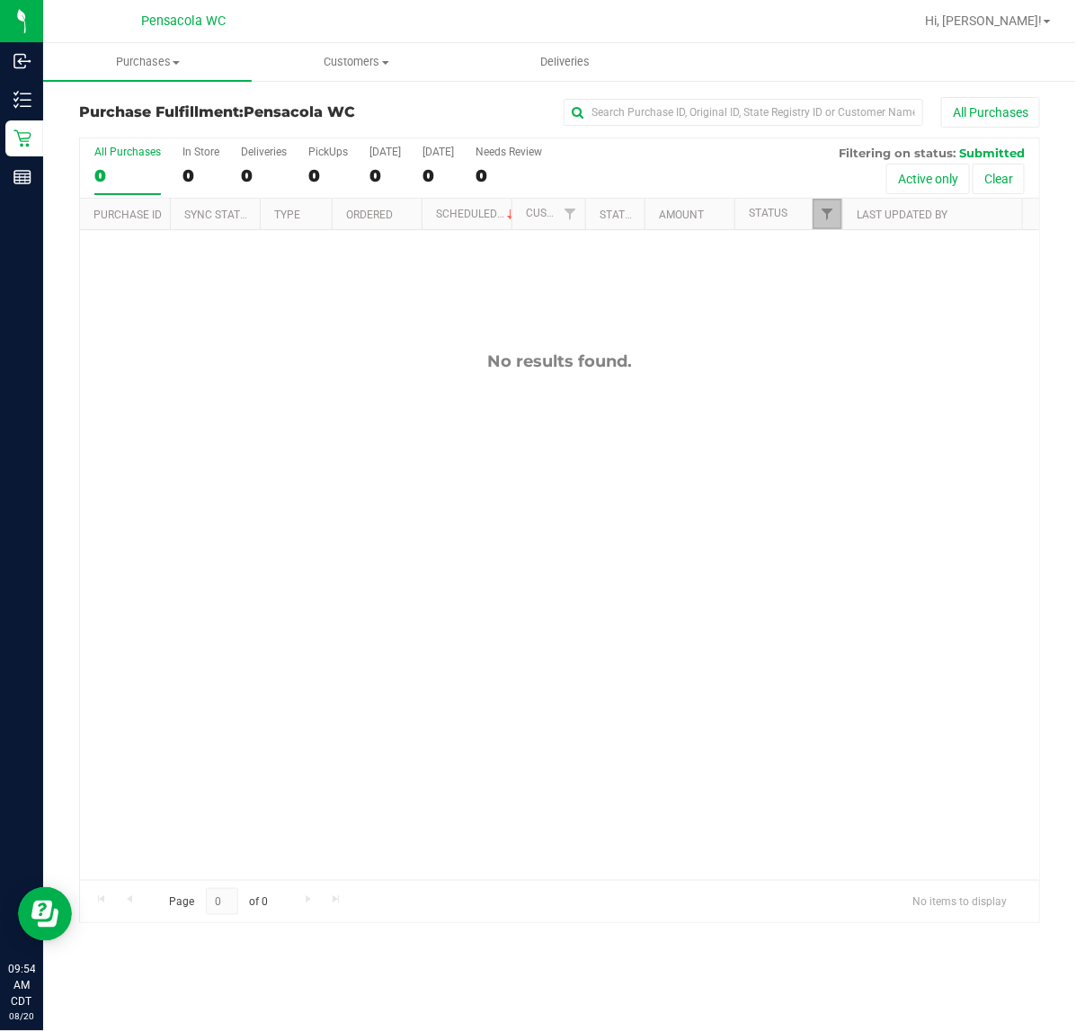
click at [836, 213] on link "Filter" at bounding box center [828, 214] width 30 height 31
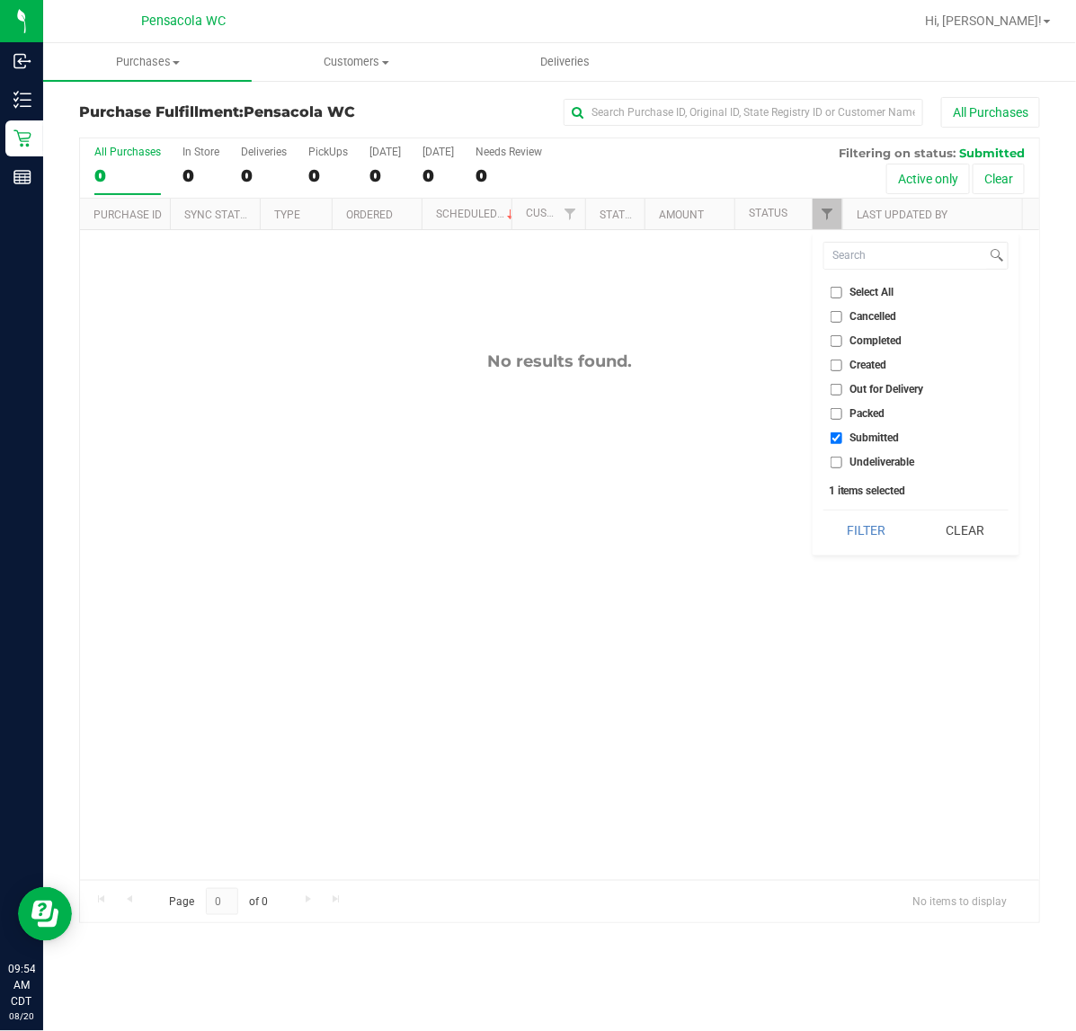
drag, startPoint x: 834, startPoint y: 414, endPoint x: 850, endPoint y: 423, distance: 18.5
click at [836, 414] on input "Packed" at bounding box center [837, 414] width 12 height 12
checkbox input "true"
click at [826, 436] on li "Submitted" at bounding box center [916, 438] width 185 height 19
click at [836, 436] on input "Submitted" at bounding box center [837, 439] width 12 height 12
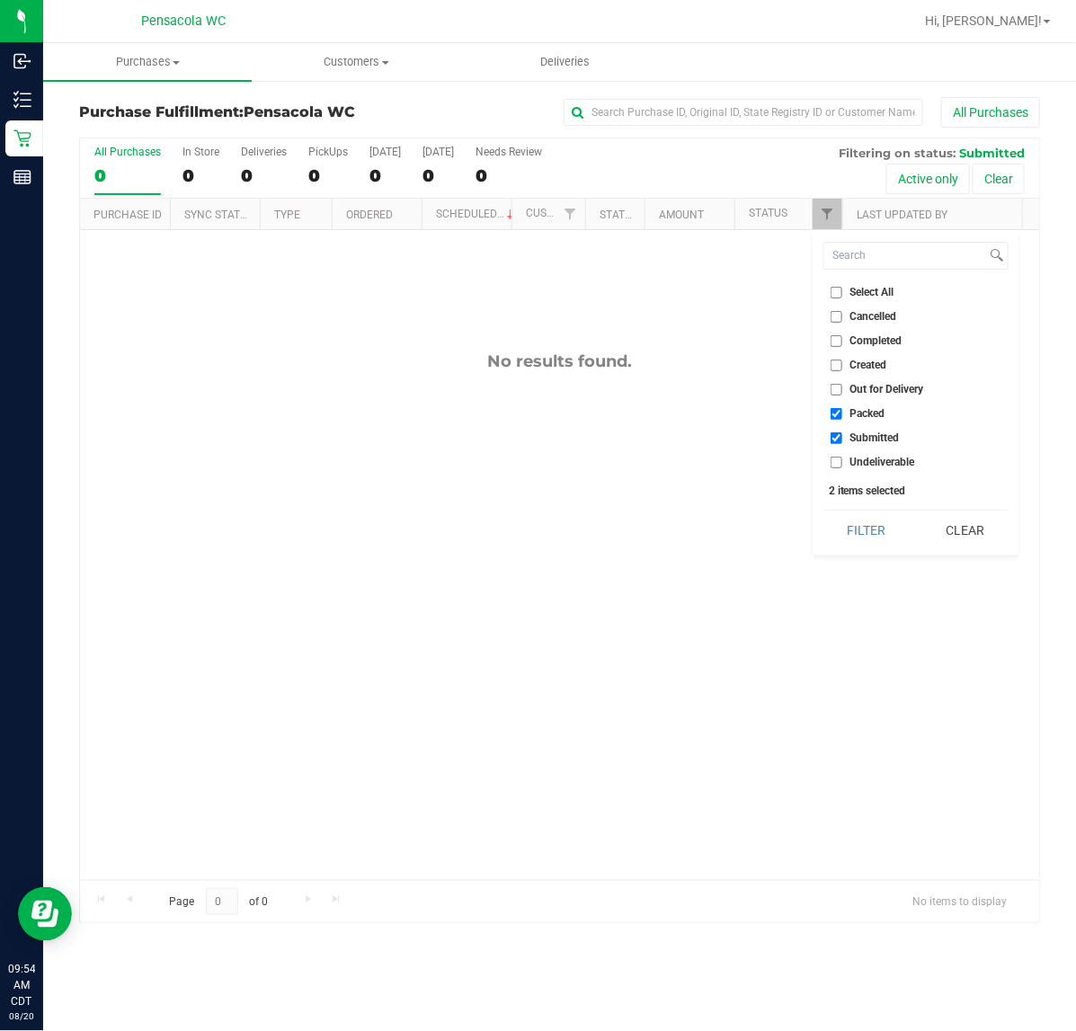
checkbox input "false"
click at [851, 520] on button "Filter" at bounding box center [867, 531] width 86 height 40
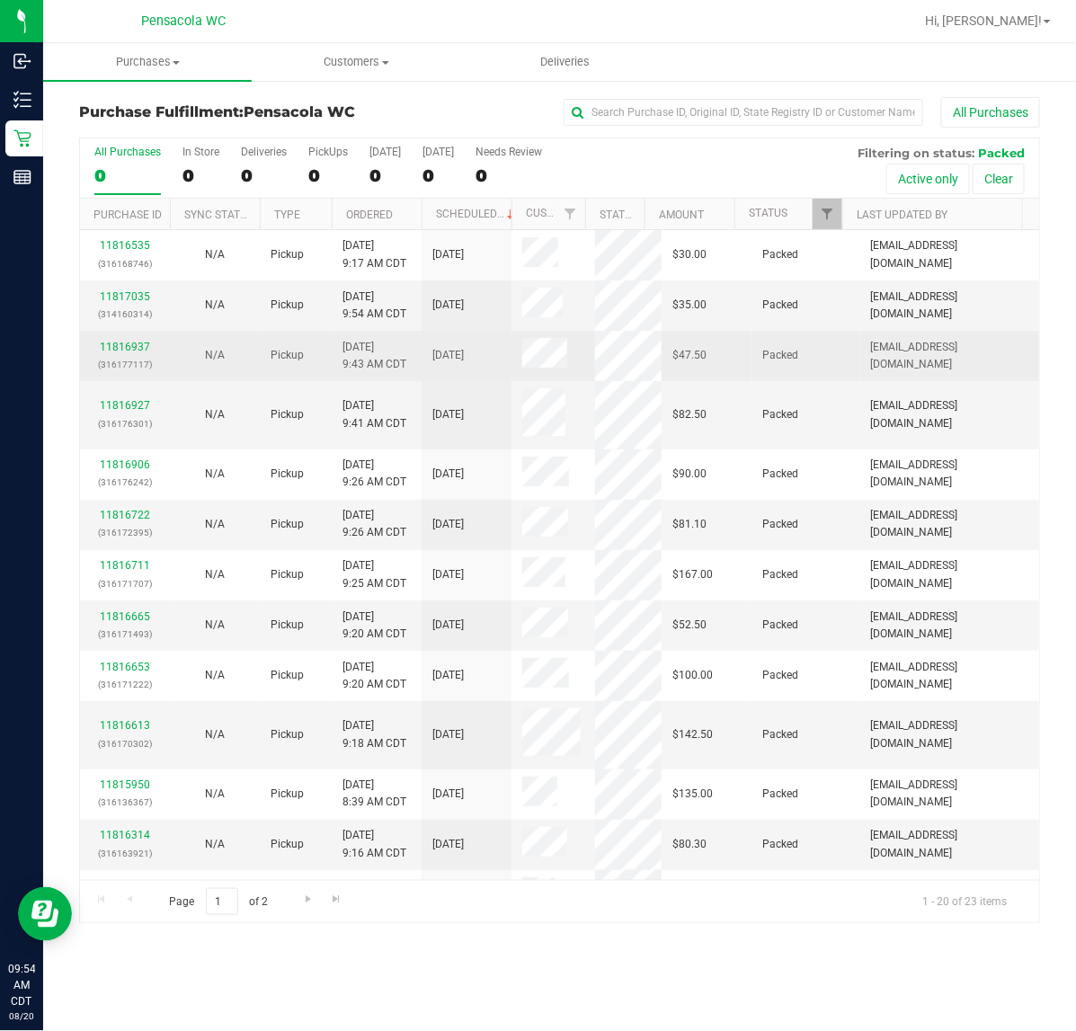
scroll to position [383, 0]
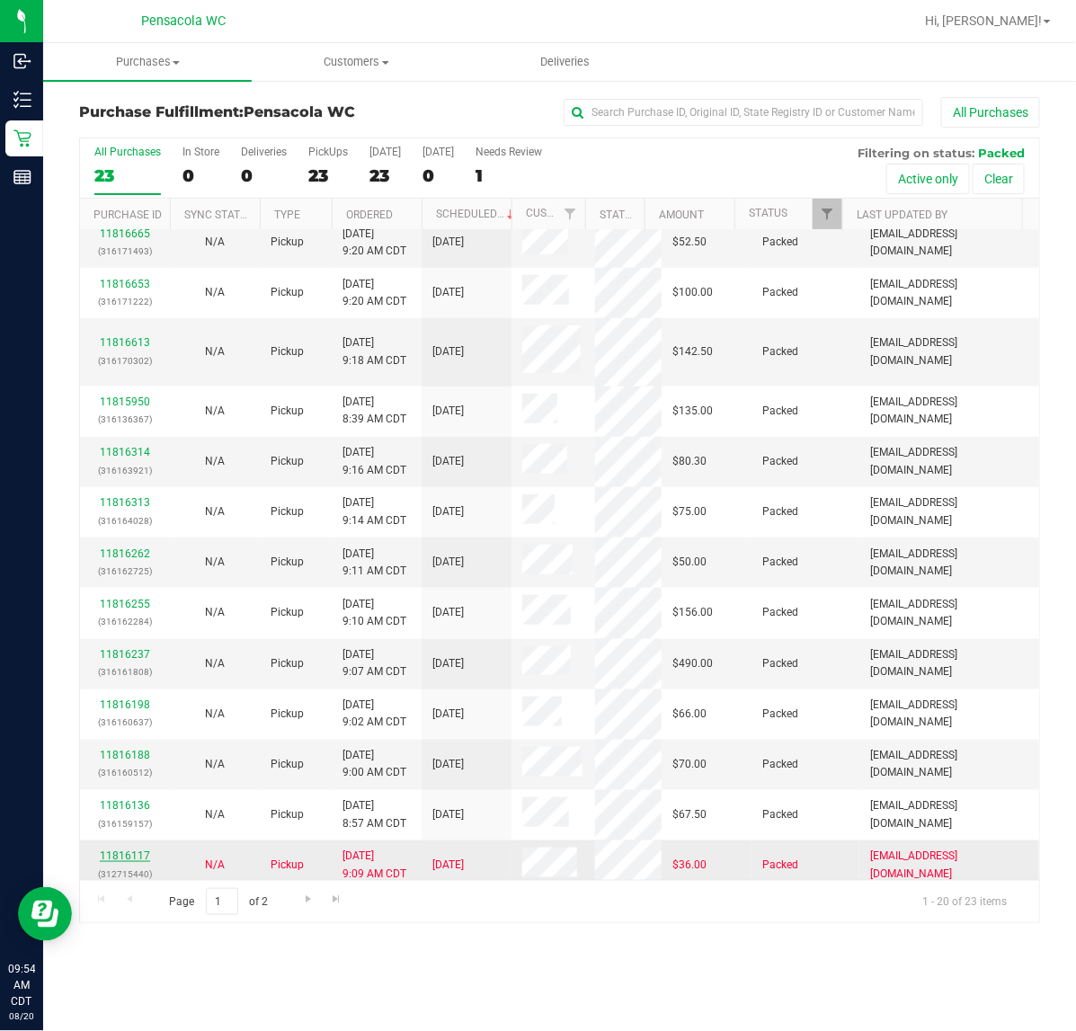
click at [146, 850] on link "11816117" at bounding box center [125, 856] width 50 height 13
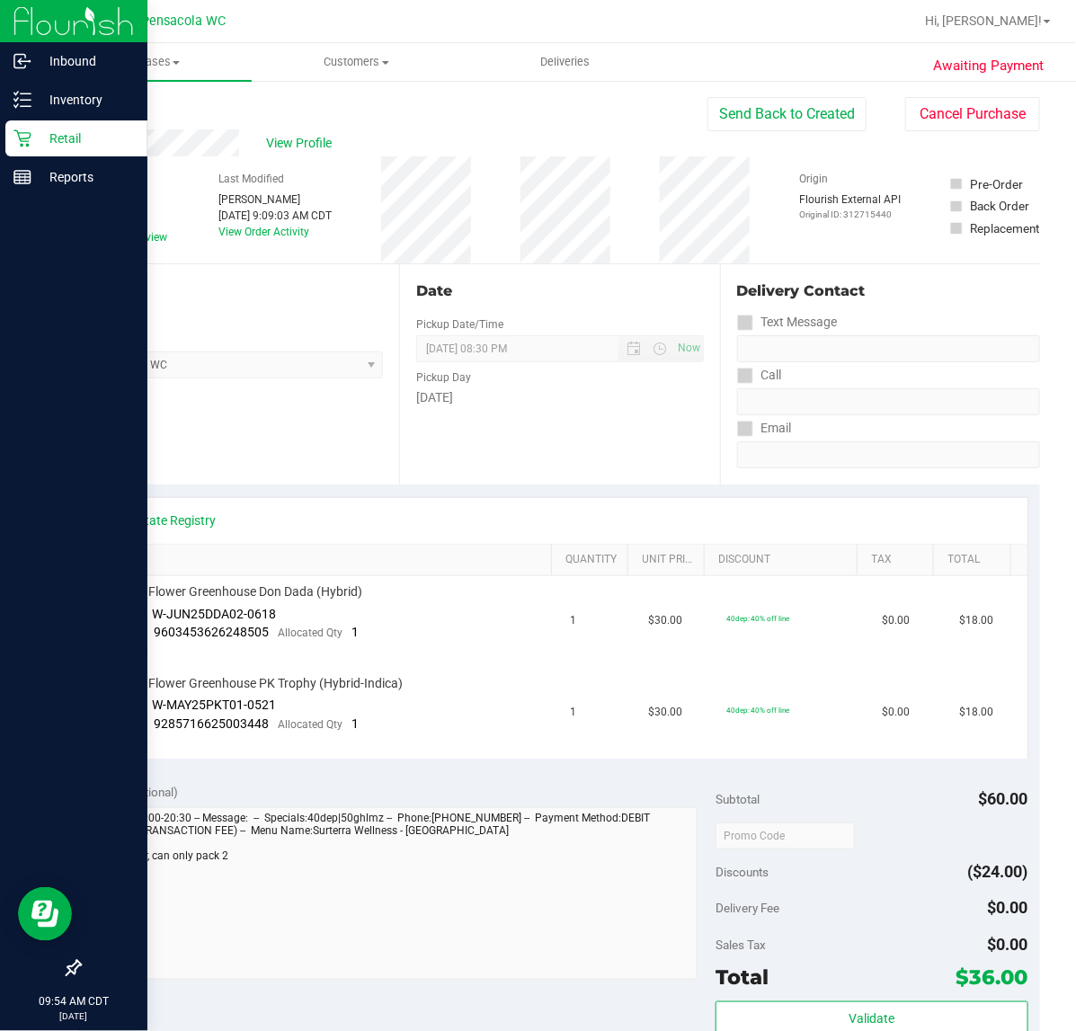
click at [57, 150] on div "Retail" at bounding box center [76, 139] width 142 height 36
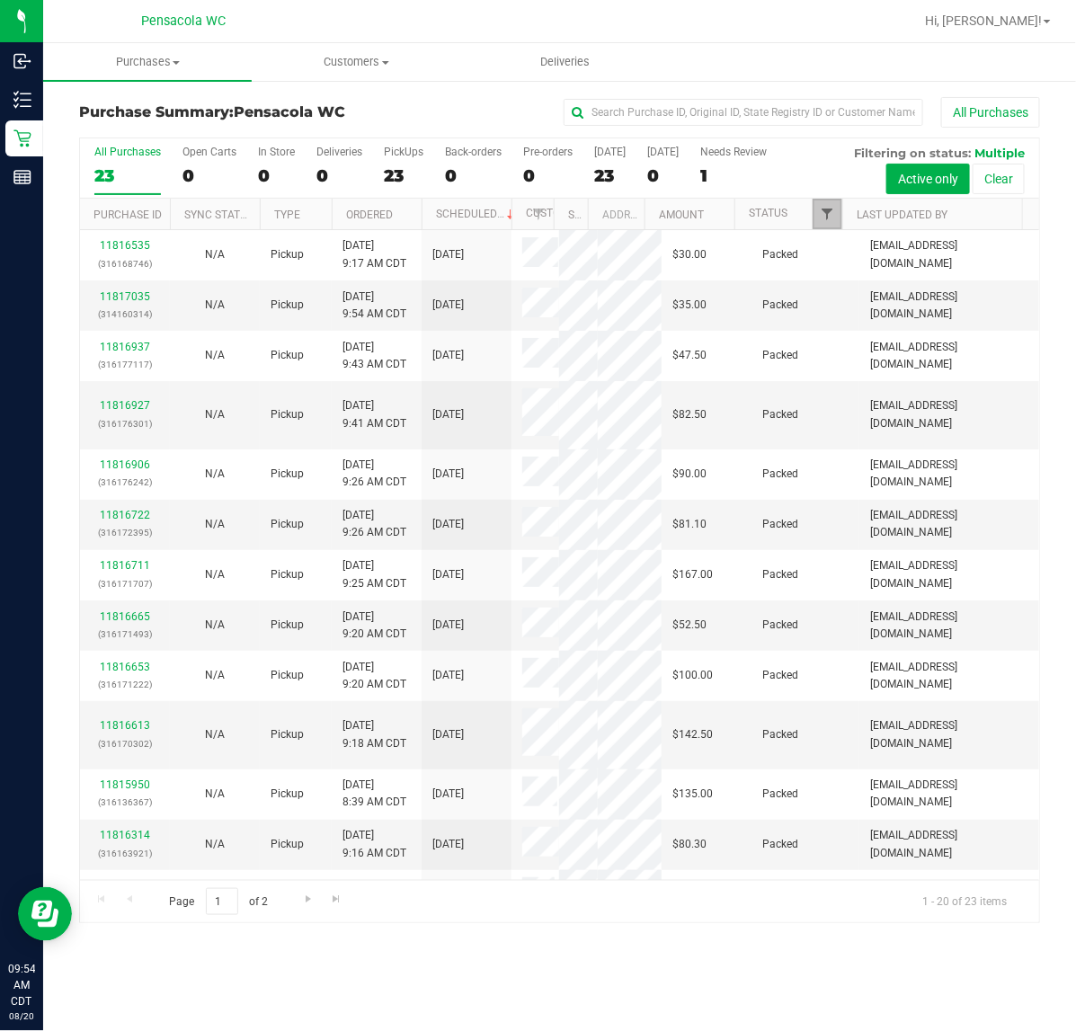
click at [829, 214] on span "Filter" at bounding box center [827, 214] width 14 height 14
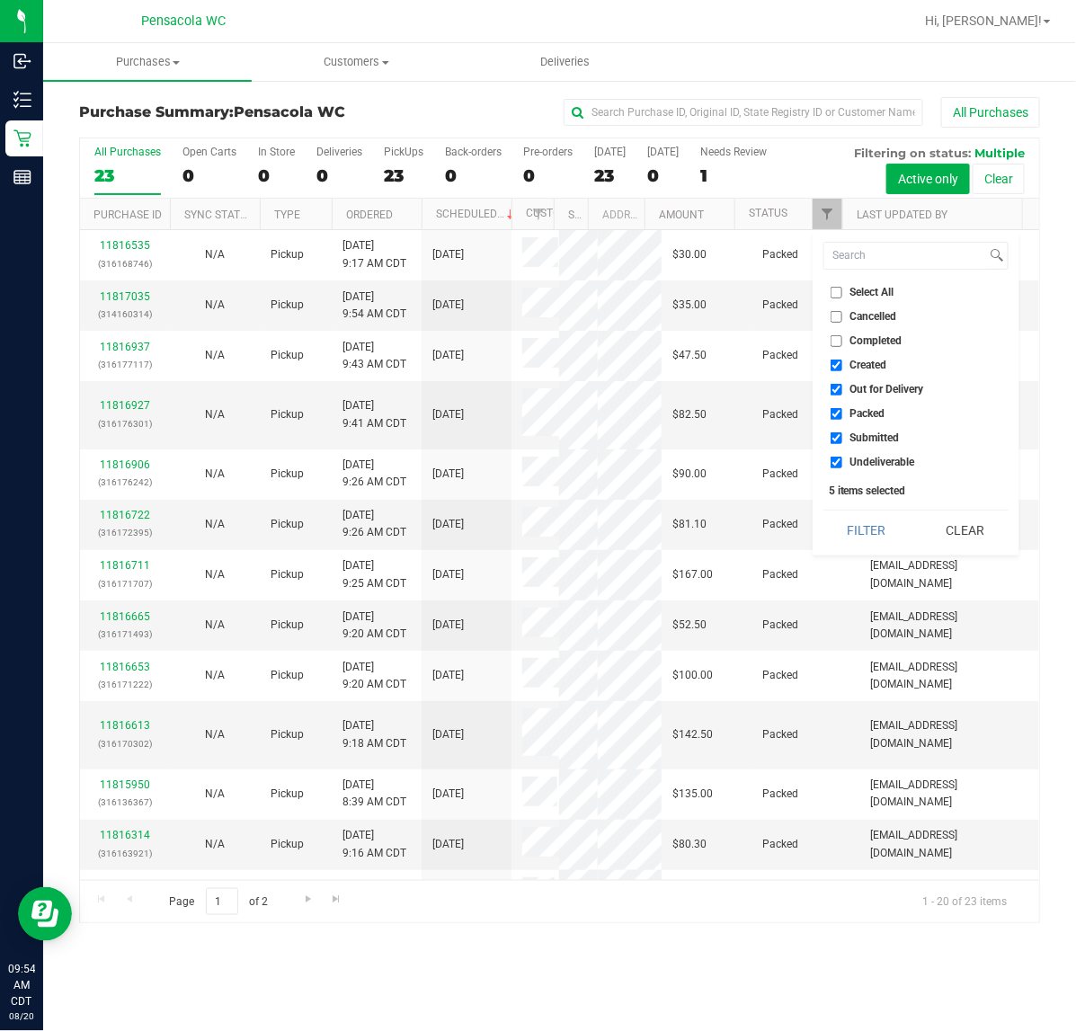
click at [837, 288] on input "Select All" at bounding box center [837, 293] width 12 height 12
checkbox input "true"
click at [837, 288] on input "Select All" at bounding box center [837, 293] width 12 height 12
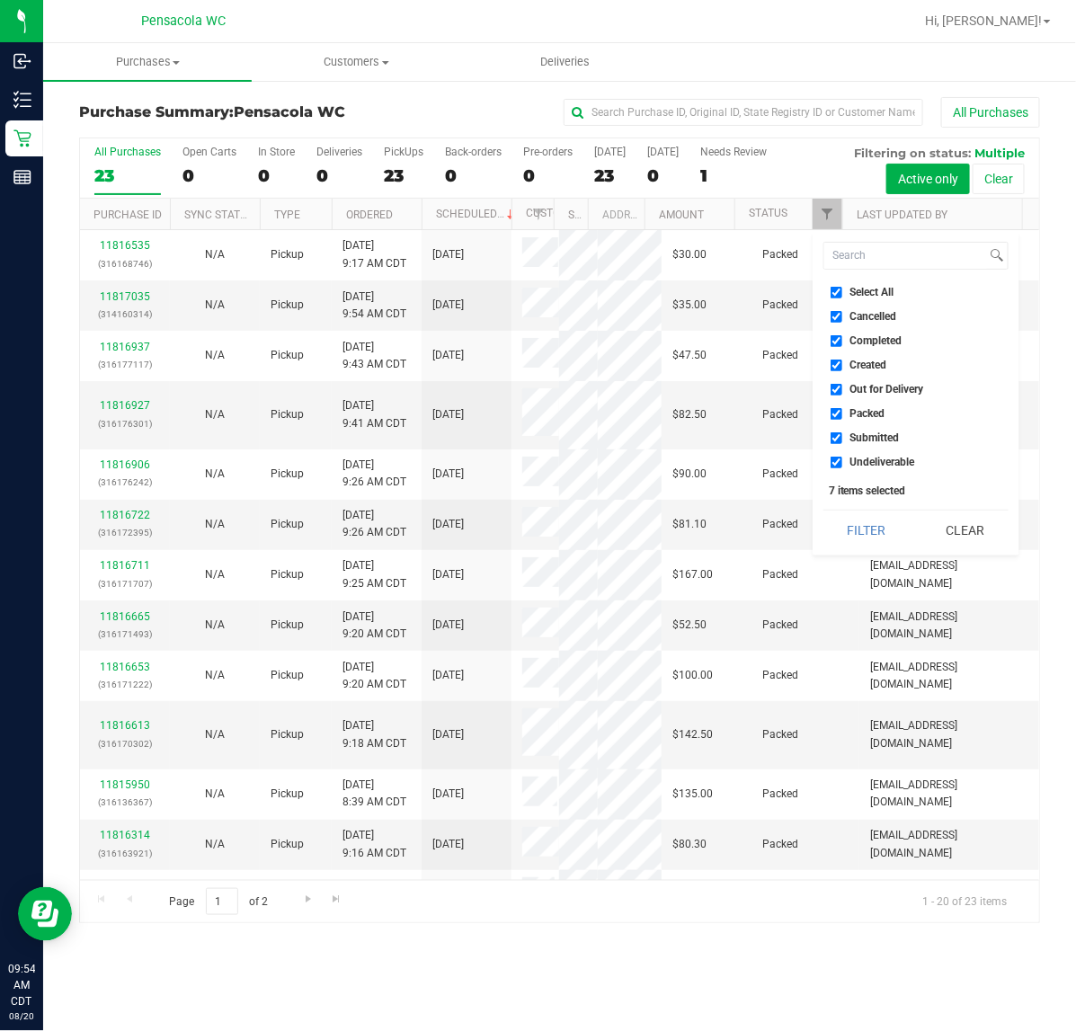
checkbox input "false"
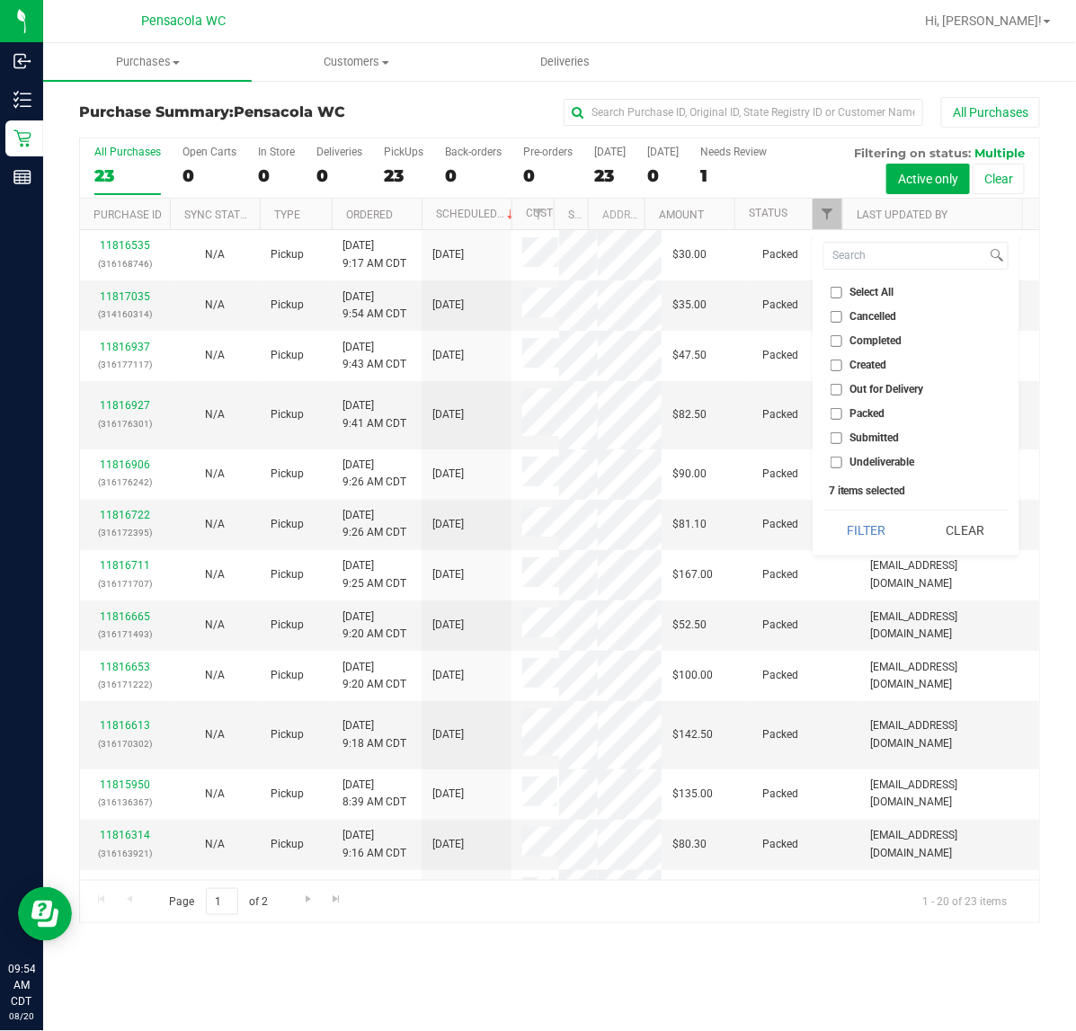
checkbox input "false"
click at [835, 438] on input "Submitted" at bounding box center [837, 439] width 12 height 12
checkbox input "true"
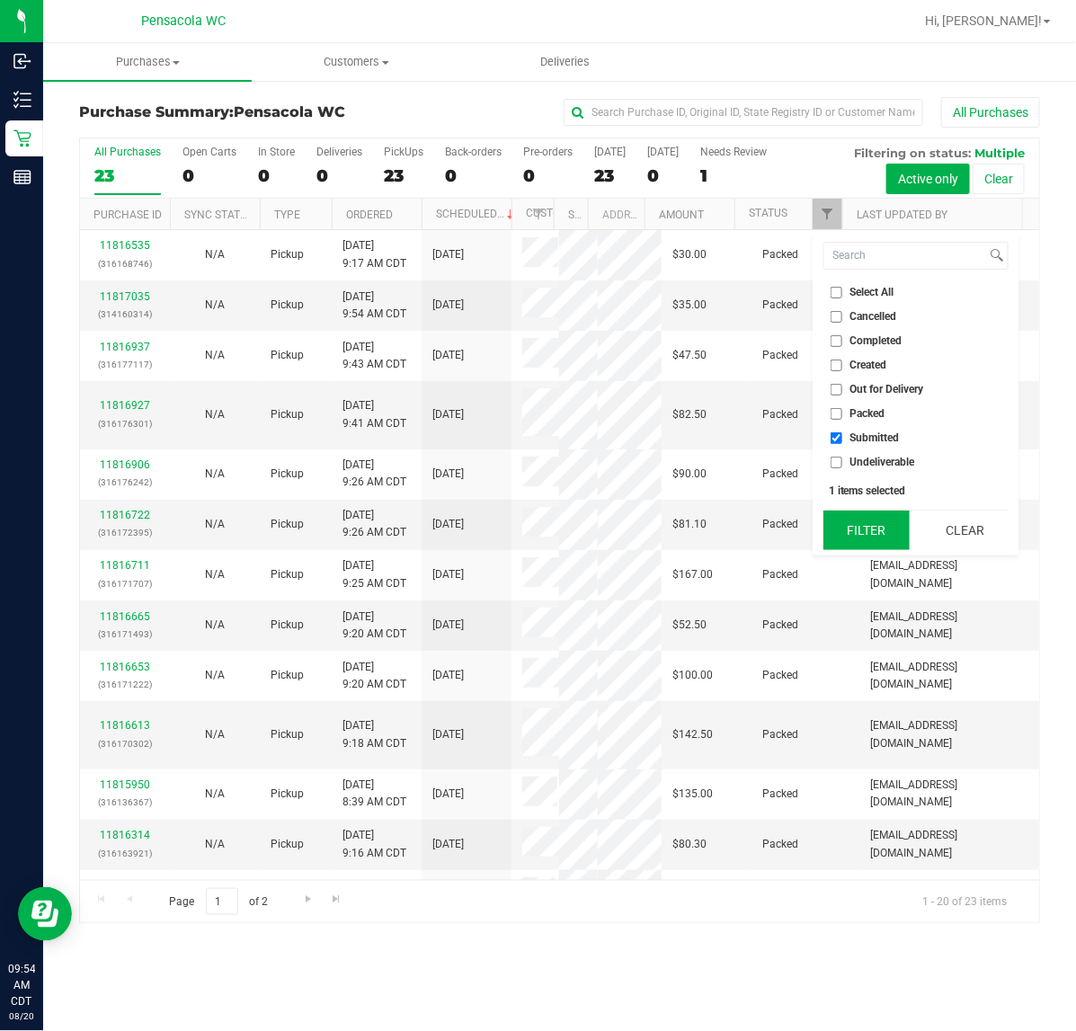
click at [846, 522] on button "Filter" at bounding box center [867, 531] width 86 height 40
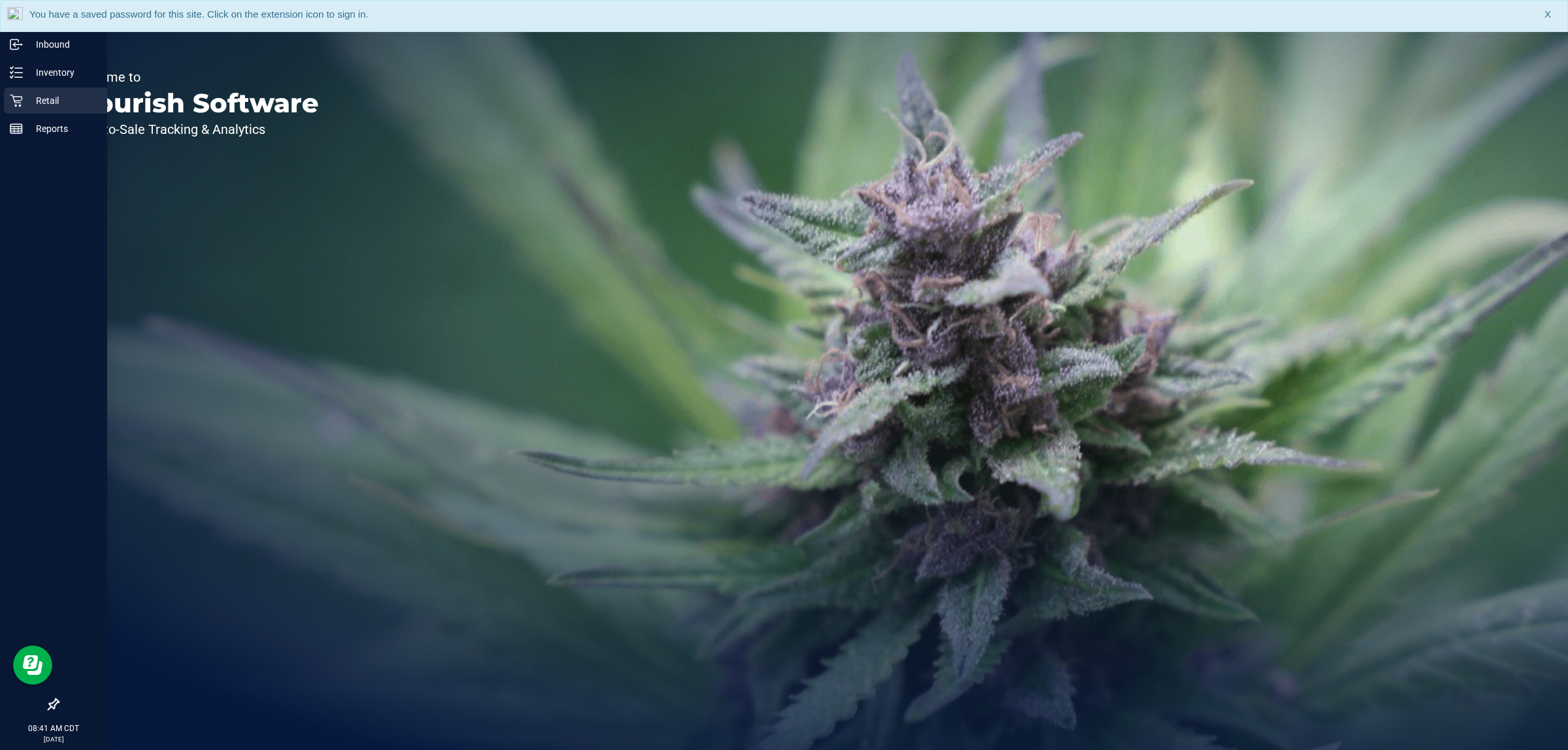
click at [72, 94] on p "Retail" at bounding box center [62, 101] width 78 height 16
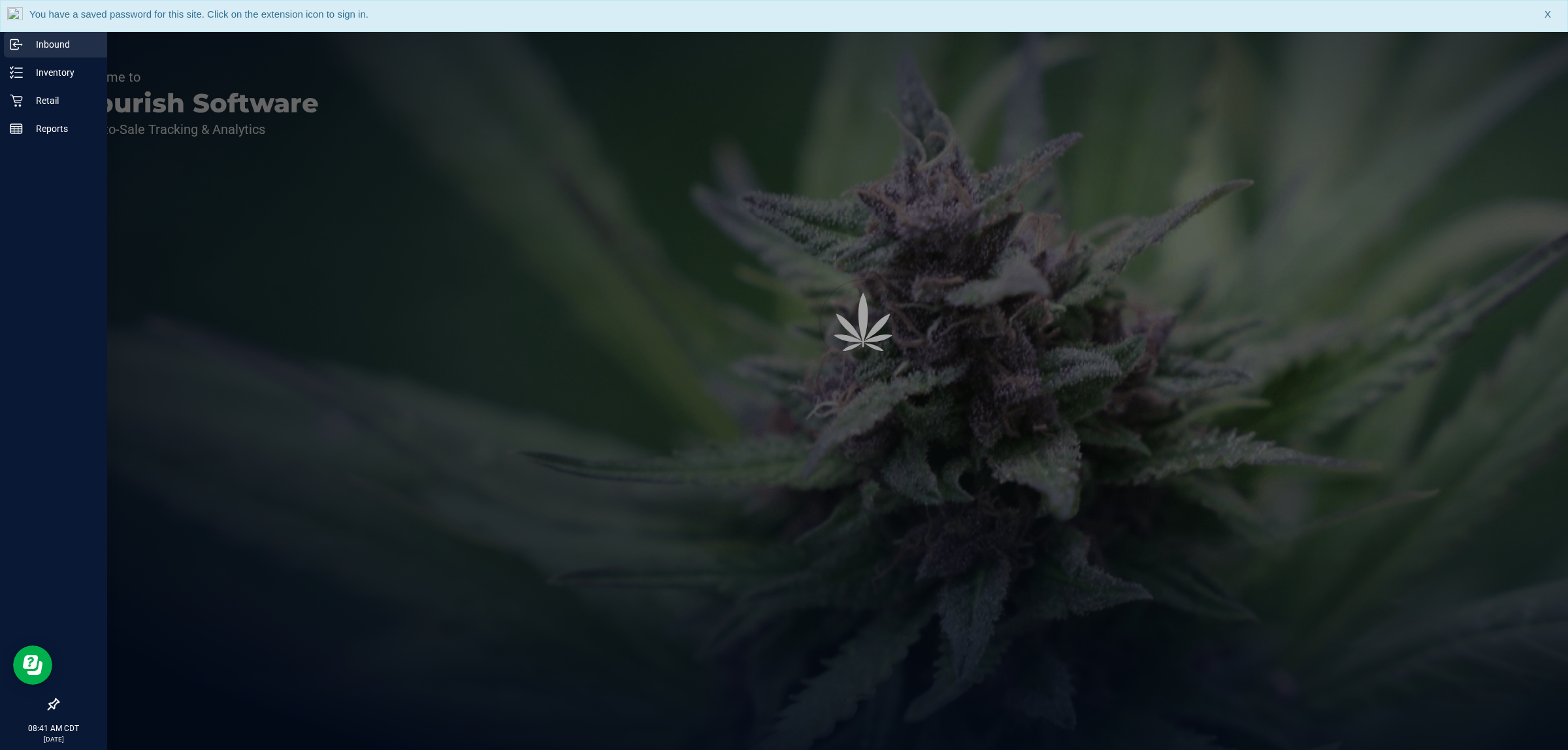
click at [68, 57] on link "Inbound" at bounding box center [53, 45] width 107 height 28
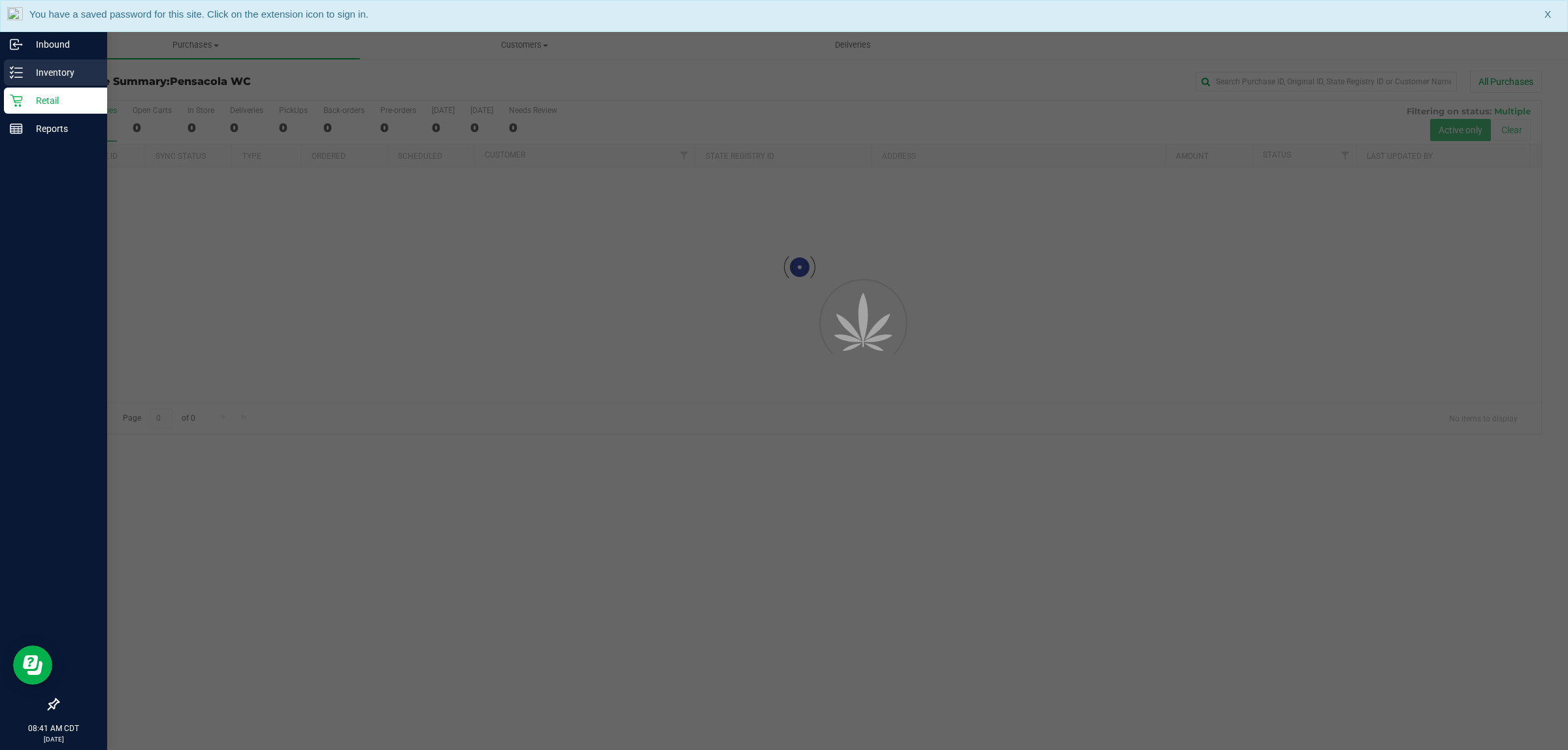
click at [62, 63] on div "Inventory" at bounding box center [55, 73] width 103 height 26
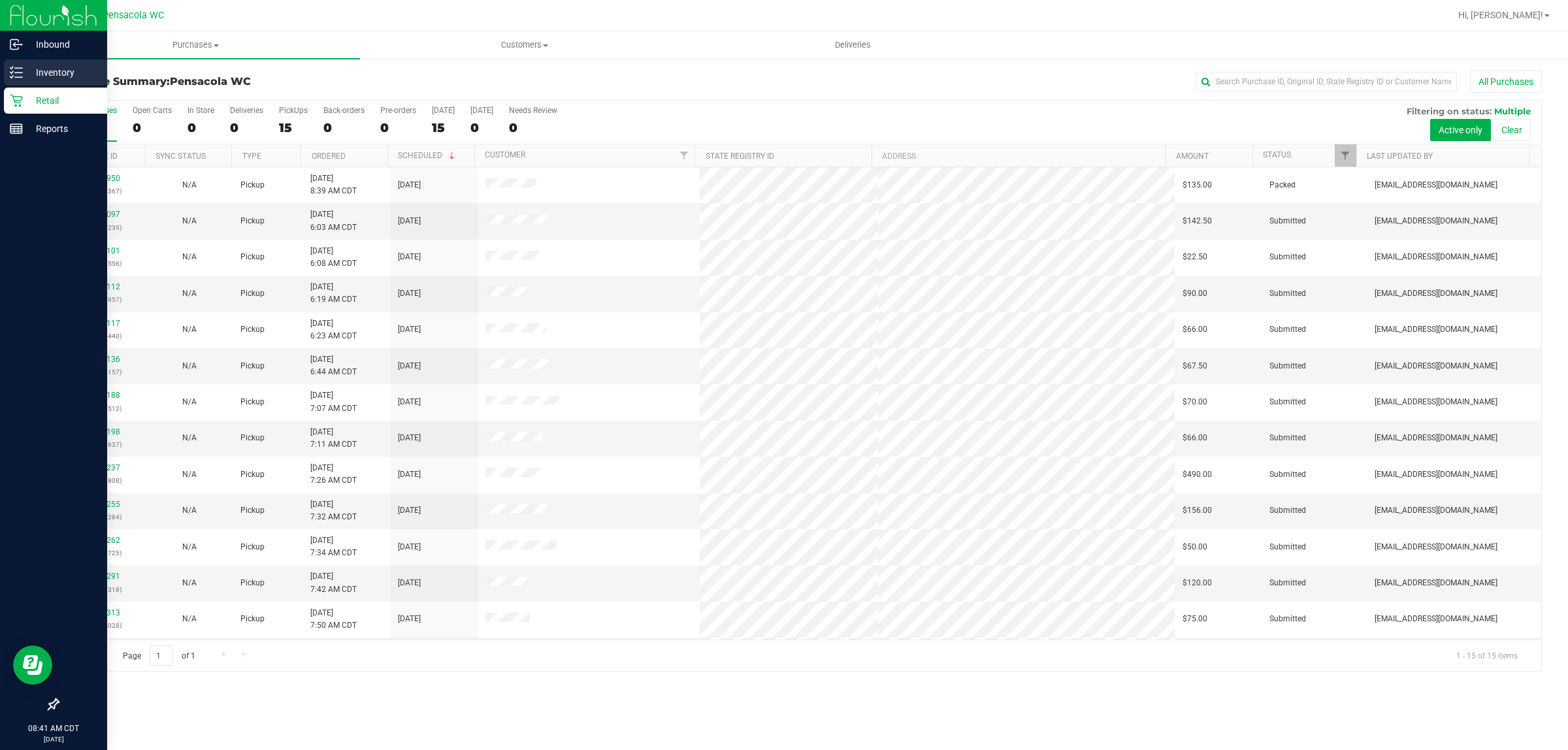
click at [62, 76] on p "Inventory" at bounding box center [62, 73] width 78 height 16
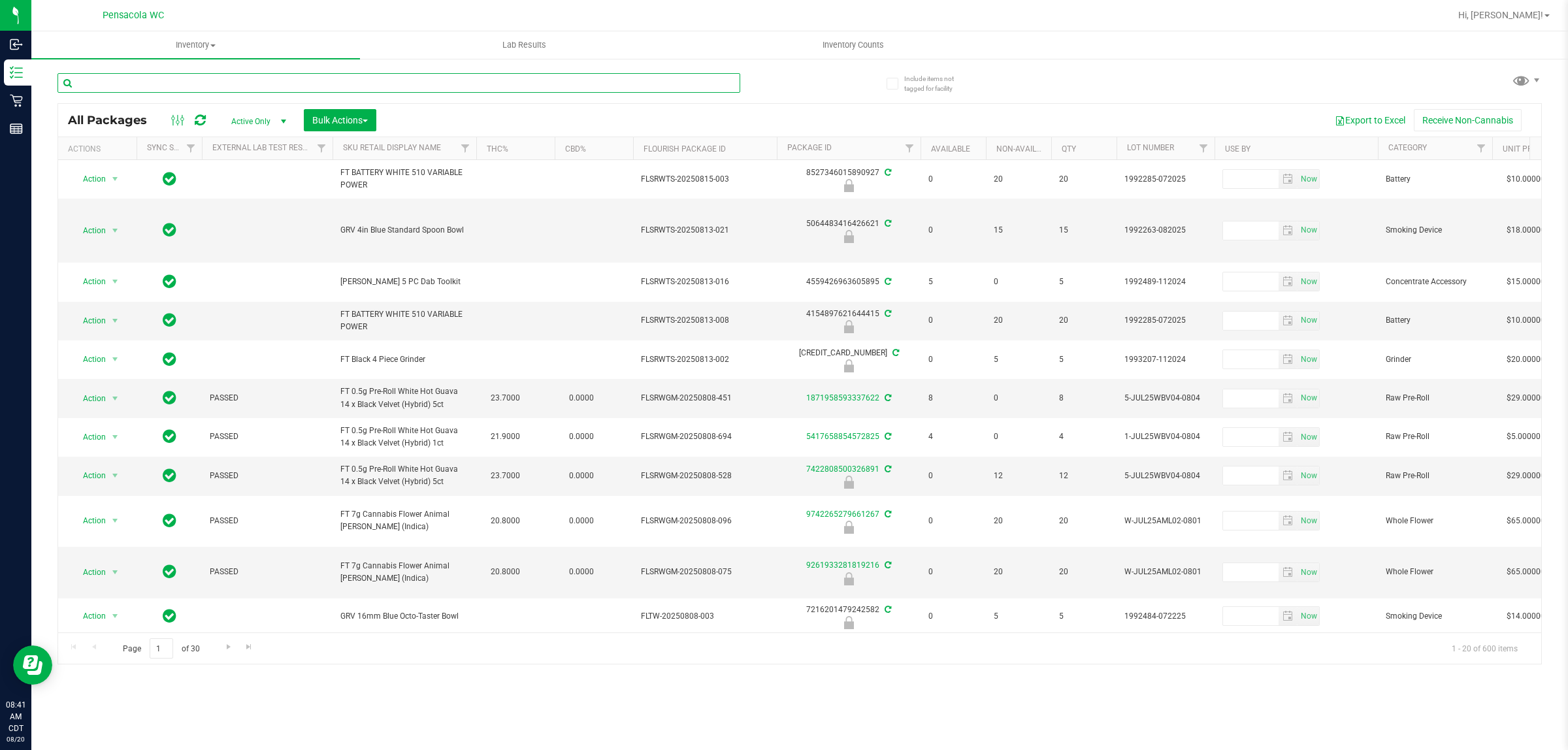
click at [245, 89] on input "text" at bounding box center [399, 83] width 683 height 20
type input "8682260970930562"
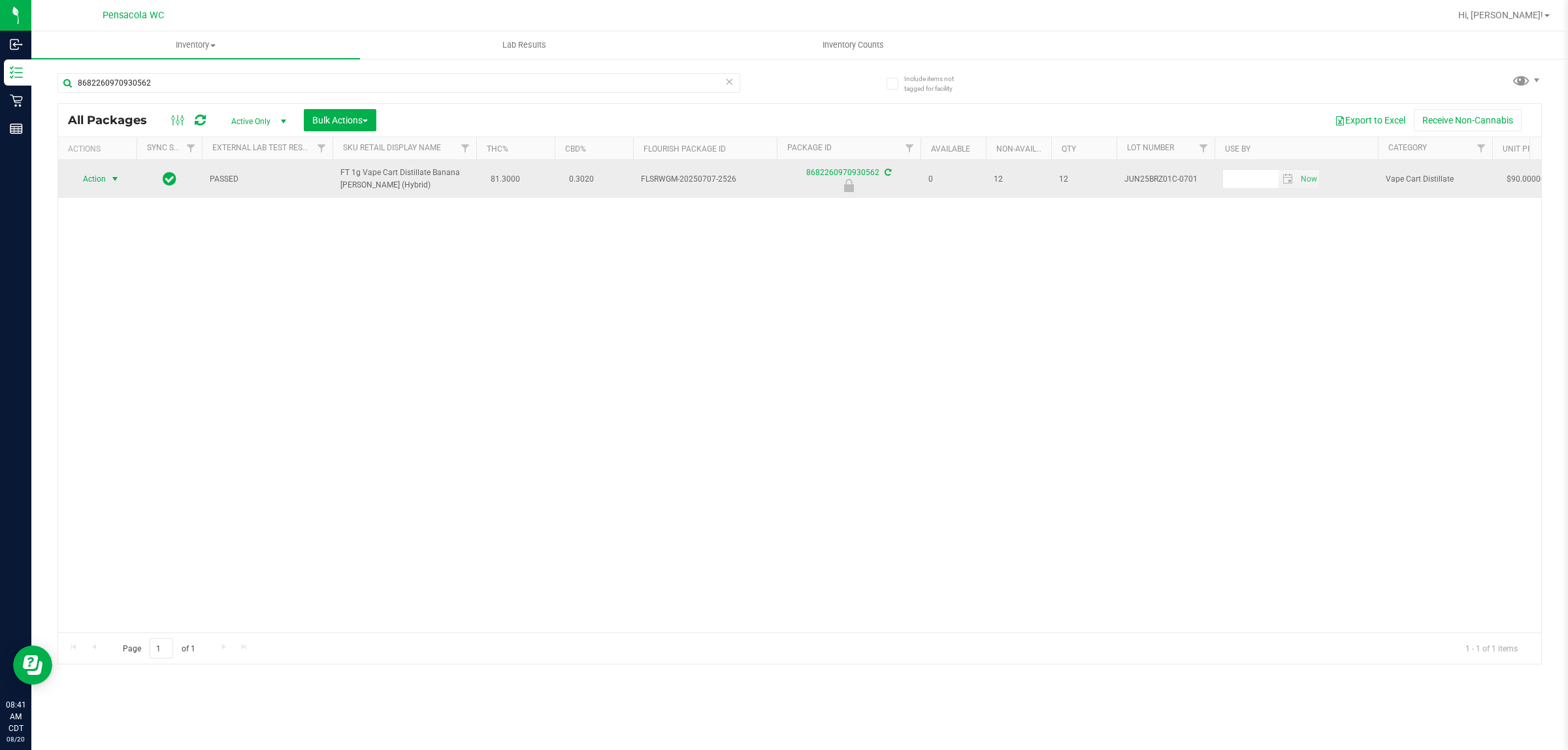
click at [92, 186] on span "Action" at bounding box center [89, 179] width 36 height 18
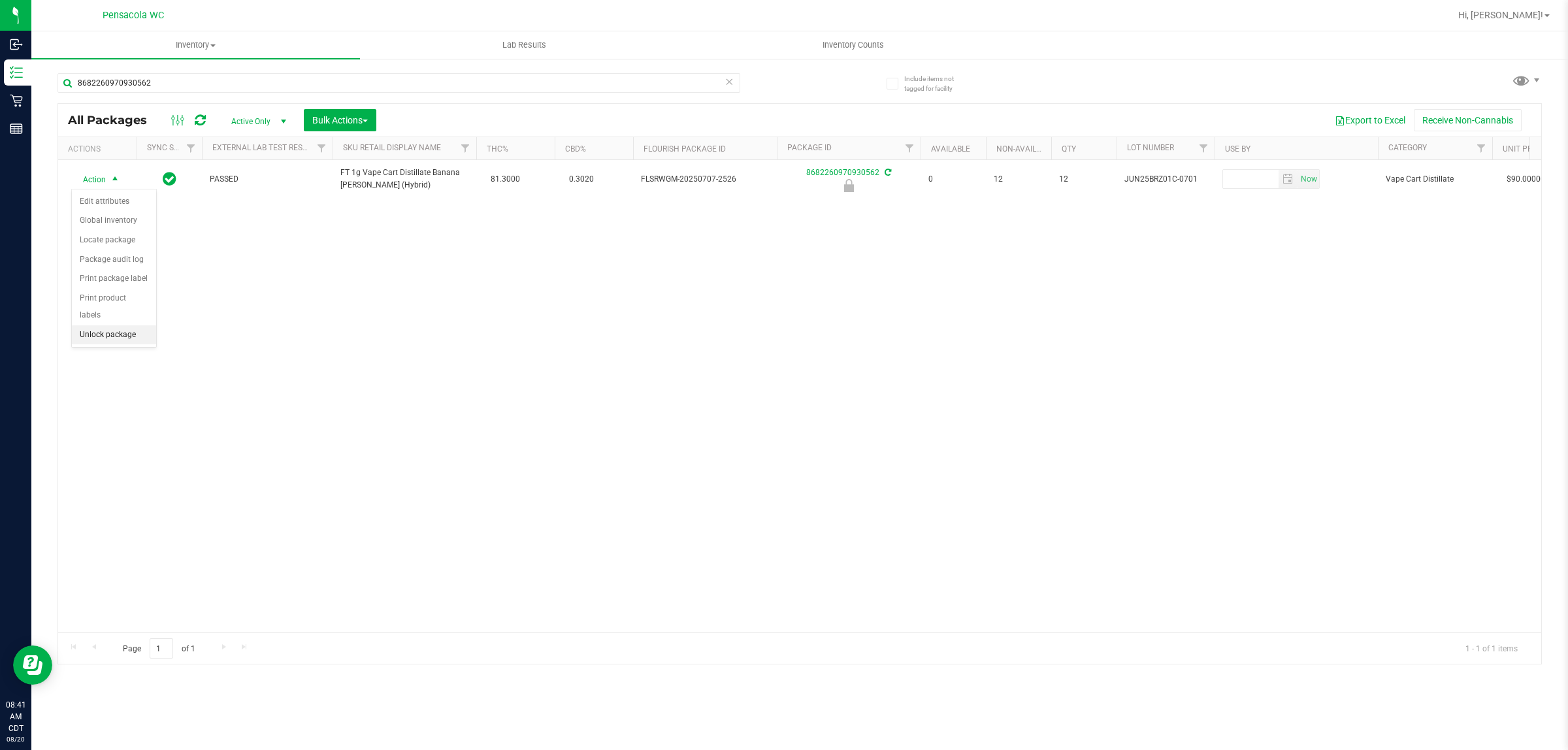
click at [118, 326] on li "Unlock package" at bounding box center [114, 335] width 84 height 20
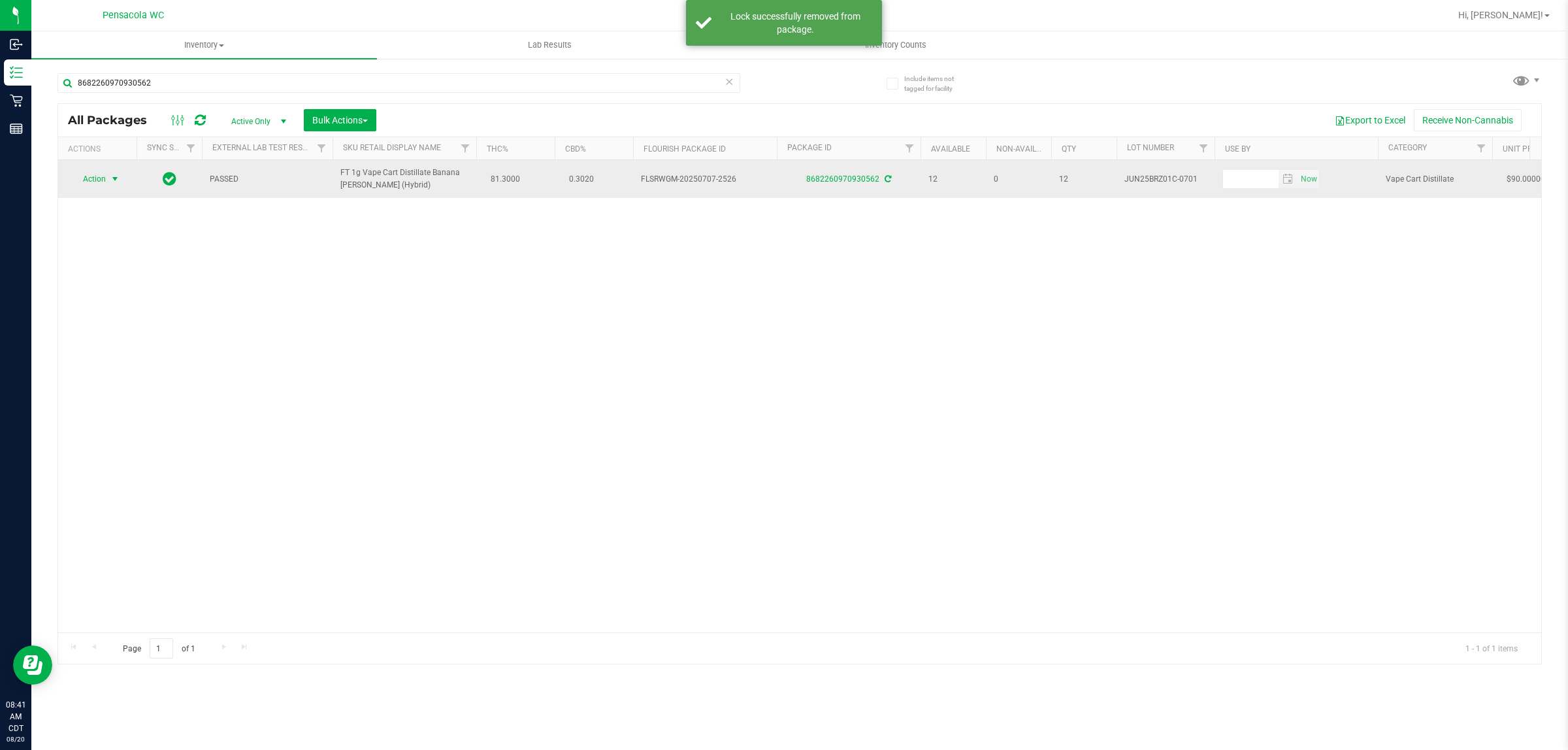
click at [98, 177] on span "Action" at bounding box center [89, 179] width 36 height 18
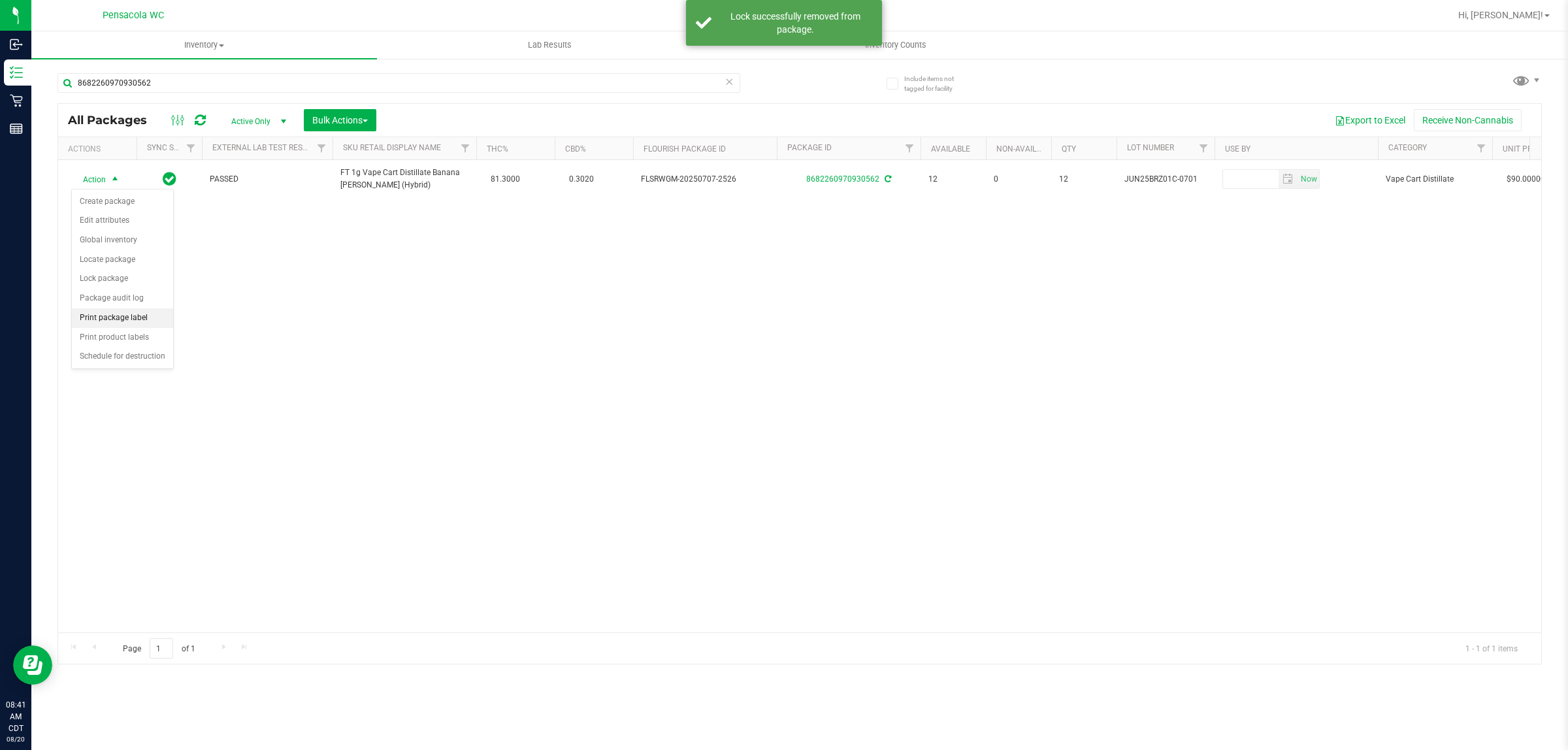
click at [100, 318] on li "Print package label" at bounding box center [122, 318] width 101 height 20
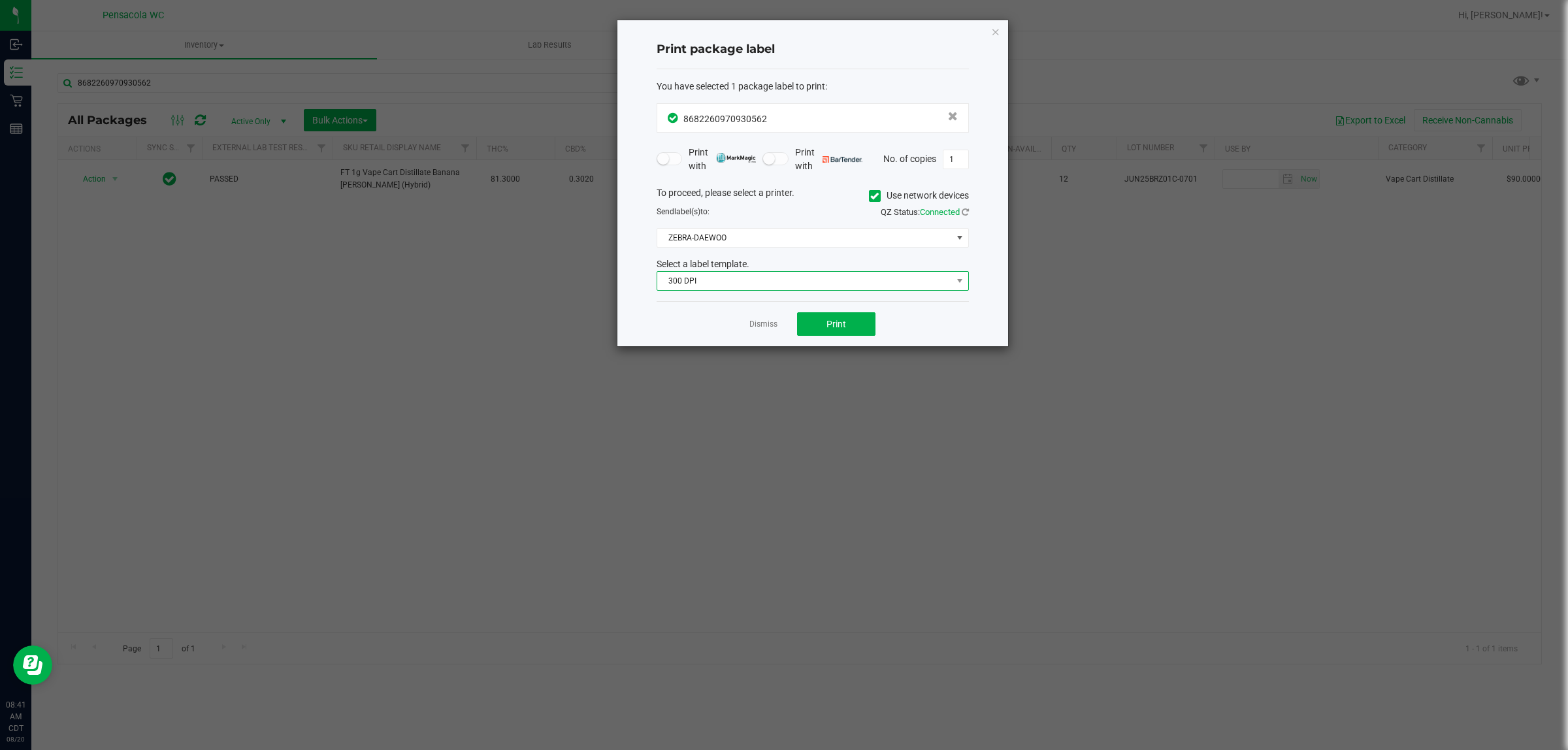
click at [876, 282] on span "300 DPI" at bounding box center [805, 281] width 295 height 18
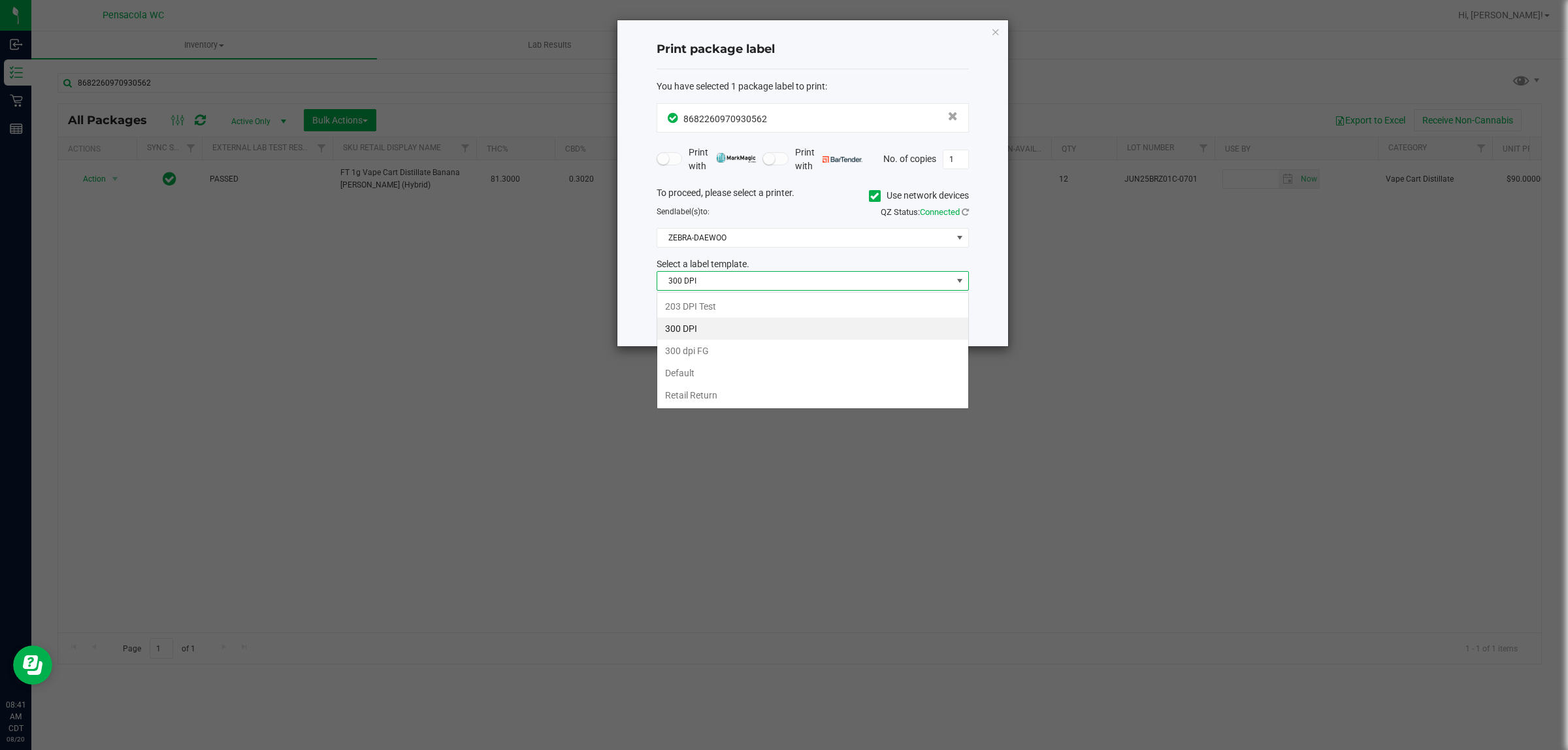
scroll to position [20, 312]
click at [732, 312] on li "203 DPI Test" at bounding box center [813, 306] width 311 height 23
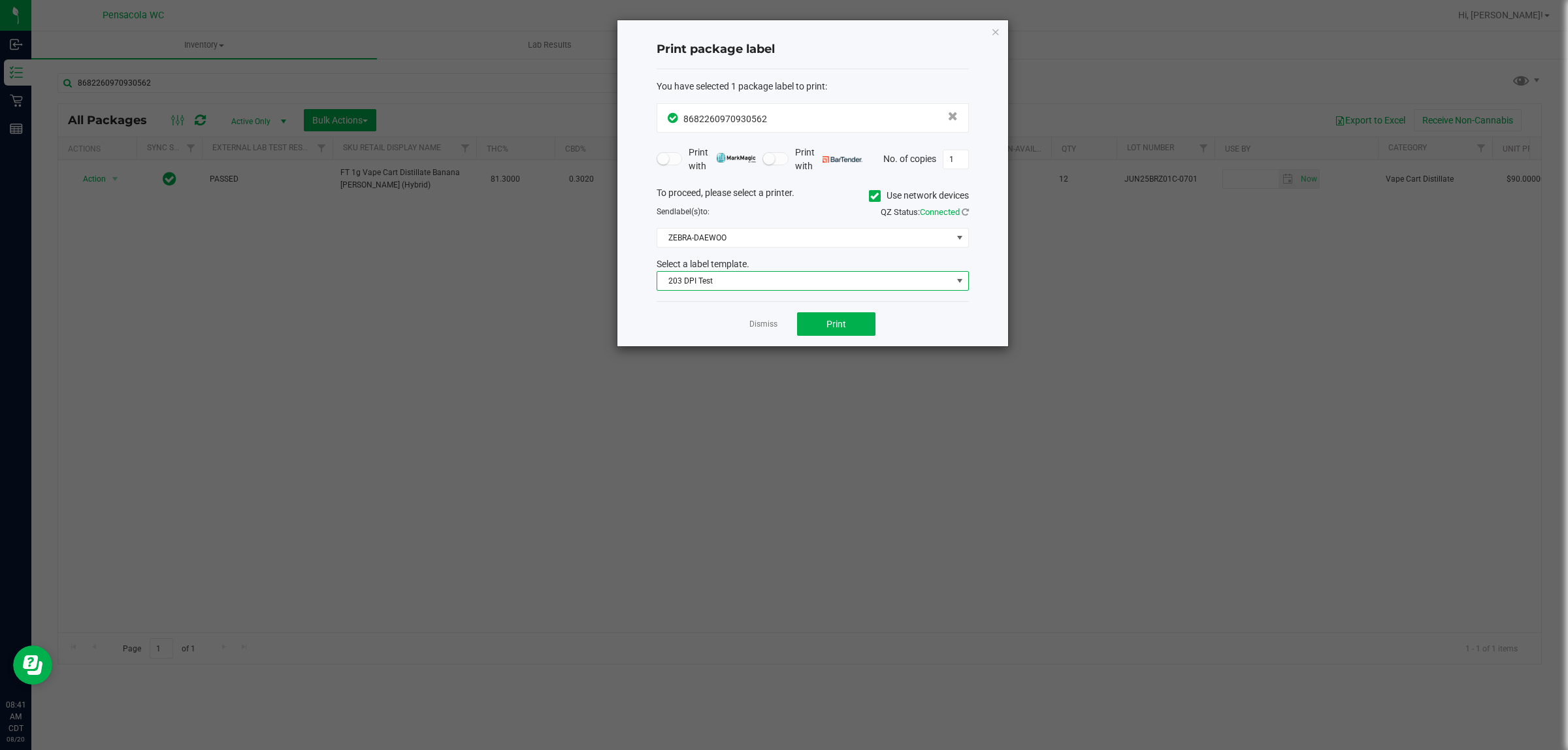
click at [823, 249] on div "To proceed, please select a printer. Use network devices Send label(s) to: QZ S…" at bounding box center [813, 238] width 312 height 105
click at [823, 247] on span "ZEBRA-DAEWOO" at bounding box center [805, 238] width 295 height 18
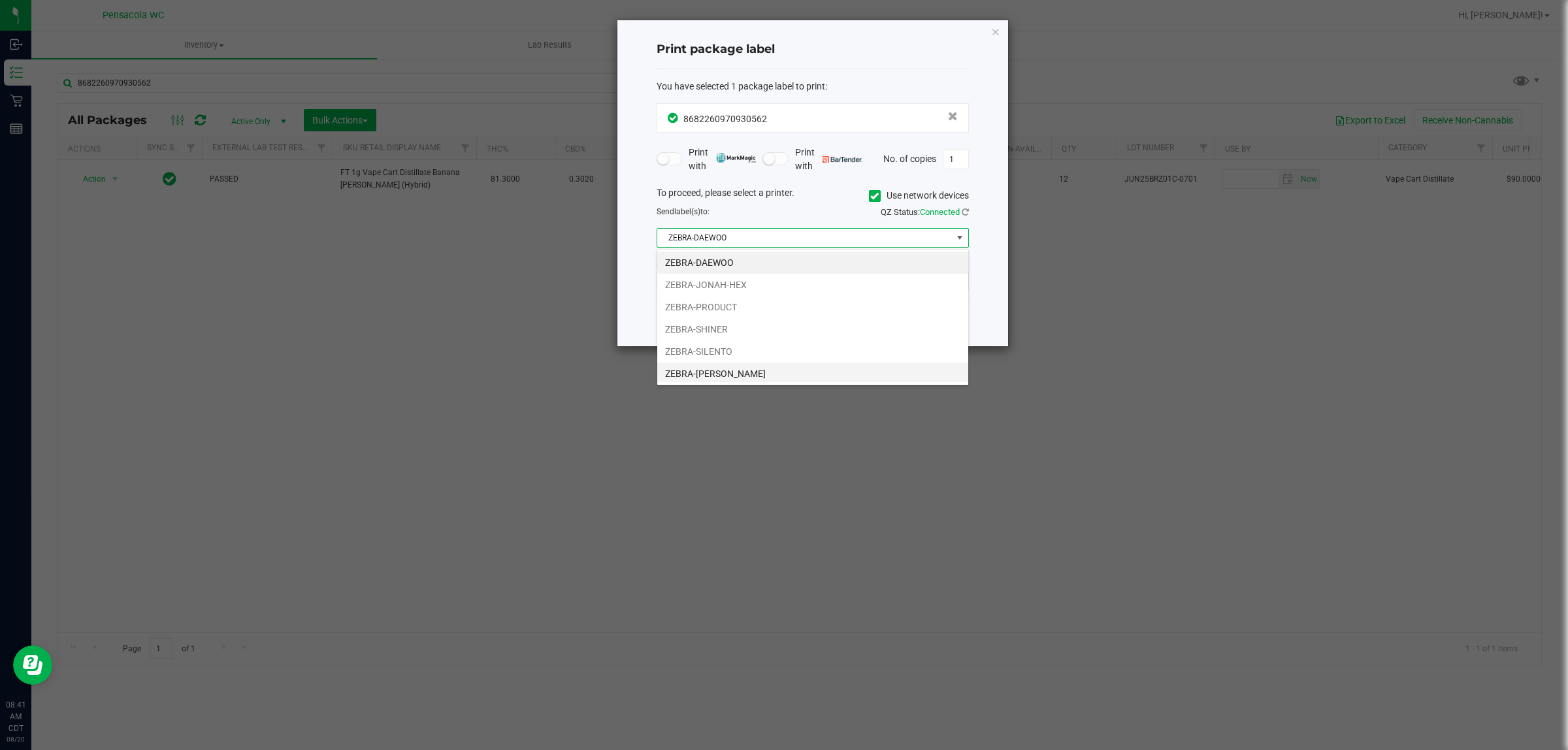
click at [782, 374] on li "ZEBRA-TERRY-MACALMON" at bounding box center [813, 374] width 311 height 23
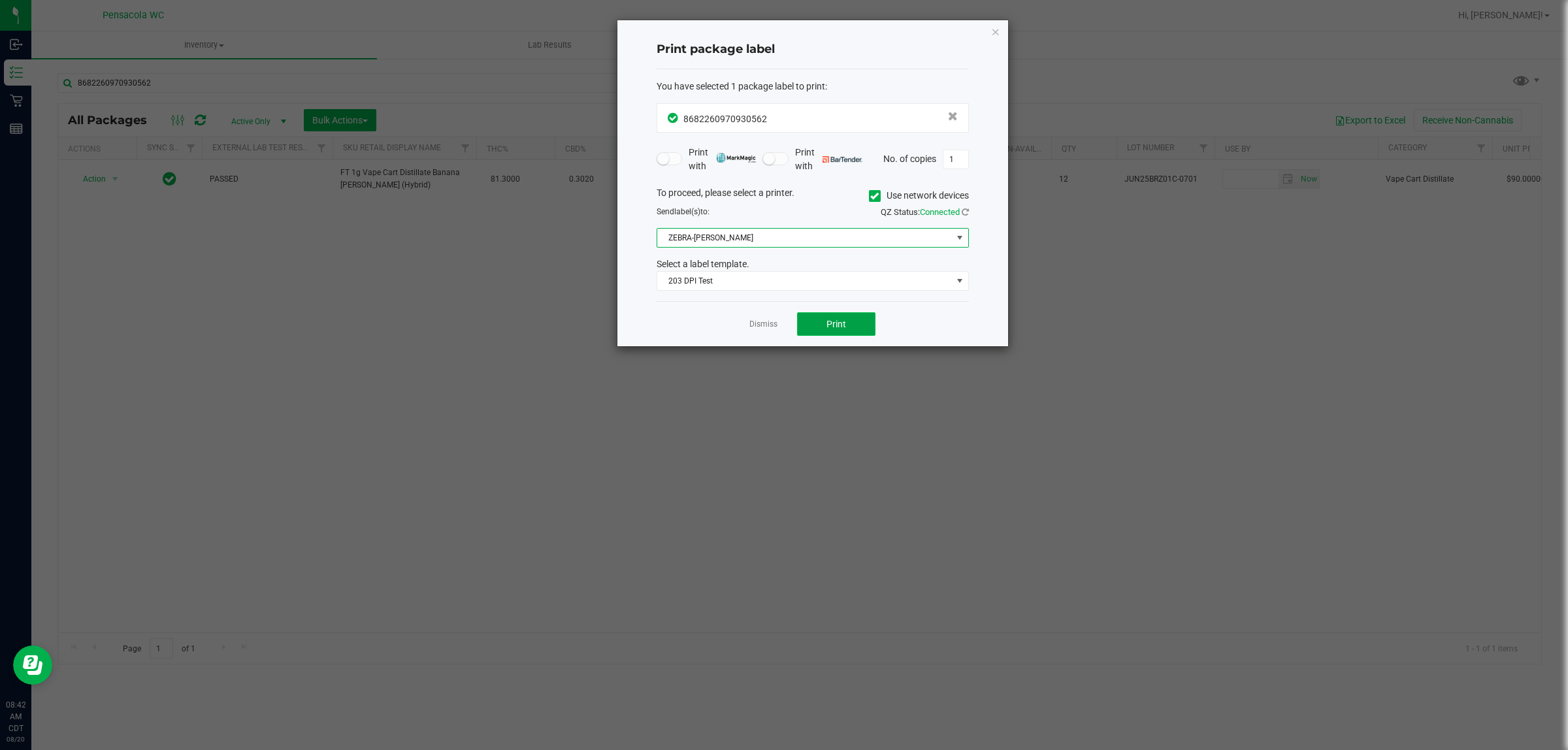
click at [833, 315] on button "Print" at bounding box center [836, 324] width 78 height 23
click at [994, 37] on icon "button" at bounding box center [995, 31] width 9 height 16
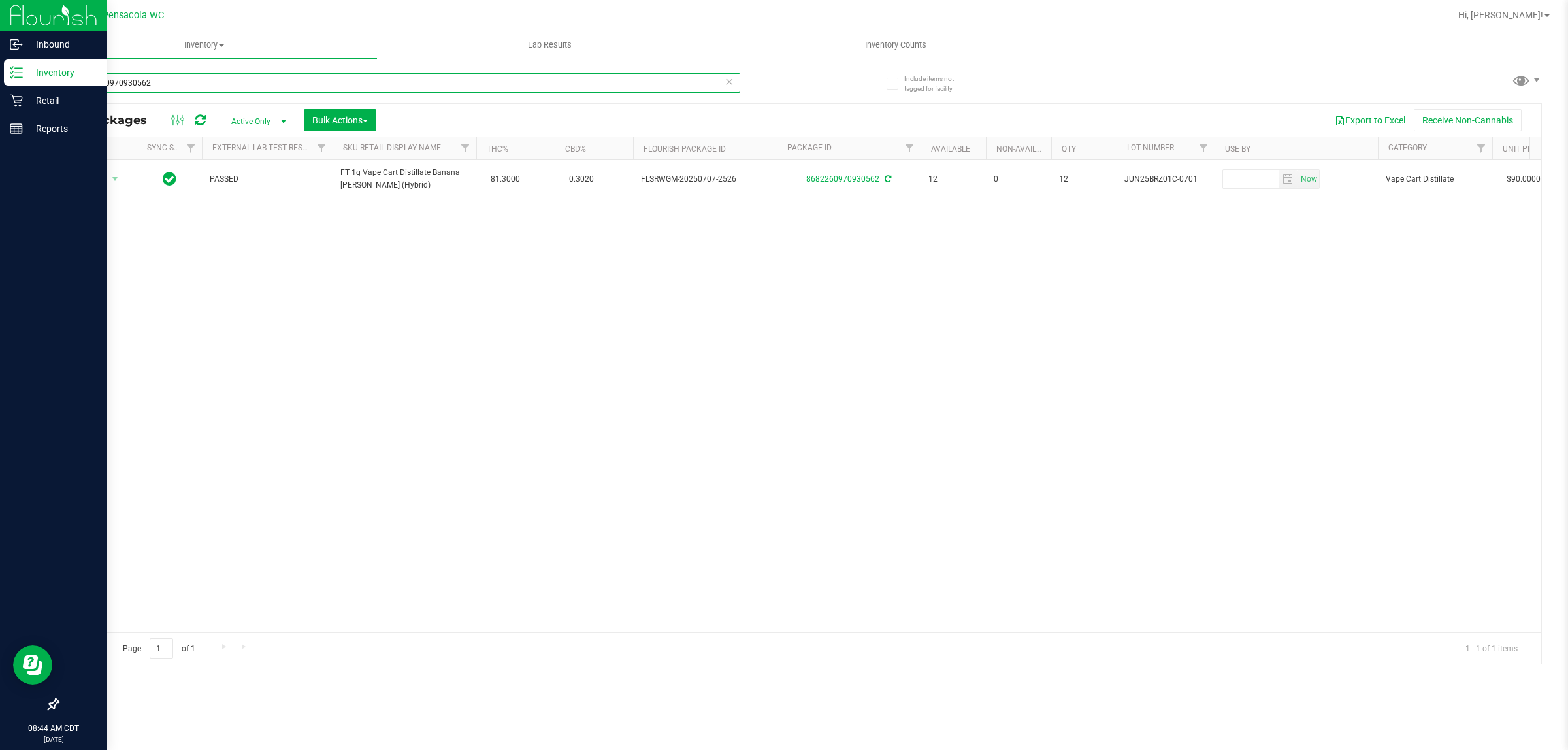
drag, startPoint x: 162, startPoint y: 81, endPoint x: 0, endPoint y: 81, distance: 162.0
click at [0, 81] on div "Inbound Inventory Retail Reports 08:44 AM CDT 08/20/2025 08/20 Pensacola WC Hi,…" at bounding box center [784, 375] width 1568 height 750
type input "2972595449805079"
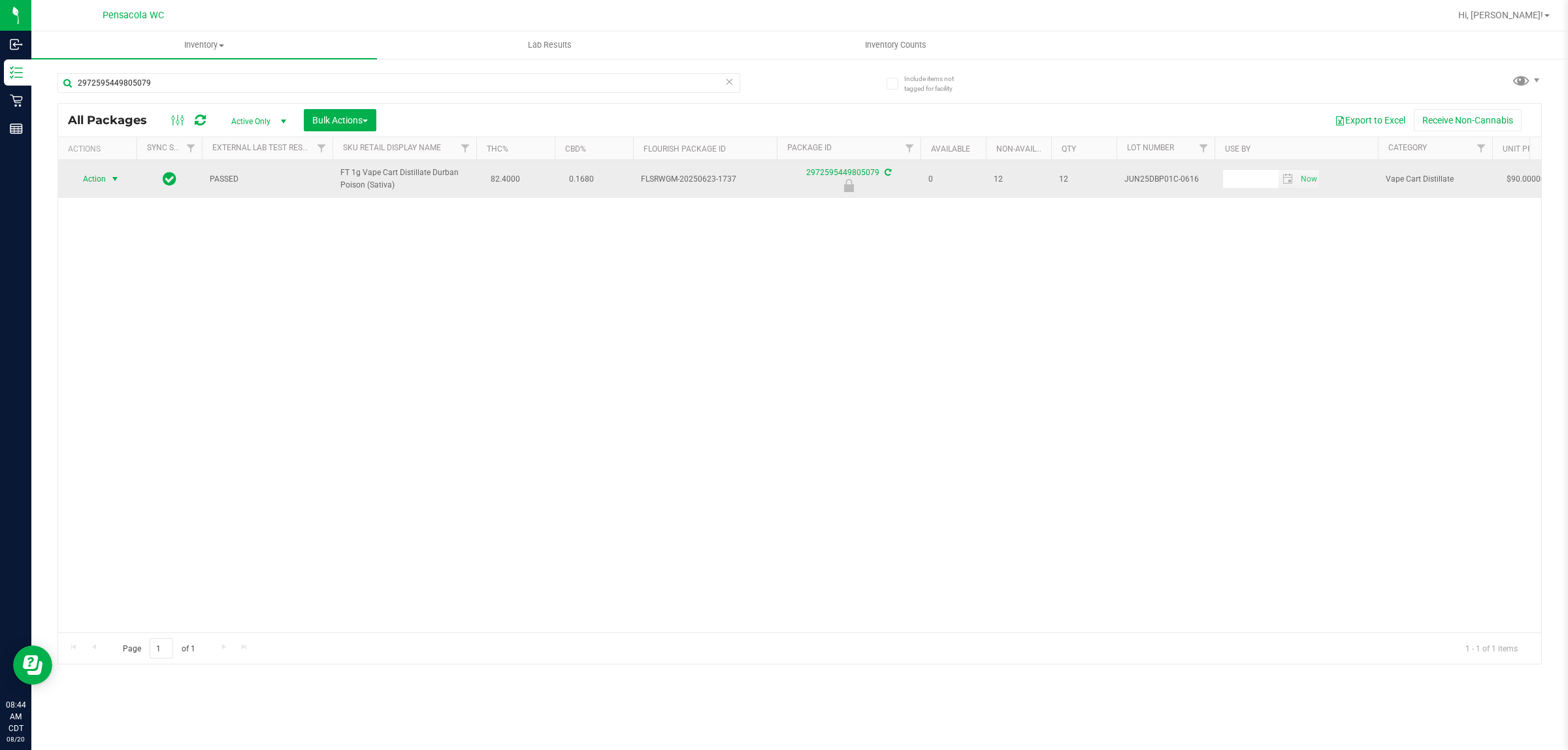
click at [92, 170] on span "Action" at bounding box center [89, 179] width 36 height 18
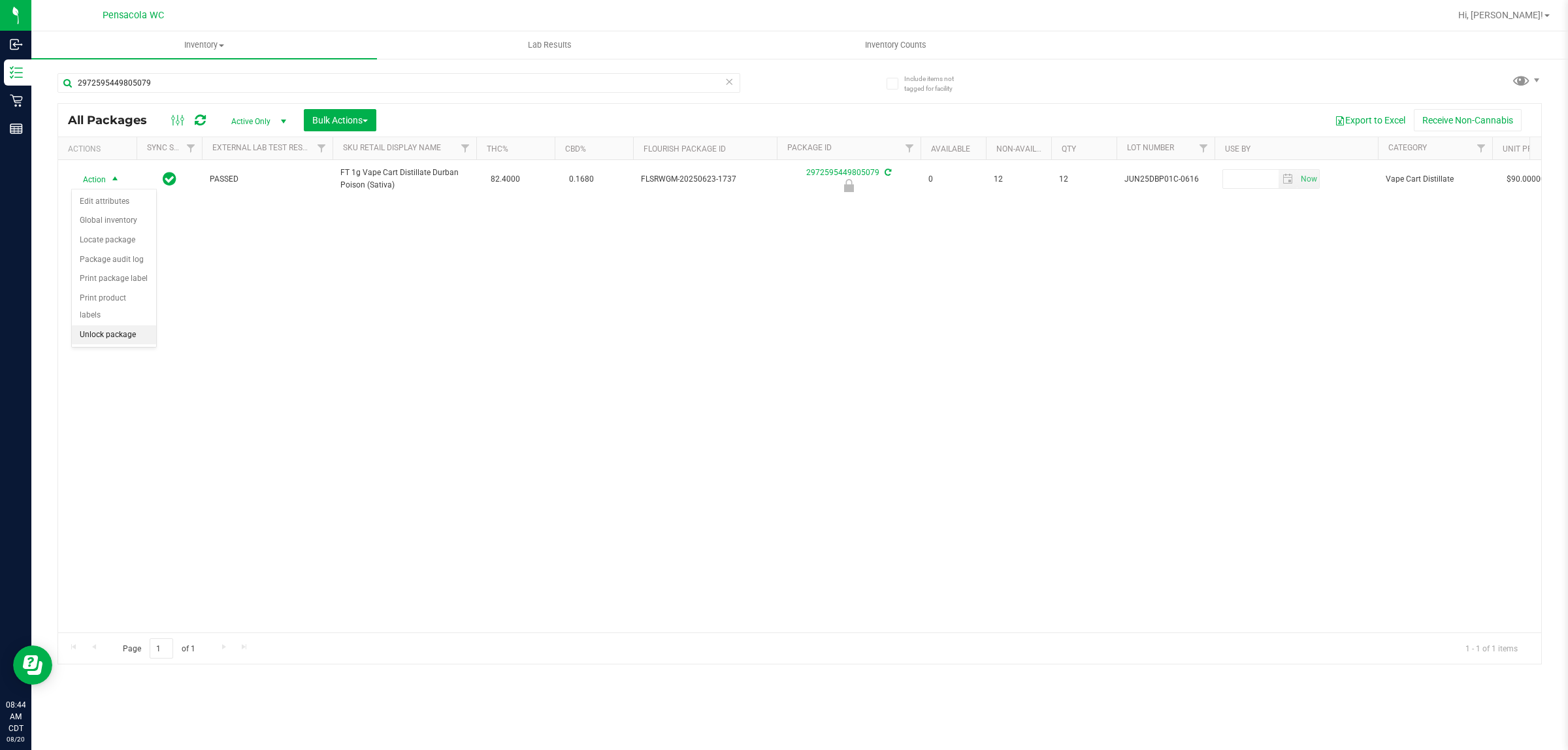
click at [126, 326] on li "Unlock package" at bounding box center [114, 335] width 84 height 20
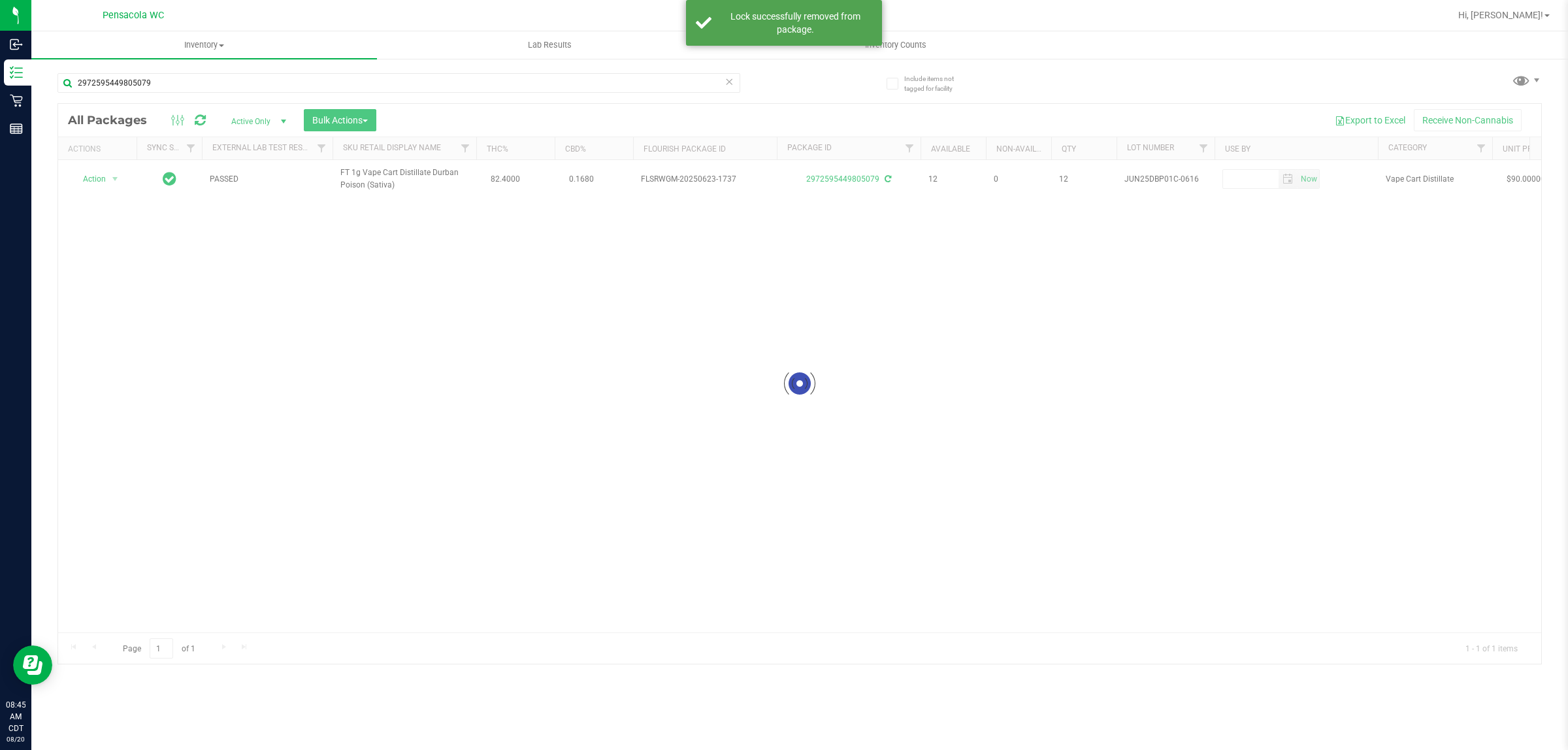
click at [89, 146] on div at bounding box center [799, 384] width 1483 height 560
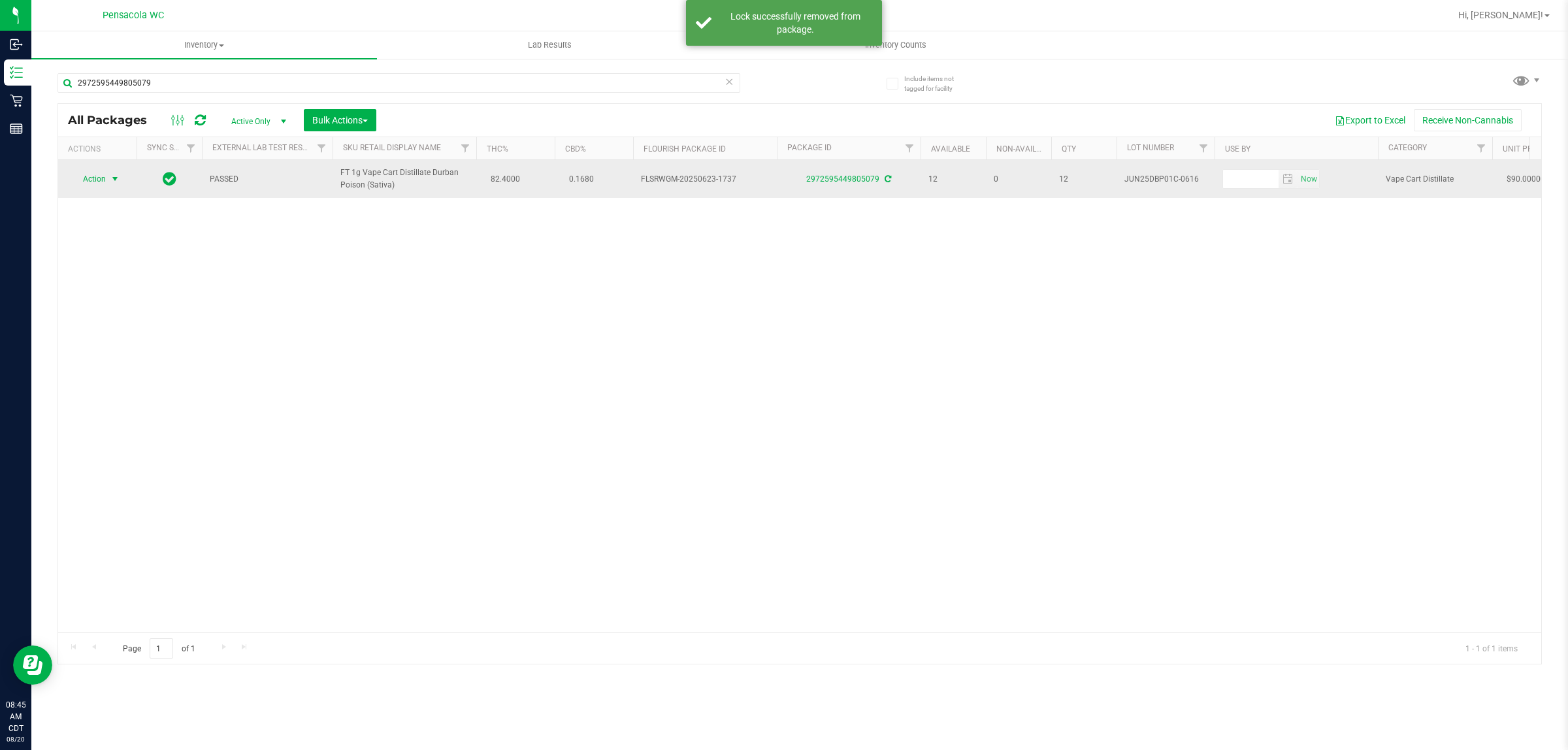
click at [80, 185] on span "Action" at bounding box center [89, 179] width 36 height 18
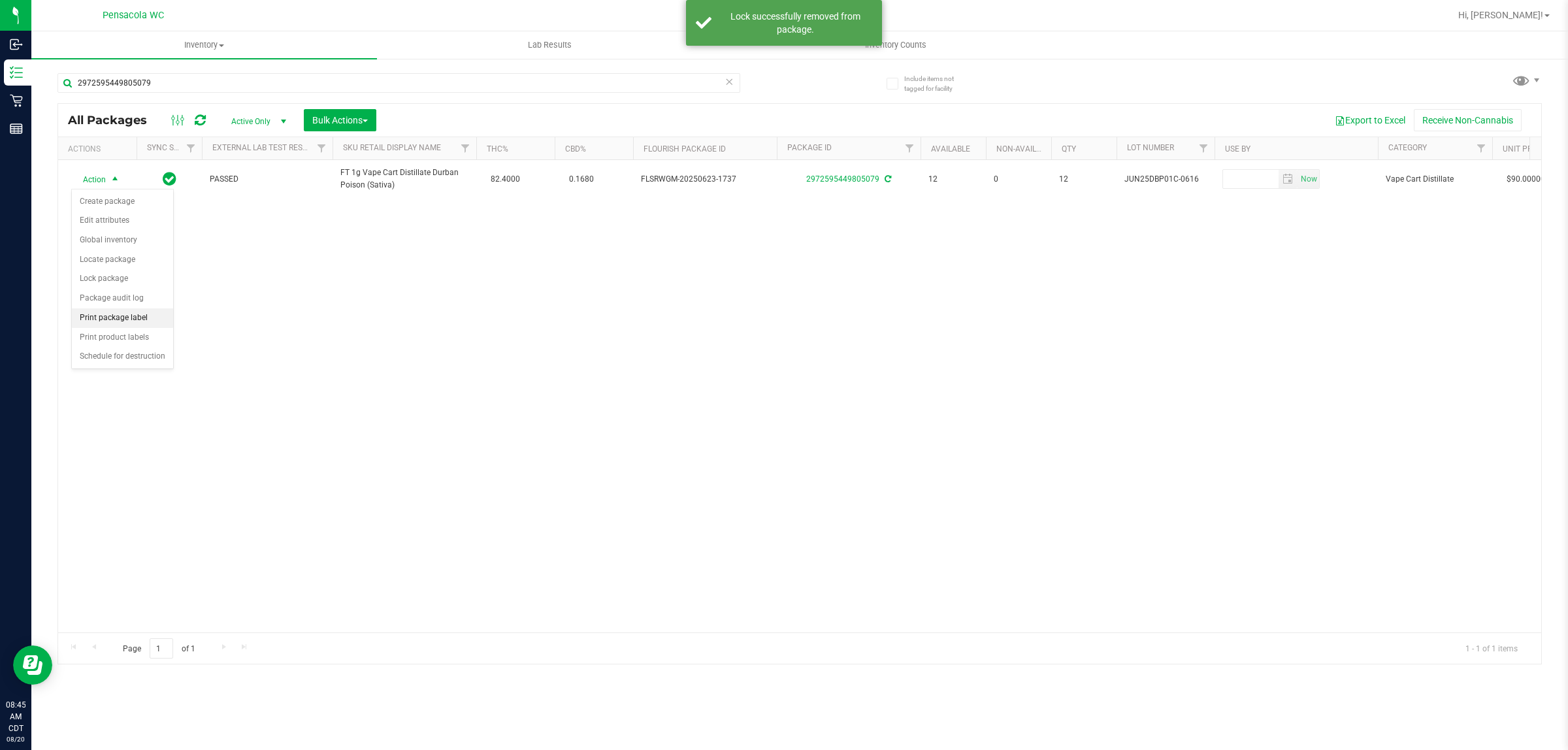
click at [132, 320] on li "Print package label" at bounding box center [122, 318] width 101 height 20
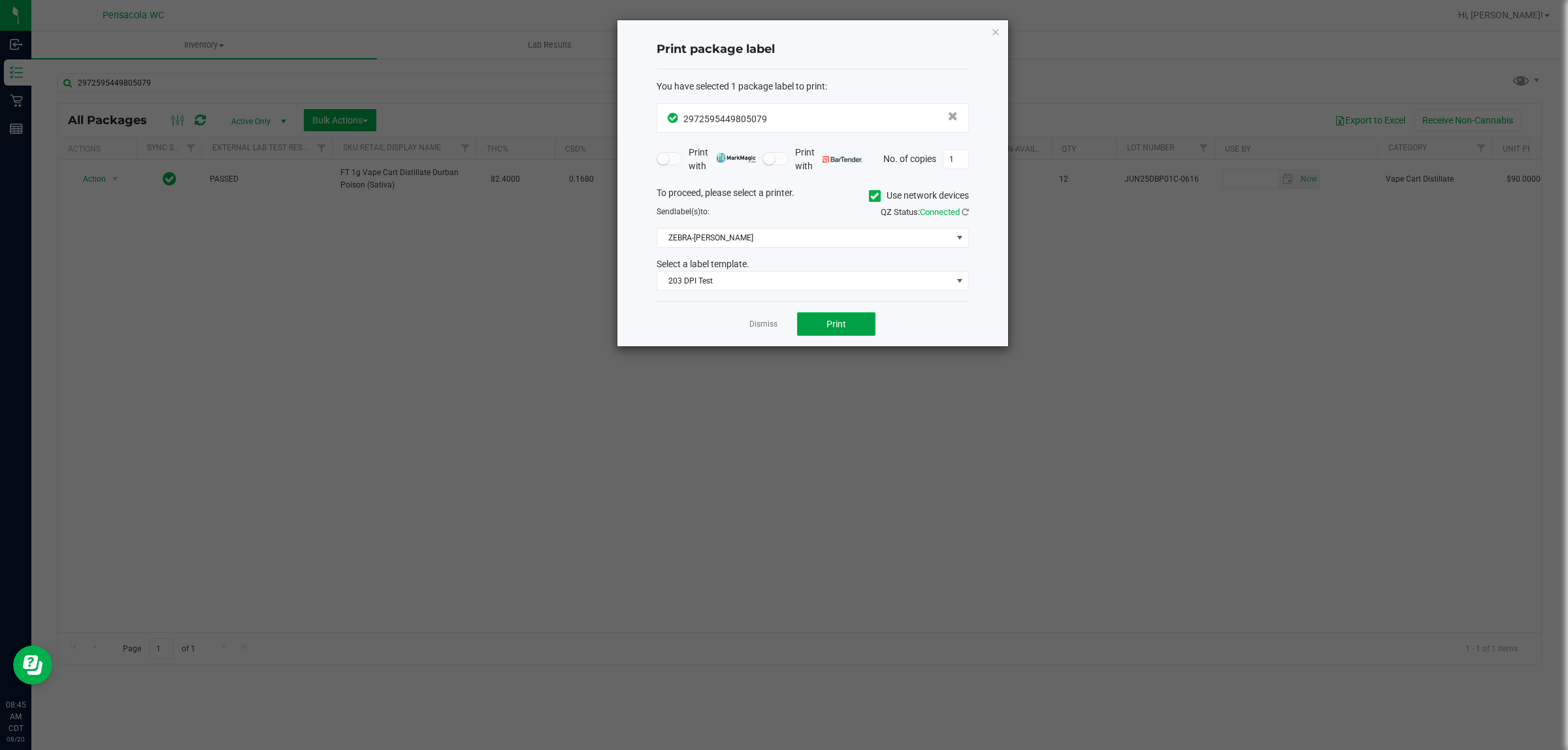
click at [846, 327] on button "Print" at bounding box center [836, 324] width 78 height 23
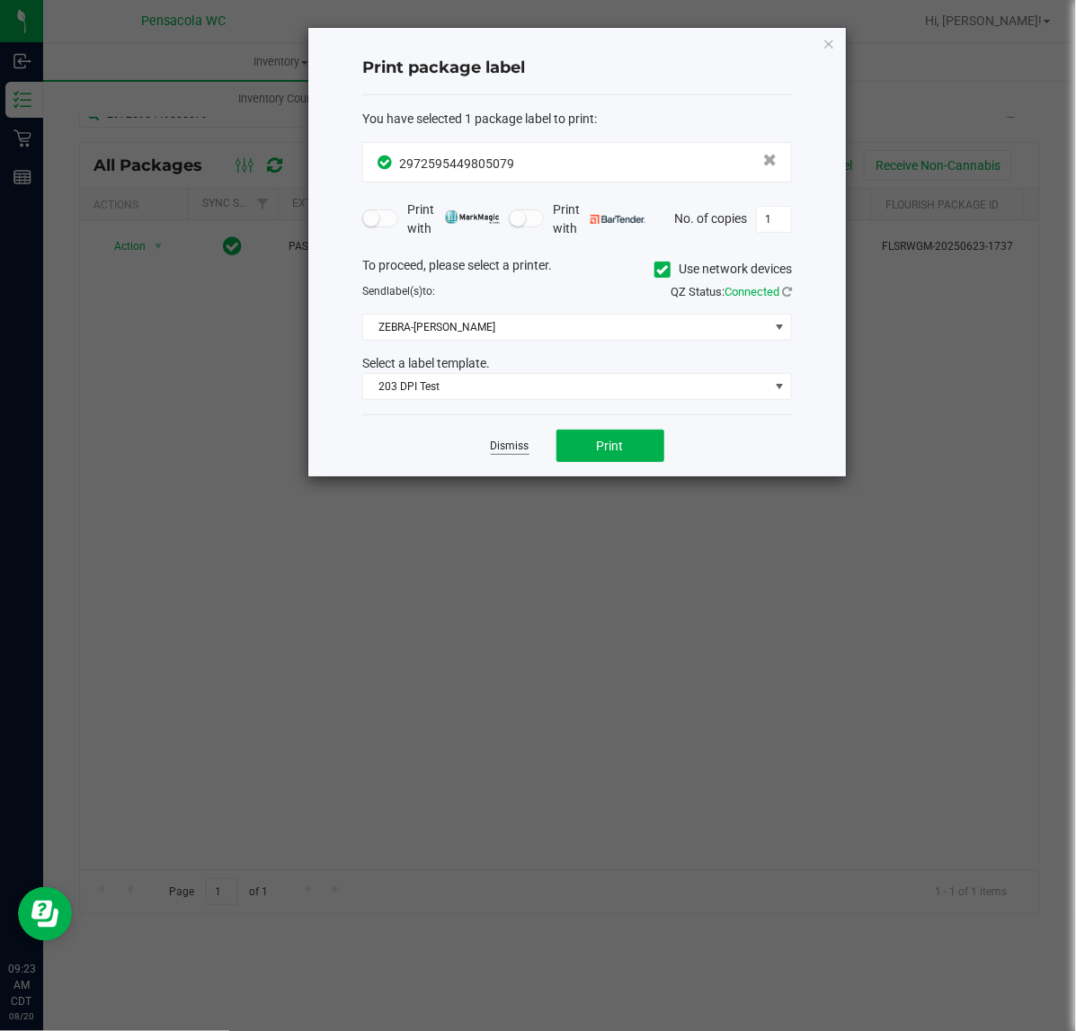
click at [496, 448] on link "Dismiss" at bounding box center [510, 446] width 39 height 15
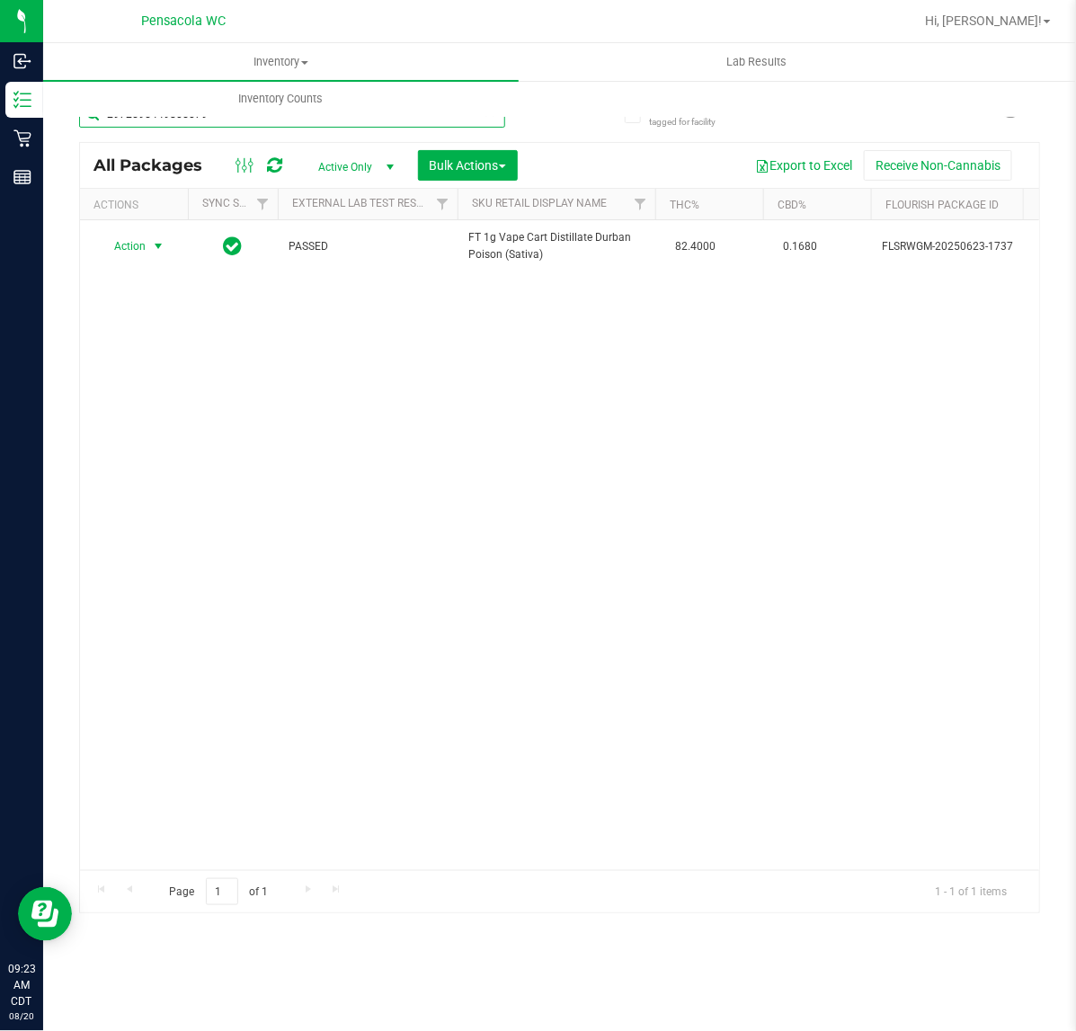
click at [297, 127] on input "2972595449805079" at bounding box center [292, 114] width 426 height 27
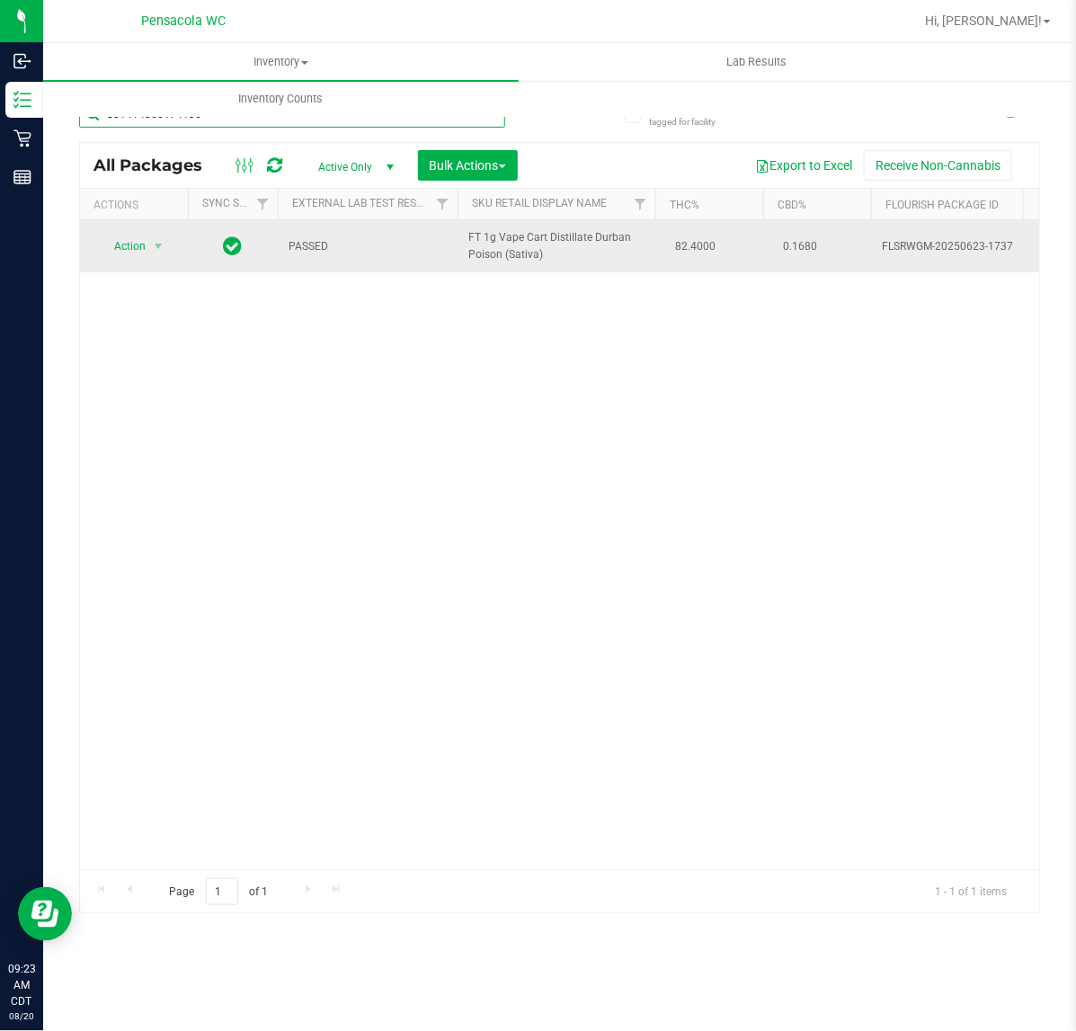
type input "8014143661741369"
click at [157, 249] on span "select" at bounding box center [158, 246] width 14 height 14
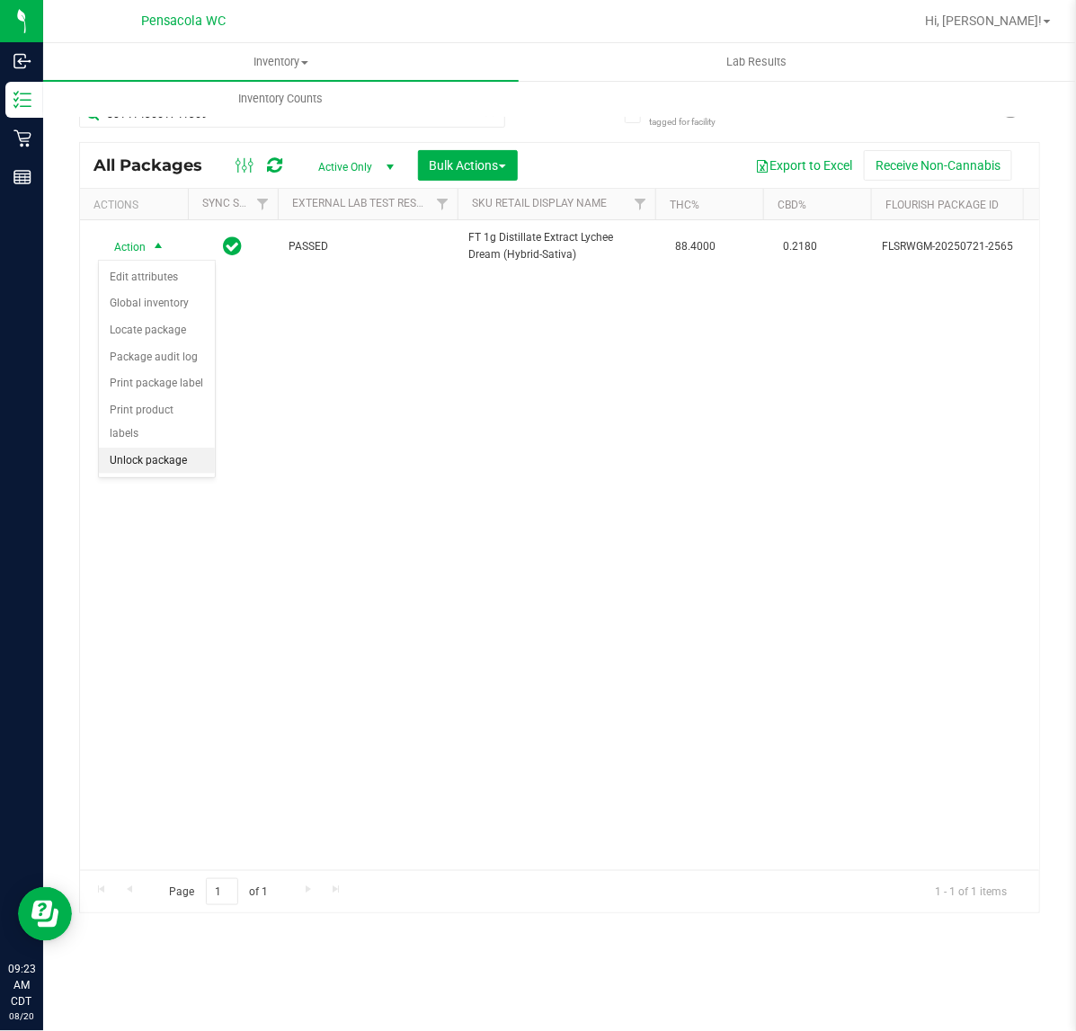
click at [153, 448] on li "Unlock package" at bounding box center [157, 461] width 116 height 27
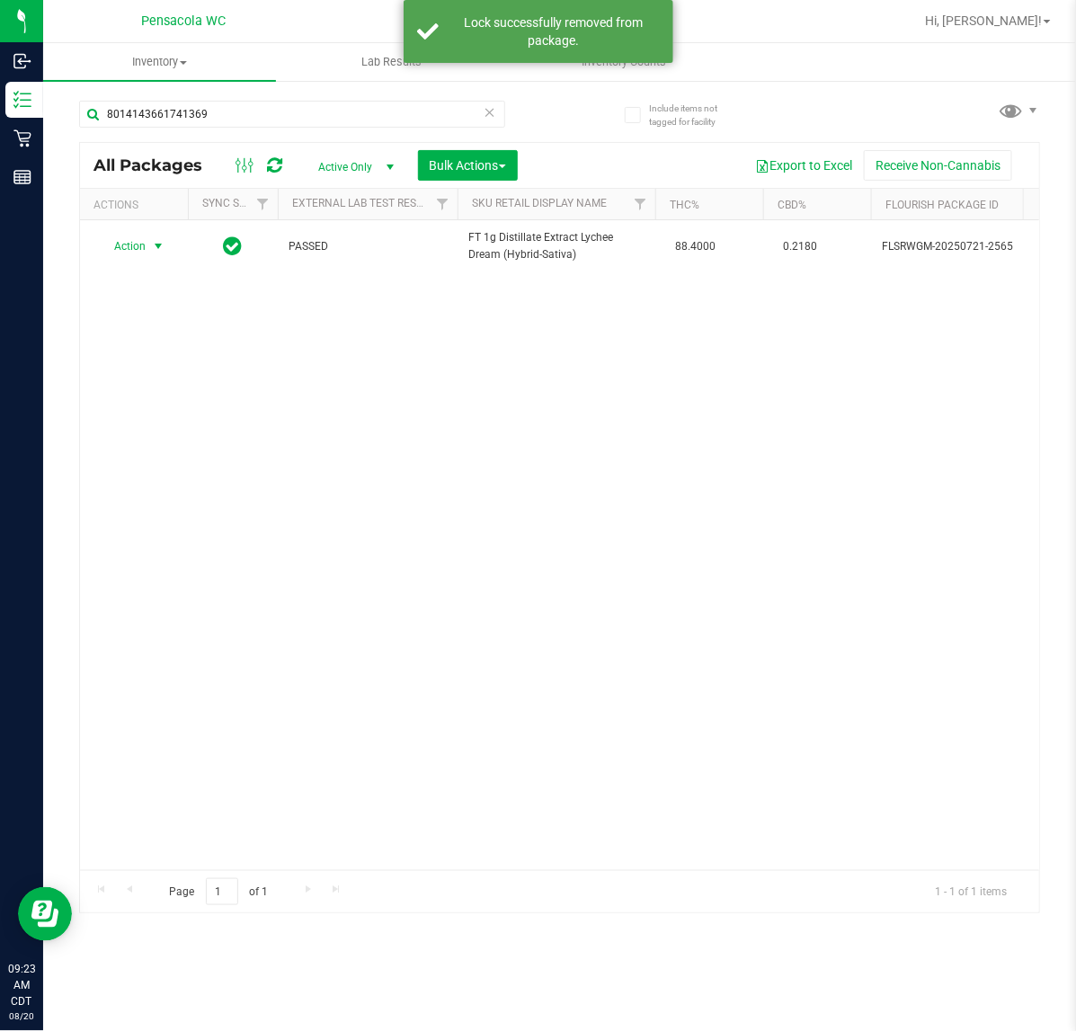
click at [146, 246] on span "Action" at bounding box center [122, 246] width 49 height 25
click at [177, 446] on li "Print package label" at bounding box center [168, 437] width 139 height 27
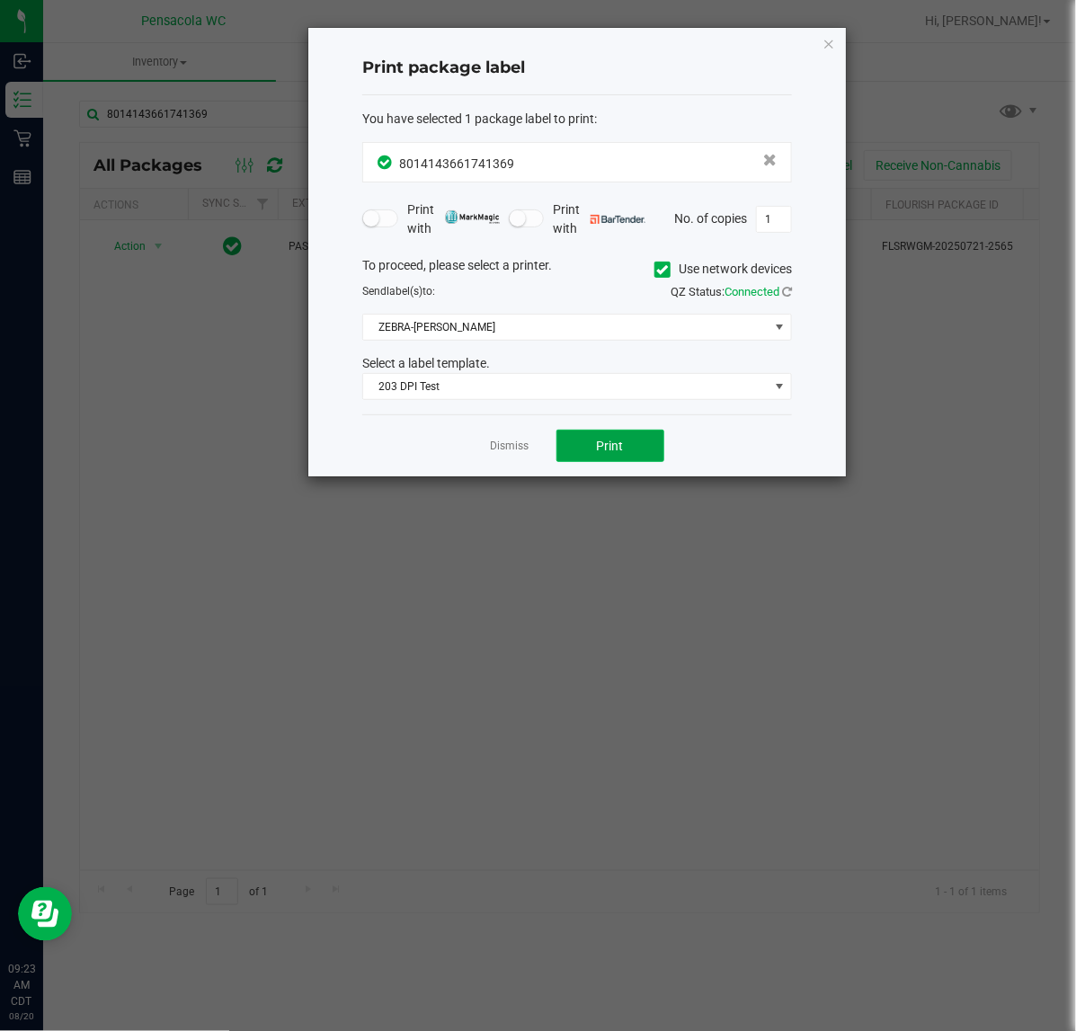
click at [591, 445] on button "Print" at bounding box center [611, 446] width 108 height 32
click at [501, 451] on link "Dismiss" at bounding box center [510, 446] width 39 height 15
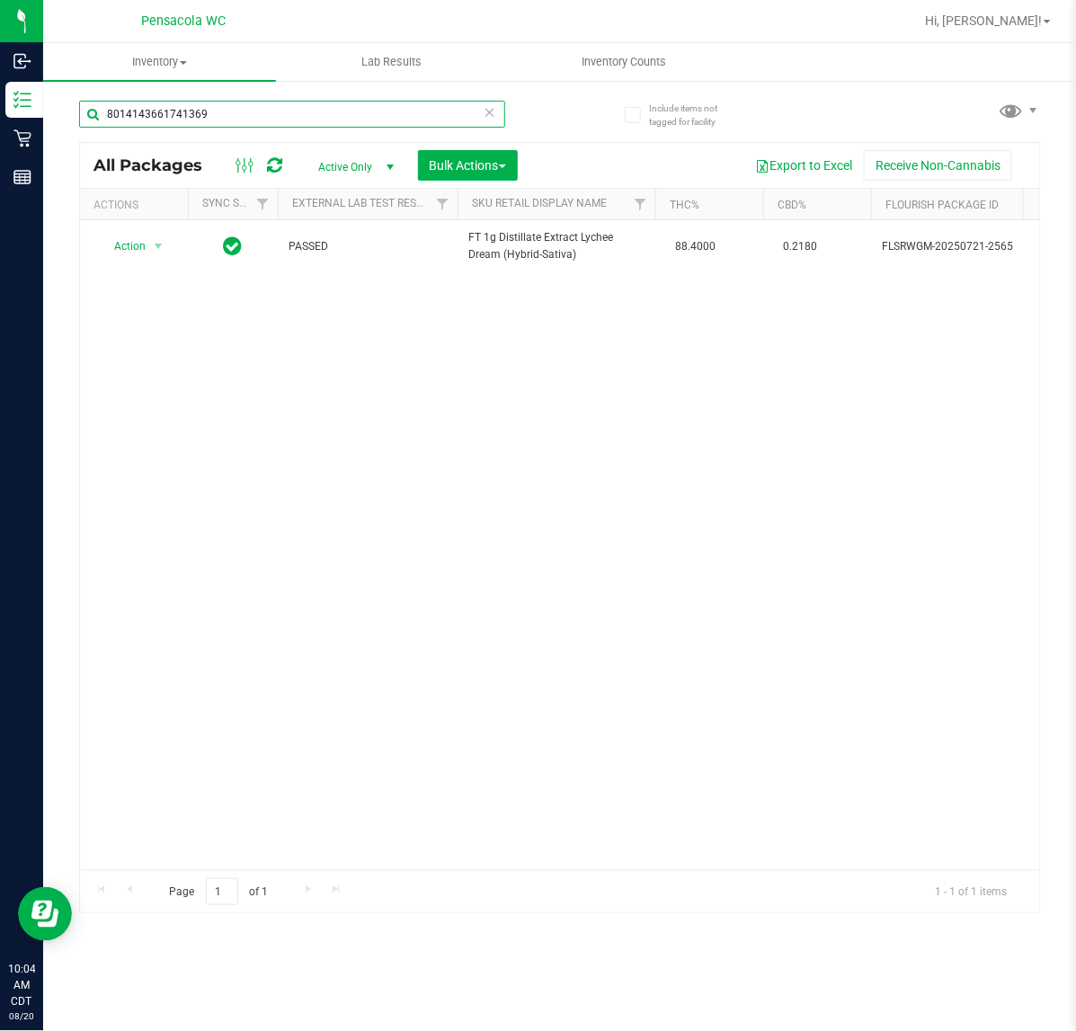
drag, startPoint x: 244, startPoint y: 111, endPoint x: -6, endPoint y: 150, distance: 253.1
click at [0, 150] on html "Inbound Inventory Retail Reports 10:04 AM CDT 08/20/2025 08/20 Pensacola WC Hi,…" at bounding box center [538, 515] width 1076 height 1031
type input "3197803954077841"
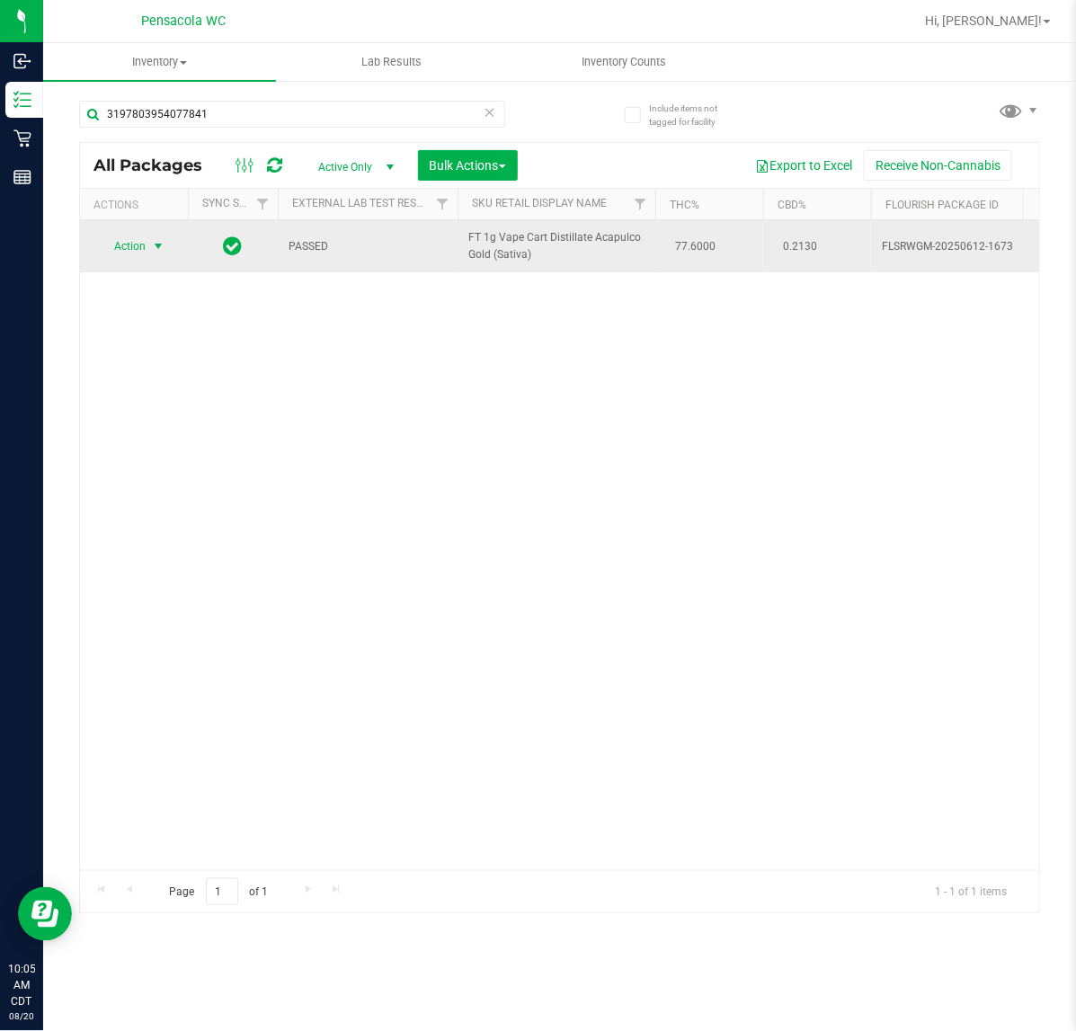
click at [151, 249] on span "select" at bounding box center [158, 246] width 14 height 14
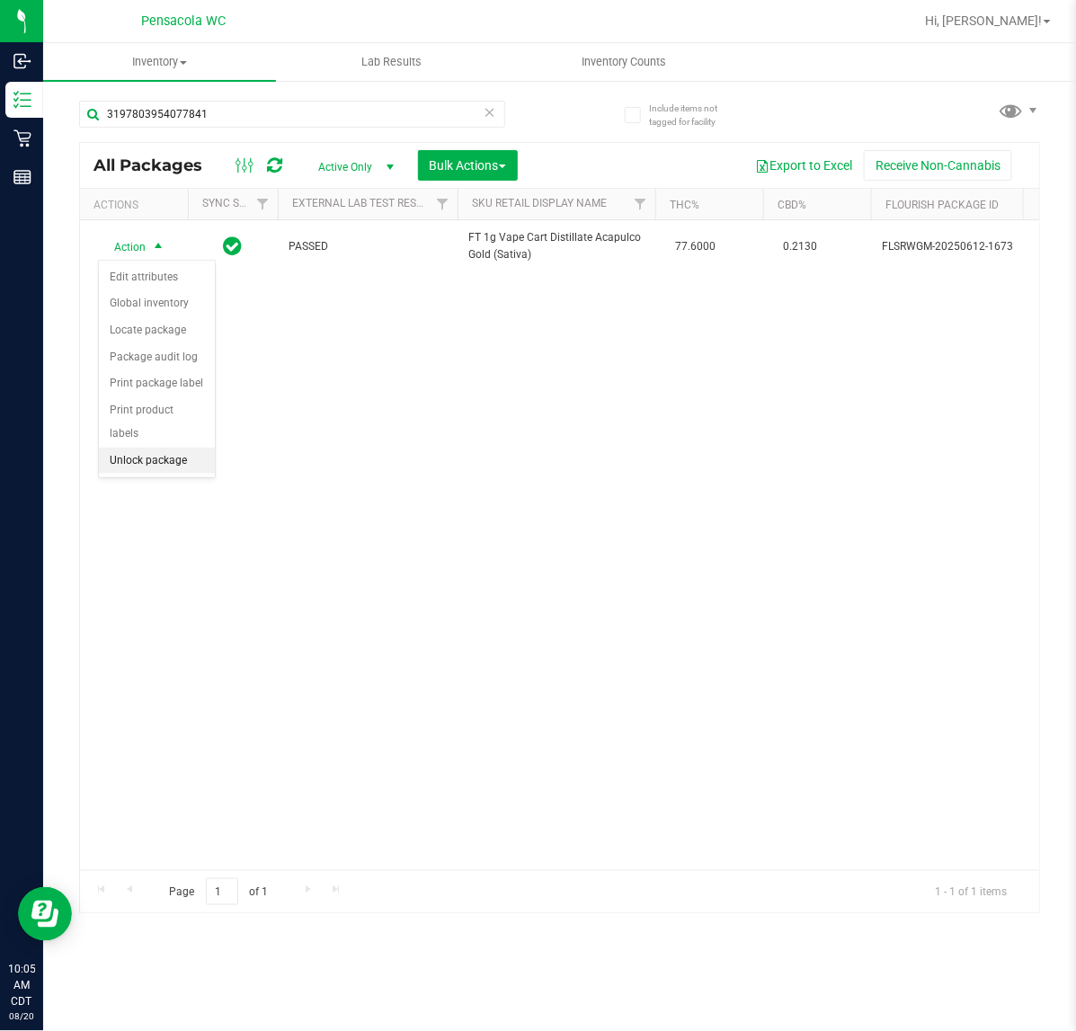
click at [154, 448] on li "Unlock package" at bounding box center [157, 461] width 116 height 27
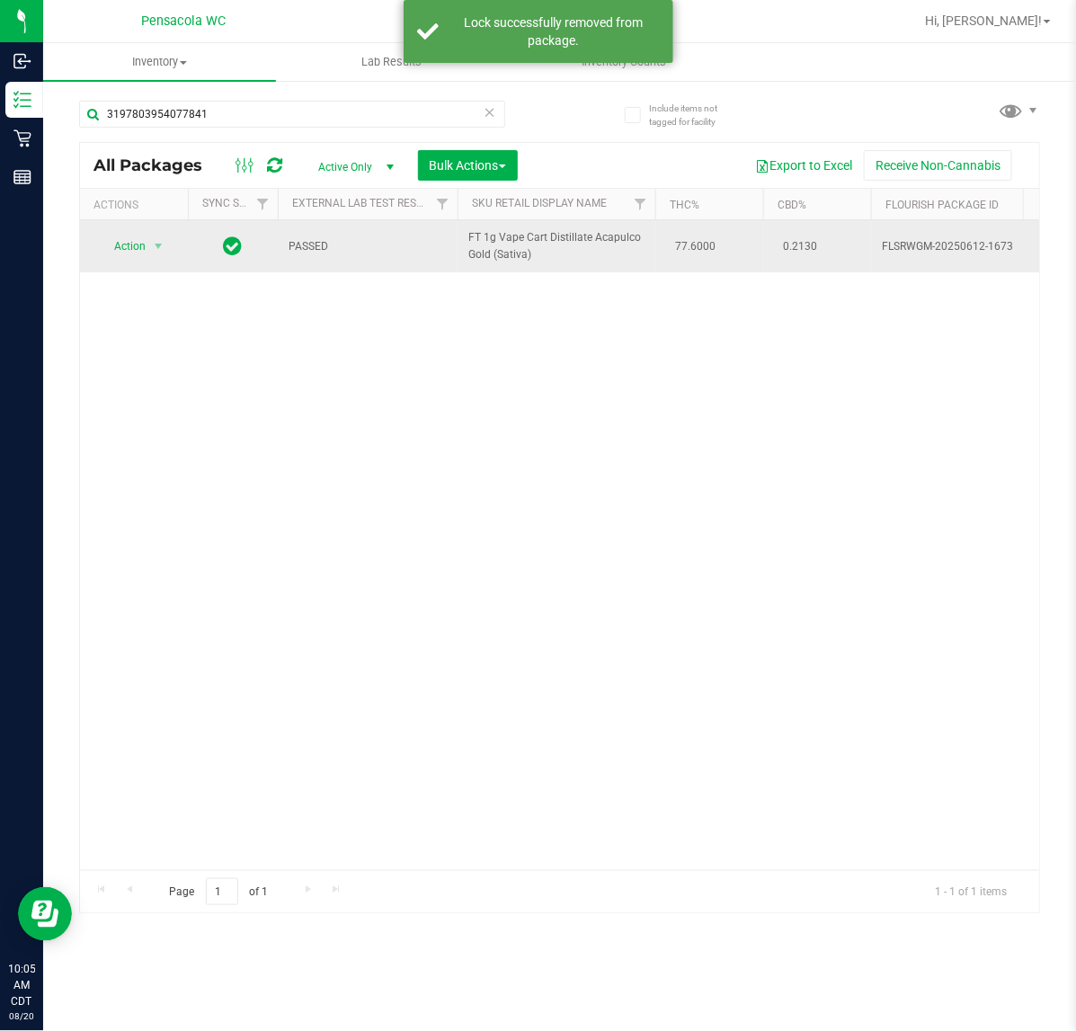
click at [120, 252] on span "Action" at bounding box center [122, 246] width 49 height 25
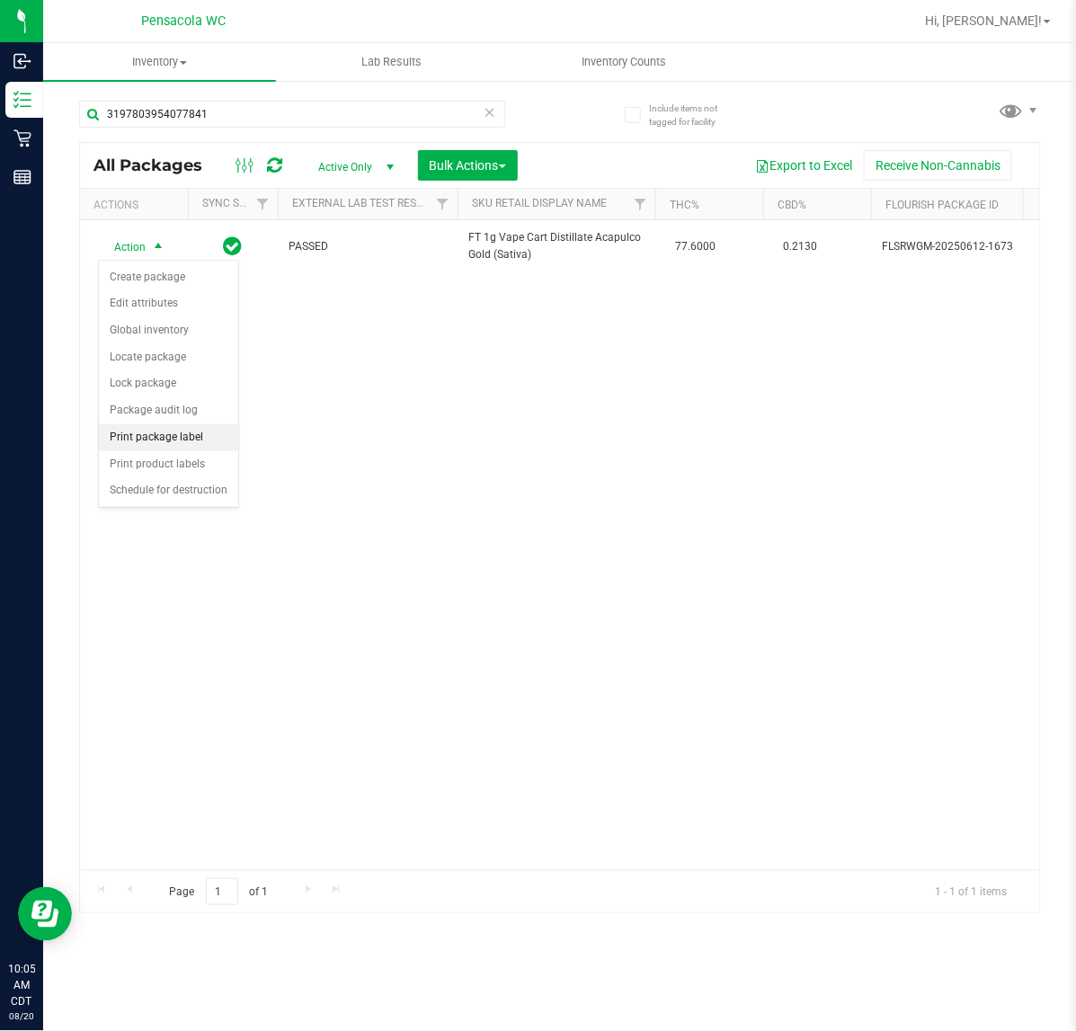
click at [163, 445] on li "Print package label" at bounding box center [168, 437] width 139 height 27
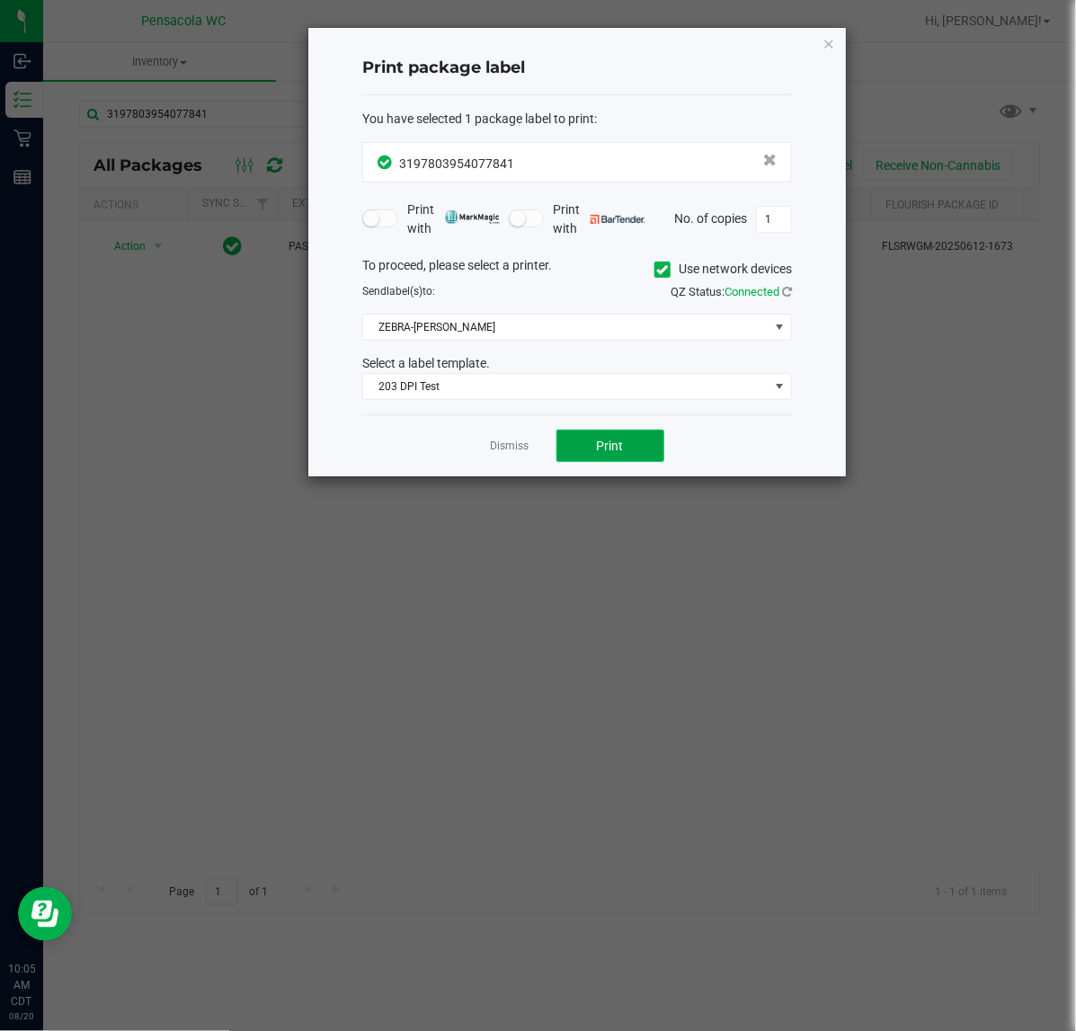
click at [612, 448] on span "Print" at bounding box center [610, 446] width 27 height 14
click at [836, 46] on div "Print package label You have selected 1 package label to print : 31978039540778…" at bounding box center [577, 252] width 538 height 449
click at [826, 46] on icon "button" at bounding box center [829, 43] width 13 height 22
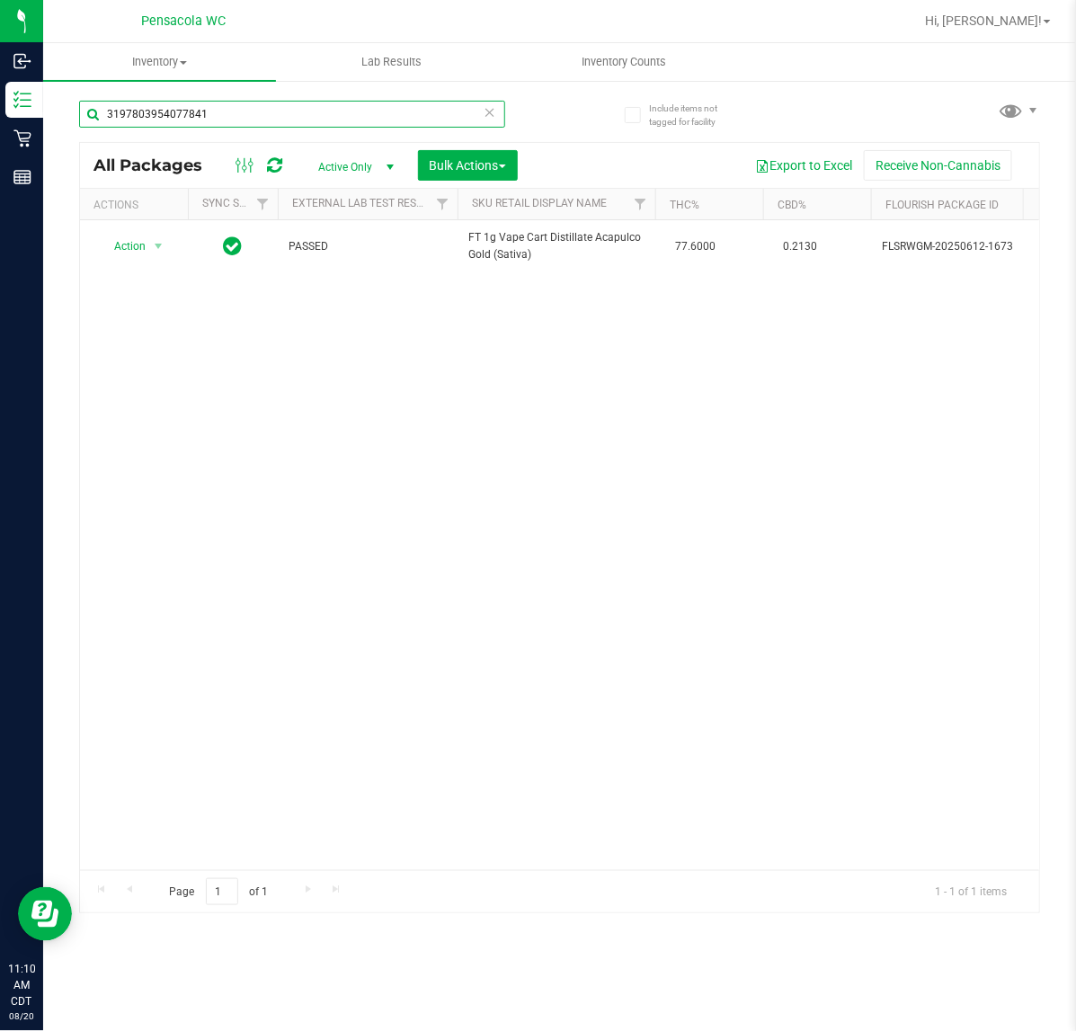
drag, startPoint x: 227, startPoint y: 114, endPoint x: -6, endPoint y: 113, distance: 232.9
click at [0, 113] on html "Inbound Inventory Retail Reports 11:10 AM CDT 08/20/2025 08/20 Pensacola WC Hi,…" at bounding box center [538, 515] width 1076 height 1031
type input "9485939432875147"
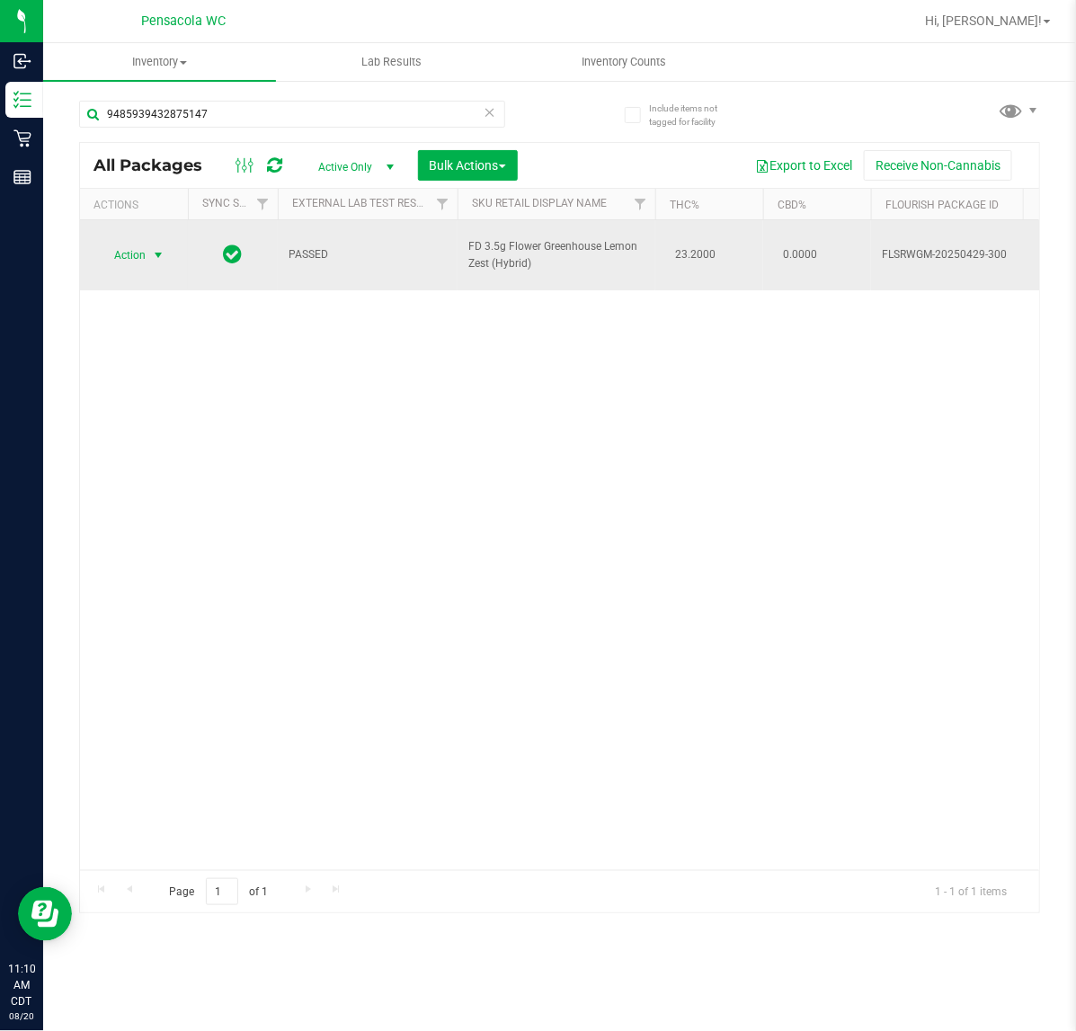
click at [158, 253] on span "select" at bounding box center [158, 255] width 14 height 14
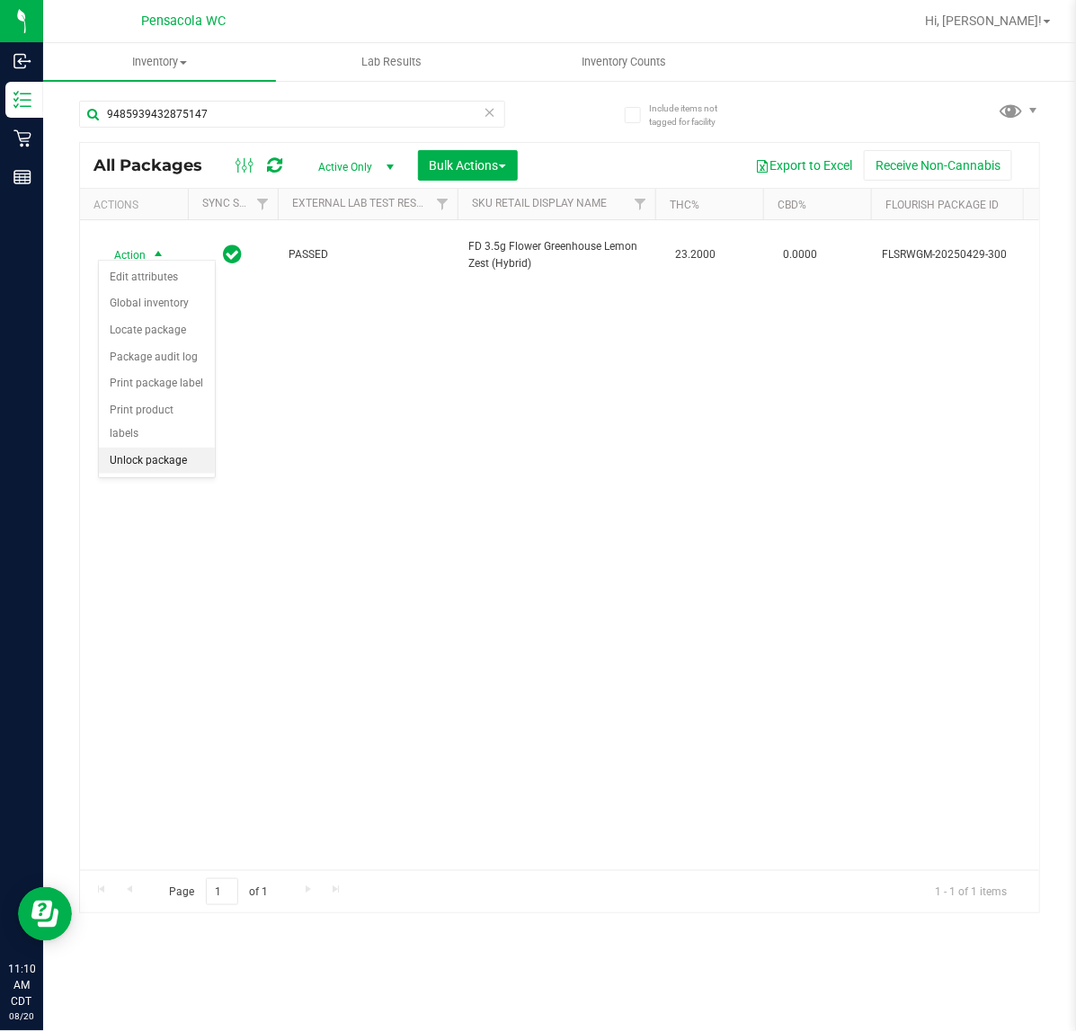
click at [147, 448] on li "Unlock package" at bounding box center [157, 461] width 116 height 27
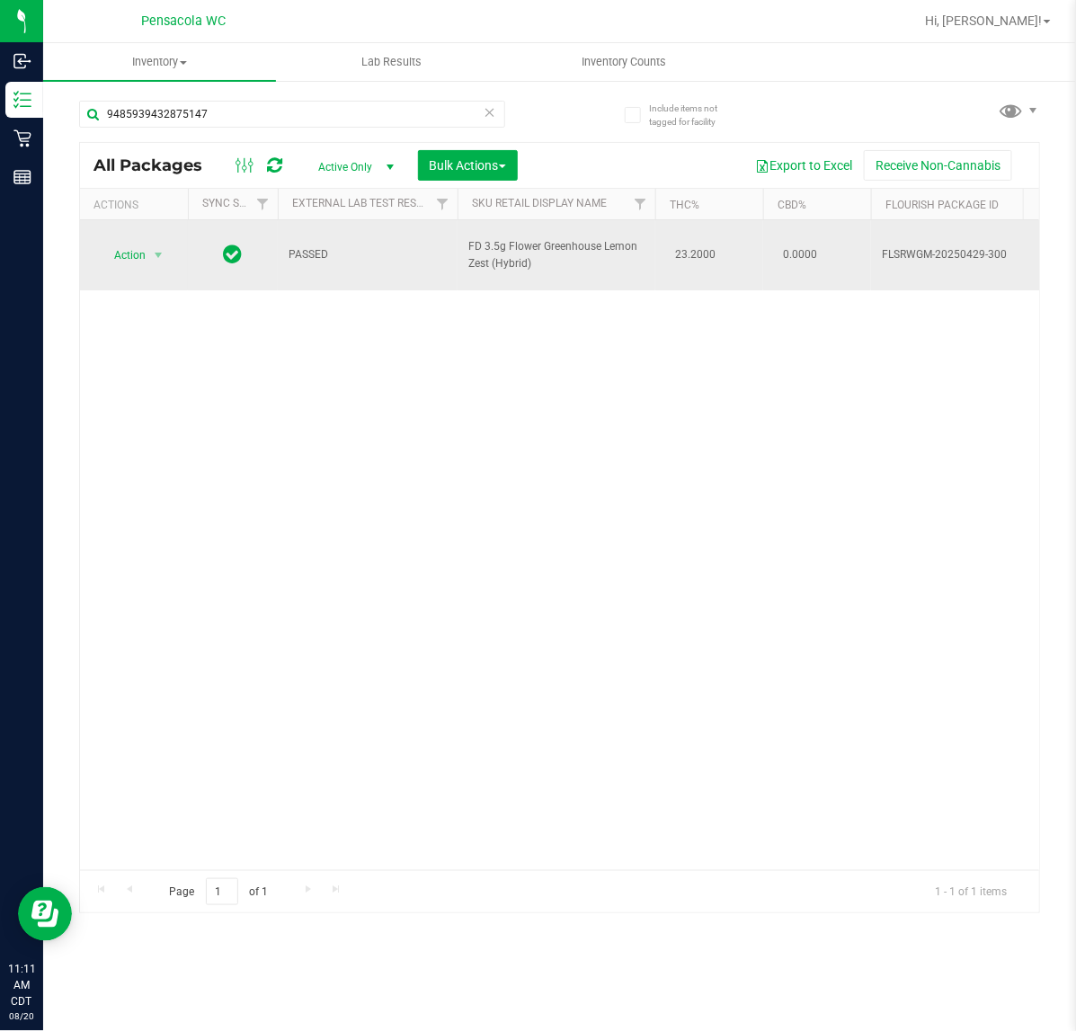
click at [127, 253] on span "Action" at bounding box center [122, 255] width 49 height 25
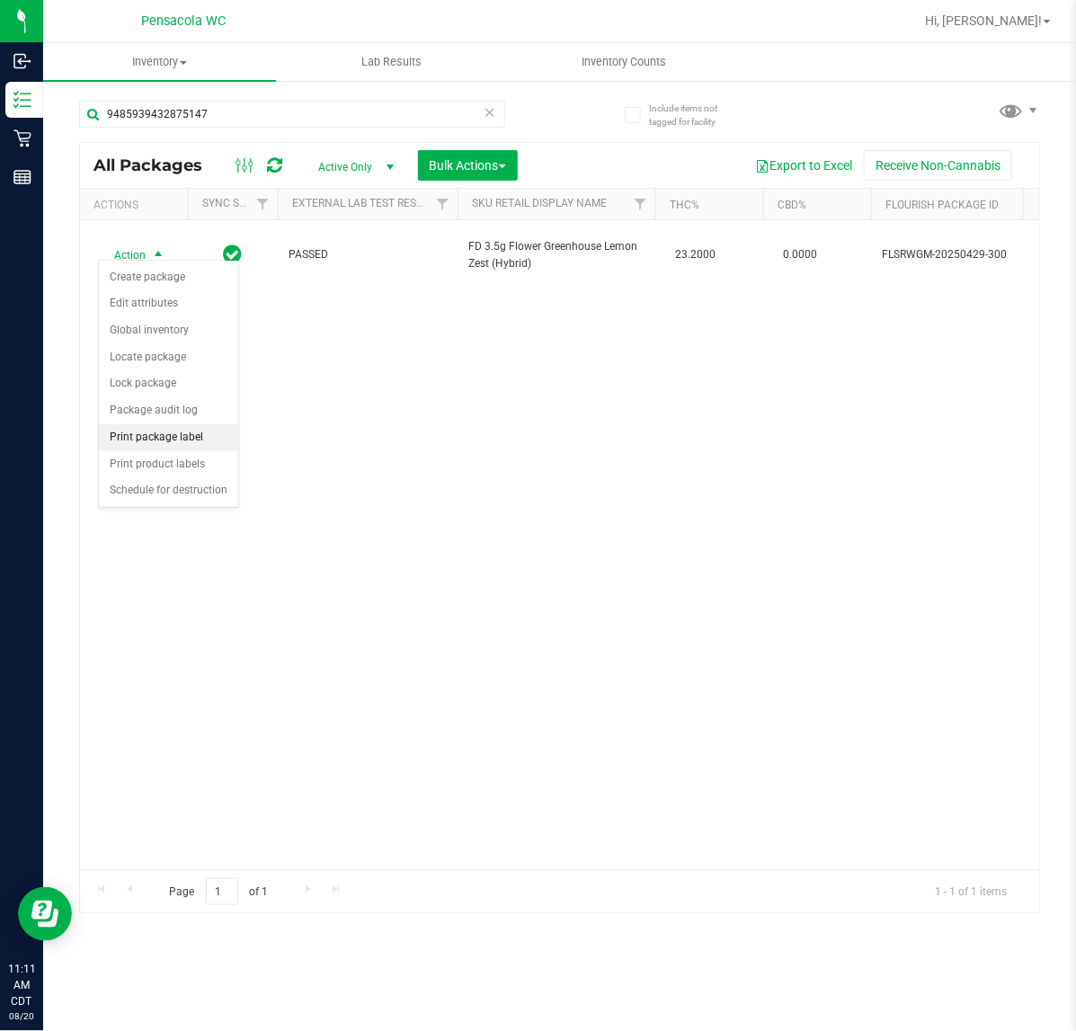
click at [138, 442] on li "Print package label" at bounding box center [168, 437] width 139 height 27
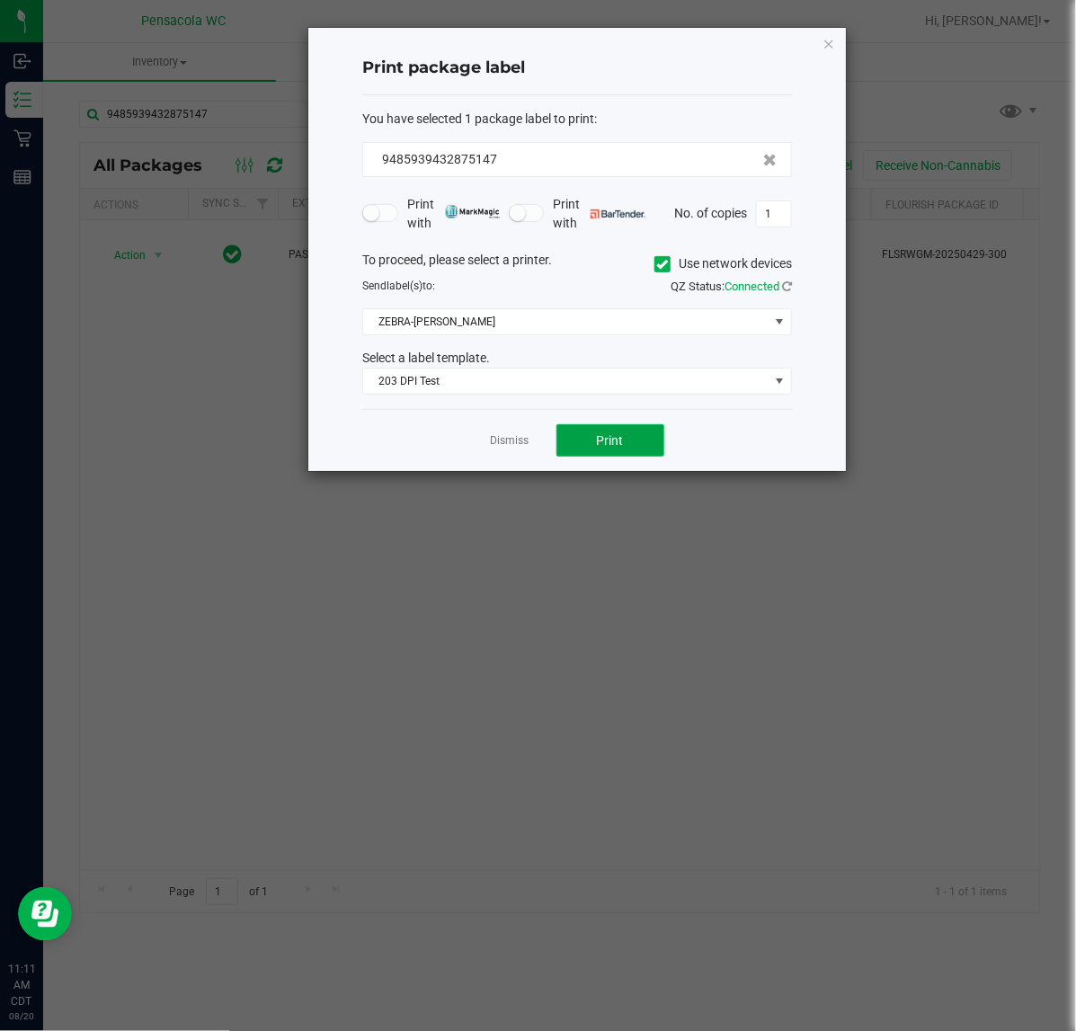
click at [609, 433] on span "Print" at bounding box center [610, 440] width 27 height 14
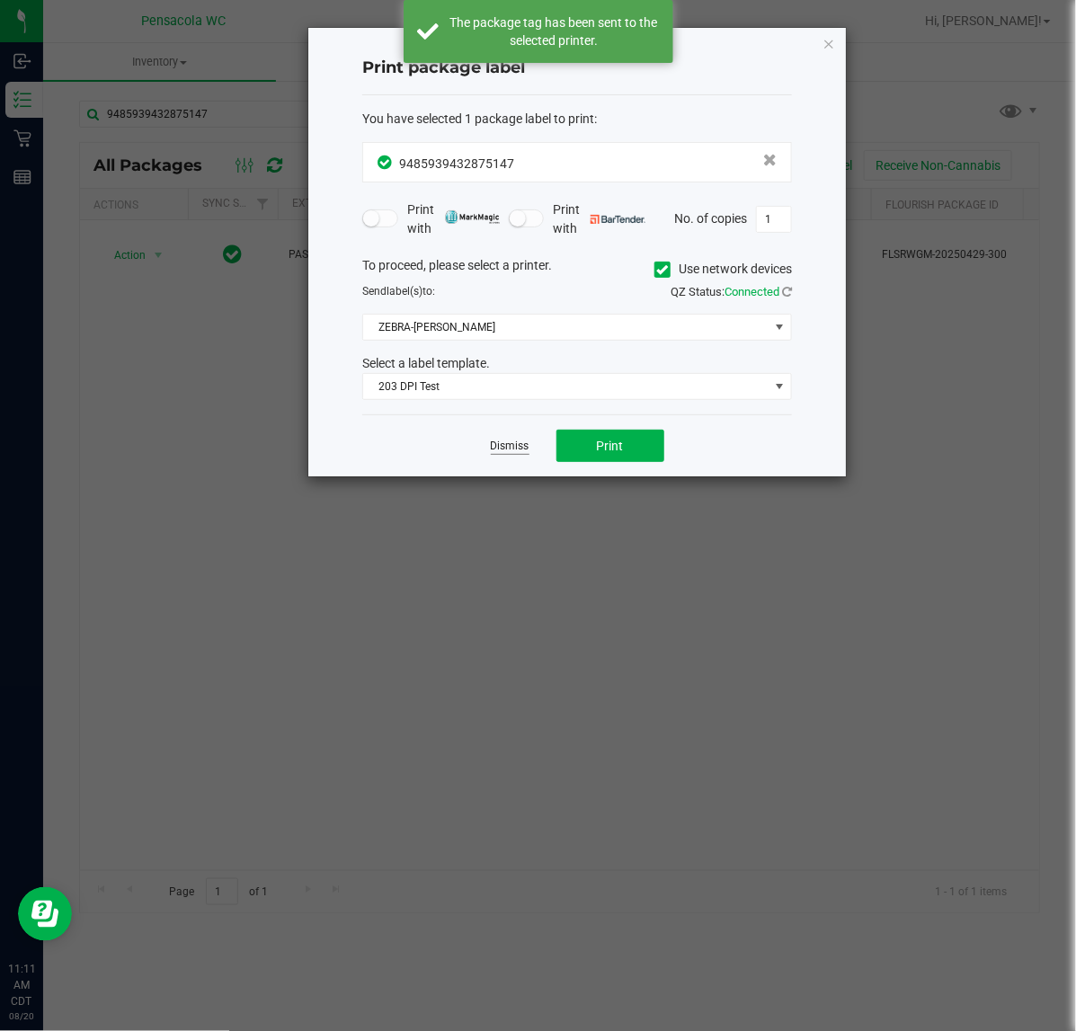
click at [501, 446] on link "Dismiss" at bounding box center [510, 446] width 39 height 15
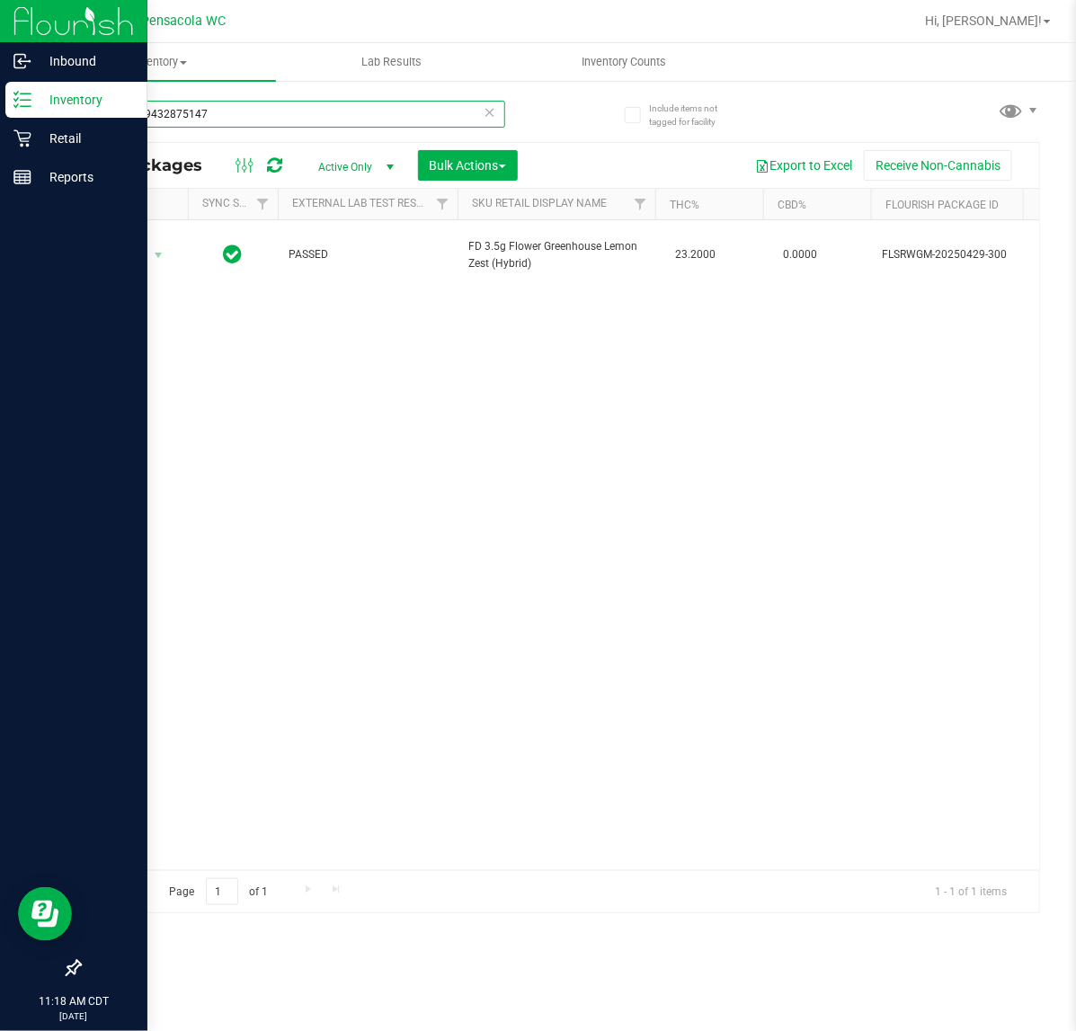
drag, startPoint x: 200, startPoint y: 115, endPoint x: 40, endPoint y: 118, distance: 159.2
click at [40, 118] on div "Inbound Inventory Retail Reports 11:18 AM CDT 08/20/2025 08/20 Pensacola WC Hi,…" at bounding box center [538, 515] width 1076 height 1031
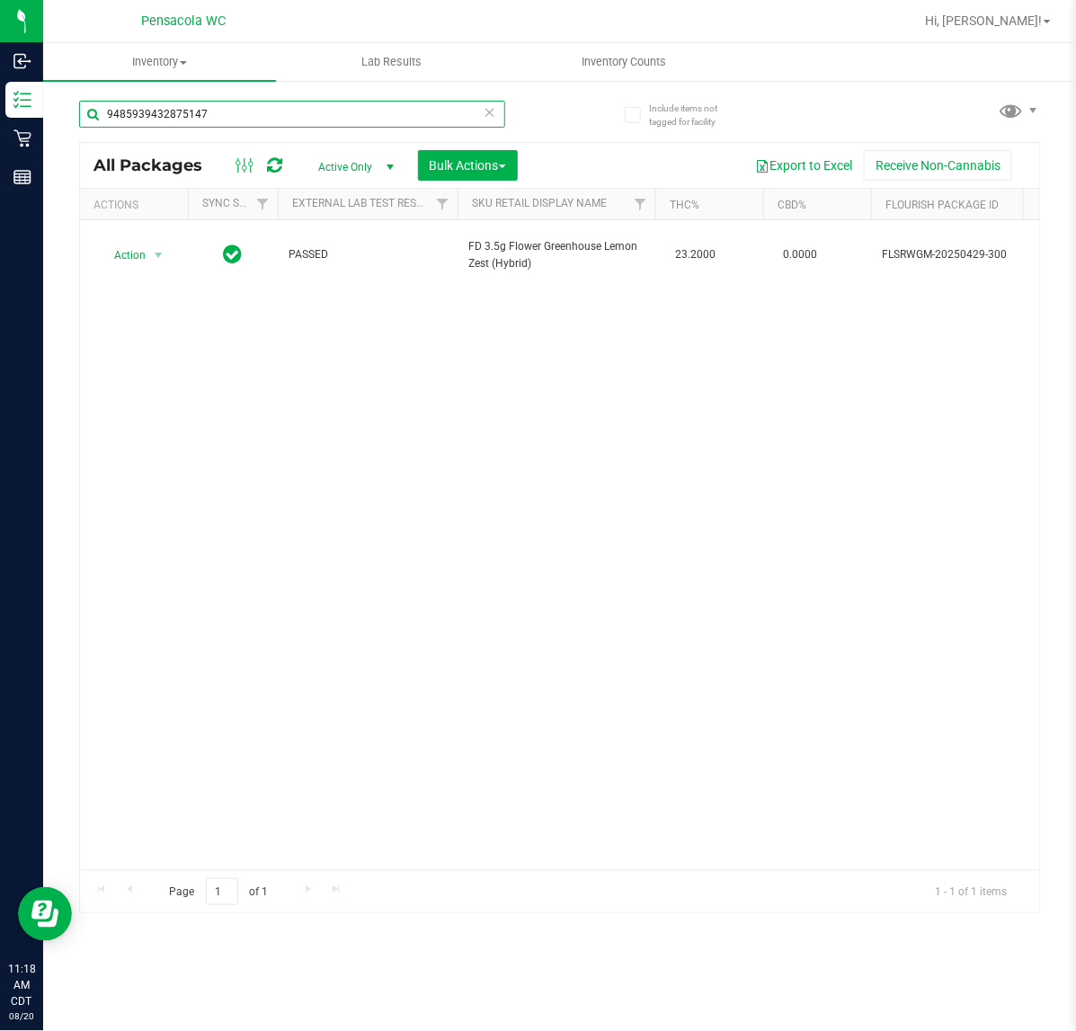
drag, startPoint x: 297, startPoint y: 124, endPoint x: 1043, endPoint y: 655, distance: 915.8
click at [0, 77] on html "Inbound Inventory Retail Reports 11:18 AM CDT 08/20/2025 08/20 Pensacola WC Hi,…" at bounding box center [538, 515] width 1076 height 1031
type input "8222914424936006"
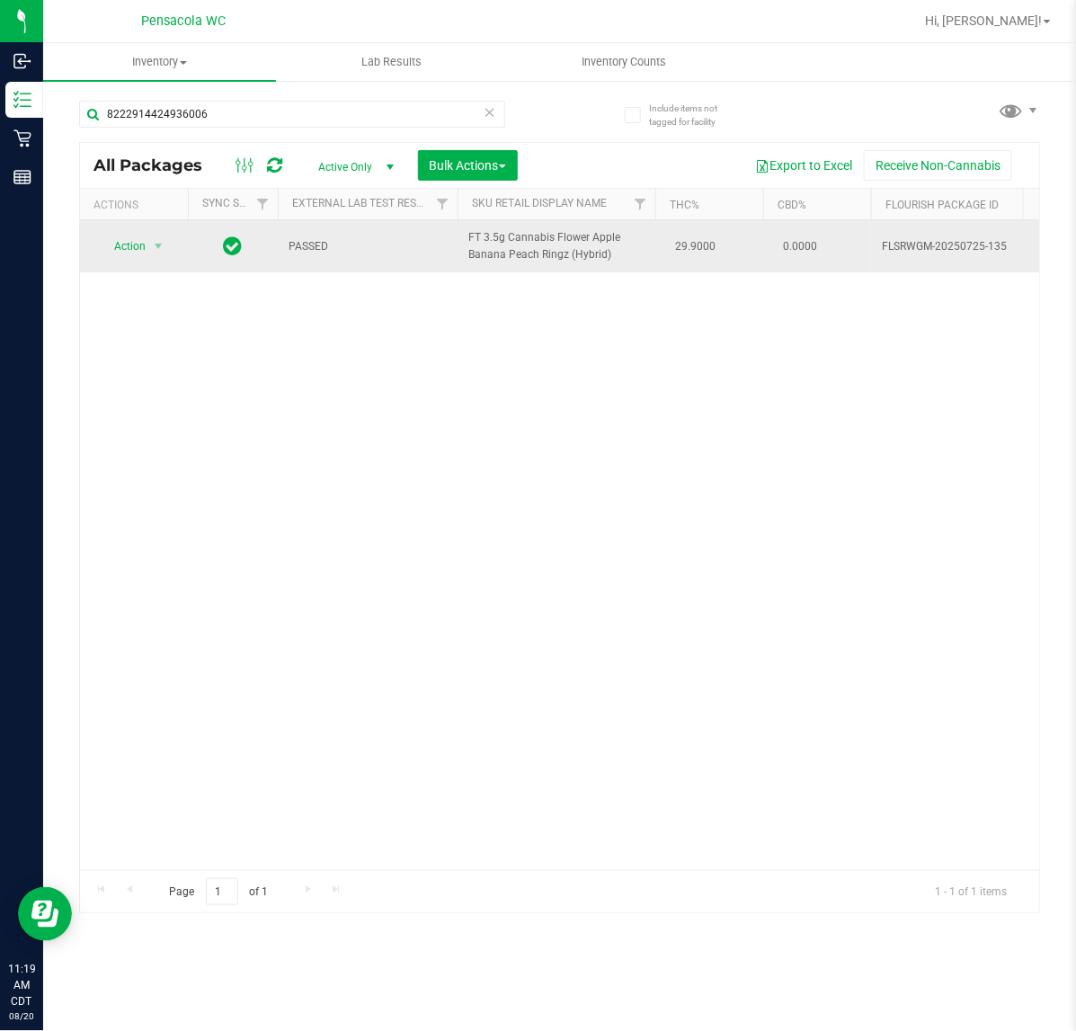
click at [132, 239] on span "Action" at bounding box center [122, 246] width 49 height 25
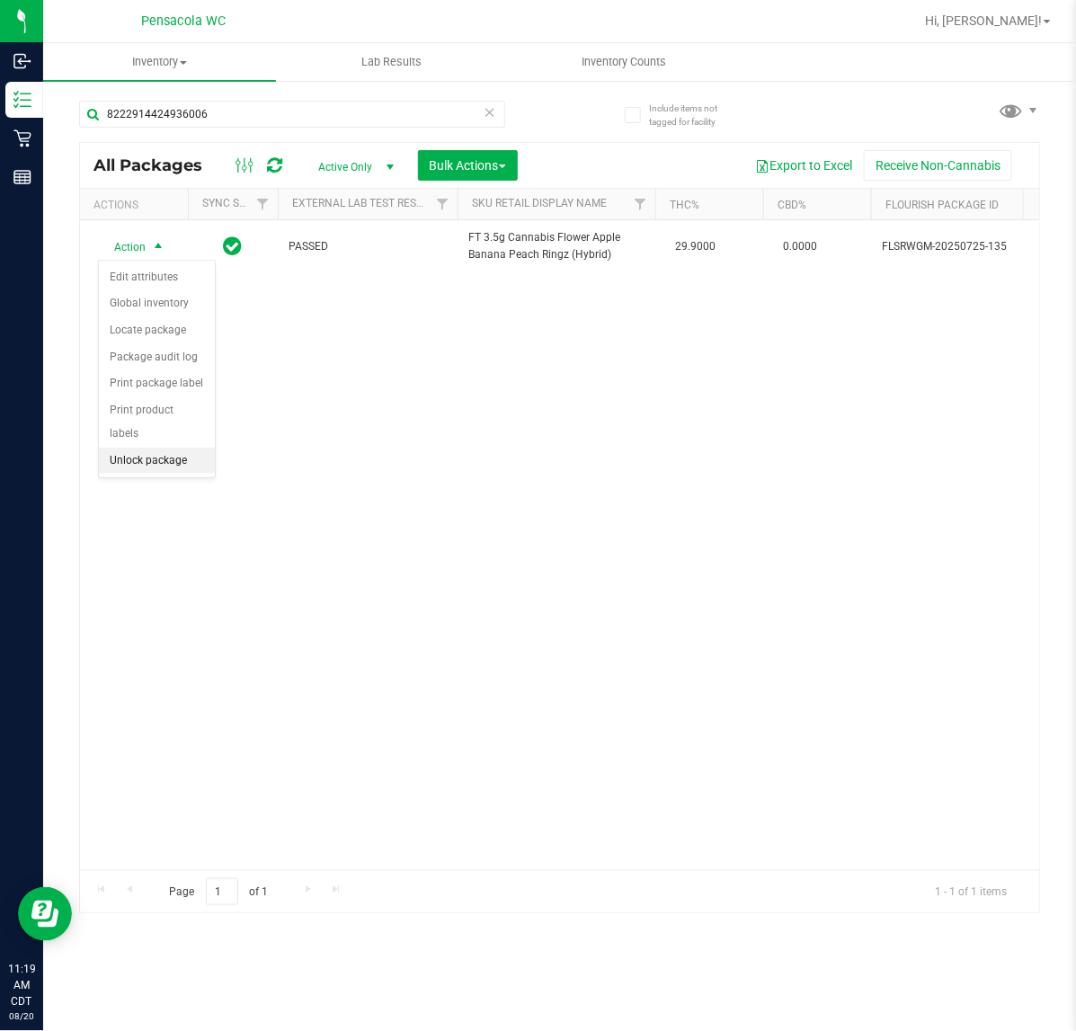
click at [147, 448] on li "Unlock package" at bounding box center [157, 461] width 116 height 27
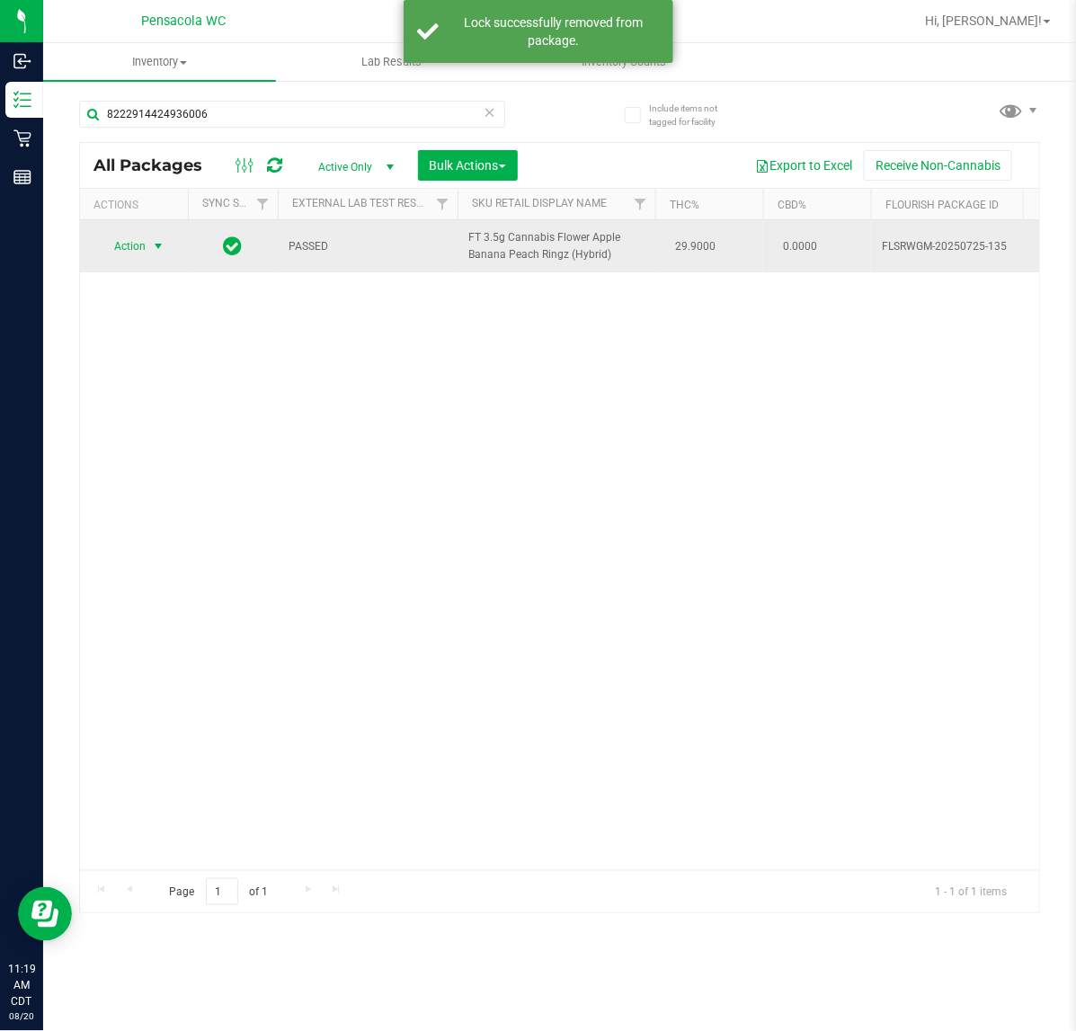
click at [154, 247] on span "select" at bounding box center [158, 246] width 14 height 14
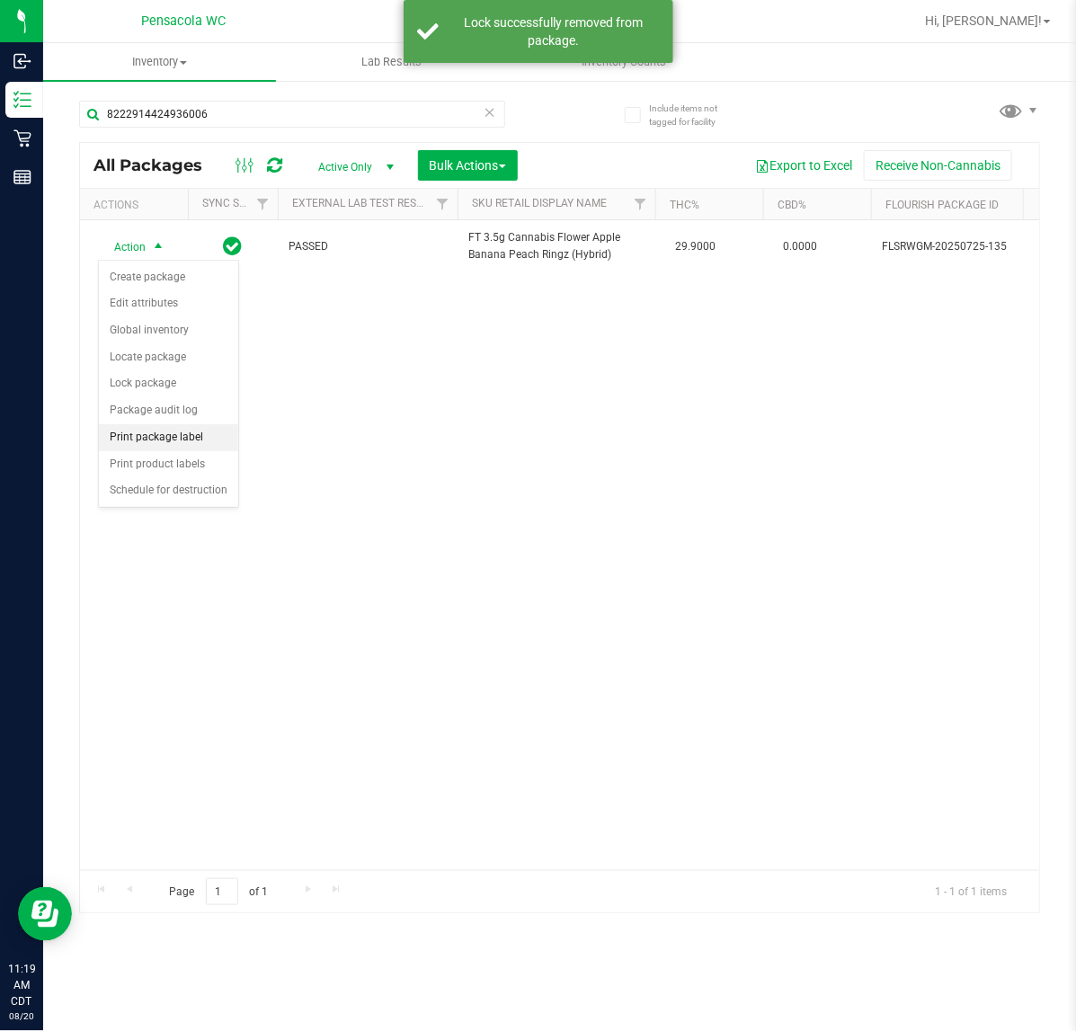
click at [165, 439] on li "Print package label" at bounding box center [168, 437] width 139 height 27
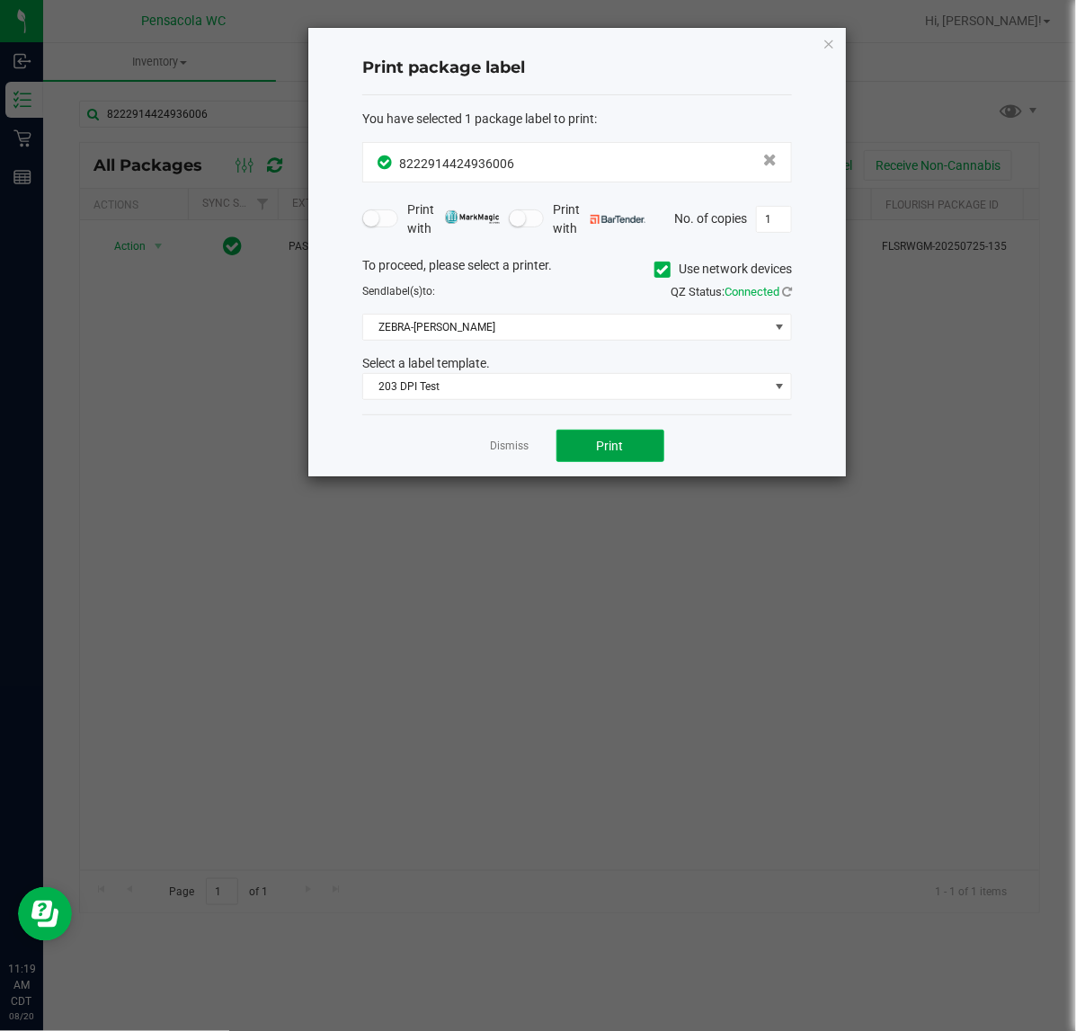
click at [594, 439] on button "Print" at bounding box center [611, 446] width 108 height 32
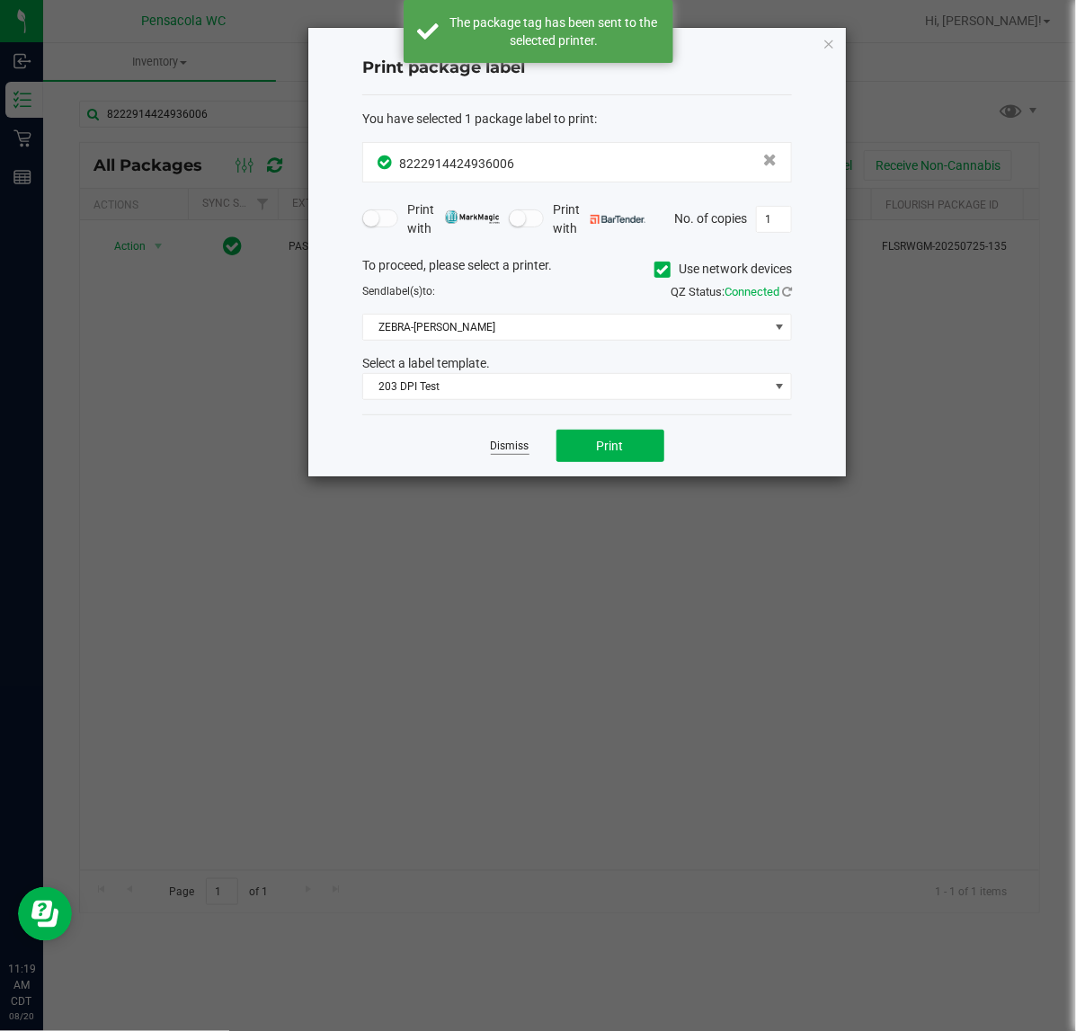
click at [500, 448] on link "Dismiss" at bounding box center [510, 446] width 39 height 15
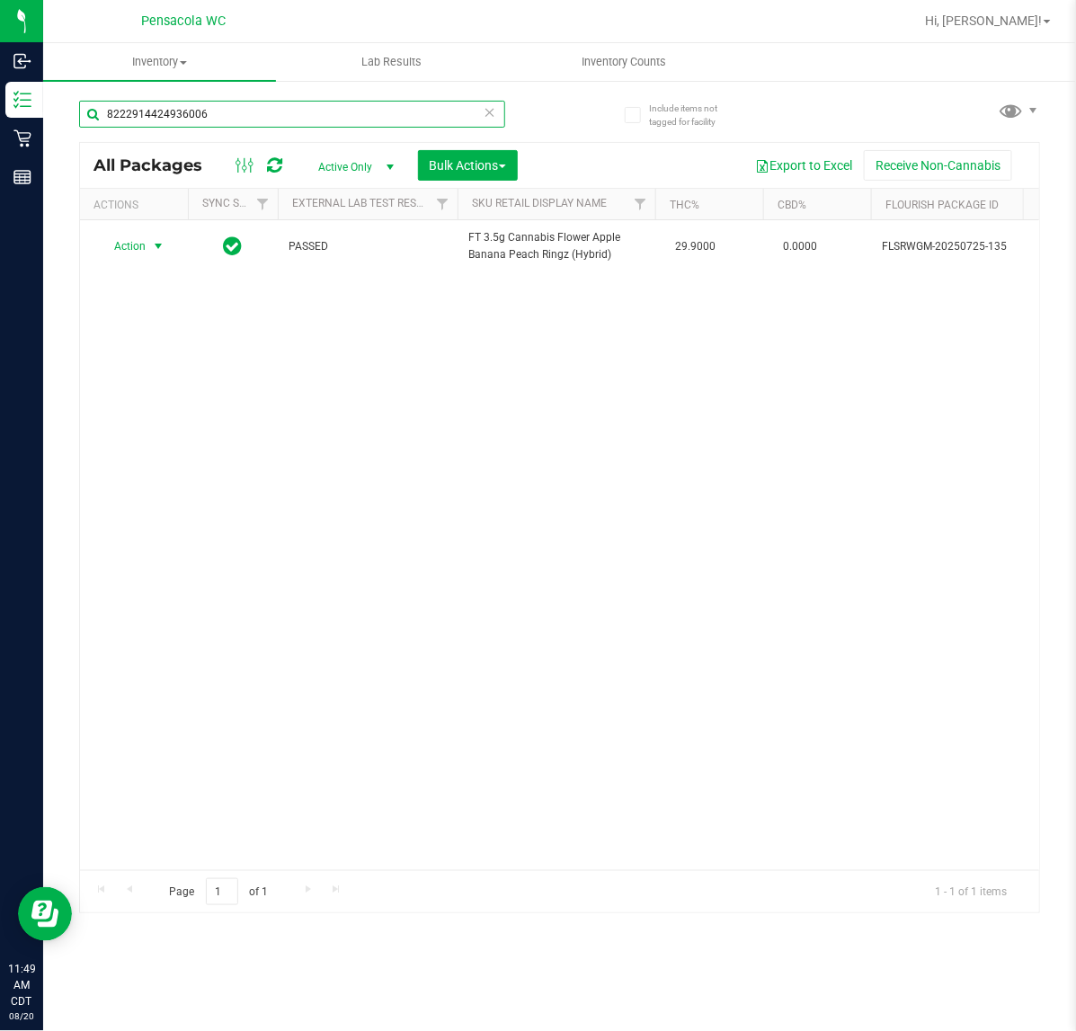
click at [254, 113] on input "8222914424936006" at bounding box center [292, 114] width 426 height 27
type input "8"
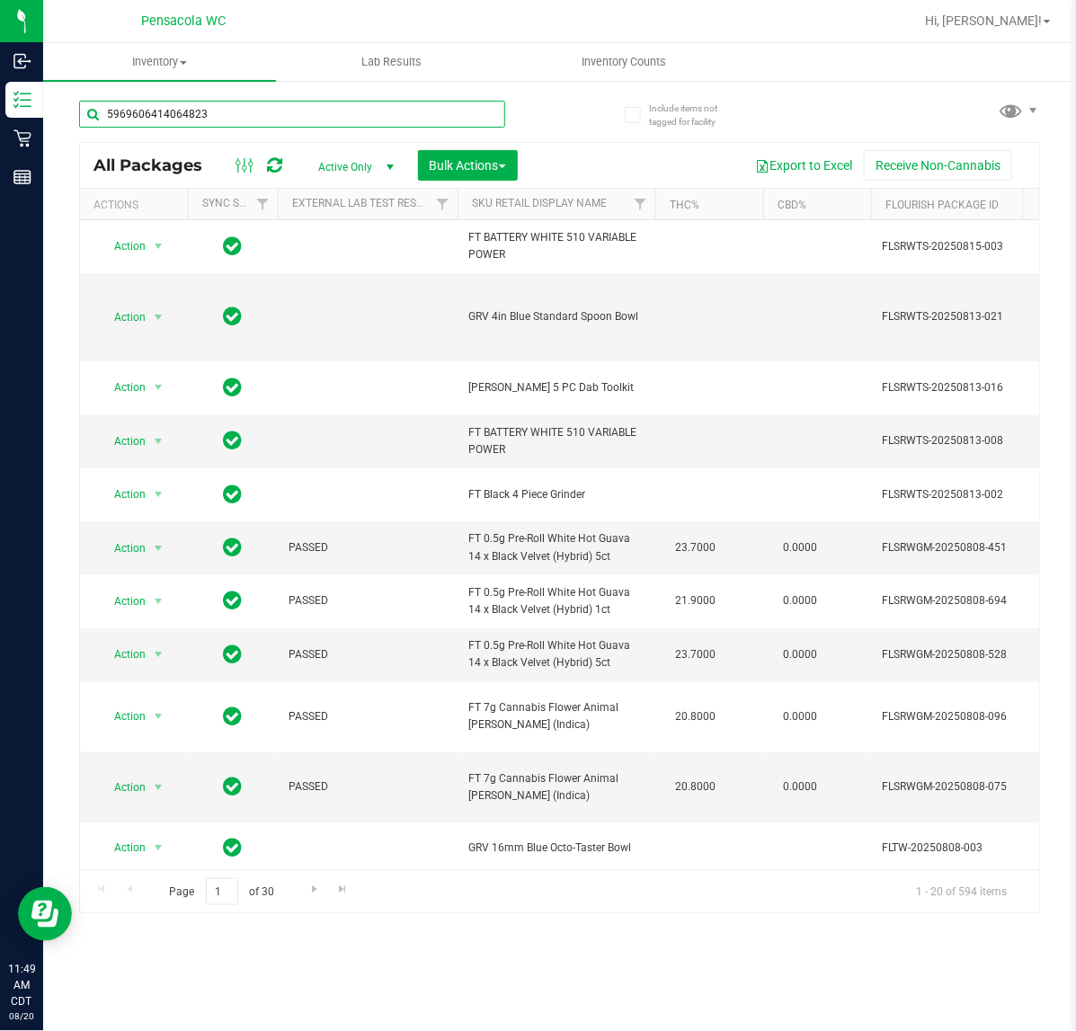
type input "5969606414064823"
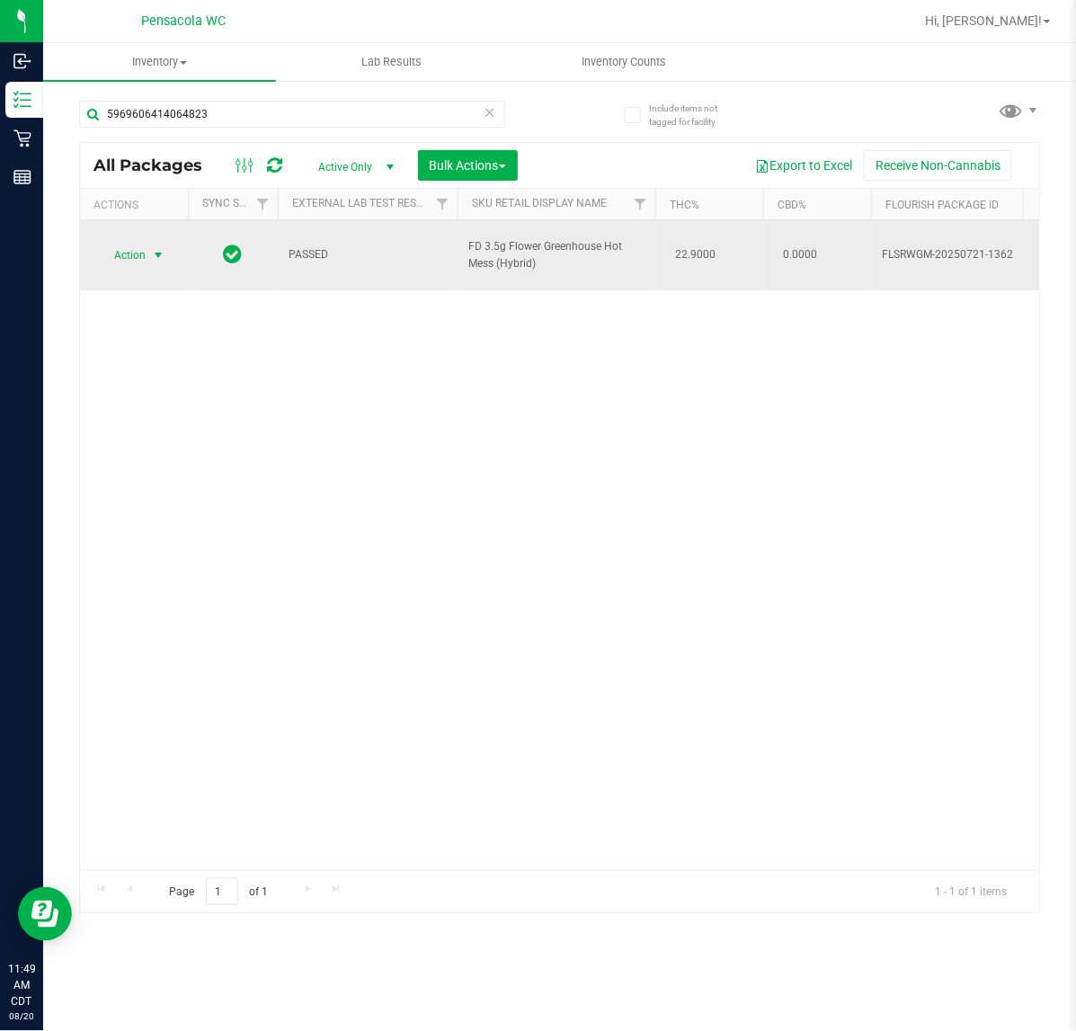
click at [158, 248] on span "select" at bounding box center [158, 255] width 14 height 14
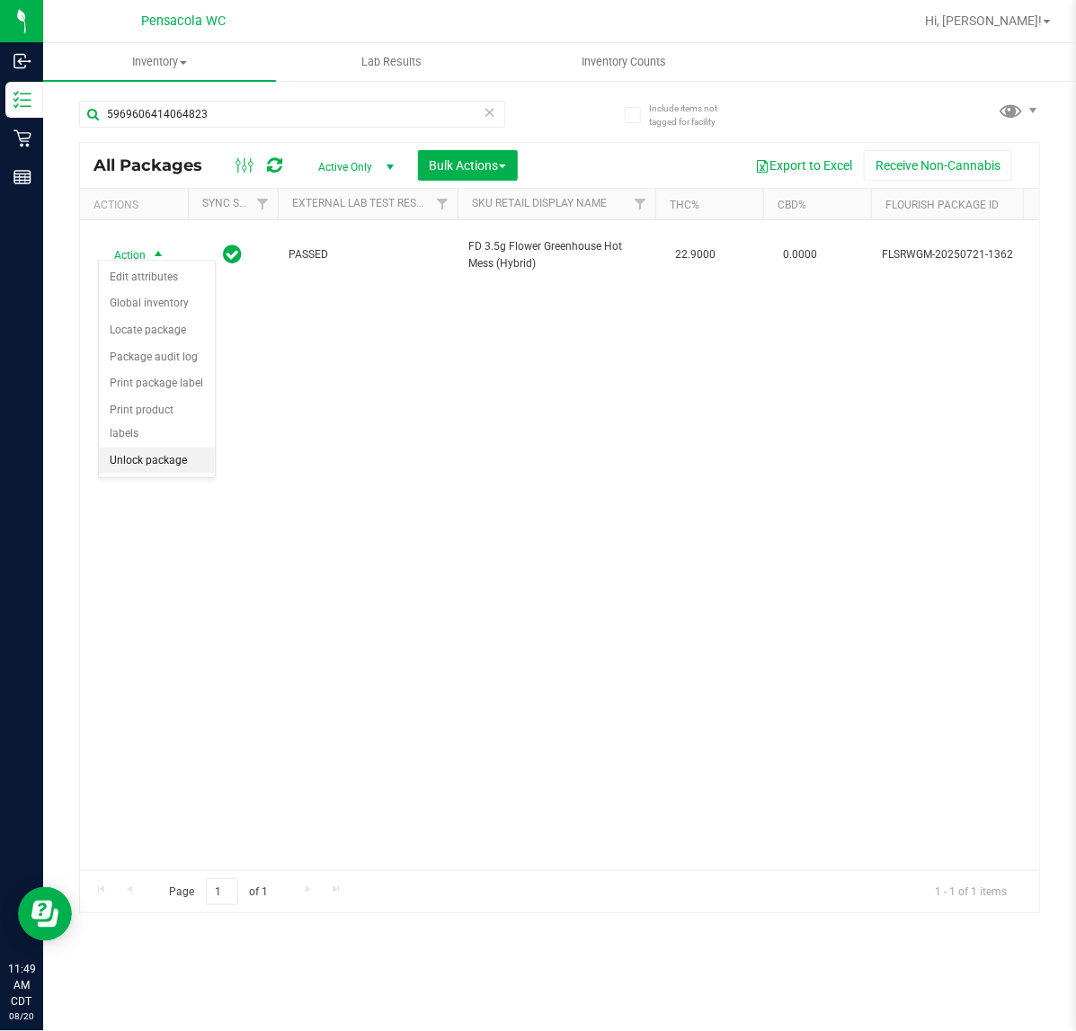
click at [141, 448] on li "Unlock package" at bounding box center [157, 461] width 116 height 27
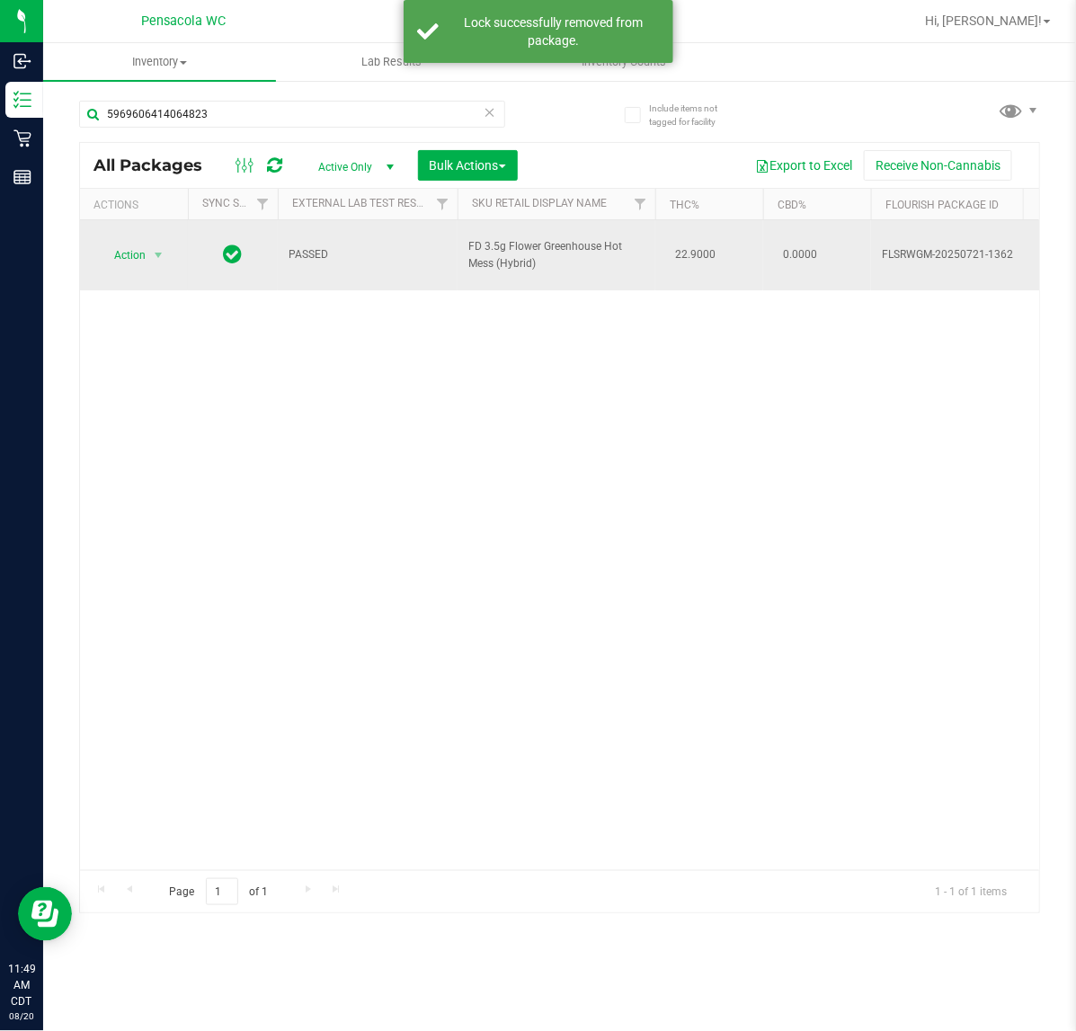
click at [139, 270] on td "Action Action Create package Edit attributes Global inventory Locate package Lo…" at bounding box center [134, 255] width 108 height 70
click at [108, 243] on span "Action" at bounding box center [122, 255] width 49 height 25
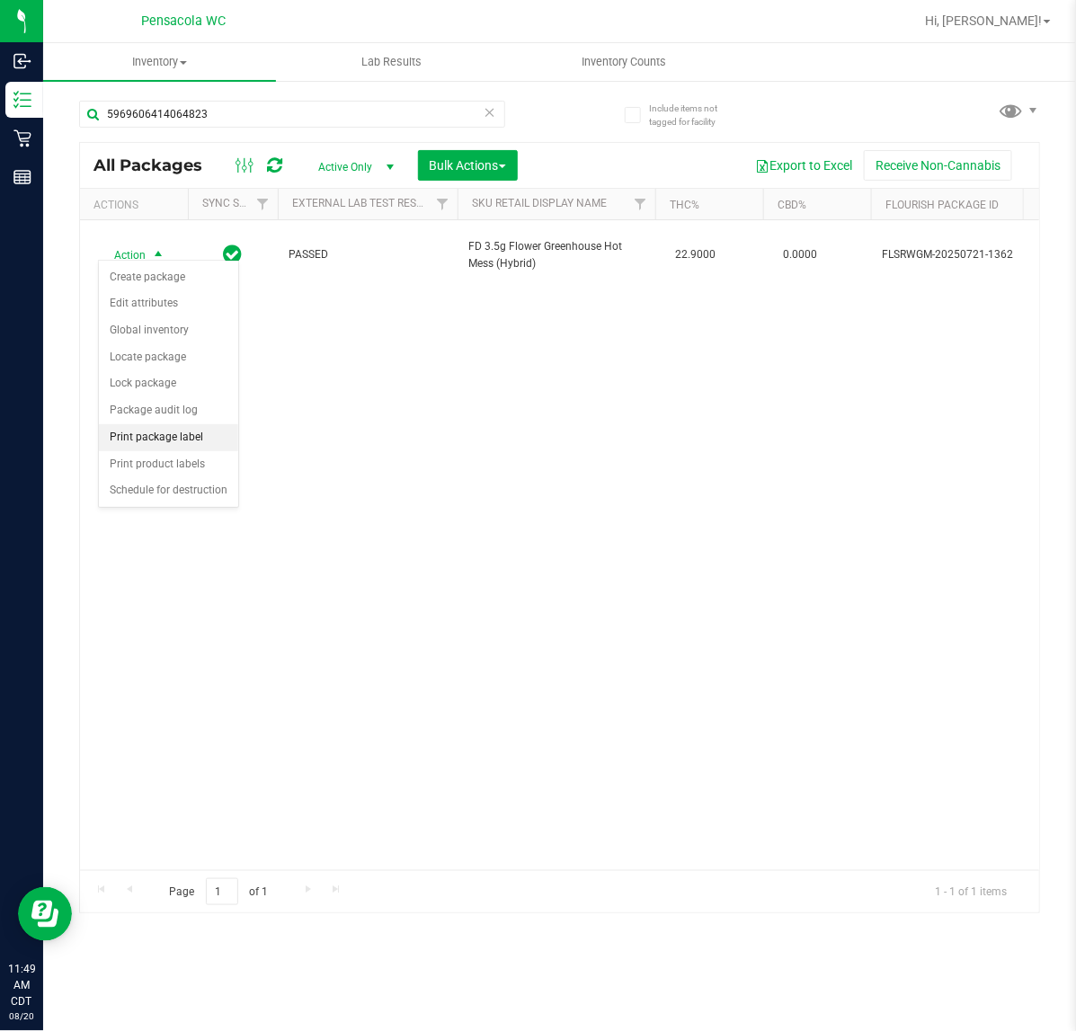
click at [164, 441] on li "Print package label" at bounding box center [168, 437] width 139 height 27
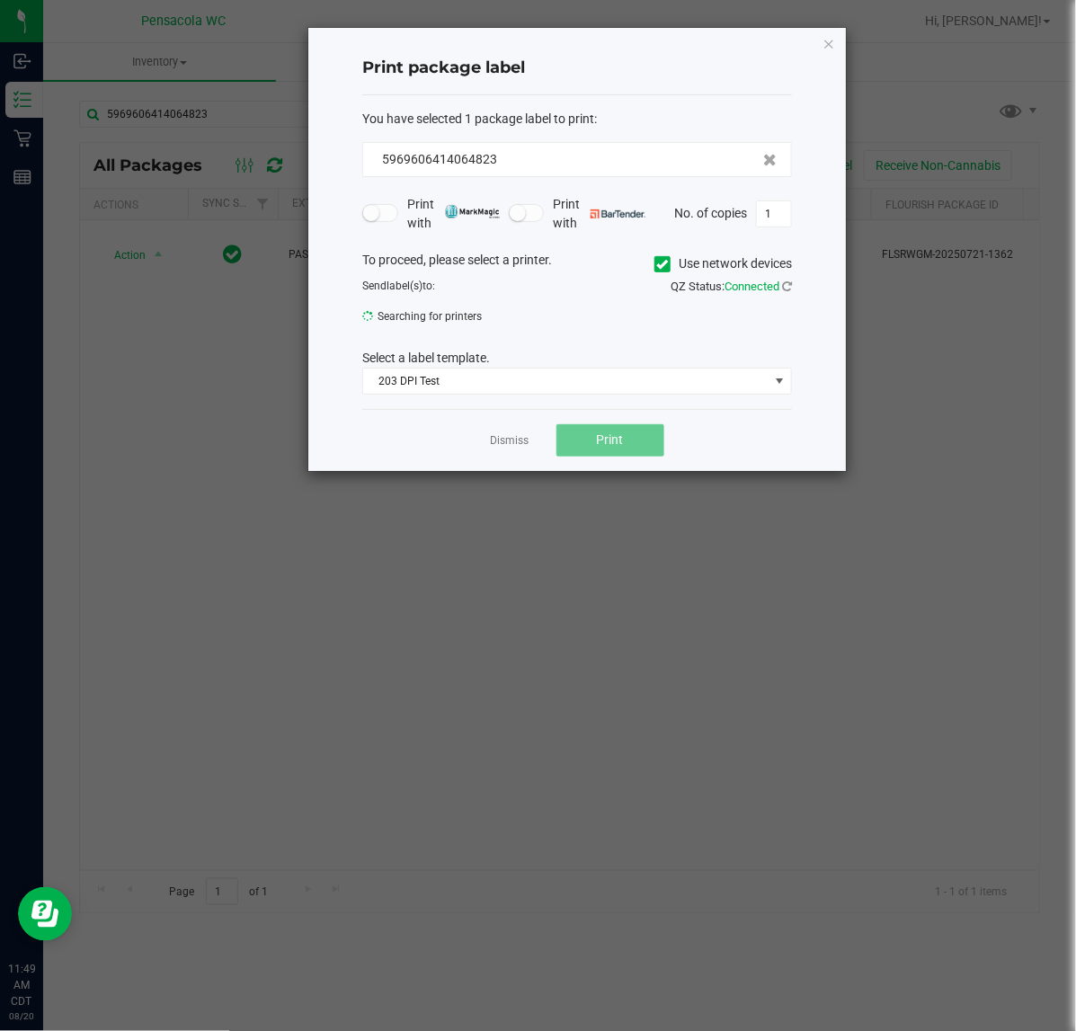
click at [160, 454] on ngb-modal-window "Print package label You have selected 1 package label to print : 59696064140648…" at bounding box center [545, 515] width 1090 height 1031
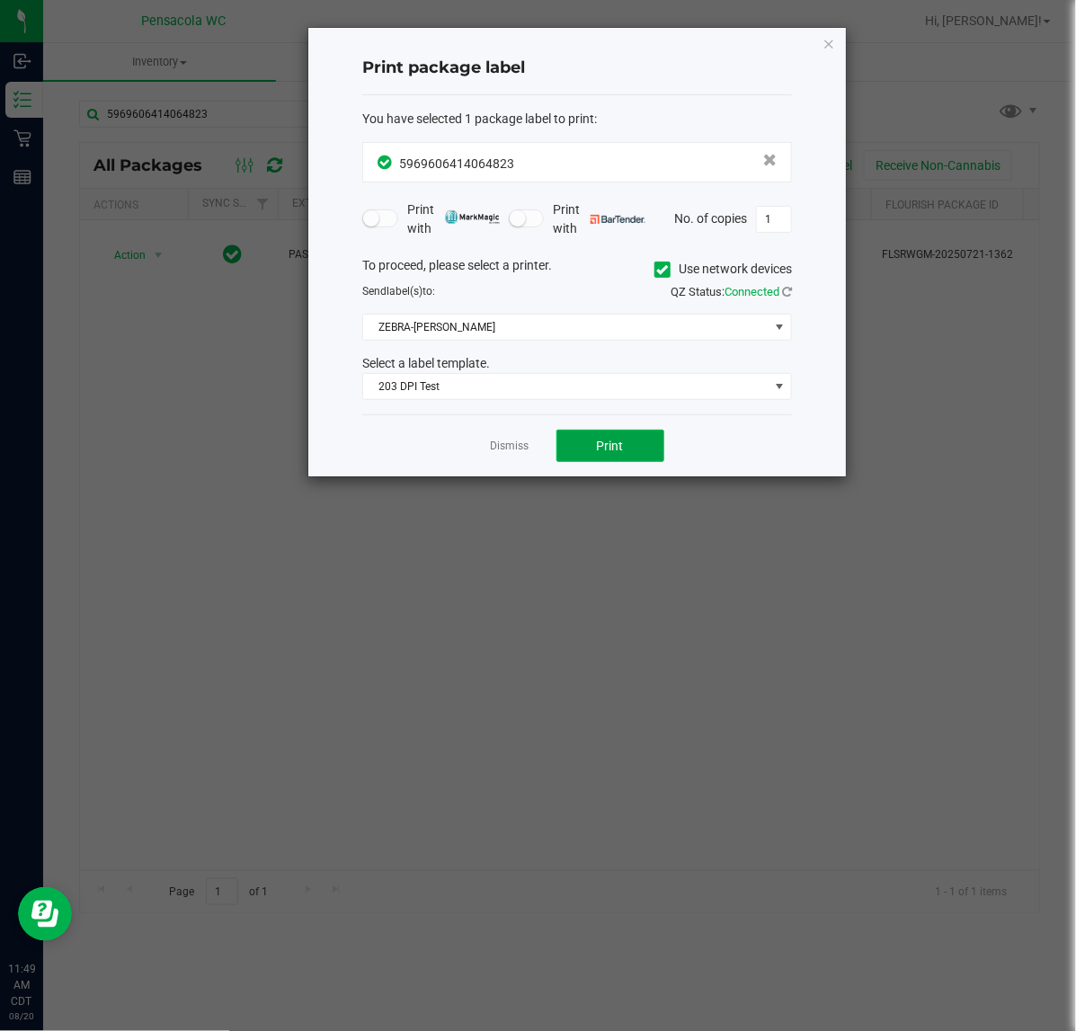
click at [631, 438] on button "Print" at bounding box center [611, 446] width 108 height 32
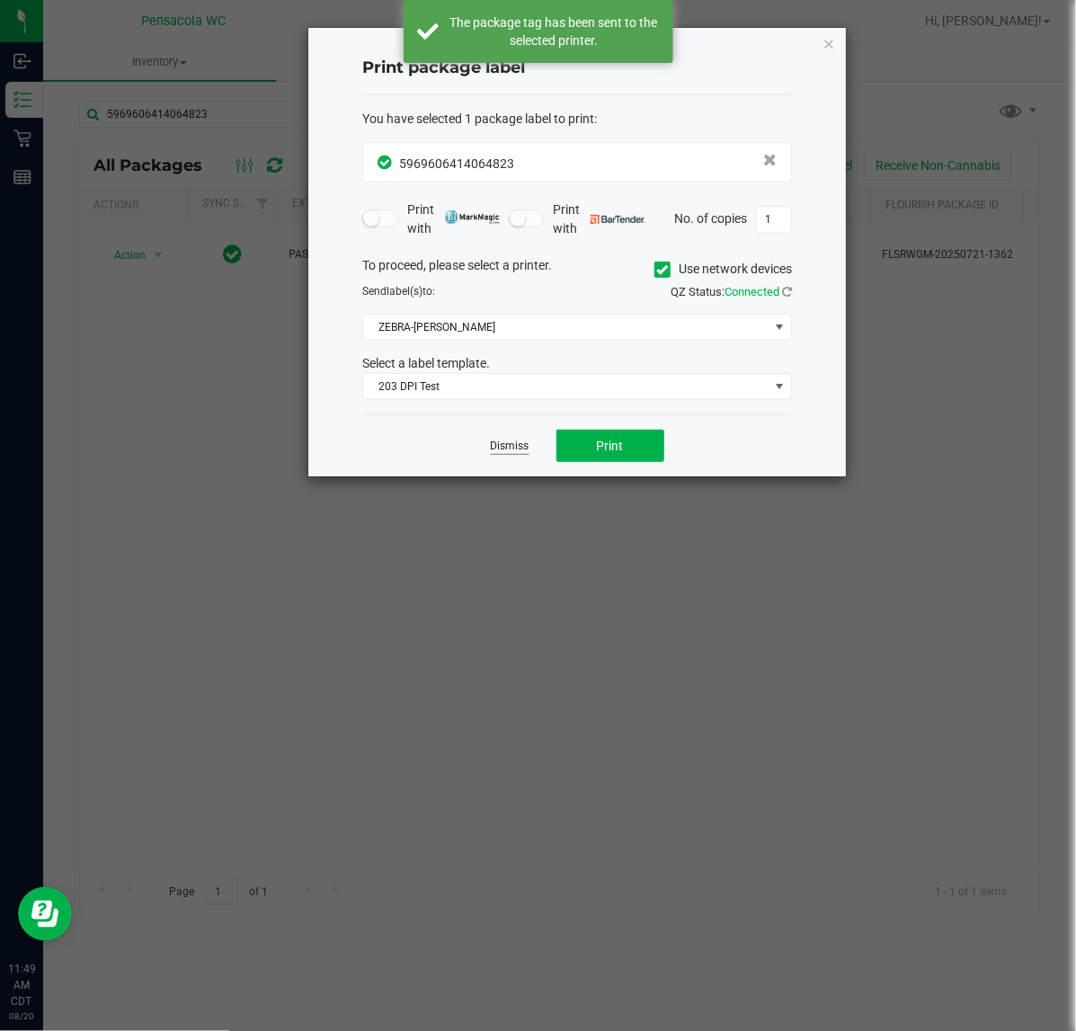
click at [504, 448] on link "Dismiss" at bounding box center [510, 446] width 39 height 15
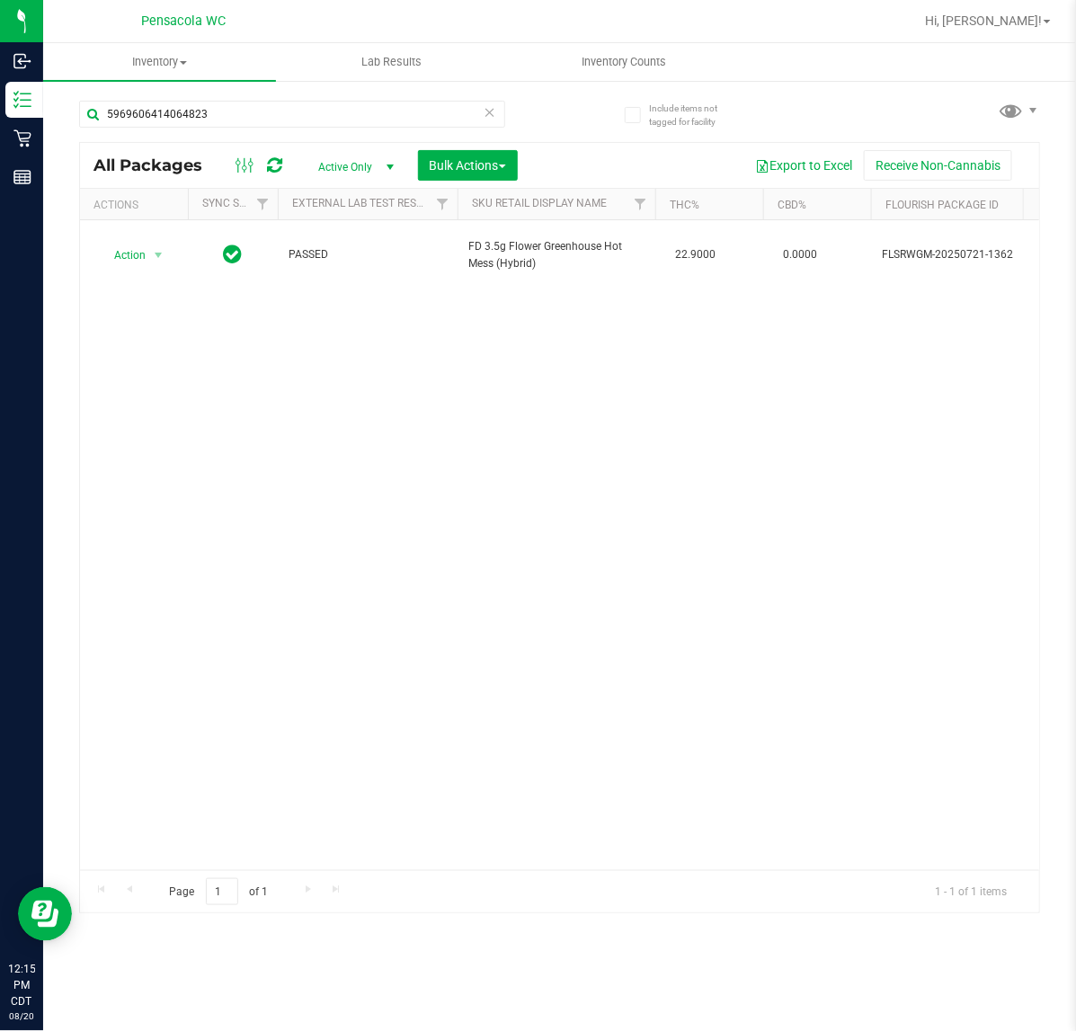
click at [382, 96] on div "5969606414064823" at bounding box center [319, 114] width 481 height 58
drag, startPoint x: 321, startPoint y: 127, endPoint x: -200, endPoint y: 127, distance: 520.7
click at [0, 127] on html "Inbound Inventory Retail Reports 12:15 PM CDT 08/20/2025 08/20 Pensacola WC Hi,…" at bounding box center [538, 515] width 1076 height 1031
type input "9513547409178474"
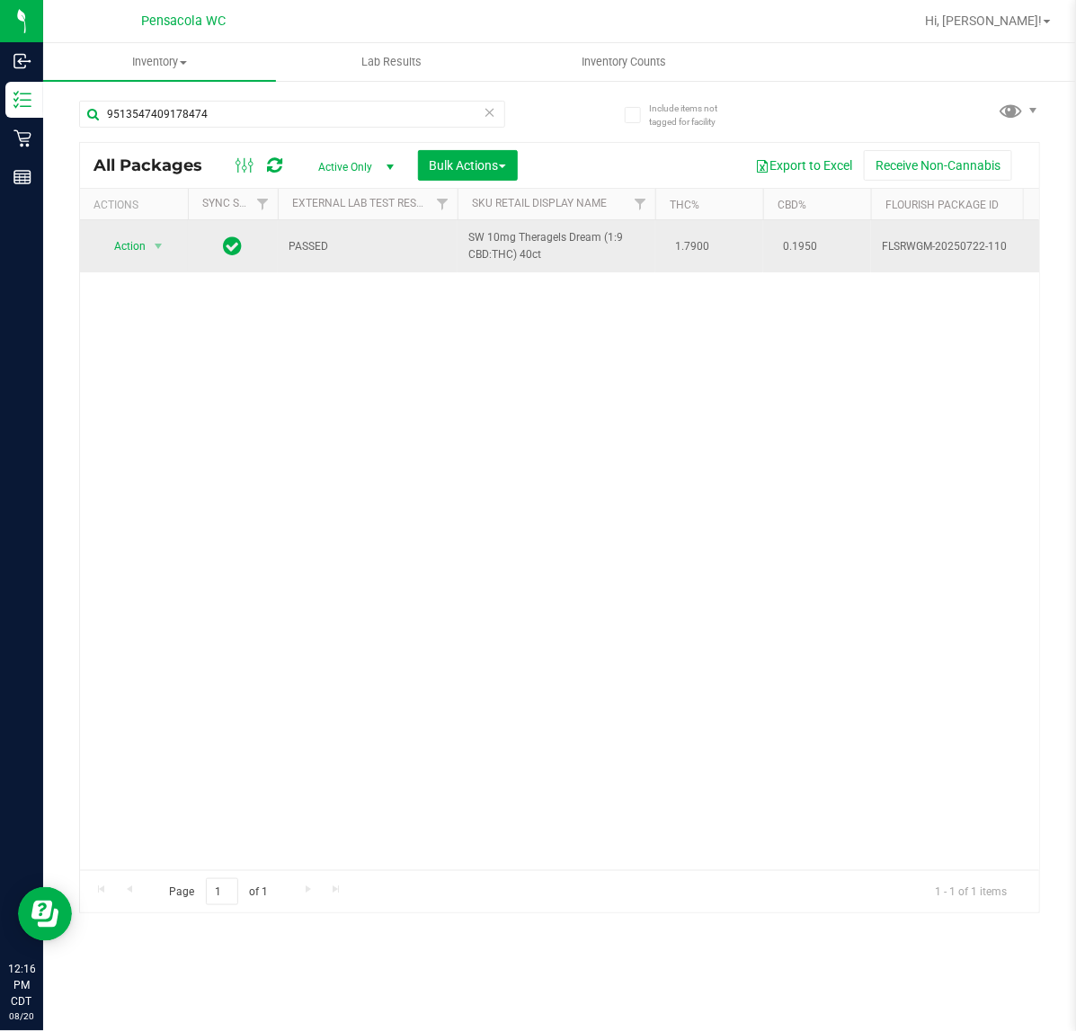
click at [158, 263] on td "Action Action Edit attributes Global inventory Locate package Package audit log…" at bounding box center [134, 246] width 108 height 52
click at [156, 249] on span "select" at bounding box center [158, 246] width 14 height 14
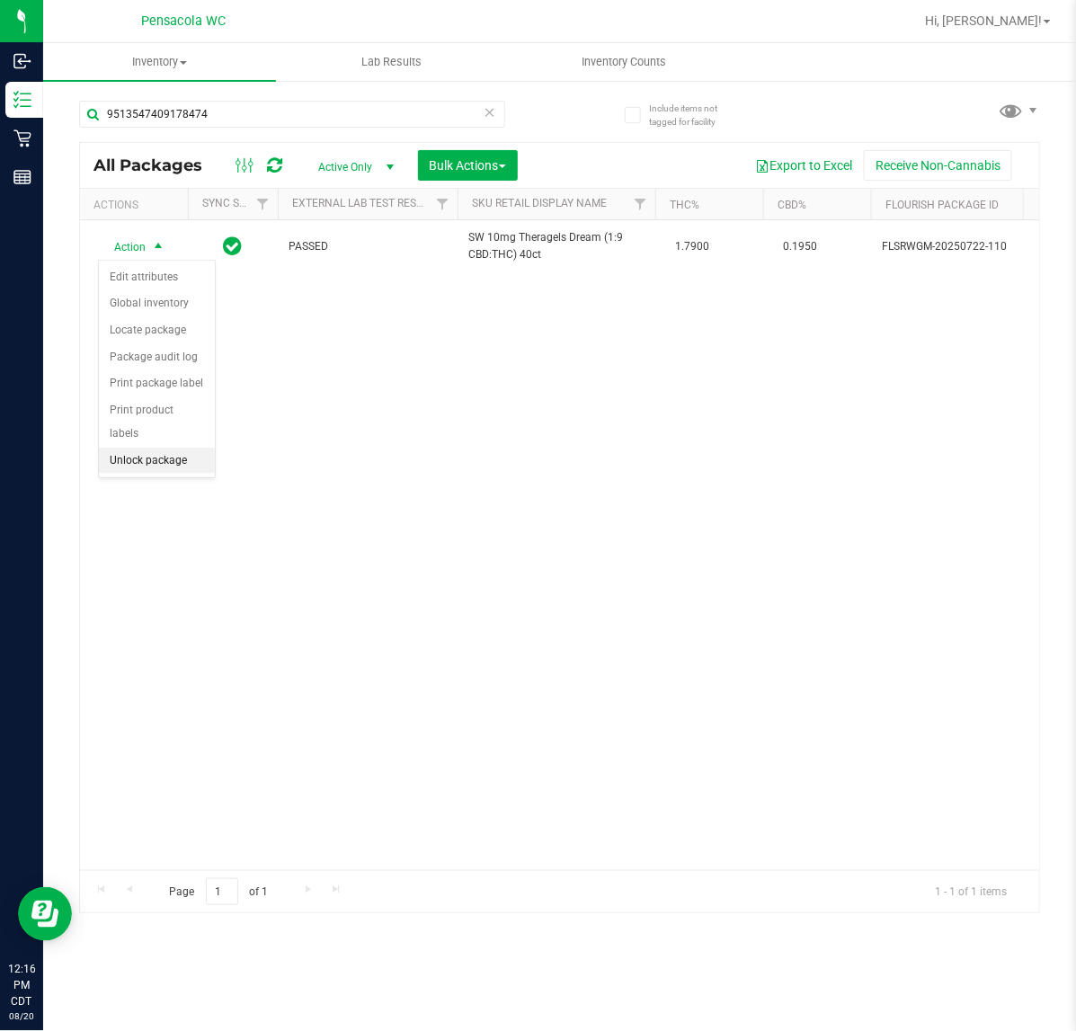
click at [118, 448] on li "Unlock package" at bounding box center [157, 461] width 116 height 27
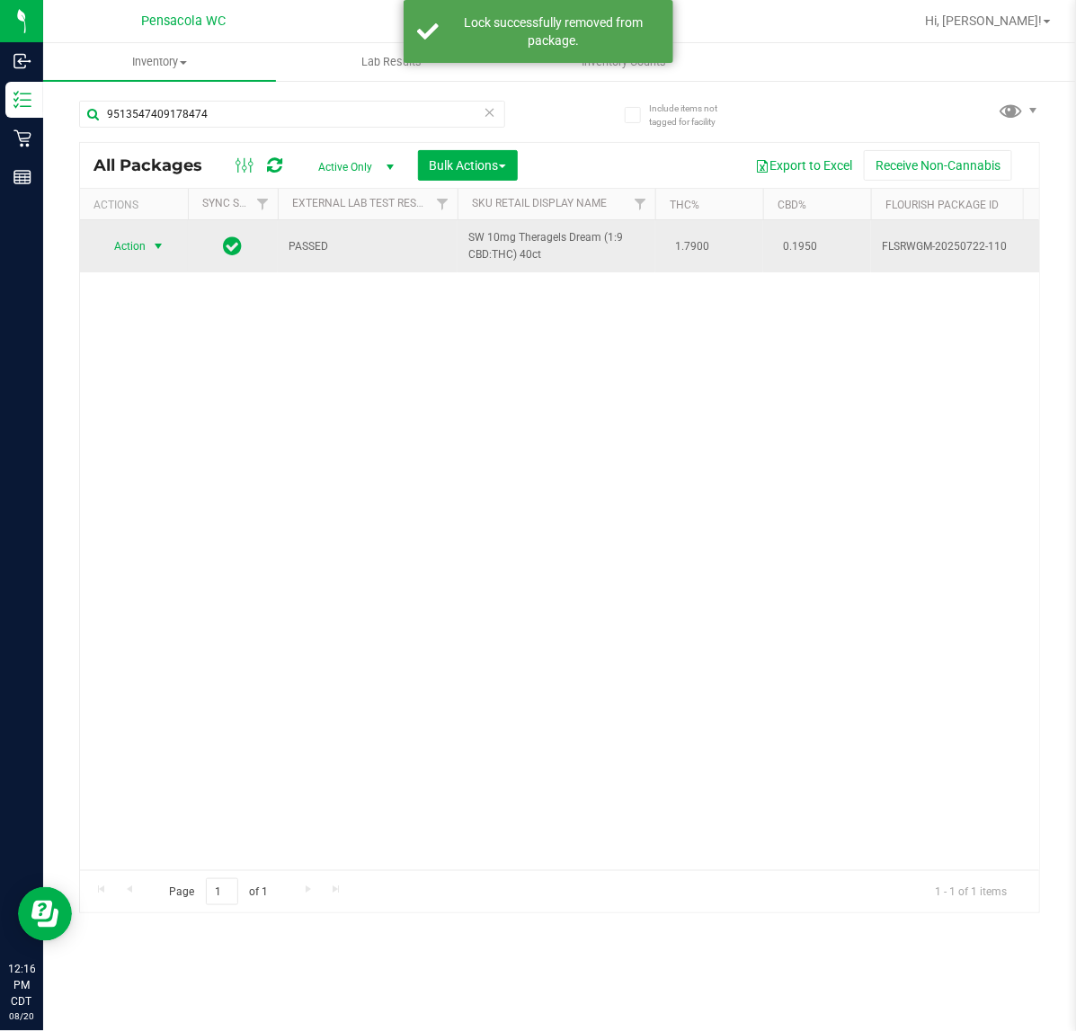
click at [132, 254] on span "Action" at bounding box center [122, 246] width 49 height 25
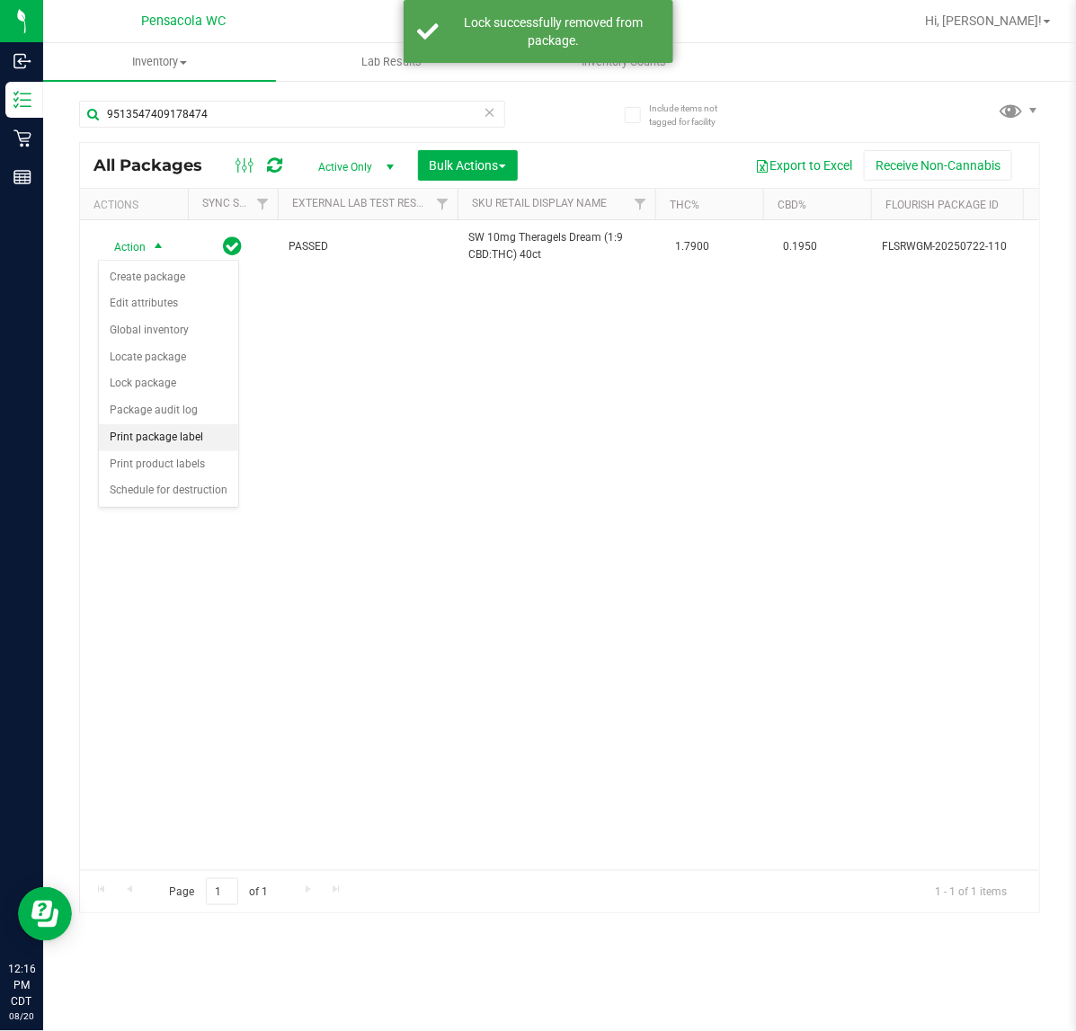
click at [138, 438] on li "Print package label" at bounding box center [168, 437] width 139 height 27
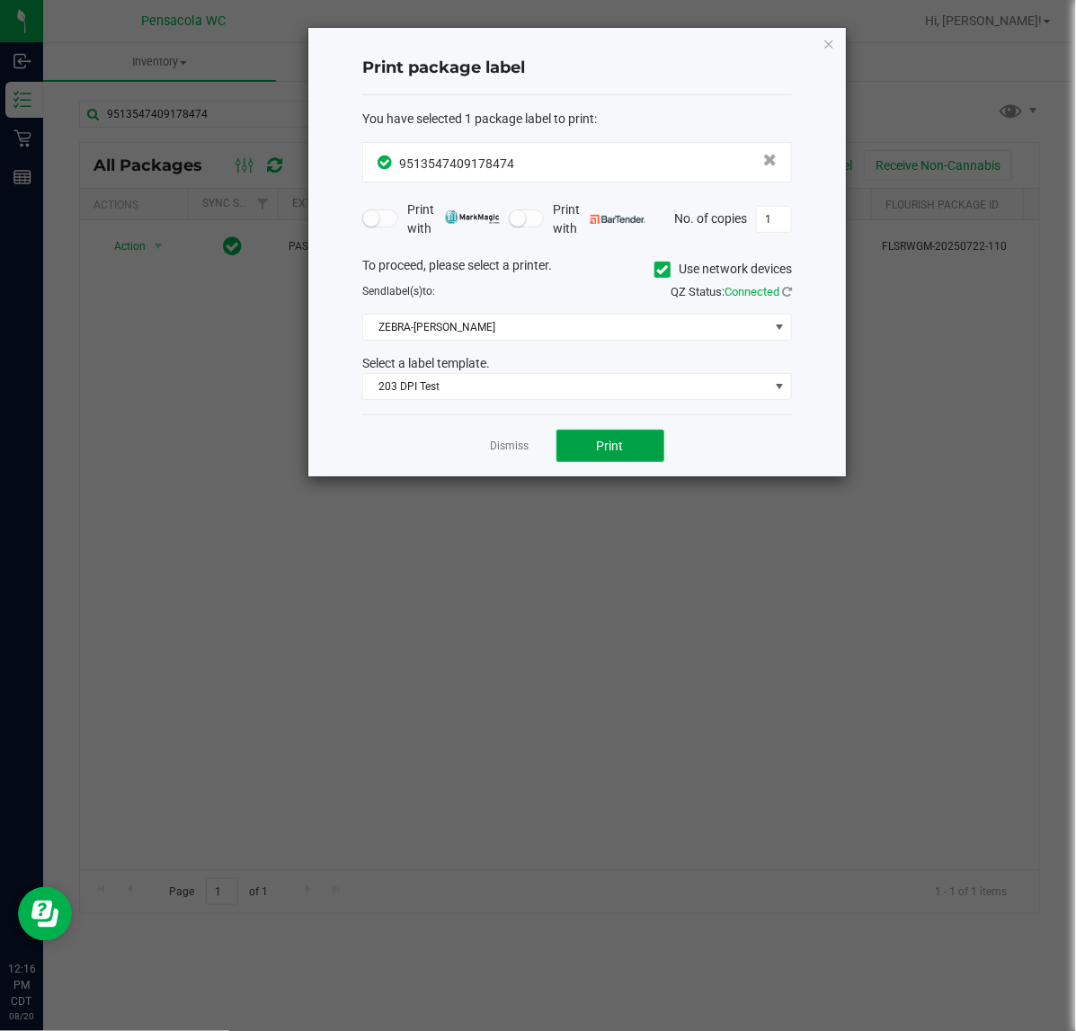
click at [594, 438] on button "Print" at bounding box center [611, 446] width 108 height 32
click at [523, 446] on link "Dismiss" at bounding box center [510, 446] width 39 height 15
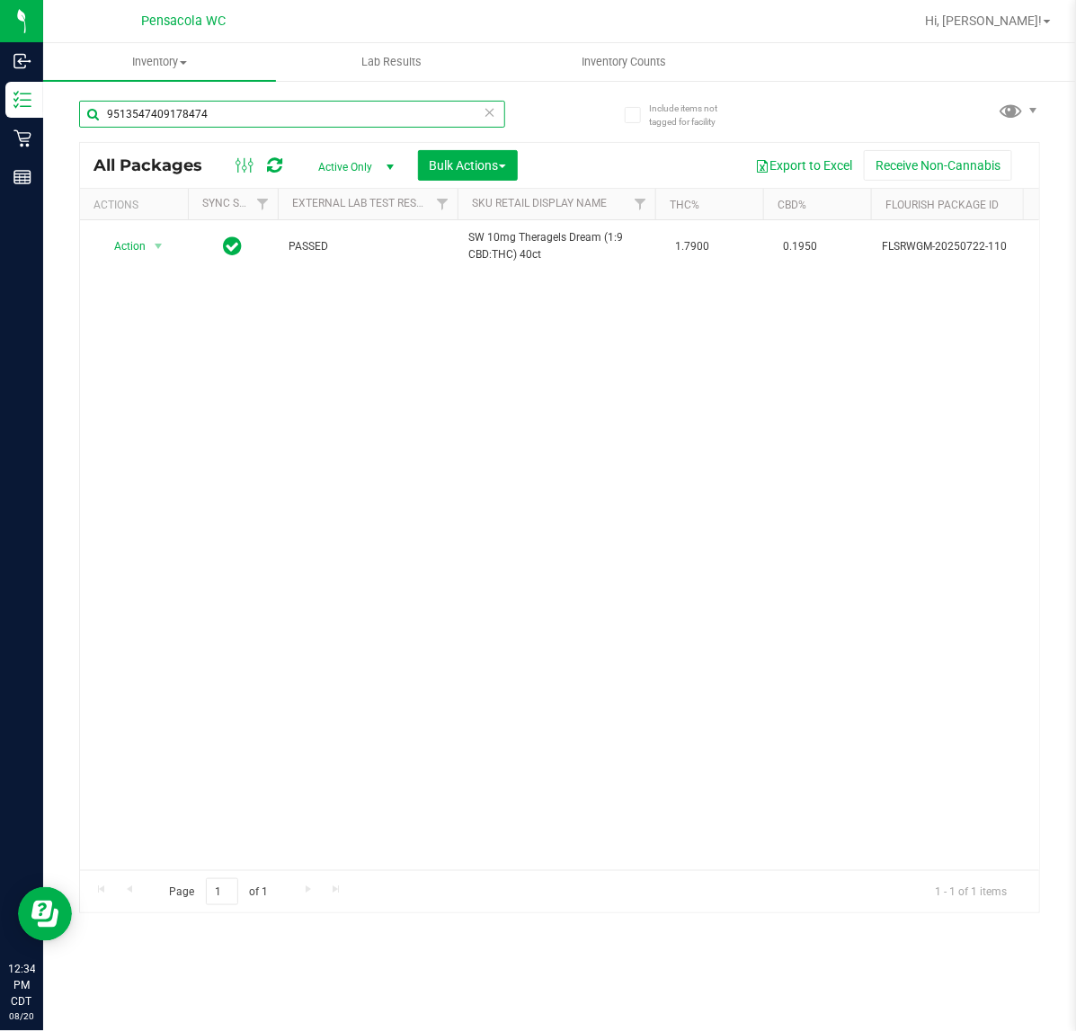
drag, startPoint x: 289, startPoint y: 108, endPoint x: -299, endPoint y: -16, distance: 601.1
click at [0, 0] on html "Inbound Inventory Retail Reports 12:34 PM CDT 08/20/2025 08/20 Pensacola WC Hi,…" at bounding box center [538, 515] width 1076 height 1031
type input "1493730504809531"
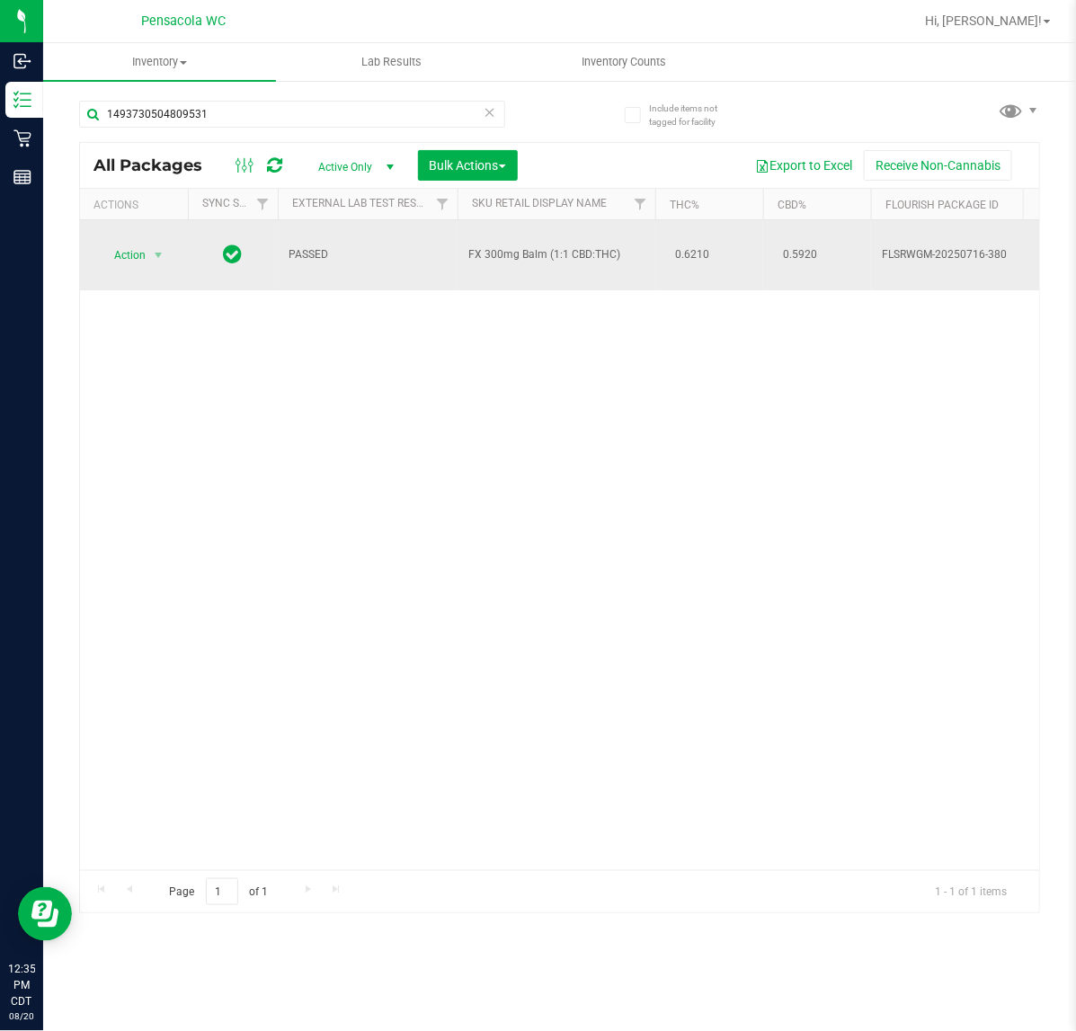
click at [123, 244] on span "Action" at bounding box center [122, 255] width 49 height 25
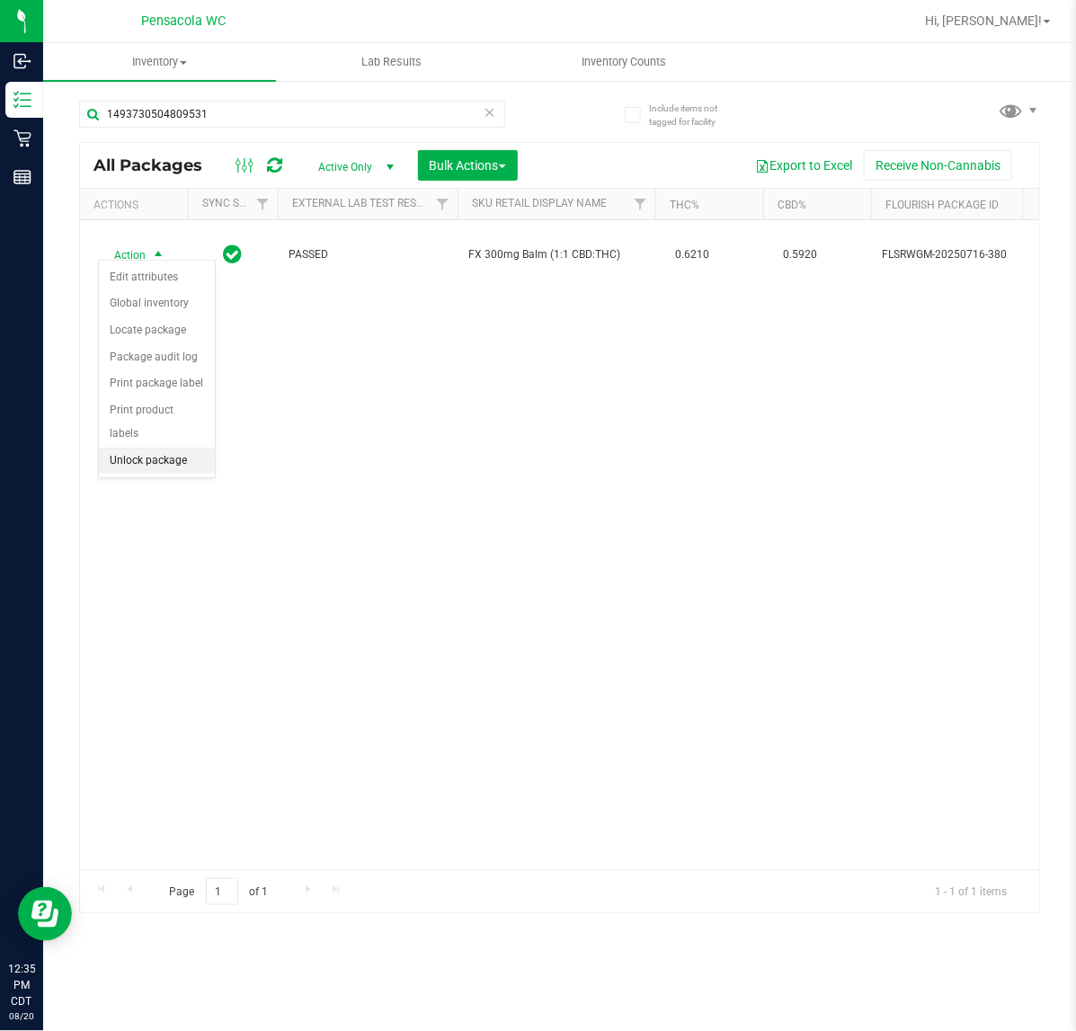
click at [140, 448] on li "Unlock package" at bounding box center [157, 461] width 116 height 27
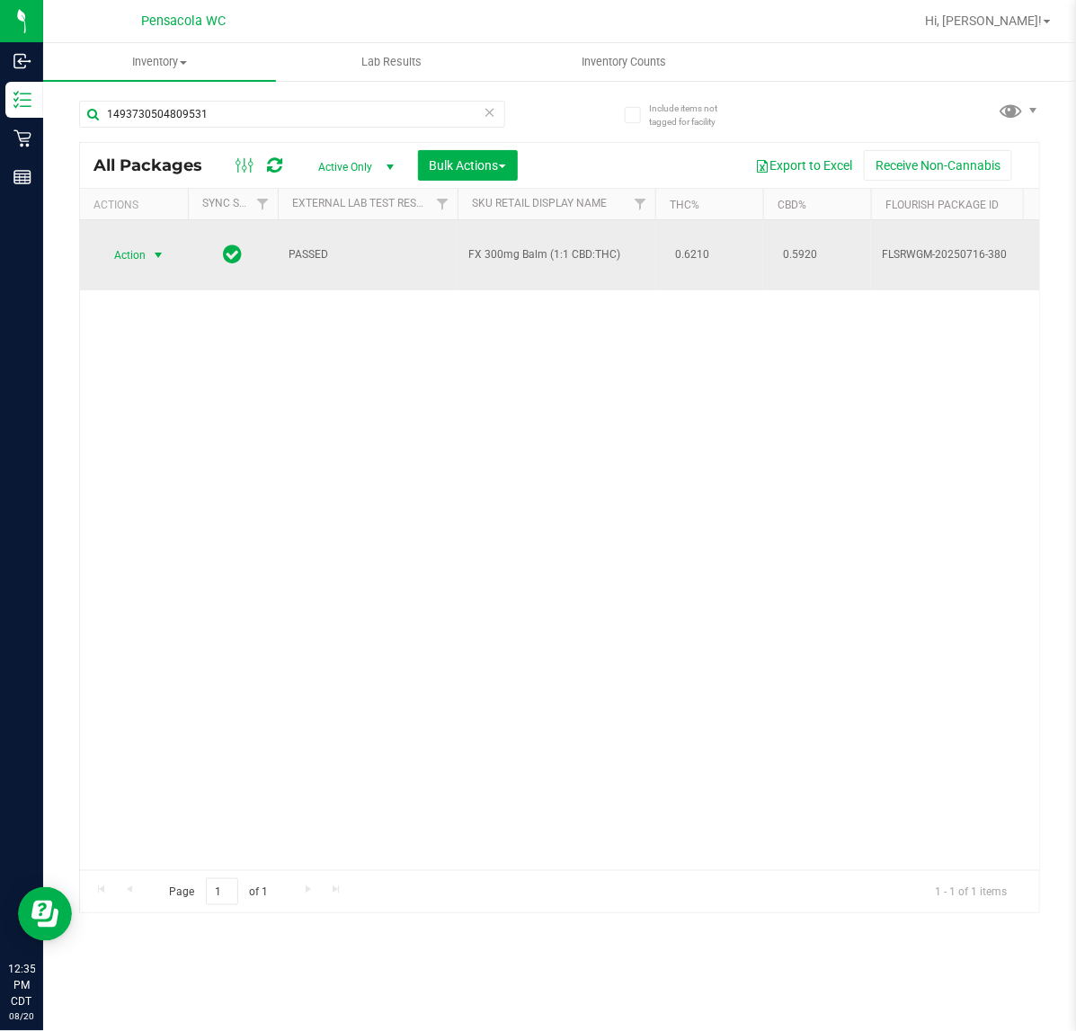
click at [155, 248] on span "select" at bounding box center [158, 255] width 14 height 14
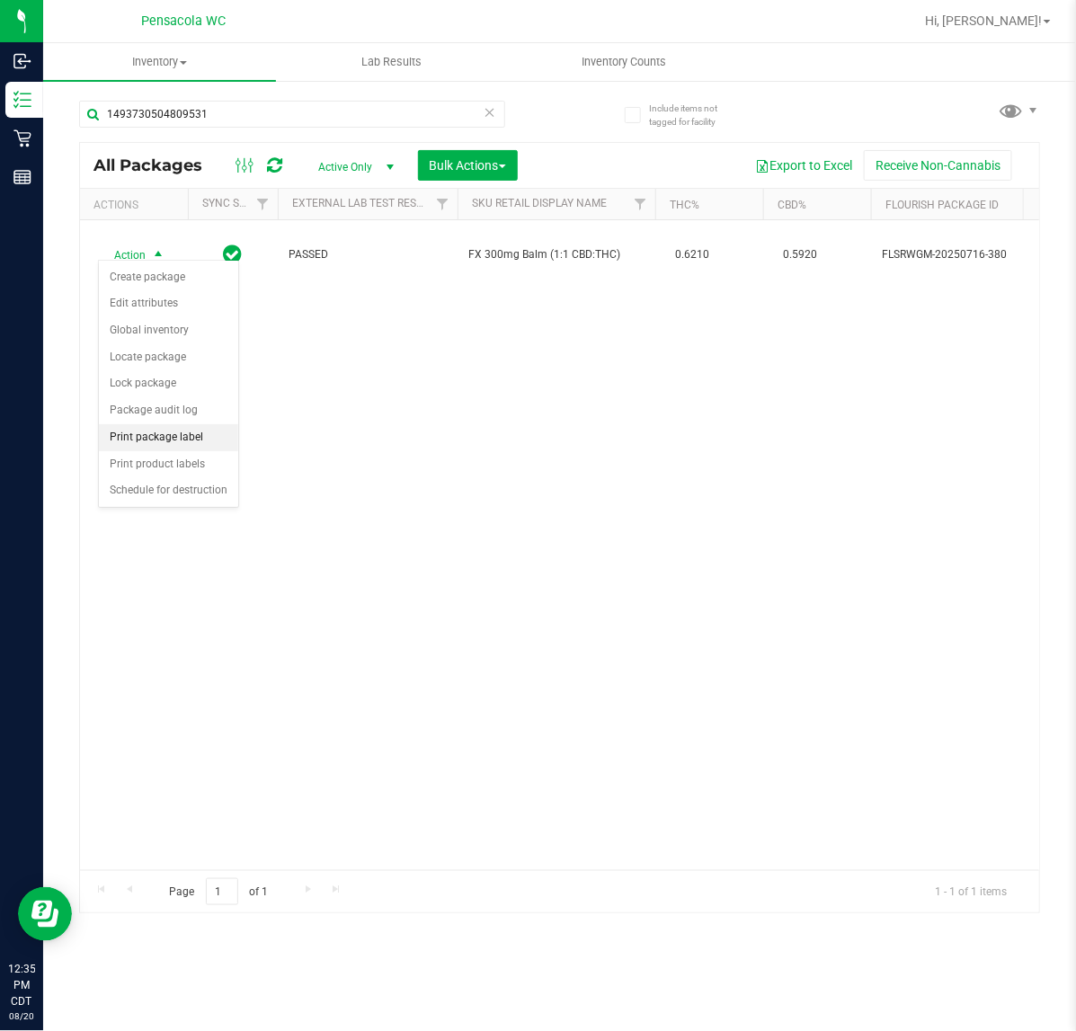
click at [184, 439] on li "Print package label" at bounding box center [168, 437] width 139 height 27
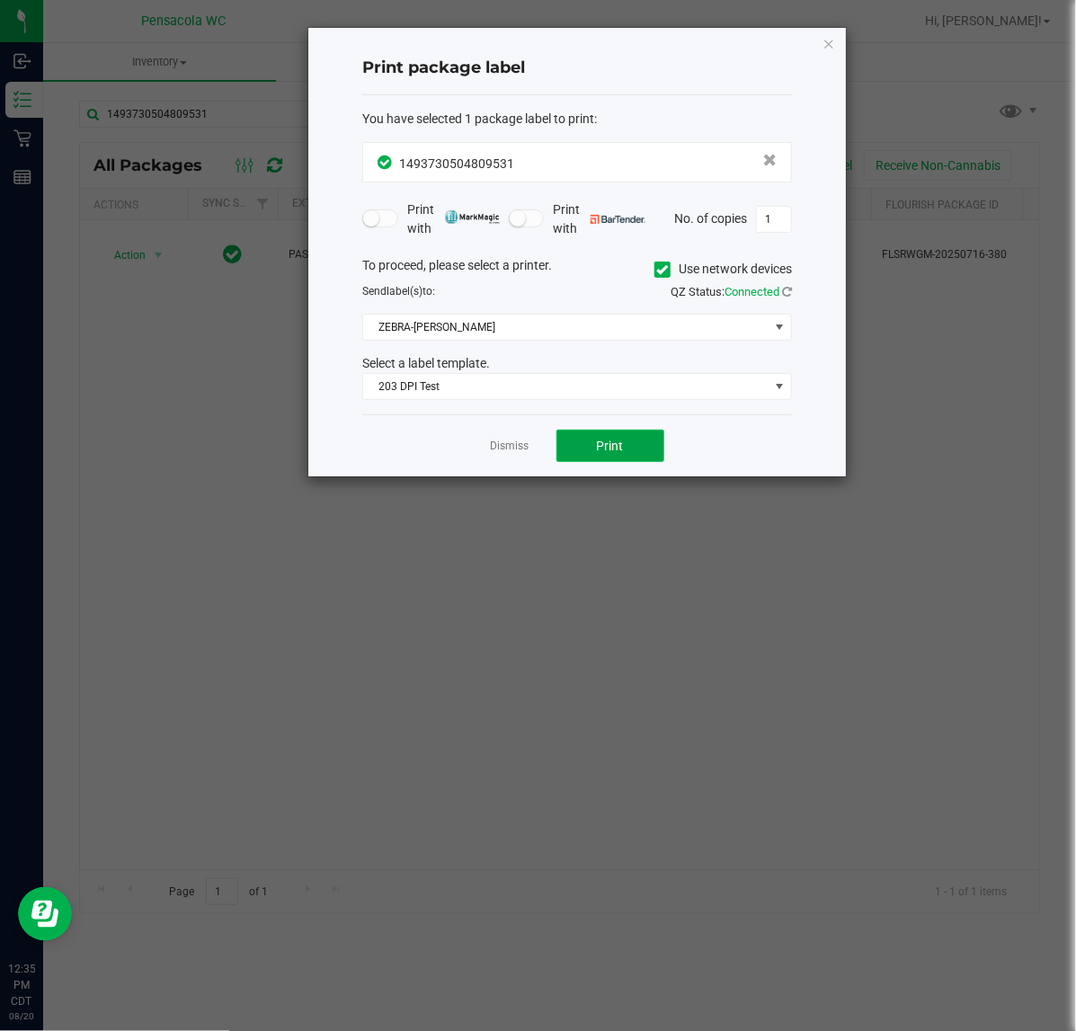
click at [612, 447] on span "Print" at bounding box center [610, 446] width 27 height 14
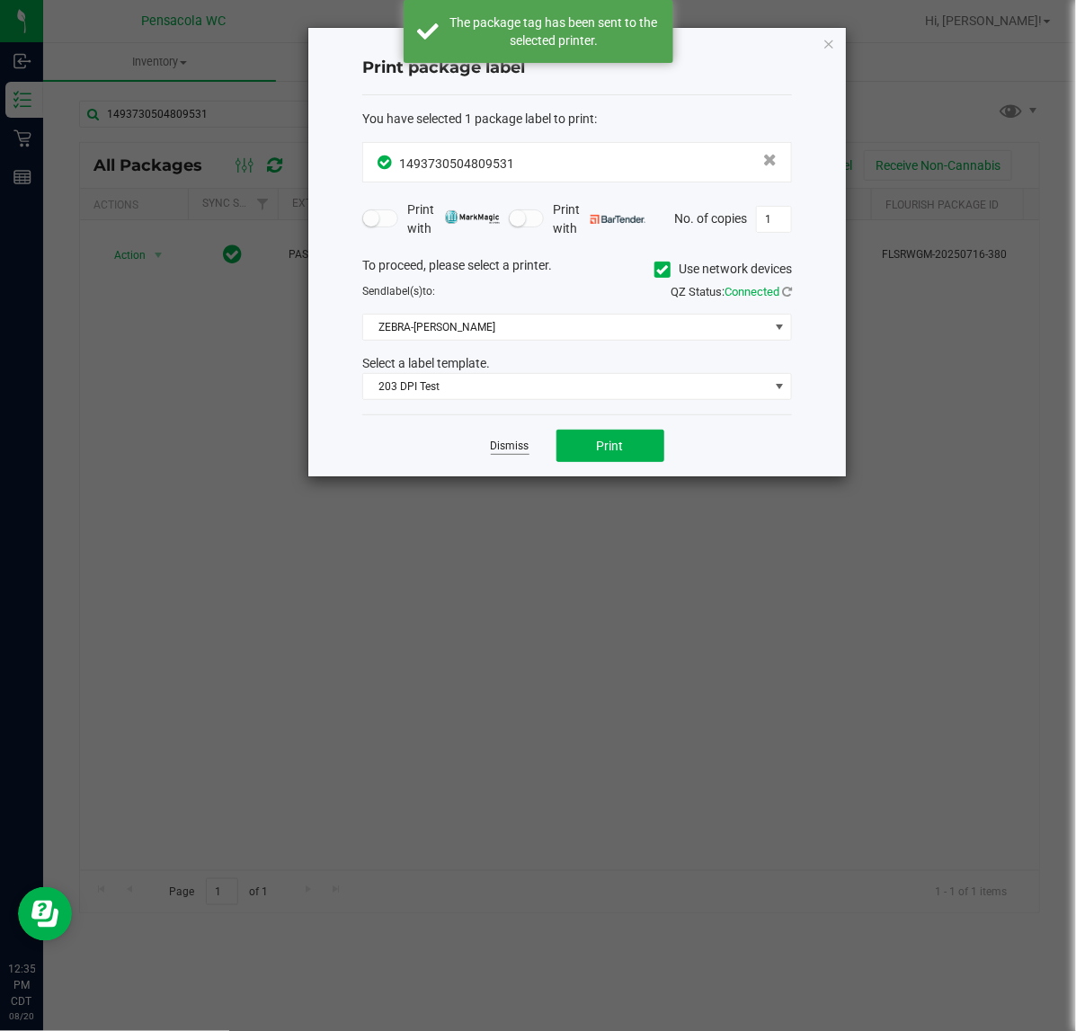
click at [509, 448] on link "Dismiss" at bounding box center [510, 446] width 39 height 15
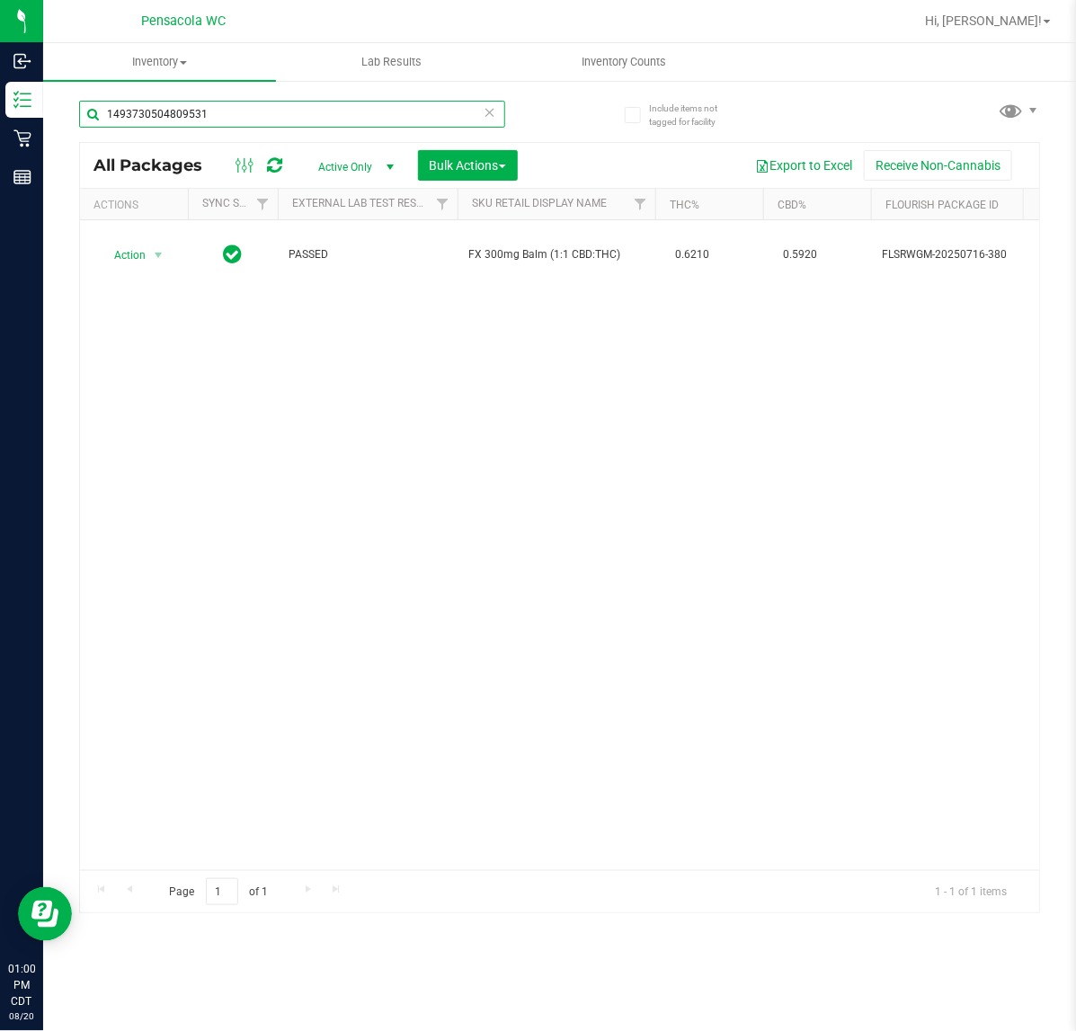
drag, startPoint x: 239, startPoint y: 104, endPoint x: -246, endPoint y: 141, distance: 486.1
click at [0, 141] on html "Inbound Inventory Retail Reports 01:00 PM CDT 08/20/2025 08/20 Pensacola WC Hi,…" at bounding box center [538, 515] width 1076 height 1031
type input "f"
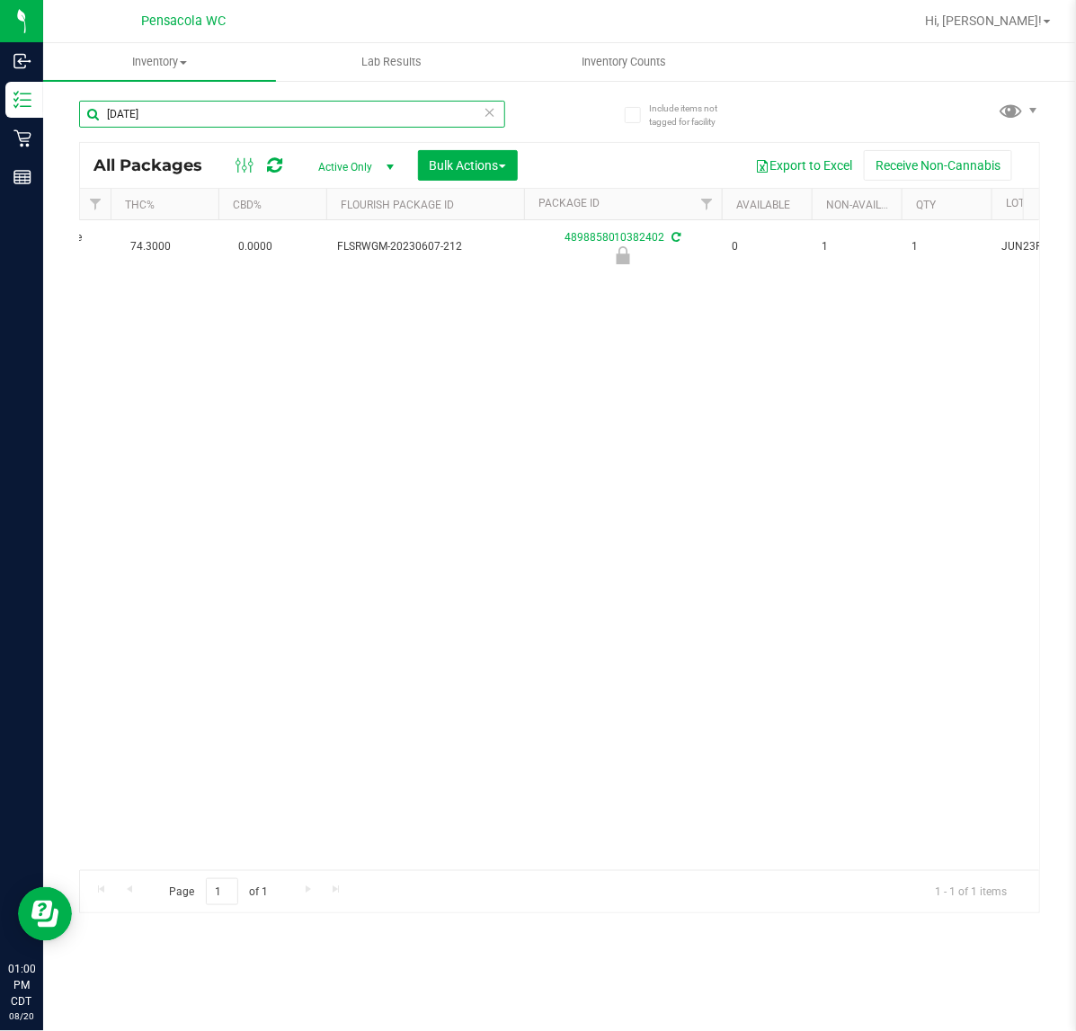
scroll to position [0, 595]
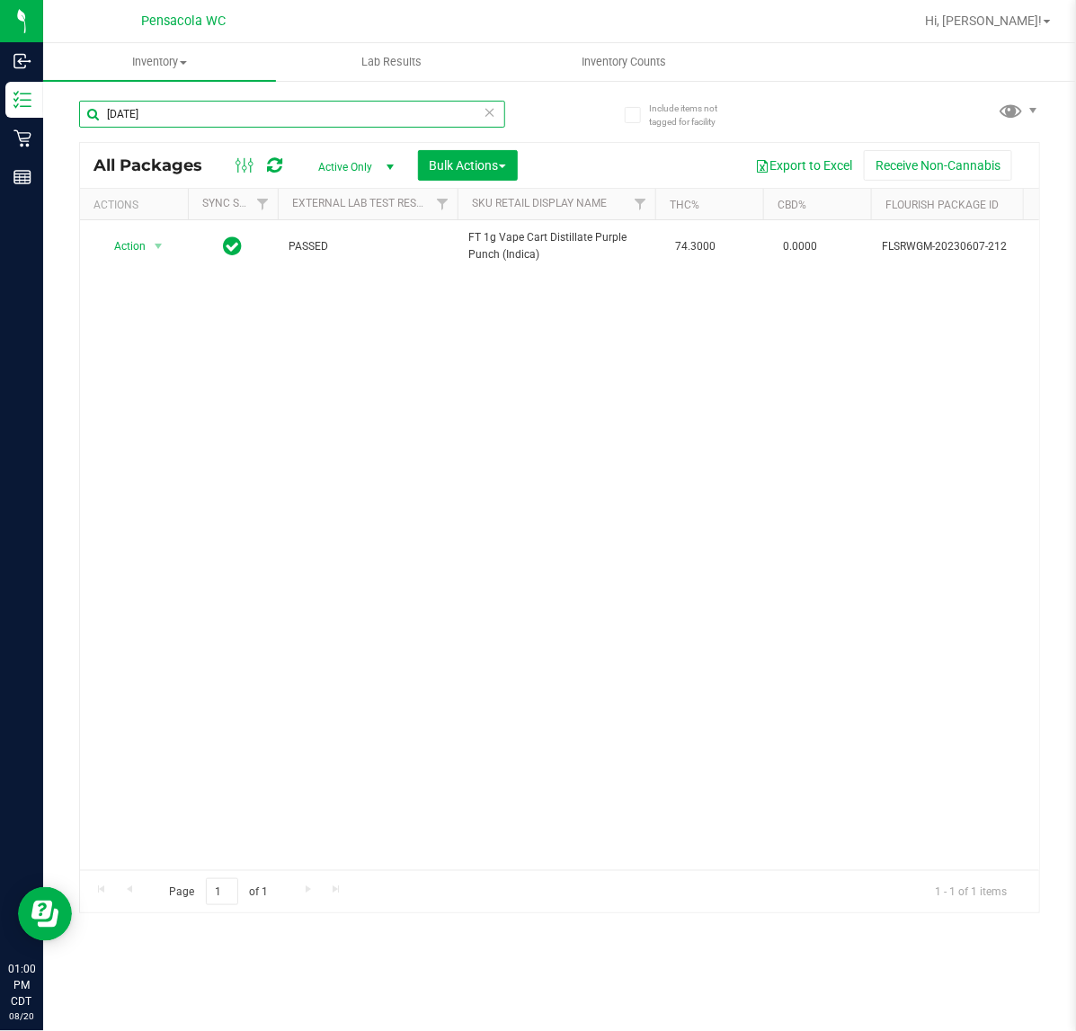
drag, startPoint x: 174, startPoint y: 119, endPoint x: -139, endPoint y: 140, distance: 313.7
click at [0, 140] on html "Inbound Inventory Retail Reports 01:00 PM CDT 08/20/2025 08/20 Pensacola WC Hi,…" at bounding box center [538, 515] width 1076 height 1031
type input "0"
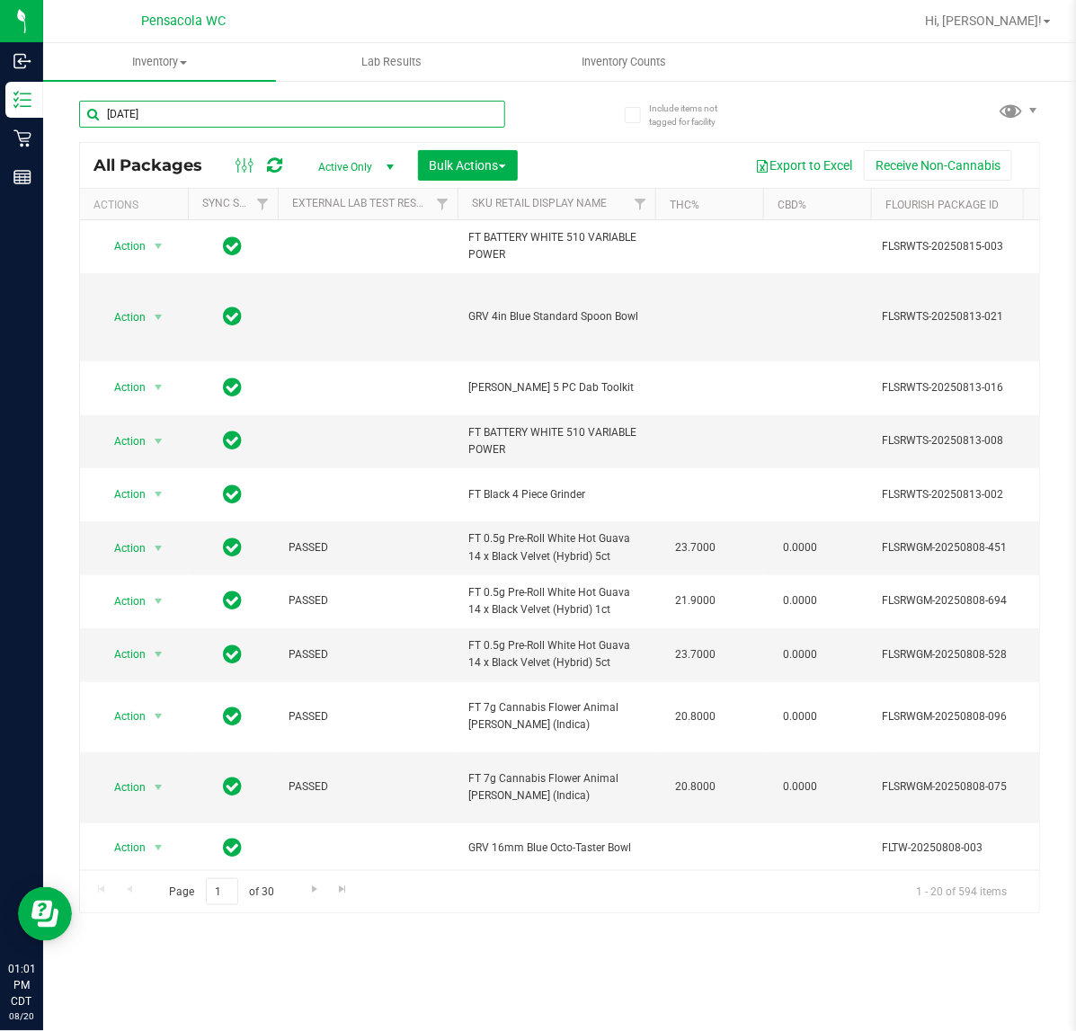
type input "feb25"
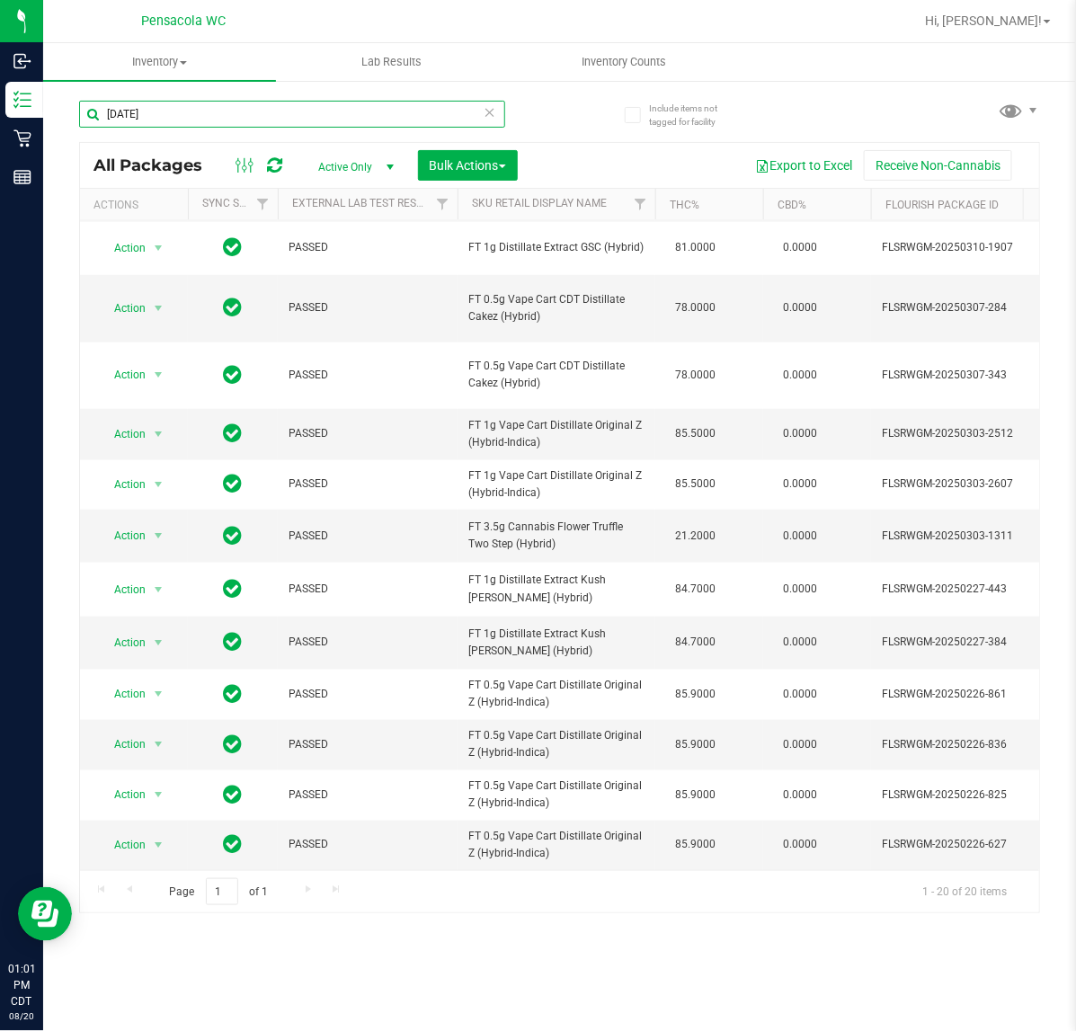
drag, startPoint x: 153, startPoint y: 113, endPoint x: -296, endPoint y: 81, distance: 449.9
click at [0, 81] on html "Inbound Inventory Retail Reports 01:01 PM CDT 08/20/2025 08/20 Pensacola WC Hi,…" at bounding box center [538, 515] width 1076 height 1031
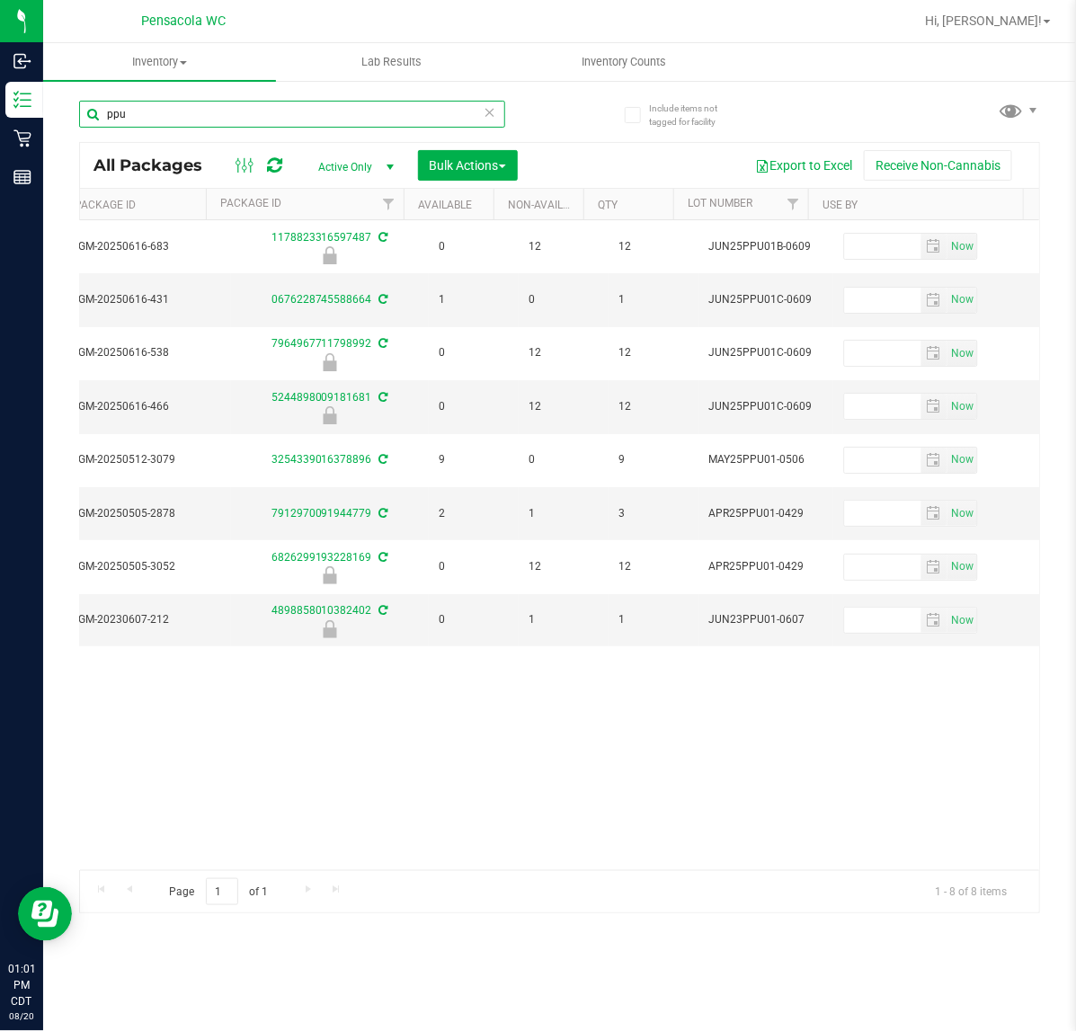
scroll to position [0, 814]
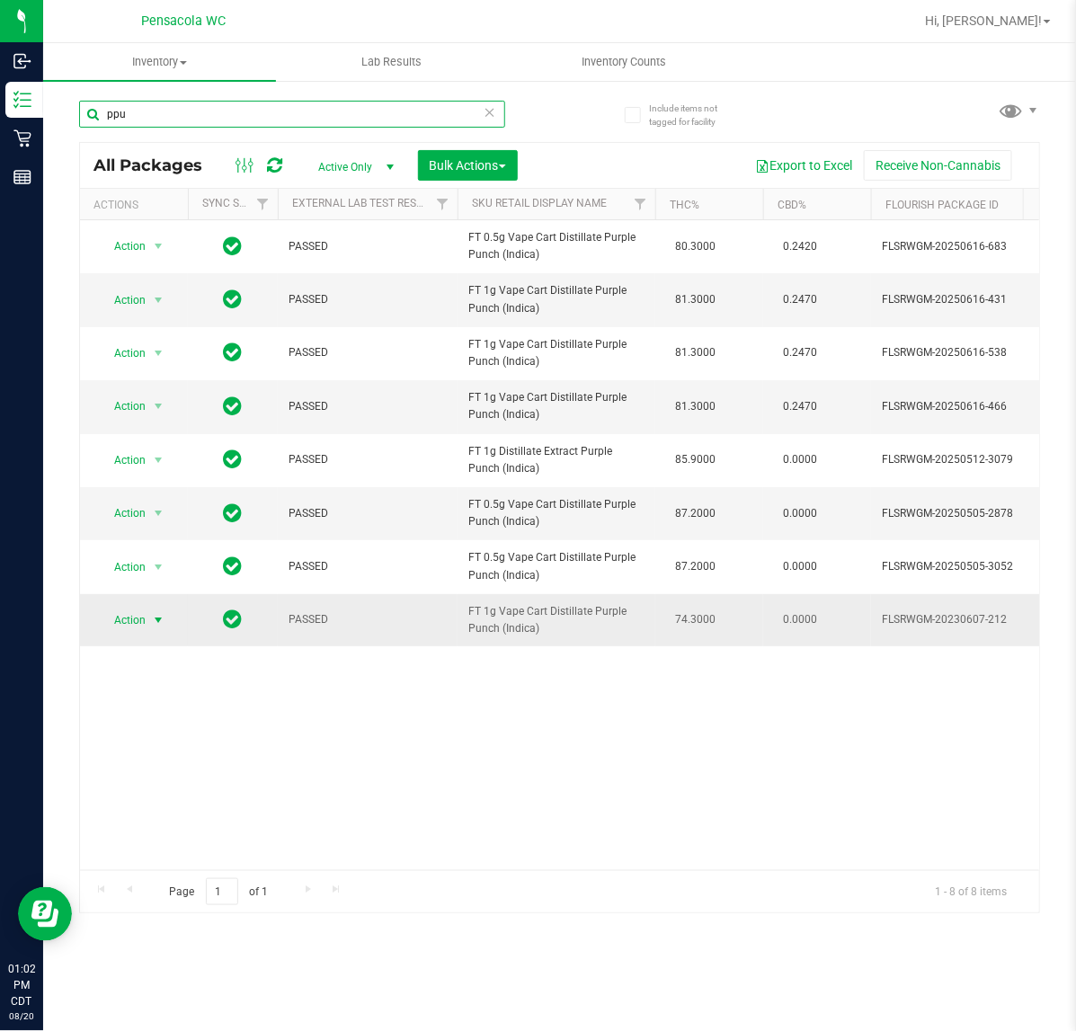
type input "ppu"
click at [128, 625] on span "Action" at bounding box center [122, 620] width 49 height 25
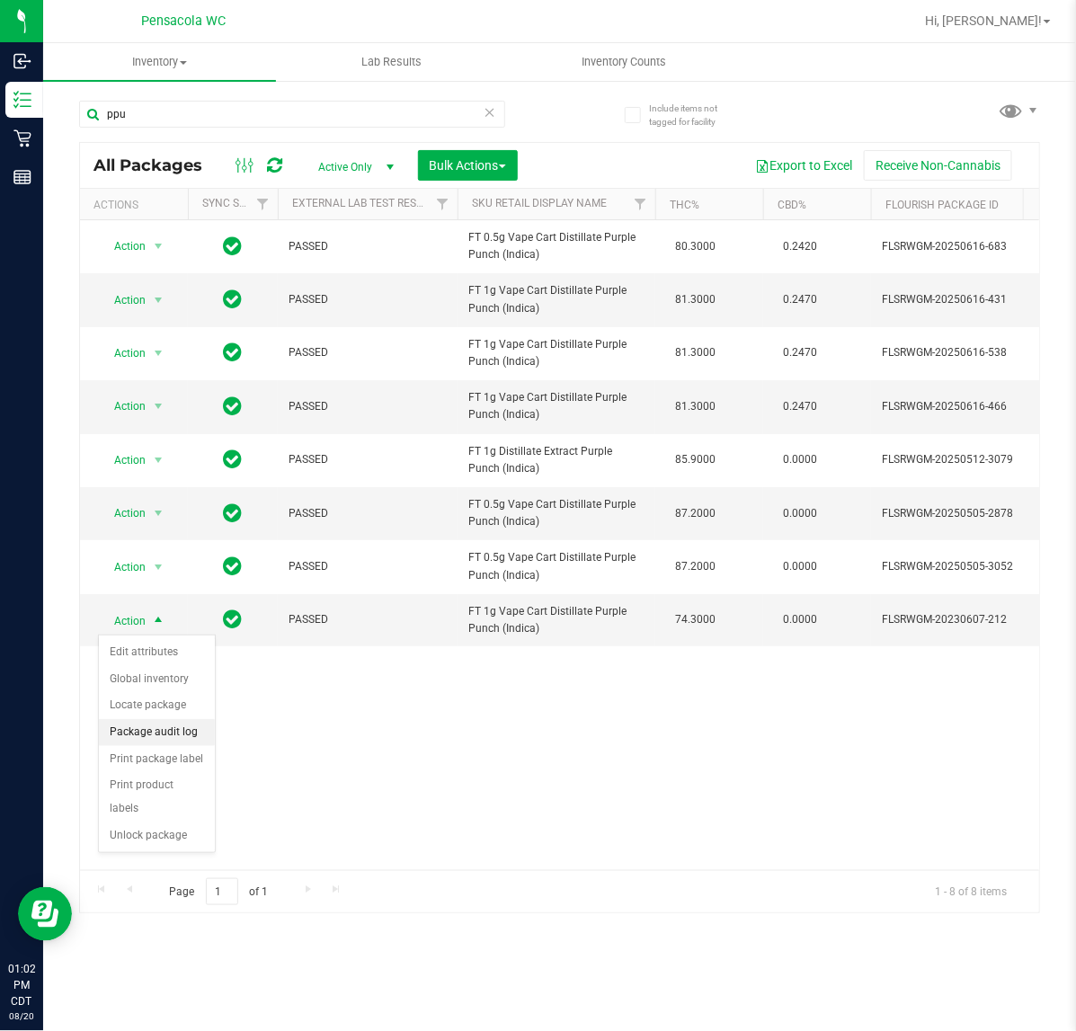
click at [148, 733] on li "Package audit log" at bounding box center [157, 732] width 116 height 27
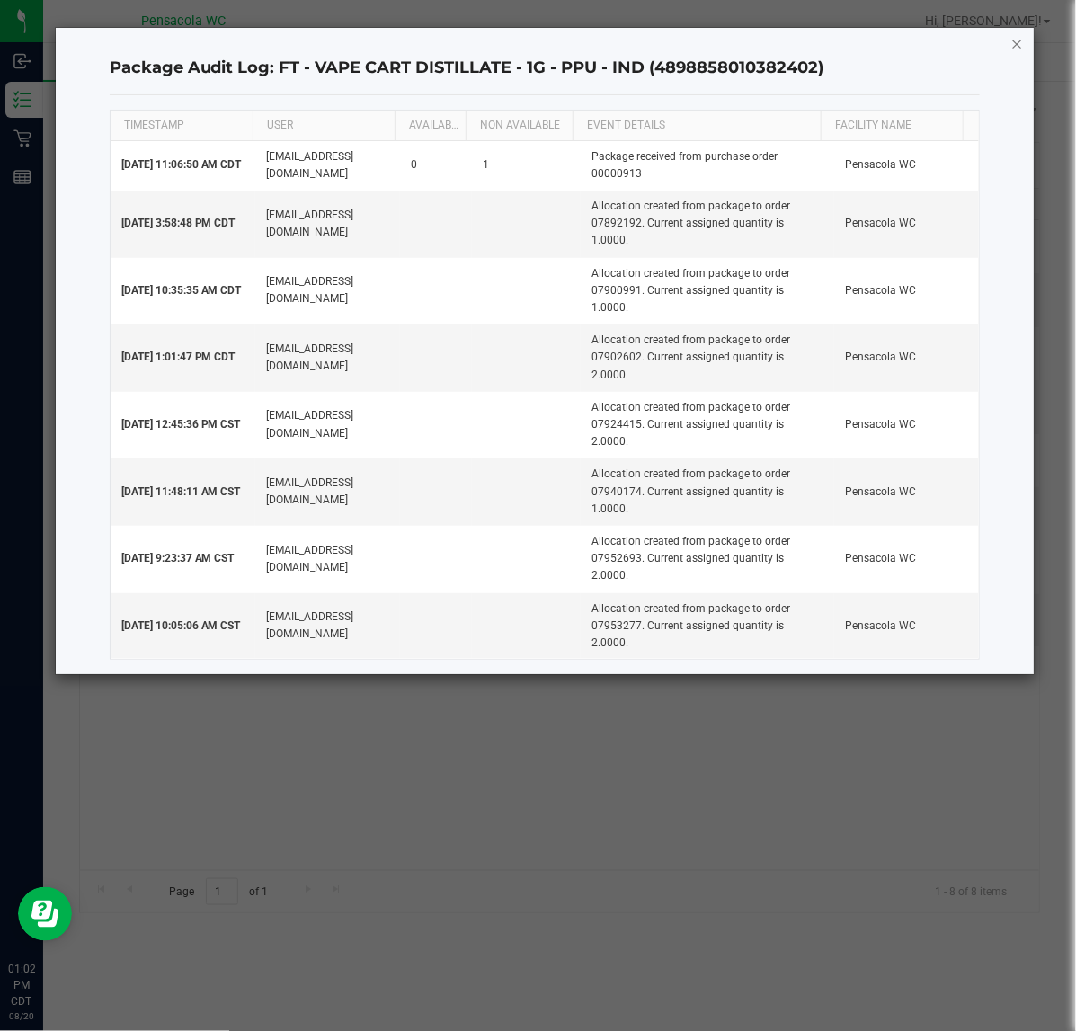
click at [1014, 45] on icon "button" at bounding box center [1018, 43] width 13 height 22
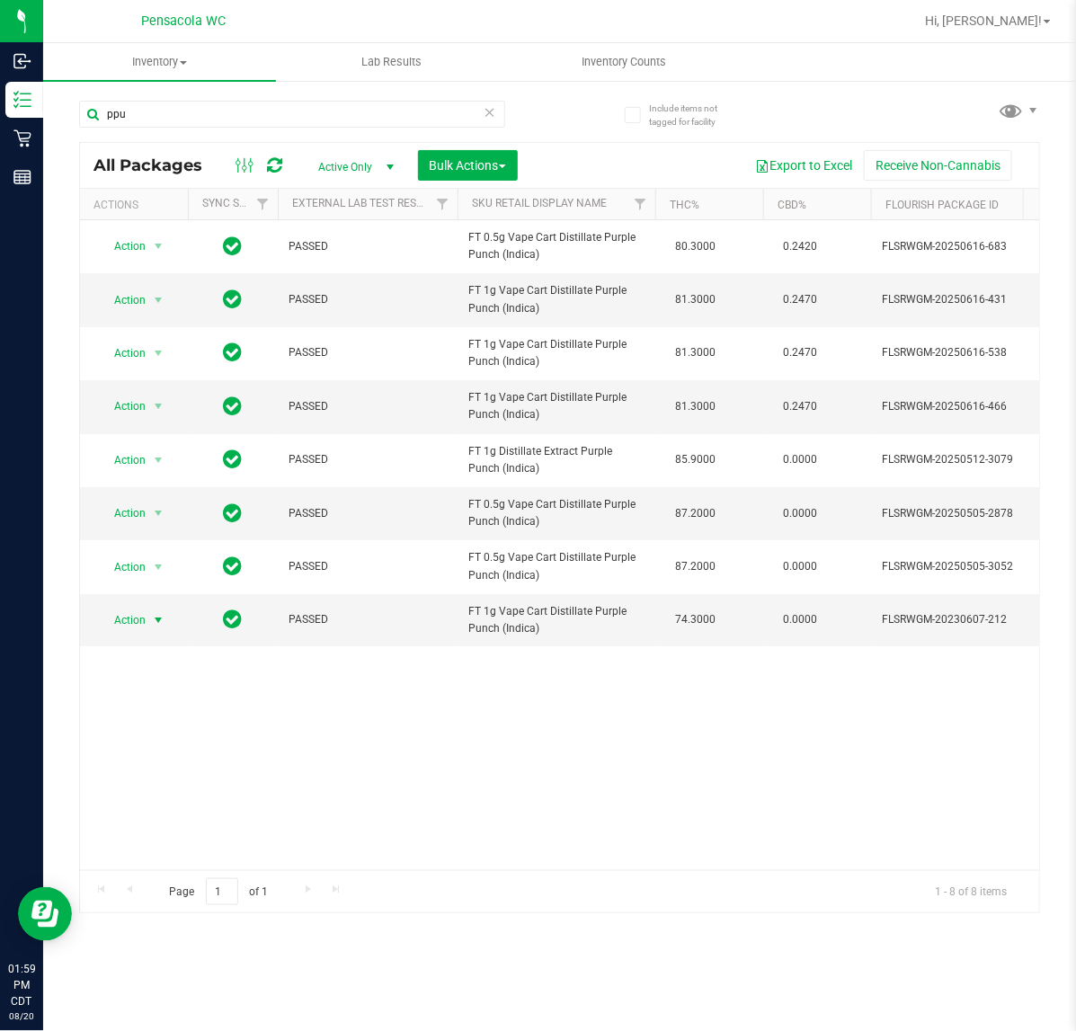
click at [496, 105] on icon at bounding box center [490, 112] width 13 height 22
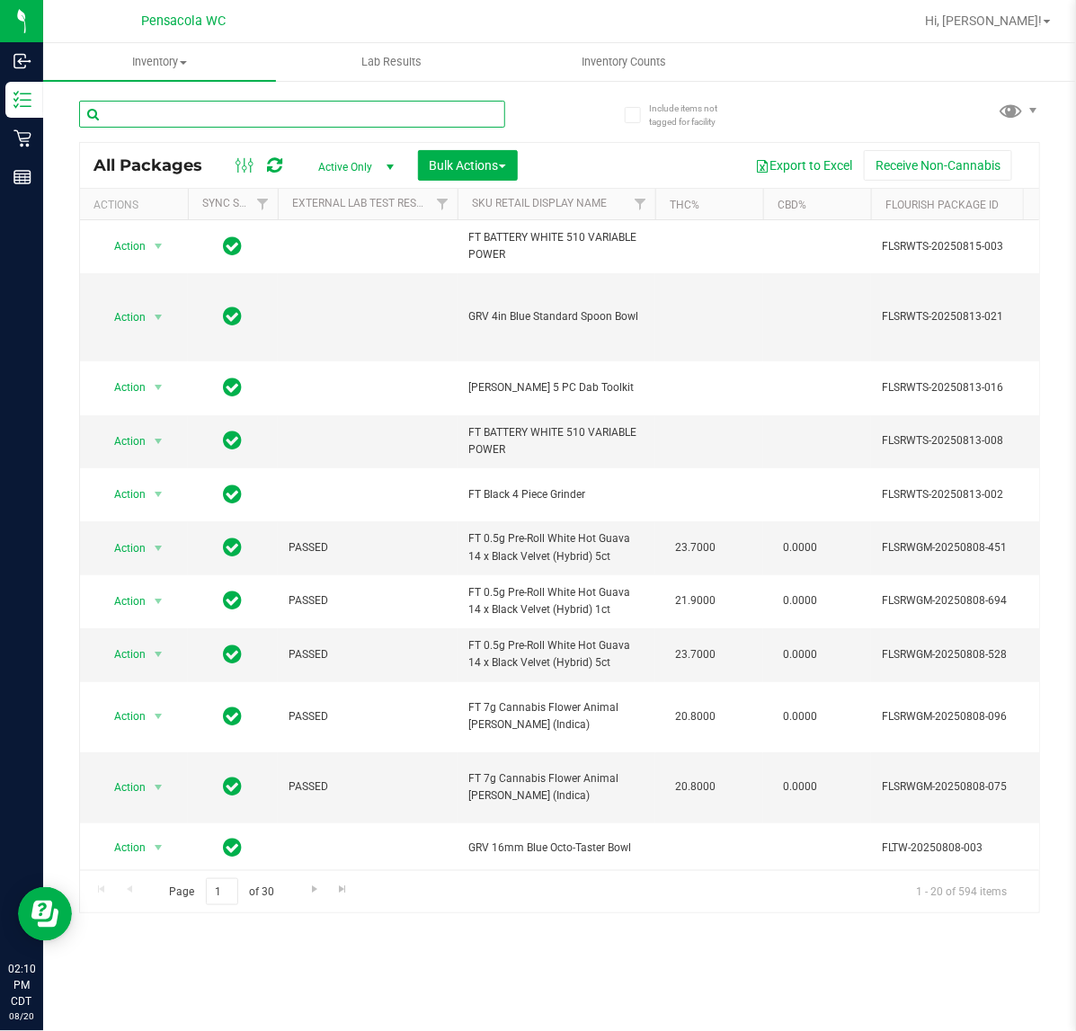
click at [393, 106] on input "text" at bounding box center [292, 114] width 426 height 27
type input "ffp"
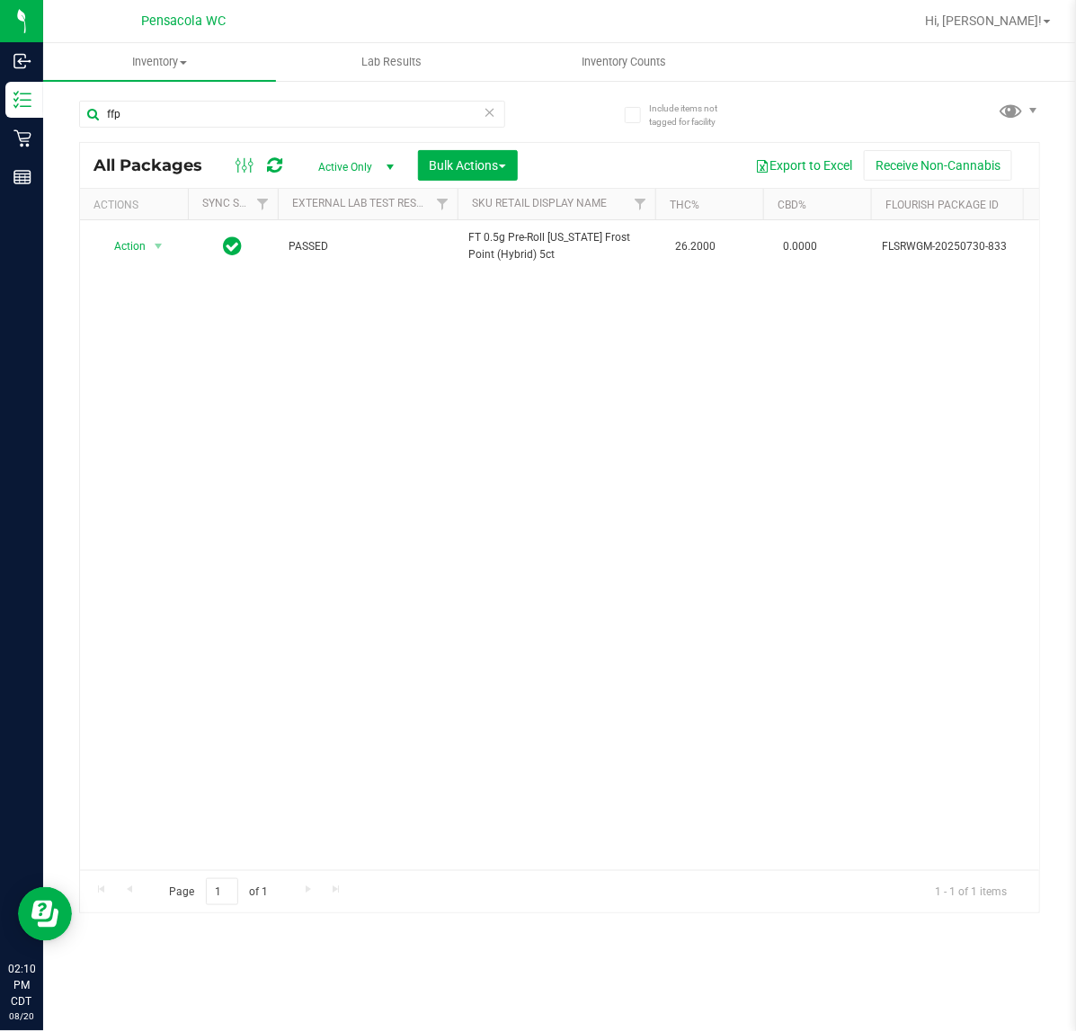
click at [254, 847] on div "Action Action Create package Edit attributes Global inventory Locate package Lo…" at bounding box center [560, 545] width 960 height 650
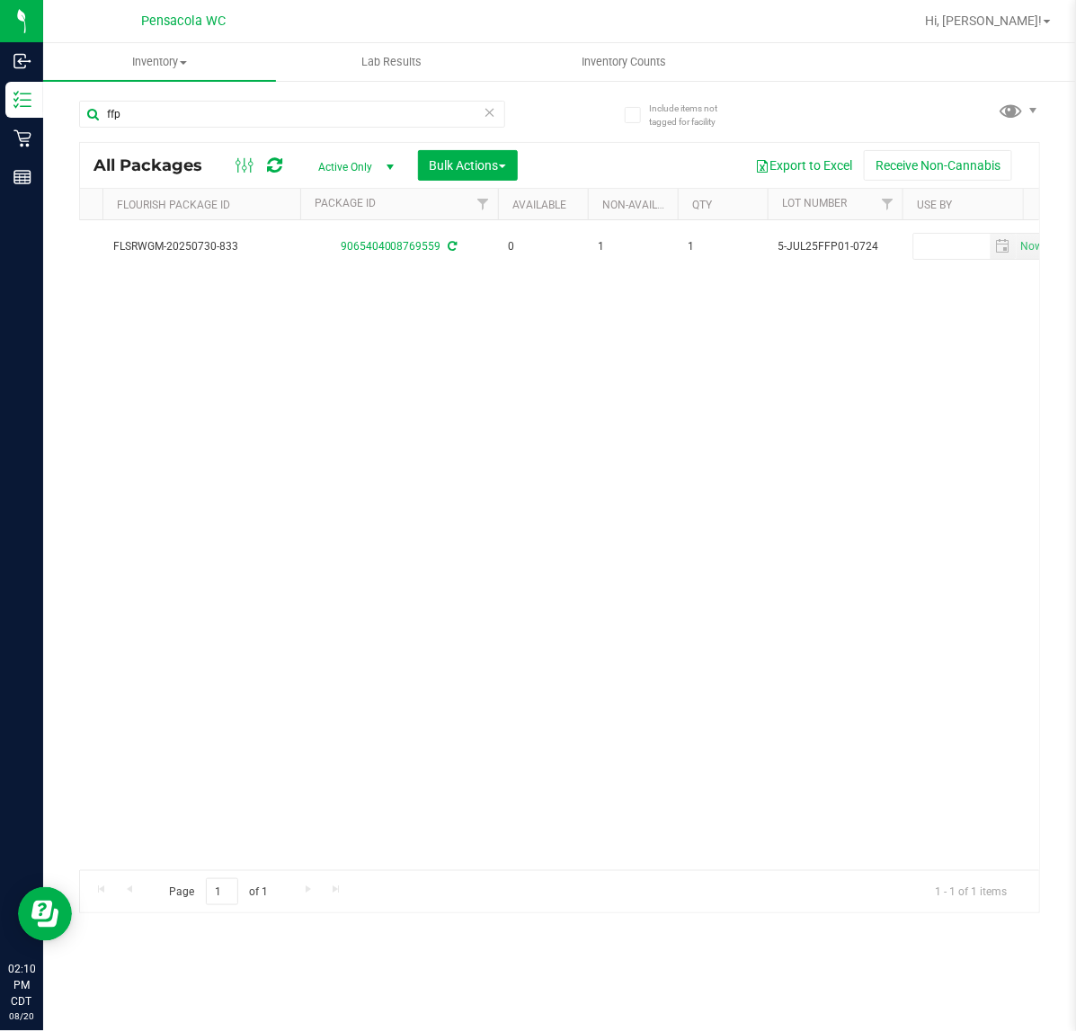
scroll to position [0, 338]
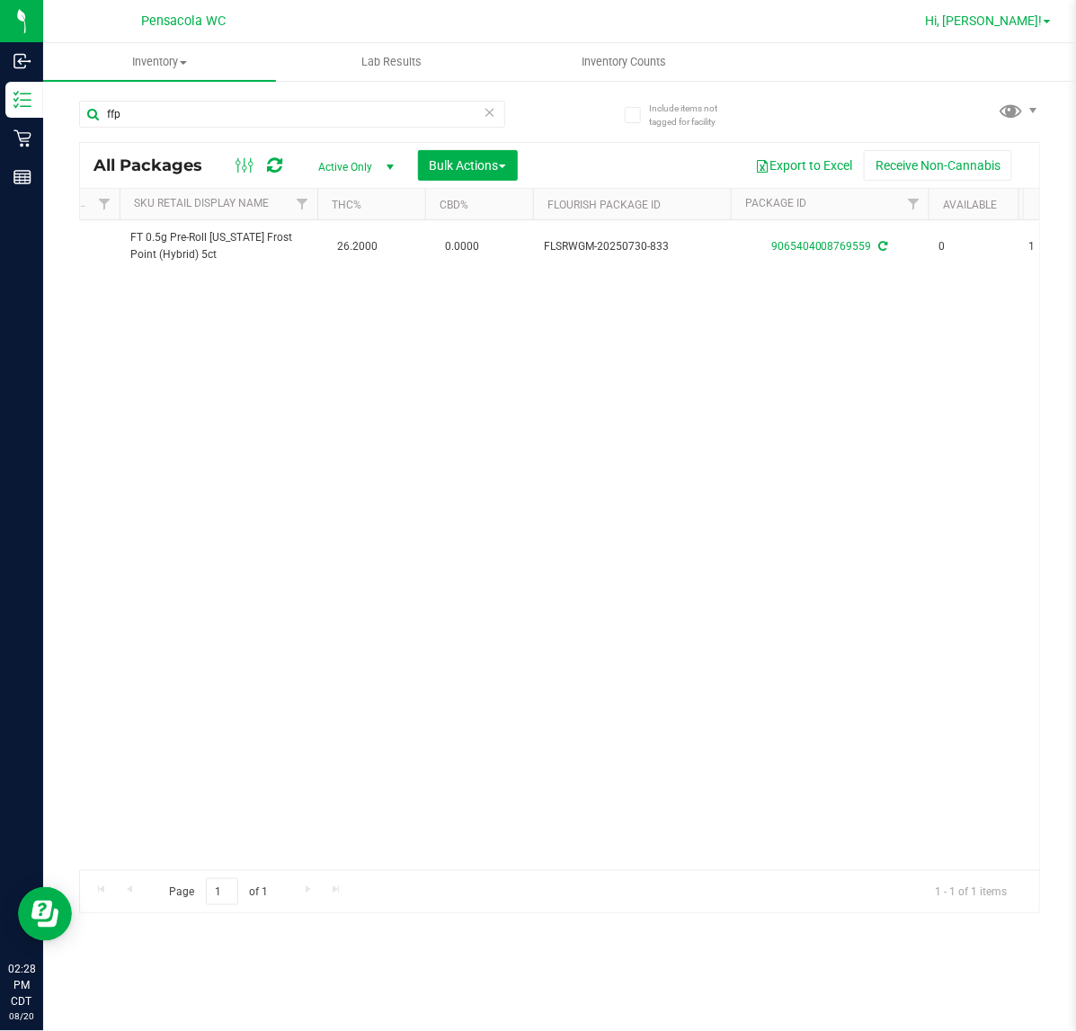
click at [1035, 23] on span "Hi, [PERSON_NAME]!" at bounding box center [983, 20] width 117 height 14
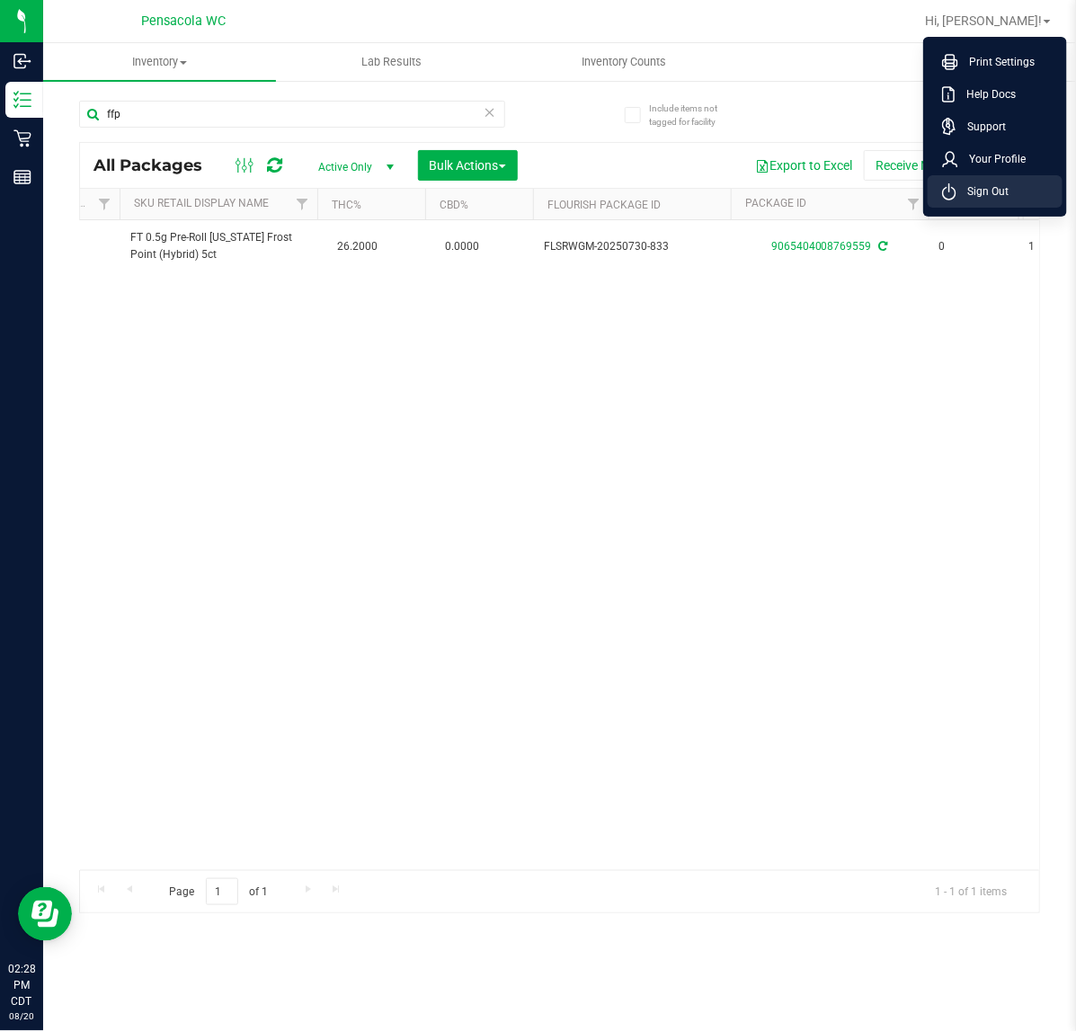
click at [1013, 194] on li "Sign Out" at bounding box center [995, 191] width 135 height 32
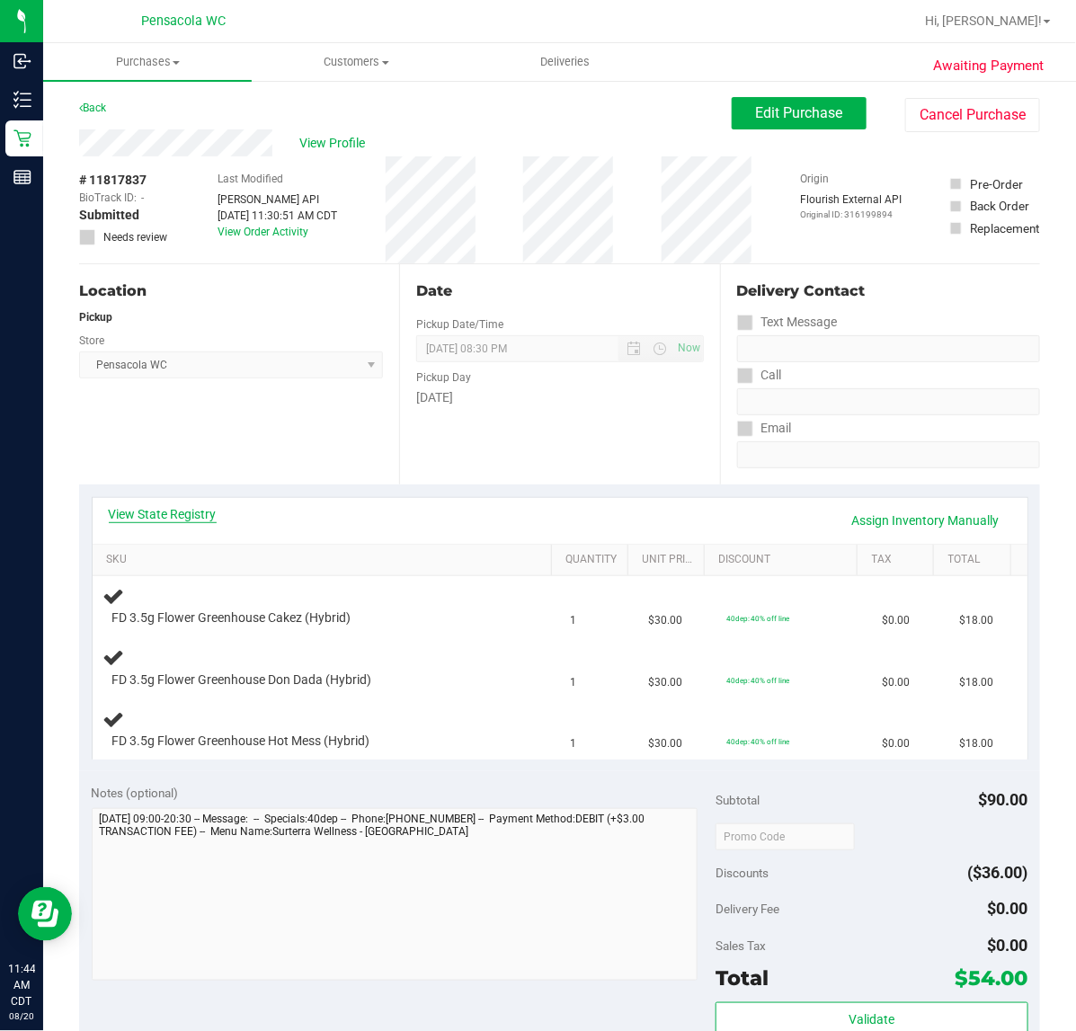
click at [191, 506] on link "View State Registry" at bounding box center [163, 514] width 108 height 18
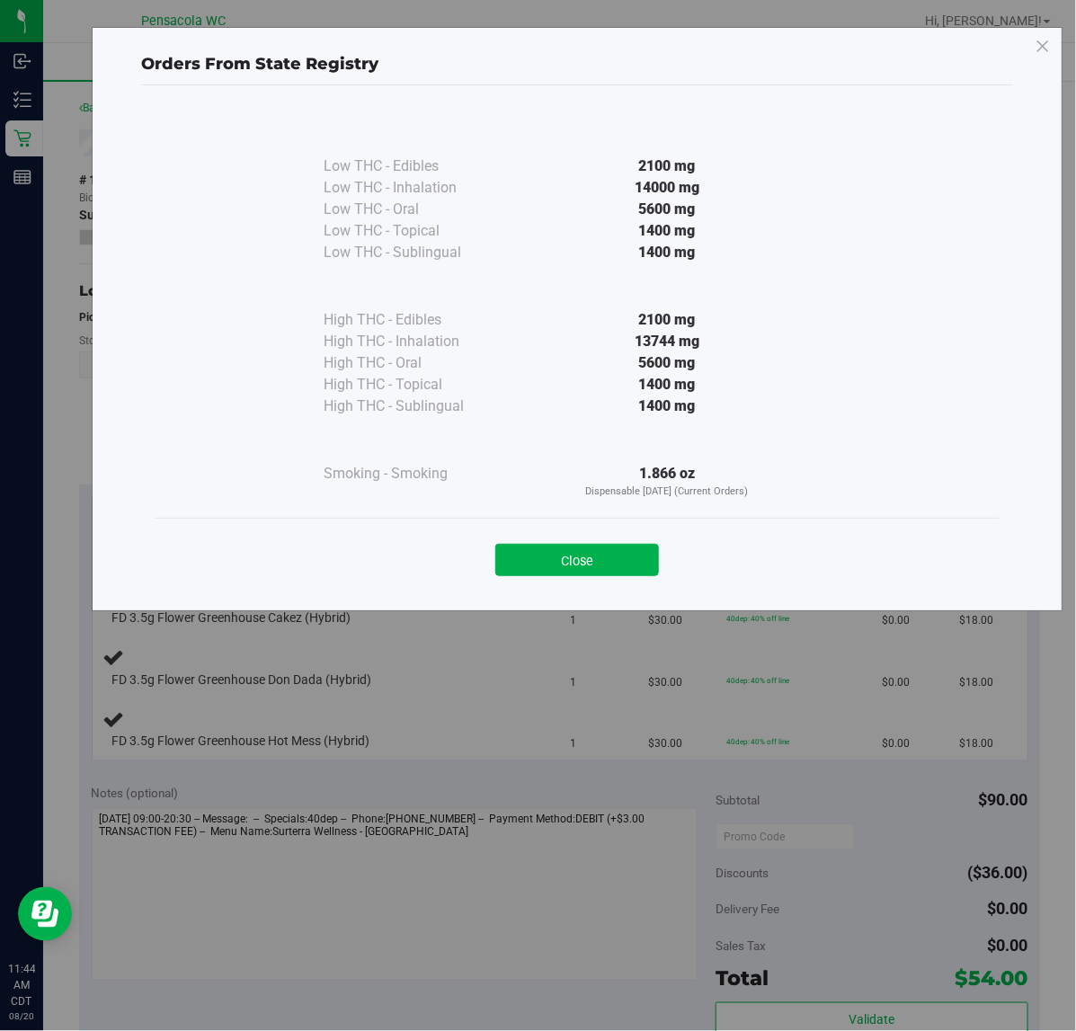
click at [560, 514] on div "Low THC - Edibles 2100 mg Low THC - Inhalation" at bounding box center [577, 314] width 845 height 408
click at [596, 562] on button "Close" at bounding box center [578, 560] width 164 height 32
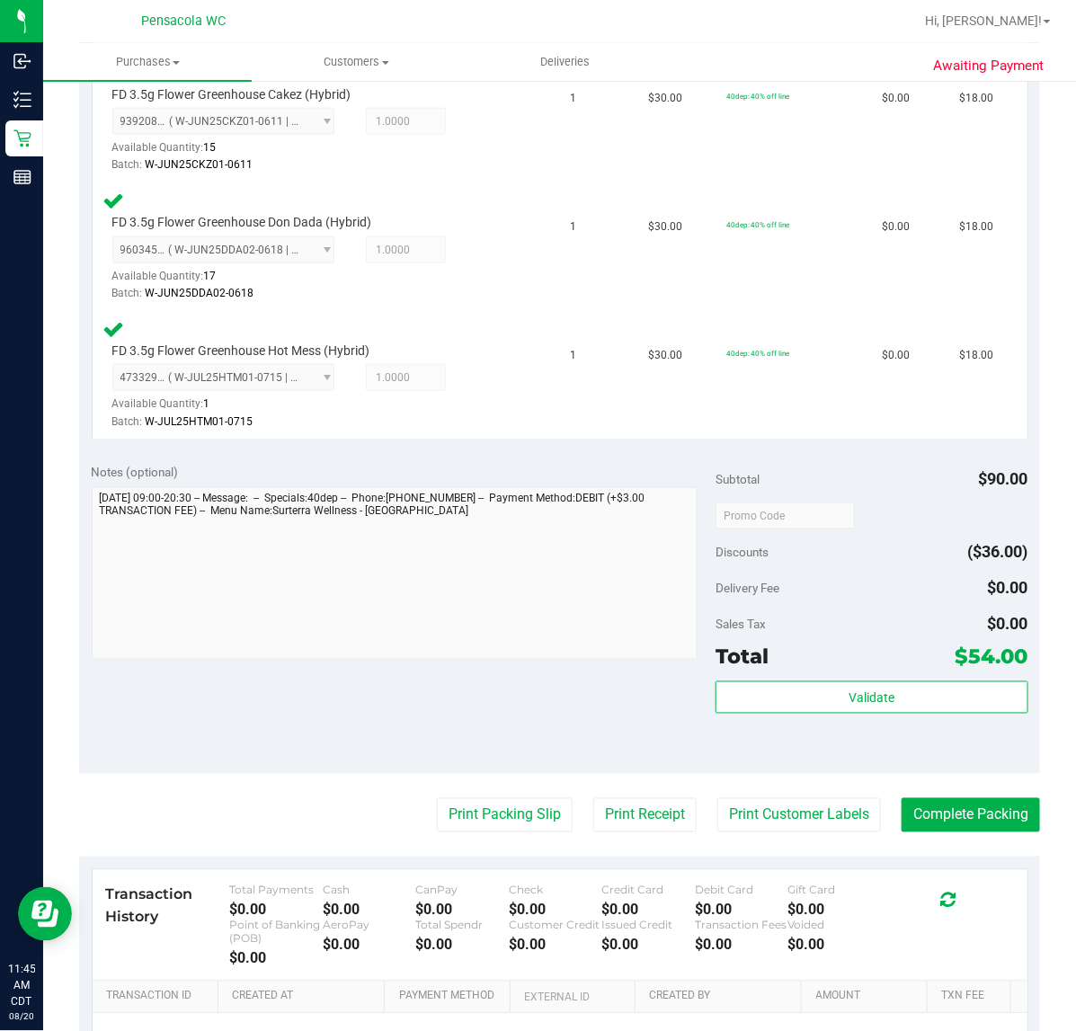
scroll to position [536, 0]
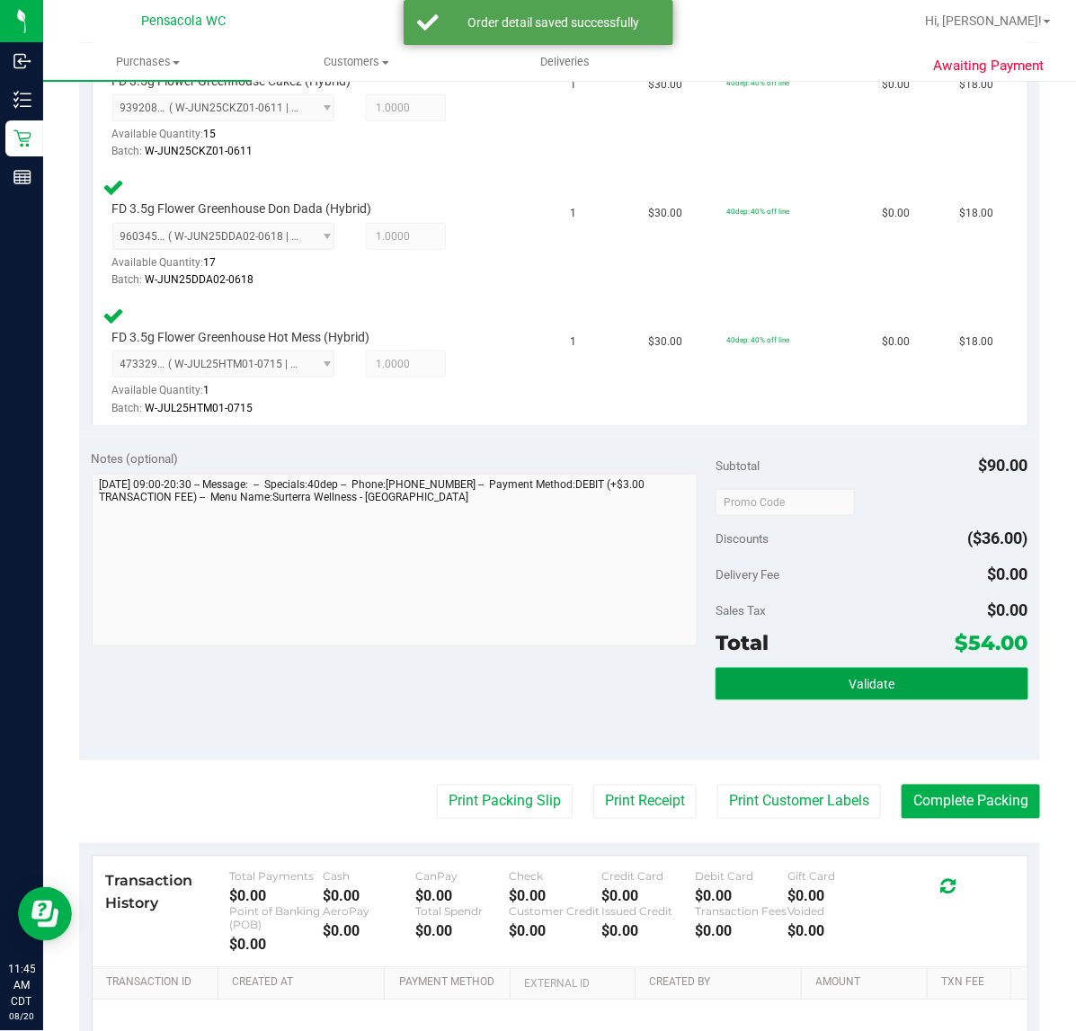
click at [776, 668] on button "Validate" at bounding box center [872, 684] width 312 height 32
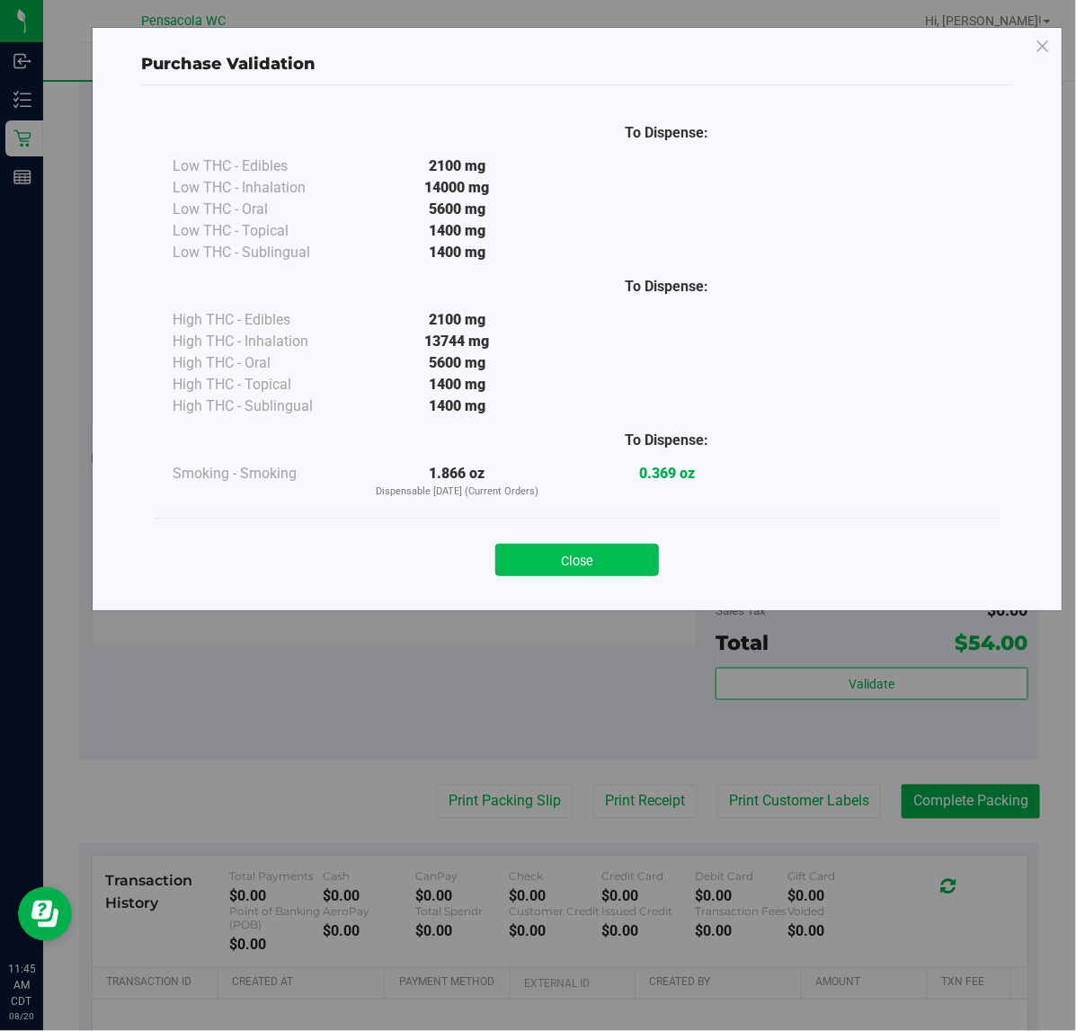
click at [555, 571] on button "Close" at bounding box center [578, 560] width 164 height 32
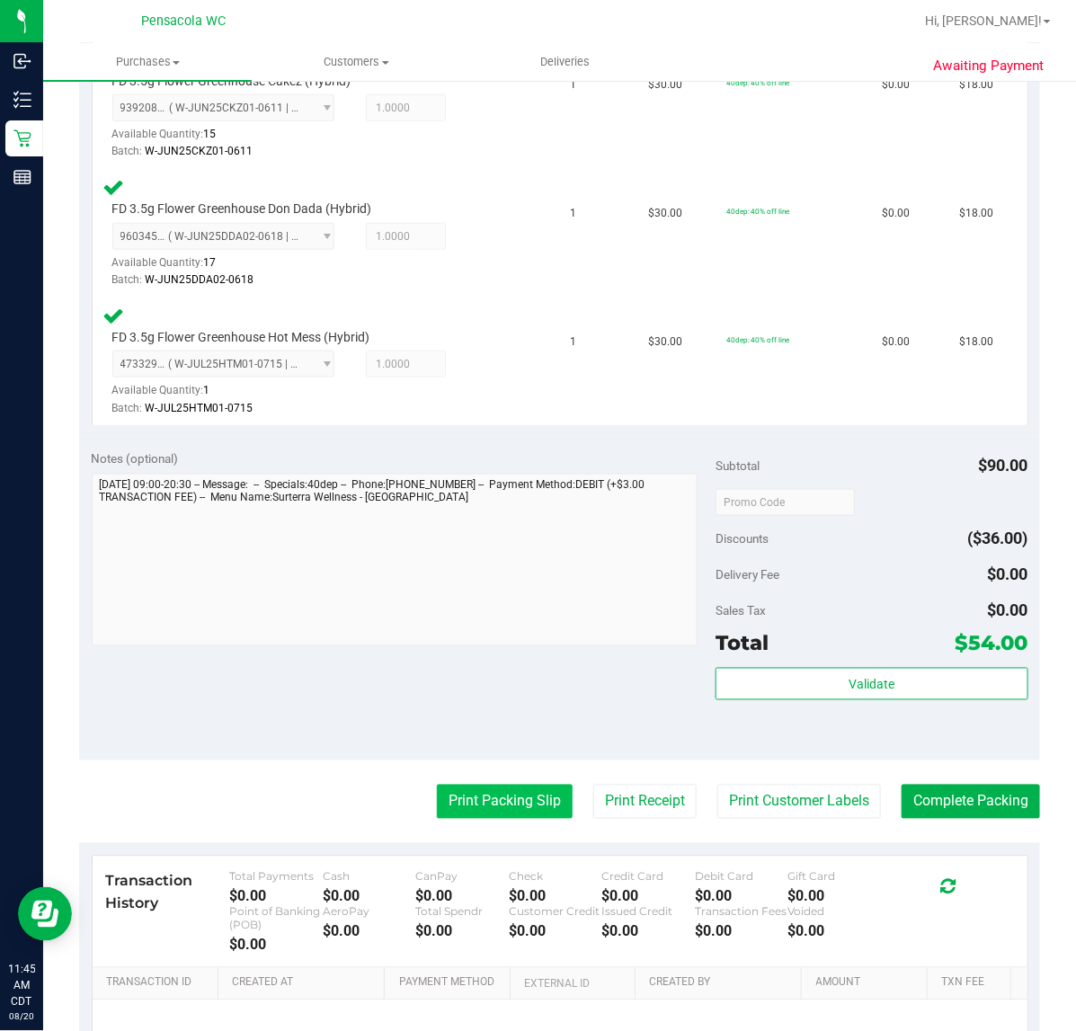
click at [437, 798] on button "Print Packing Slip" at bounding box center [505, 802] width 136 height 34
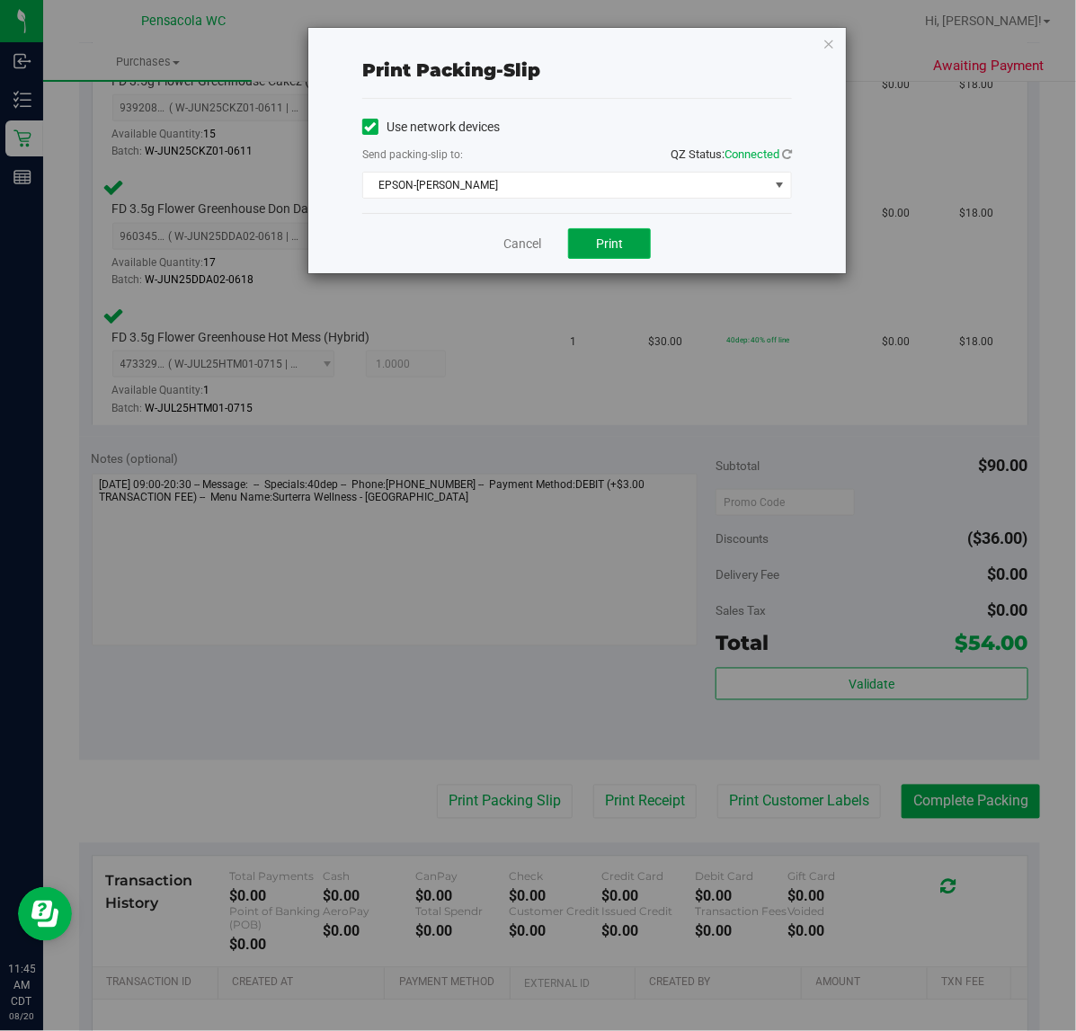
click at [600, 259] on button "Print" at bounding box center [609, 243] width 83 height 31
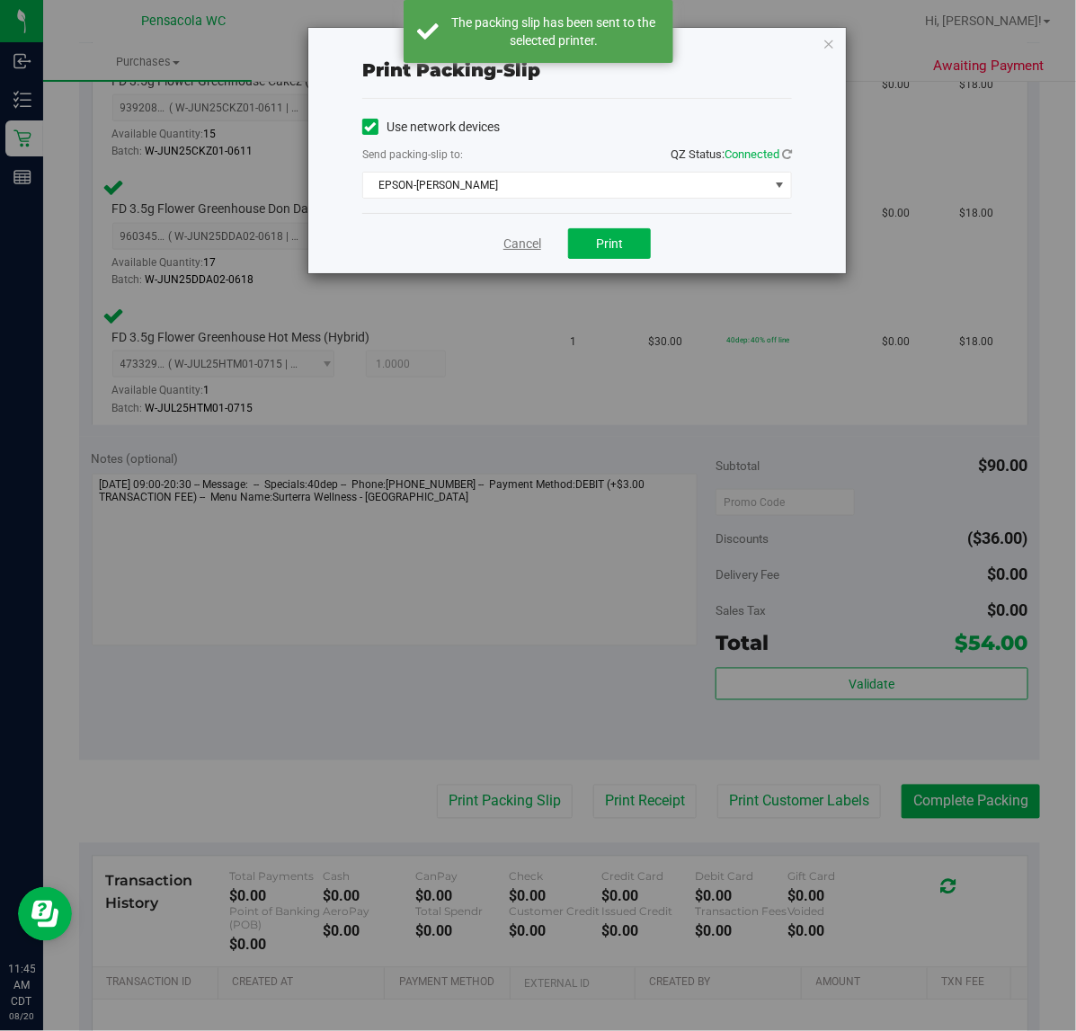
click at [515, 247] on link "Cancel" at bounding box center [523, 244] width 38 height 19
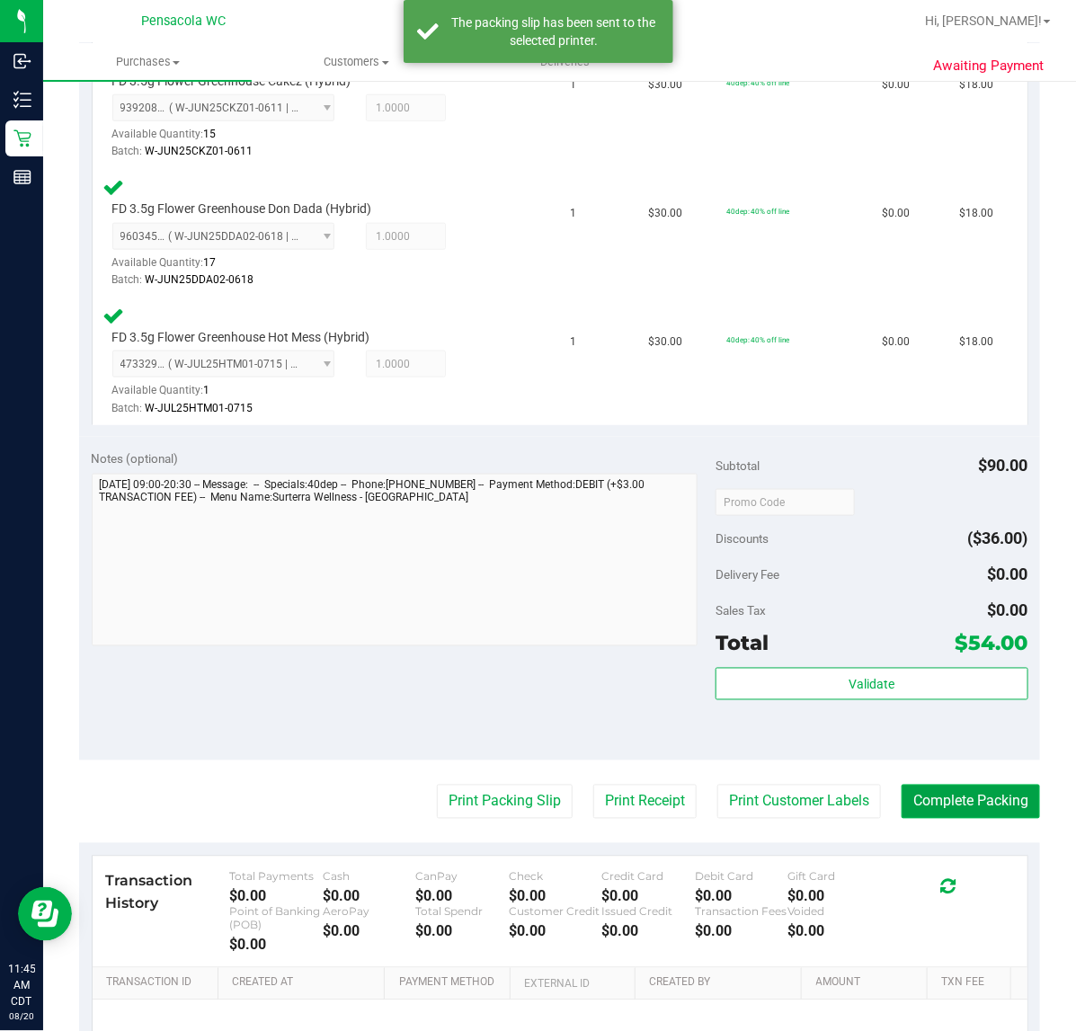
click at [965, 791] on button "Complete Packing" at bounding box center [971, 802] width 138 height 34
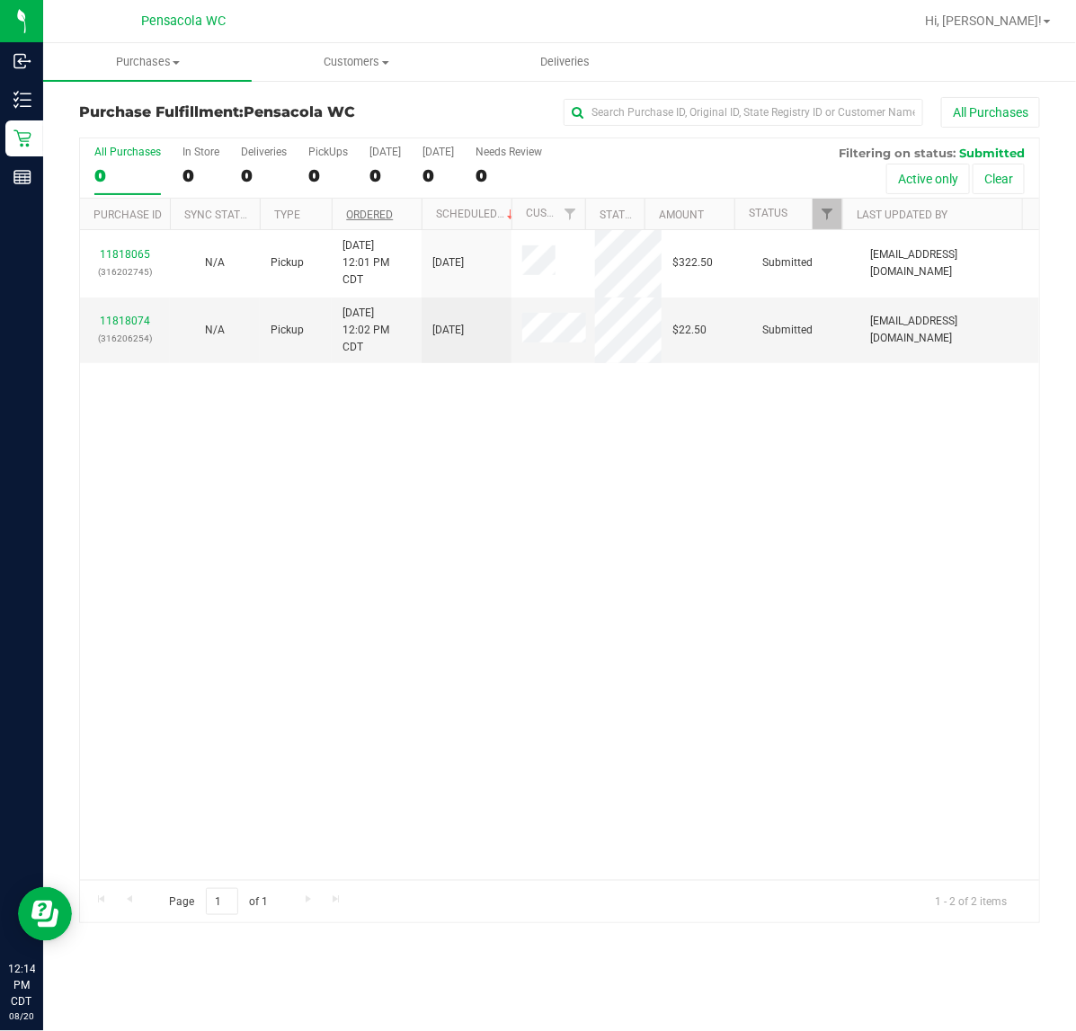
click at [388, 216] on link "Ordered" at bounding box center [369, 215] width 47 height 13
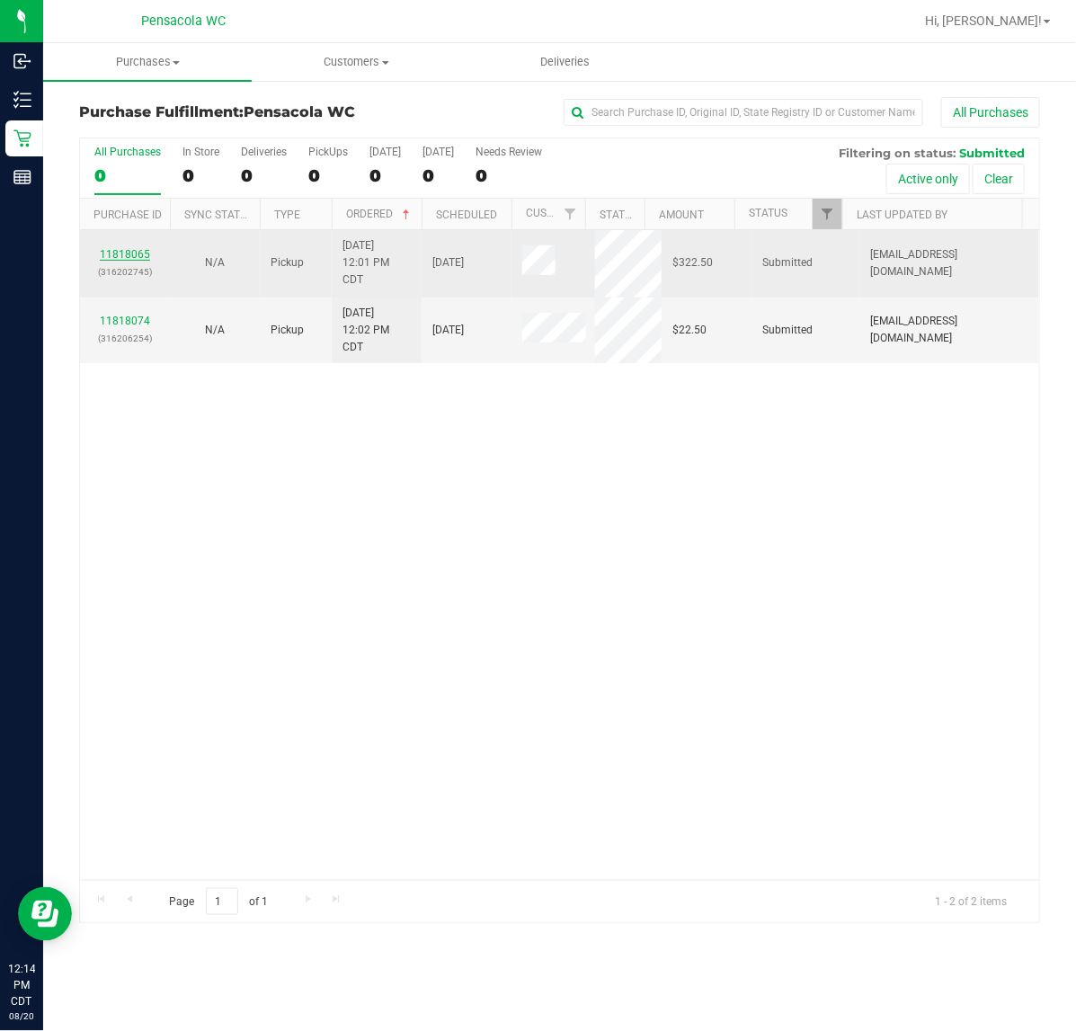
click at [146, 250] on link "11818065" at bounding box center [125, 254] width 50 height 13
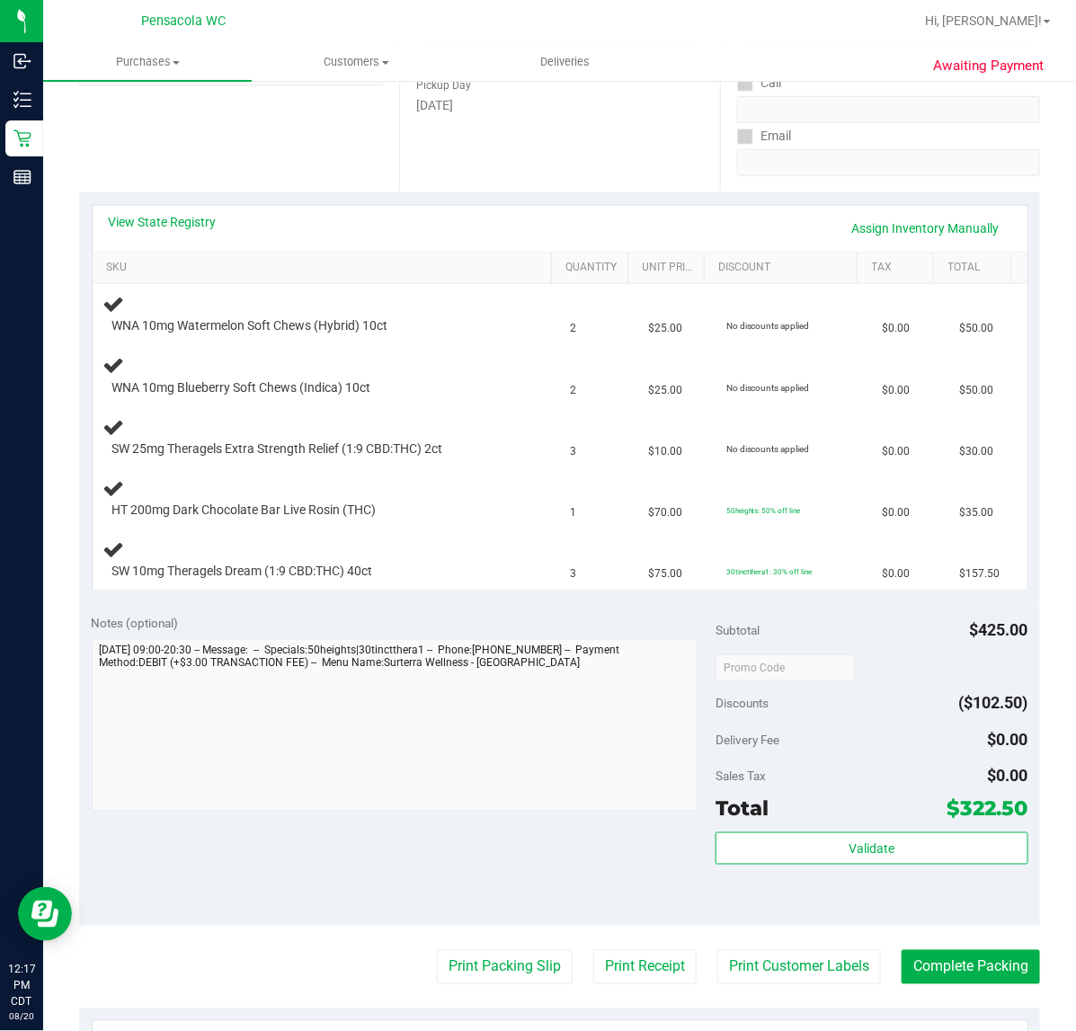
scroll to position [285, 0]
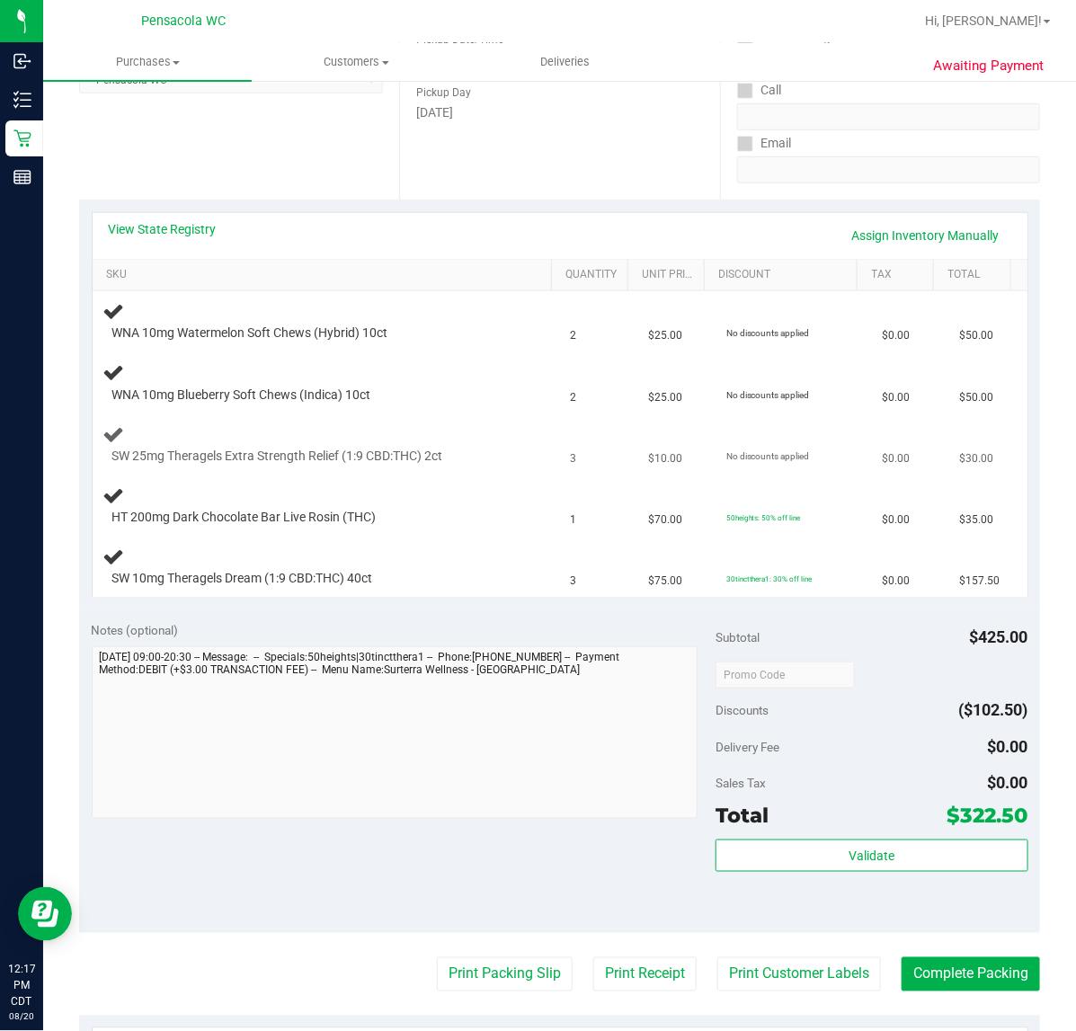
click at [647, 415] on td "$10.00" at bounding box center [677, 445] width 78 height 61
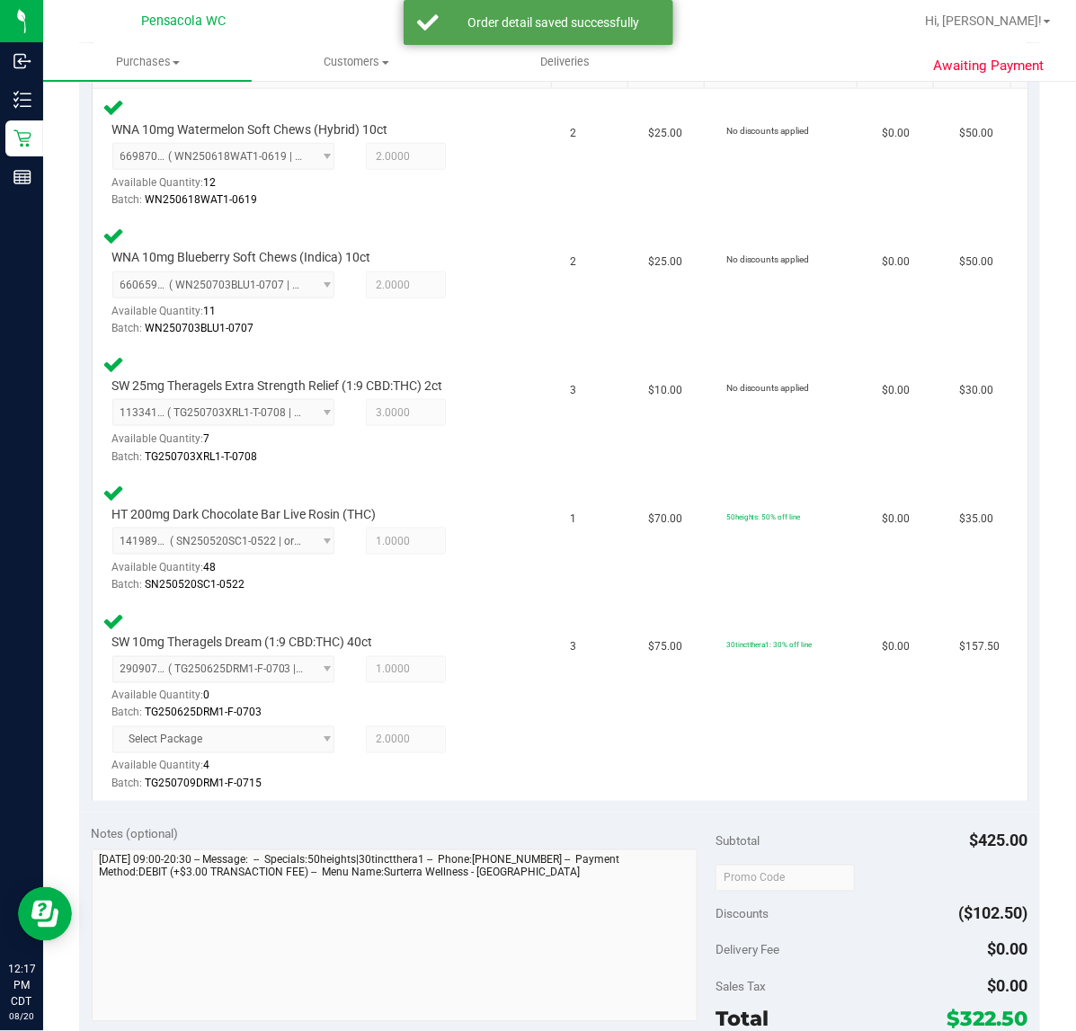
scroll to position [798, 0]
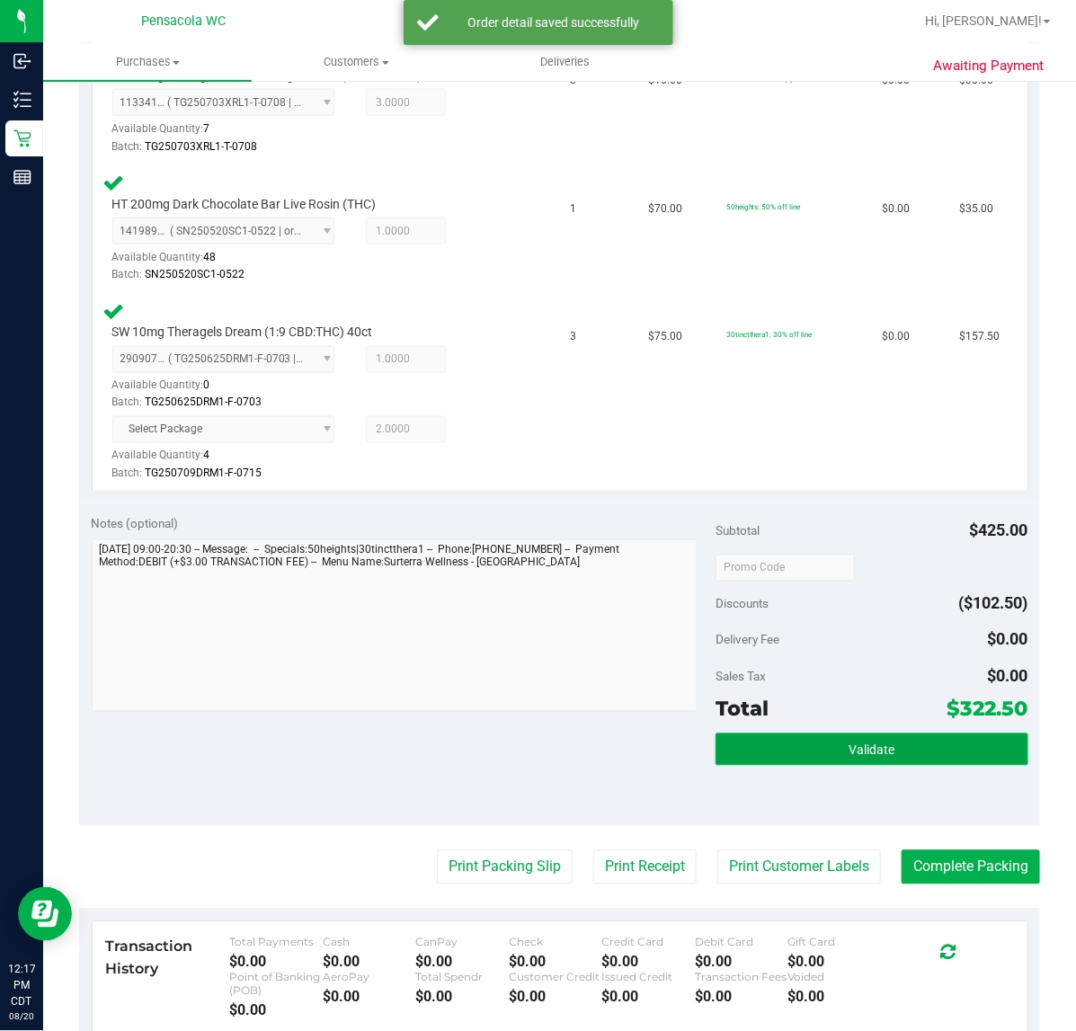
click at [875, 746] on span "Validate" at bounding box center [872, 751] width 46 height 14
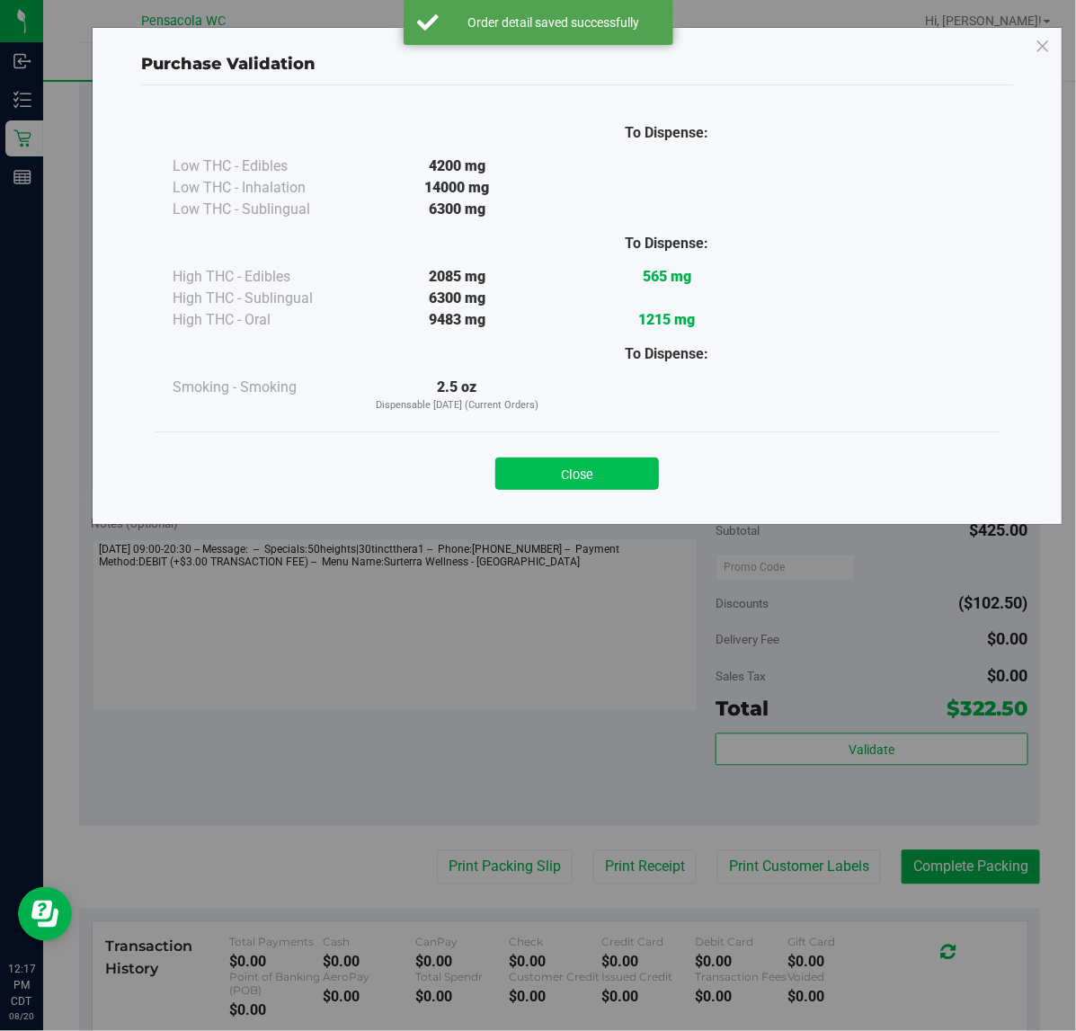
click at [636, 459] on button "Close" at bounding box center [578, 474] width 164 height 32
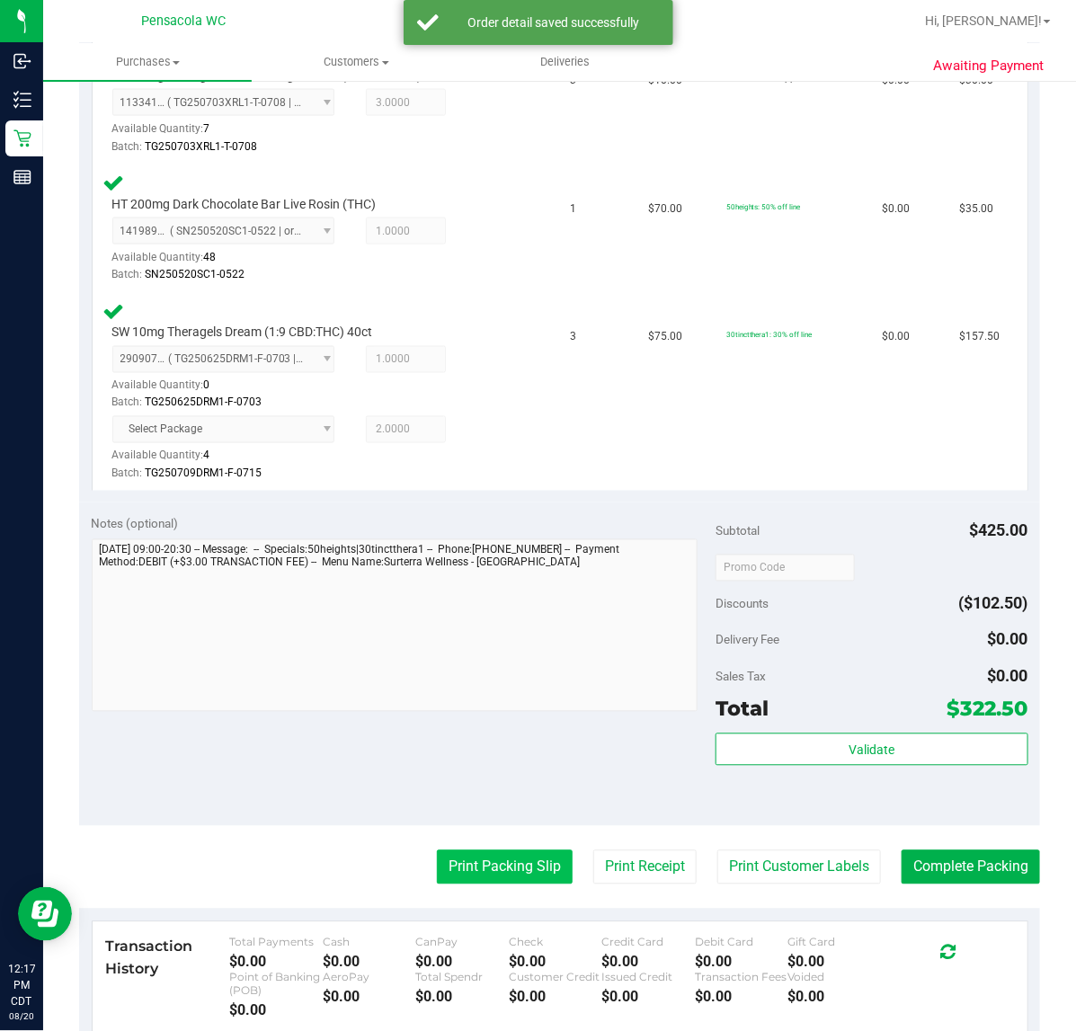
click at [499, 874] on button "Print Packing Slip" at bounding box center [505, 868] width 136 height 34
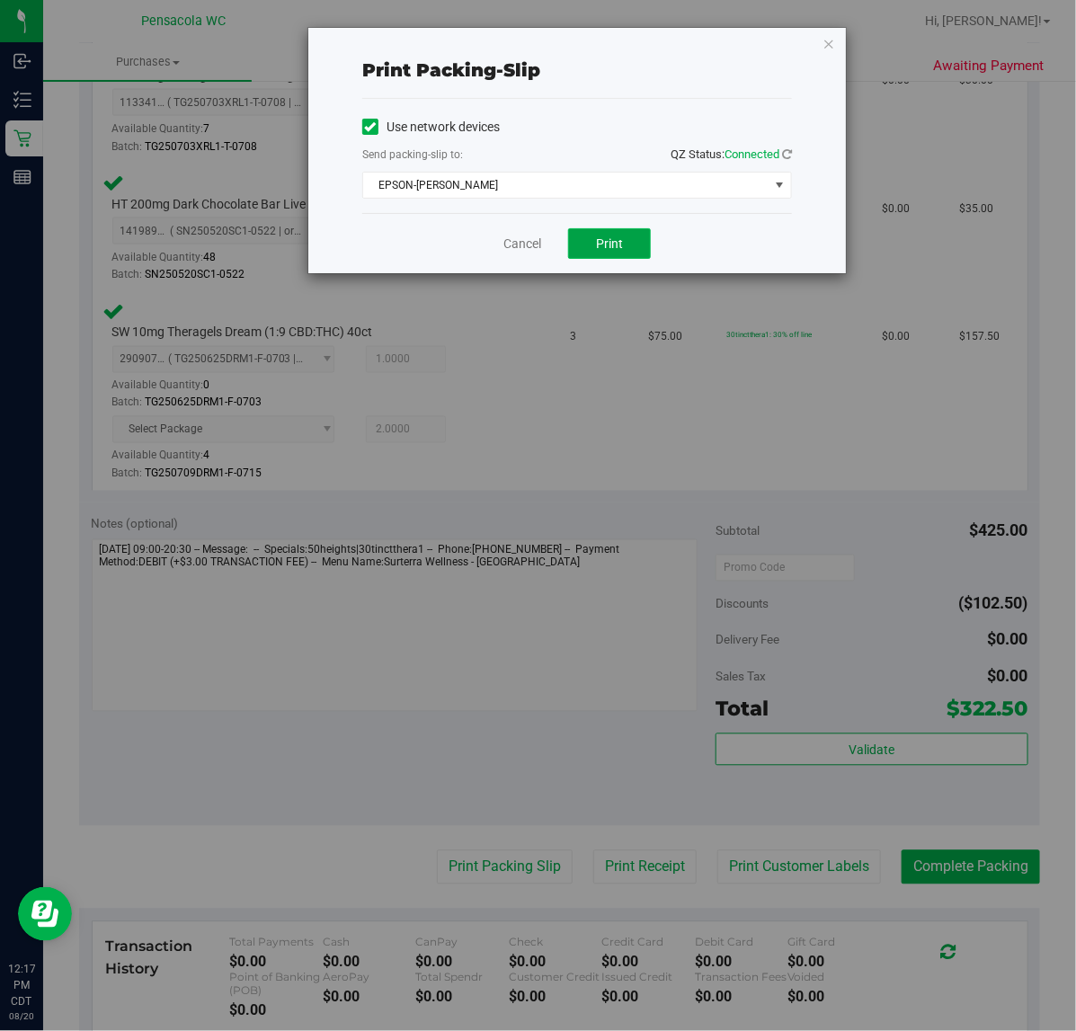
click at [580, 253] on button "Print" at bounding box center [609, 243] width 83 height 31
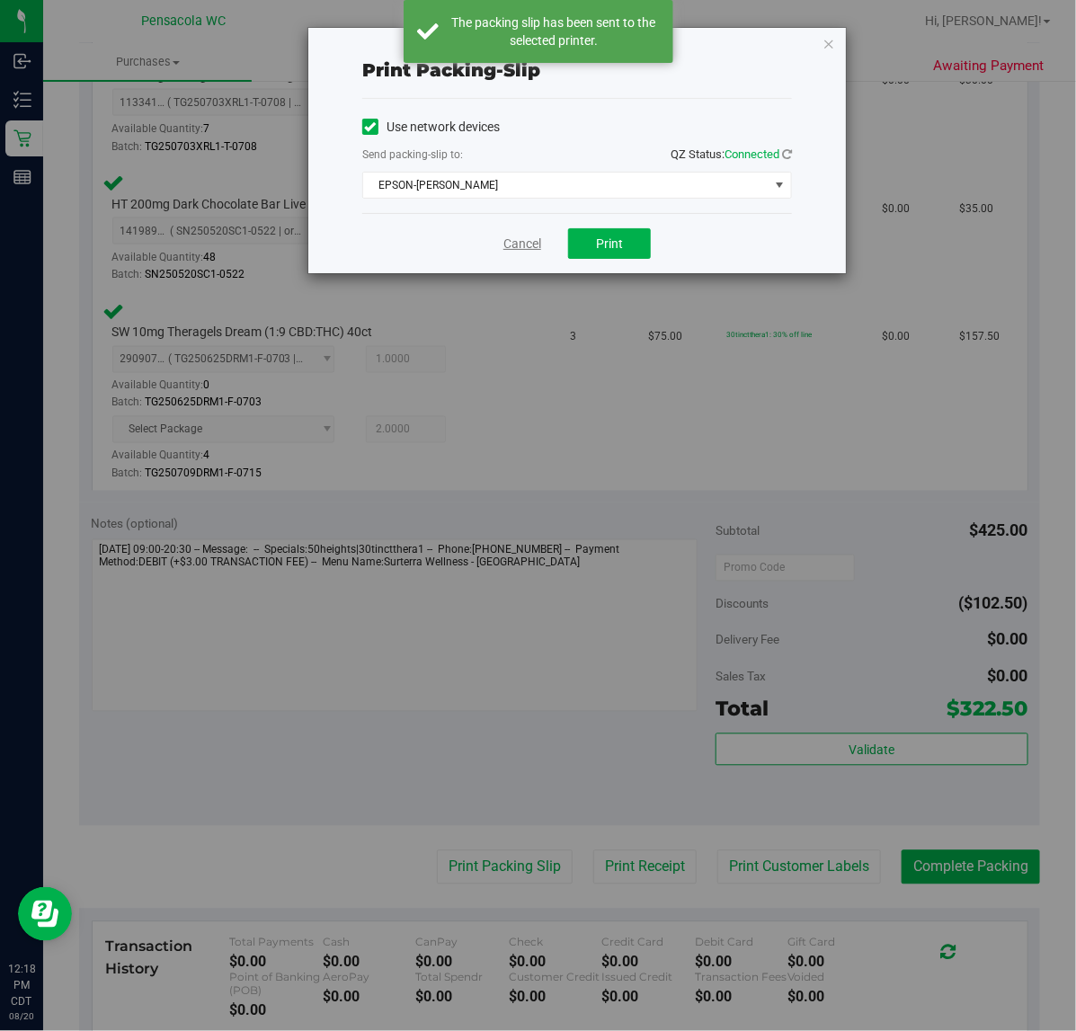
click at [513, 239] on link "Cancel" at bounding box center [523, 244] width 38 height 19
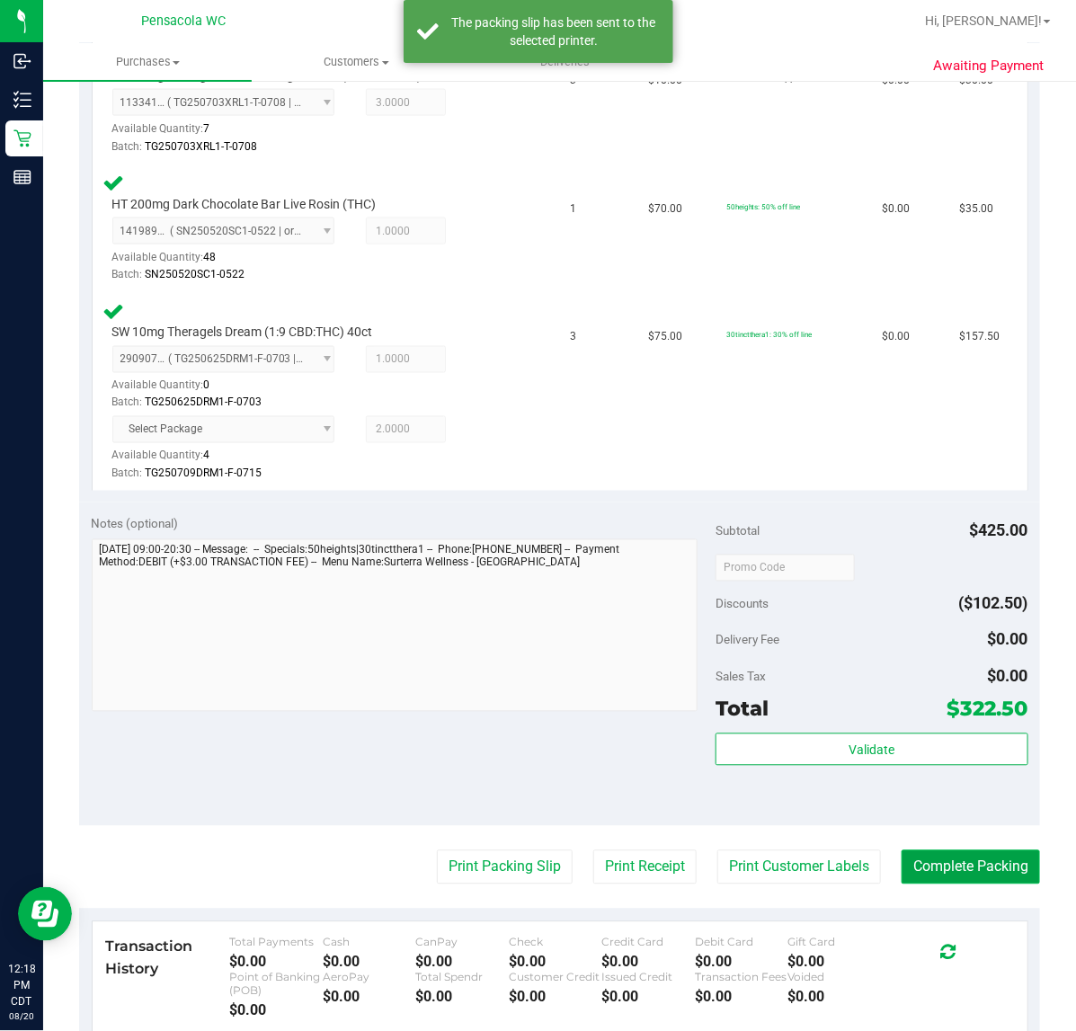
click at [902, 879] on button "Complete Packing" at bounding box center [971, 868] width 138 height 34
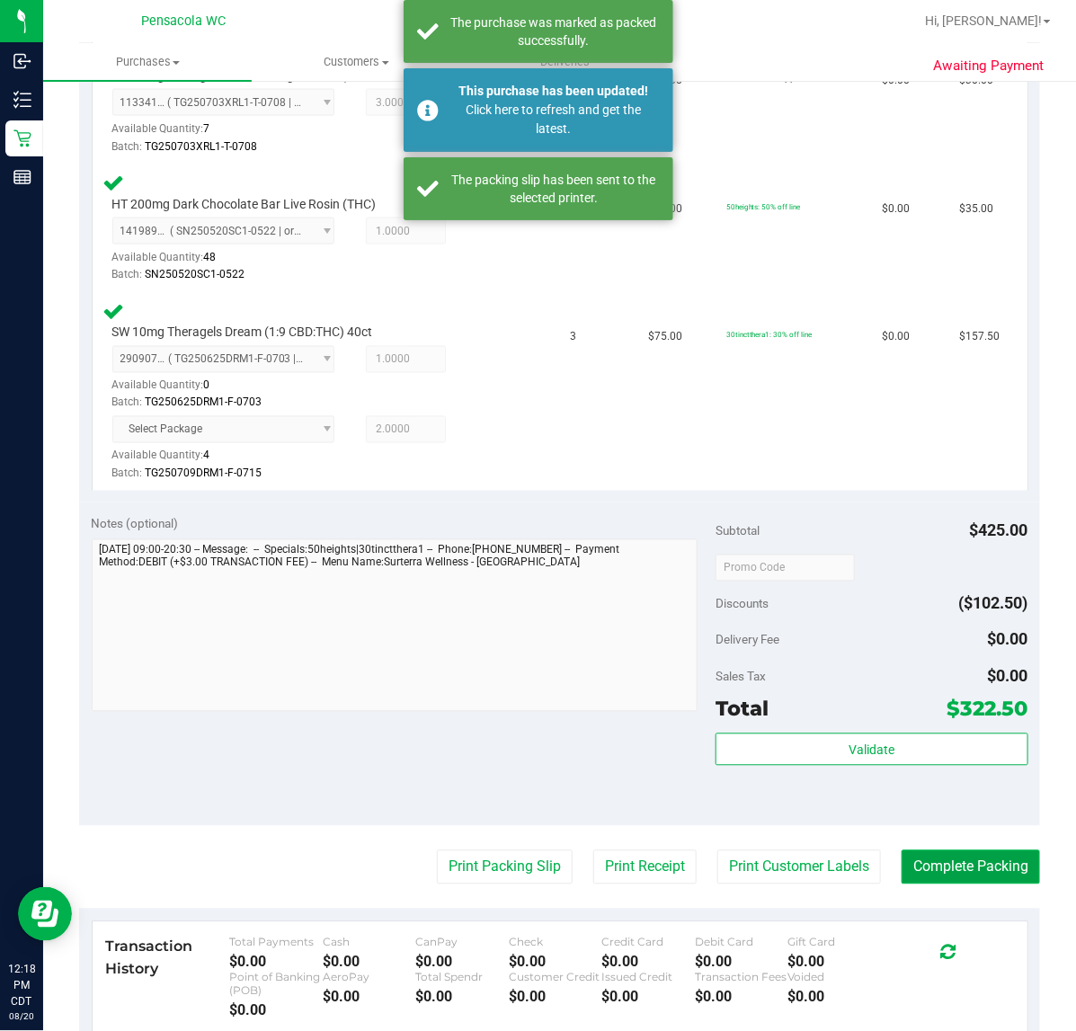
click at [950, 864] on button "Complete Packing" at bounding box center [971, 868] width 138 height 34
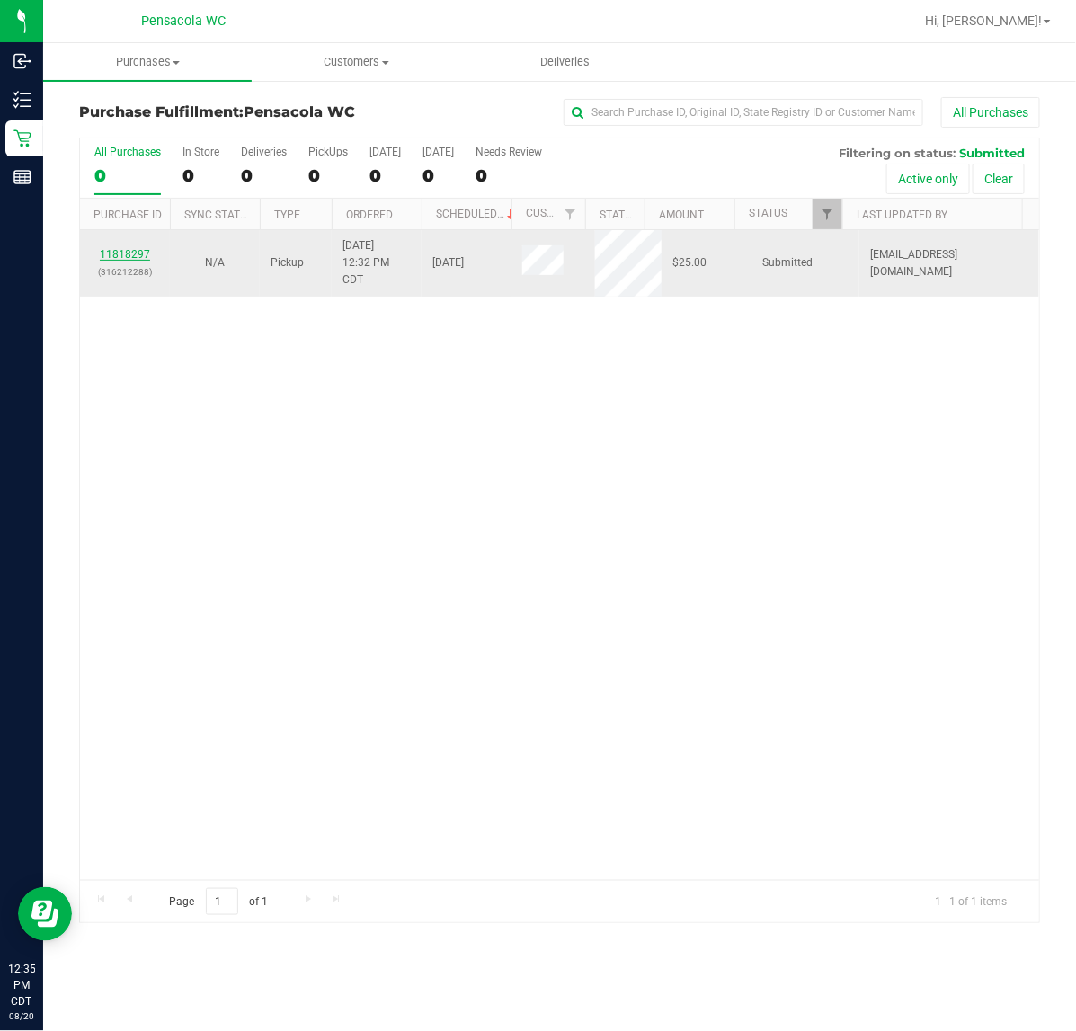
click at [133, 256] on link "11818297" at bounding box center [125, 254] width 50 height 13
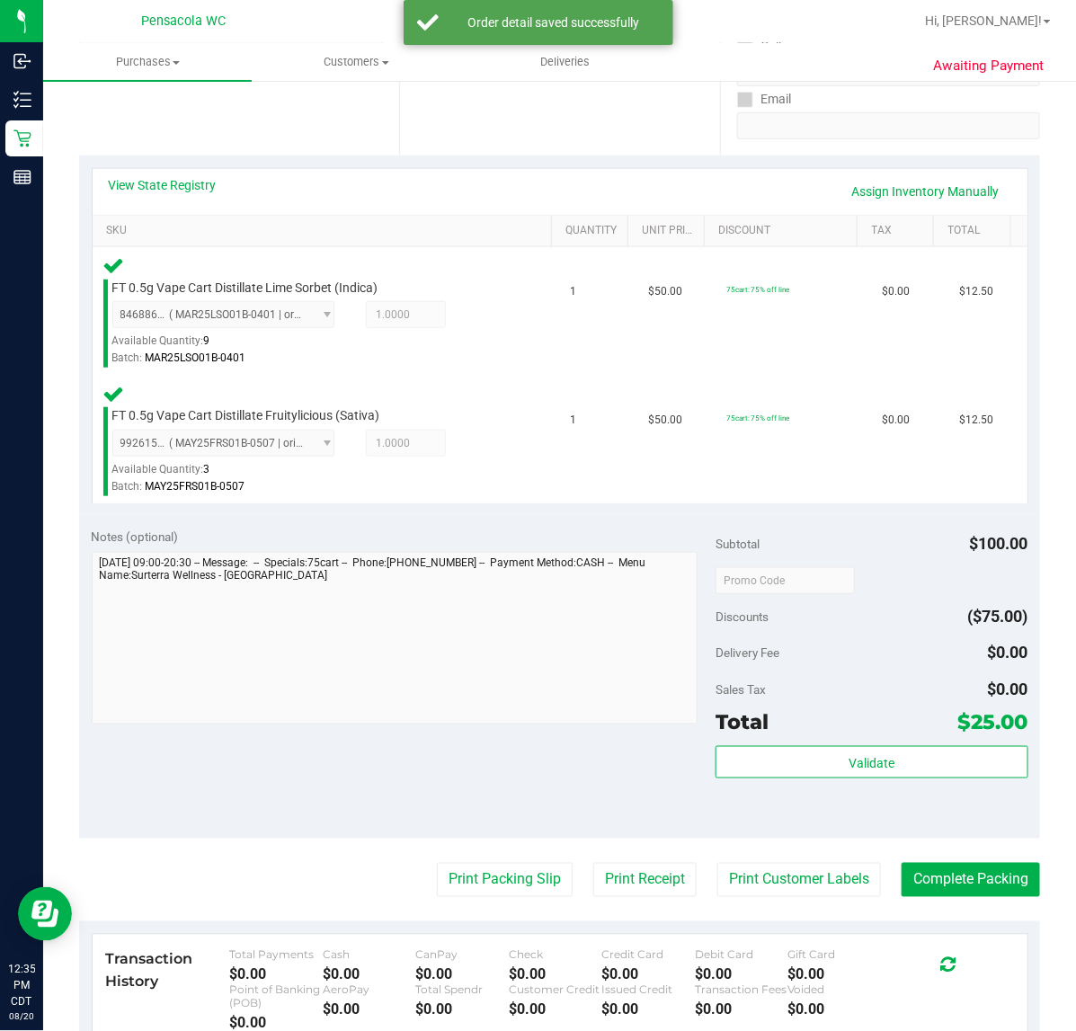
scroll to position [337, 0]
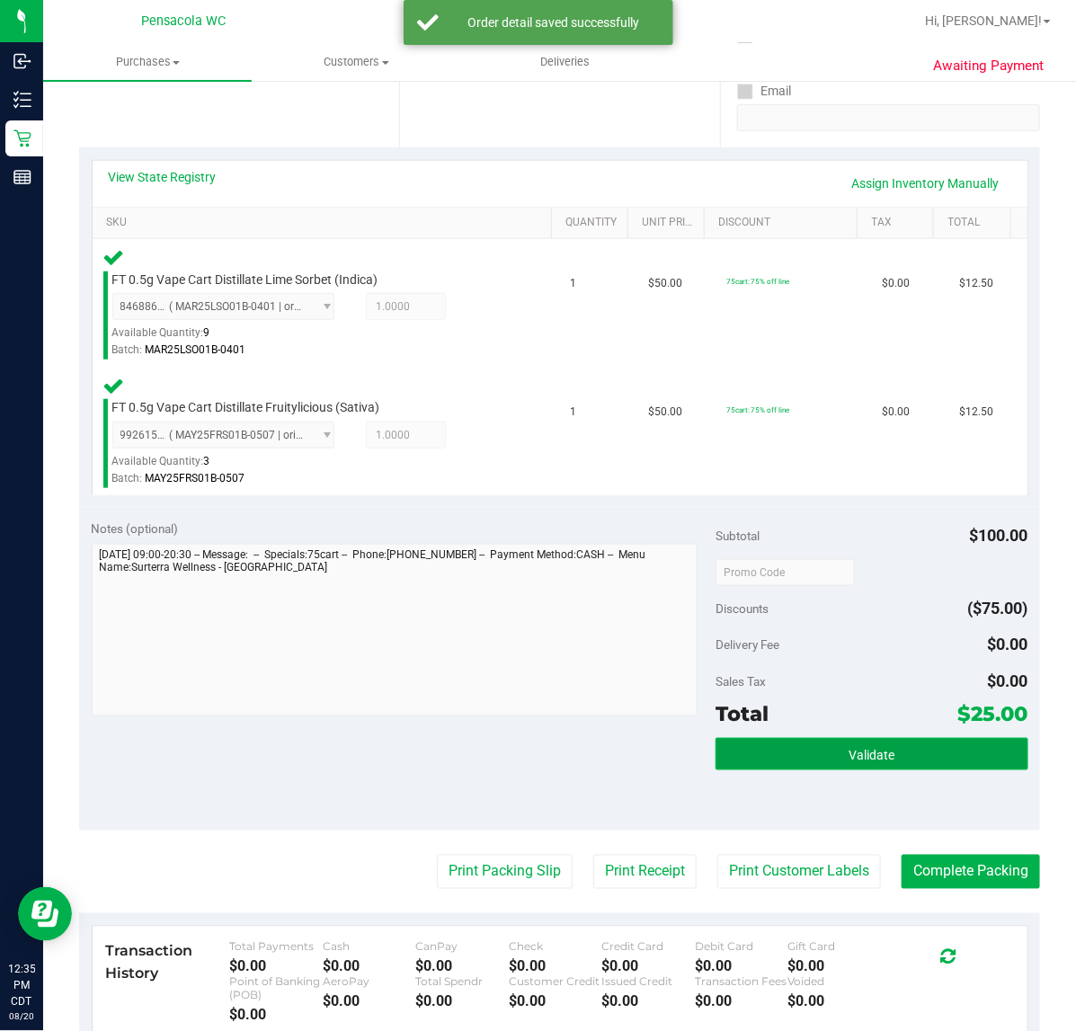
click at [884, 767] on button "Validate" at bounding box center [872, 754] width 312 height 32
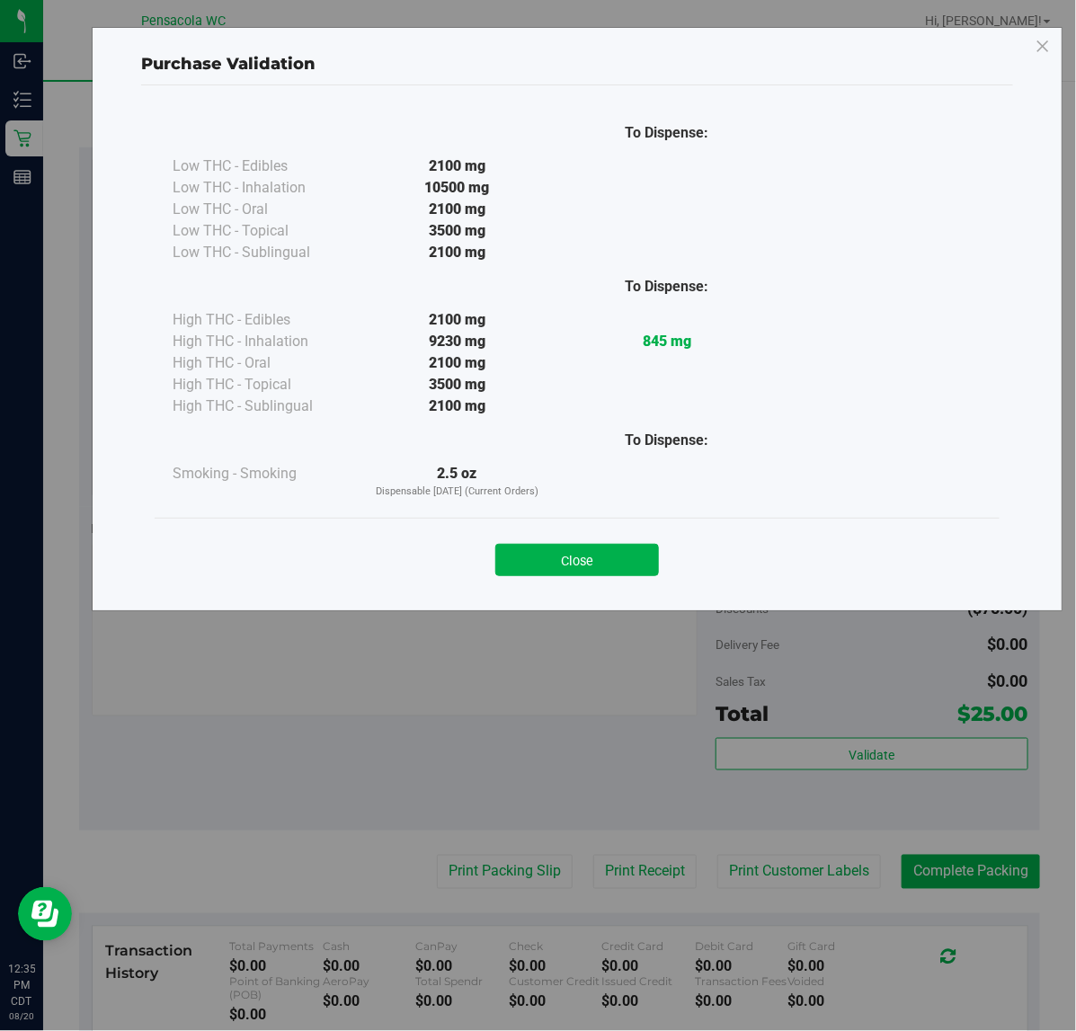
click at [645, 541] on div "Close" at bounding box center [577, 554] width 818 height 45
click at [637, 564] on button "Close" at bounding box center [578, 560] width 164 height 32
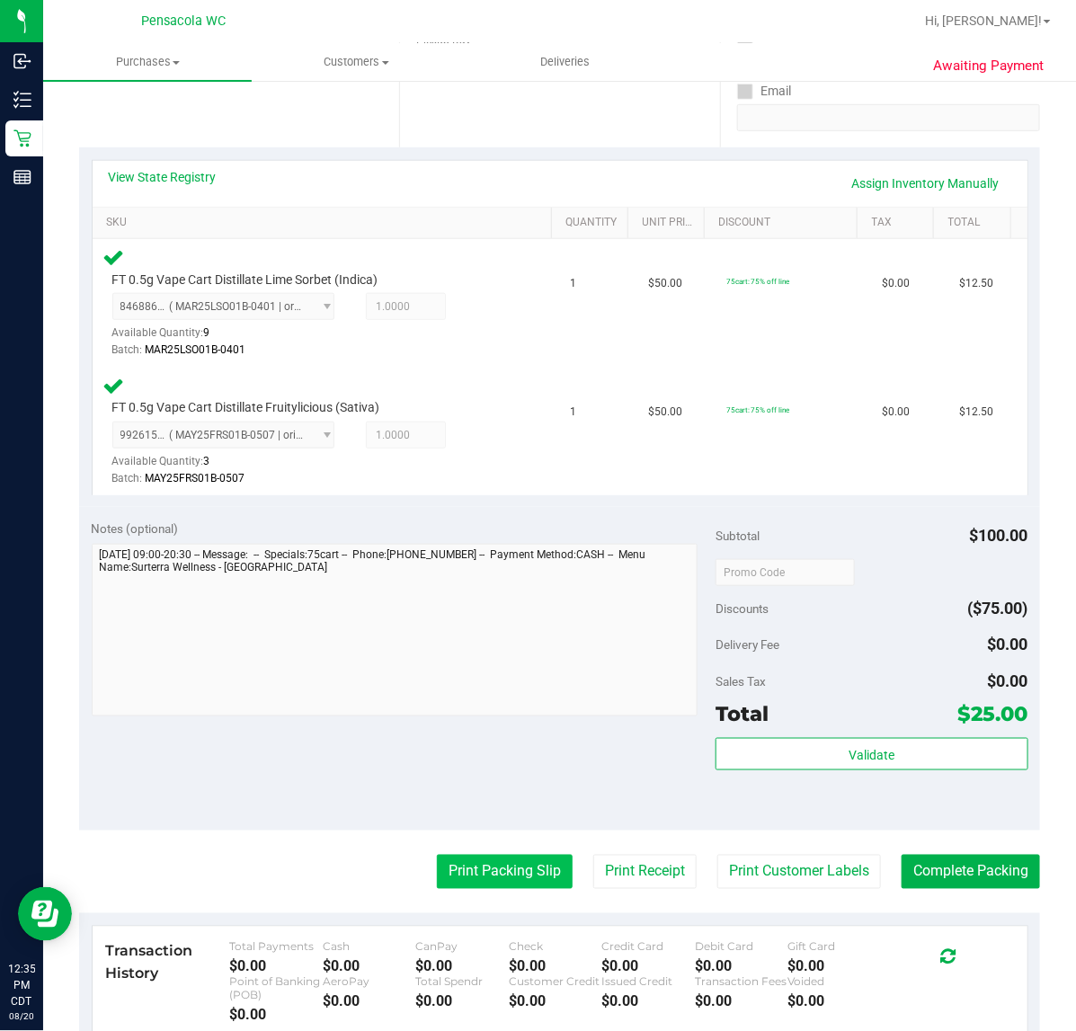
click at [509, 870] on button "Print Packing Slip" at bounding box center [505, 872] width 136 height 34
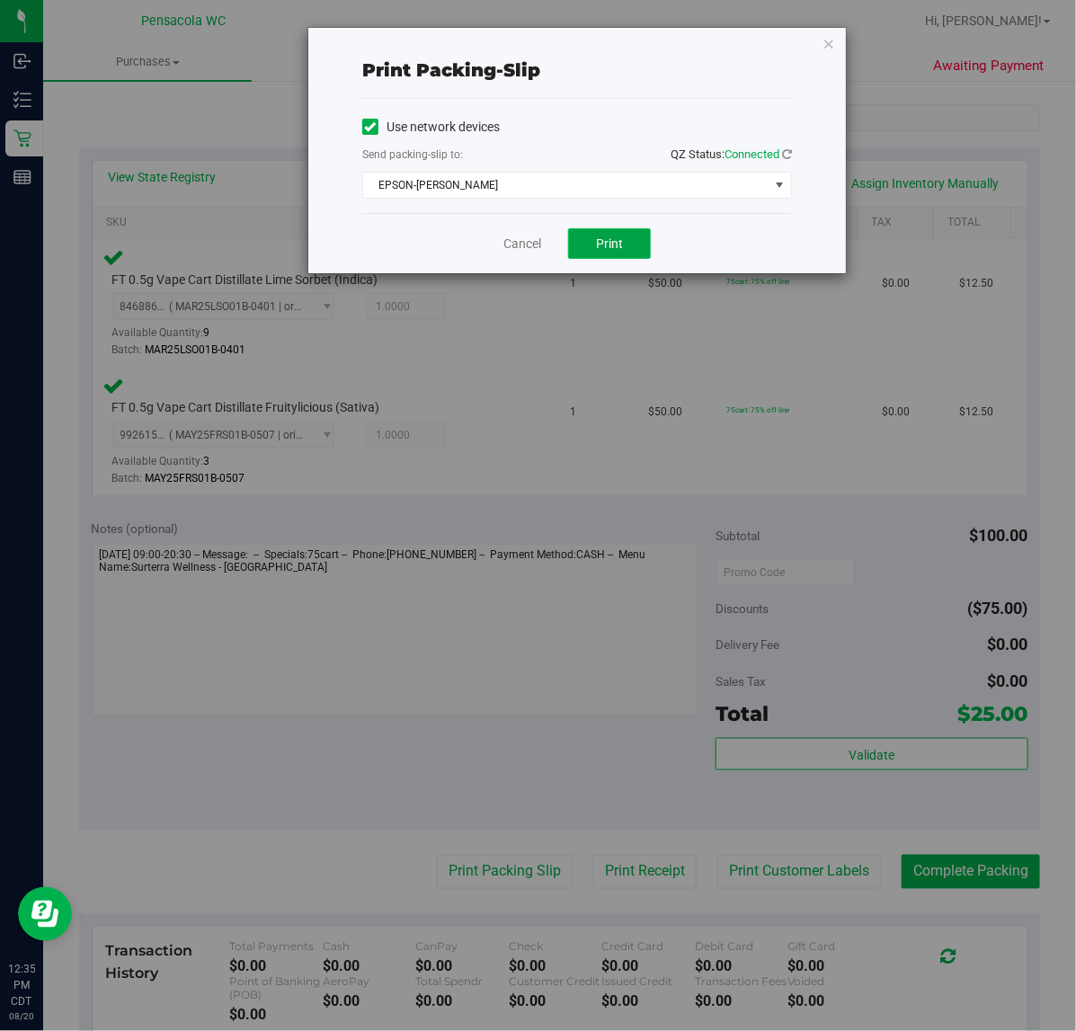
click at [591, 259] on button "Print" at bounding box center [609, 243] width 83 height 31
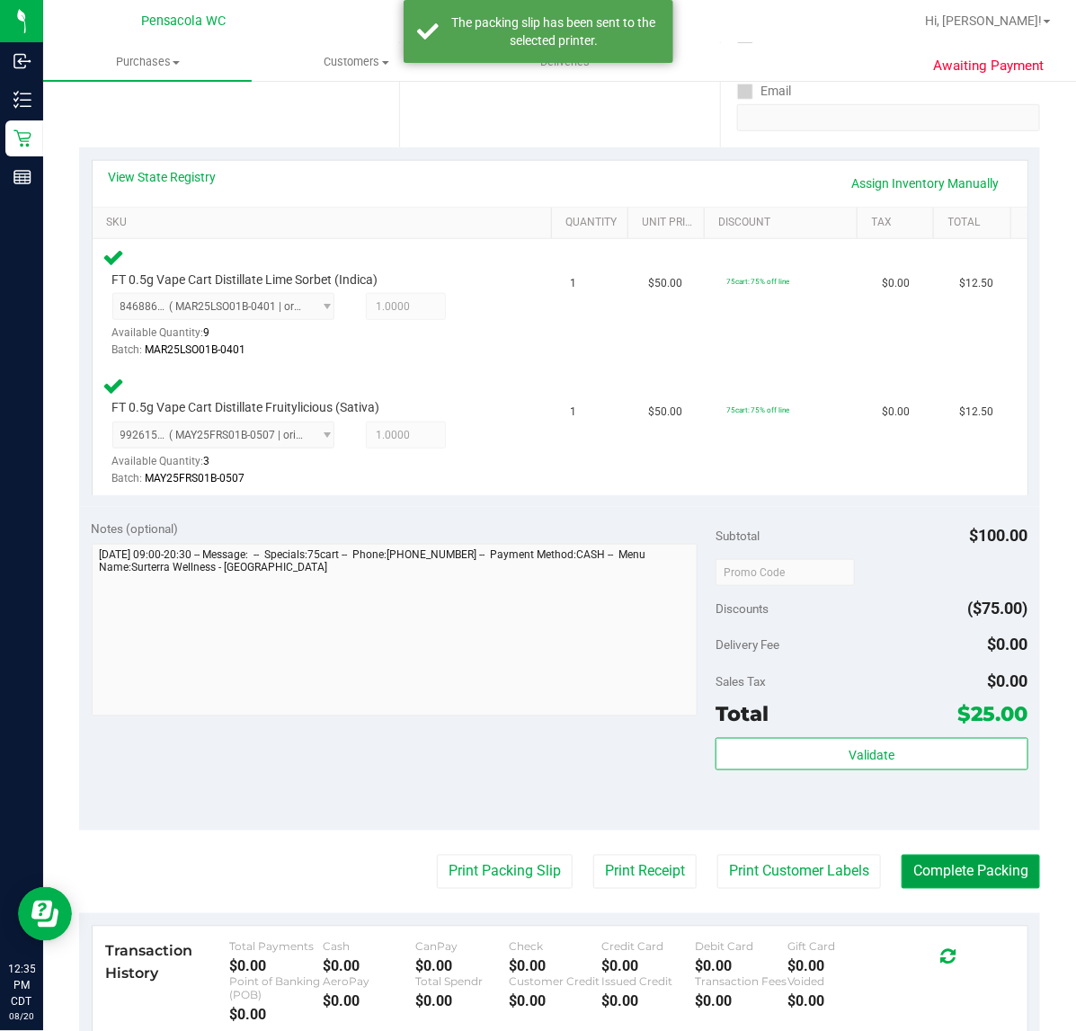
click at [940, 870] on button "Complete Packing" at bounding box center [971, 872] width 138 height 34
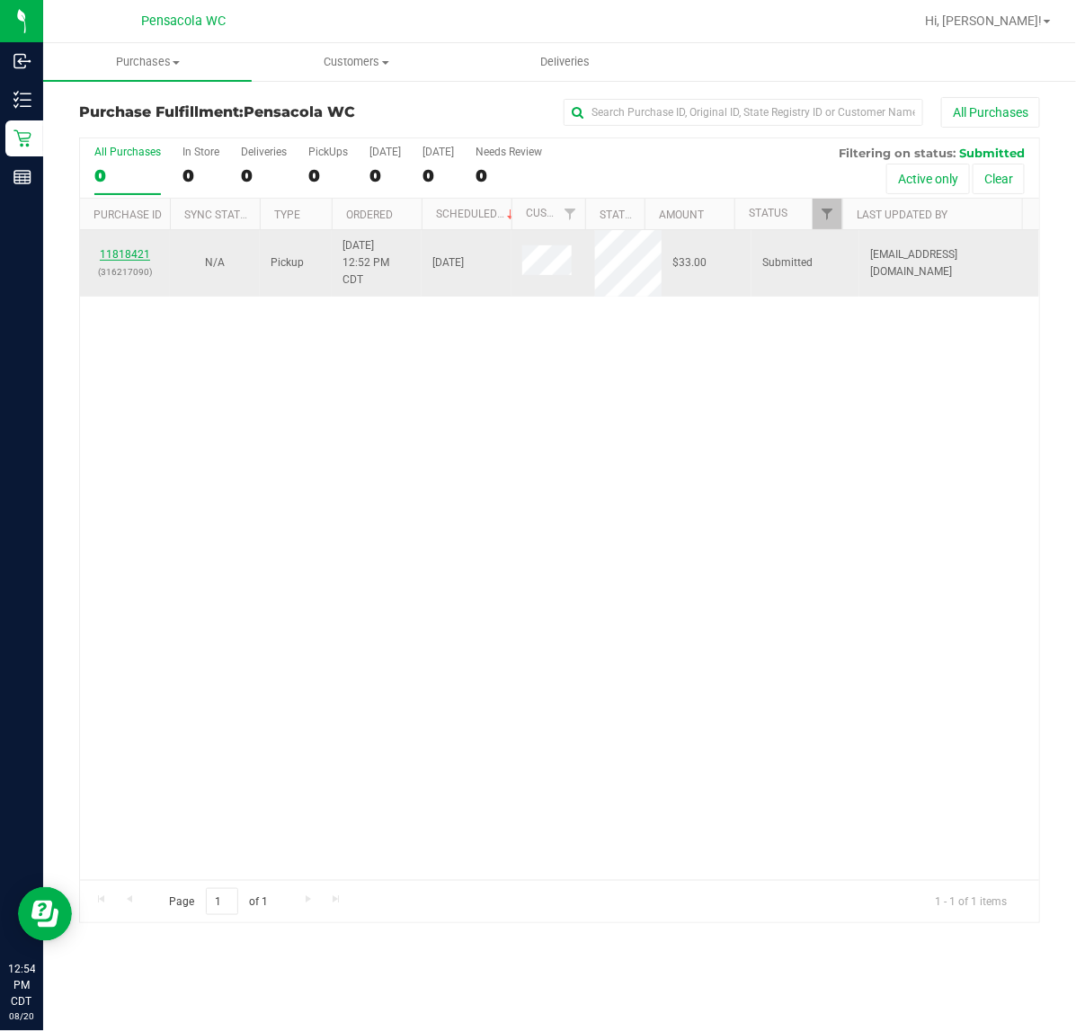
click at [126, 253] on link "11818421" at bounding box center [125, 254] width 50 height 13
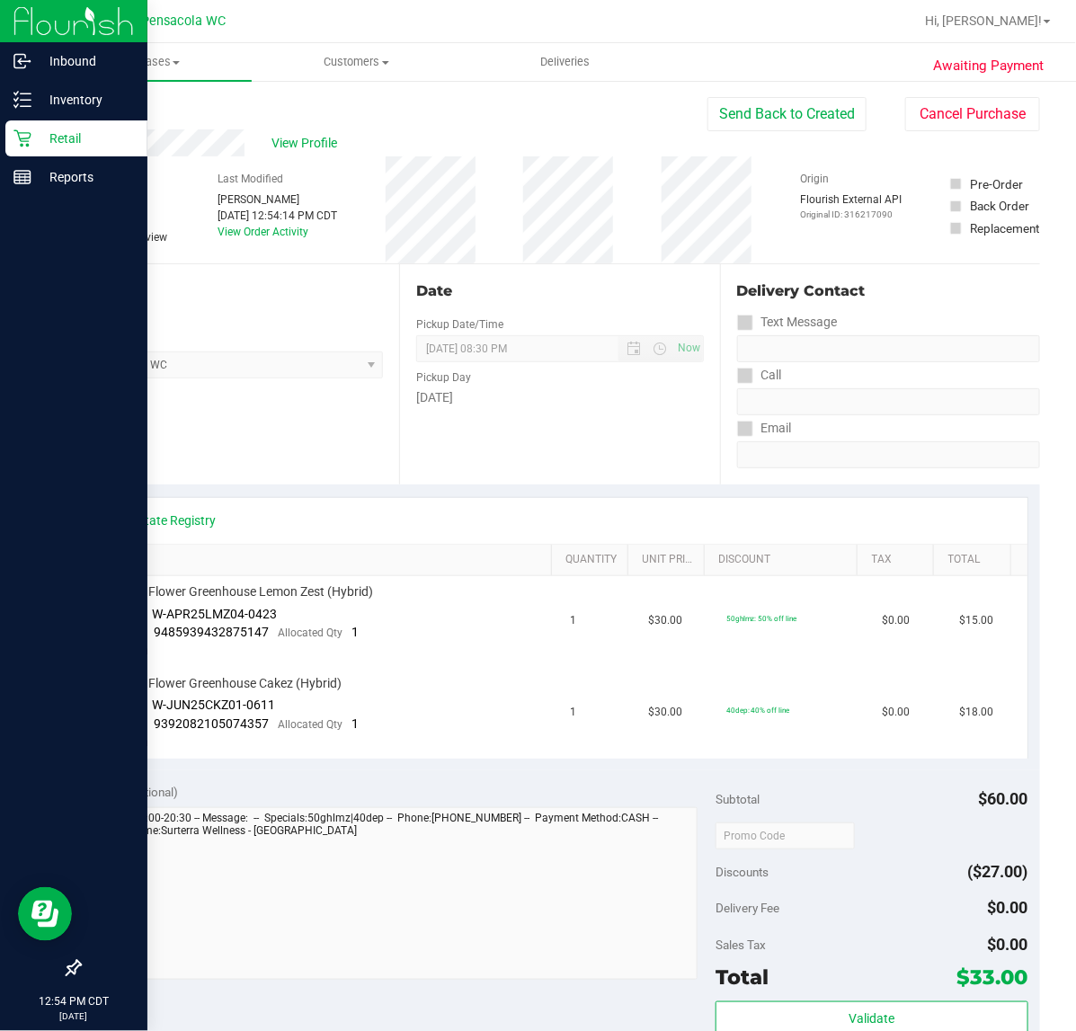
click at [19, 139] on icon at bounding box center [22, 138] width 18 height 18
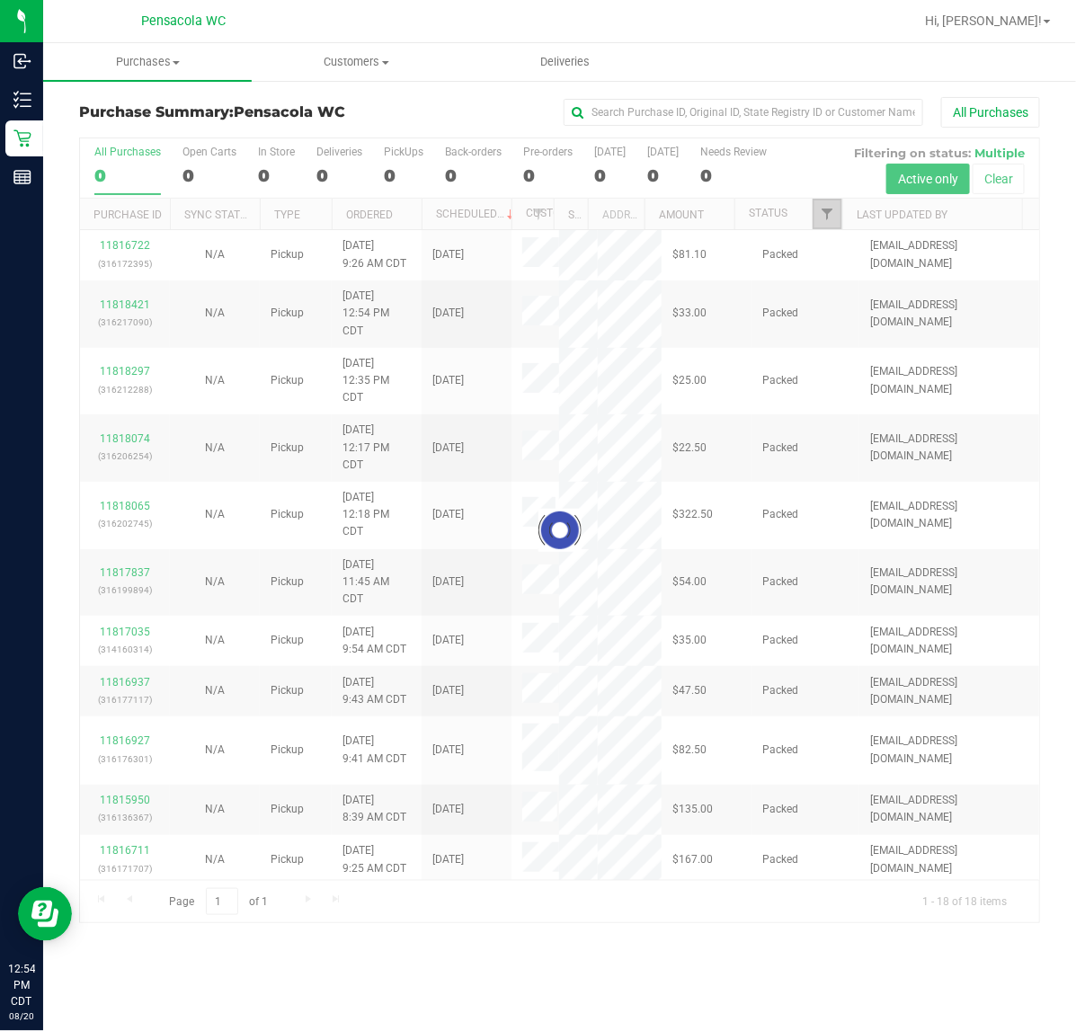
click at [823, 210] on span "Filter" at bounding box center [827, 214] width 14 height 14
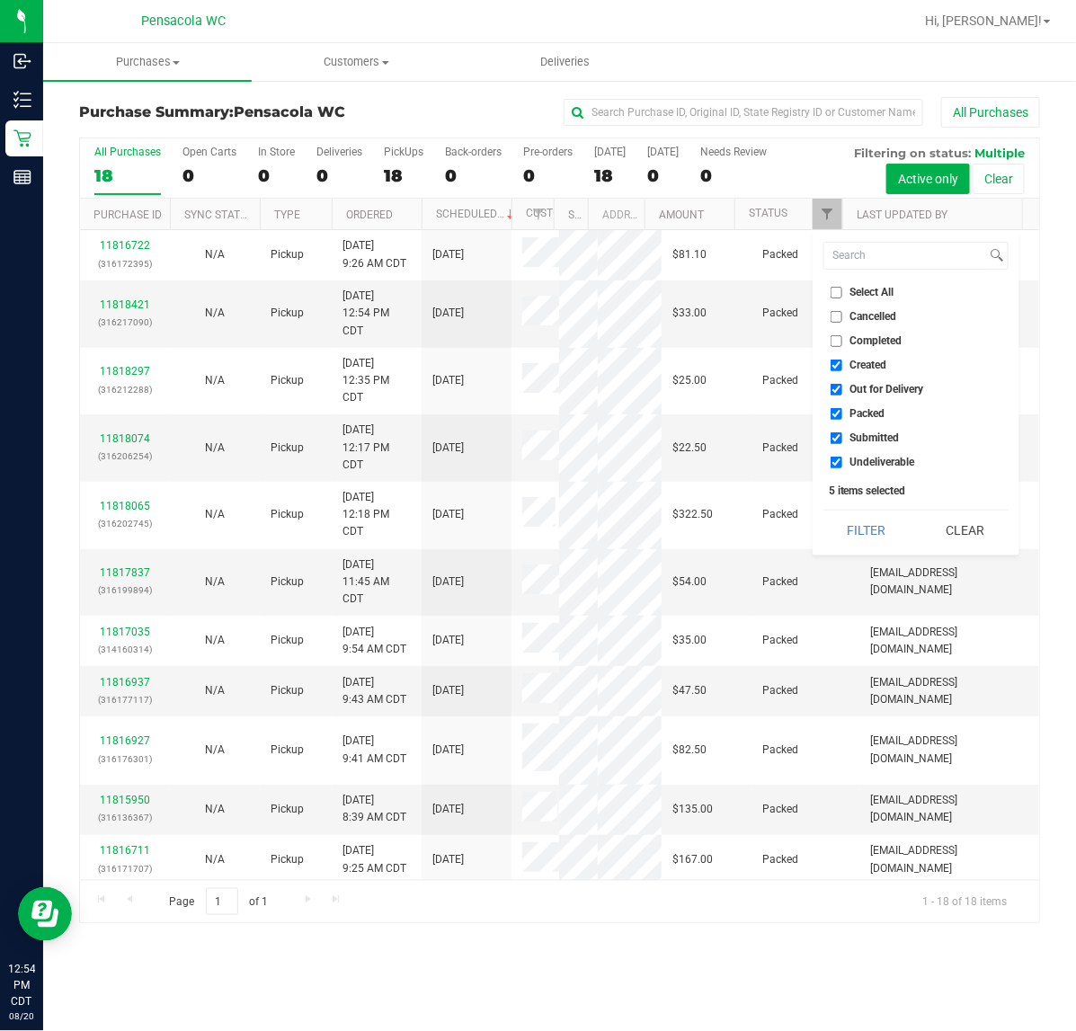
click at [837, 289] on input "Select All" at bounding box center [837, 293] width 12 height 12
checkbox input "true"
click at [837, 289] on input "Select All" at bounding box center [837, 293] width 12 height 12
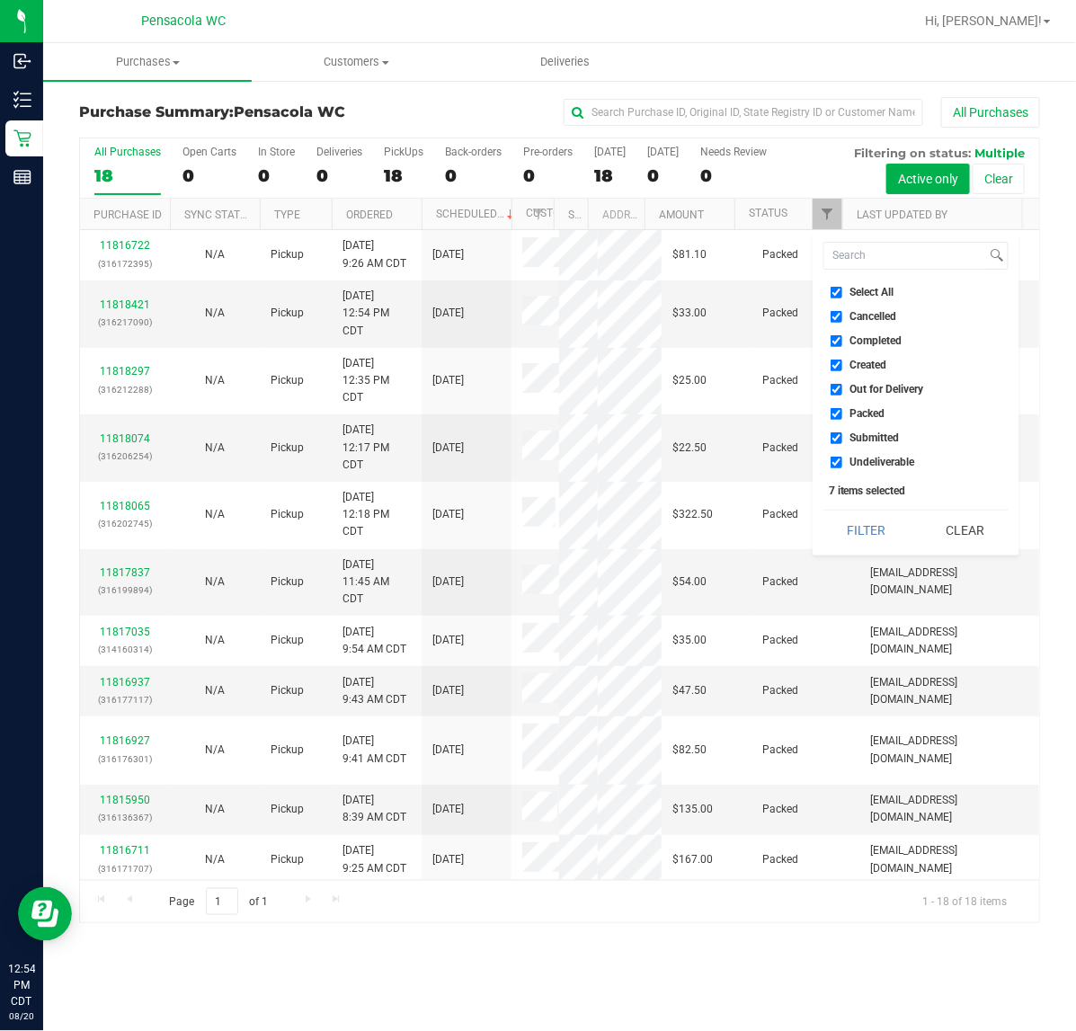
checkbox input "false"
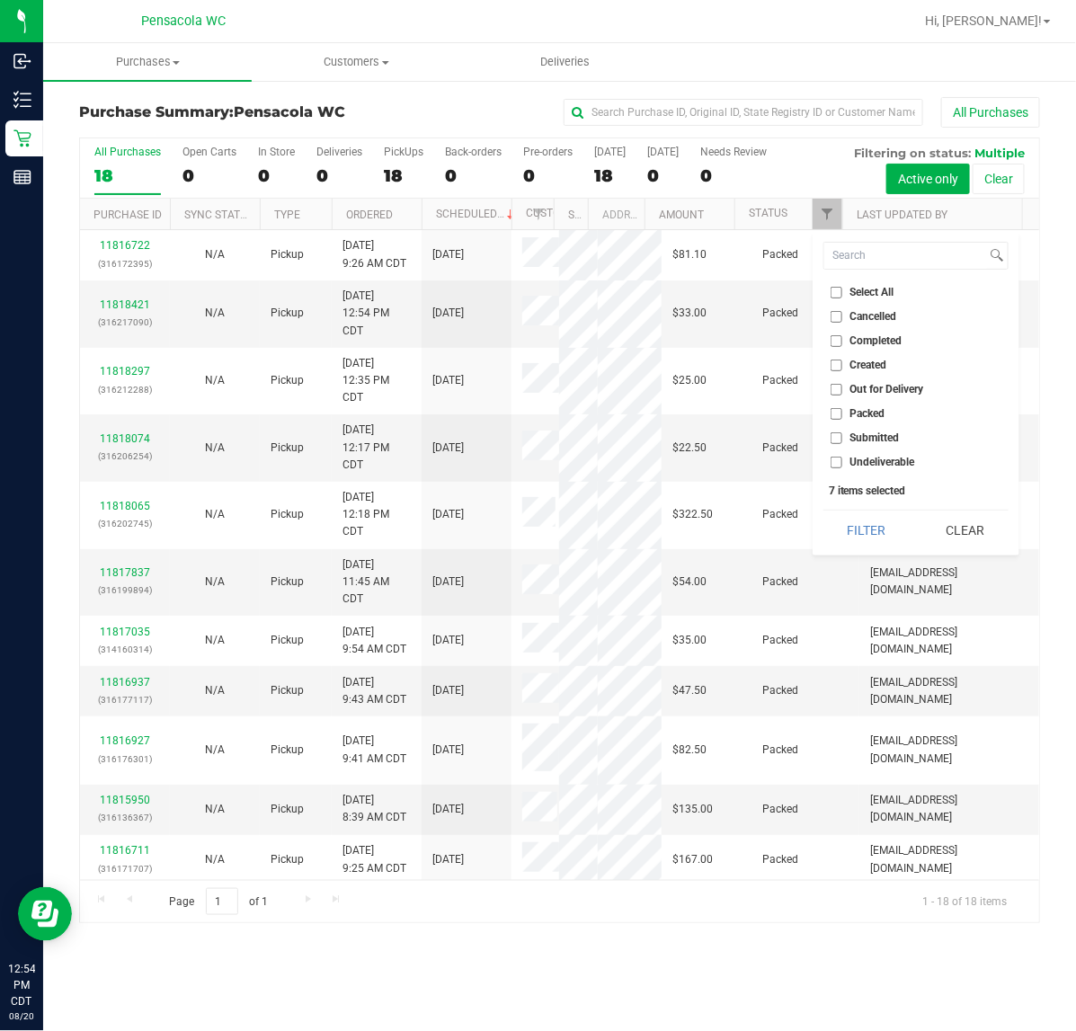
checkbox input "false"
click at [844, 433] on label "Submitted" at bounding box center [865, 439] width 69 height 12
click at [843, 433] on input "Submitted" at bounding box center [837, 439] width 12 height 12
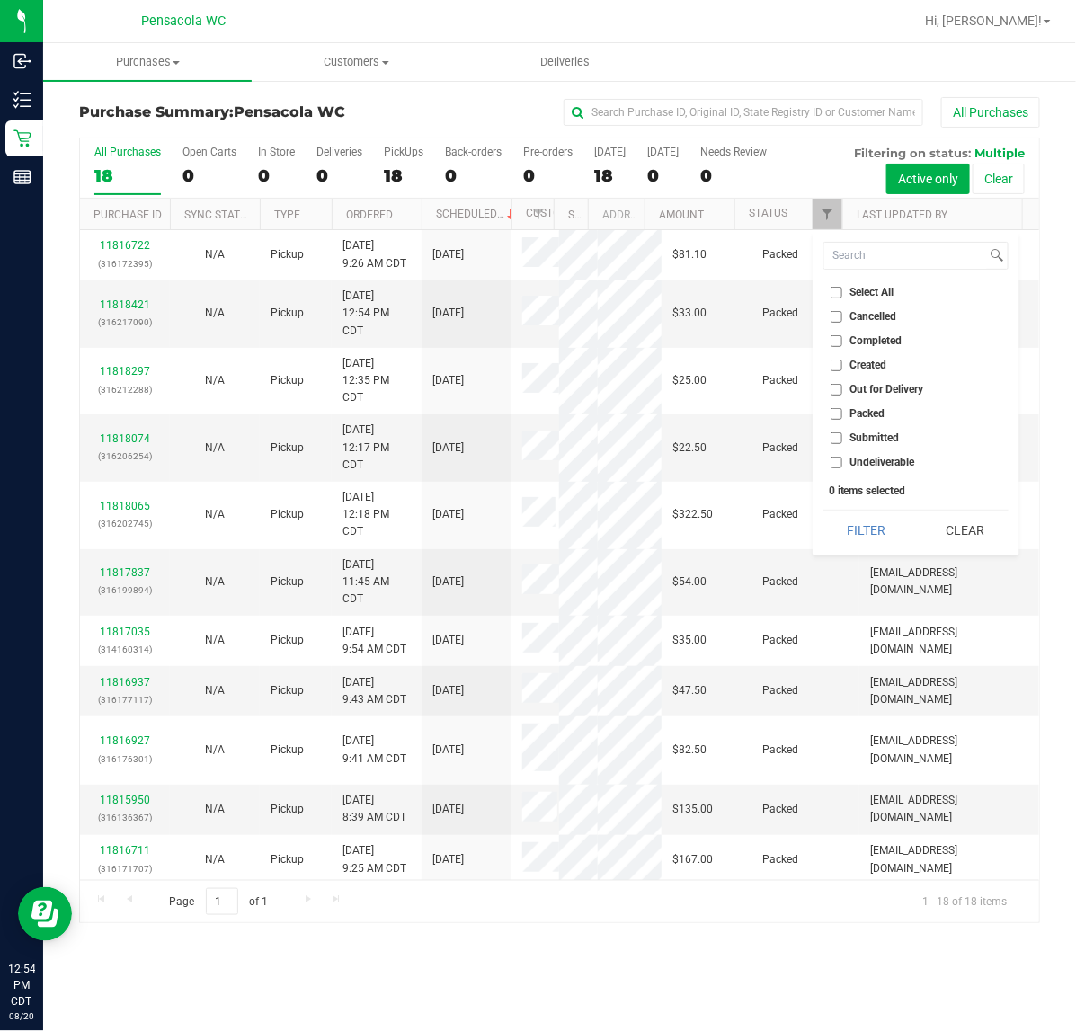
checkbox input "true"
click at [838, 540] on button "Filter" at bounding box center [867, 531] width 86 height 40
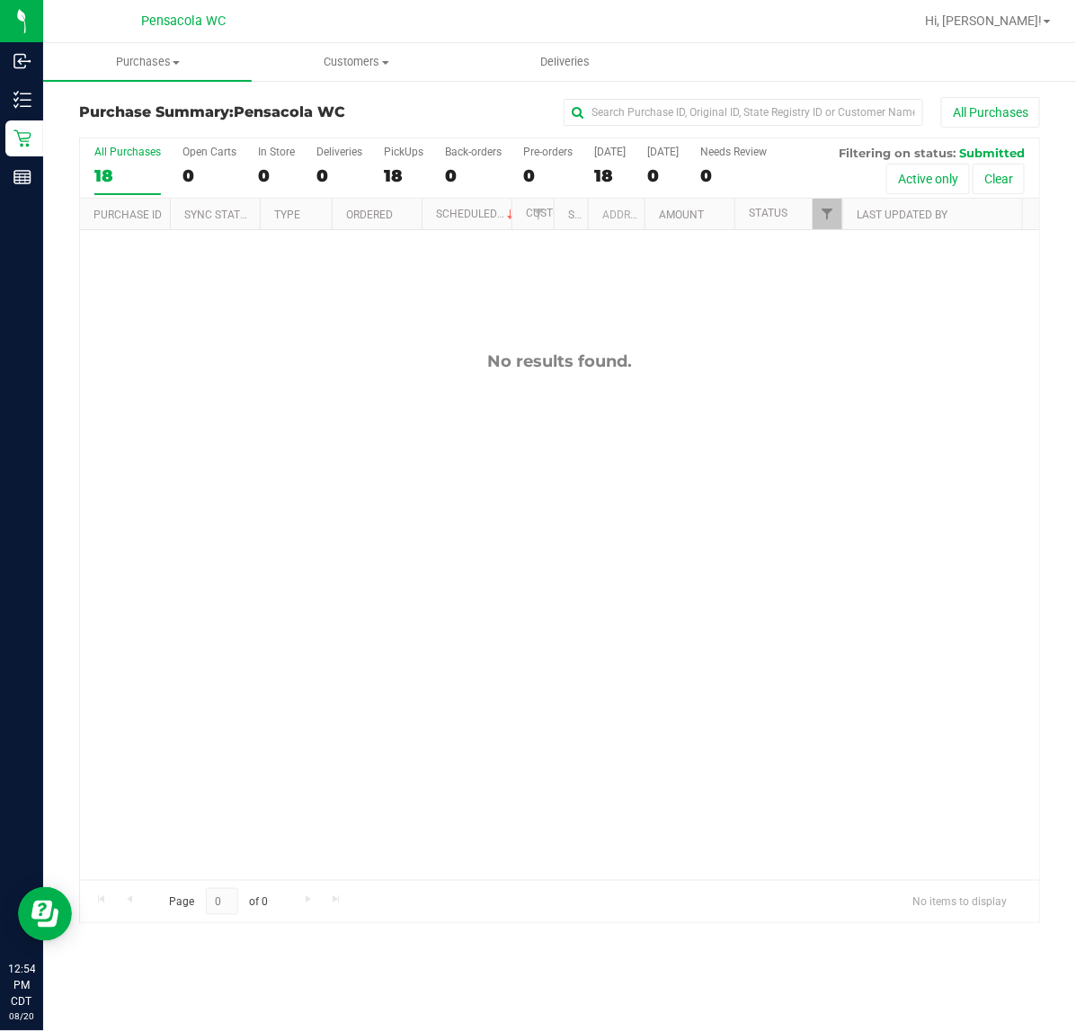
click at [746, 412] on div "No results found." at bounding box center [560, 616] width 960 height 772
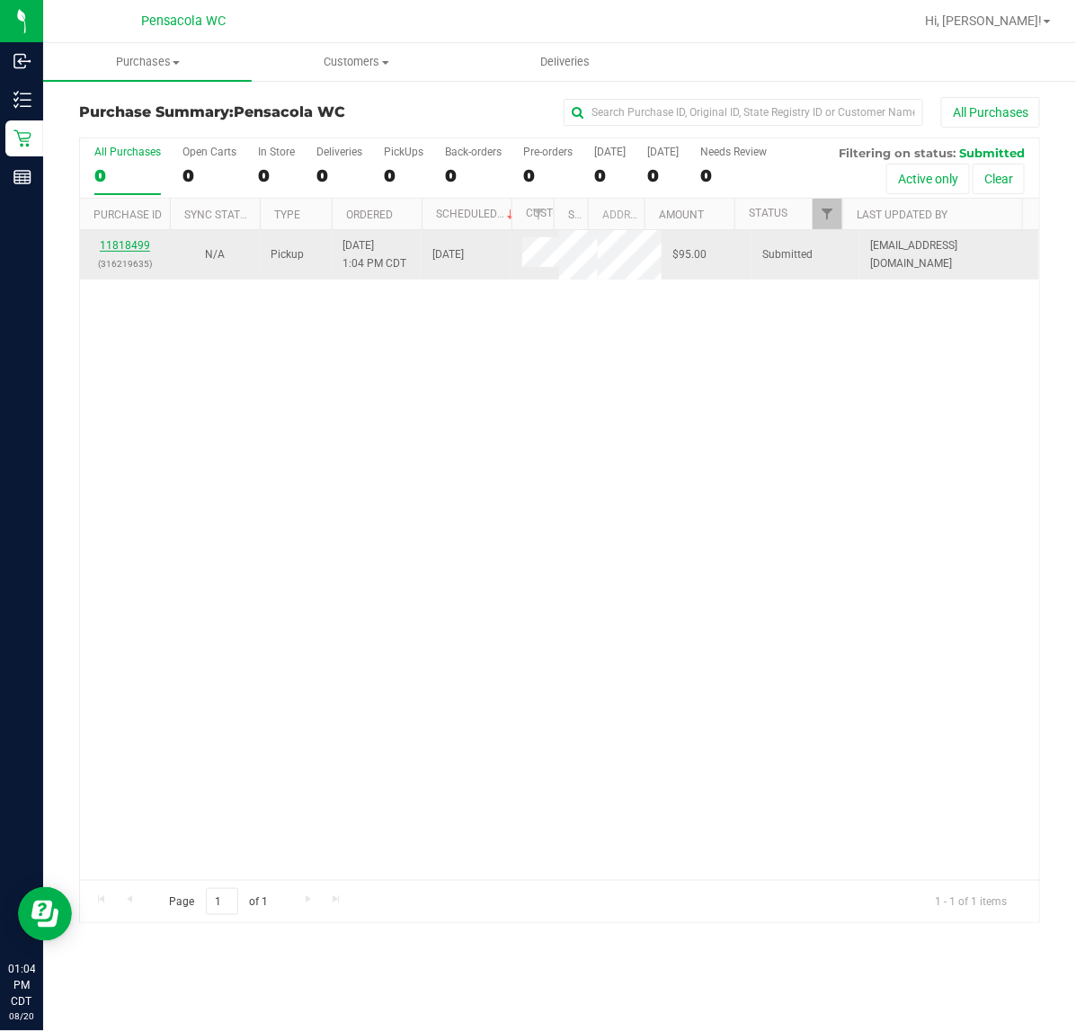
click at [136, 247] on link "11818499" at bounding box center [125, 245] width 50 height 13
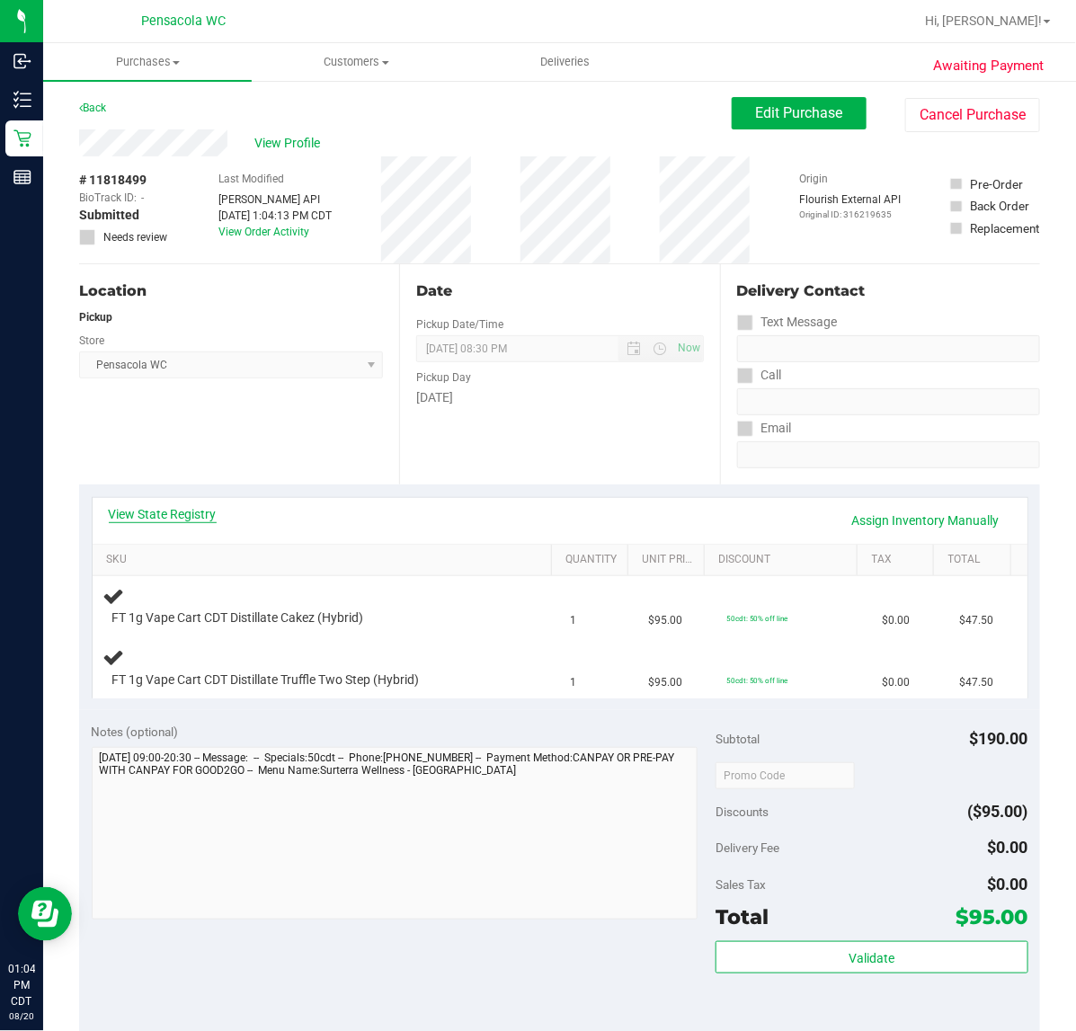
click at [186, 508] on link "View State Registry" at bounding box center [163, 514] width 108 height 18
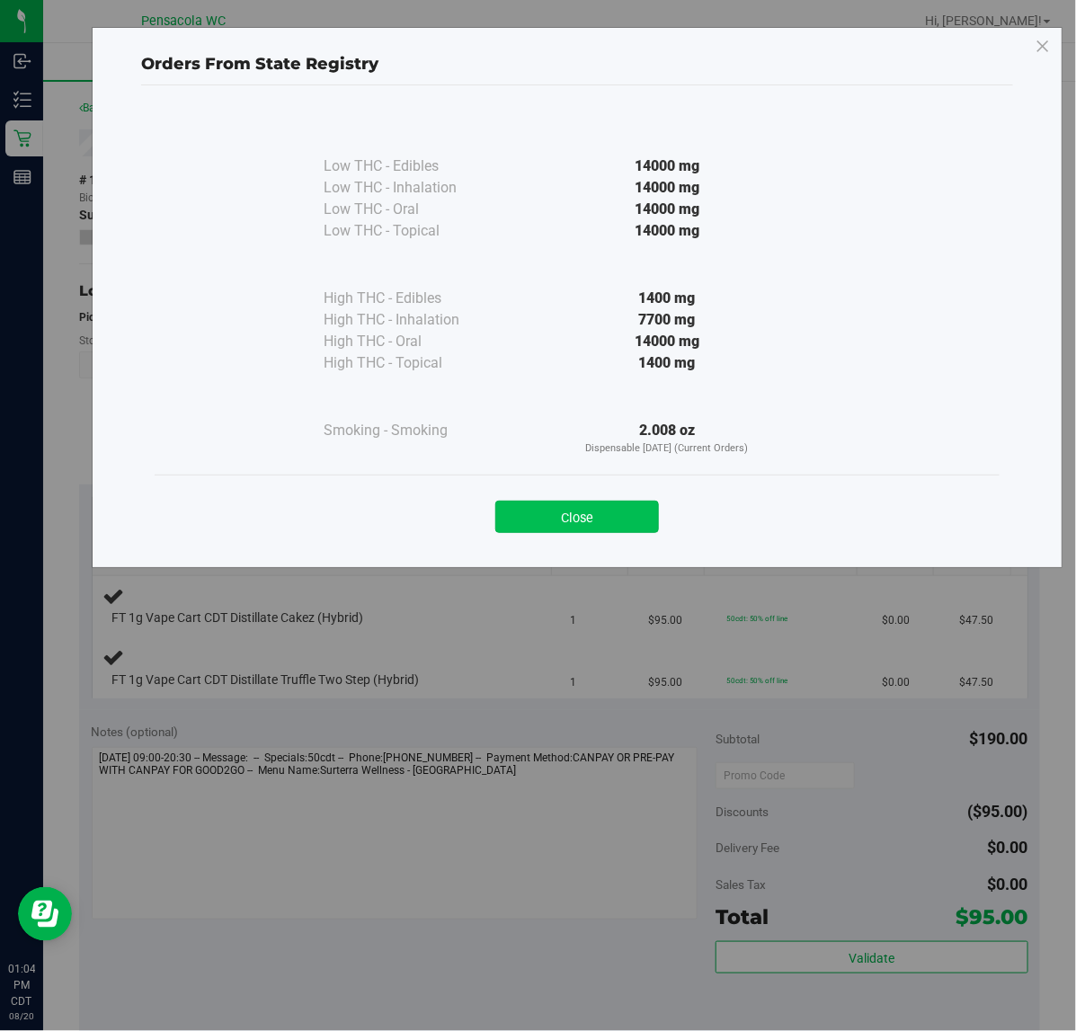
click at [578, 522] on button "Close" at bounding box center [578, 517] width 164 height 32
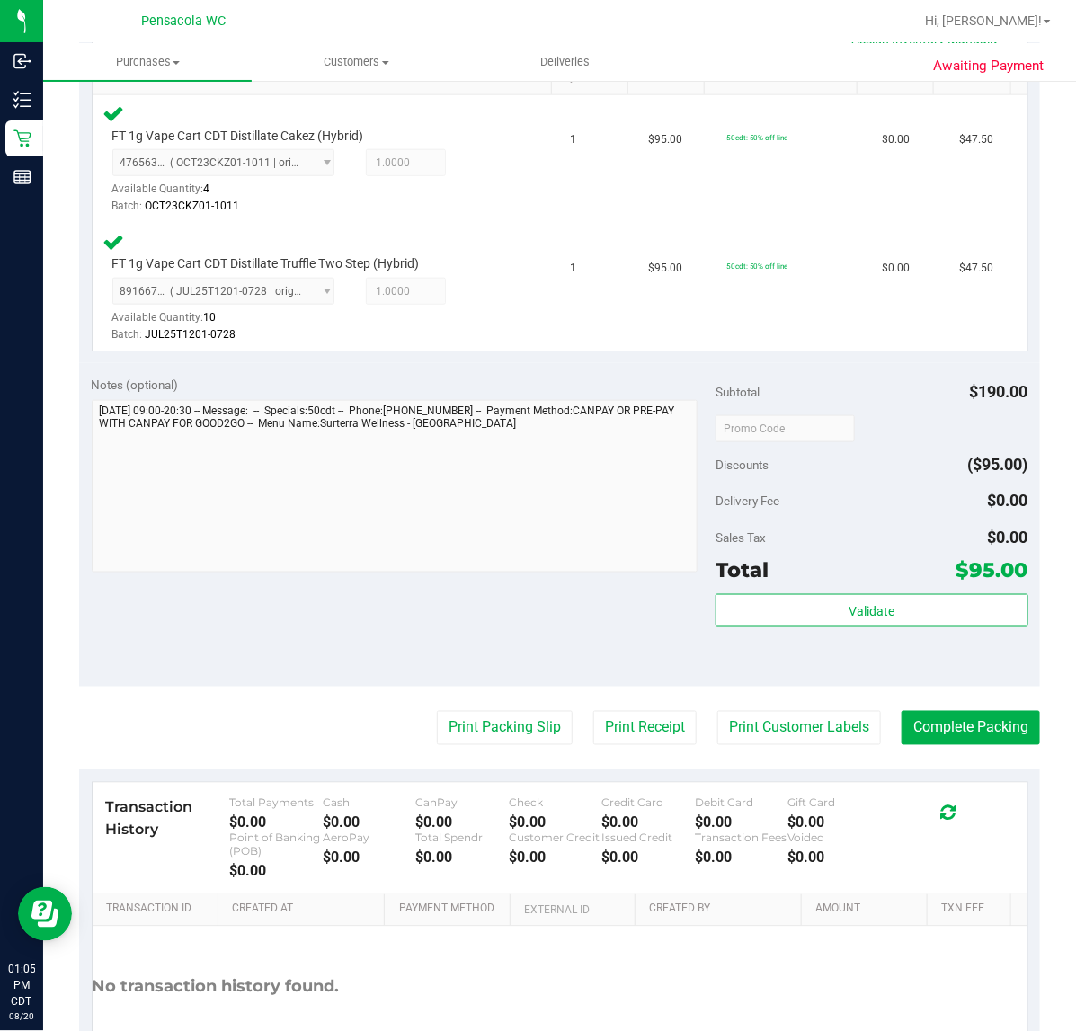
scroll to position [601, 0]
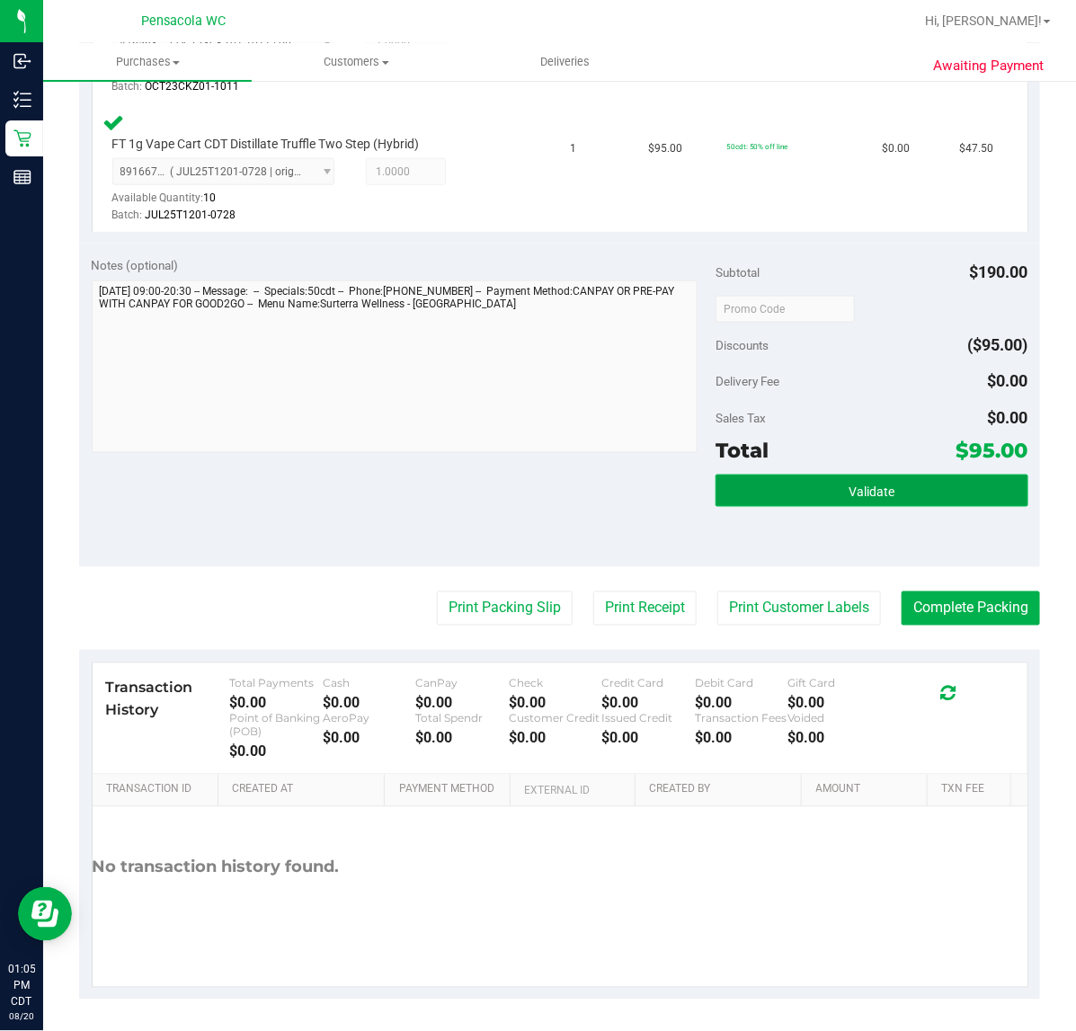
click at [751, 475] on button "Validate" at bounding box center [872, 491] width 312 height 32
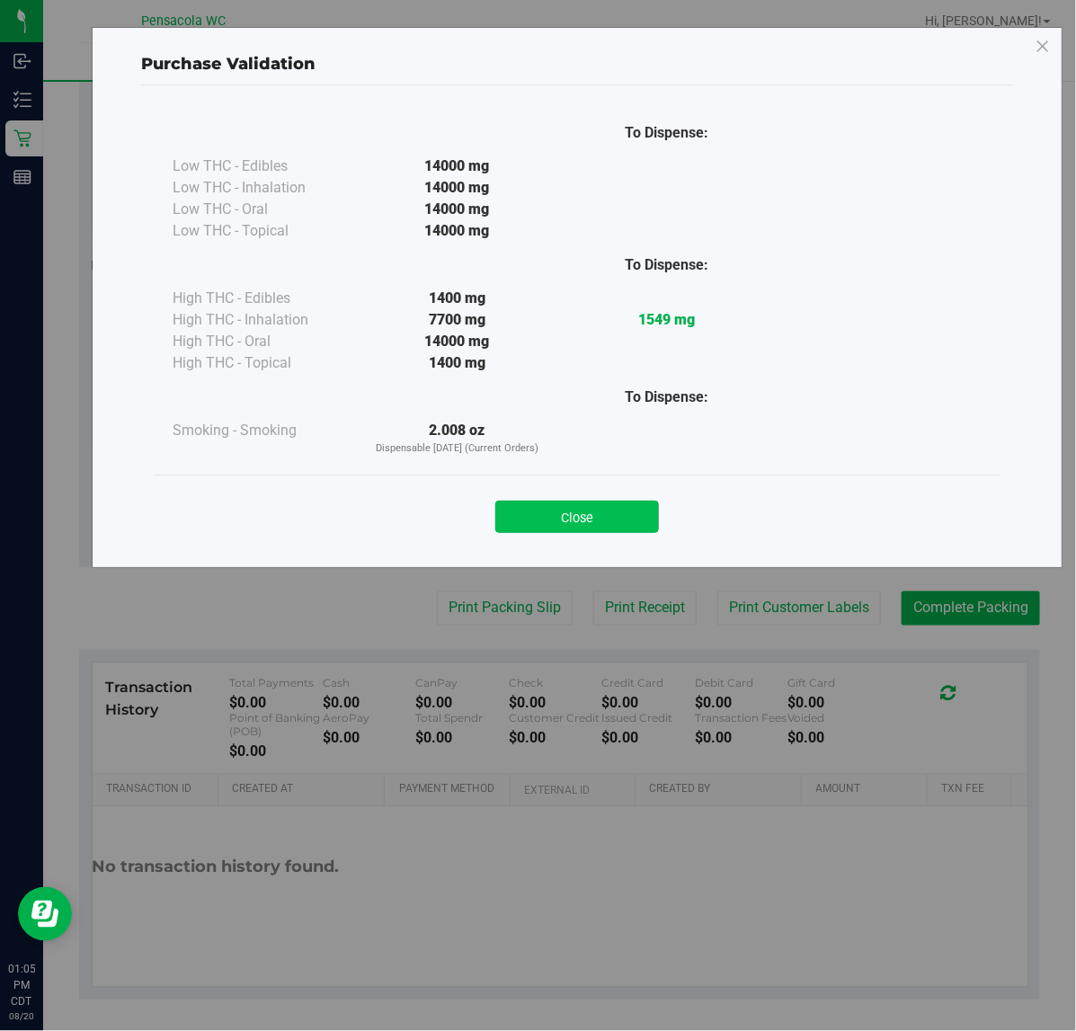
click at [536, 517] on button "Close" at bounding box center [578, 517] width 164 height 32
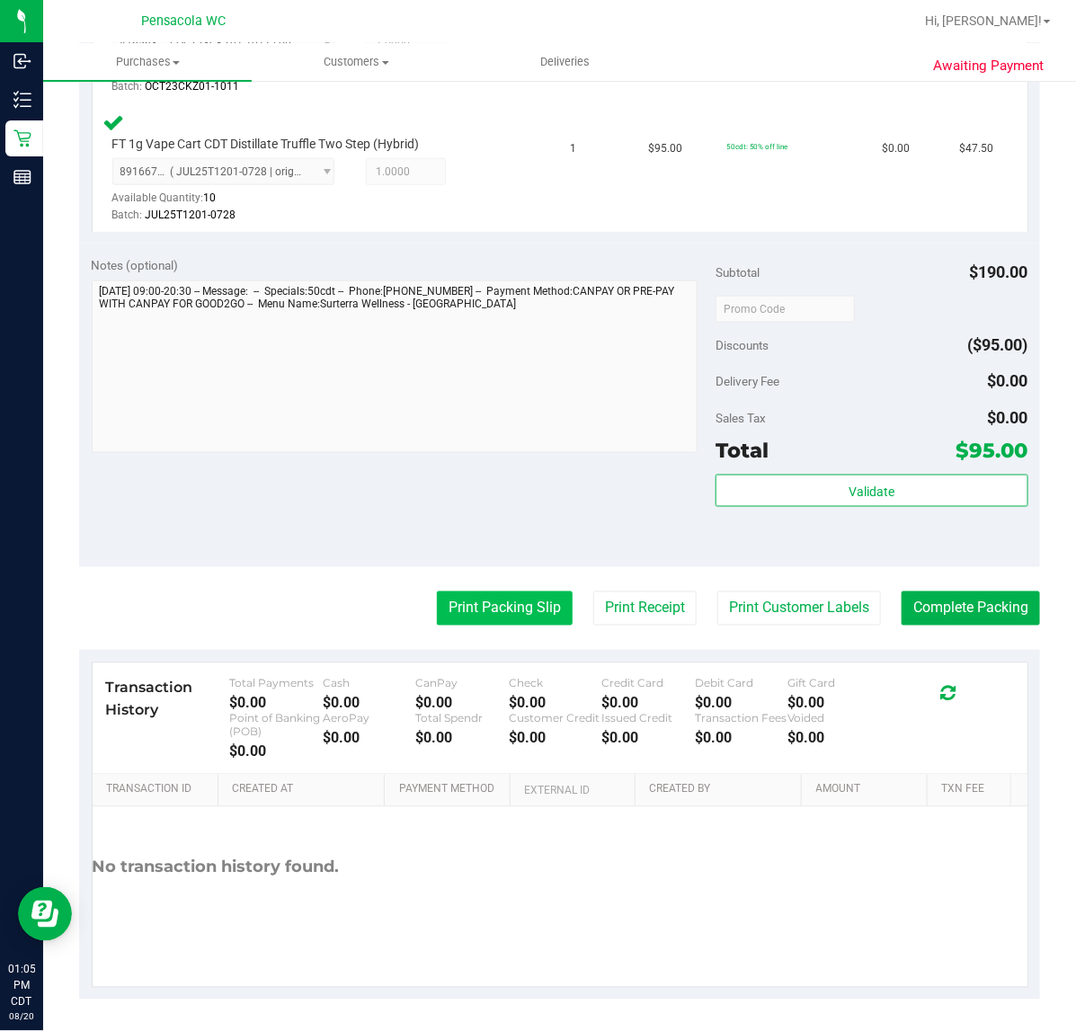
click at [481, 607] on button "Print Packing Slip" at bounding box center [505, 609] width 136 height 34
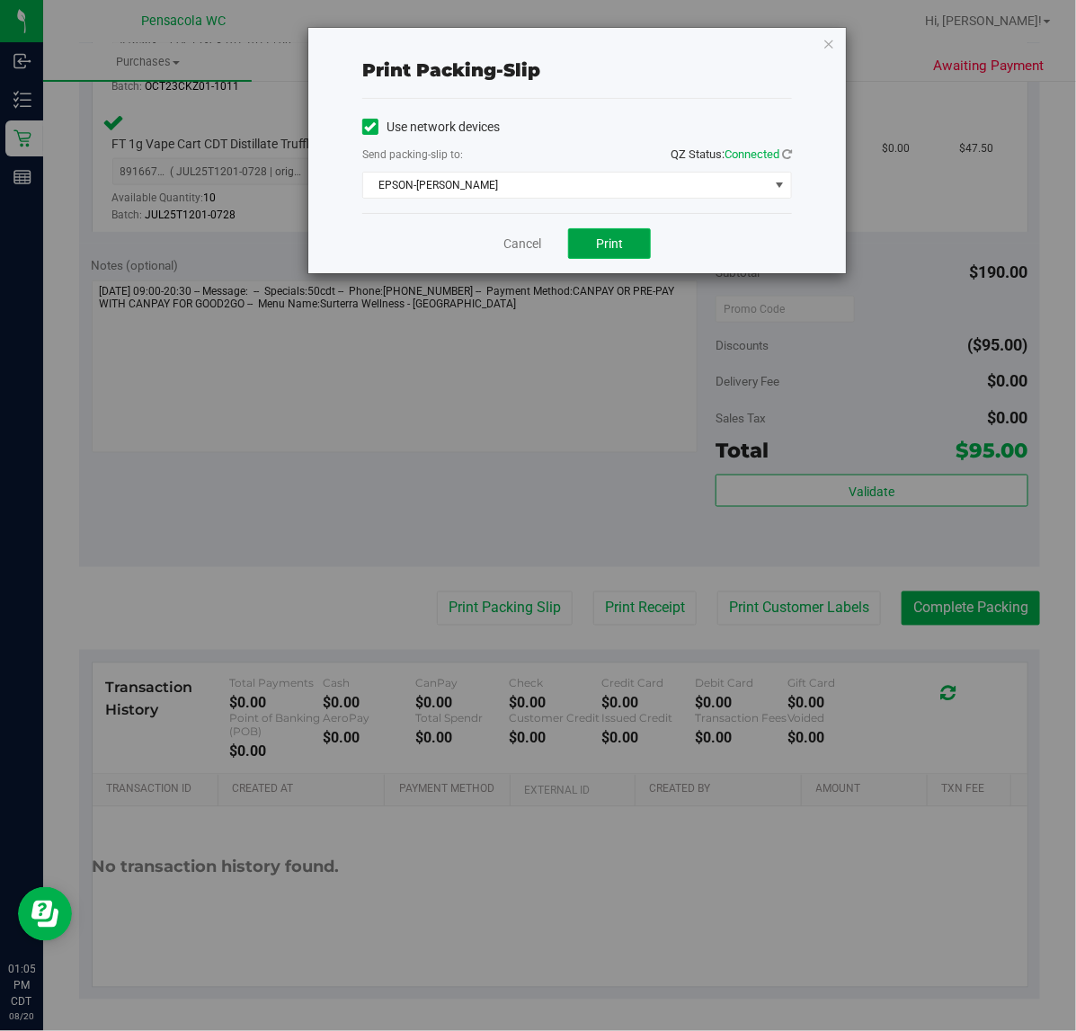
click at [605, 254] on button "Print" at bounding box center [609, 243] width 83 height 31
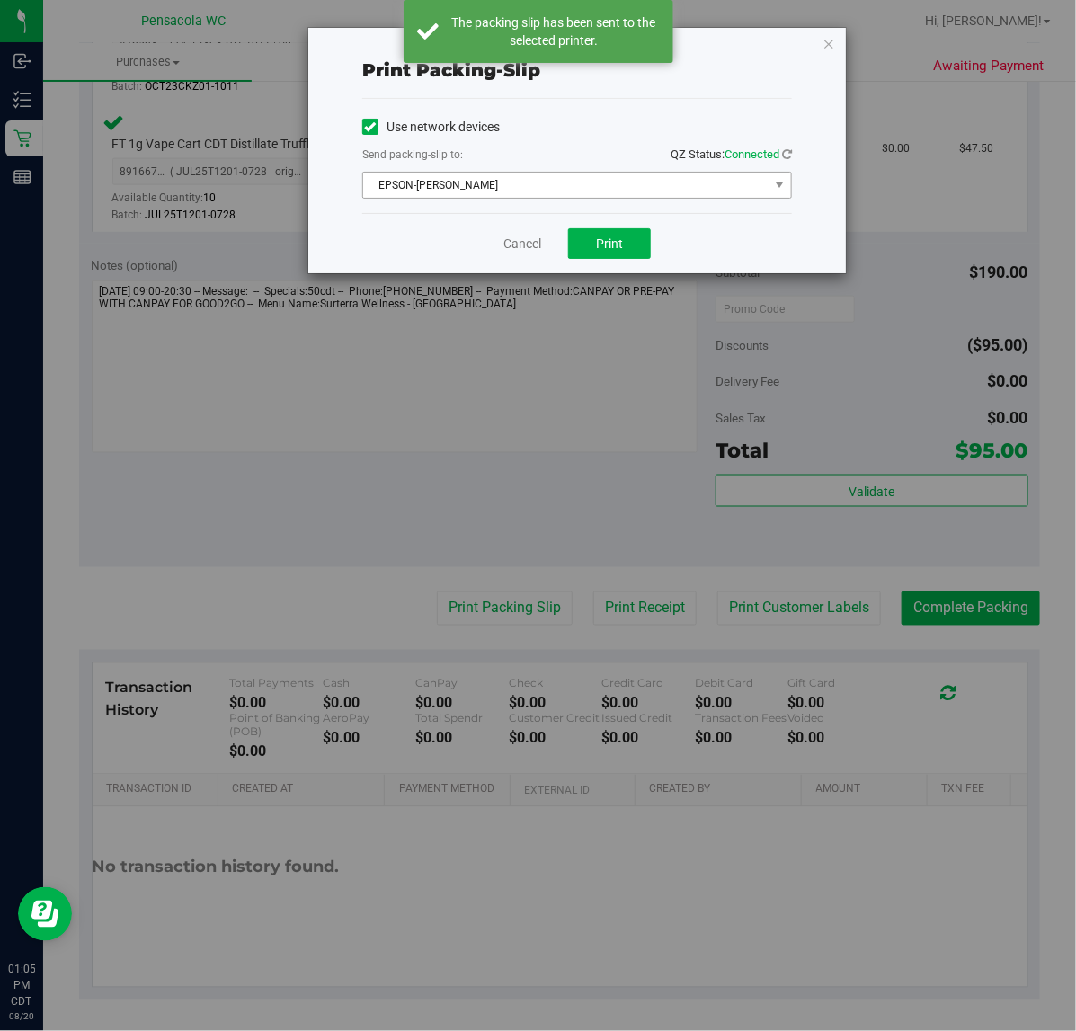
click at [483, 198] on span "EPSON-[PERSON_NAME]" at bounding box center [566, 185] width 406 height 25
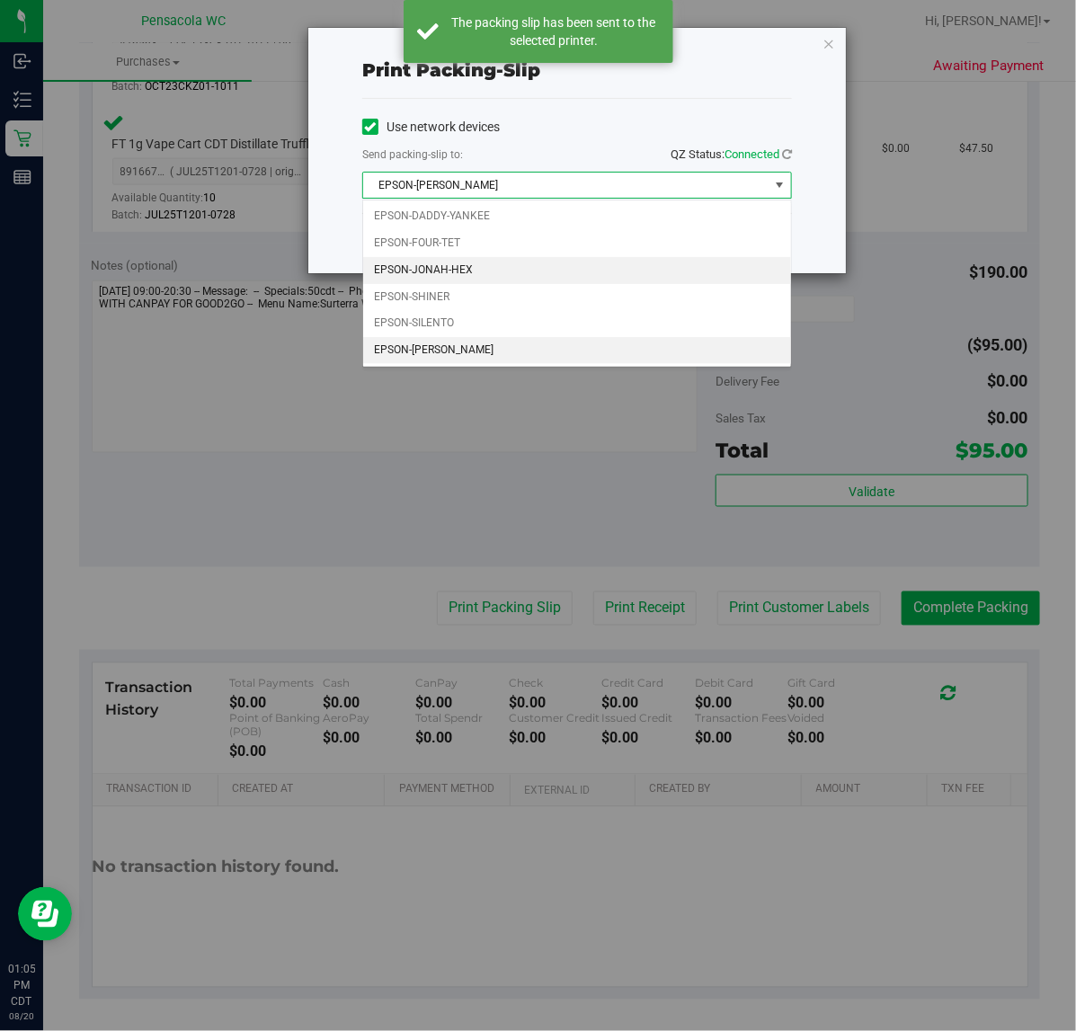
click at [524, 272] on li "EPSON-JONAH-HEX" at bounding box center [577, 270] width 428 height 27
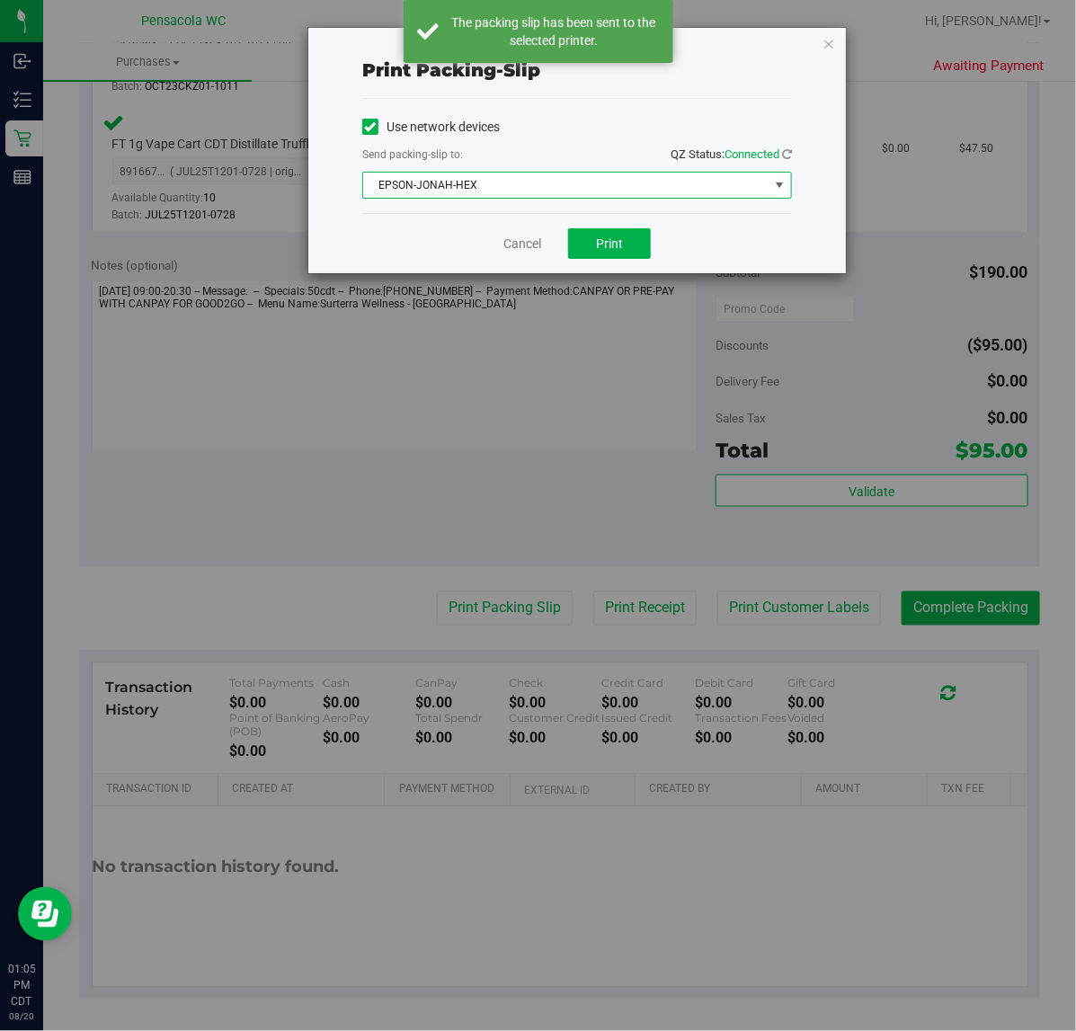
click at [475, 195] on span "EPSON-JONAH-HEX" at bounding box center [566, 185] width 406 height 25
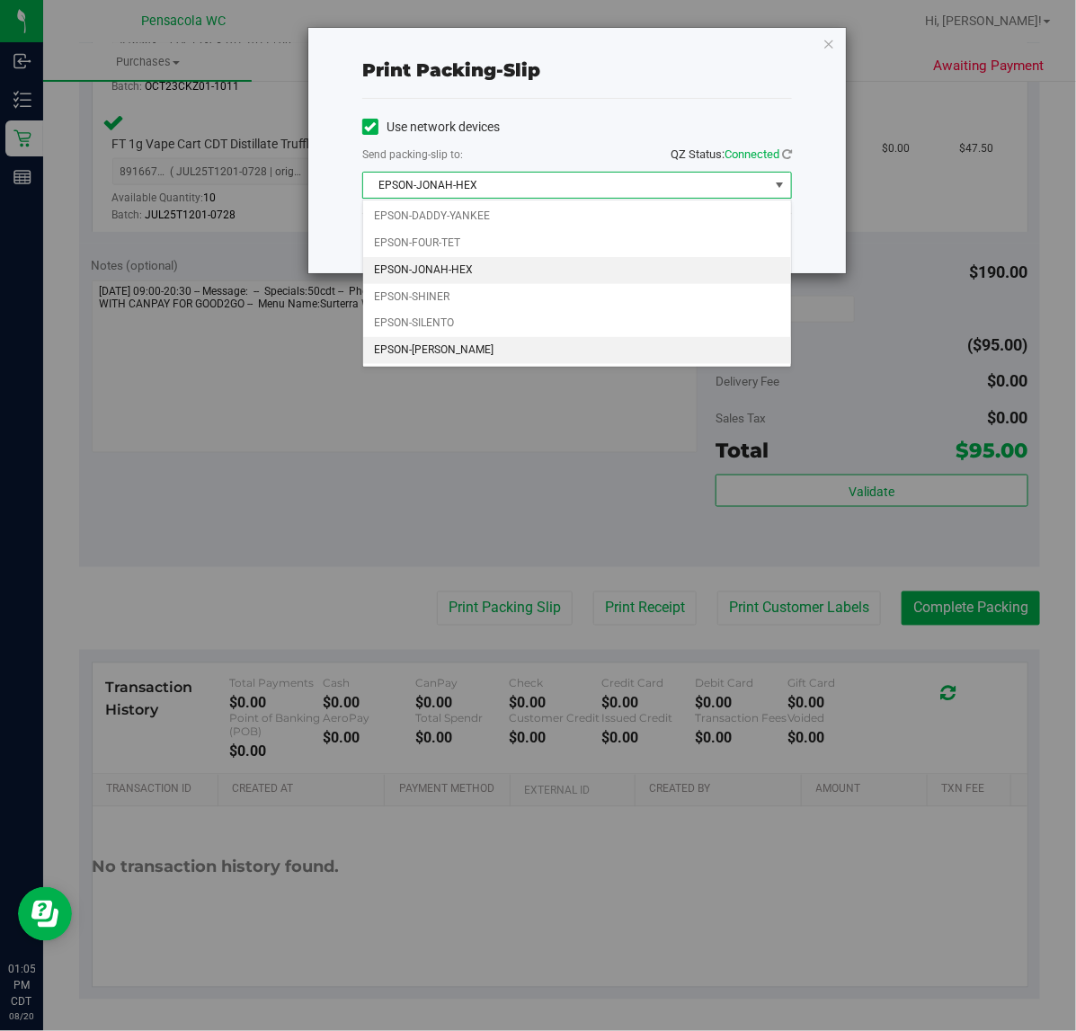
click at [478, 353] on li "EPSON-[PERSON_NAME]" at bounding box center [577, 350] width 428 height 27
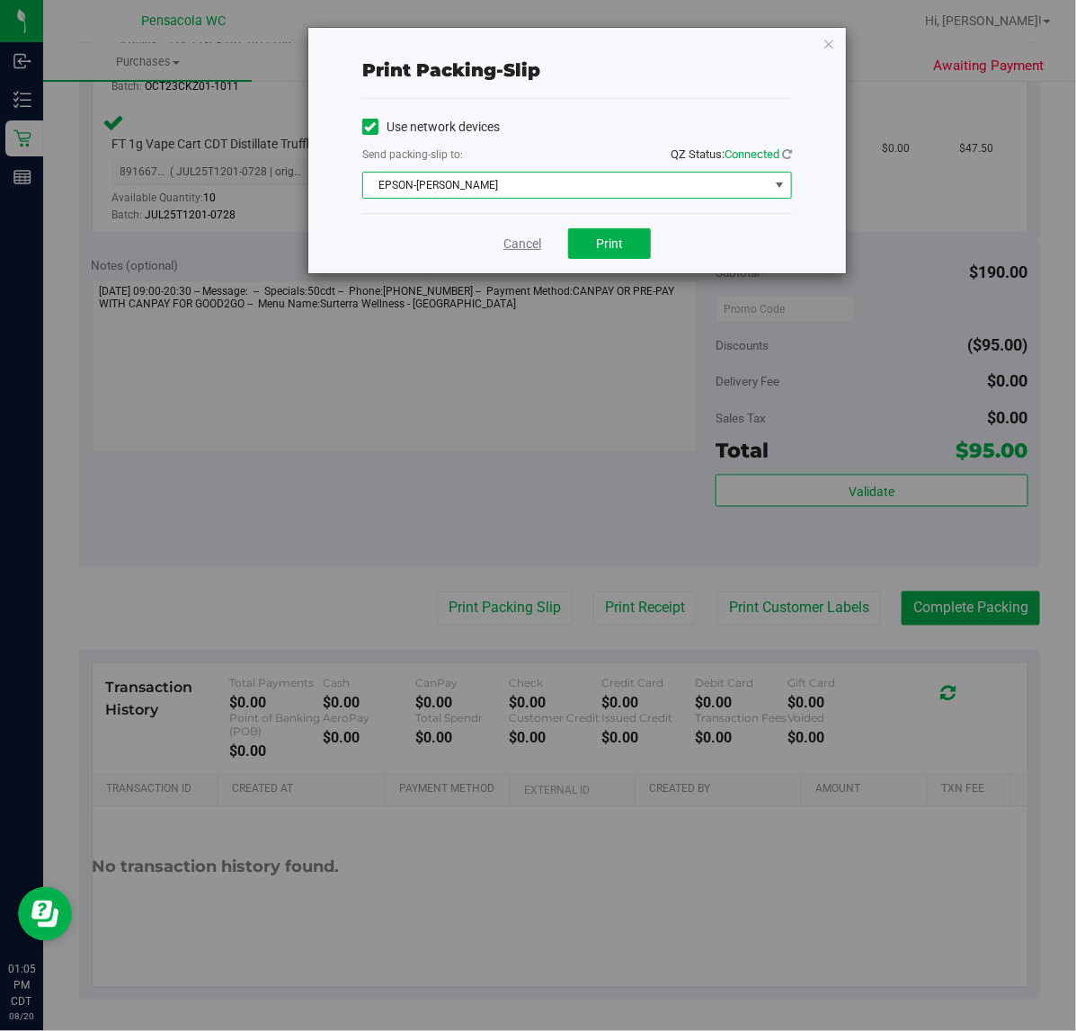
click at [520, 244] on link "Cancel" at bounding box center [523, 244] width 38 height 19
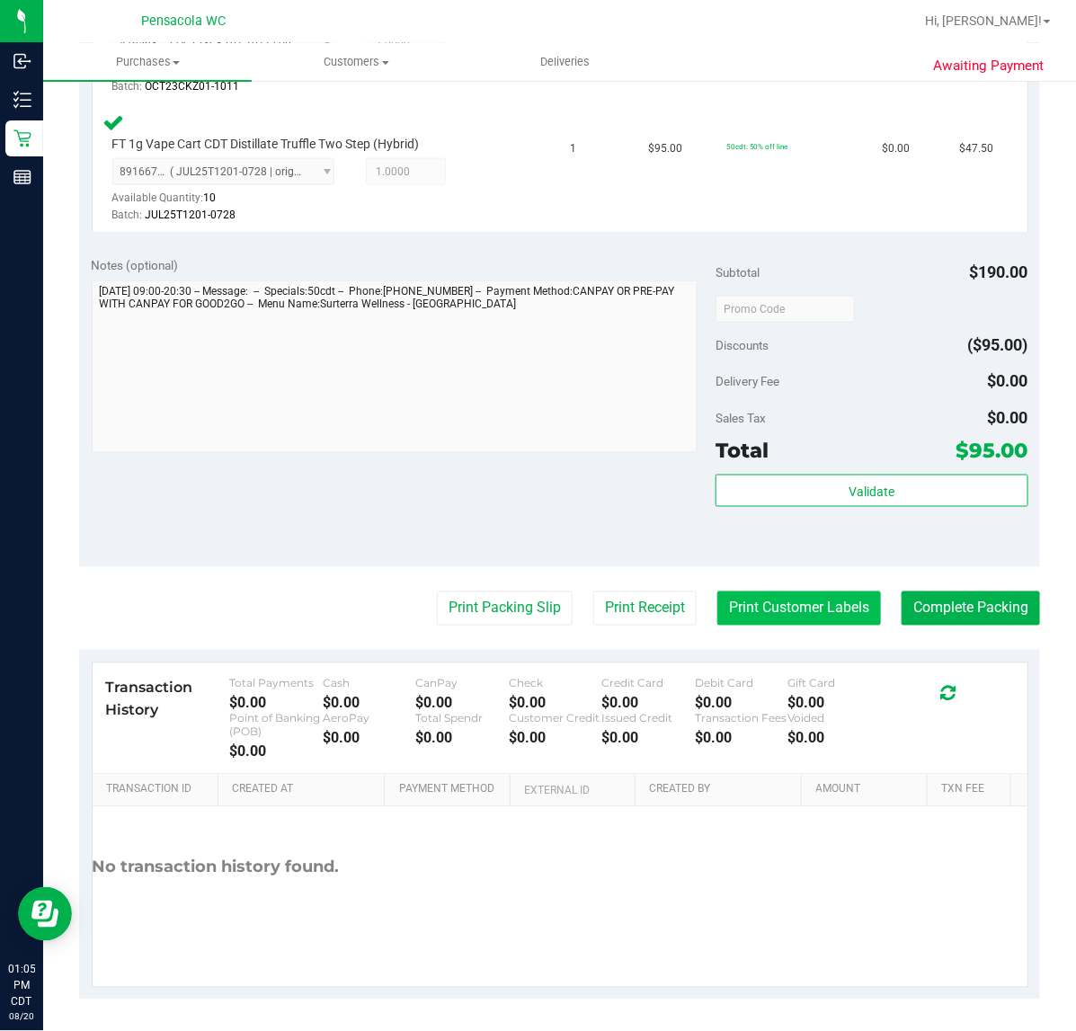
click at [857, 616] on button "Print Customer Labels" at bounding box center [800, 609] width 164 height 34
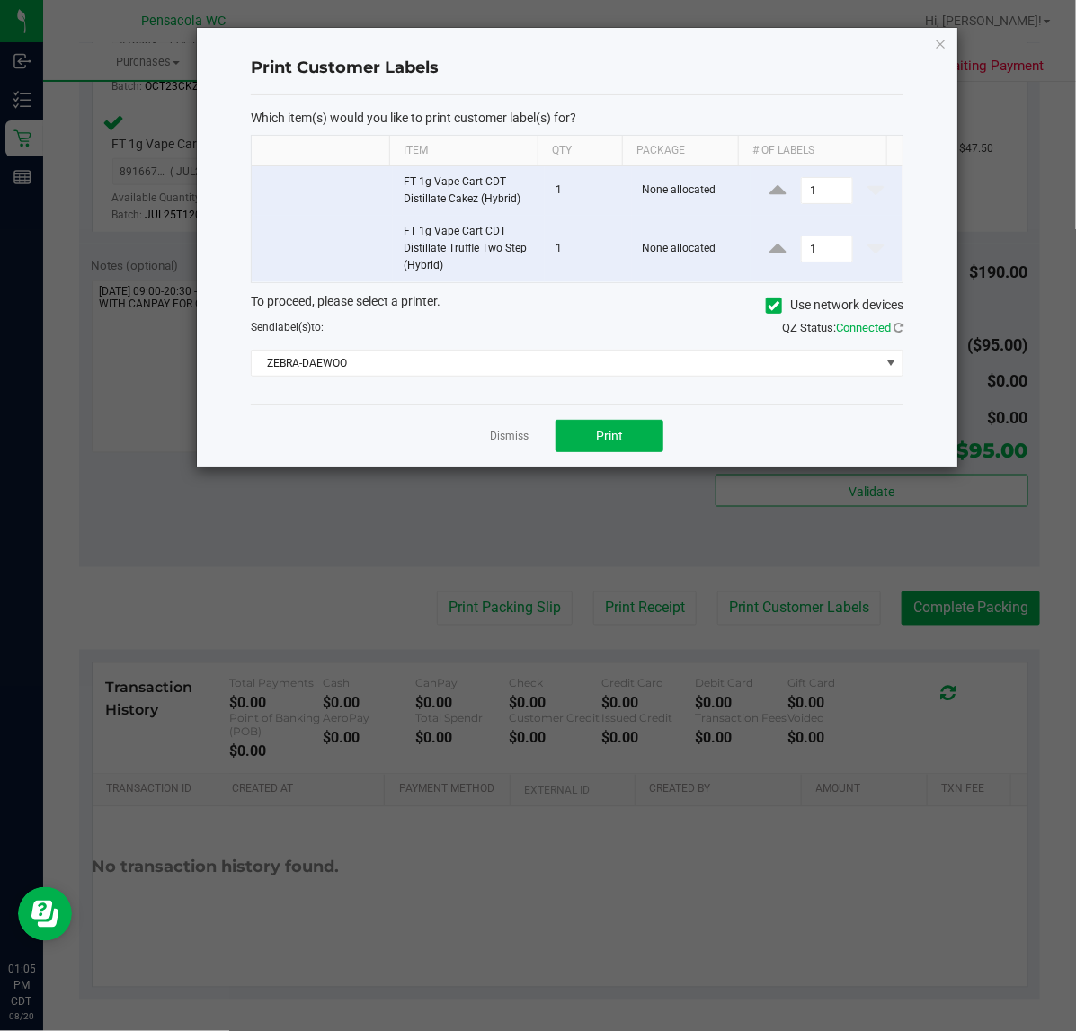
click at [468, 429] on div "Dismiss Print" at bounding box center [577, 436] width 653 height 62
click at [497, 432] on link "Dismiss" at bounding box center [509, 436] width 39 height 15
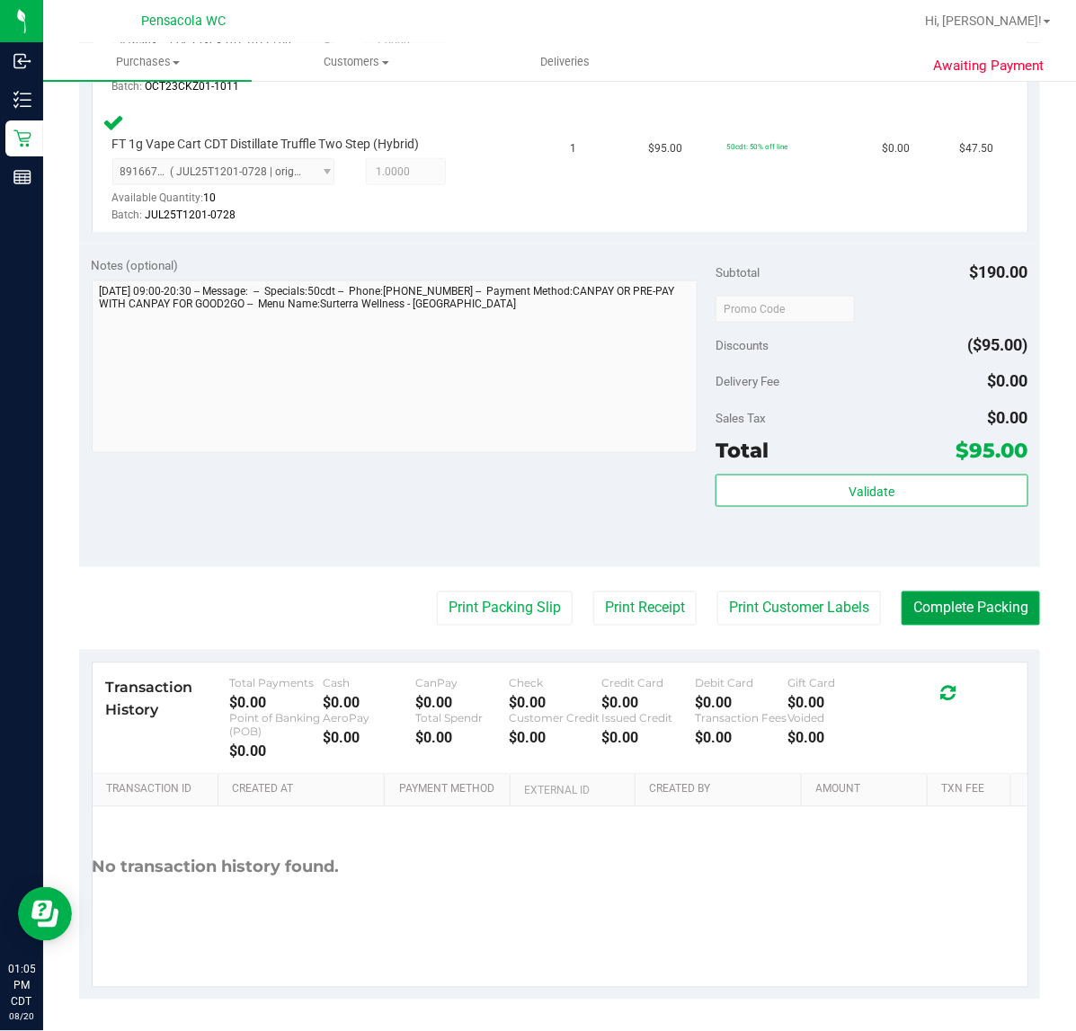
click at [902, 596] on button "Complete Packing" at bounding box center [971, 609] width 138 height 34
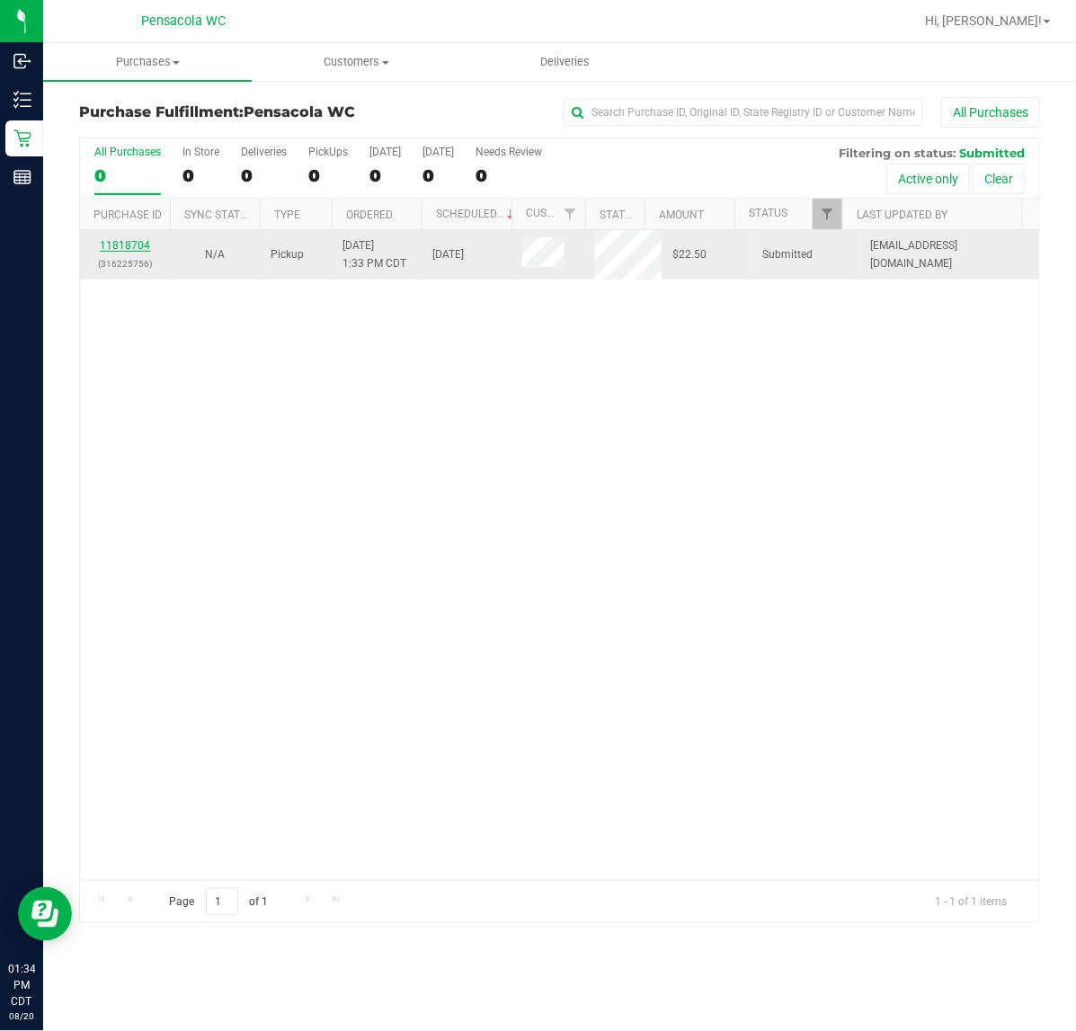
click at [119, 246] on link "11818704" at bounding box center [125, 245] width 50 height 13
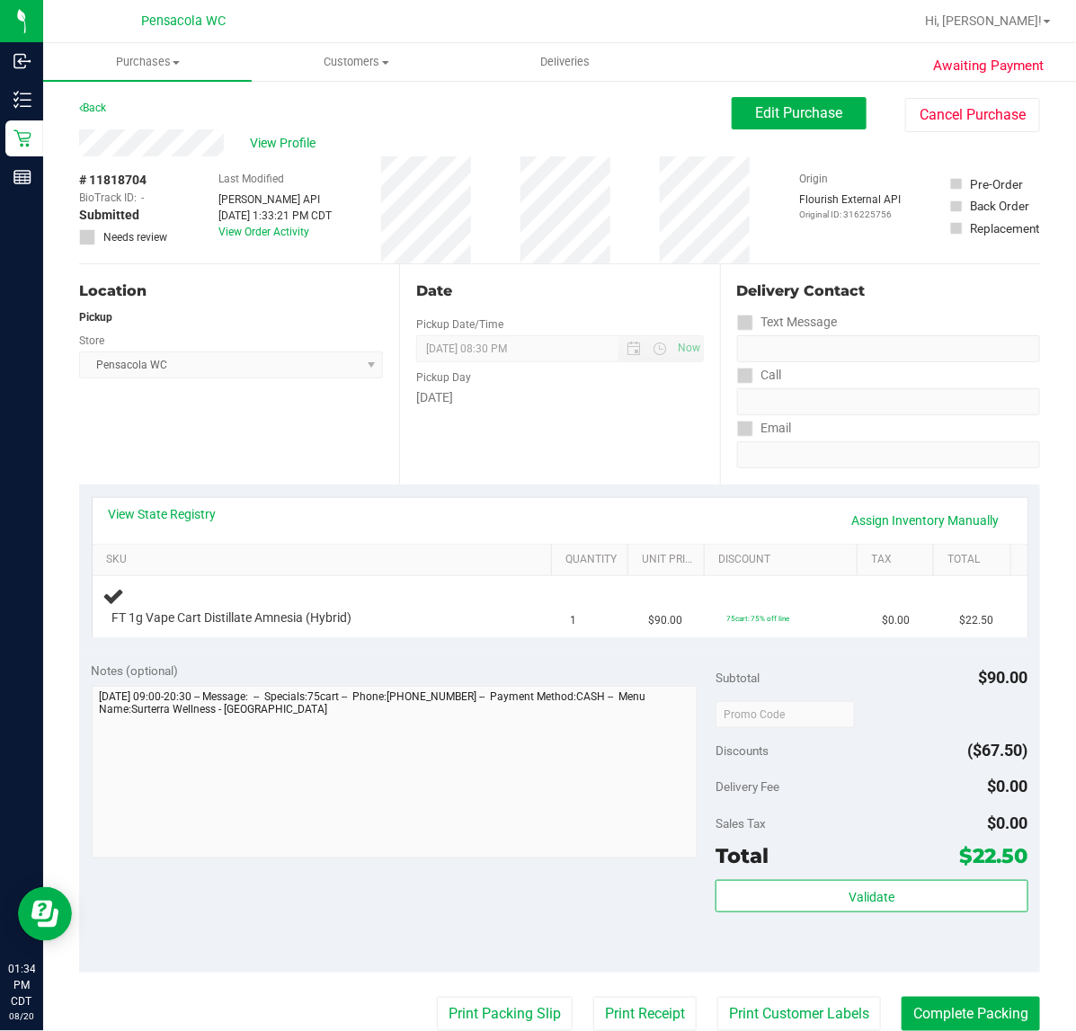
click at [198, 508] on link "View State Registry" at bounding box center [163, 514] width 108 height 18
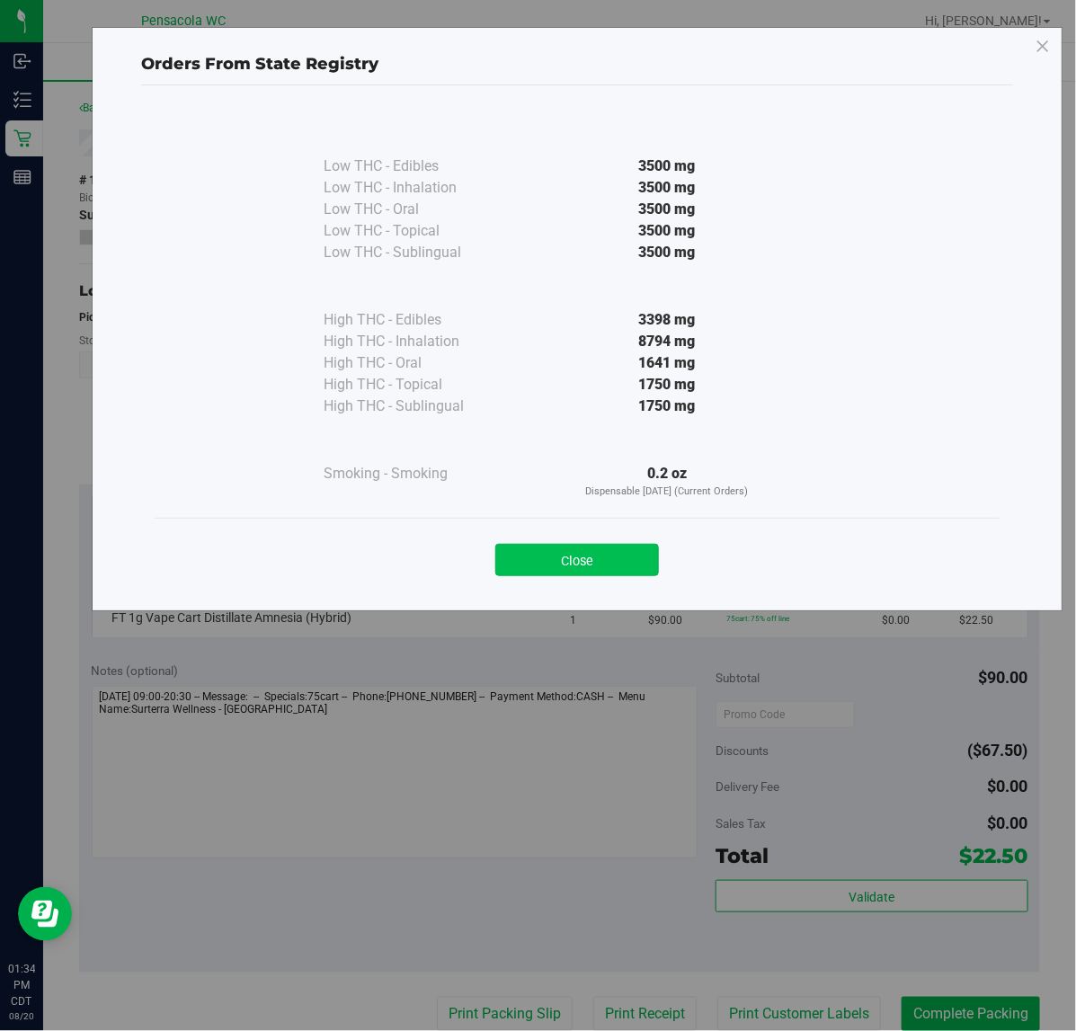
click at [569, 556] on button "Close" at bounding box center [578, 560] width 164 height 32
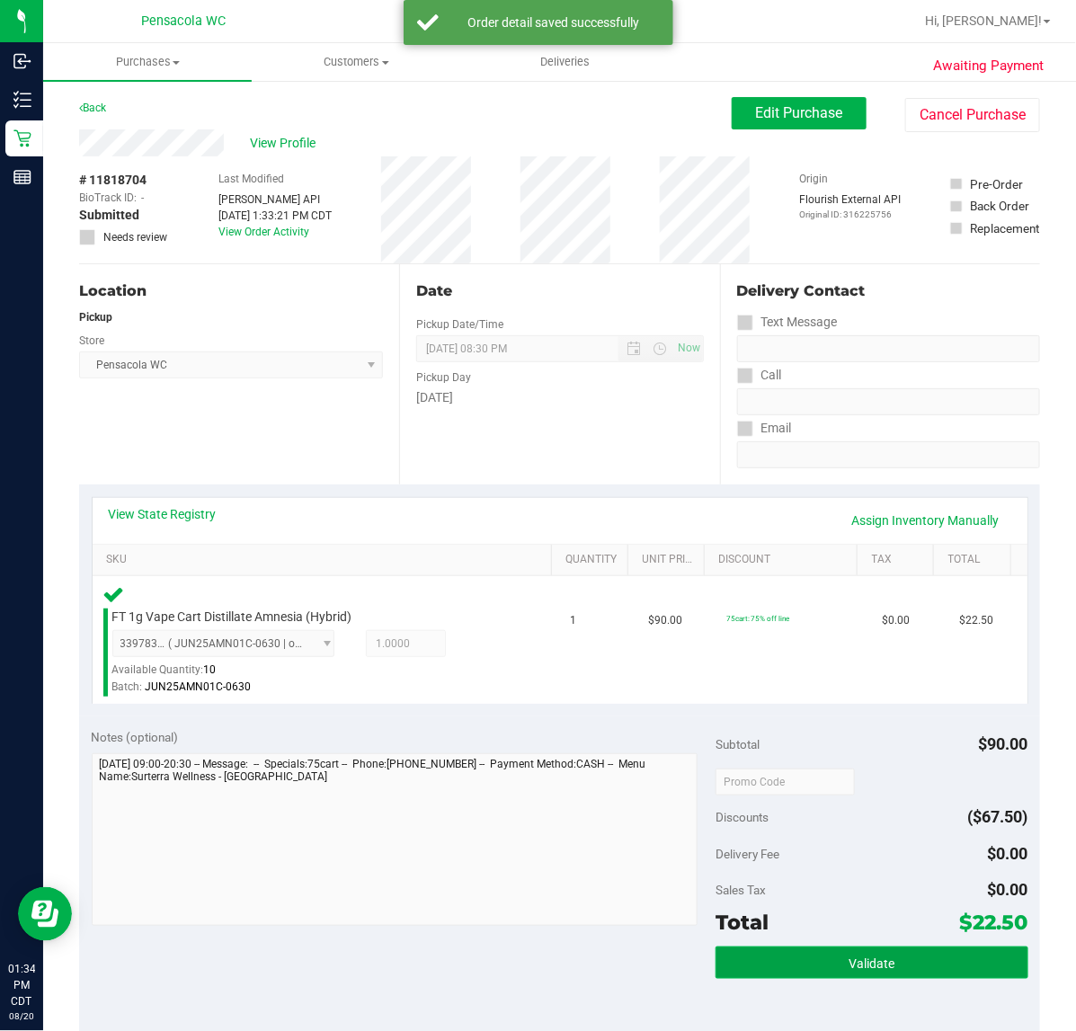
click at [839, 976] on button "Validate" at bounding box center [872, 963] width 312 height 32
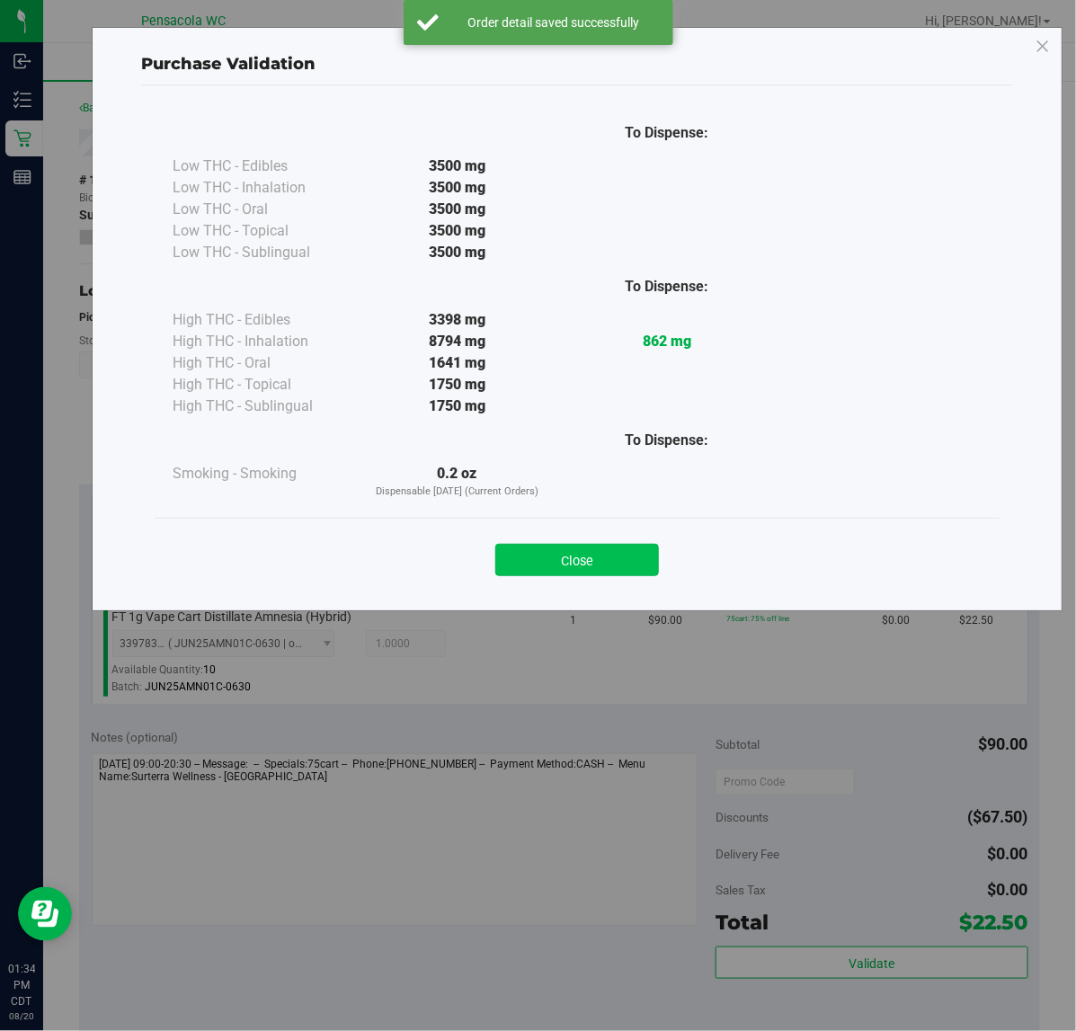
click at [576, 562] on button "Close" at bounding box center [578, 560] width 164 height 32
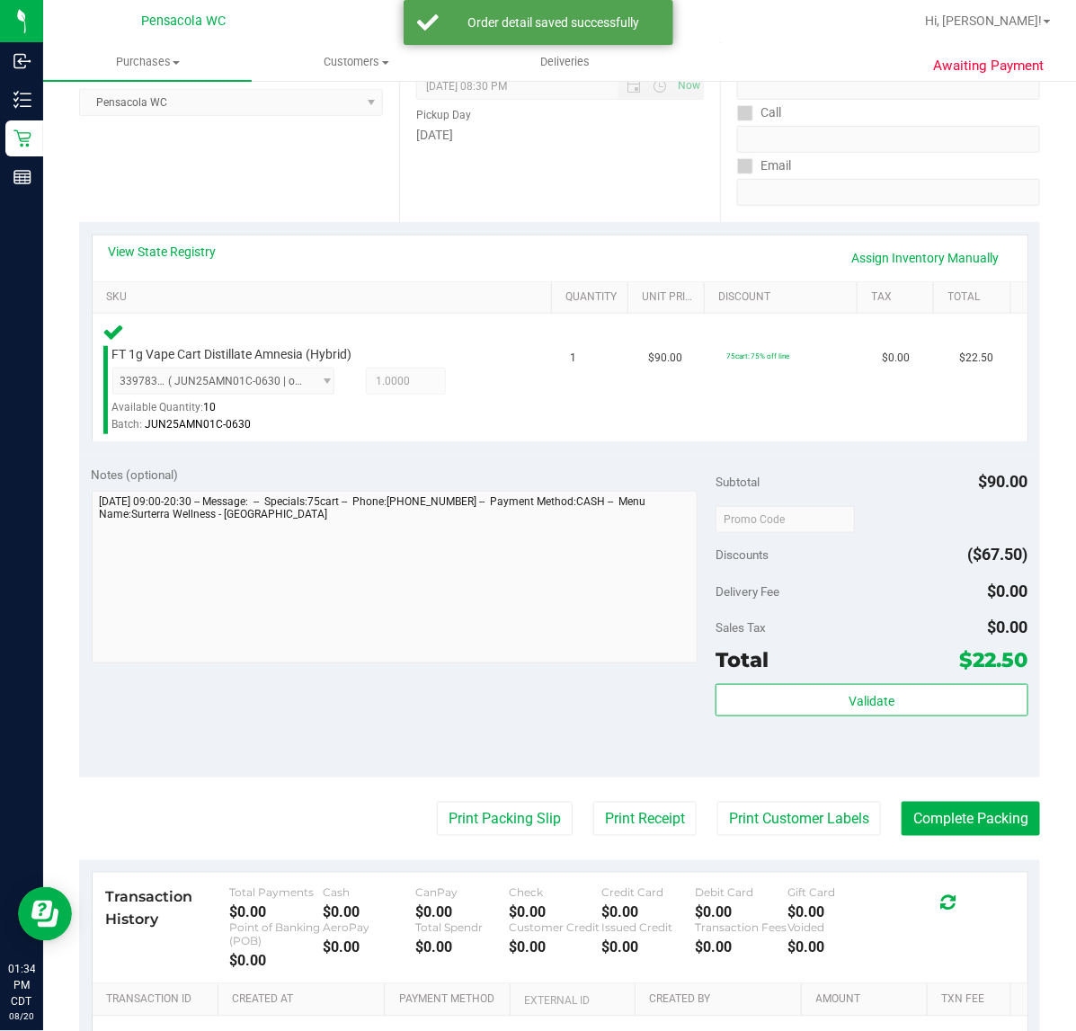
scroll to position [253, 0]
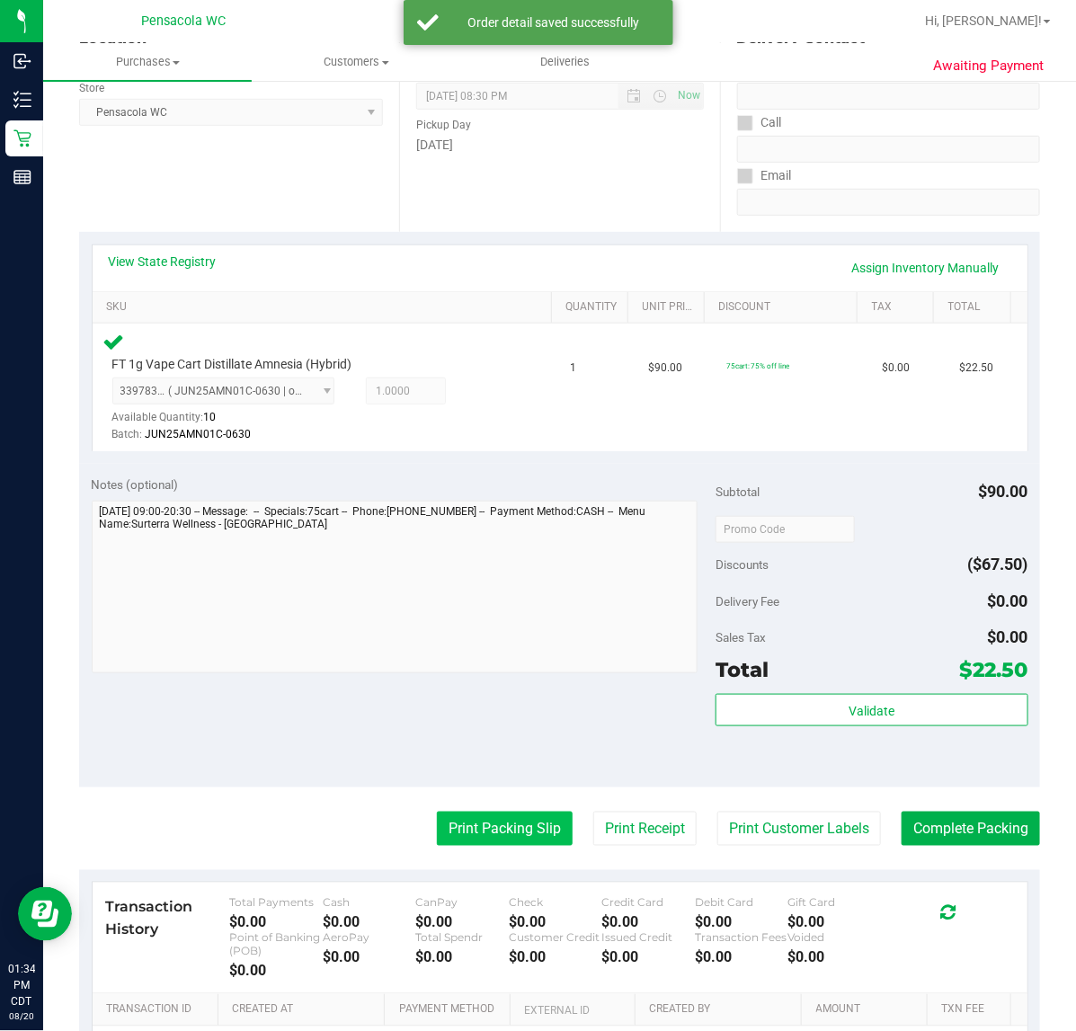
click at [549, 815] on button "Print Packing Slip" at bounding box center [505, 829] width 136 height 34
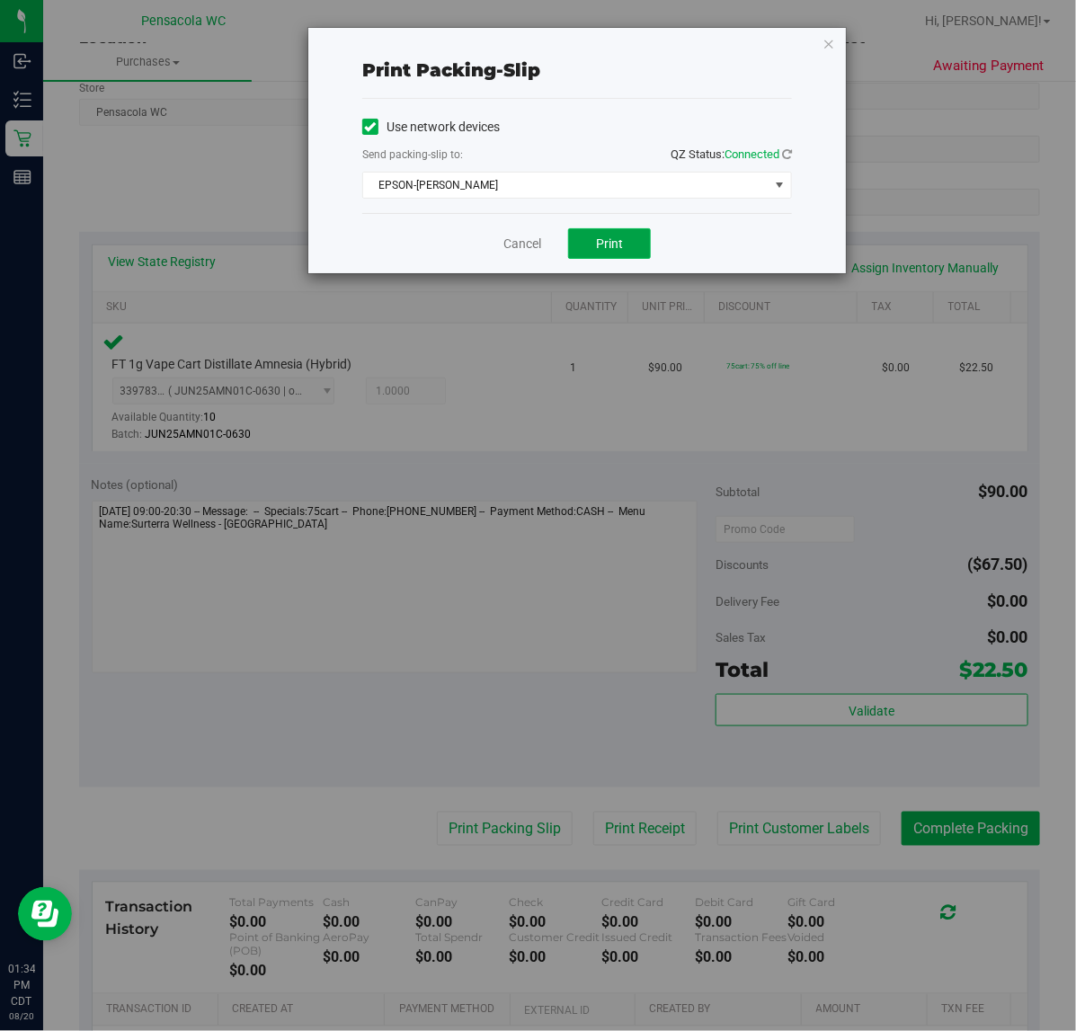
click at [625, 239] on button "Print" at bounding box center [609, 243] width 83 height 31
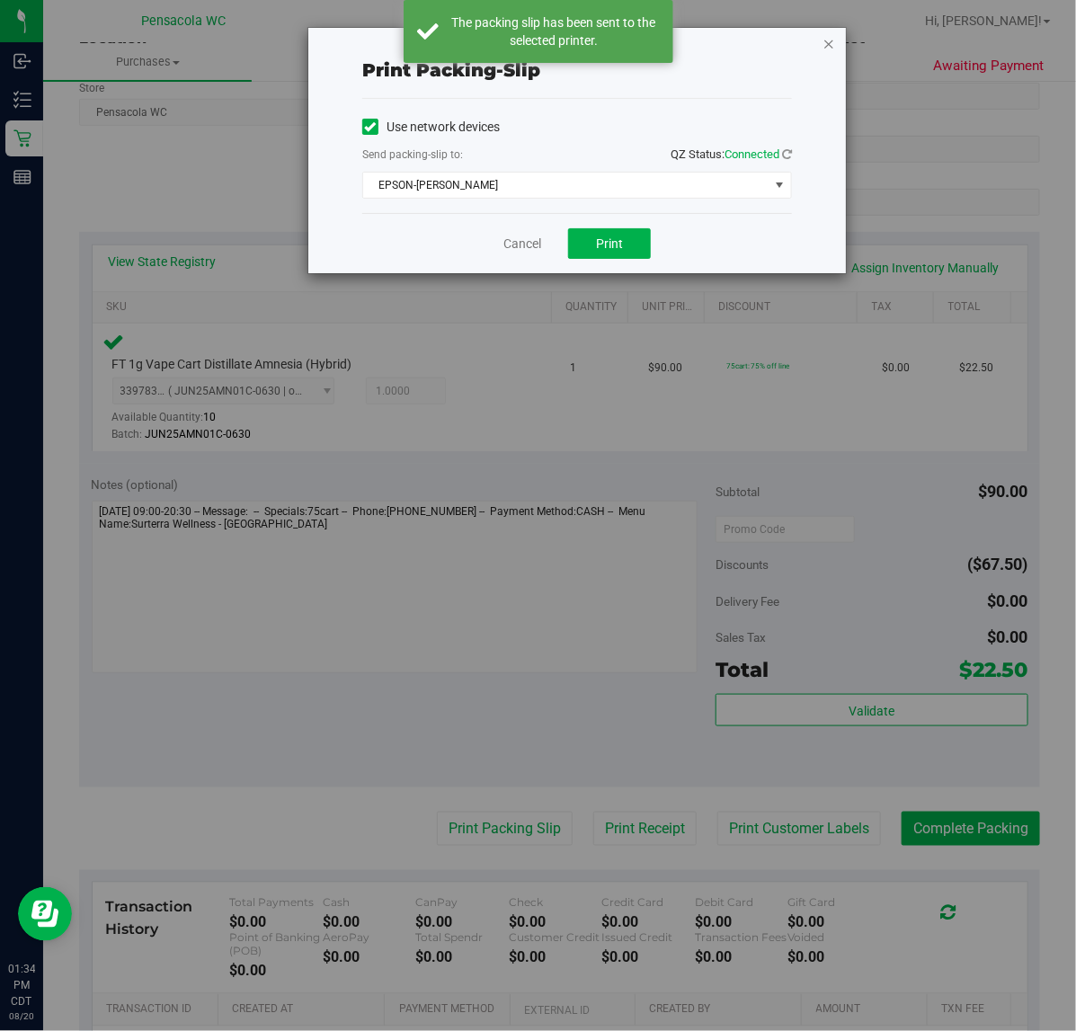
click at [833, 34] on icon "button" at bounding box center [829, 43] width 13 height 22
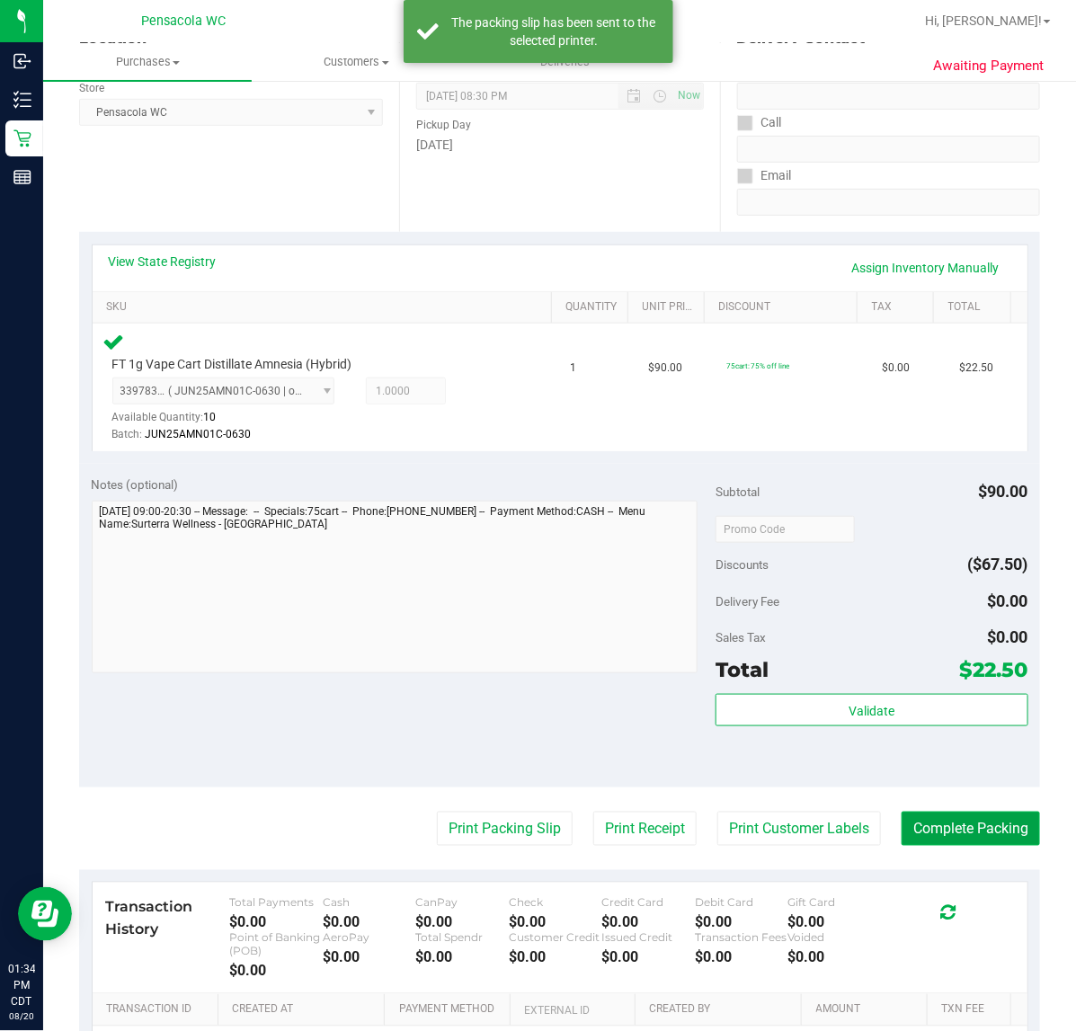
click at [960, 820] on button "Complete Packing" at bounding box center [971, 829] width 138 height 34
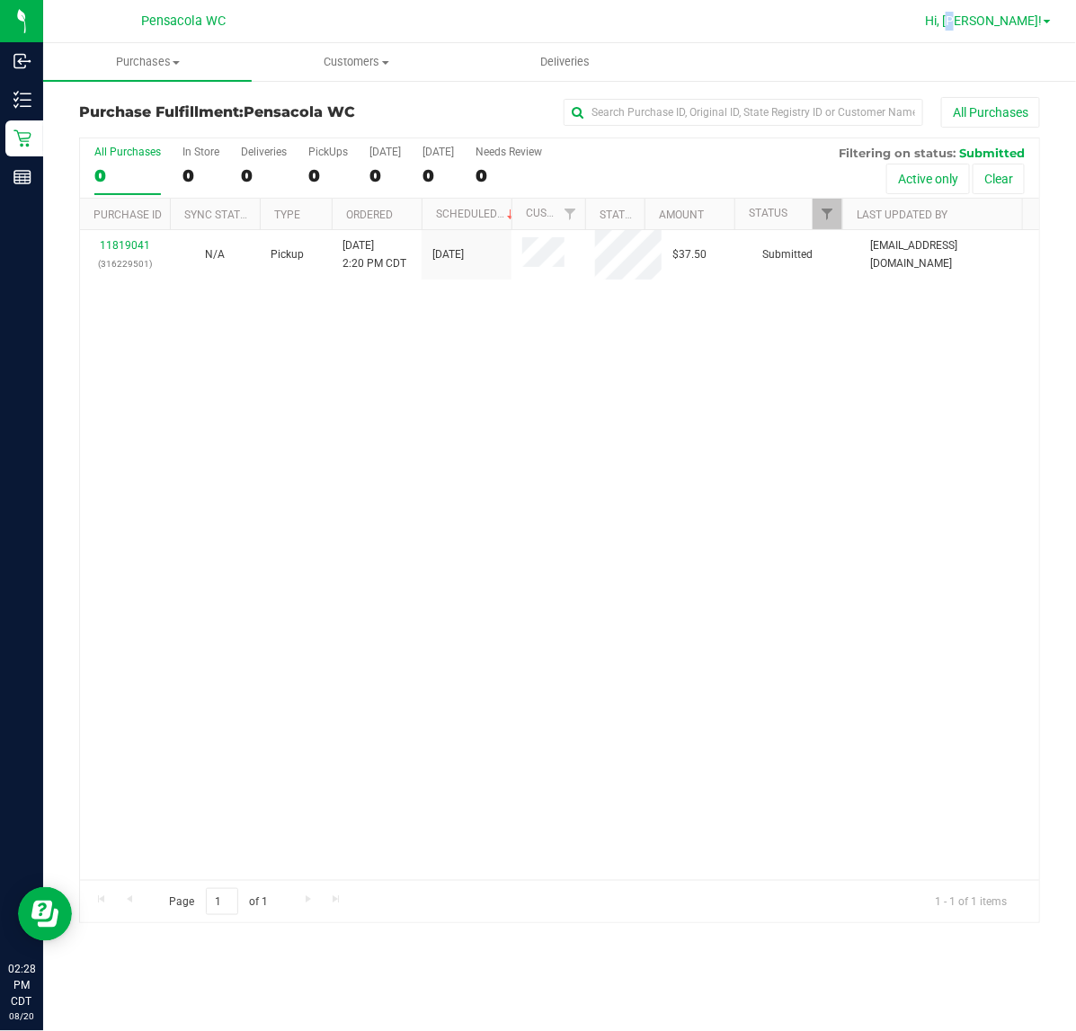
click at [1000, 12] on link "Hi, [PERSON_NAME]!" at bounding box center [988, 21] width 140 height 19
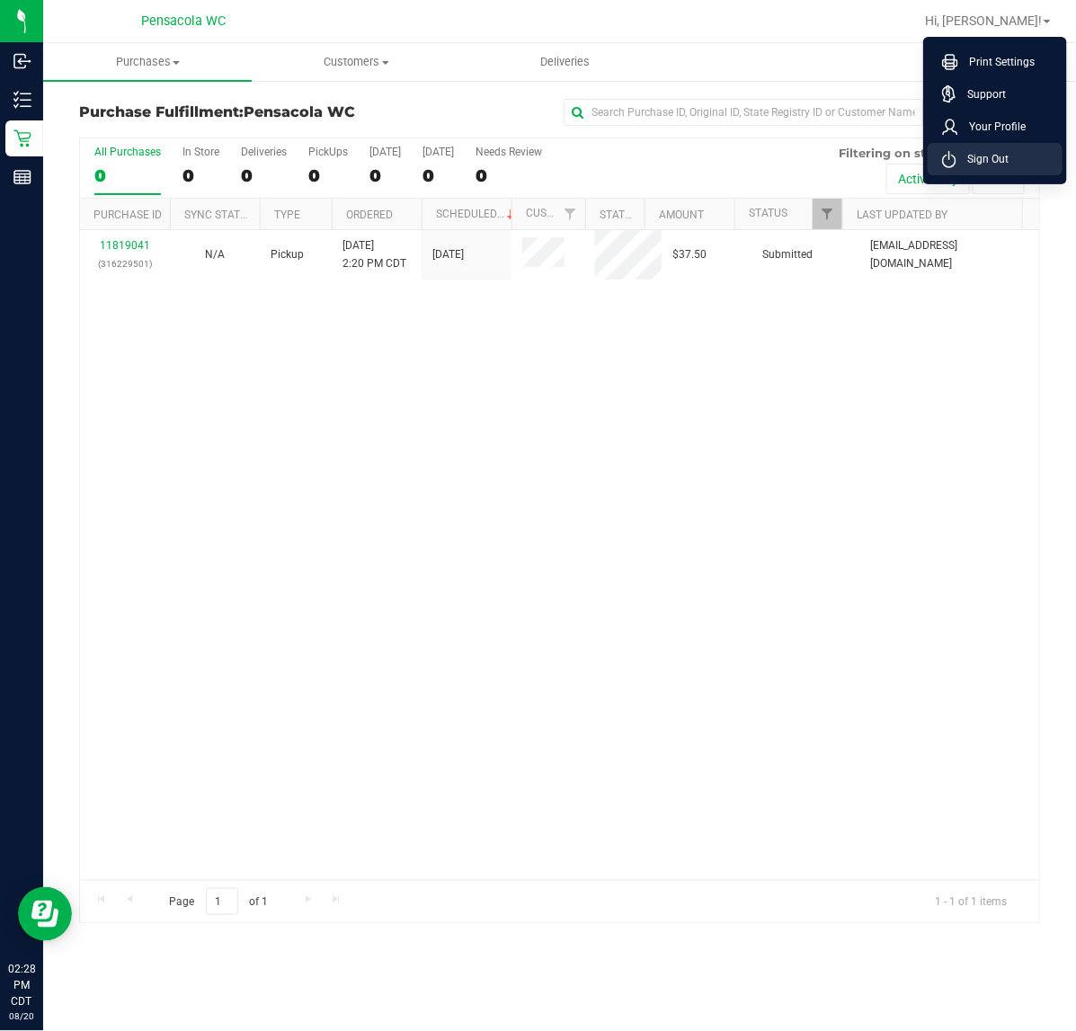
click at [963, 155] on span "Sign Out" at bounding box center [983, 159] width 52 height 18
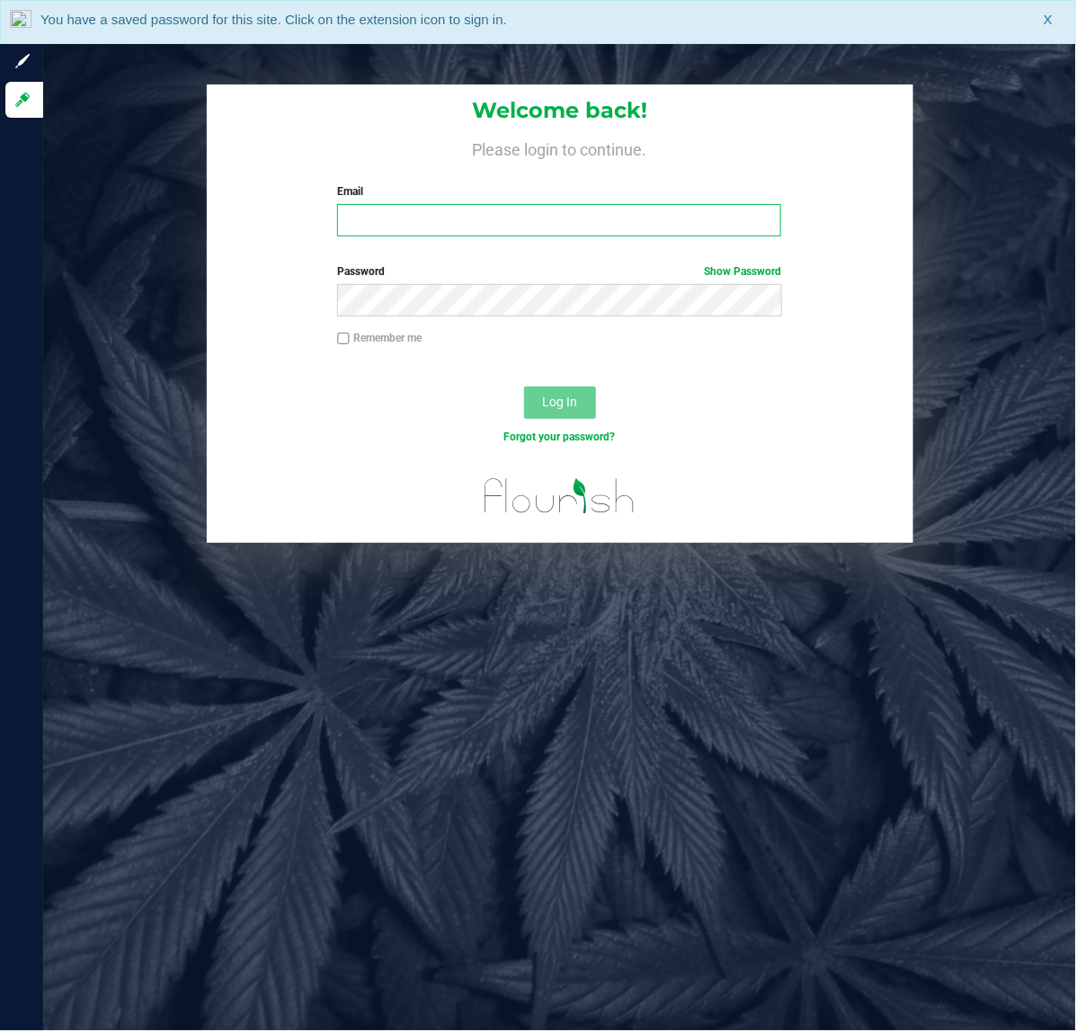
click at [487, 204] on input "Email" at bounding box center [559, 220] width 444 height 32
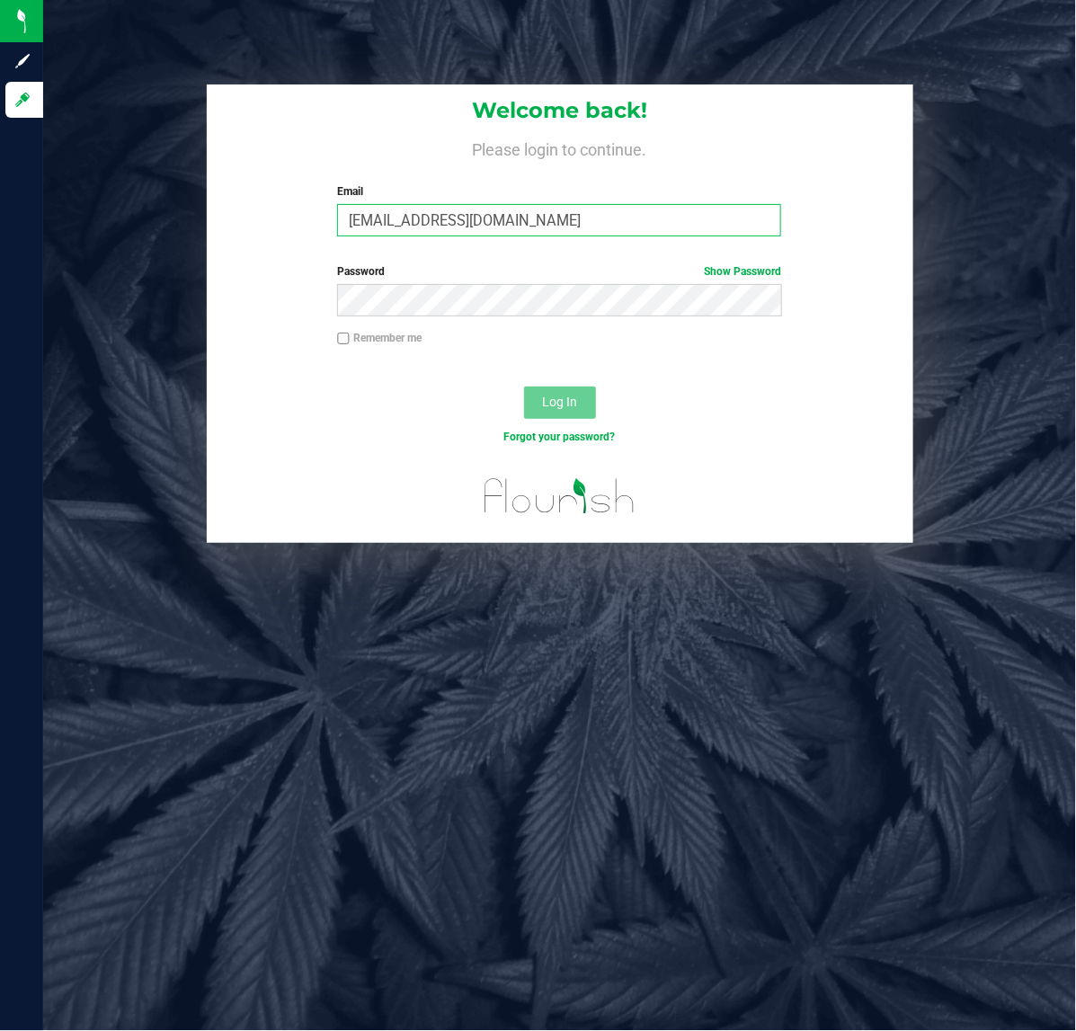
type input "[EMAIL_ADDRESS][DOMAIN_NAME]"
click at [524, 387] on button "Log In" at bounding box center [560, 403] width 72 height 32
